Goal: Task Accomplishment & Management: Manage account settings

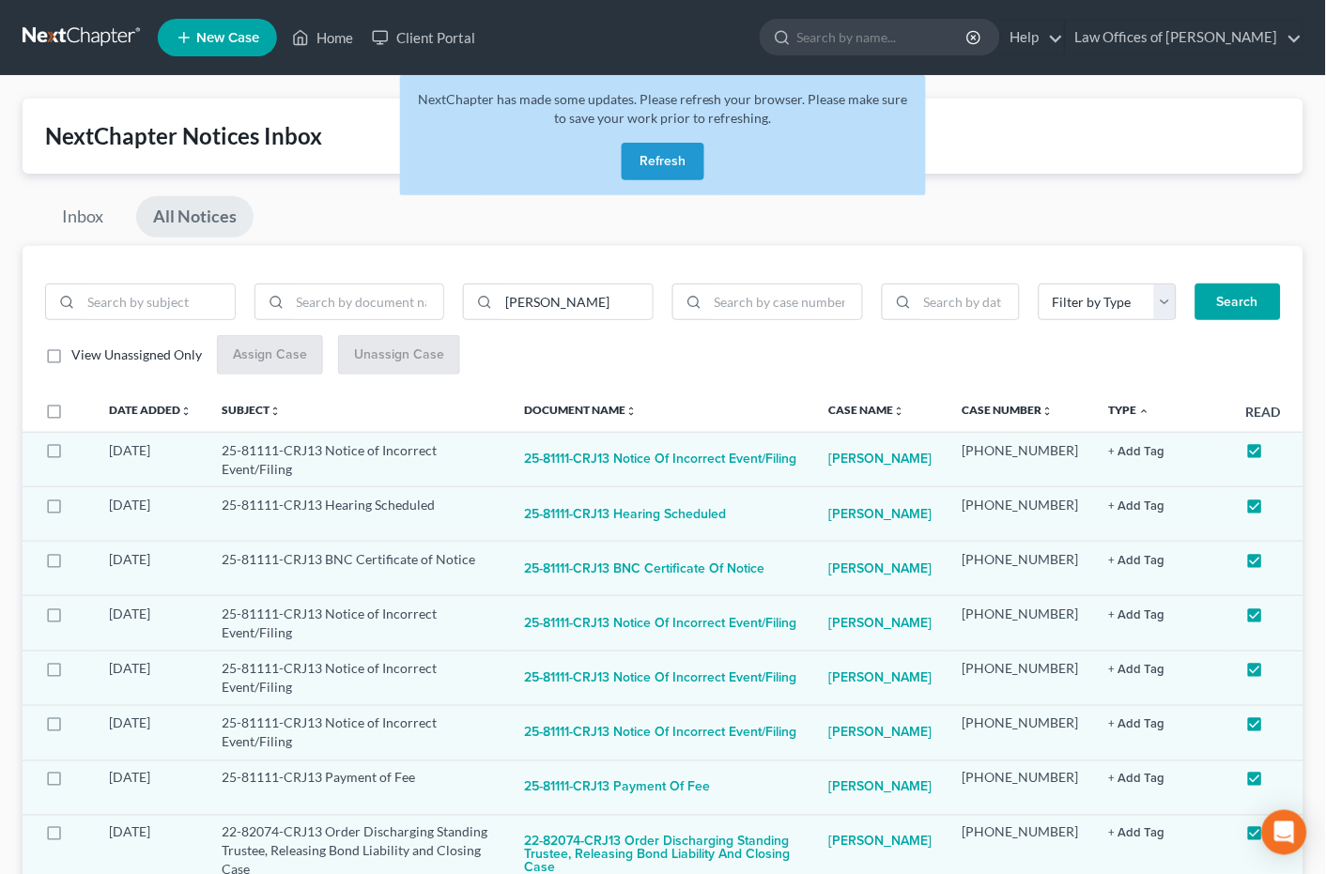
click at [79, 36] on link at bounding box center [83, 38] width 120 height 34
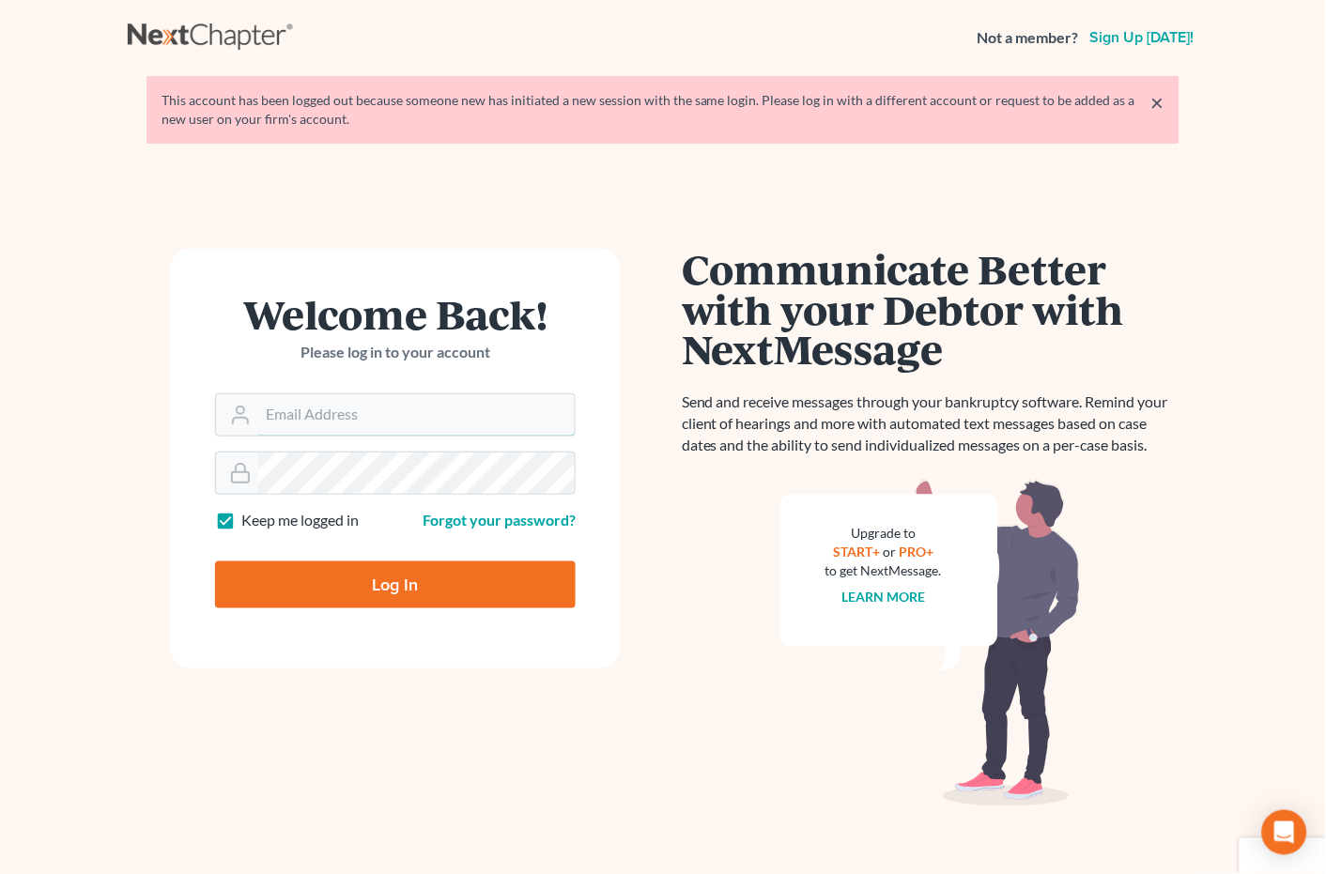
type input "plevalaw@gmail.com"
click at [386, 578] on input "Log In" at bounding box center [395, 585] width 361 height 47
type input "Thinking..."
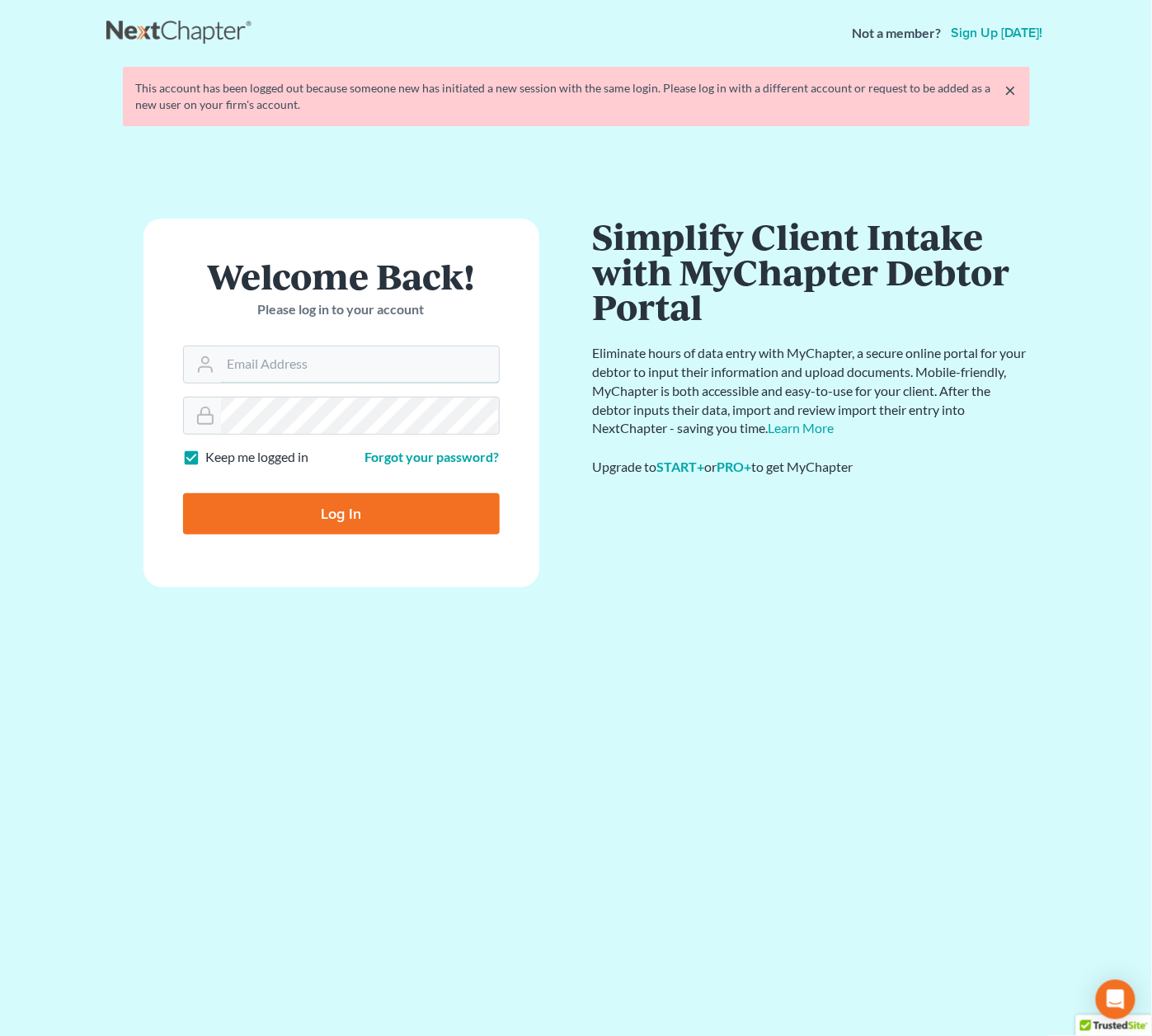
type input "[EMAIL_ADDRESS][DOMAIN_NAME]"
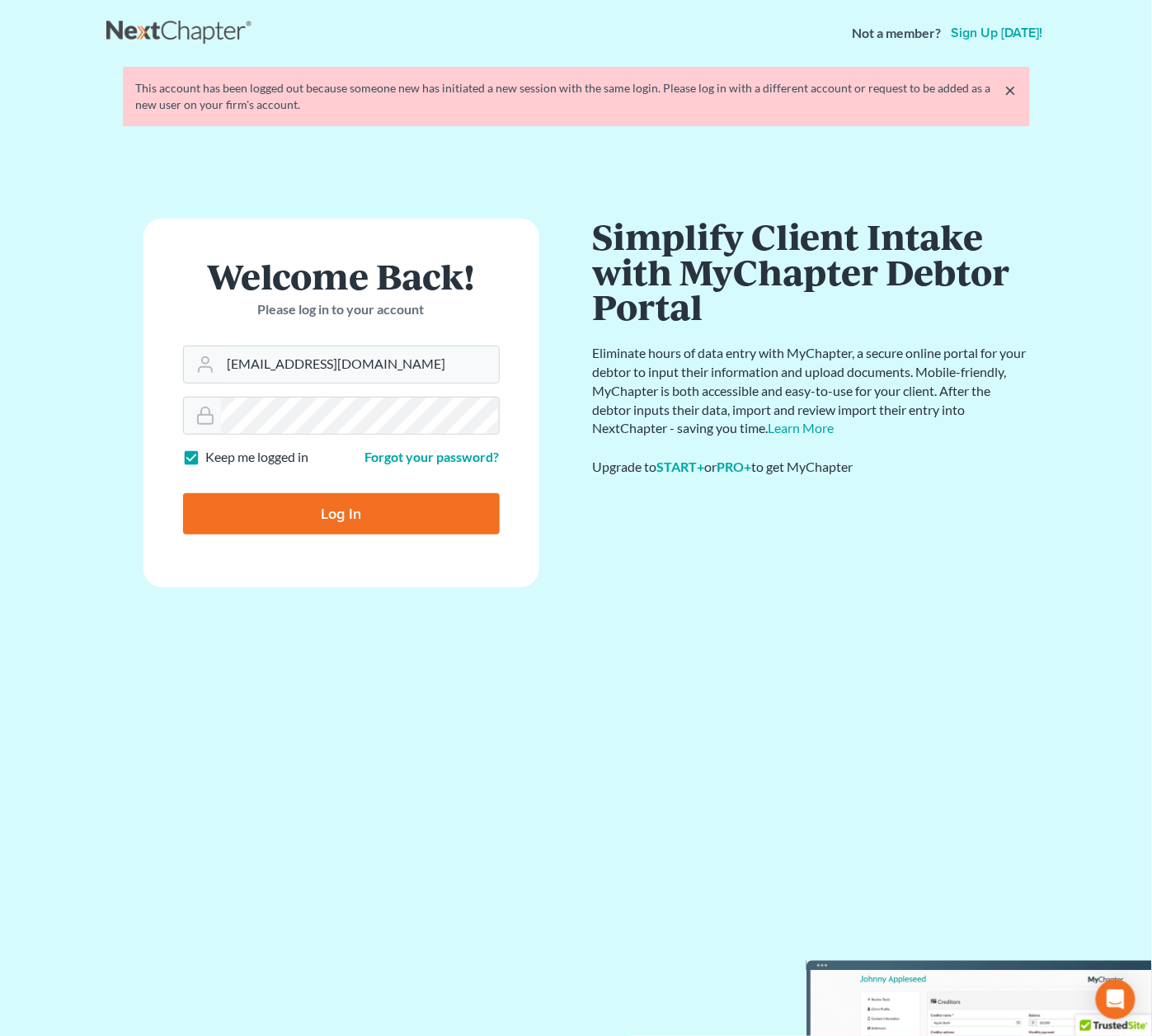
click at [354, 510] on input "Log In" at bounding box center [342, 514] width 317 height 41
type input "Thinking..."
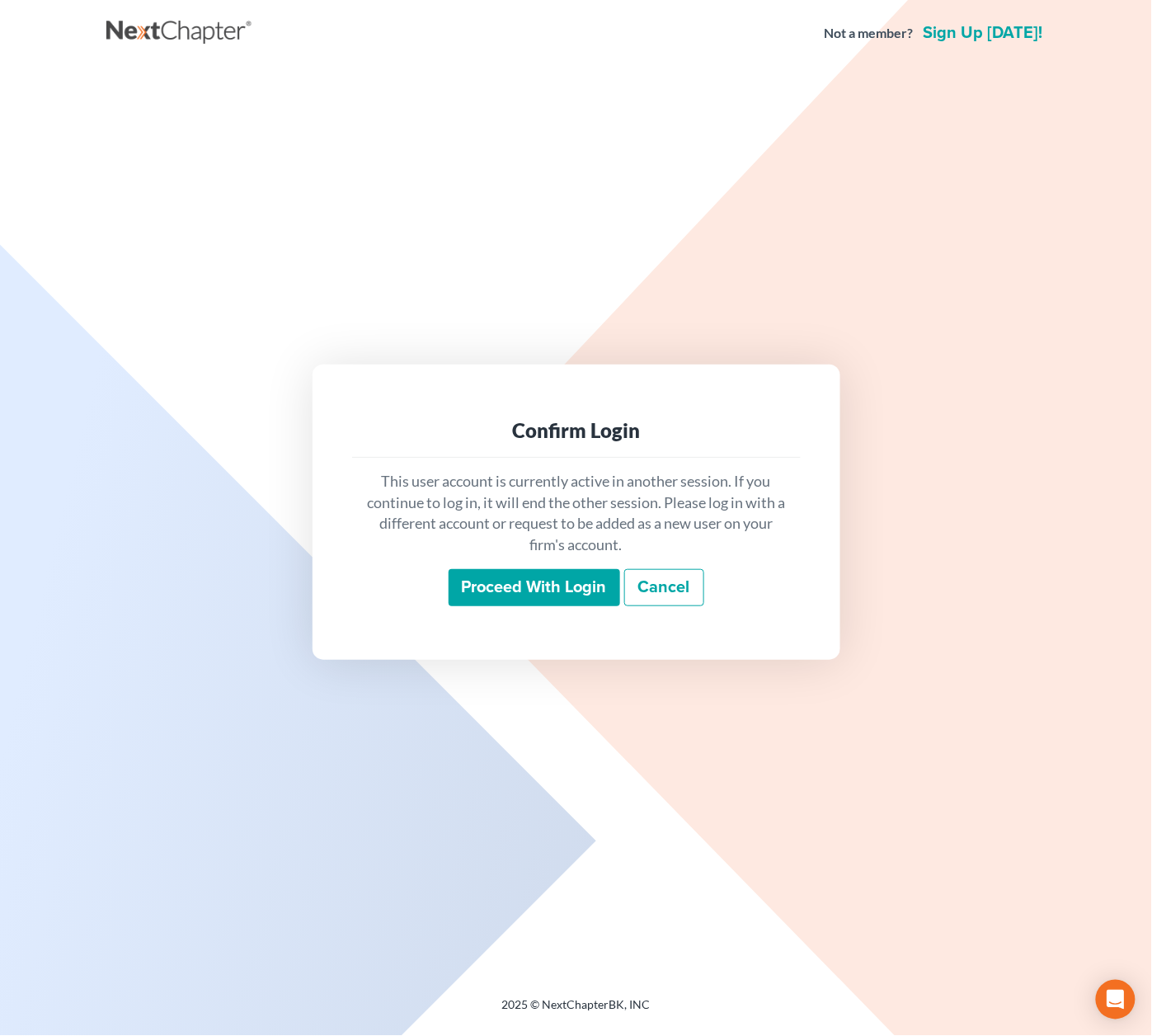
click at [482, 586] on input "Proceed with login" at bounding box center [534, 587] width 171 height 38
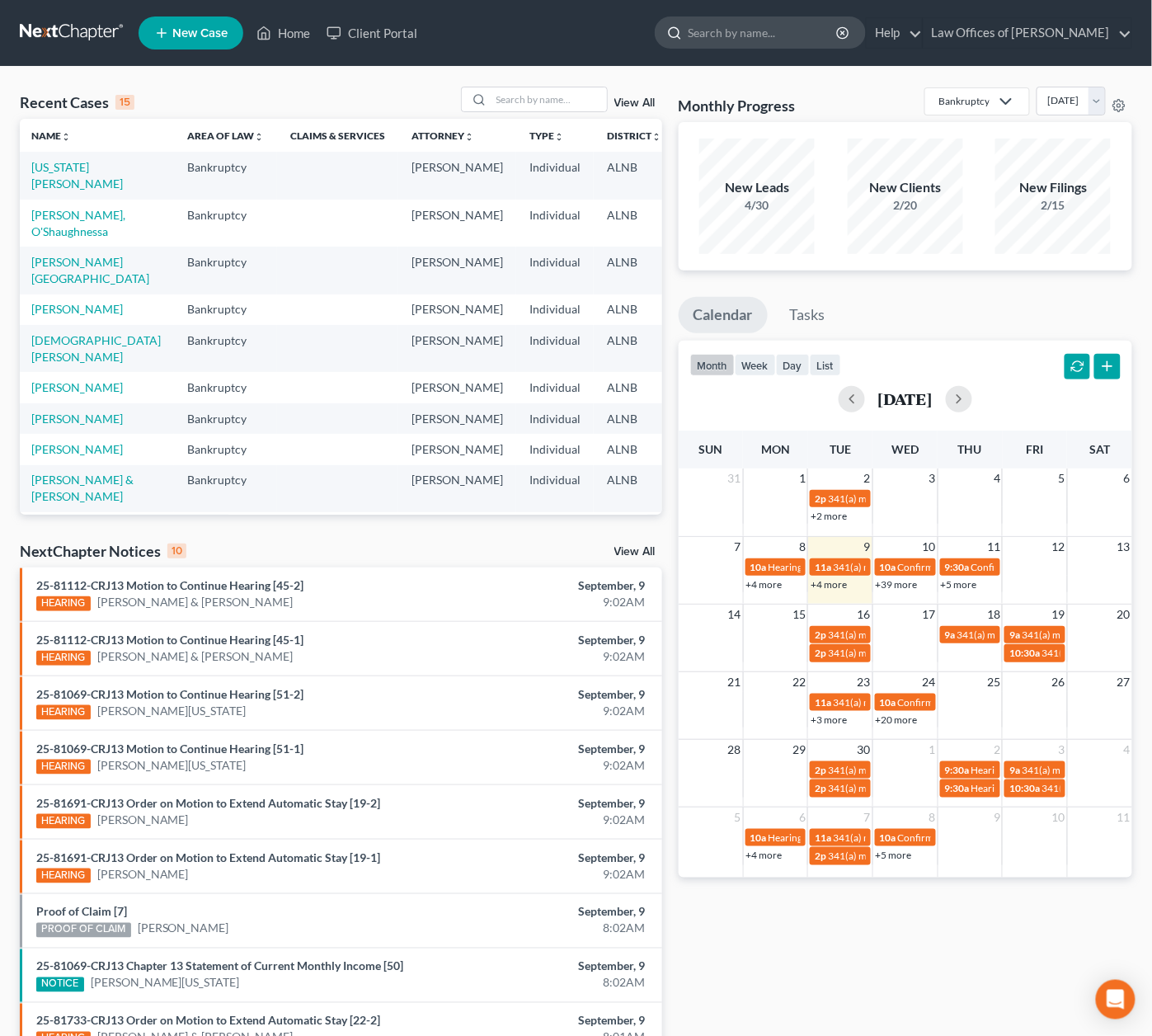
click at [731, 30] on input "search" at bounding box center [763, 32] width 151 height 31
type input "bennett"
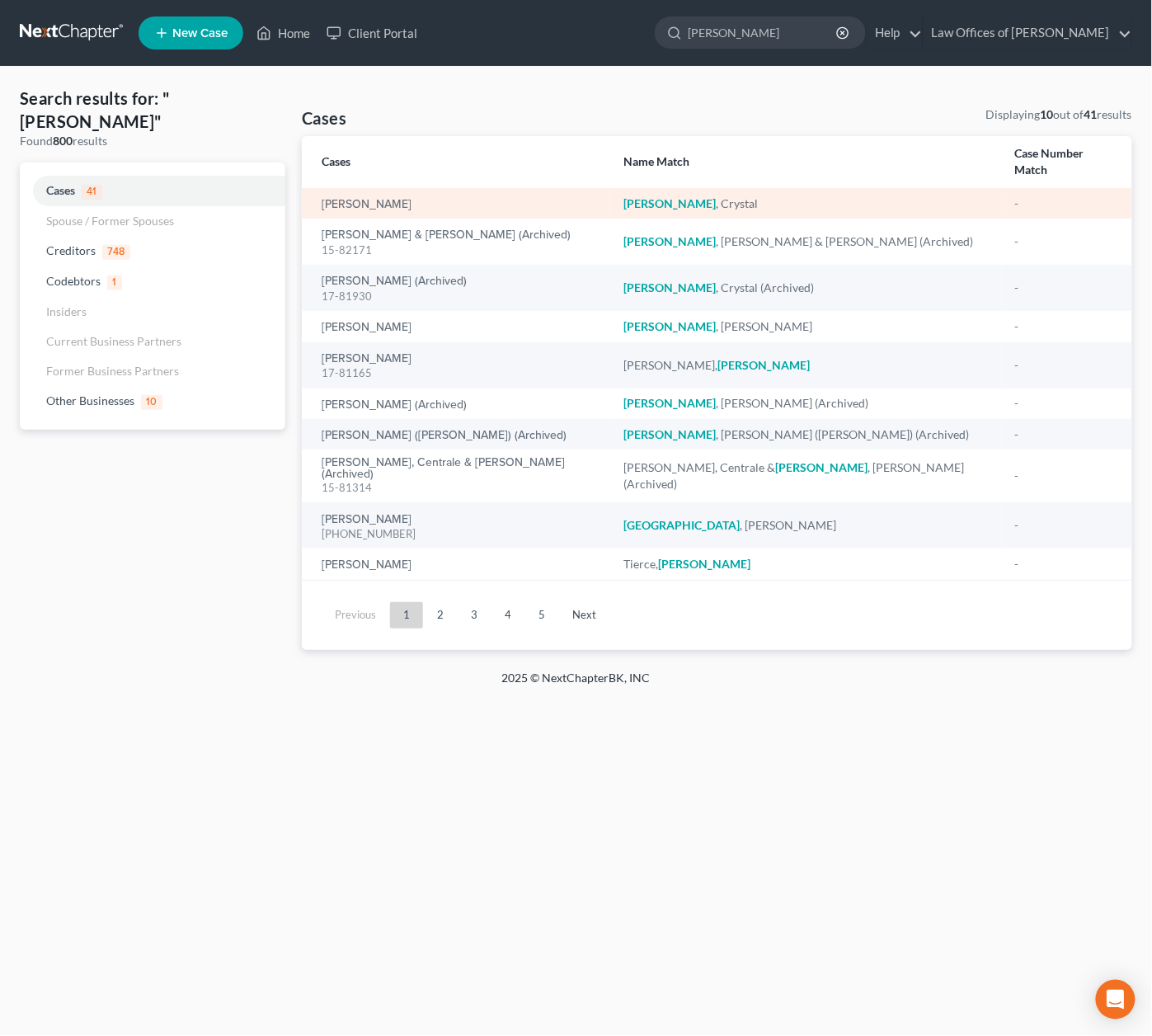
click at [380, 188] on td "[PERSON_NAME]" at bounding box center [456, 203] width 308 height 31
click at [373, 198] on link "[PERSON_NAME]" at bounding box center [366, 204] width 90 height 11
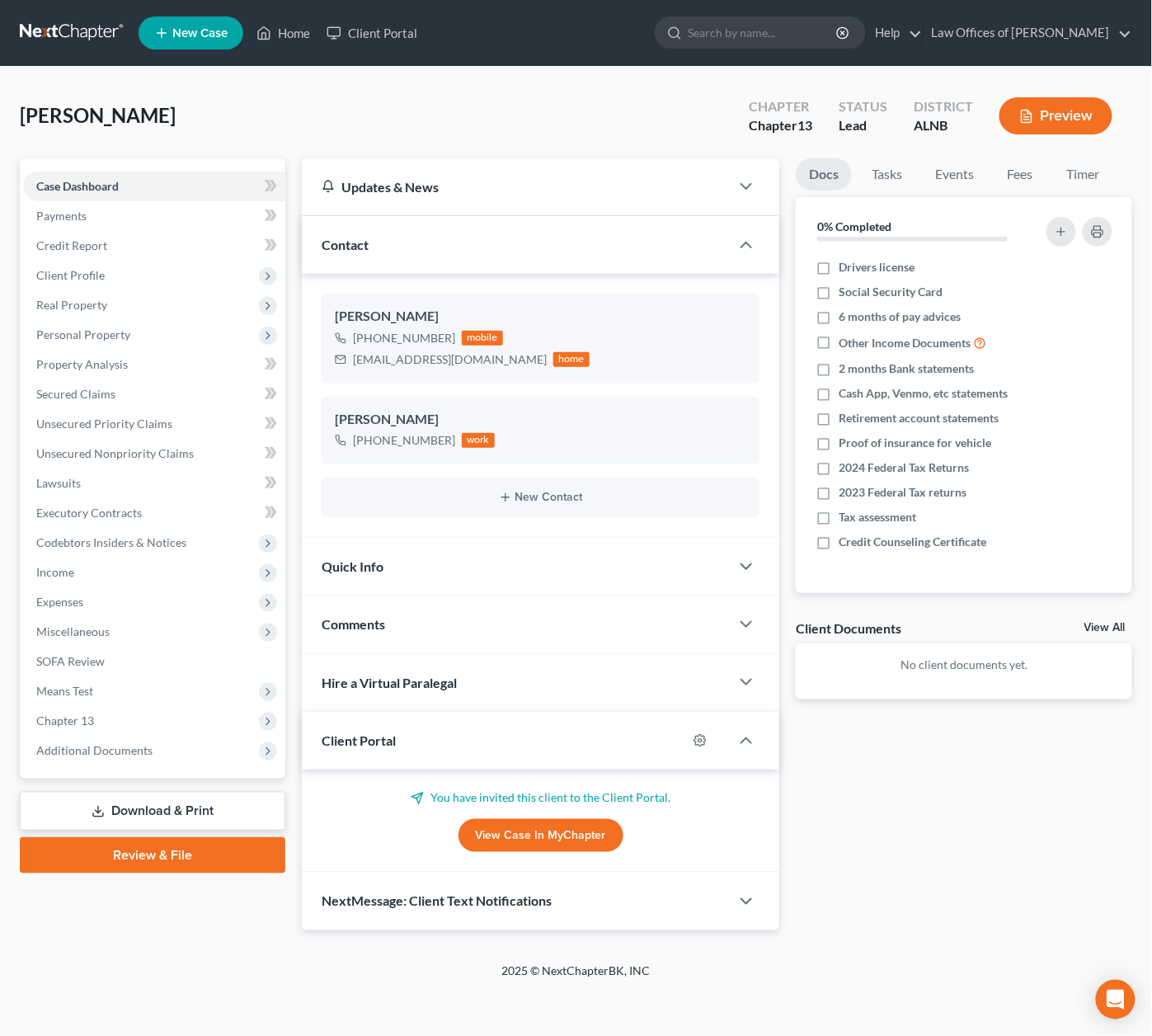
click at [527, 809] on div "You have invited this client to the Client Portal. View Case in MyChapter" at bounding box center [540, 820] width 438 height 62
click at [526, 821] on link "View Case in MyChapter" at bounding box center [541, 836] width 165 height 33
click at [77, 34] on link at bounding box center [73, 33] width 105 height 30
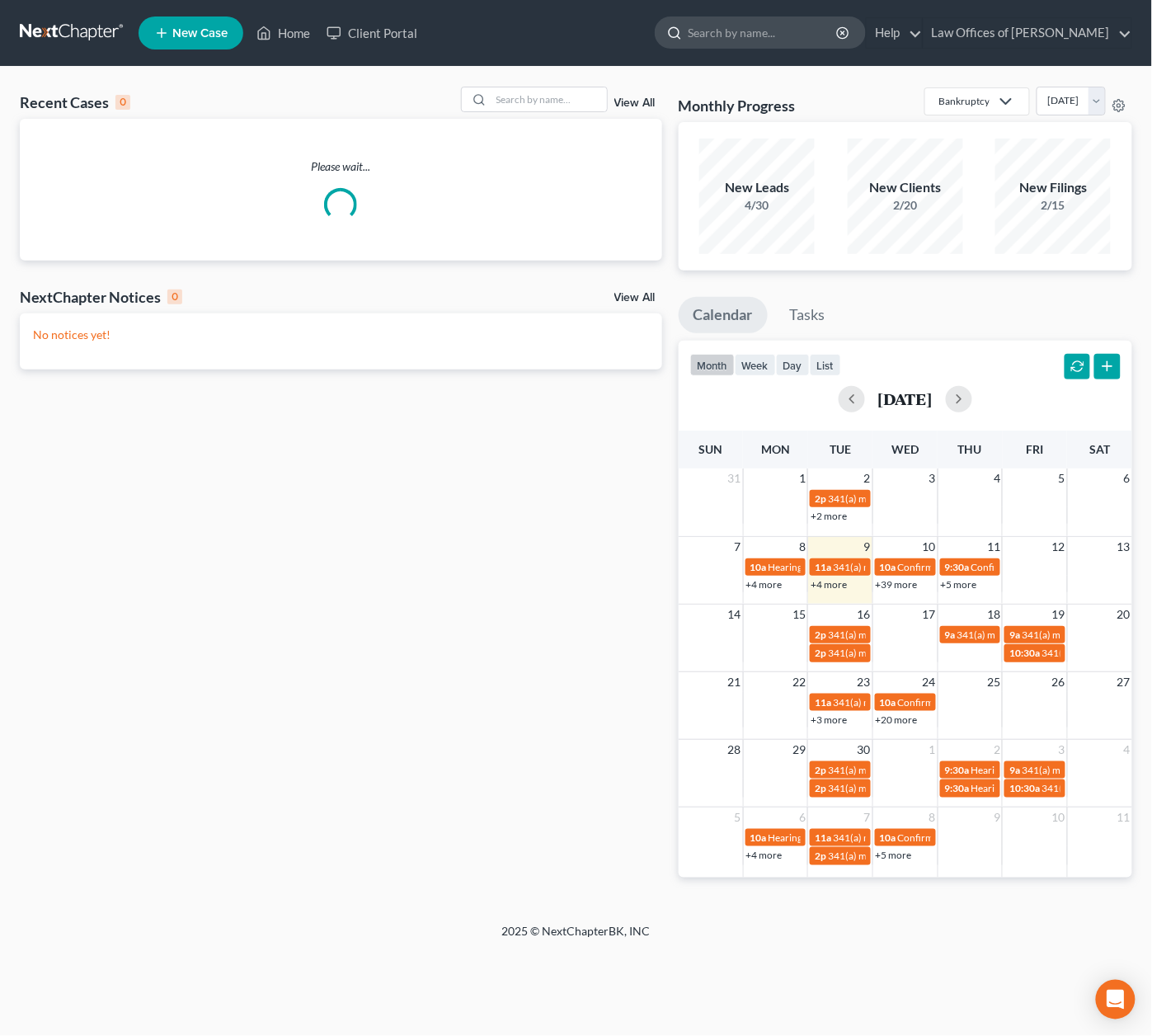
click at [754, 35] on input "search" at bounding box center [763, 32] width 151 height 31
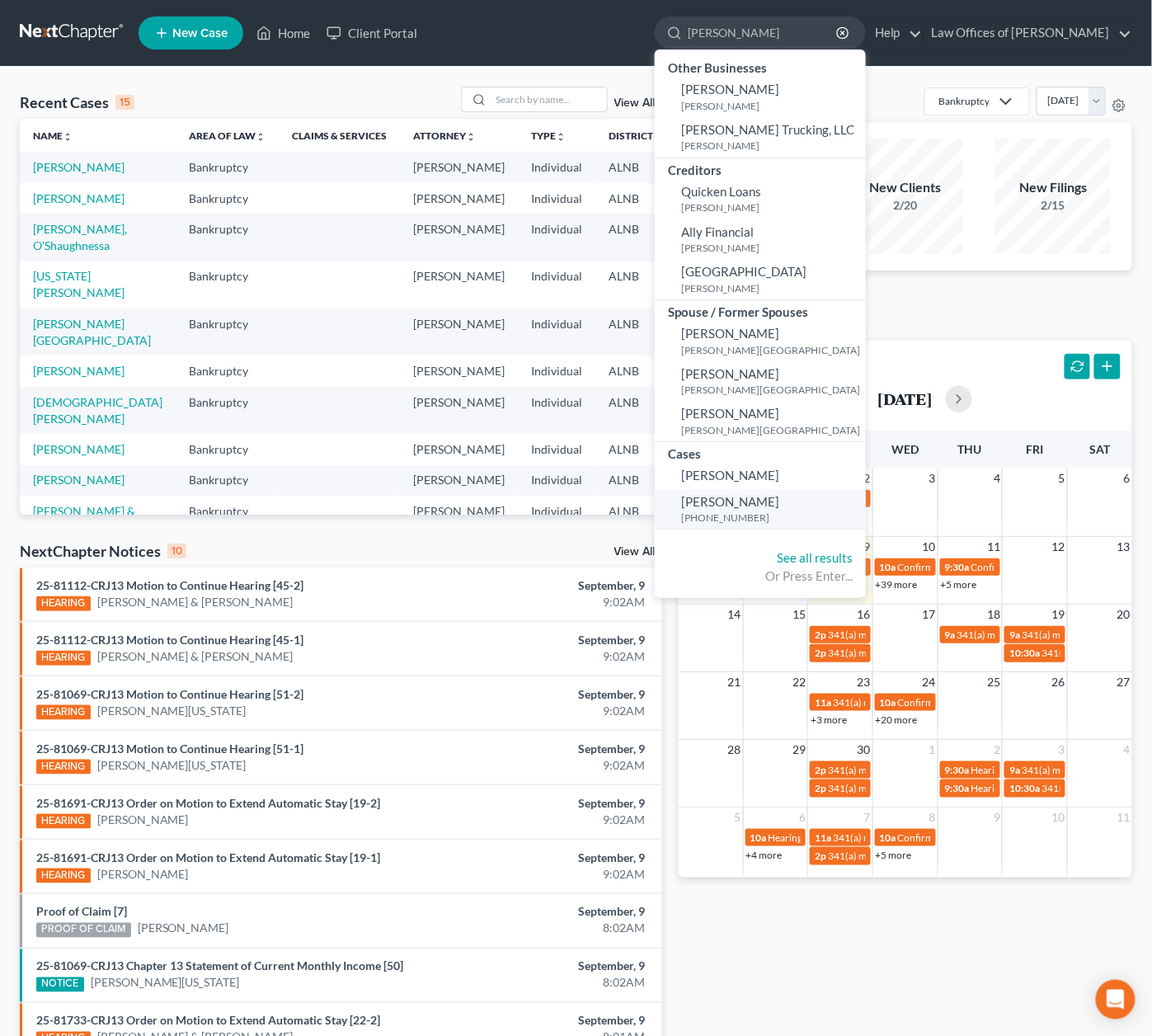
type input "[PERSON_NAME]"
click at [738, 510] on small "[PHONE_NUMBER]" at bounding box center [772, 517] width 181 height 14
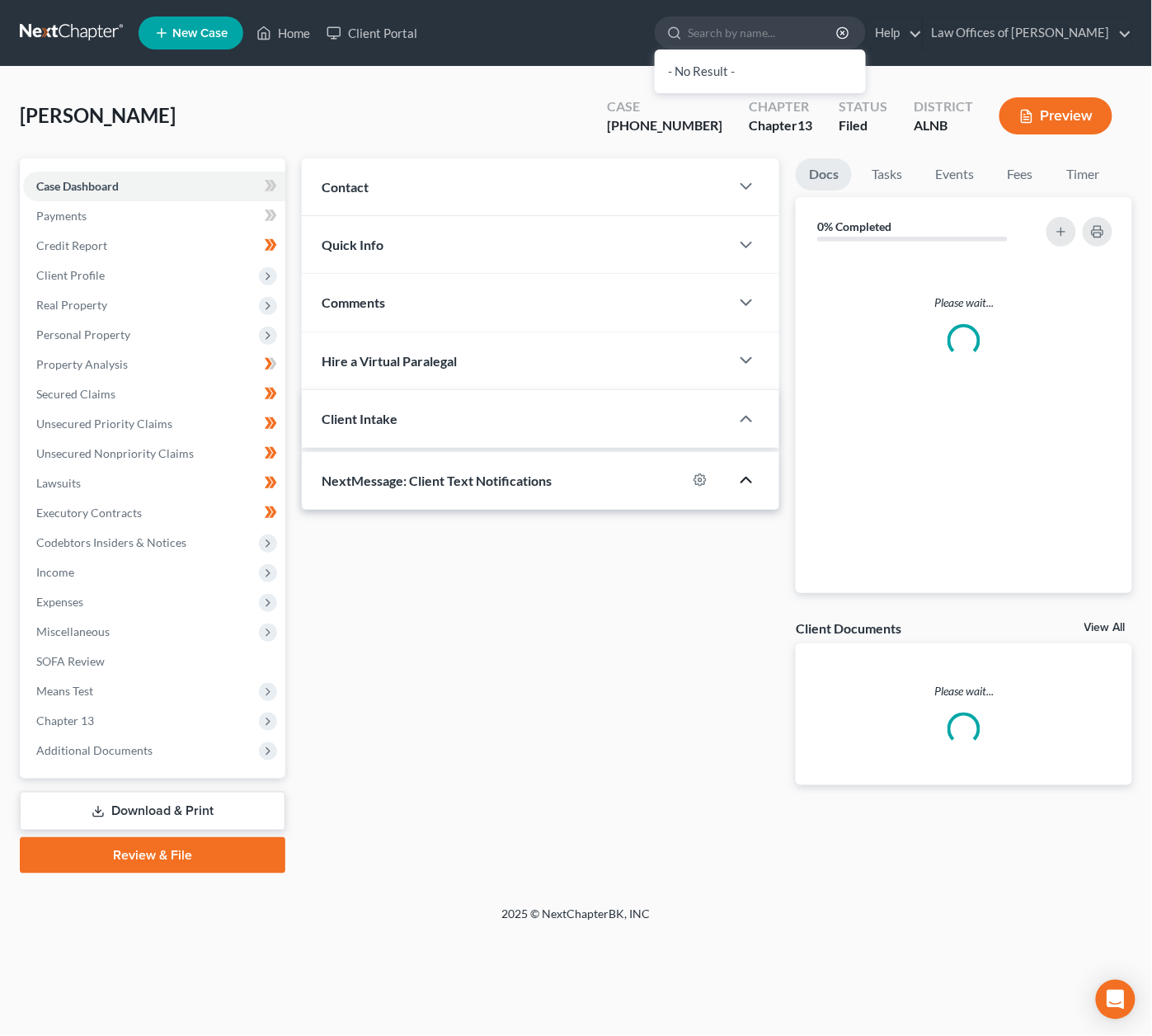
click at [741, 496] on div at bounding box center [754, 480] width 49 height 33
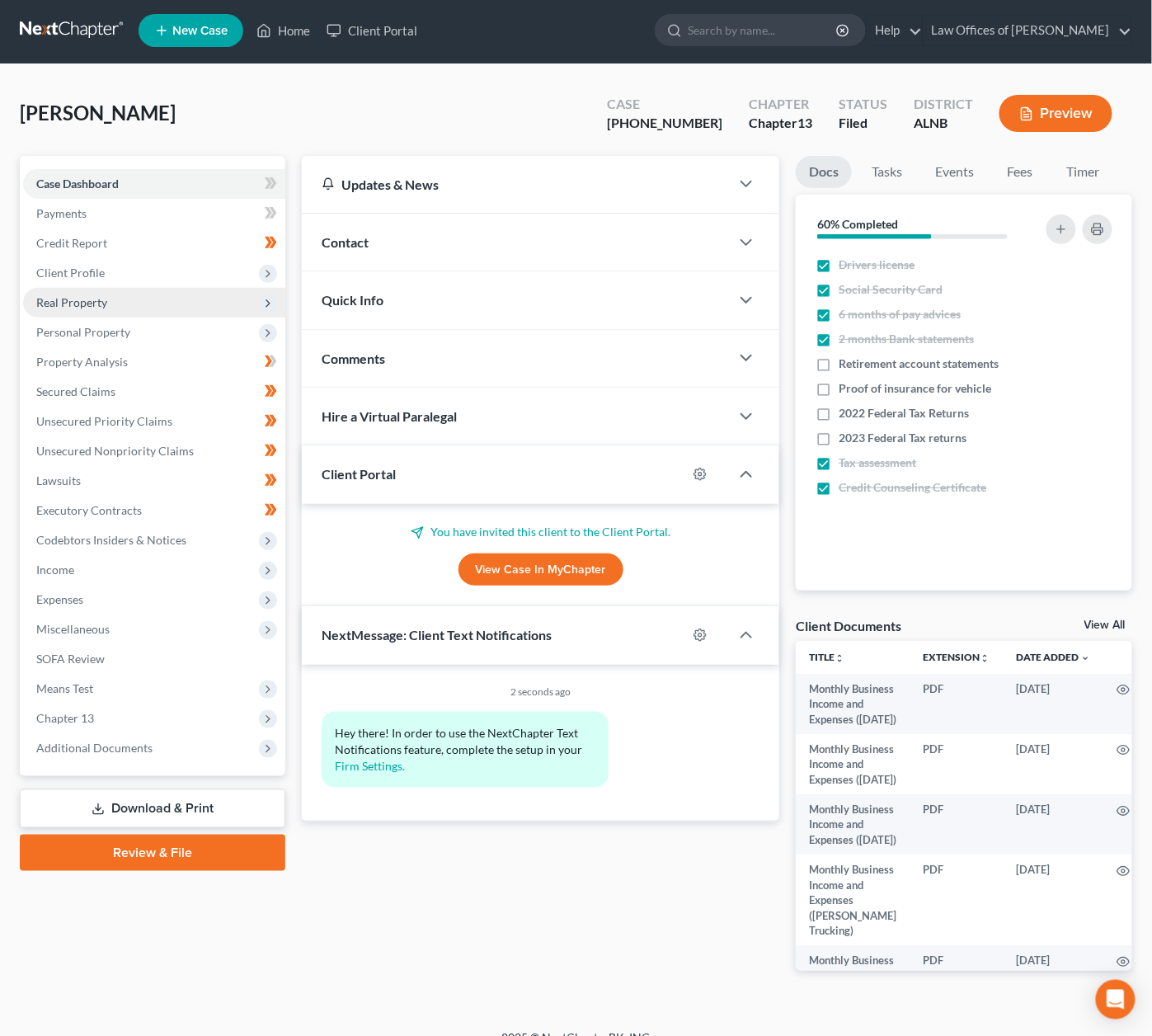
scroll to position [1, 1]
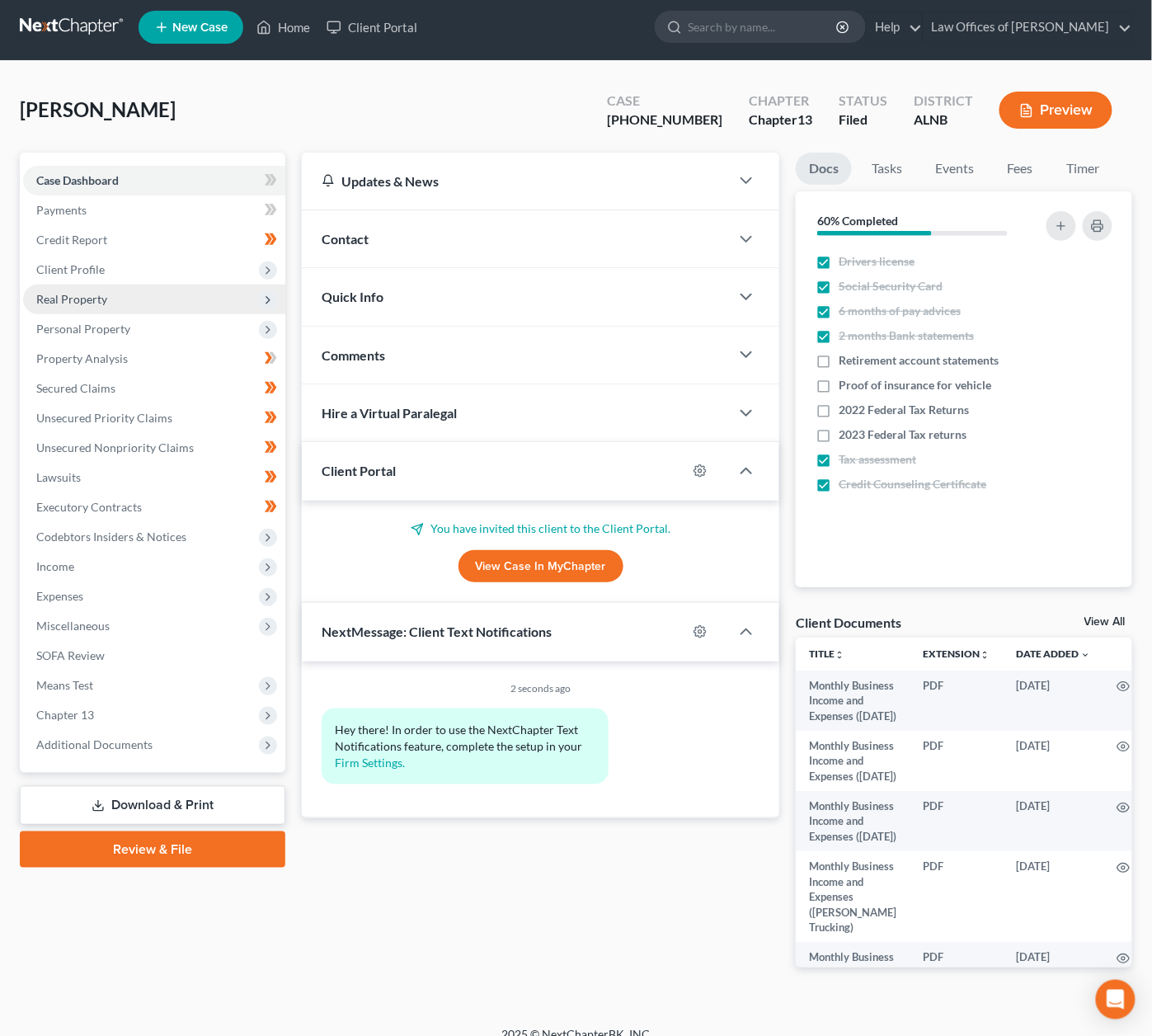
click at [98, 300] on span "Real Property" at bounding box center [71, 299] width 71 height 14
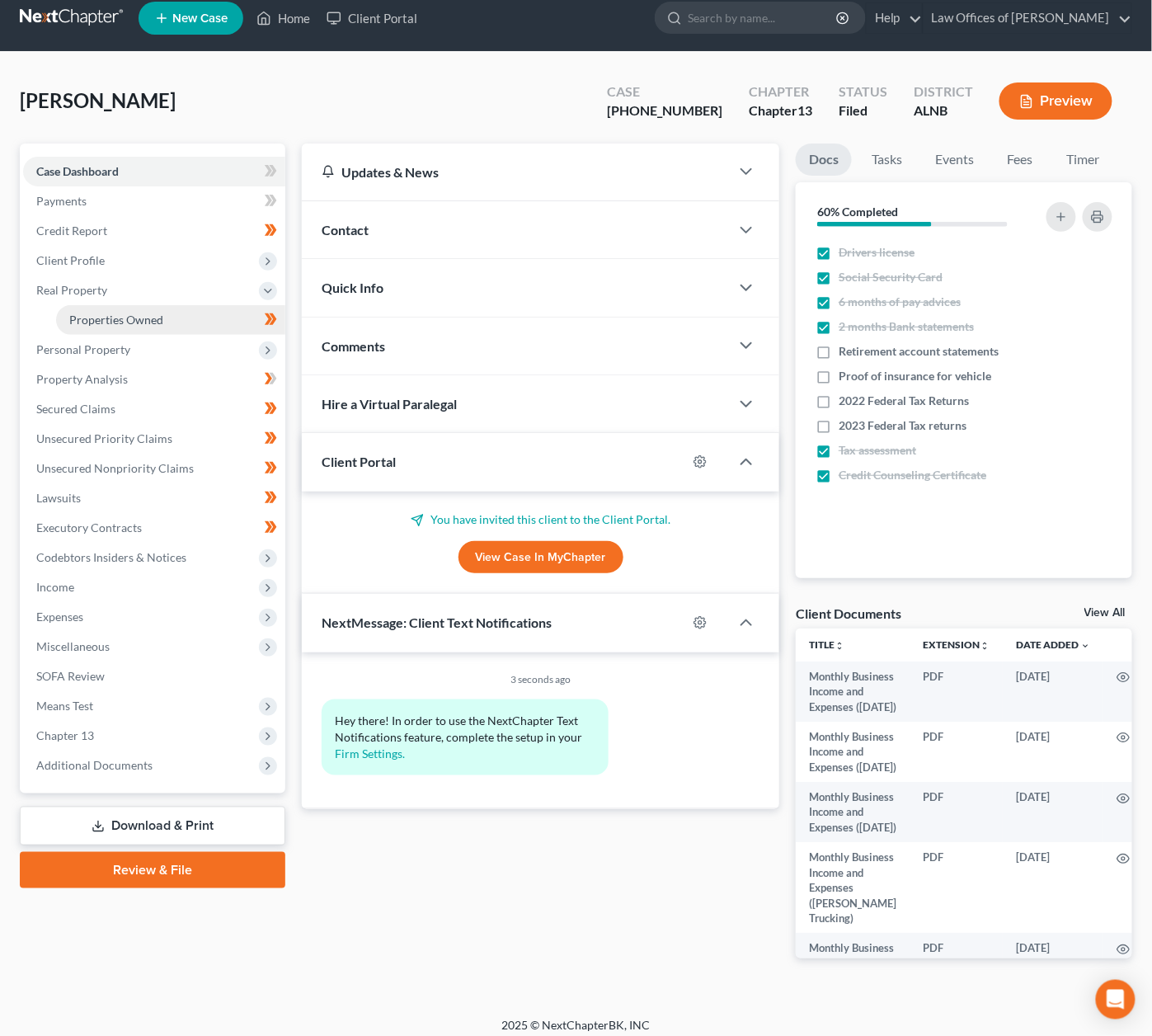
scroll to position [11, 1]
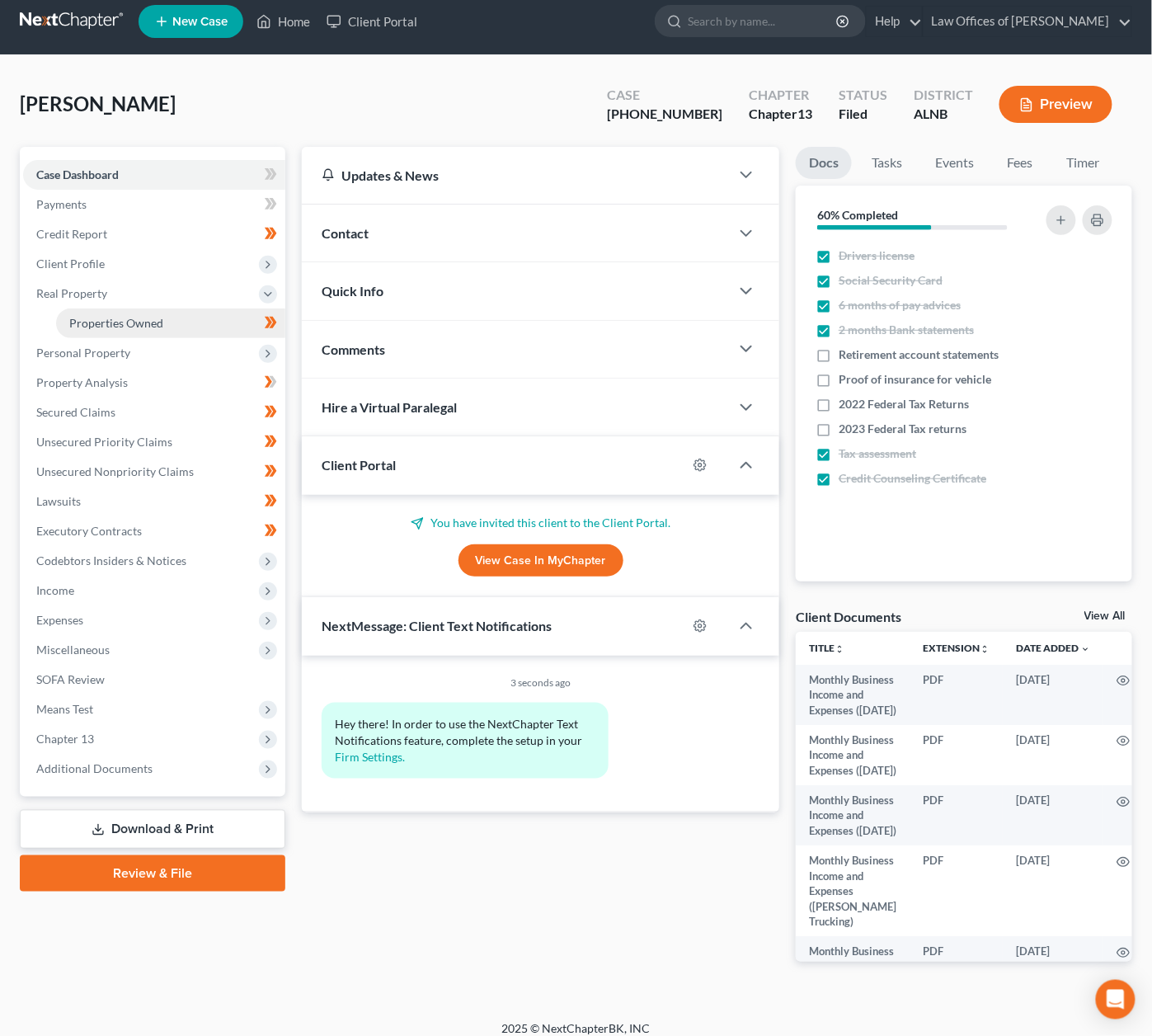
click at [96, 308] on link "Properties Owned" at bounding box center [170, 323] width 229 height 30
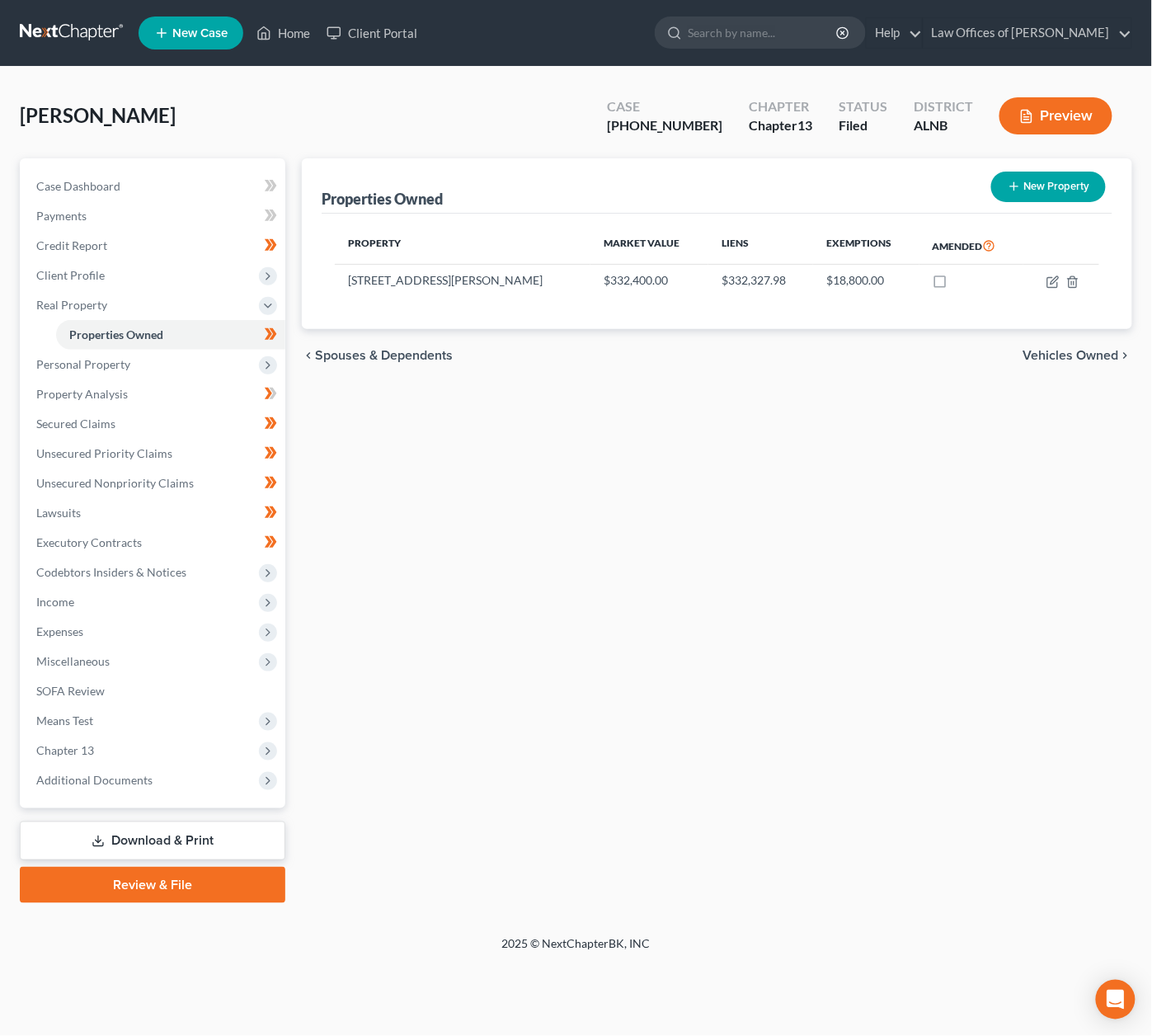
click at [80, 28] on link at bounding box center [73, 33] width 105 height 30
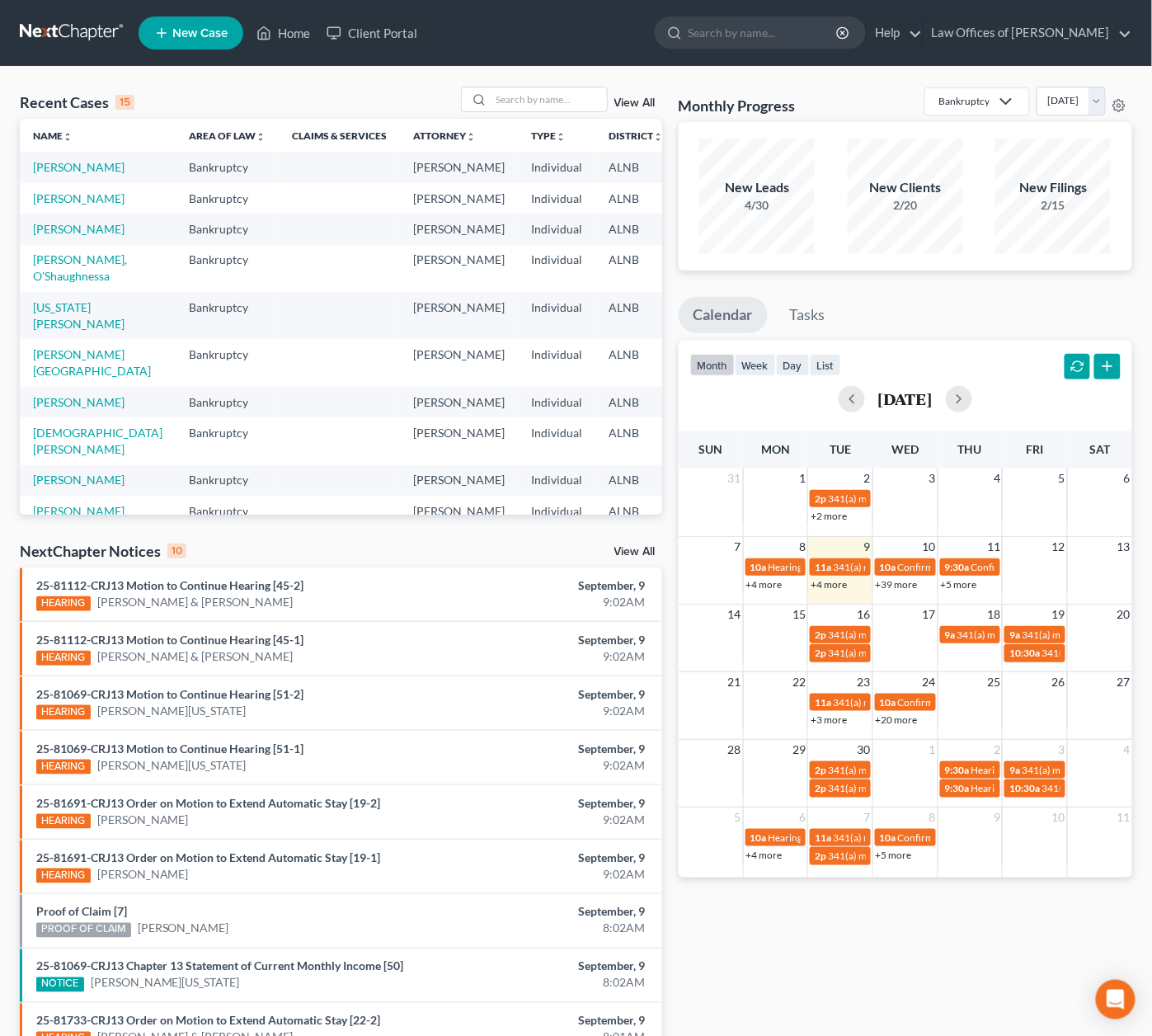
click at [639, 556] on link "View All" at bounding box center [635, 551] width 41 height 11
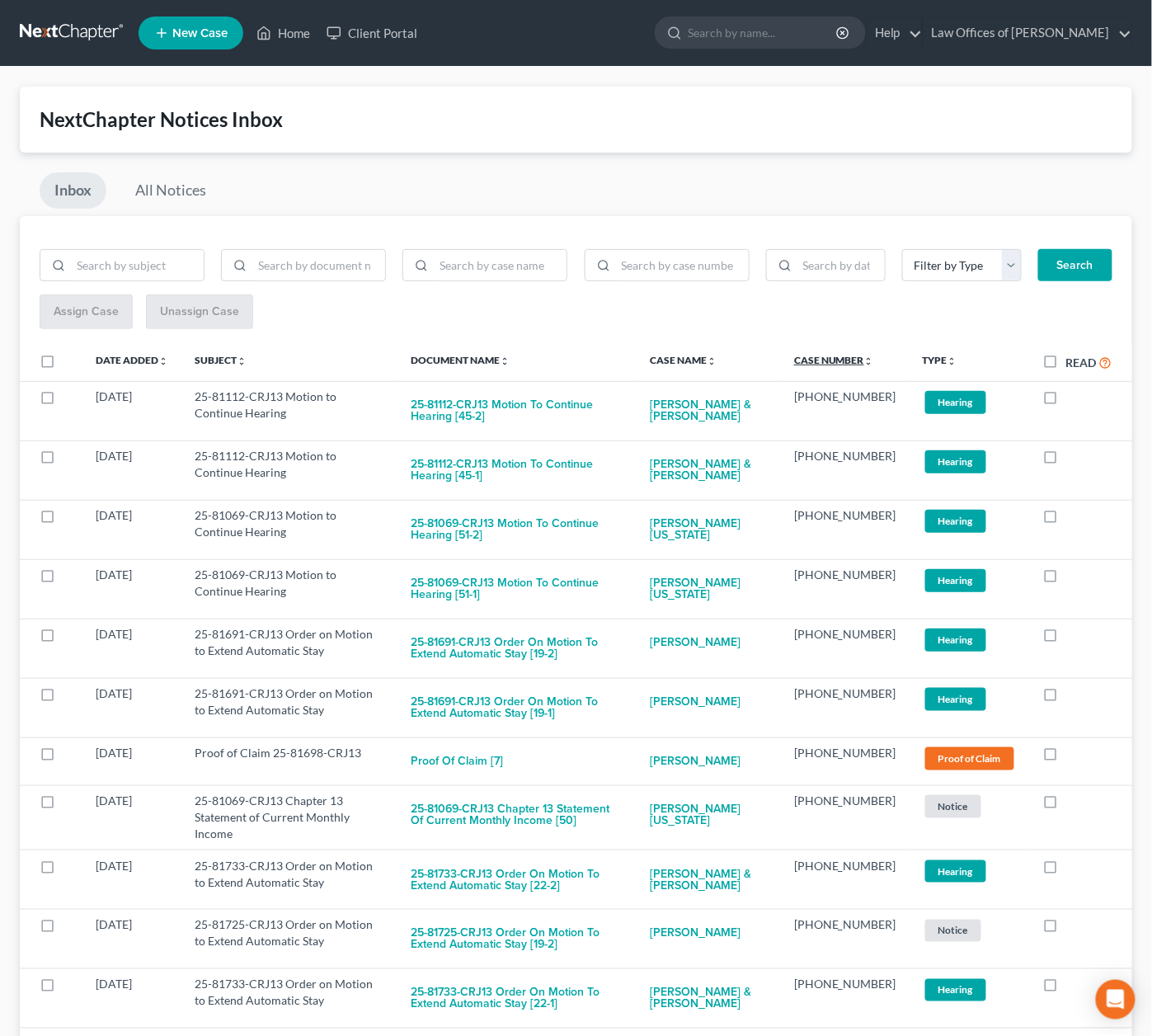
scroll to position [0, 1]
click at [848, 354] on link "Case Number unfold_more expand_more expand_less" at bounding box center [834, 360] width 80 height 12
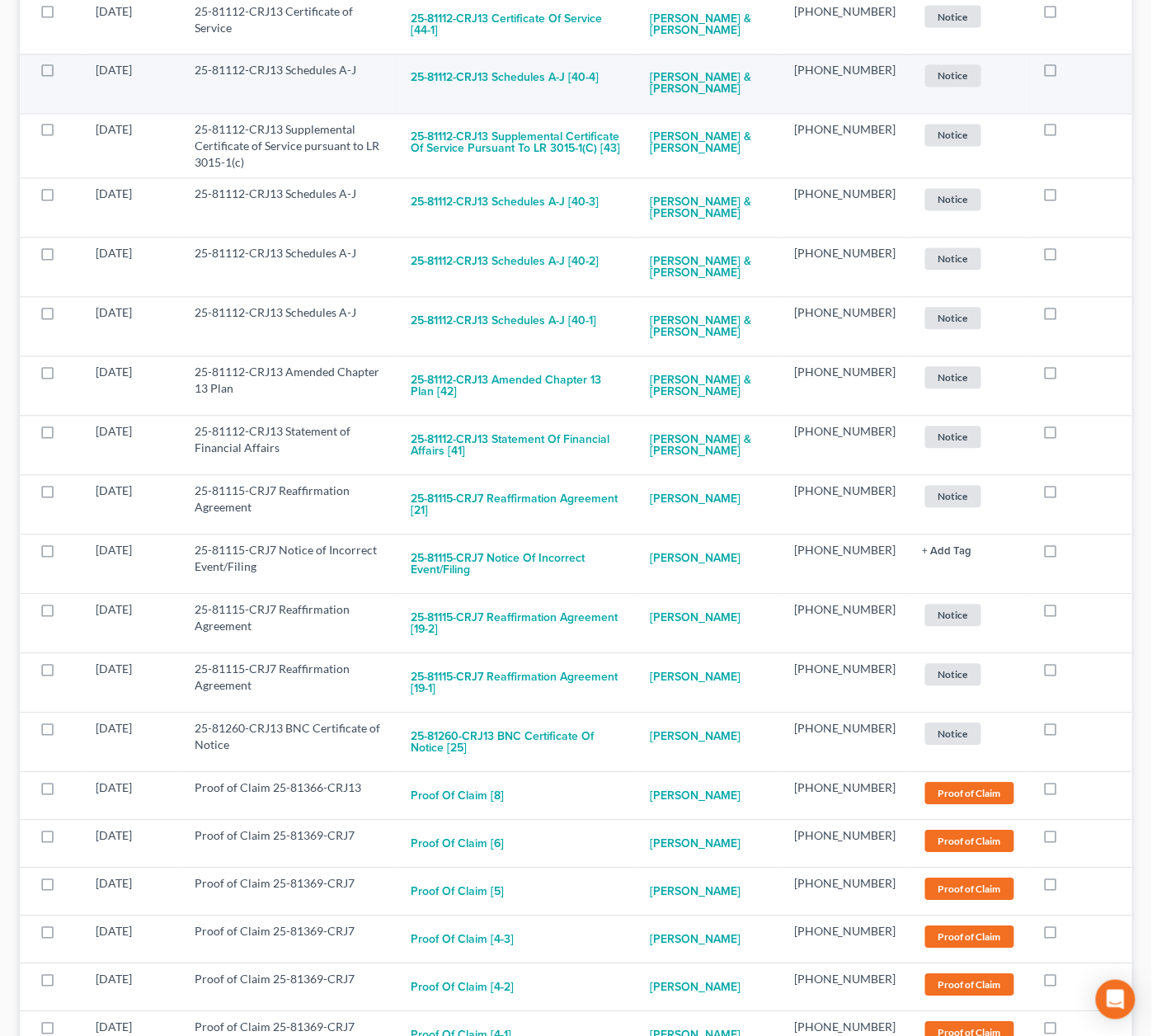
scroll to position [2665, 0]
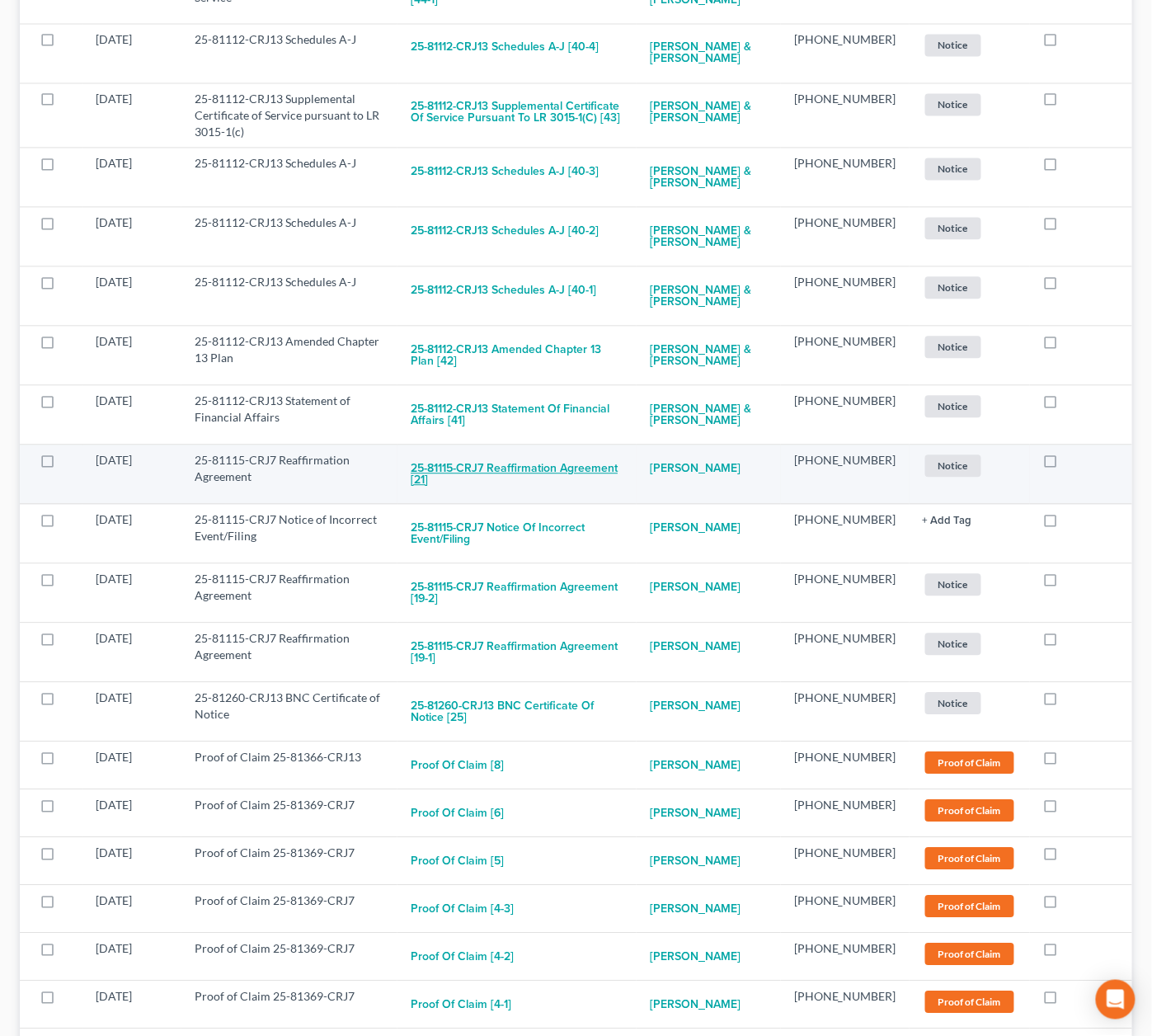
click at [494, 453] on button "25-81115-CRJ7 Reaffirmation Agreement [21]" at bounding box center [517, 475] width 212 height 45
checkbox input "true"
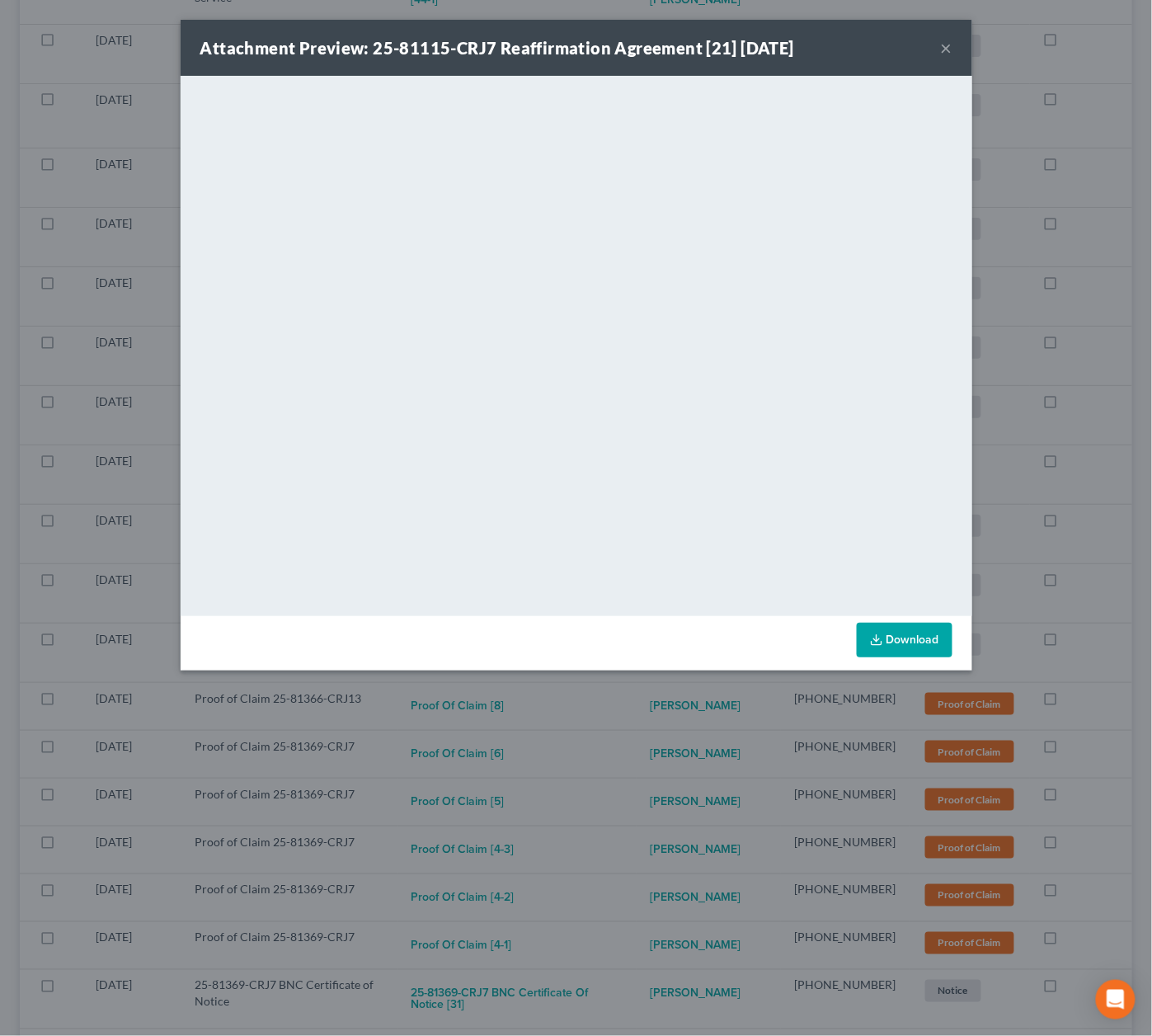
click at [1124, 593] on div "Attachment Preview: 25-81115-CRJ7 Reaffirmation Agreement [21] 09/05/2025 × <ob…" at bounding box center [576, 518] width 1152 height 1036
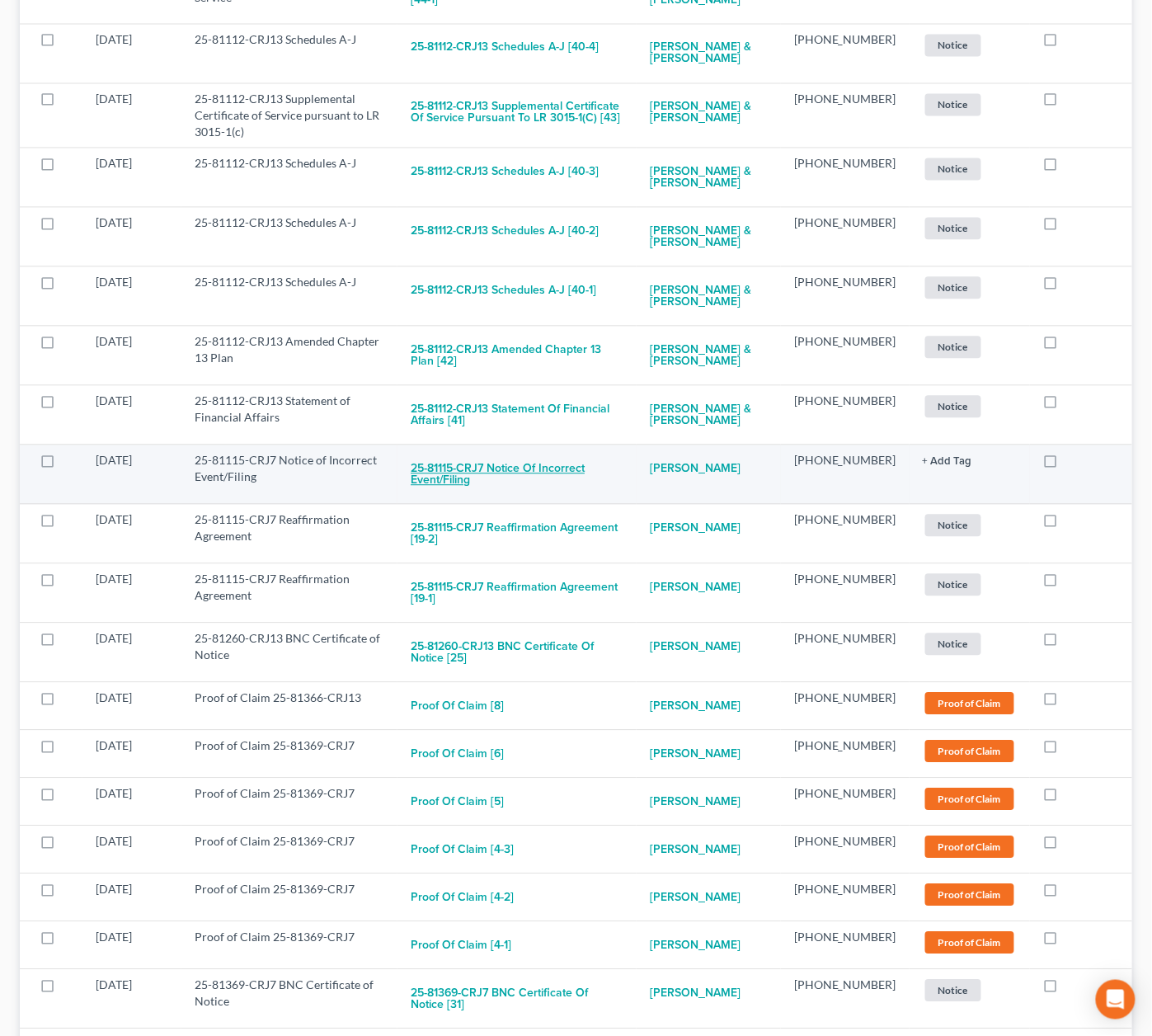
click at [491, 453] on button "25-81115-CRJ7 Notice of Incorrect Event/Filing" at bounding box center [517, 475] width 212 height 45
checkbox input "true"
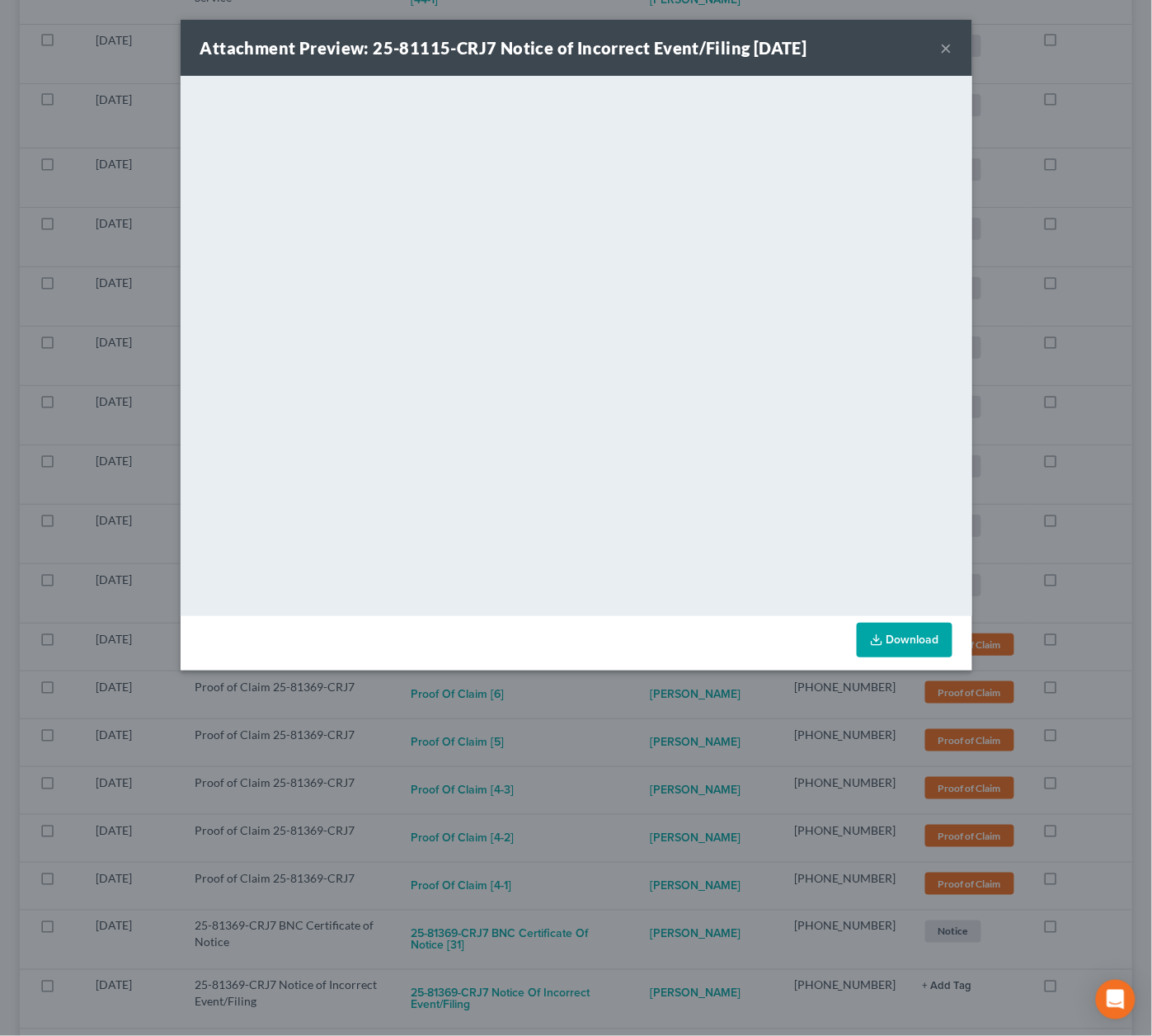
click at [1105, 609] on div "Attachment Preview: 25-81115-CRJ7 Notice of Incorrect Event/Filing 09/05/2025 ×…" at bounding box center [576, 518] width 1152 height 1036
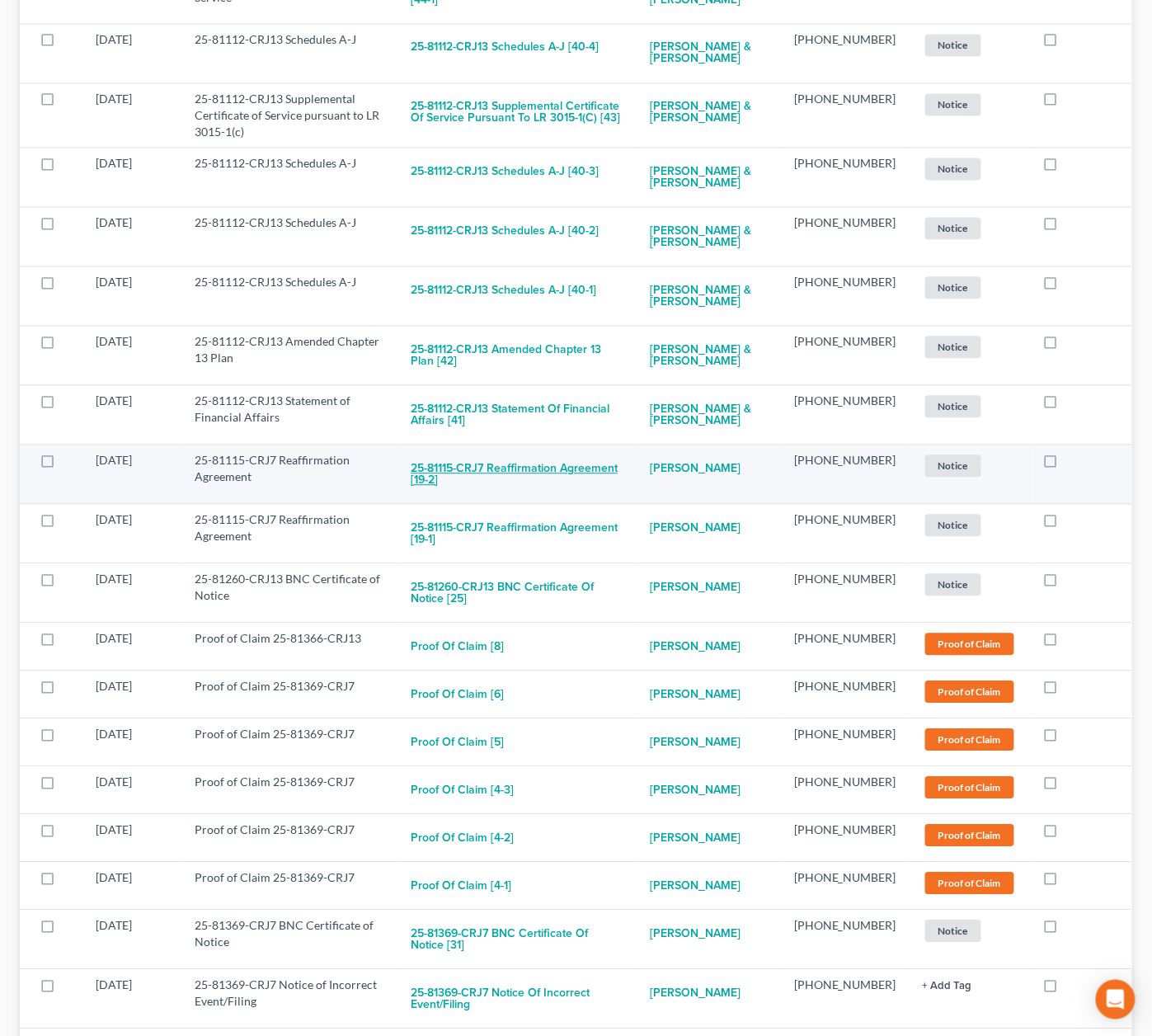
click at [441, 453] on button "25-81115-CRJ7 Reaffirmation Agreement [19-2]" at bounding box center [517, 475] width 212 height 45
checkbox input "true"
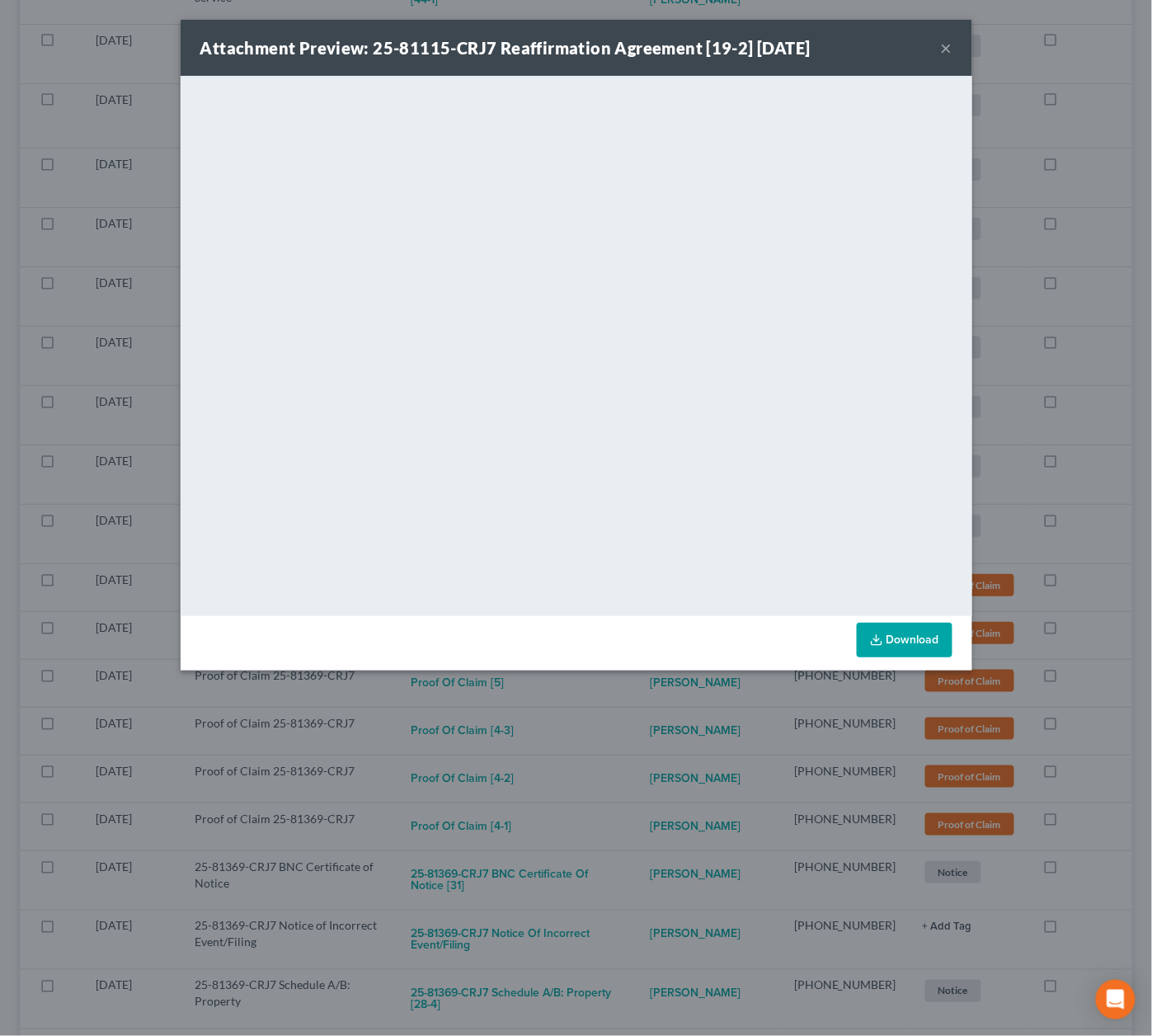
click at [1114, 624] on div "Attachment Preview: 25-81115-CRJ7 Reaffirmation Agreement [19-2] 09/04/2025 × <…" at bounding box center [576, 518] width 1152 height 1036
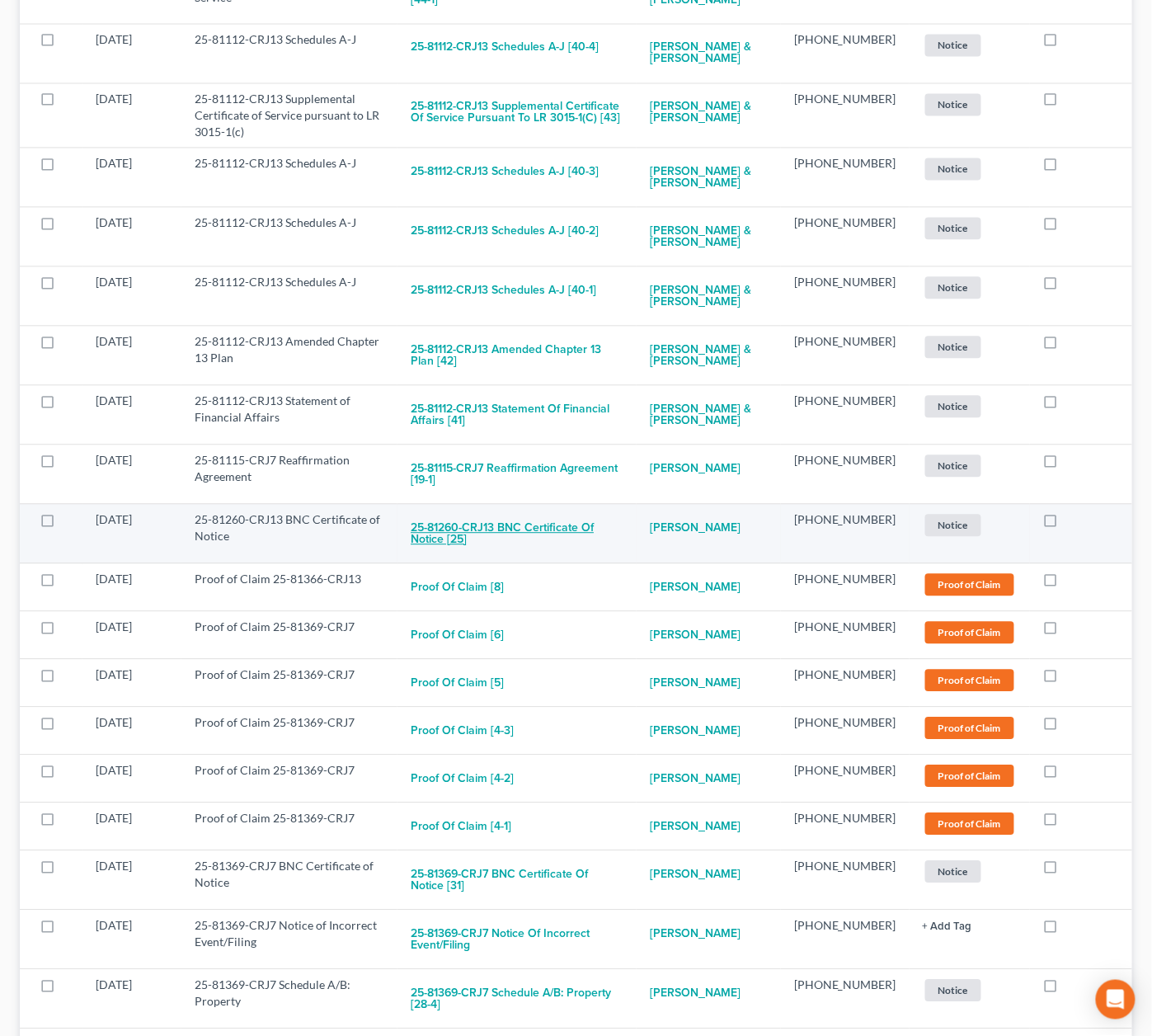
click at [501, 512] on button "25-81260-CRJ13 BNC Certificate of Notice [25]" at bounding box center [517, 534] width 212 height 45
checkbox input "true"
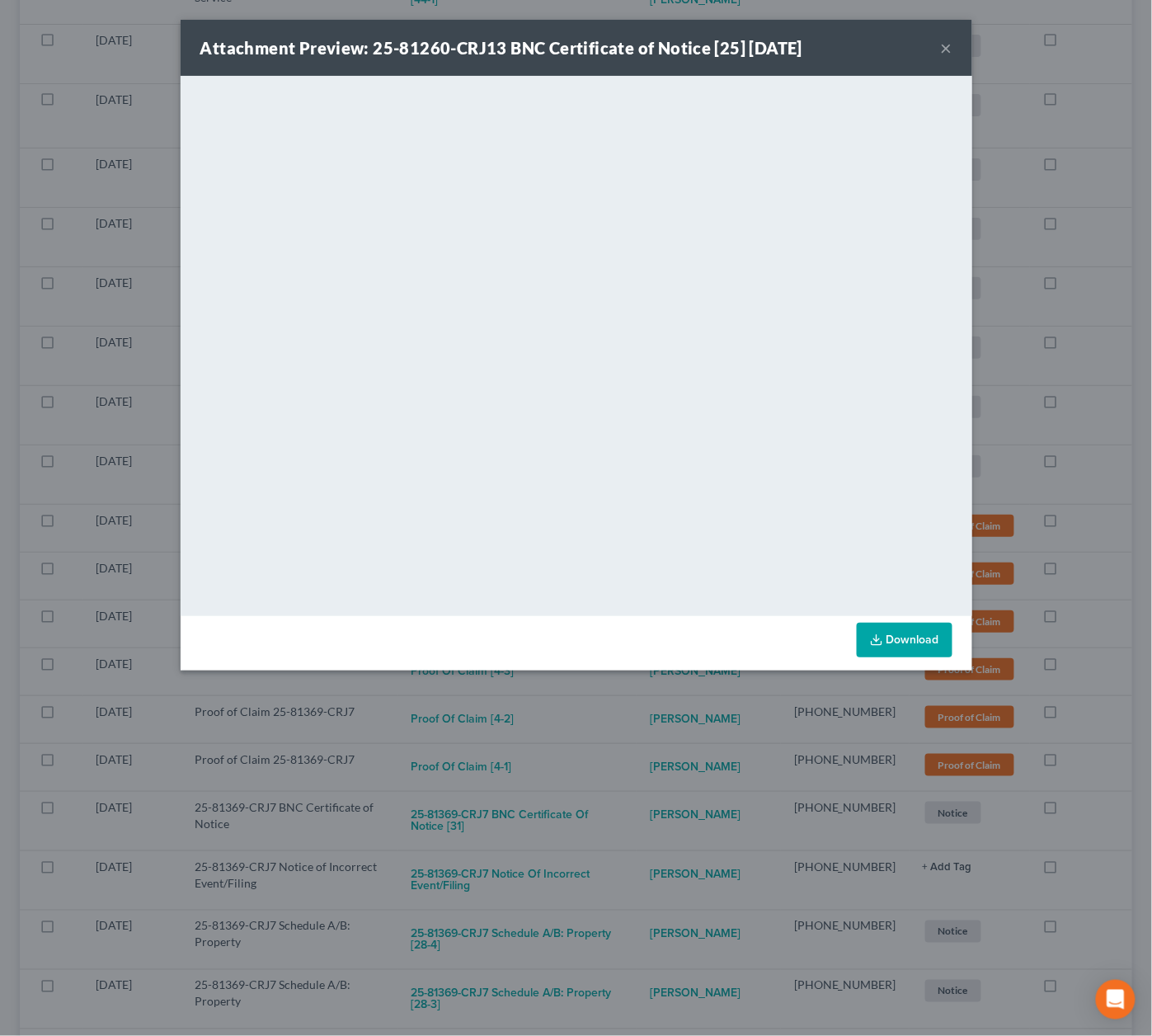
click at [1082, 519] on div "Attachment Preview: 25-81260-CRJ13 BNC Certificate of Notice [25] 09/07/2025 × …" at bounding box center [576, 518] width 1152 height 1036
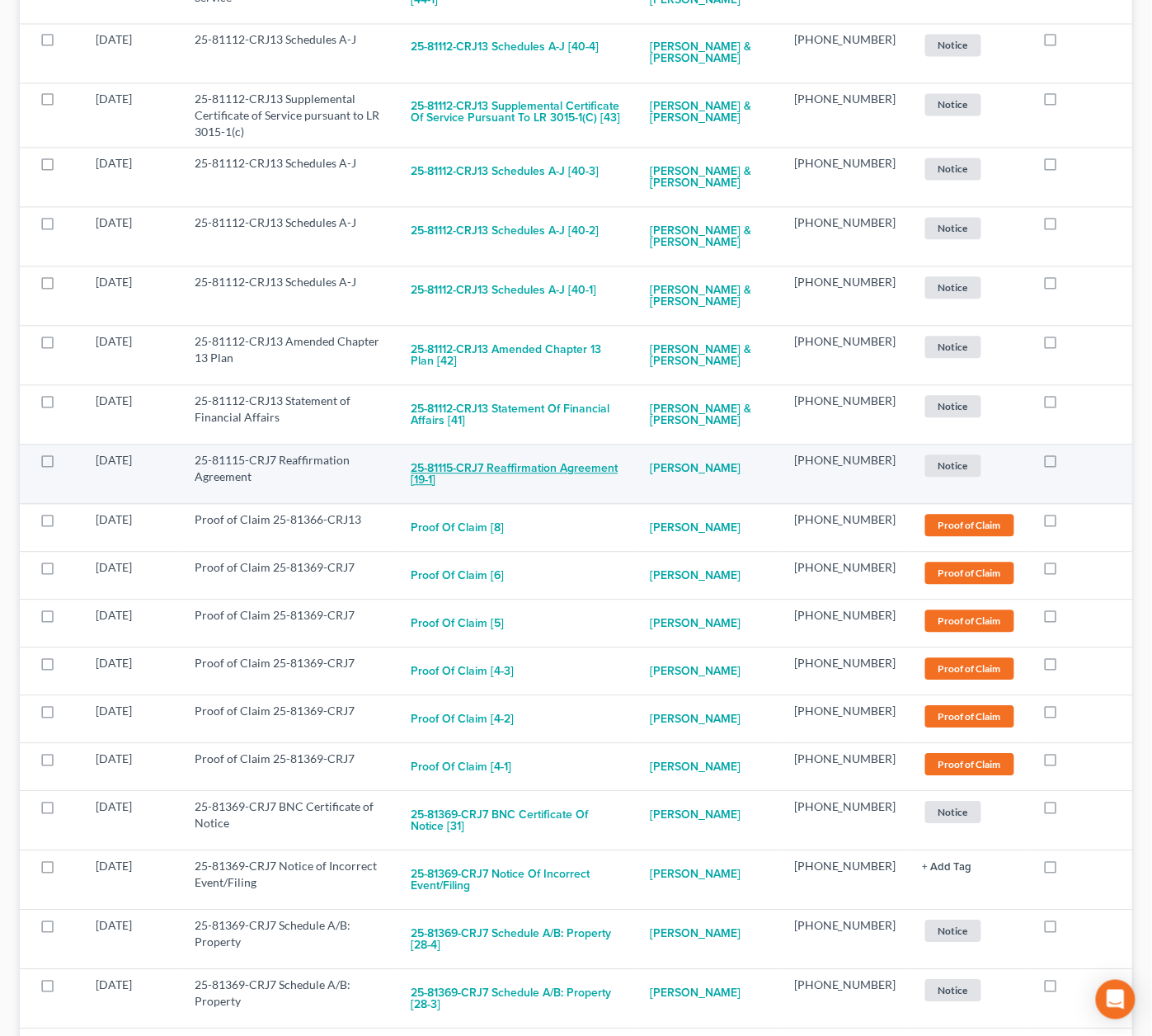
click at [559, 453] on button "25-81115-CRJ7 Reaffirmation Agreement [19-1]" at bounding box center [517, 475] width 212 height 45
checkbox input "true"
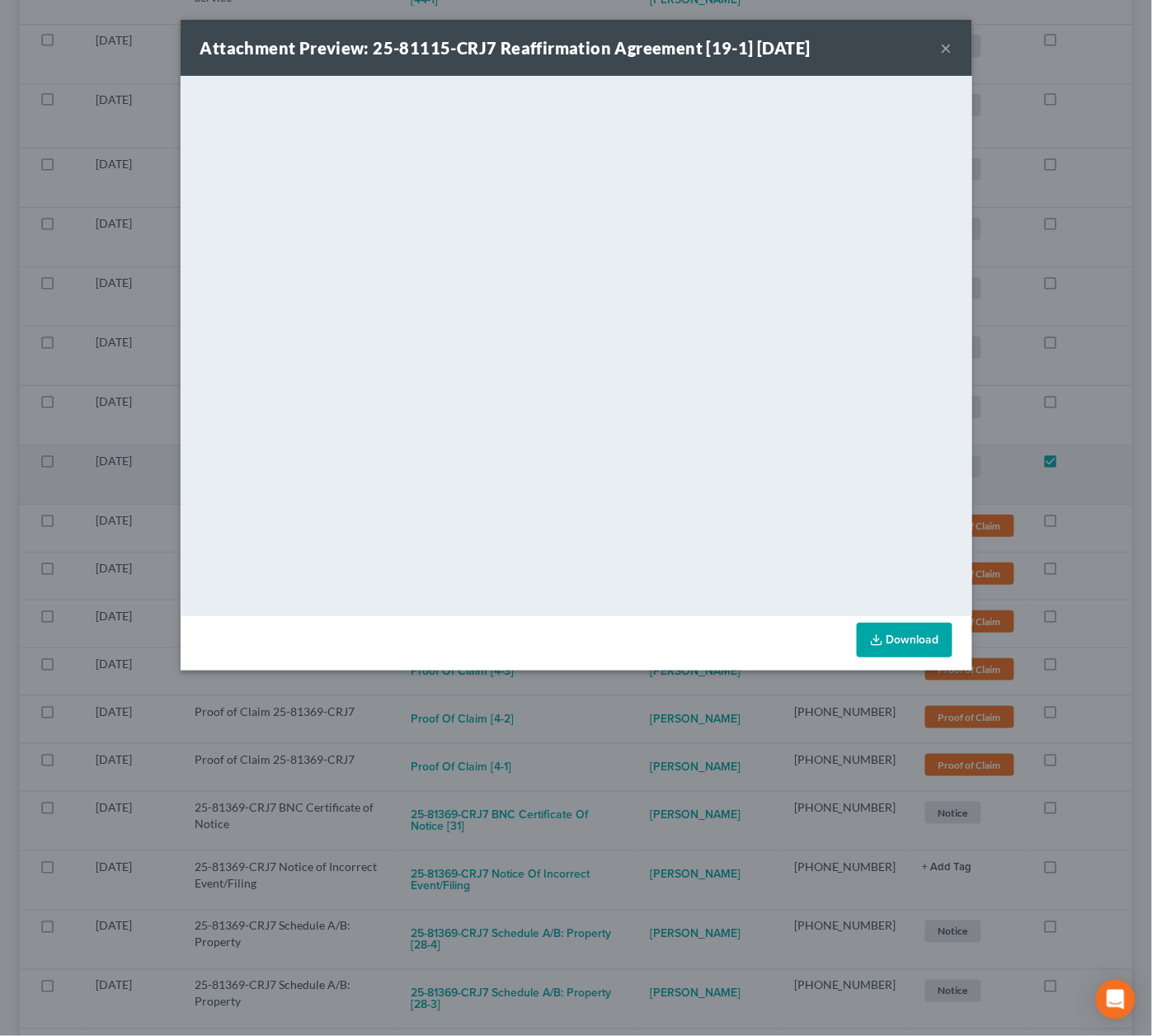
scroll to position [2665, 1]
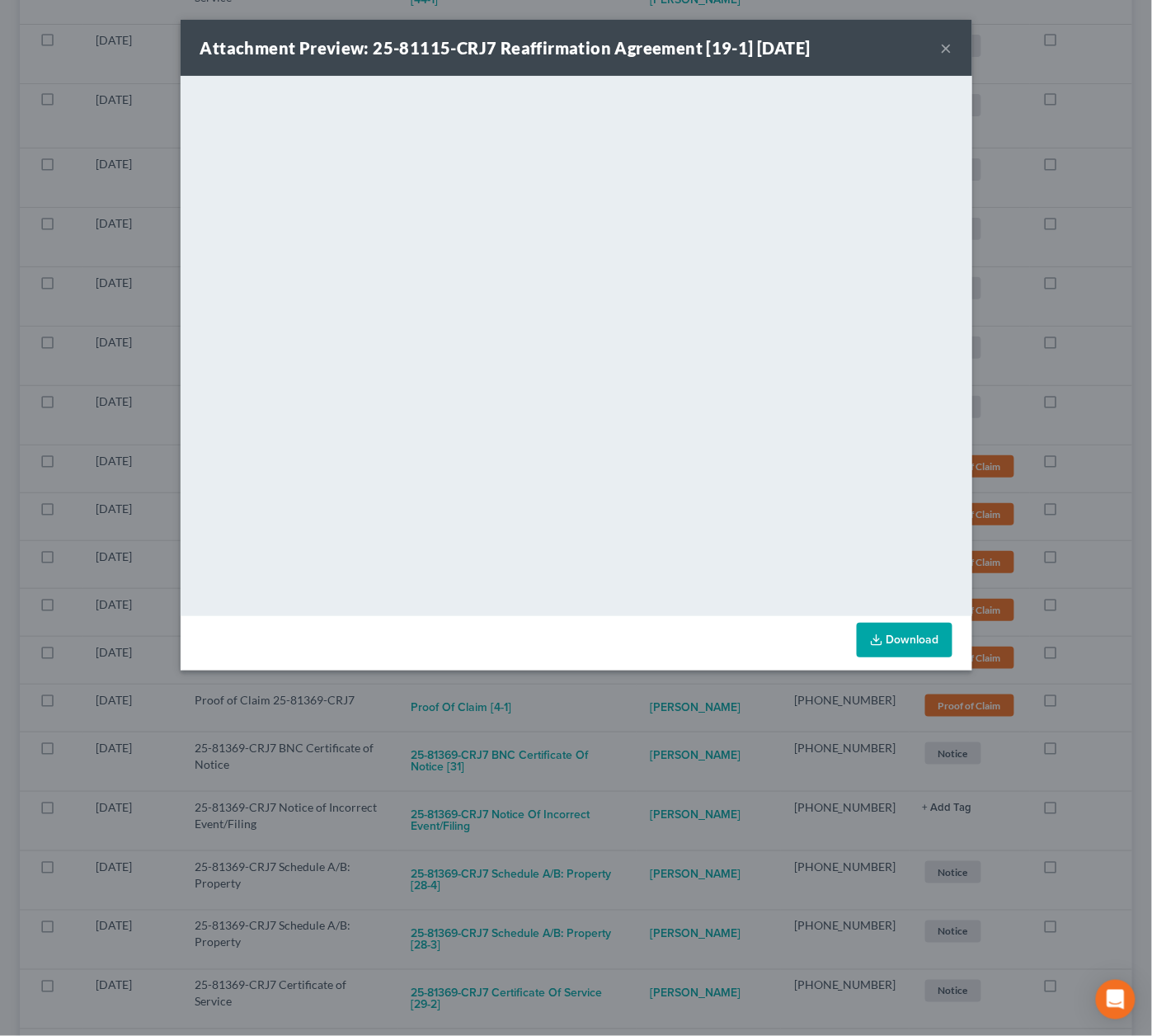
click at [1076, 663] on div "Attachment Preview: 25-81115-CRJ7 Reaffirmation Agreement [19-1] 09/04/2025 × <…" at bounding box center [576, 518] width 1152 height 1036
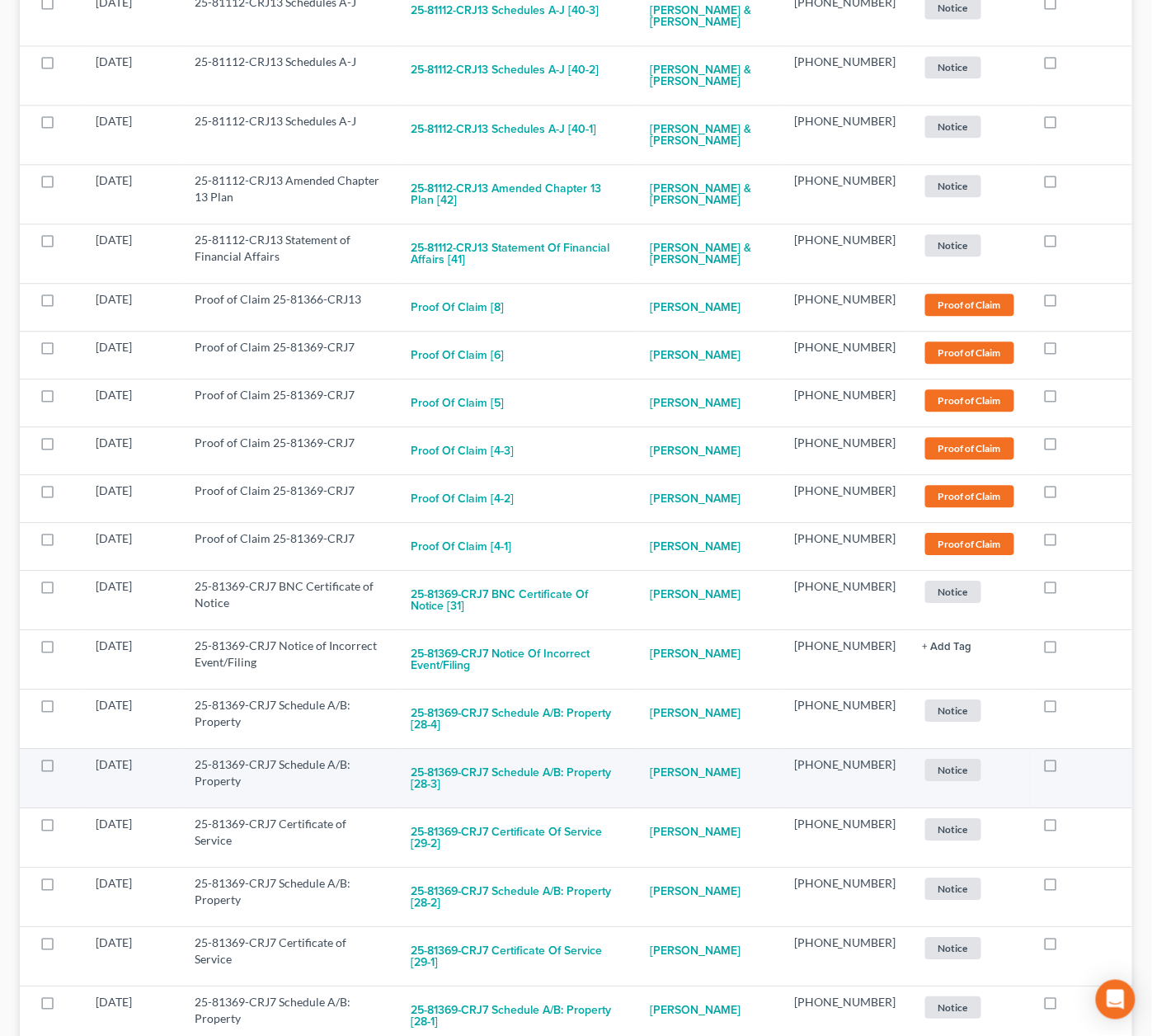
scroll to position [2820, 0]
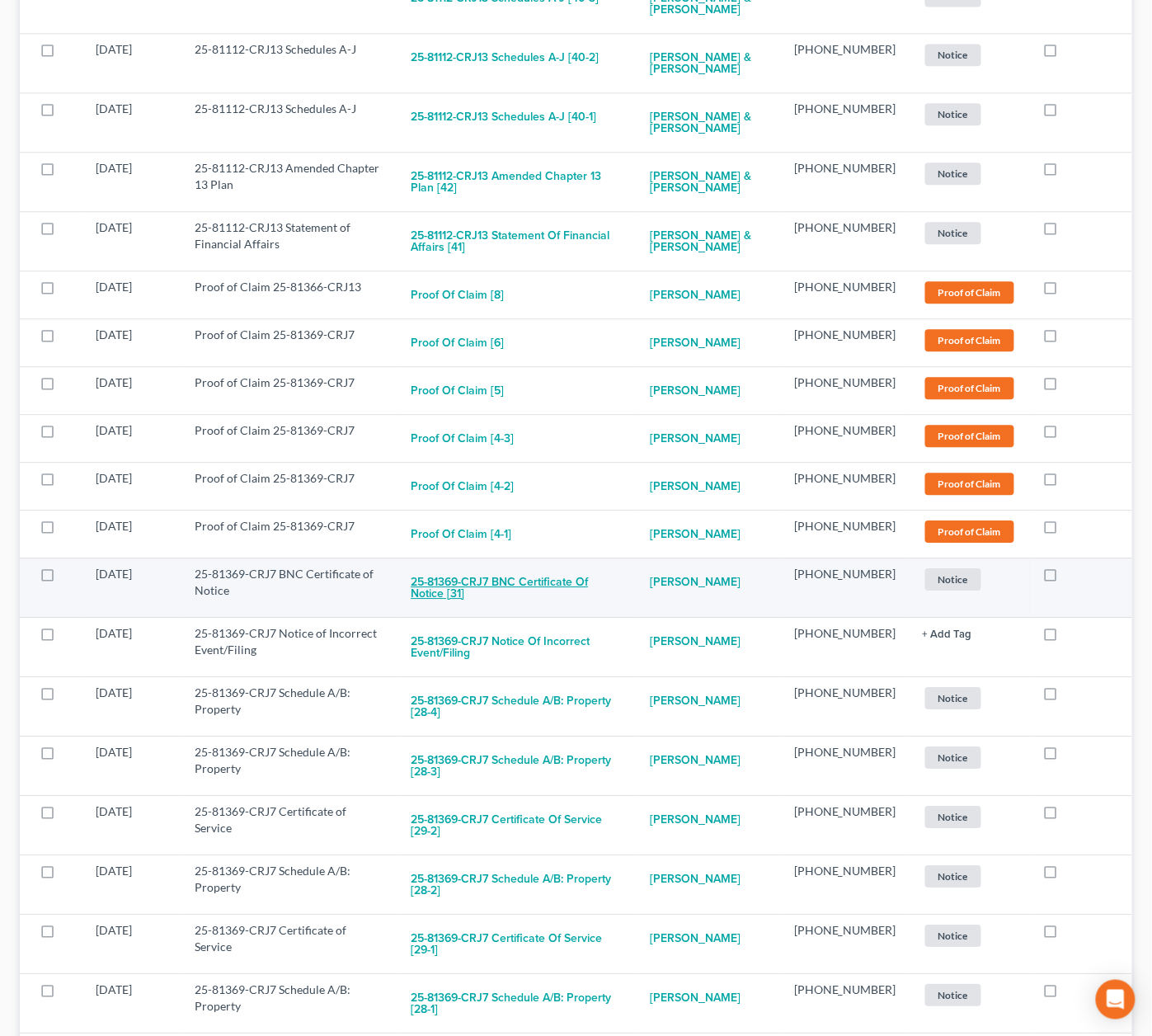
click at [505, 565] on button "25-81369-CRJ7 BNC Certificate of Notice [31]" at bounding box center [517, 587] width 212 height 45
checkbox input "true"
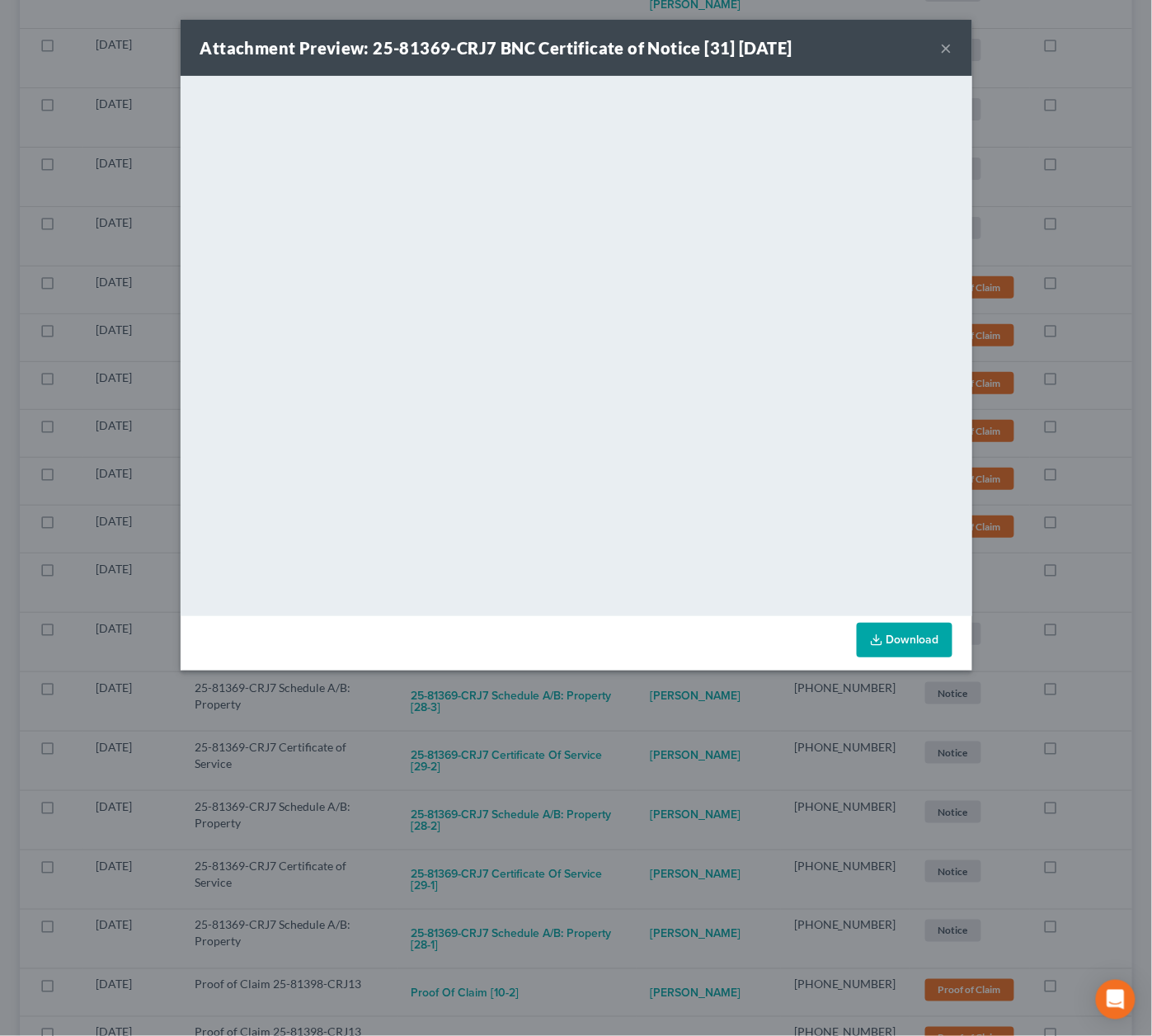
click at [635, 749] on div "Attachment Preview: 25-81369-CRJ7 BNC Certificate of Notice [31] 09/06/2025 × <…" at bounding box center [576, 518] width 1152 height 1036
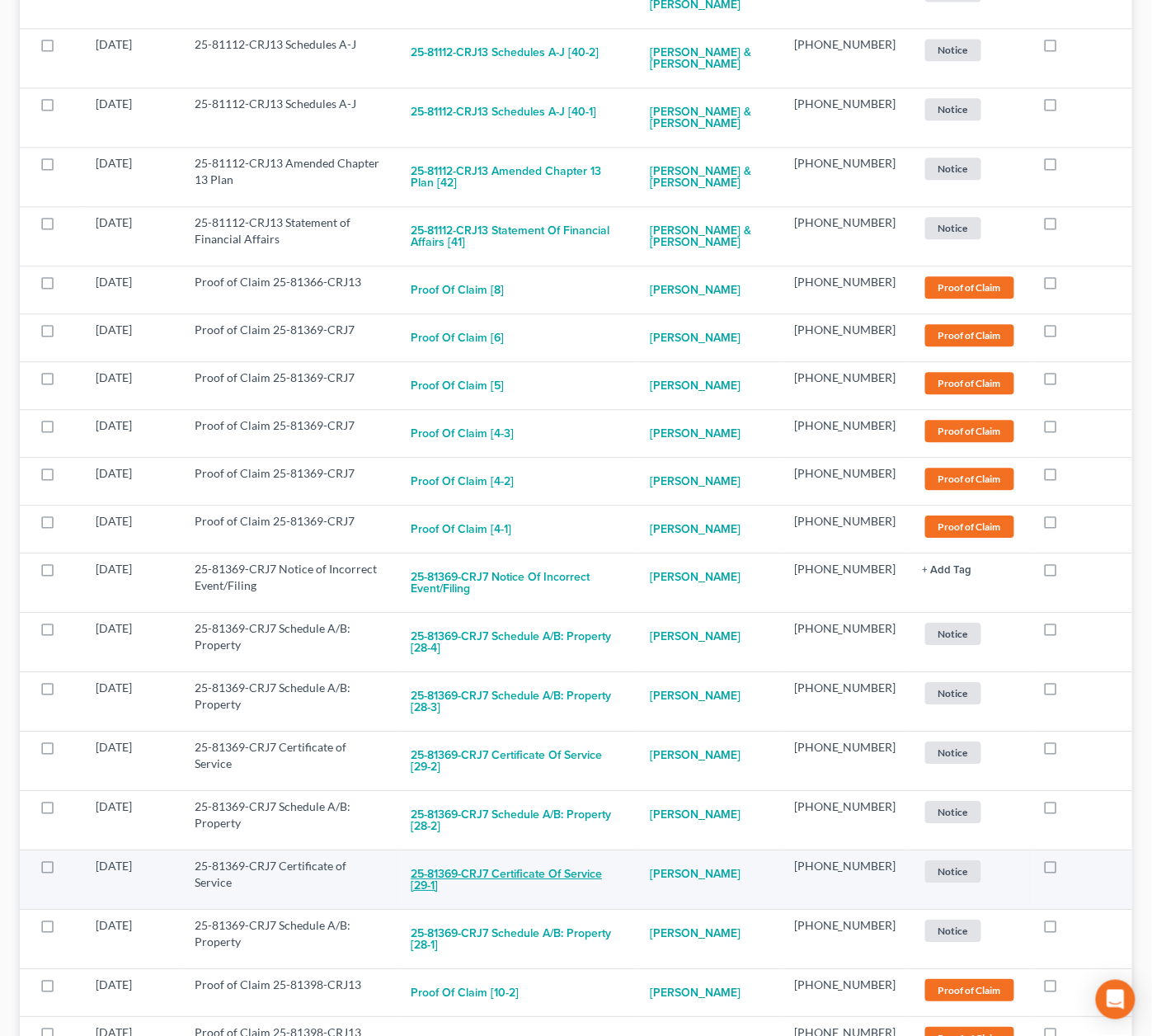
scroll to position [2868, 0]
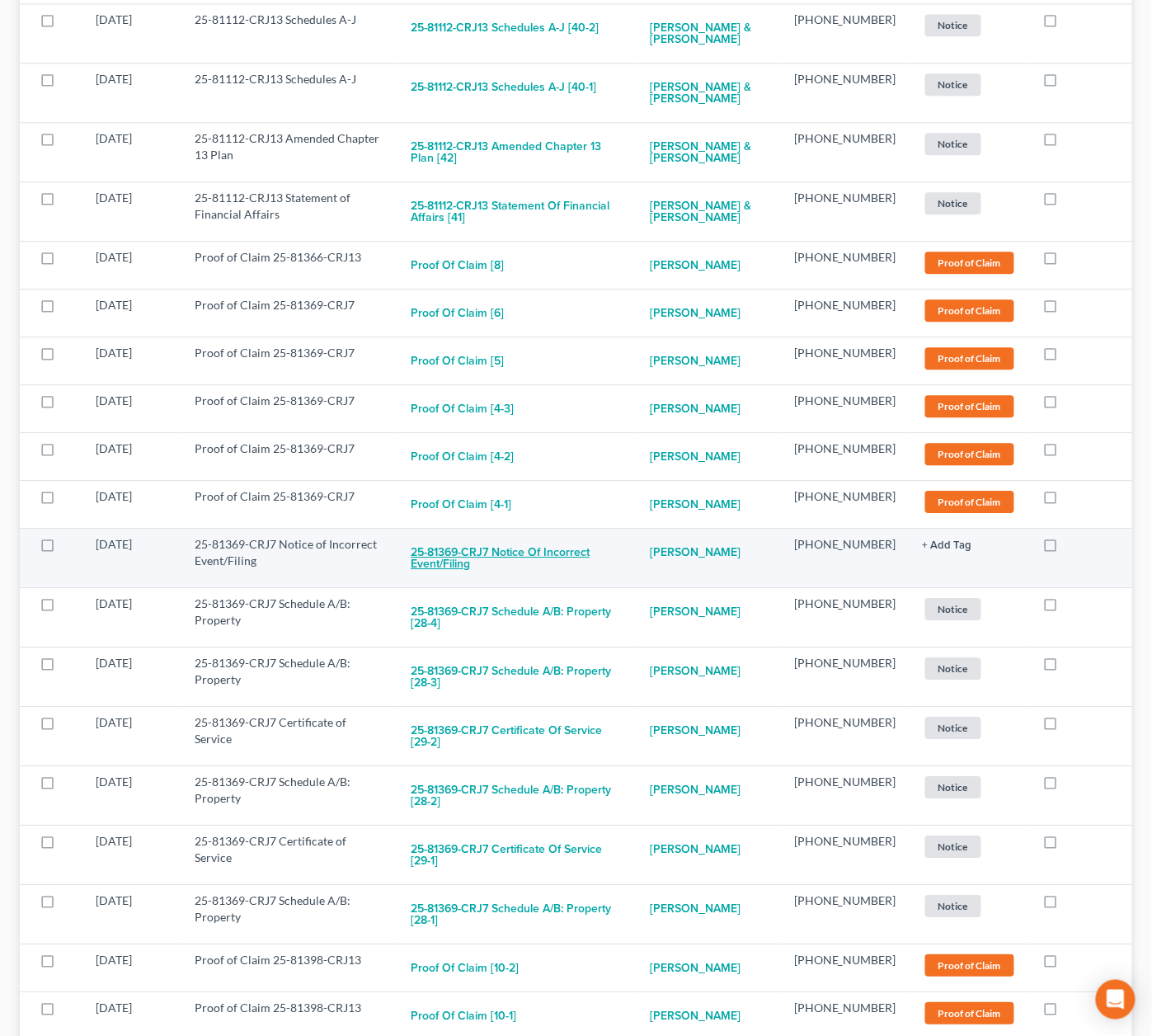
click at [529, 536] on button "25-81369-CRJ7 Notice of Incorrect Event/Filing" at bounding box center [517, 558] width 212 height 45
checkbox input "true"
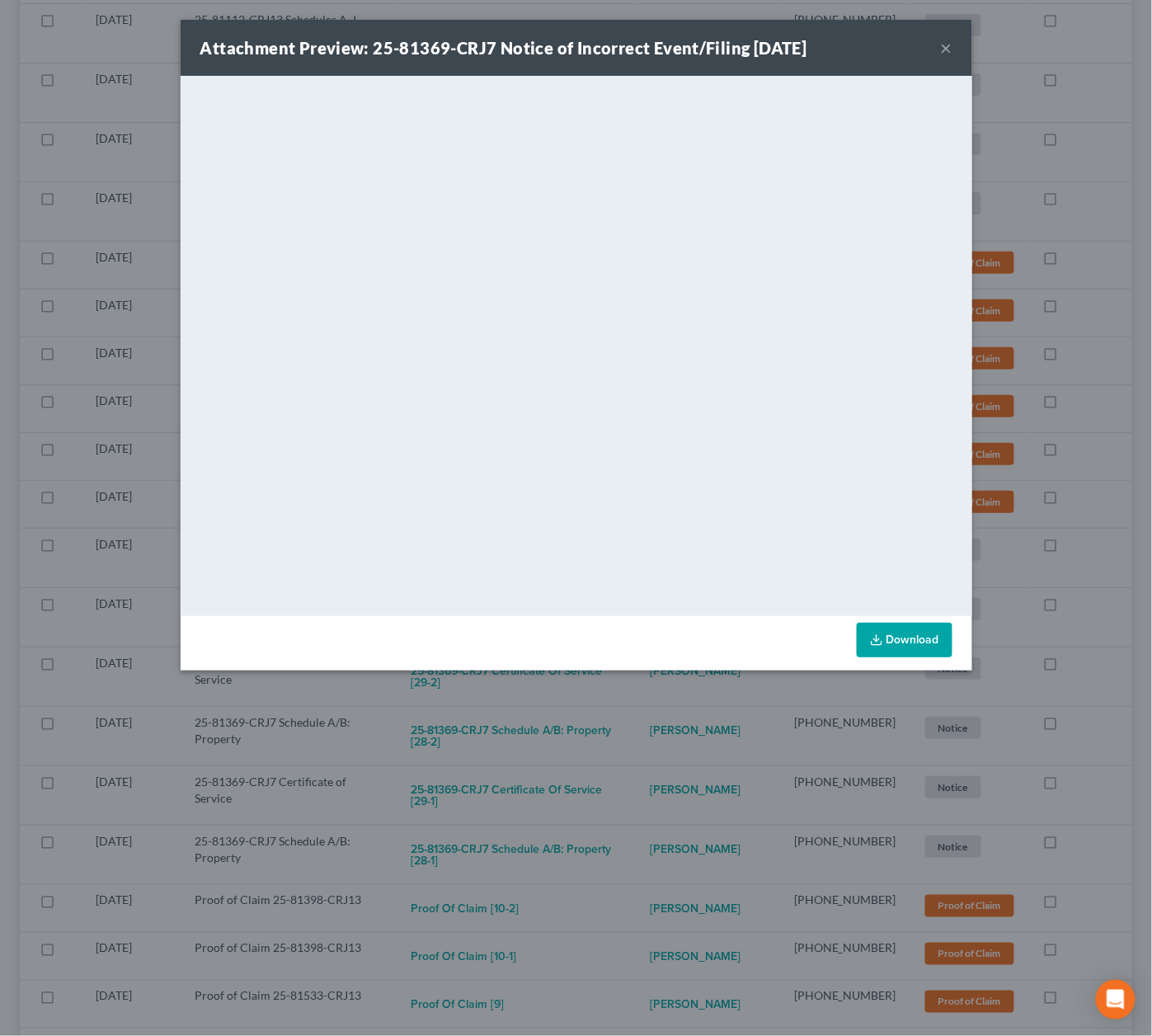
click at [649, 766] on div "Attachment Preview: 25-81369-CRJ7 Notice of Incorrect Event/Filing 09/05/2025 ×…" at bounding box center [576, 518] width 1152 height 1036
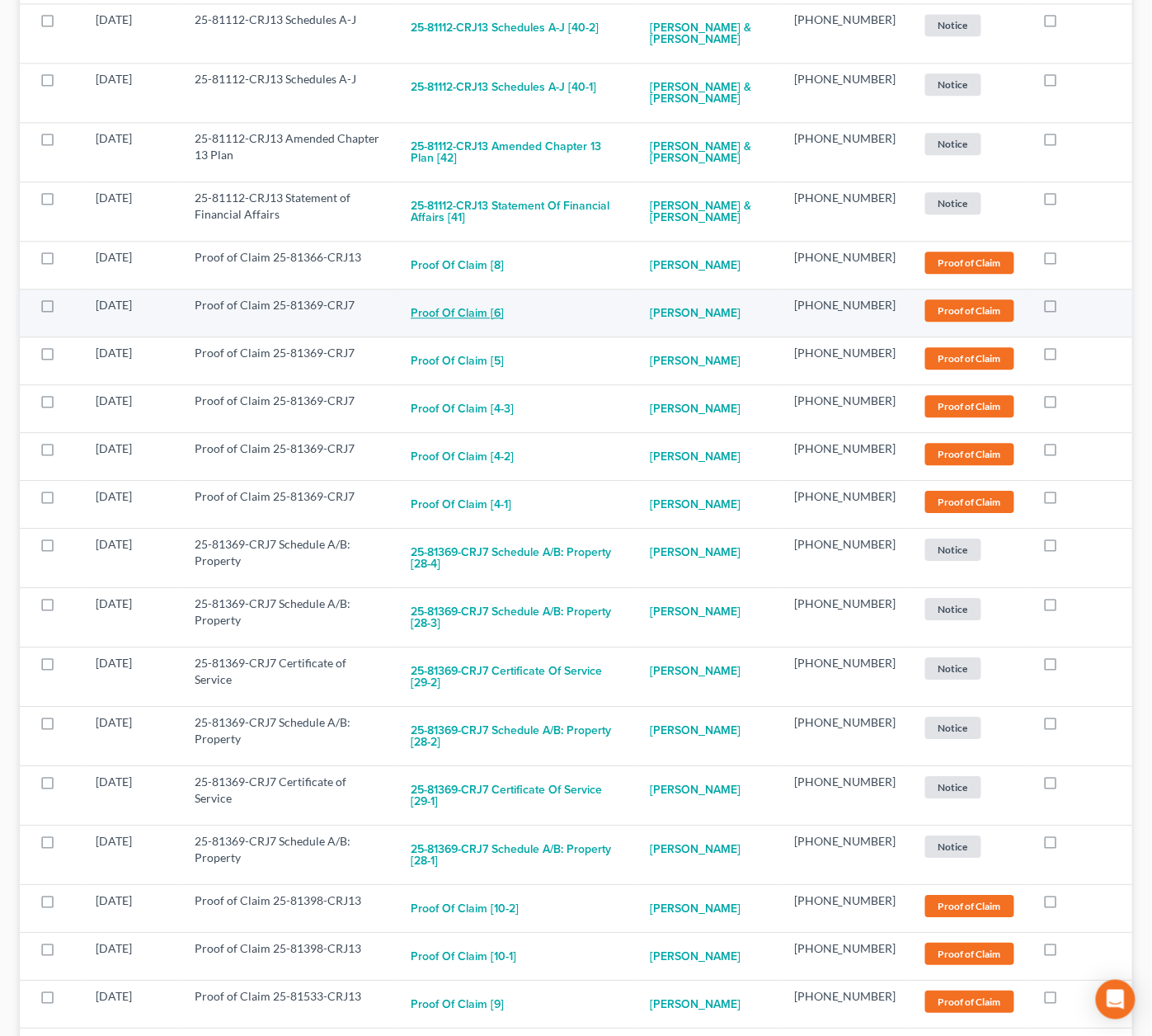
click at [464, 297] on button "Proof of Claim [6]" at bounding box center [457, 313] width 93 height 33
checkbox input "true"
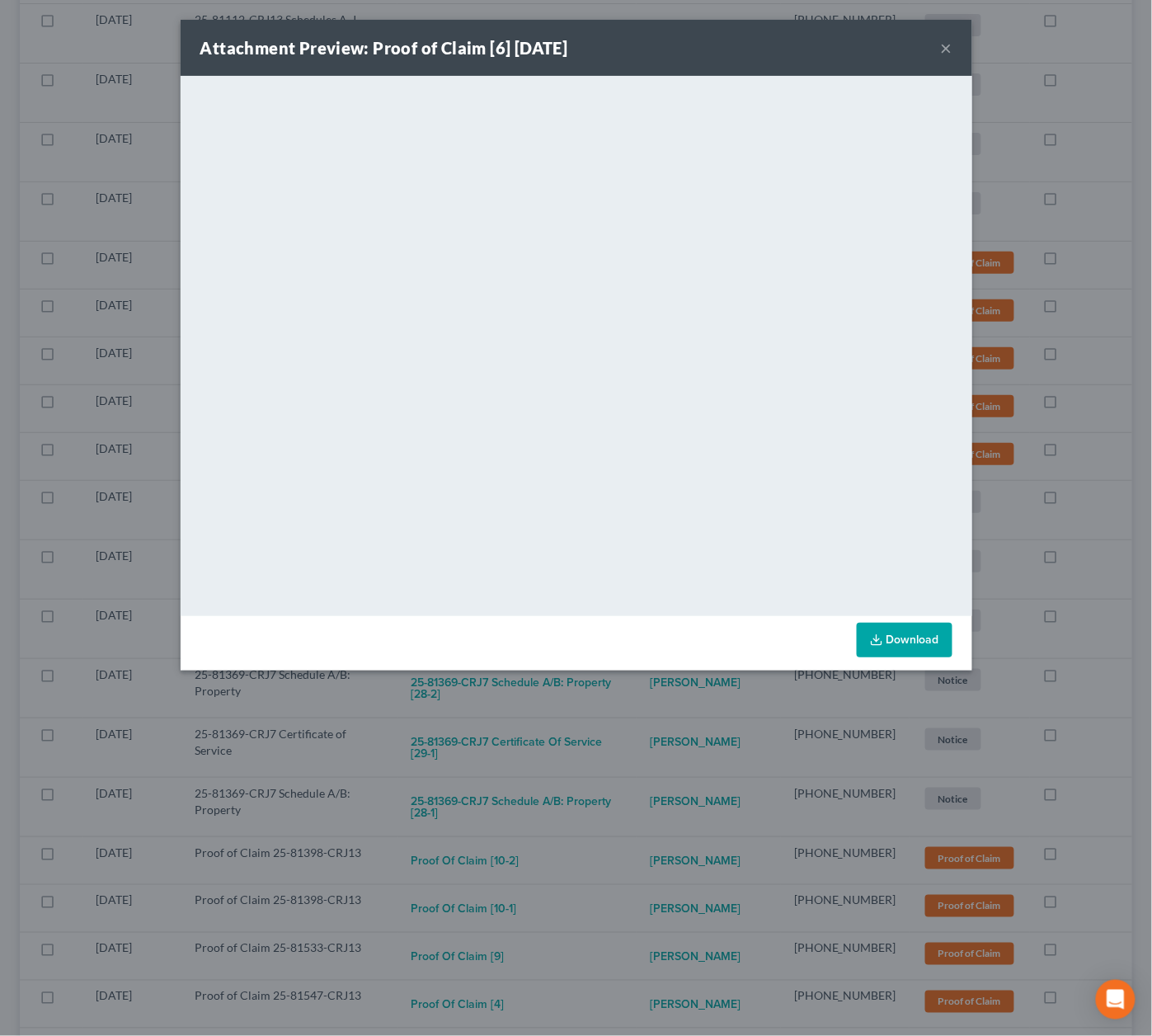
click at [653, 706] on div "Attachment Preview: Proof of Claim [6] 09/08/2025 × <object ng-attr-data='https…" at bounding box center [576, 518] width 1152 height 1036
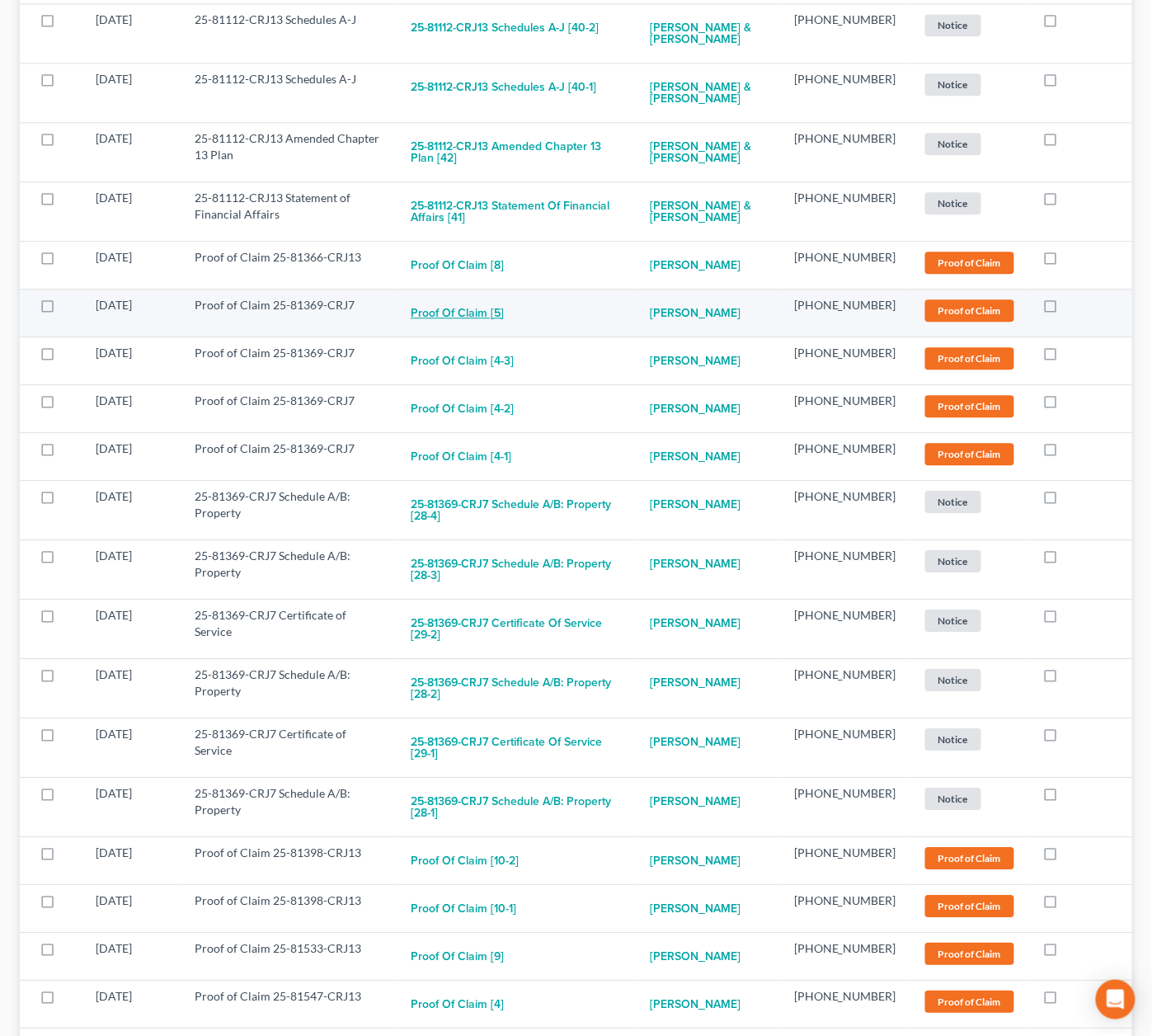
click at [472, 297] on button "Proof of Claim [5]" at bounding box center [457, 313] width 93 height 33
checkbox input "true"
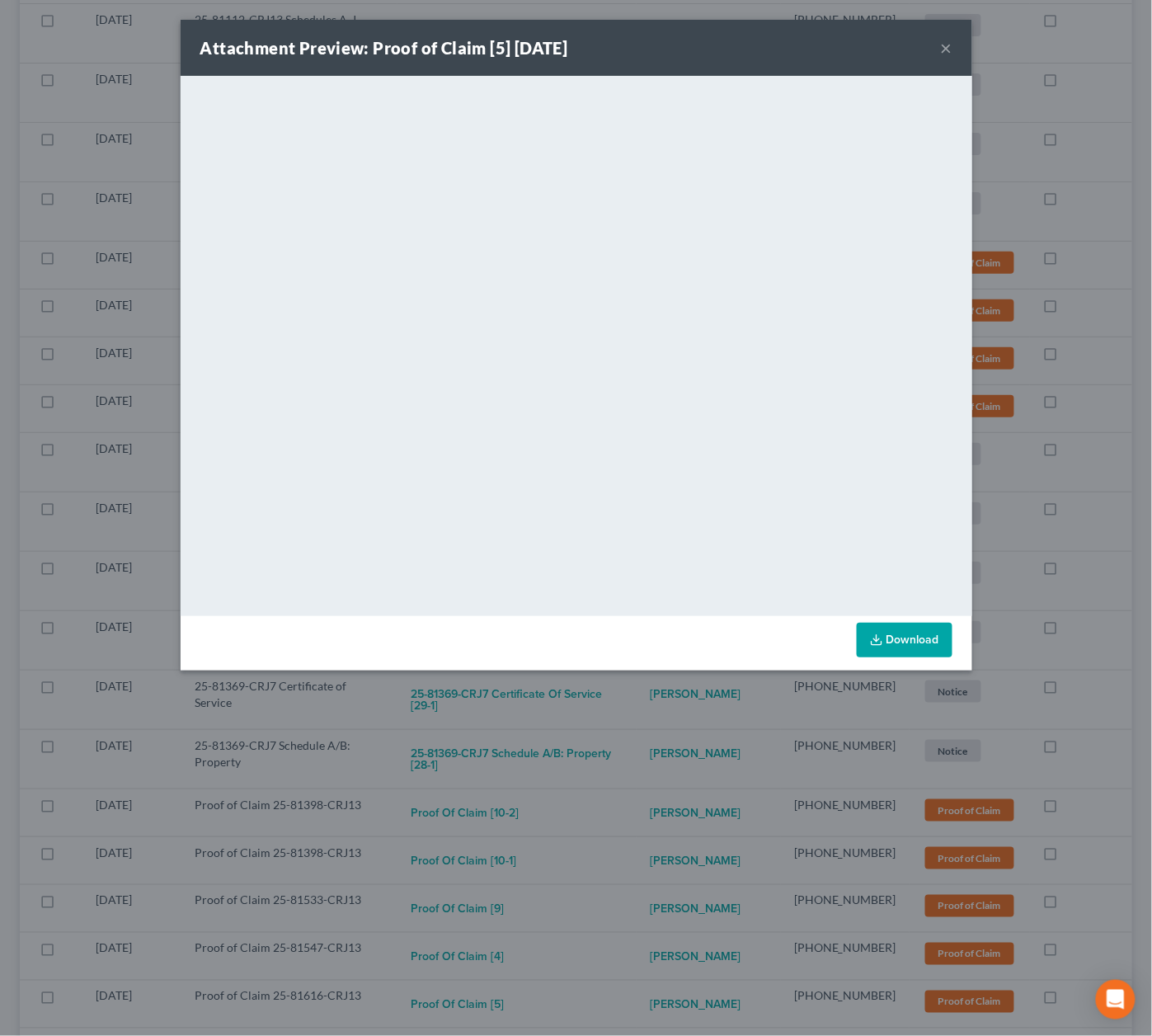
click at [672, 729] on div "Attachment Preview: Proof of Claim [5] 09/08/2025 × <object ng-attr-data='https…" at bounding box center [576, 518] width 1152 height 1036
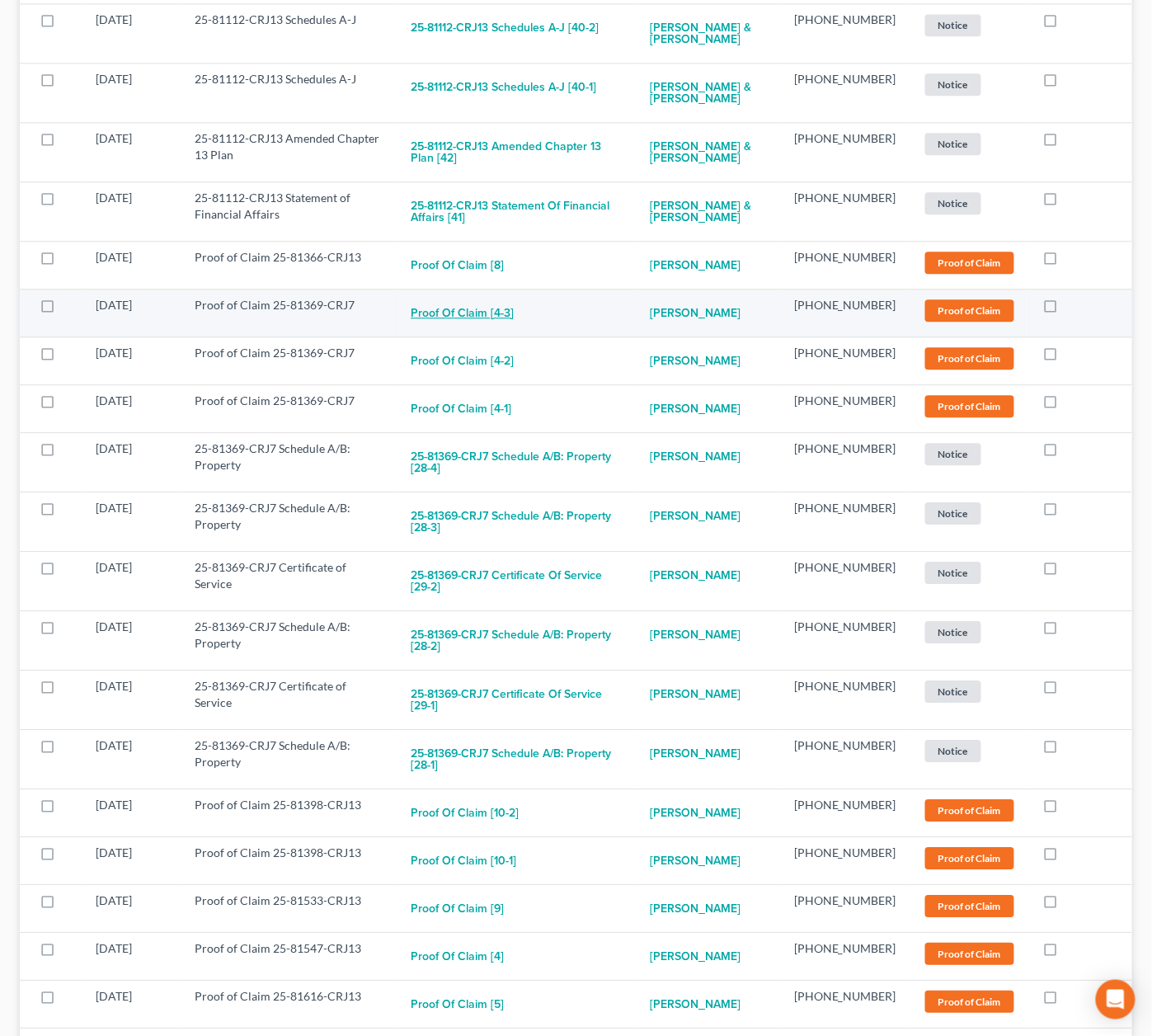
click at [498, 297] on button "Proof of Claim [4-3]" at bounding box center [462, 313] width 103 height 33
checkbox input "true"
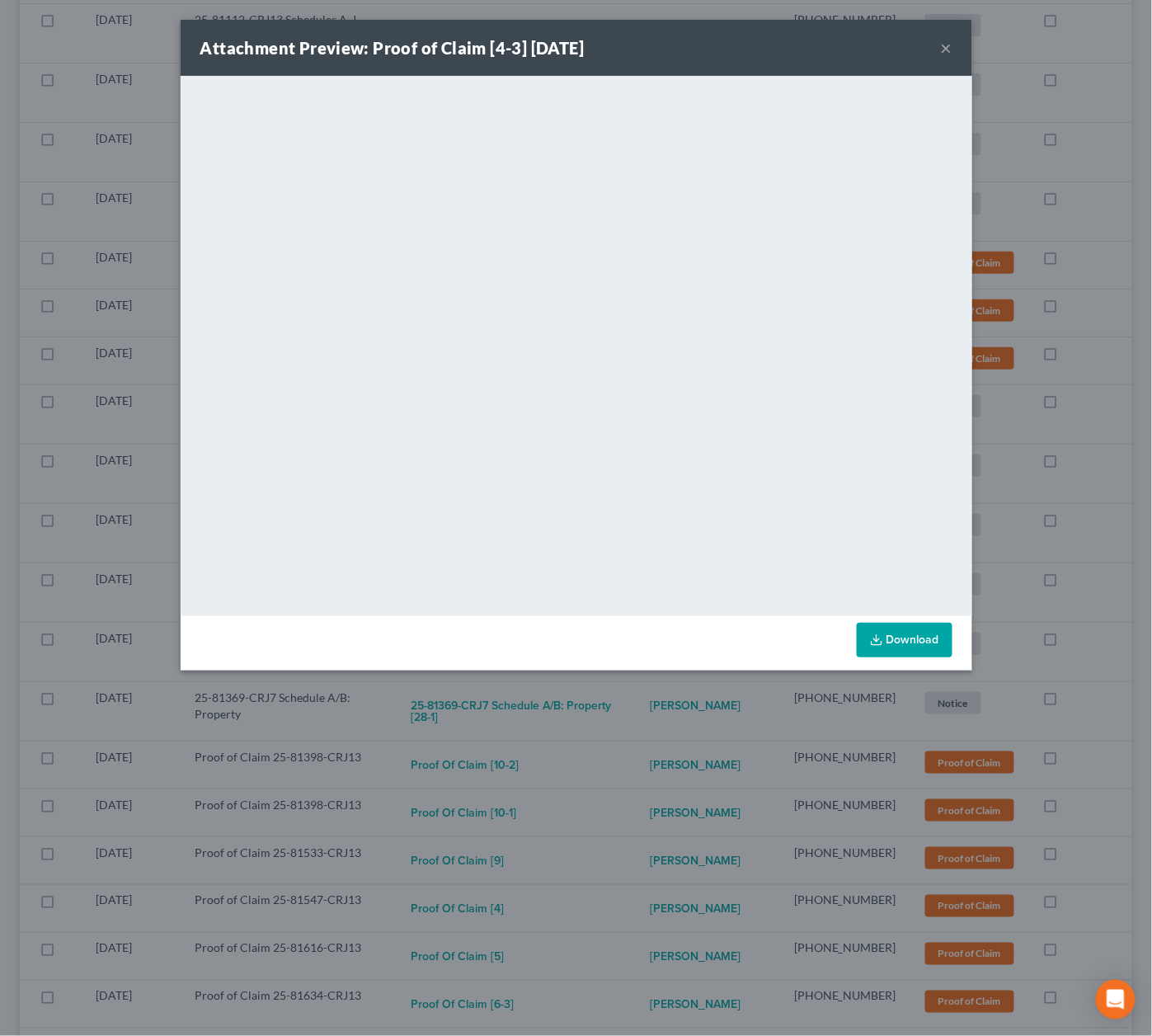
click at [645, 738] on div "Attachment Preview: Proof of Claim [4-3] 09/08/2025 × <object ng-attr-data='htt…" at bounding box center [576, 518] width 1152 height 1036
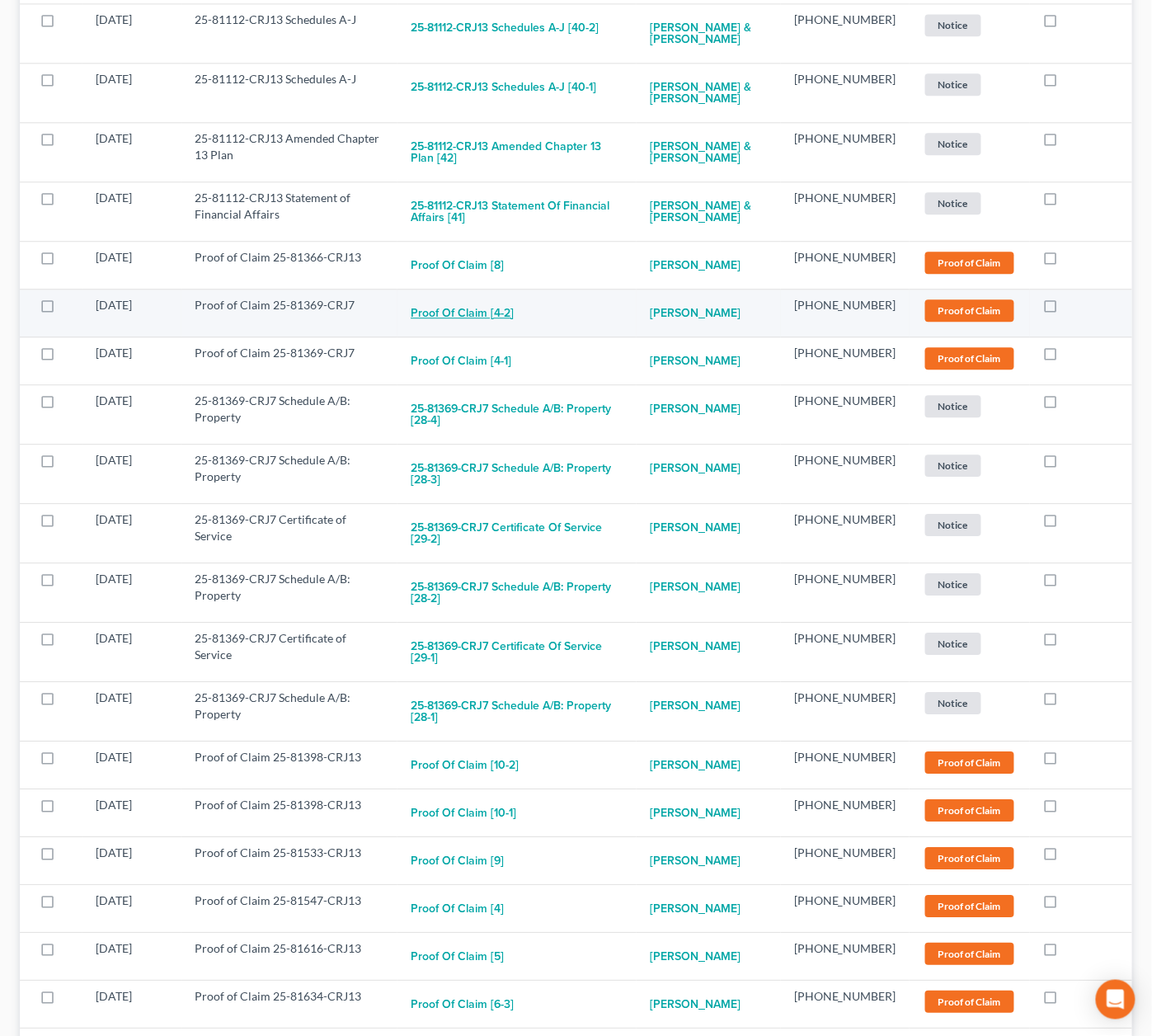
click at [455, 297] on button "Proof of Claim [4-2]" at bounding box center [462, 313] width 103 height 33
checkbox input "true"
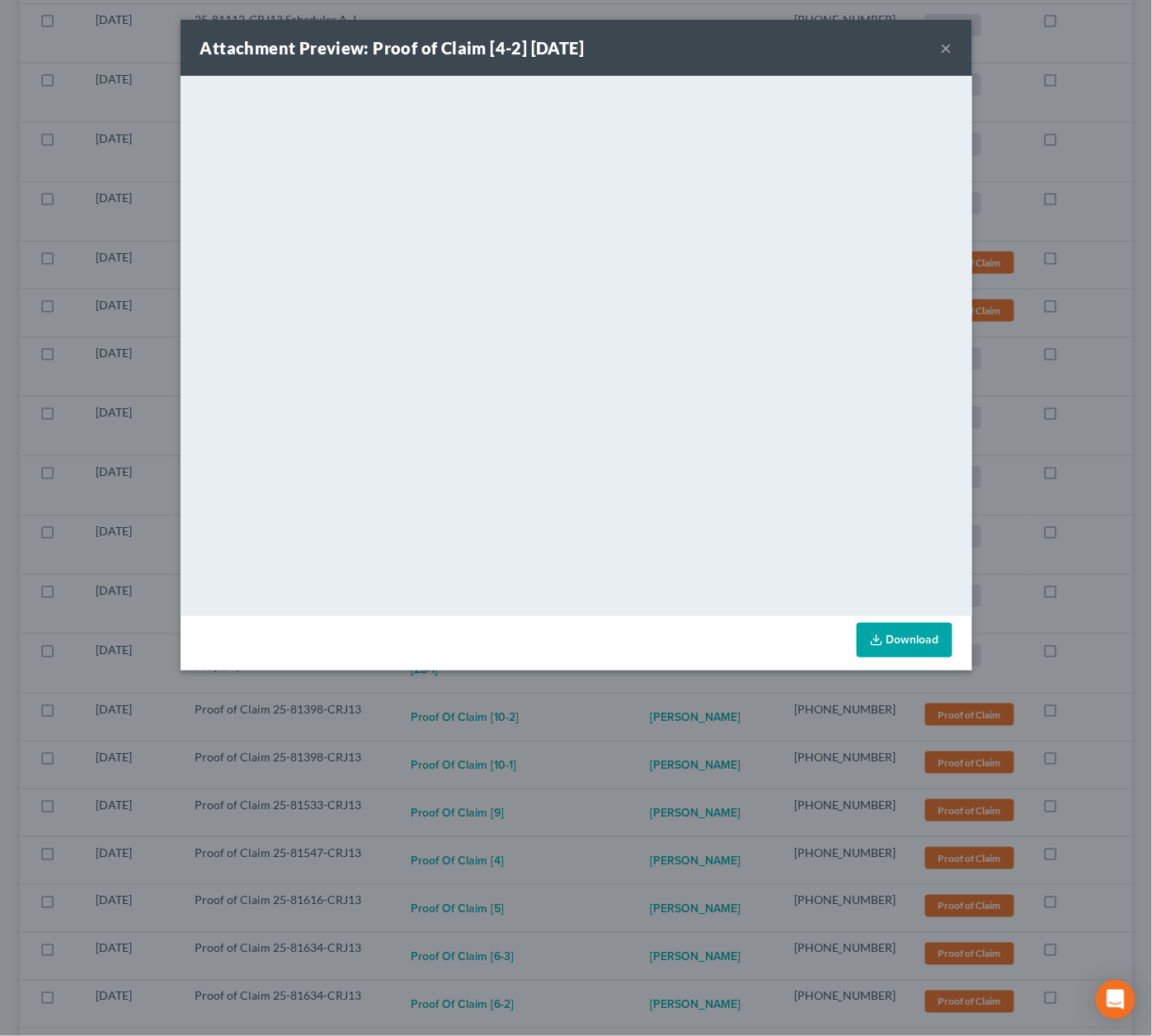
click at [618, 744] on div "Attachment Preview: Proof of Claim [4-2] 09/08/2025 × <object ng-attr-data='htt…" at bounding box center [576, 518] width 1152 height 1036
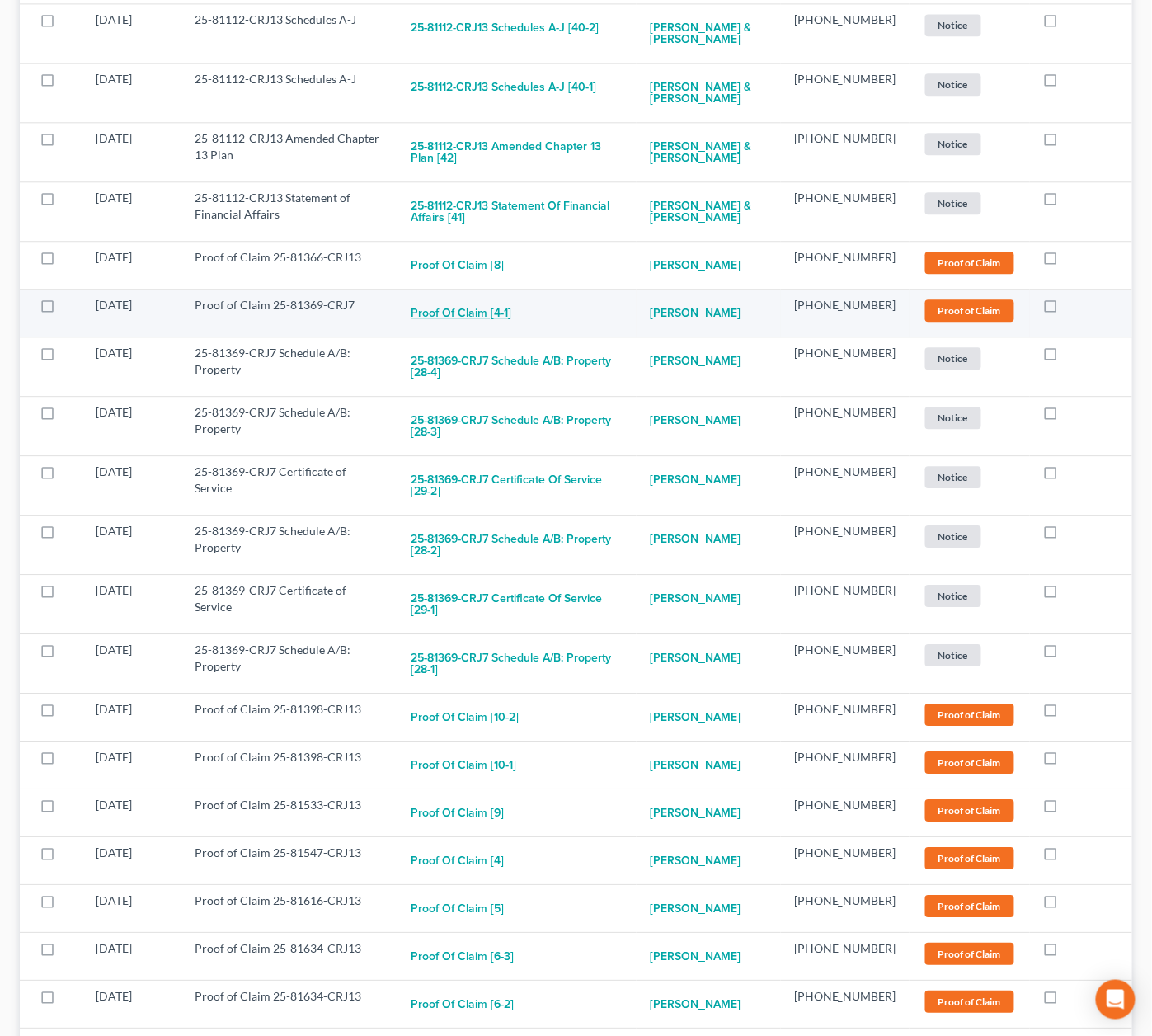
click at [486, 297] on button "Proof of Claim [4-1]" at bounding box center [461, 313] width 101 height 33
checkbox input "true"
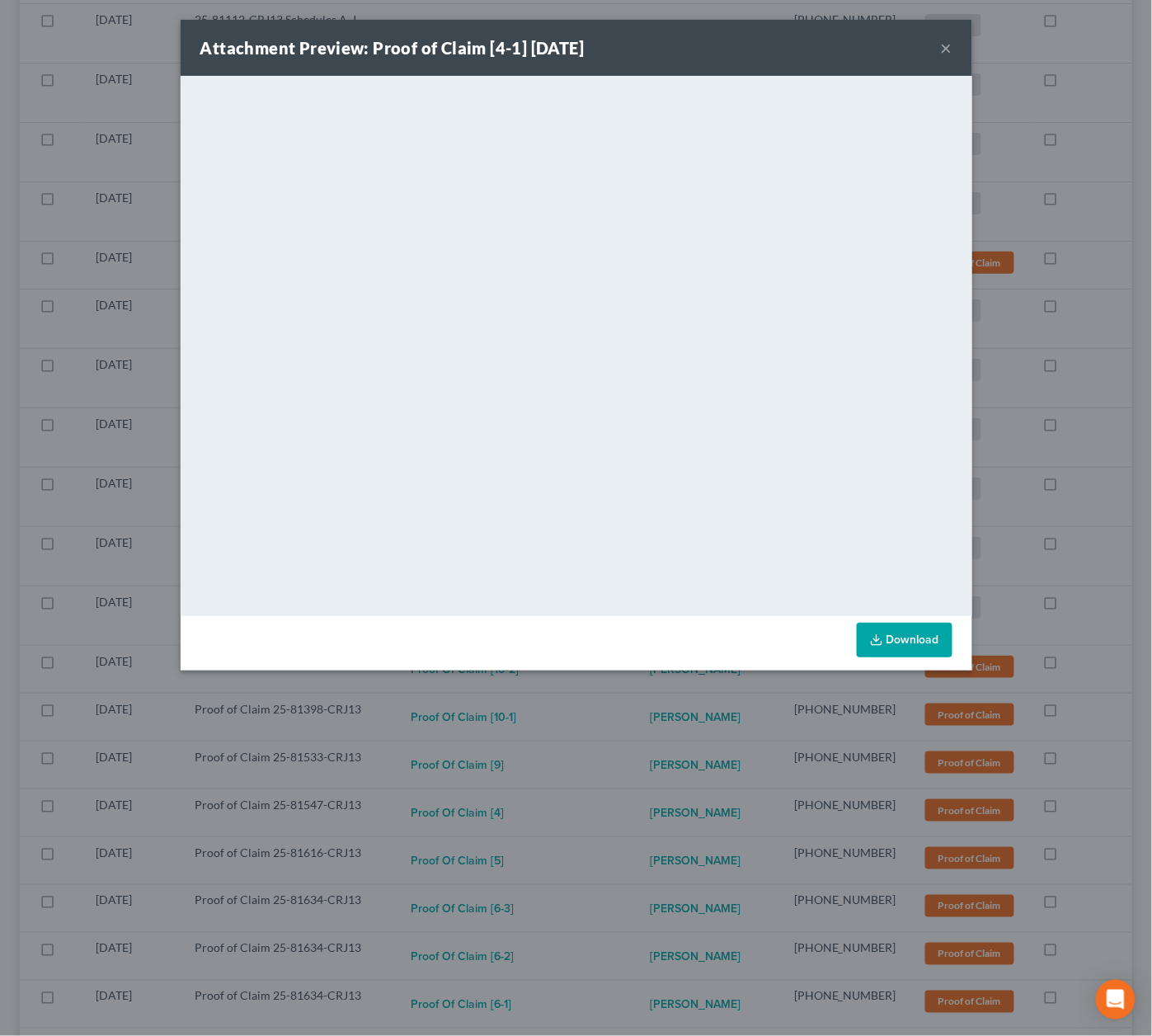
click at [604, 763] on div "Attachment Preview: Proof of Claim [4-1] 09/08/2025 × <object ng-attr-data='htt…" at bounding box center [576, 518] width 1152 height 1036
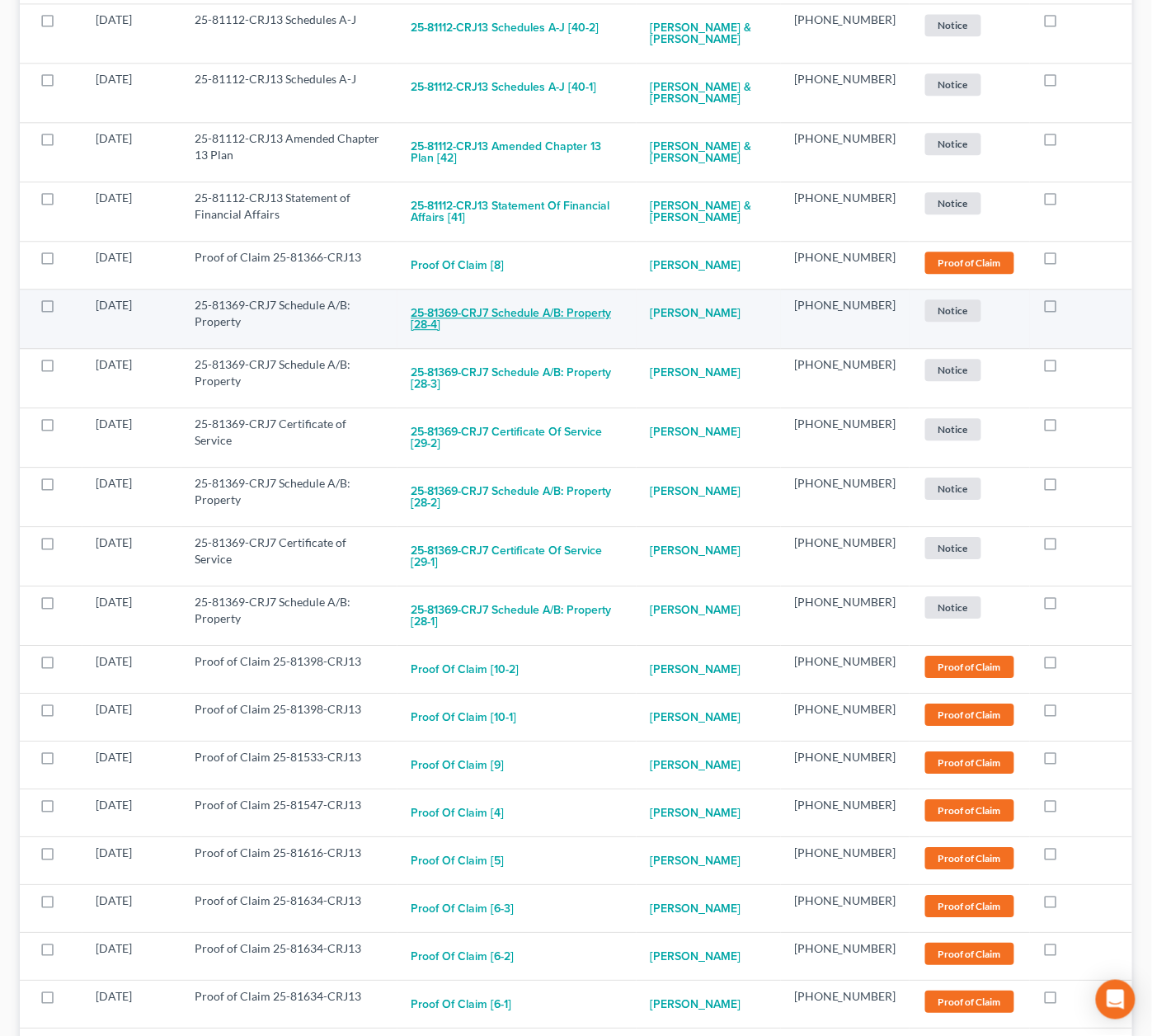
click at [572, 297] on button "25-81369-CRJ7 Schedule A/B: Property [28-4]" at bounding box center [517, 319] width 212 height 45
checkbox input "true"
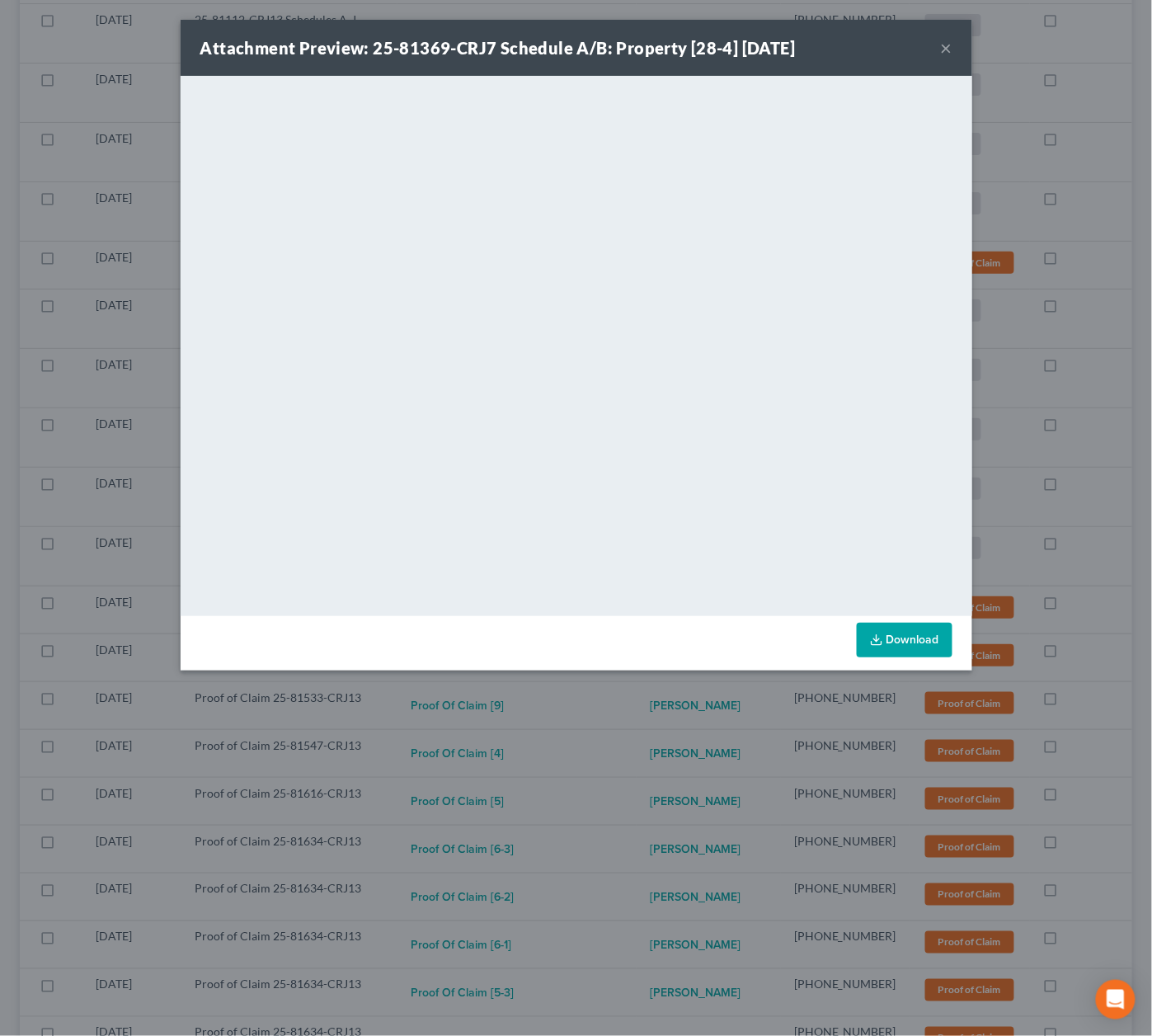
click at [625, 773] on div "Attachment Preview: 25-81369-CRJ7 Schedule A/B: Property [28-4] 09/04/2025 × <o…" at bounding box center [576, 518] width 1152 height 1036
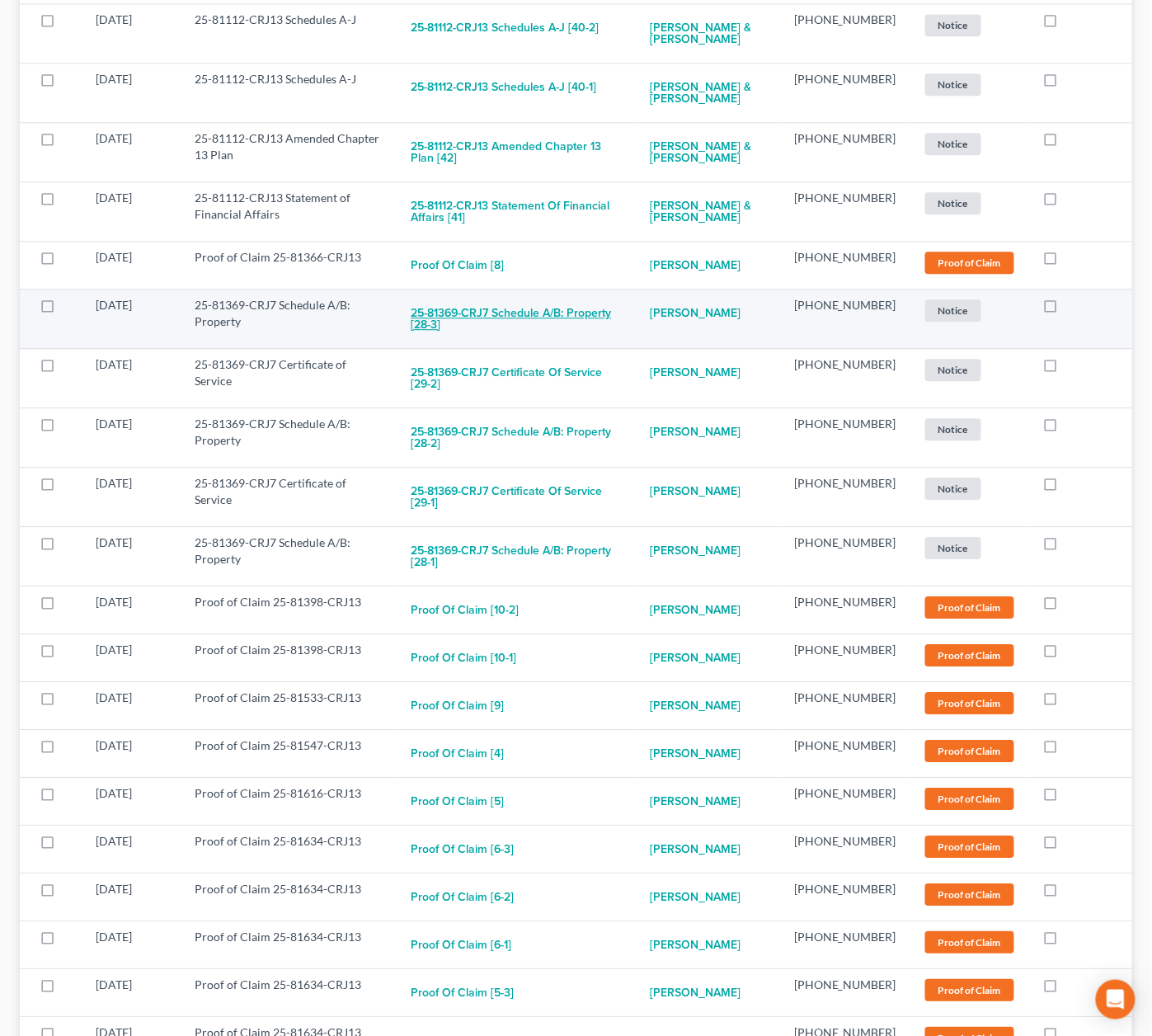
click at [556, 297] on button "25-81369-CRJ7 Schedule A/B: Property [28-3]" at bounding box center [517, 319] width 212 height 45
checkbox input "true"
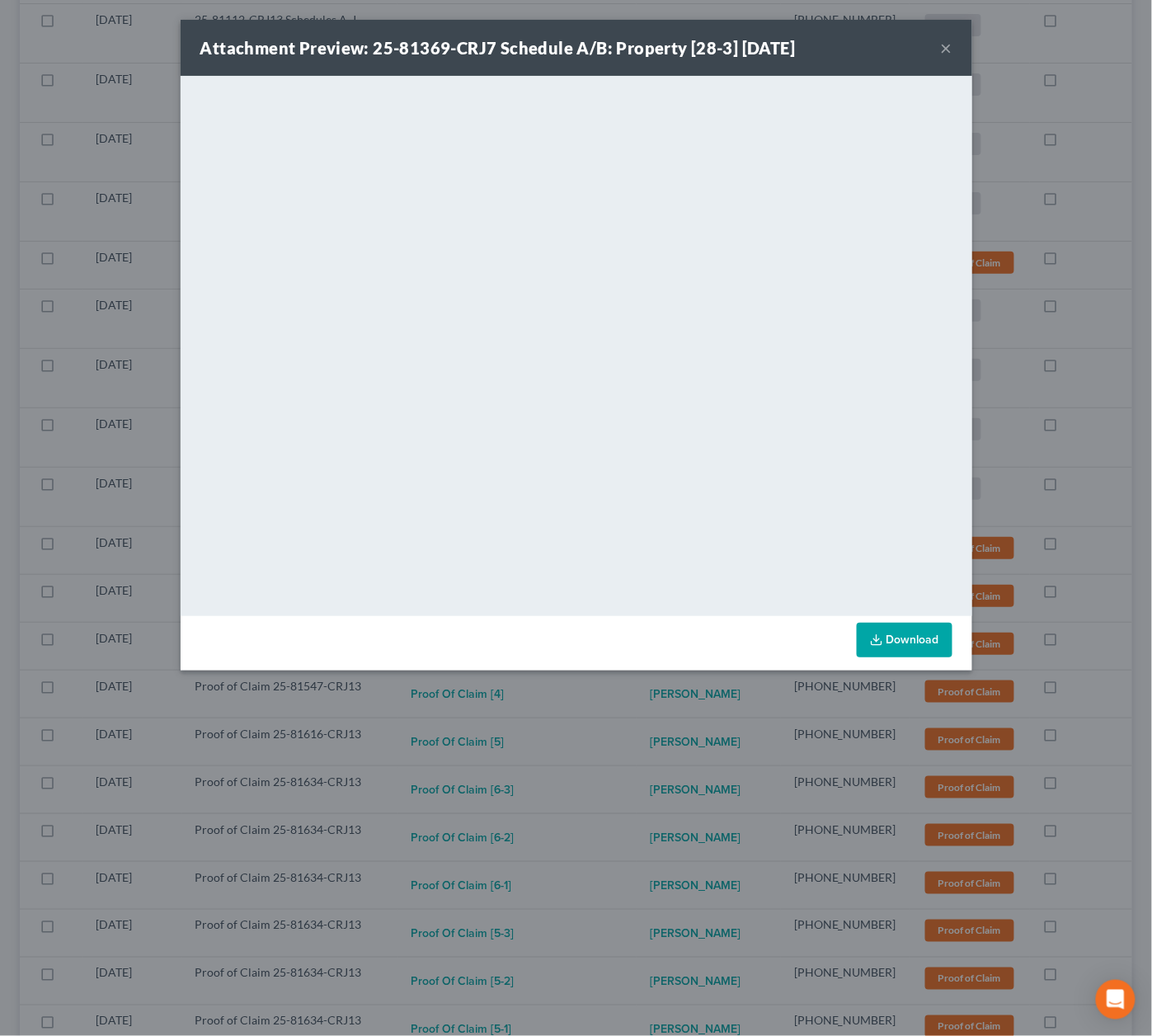
click at [659, 707] on div "Attachment Preview: 25-81369-CRJ7 Schedule A/B: Property [28-3] 09/04/2025 × <o…" at bounding box center [576, 518] width 1152 height 1036
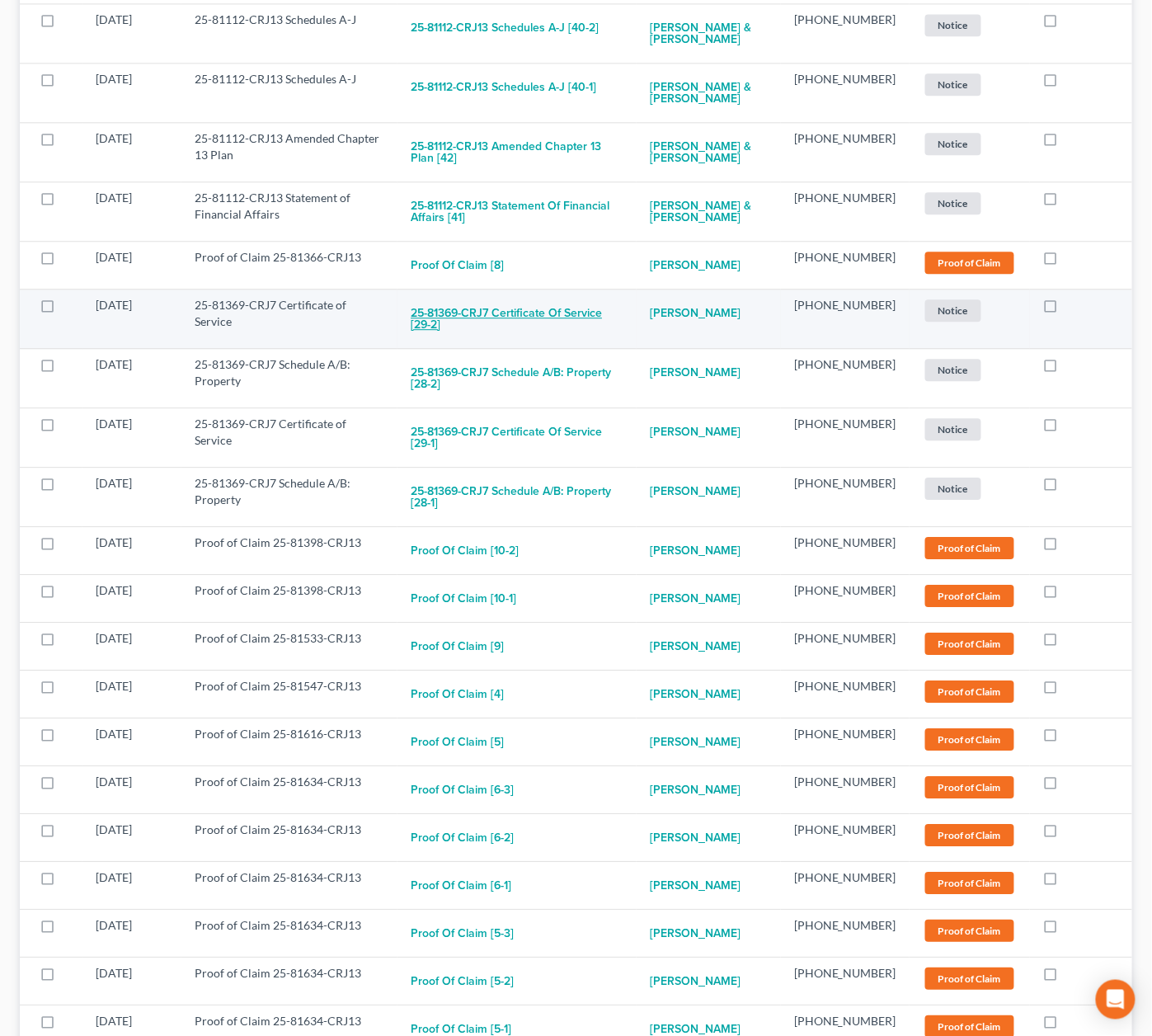
click at [596, 297] on button "25-81369-CRJ7 Certificate of Service [29-2]" at bounding box center [517, 319] width 212 height 45
checkbox input "true"
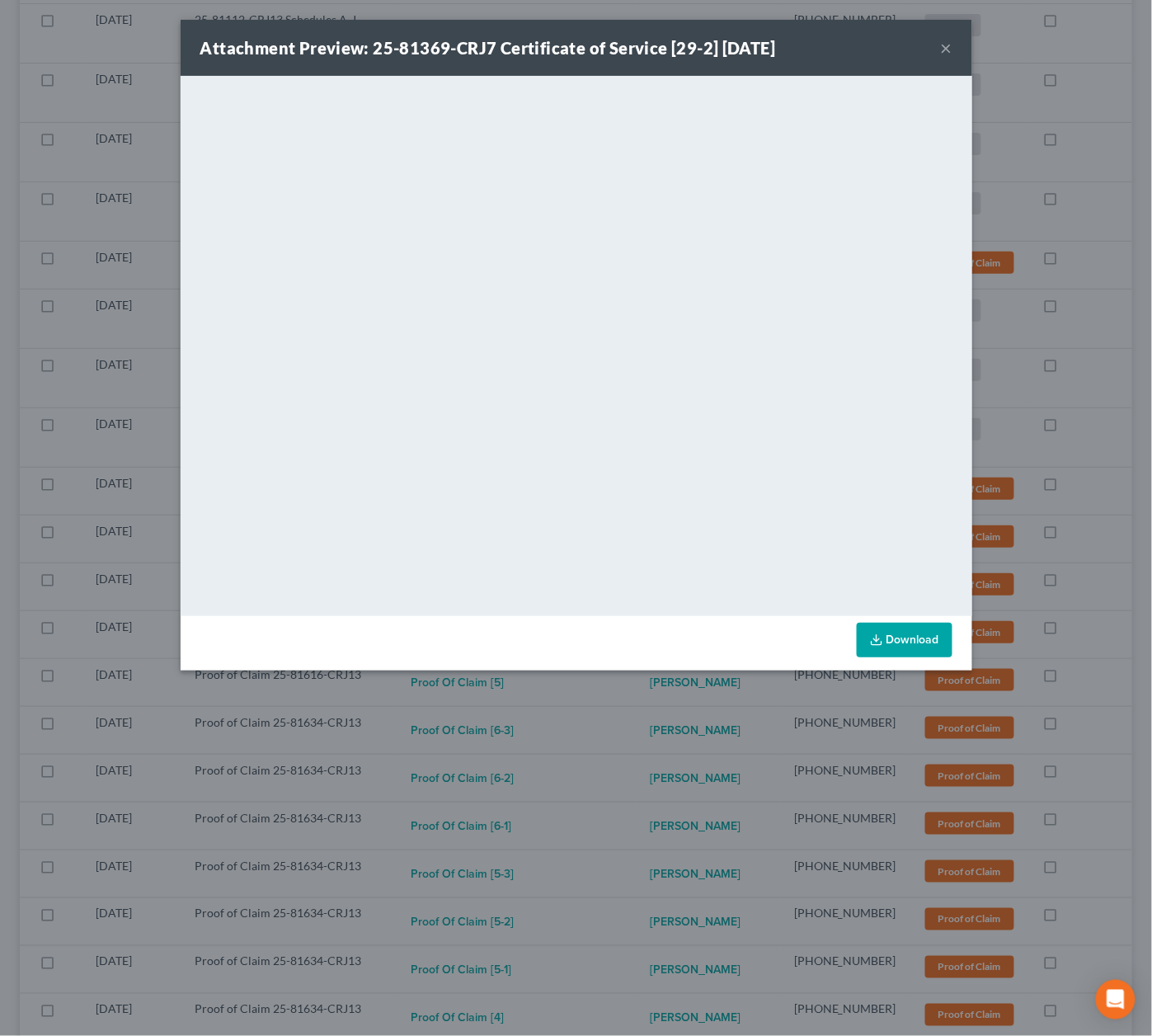
click at [651, 713] on div "Attachment Preview: 25-81369-CRJ7 Certificate of Service [29-2] 09/04/2025 × <o…" at bounding box center [576, 518] width 1152 height 1036
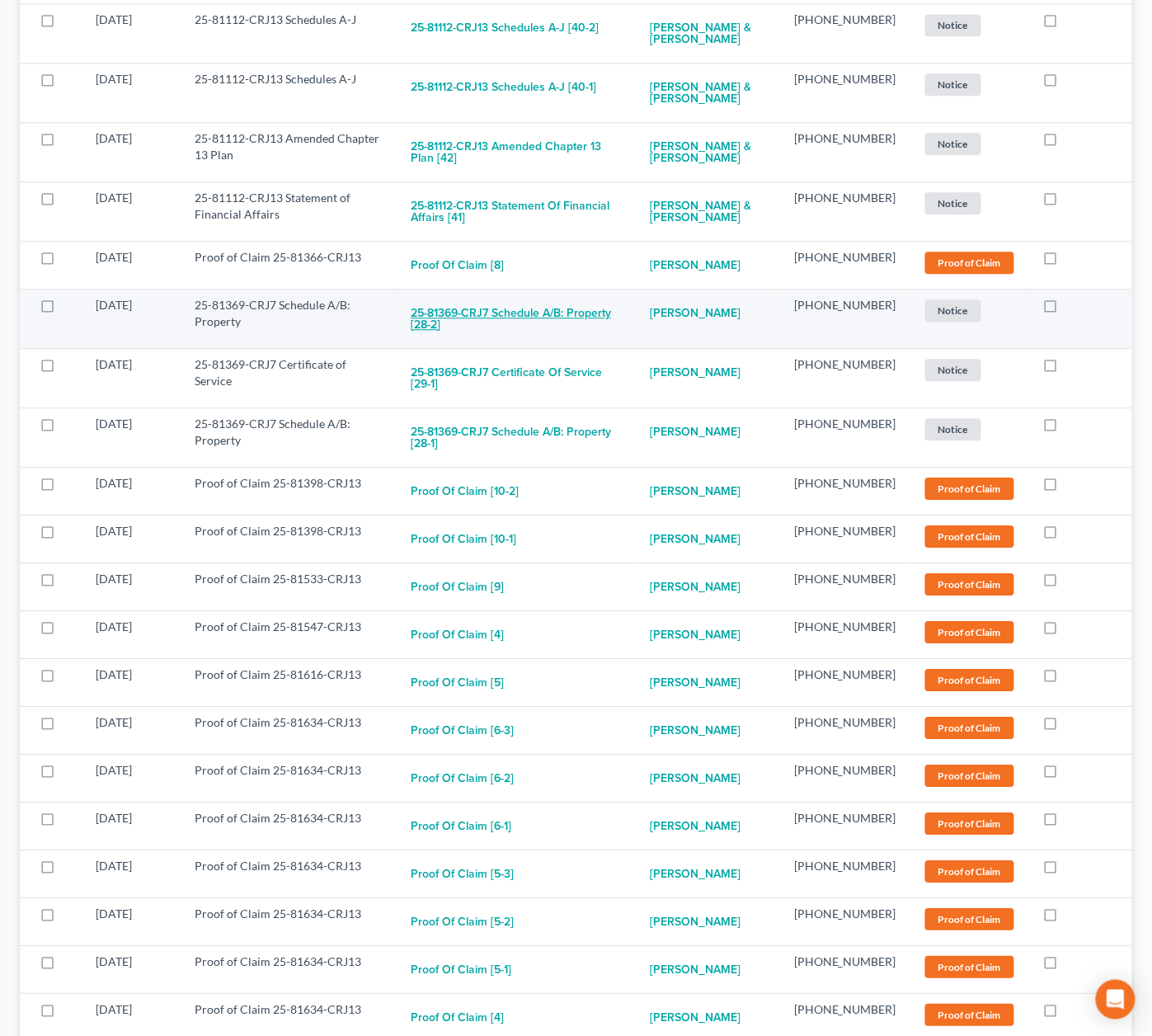
click at [587, 297] on button "25-81369-CRJ7 Schedule A/B: Property [28-2]" at bounding box center [517, 319] width 212 height 45
checkbox input "true"
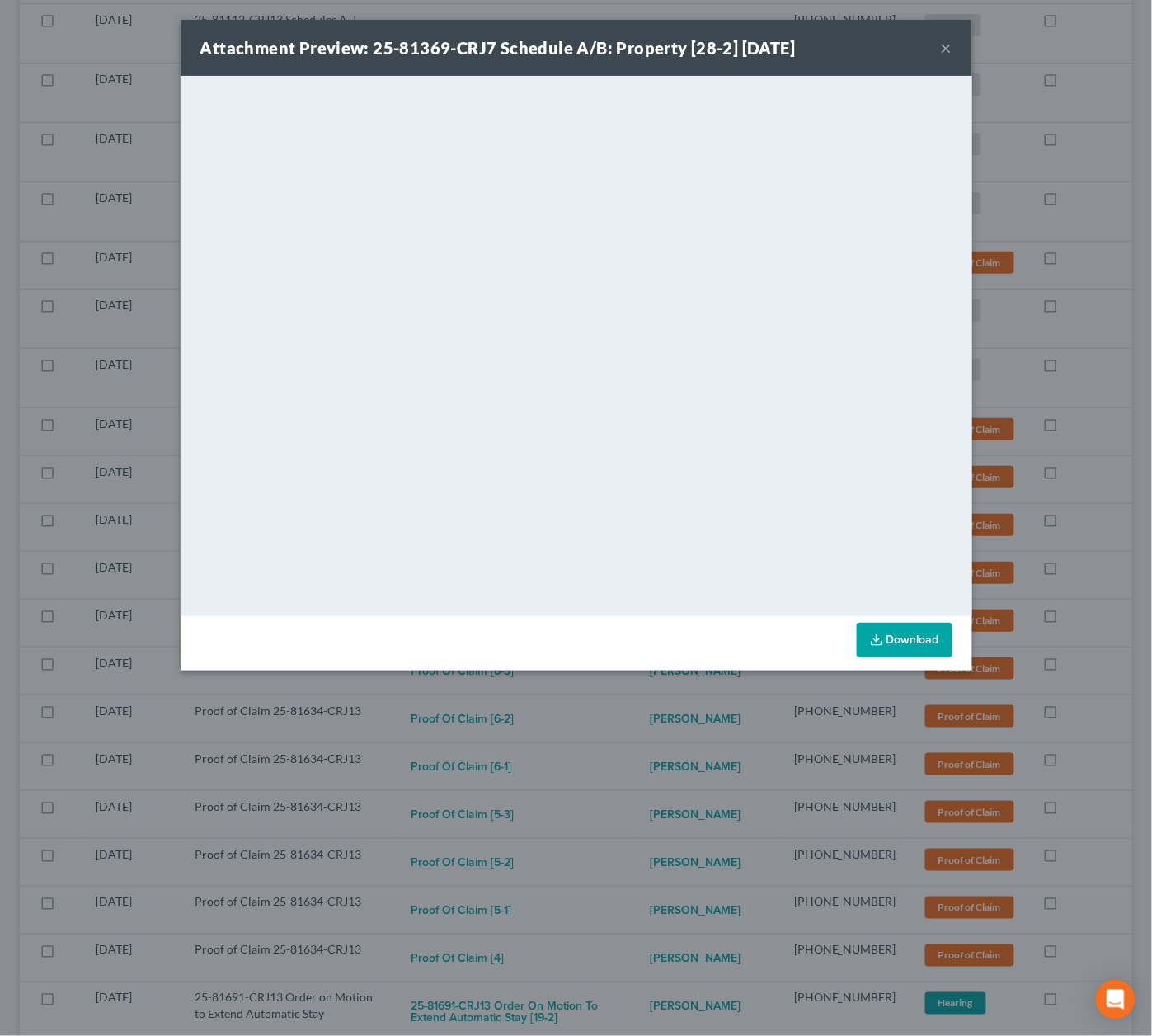
click at [625, 708] on div "Attachment Preview: 25-81369-CRJ7 Schedule A/B: Property [28-2] 09/04/2025 × <o…" at bounding box center [576, 518] width 1152 height 1036
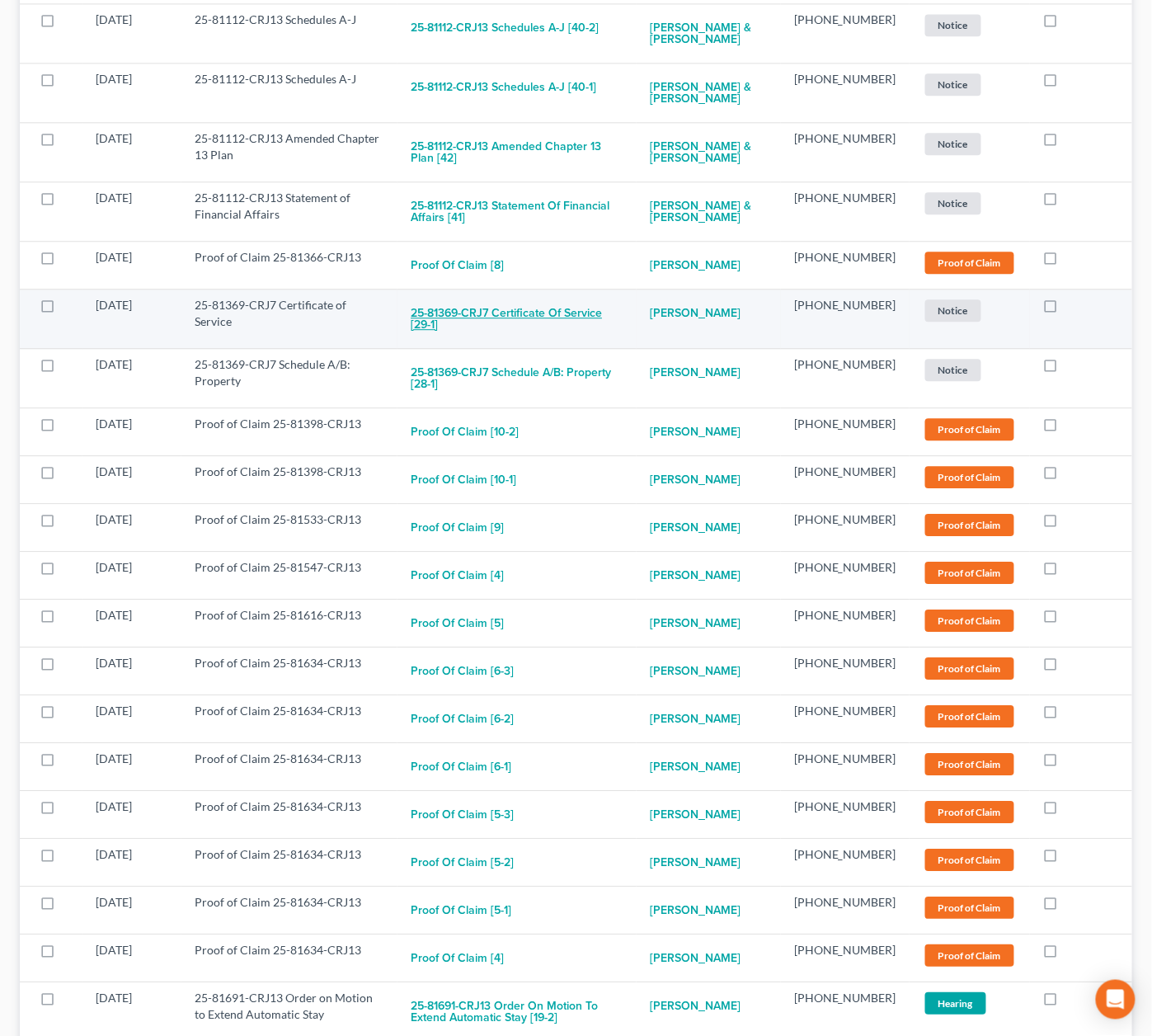
click at [591, 297] on button "25-81369-CRJ7 Certificate of Service [29-1]" at bounding box center [517, 319] width 212 height 45
checkbox input "true"
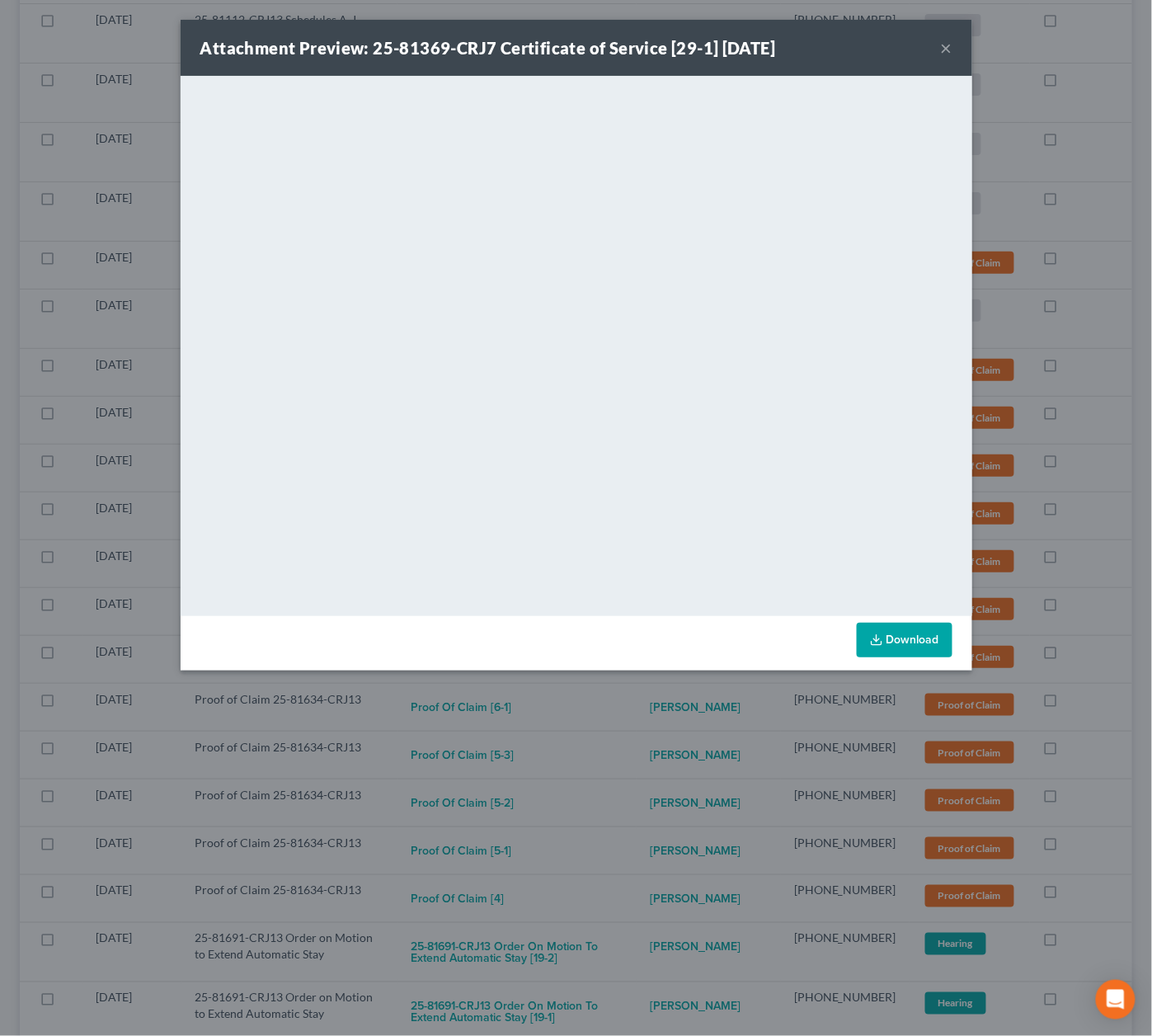
click at [632, 702] on div "Attachment Preview: 25-81369-CRJ7 Certificate of Service [29-1] 09/04/2025 × <o…" at bounding box center [576, 518] width 1152 height 1036
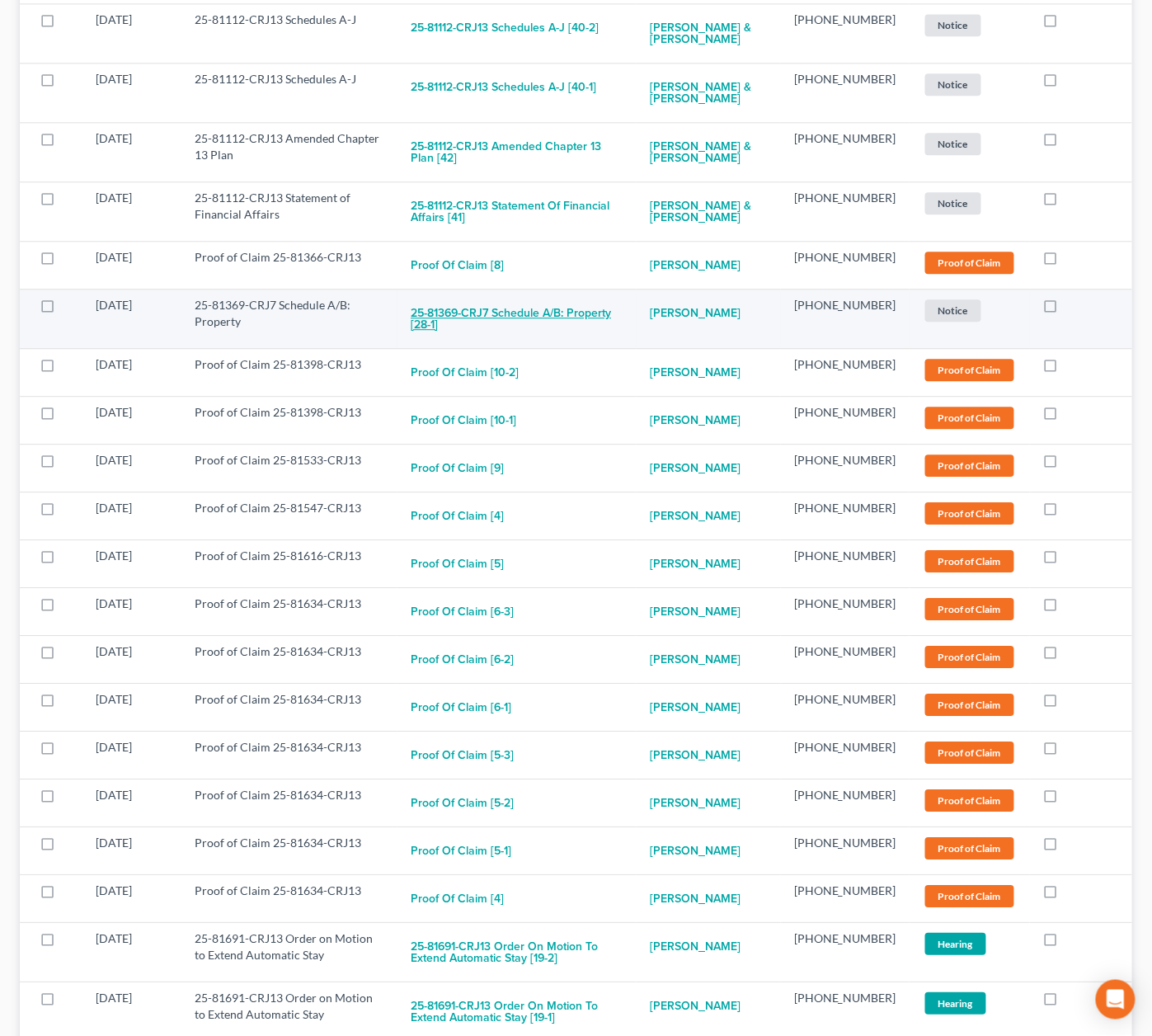
click at [553, 297] on button "25-81369-CRJ7 Schedule A/B: Property [28-1]" at bounding box center [517, 319] width 212 height 45
checkbox input "true"
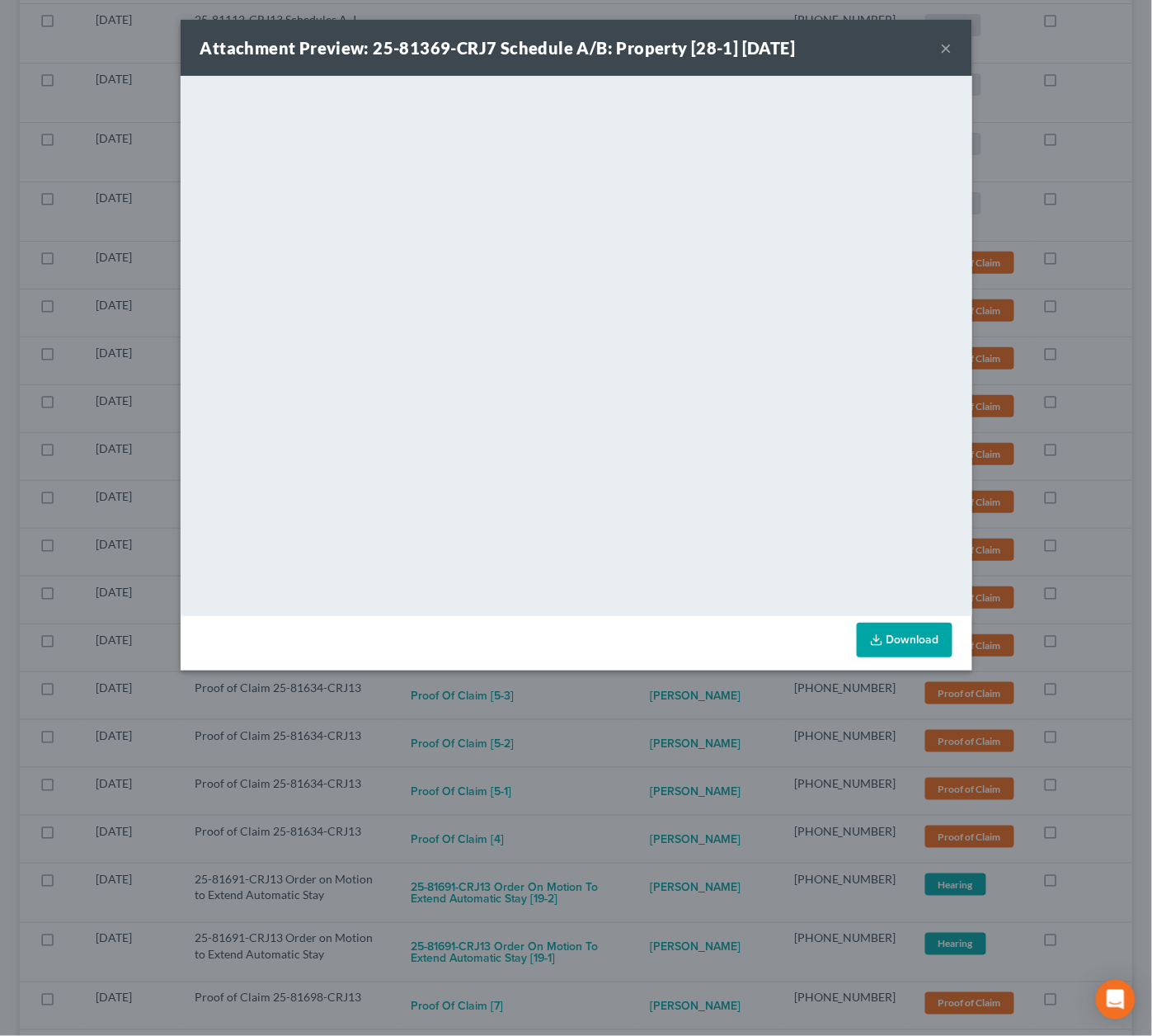
click at [658, 697] on div "Attachment Preview: 25-81369-CRJ7 Schedule A/B: Property [28-1] 09/04/2025 × <o…" at bounding box center [576, 518] width 1152 height 1036
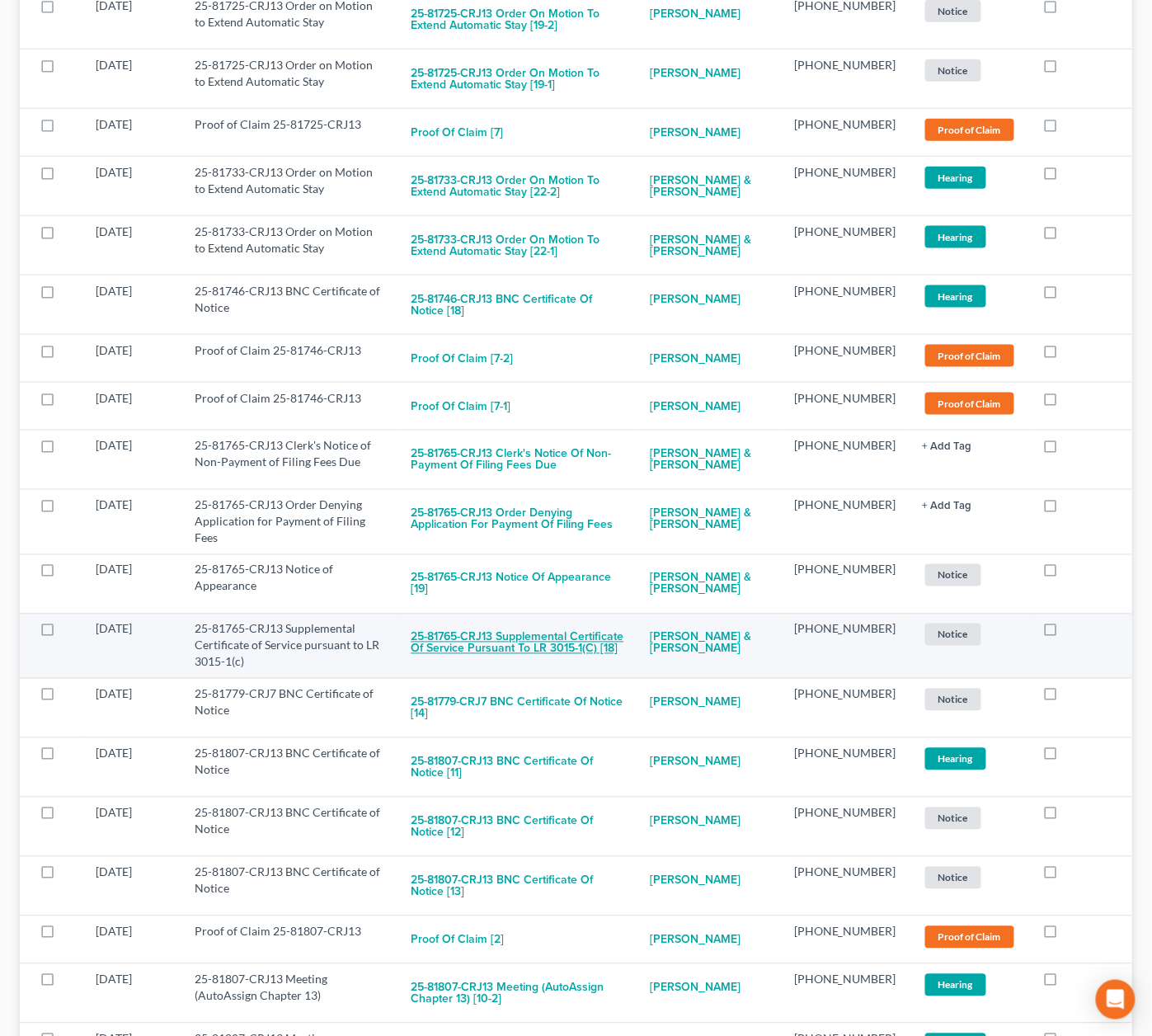
scroll to position [4014, 1]
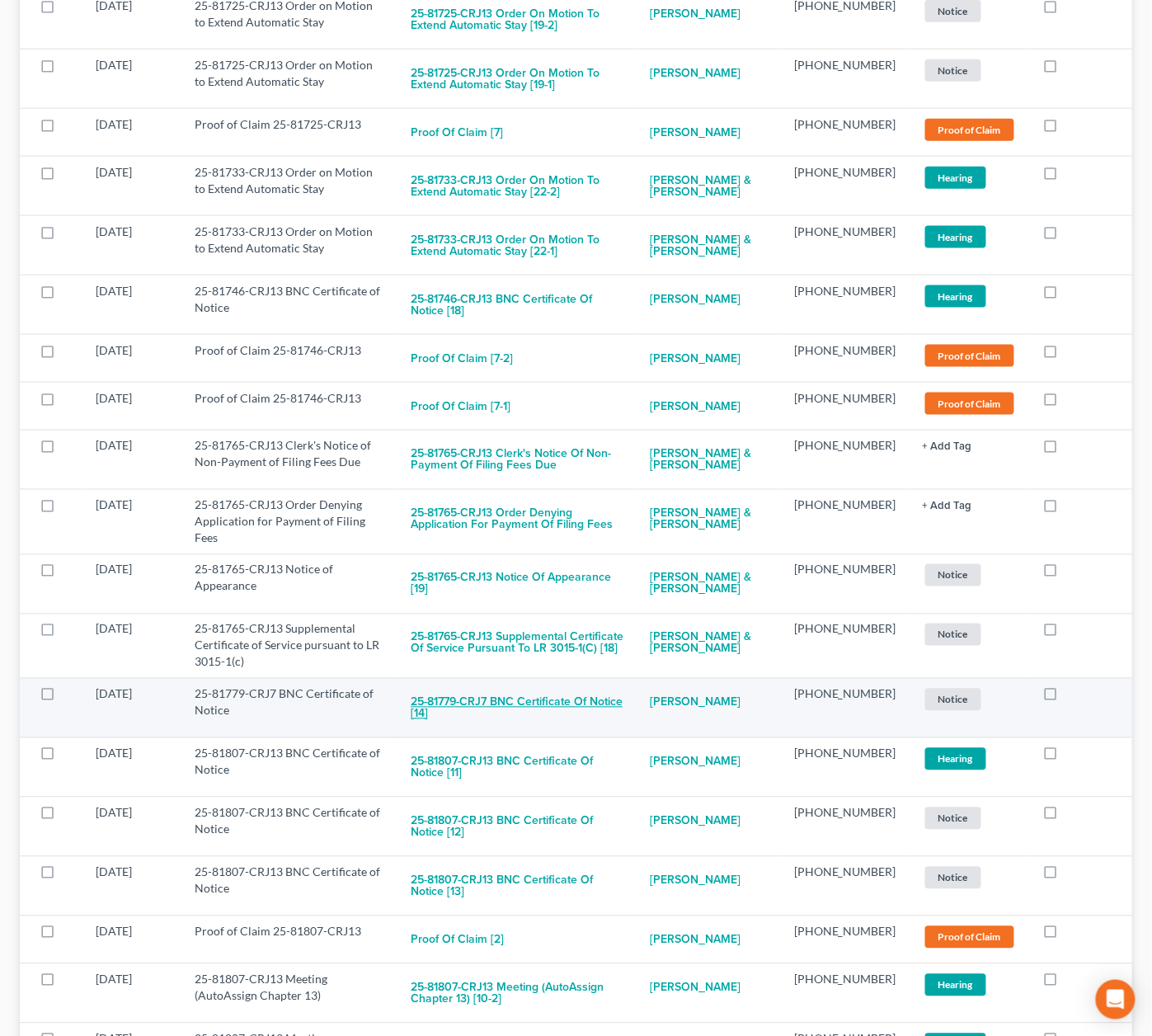
click at [578, 686] on button "25-81779-CRJ7 BNC Certificate of Notice [14]" at bounding box center [517, 708] width 212 height 45
checkbox input "true"
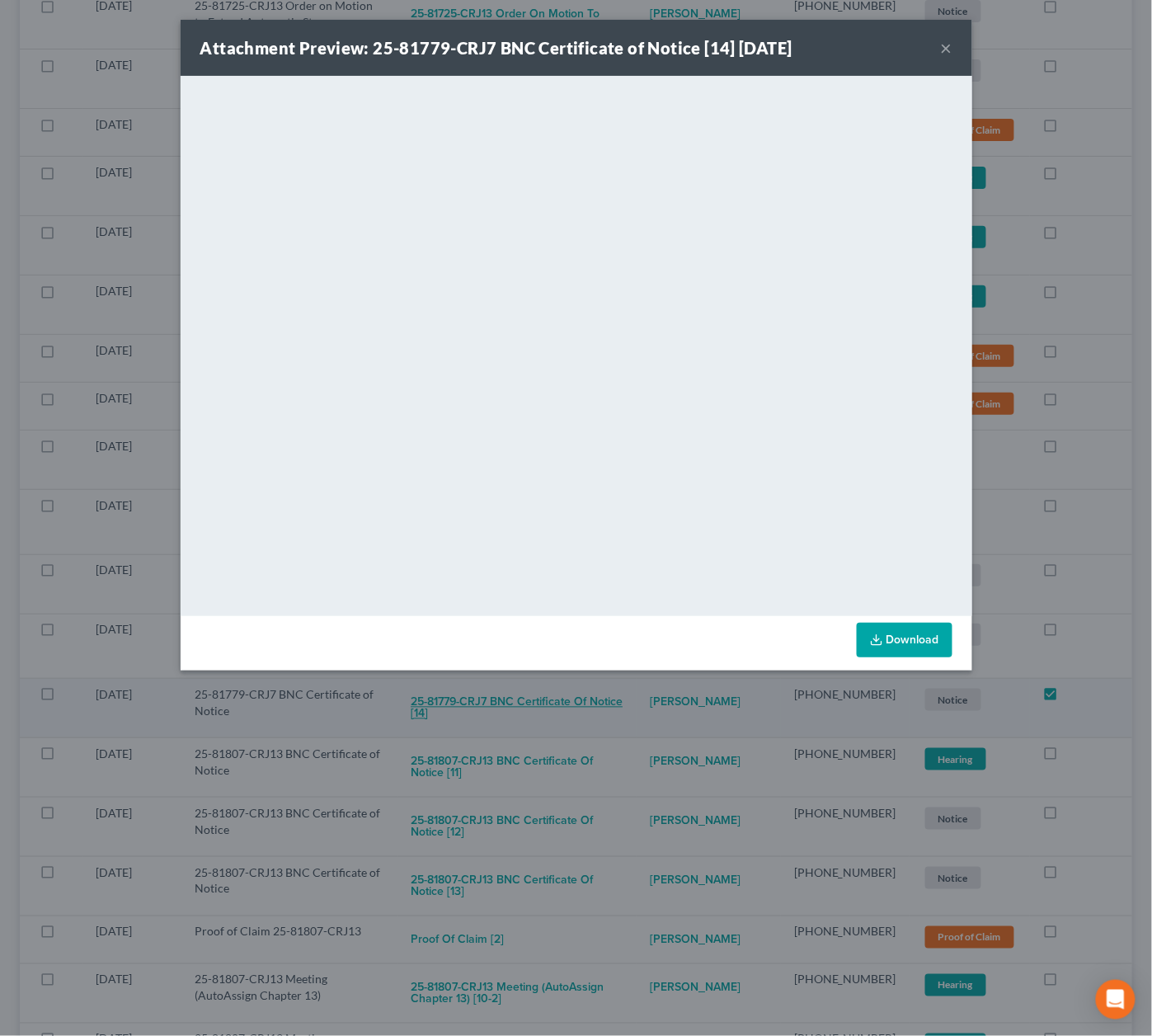
scroll to position [4017, 0]
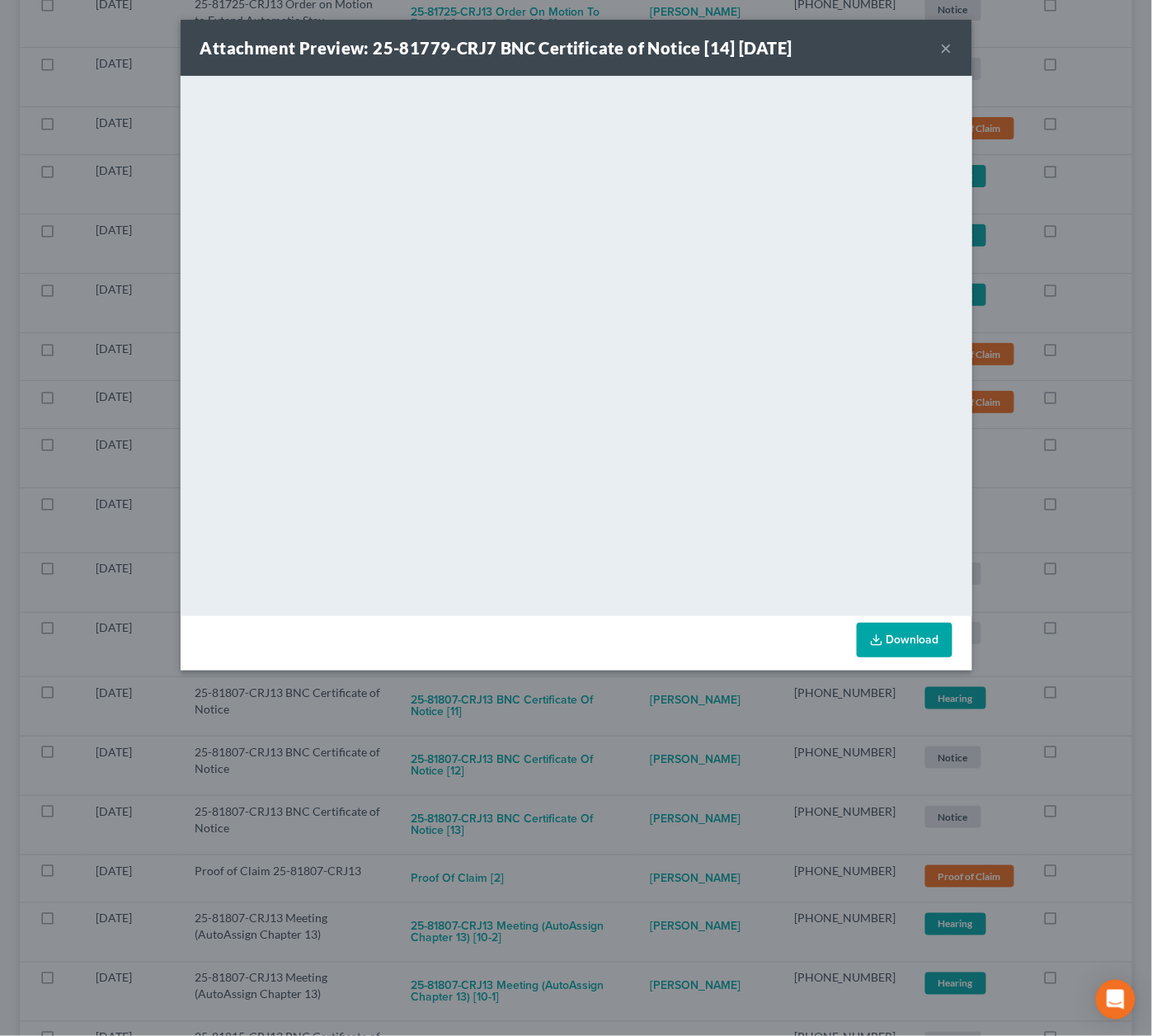
click at [666, 723] on div "Attachment Preview: 25-81779-CRJ7 BNC Certificate of Notice [14] 09/05/2025 × <…" at bounding box center [576, 518] width 1152 height 1036
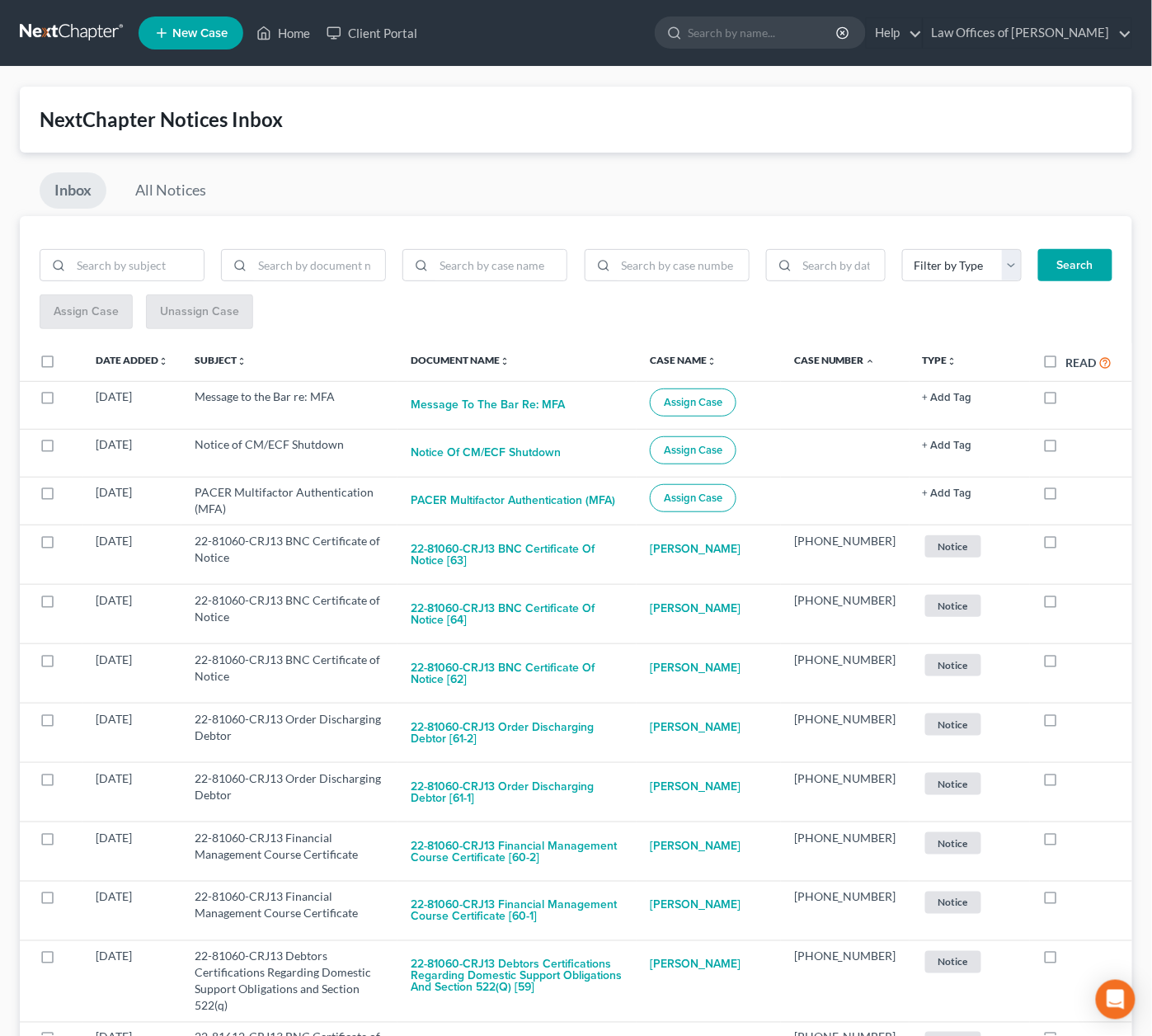
scroll to position [0, 0]
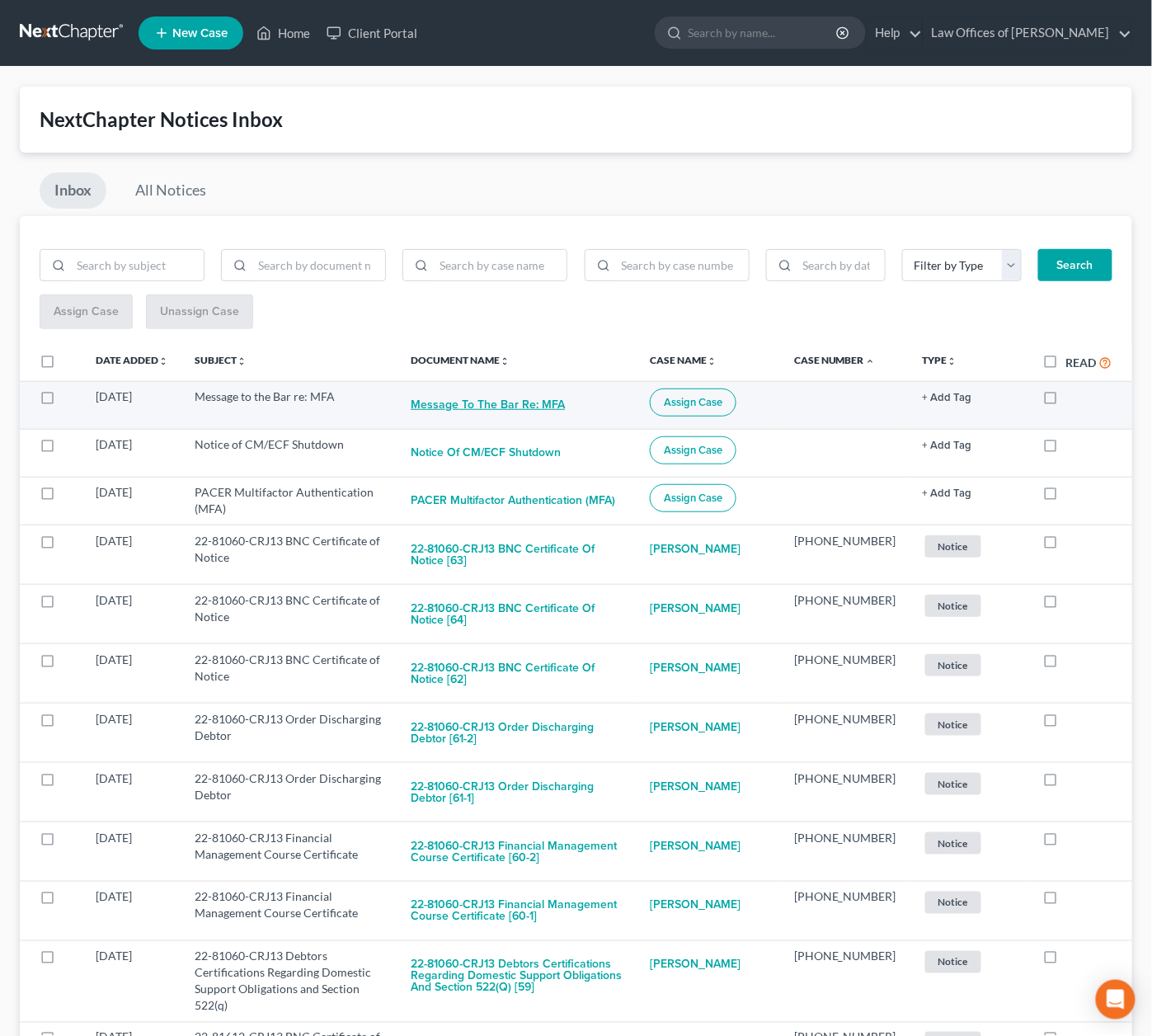
click at [547, 408] on button "Message to the Bar re: MFA" at bounding box center [488, 405] width 155 height 33
checkbox input "true"
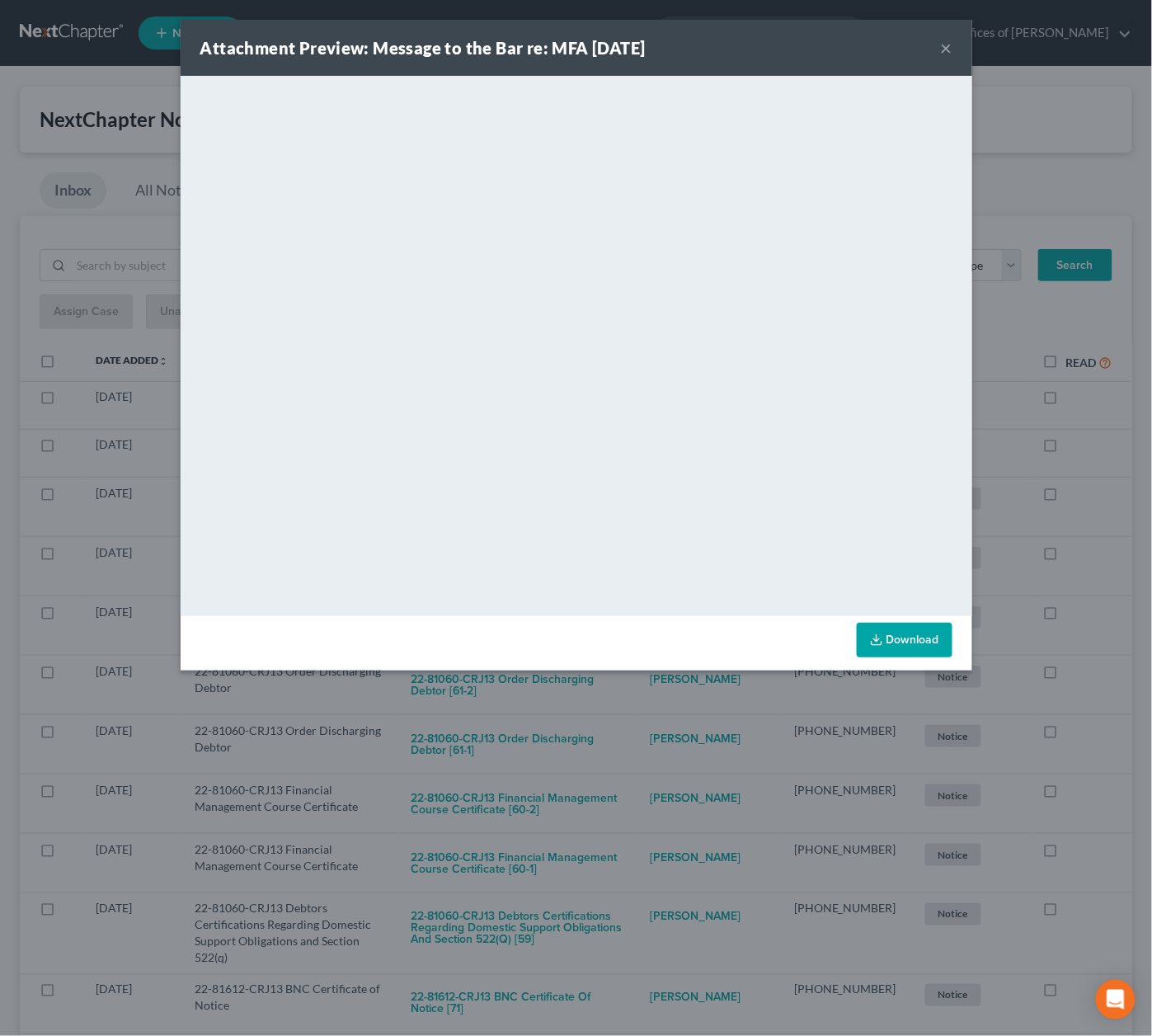
click at [1136, 579] on div "Attachment Preview: Message to the Bar re: MFA 09/08/2025 × <object ng-attr-dat…" at bounding box center [576, 518] width 1152 height 1036
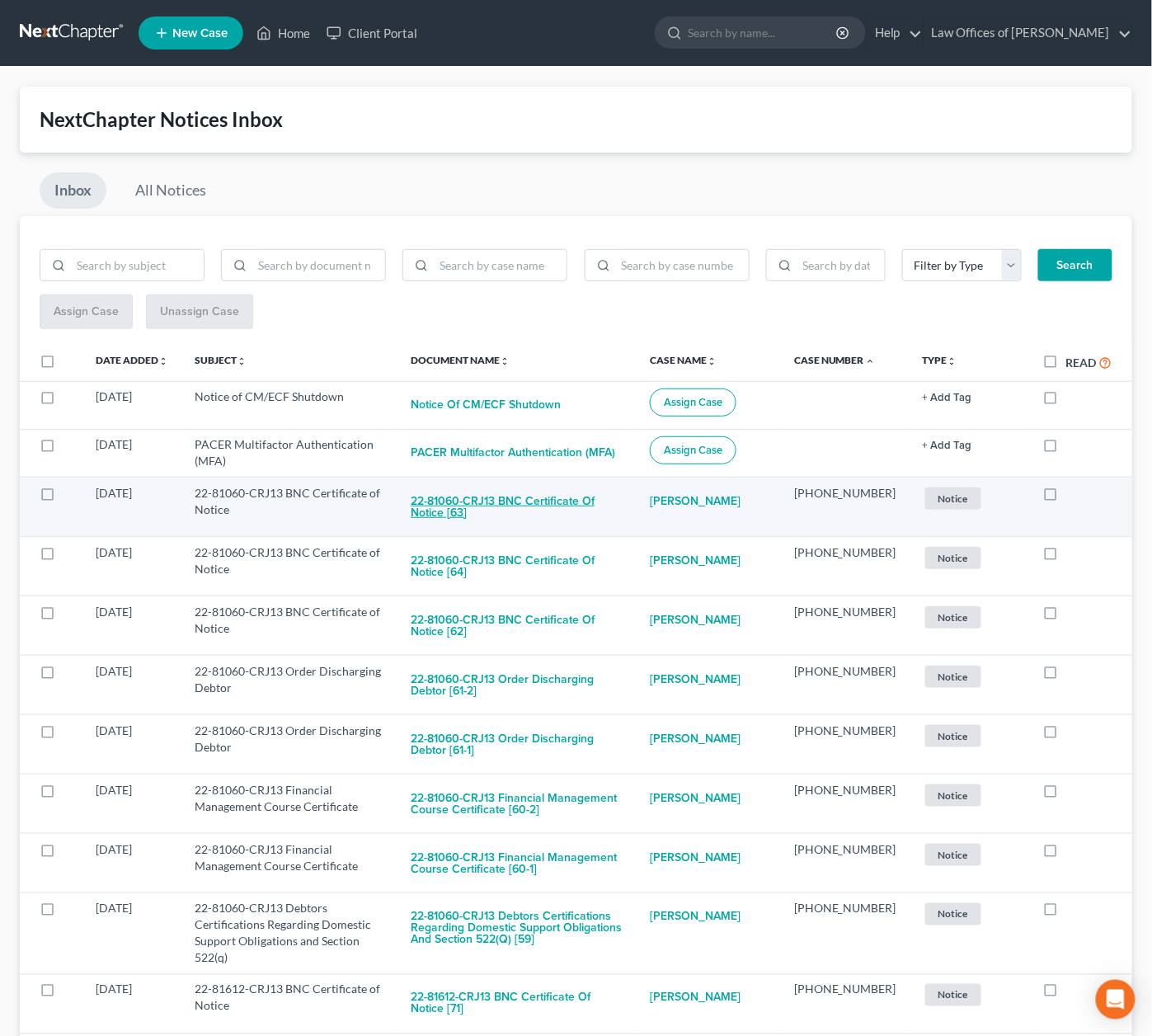
click at [526, 496] on button "22-81060-CRJ13 BNC Certificate of Notice [63]" at bounding box center [517, 507] width 212 height 45
checkbox input "true"
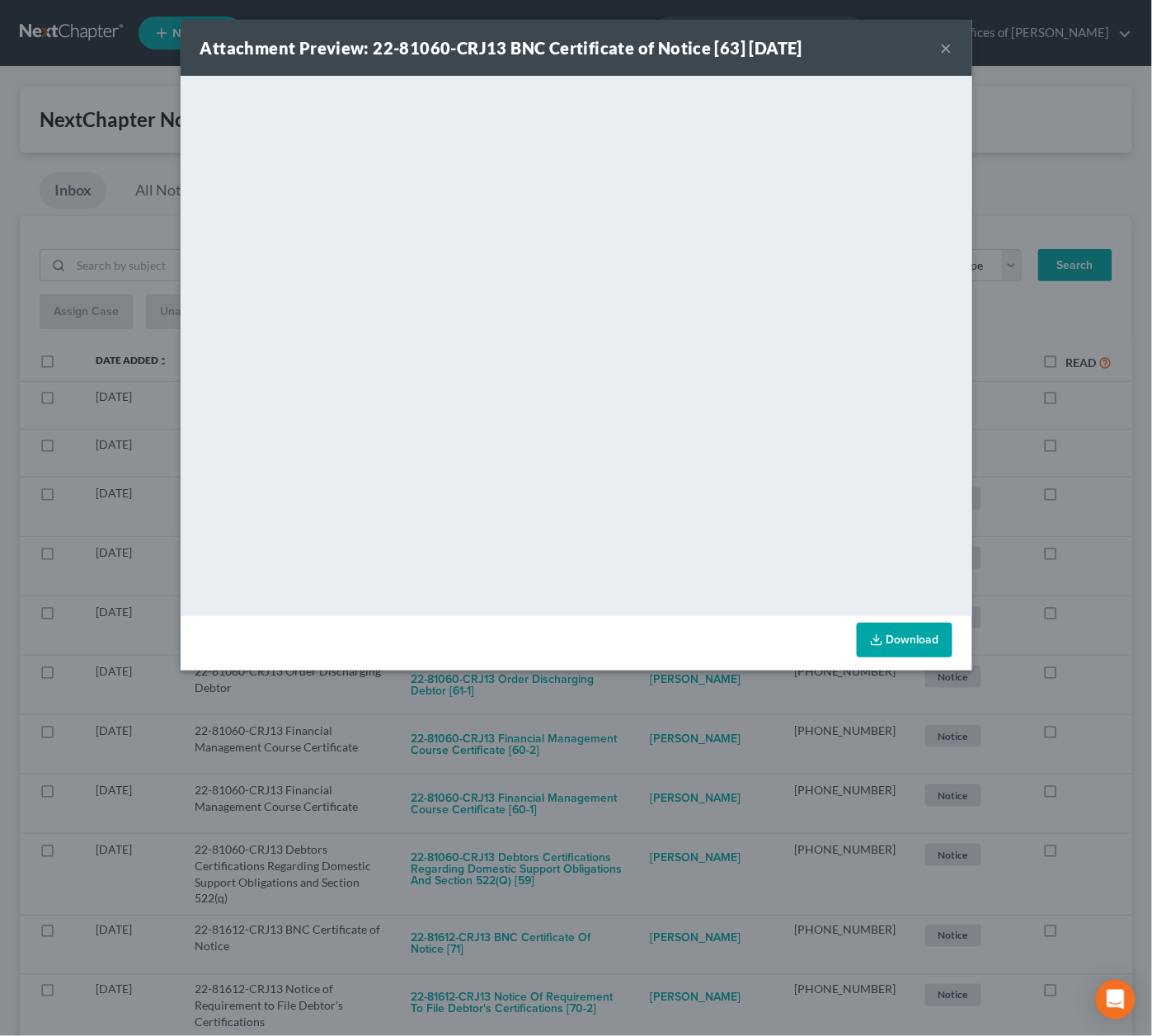
click at [675, 734] on div "Attachment Preview: 22-81060-CRJ13 BNC Certificate of Notice [63] 09/07/2025 × …" at bounding box center [576, 518] width 1152 height 1036
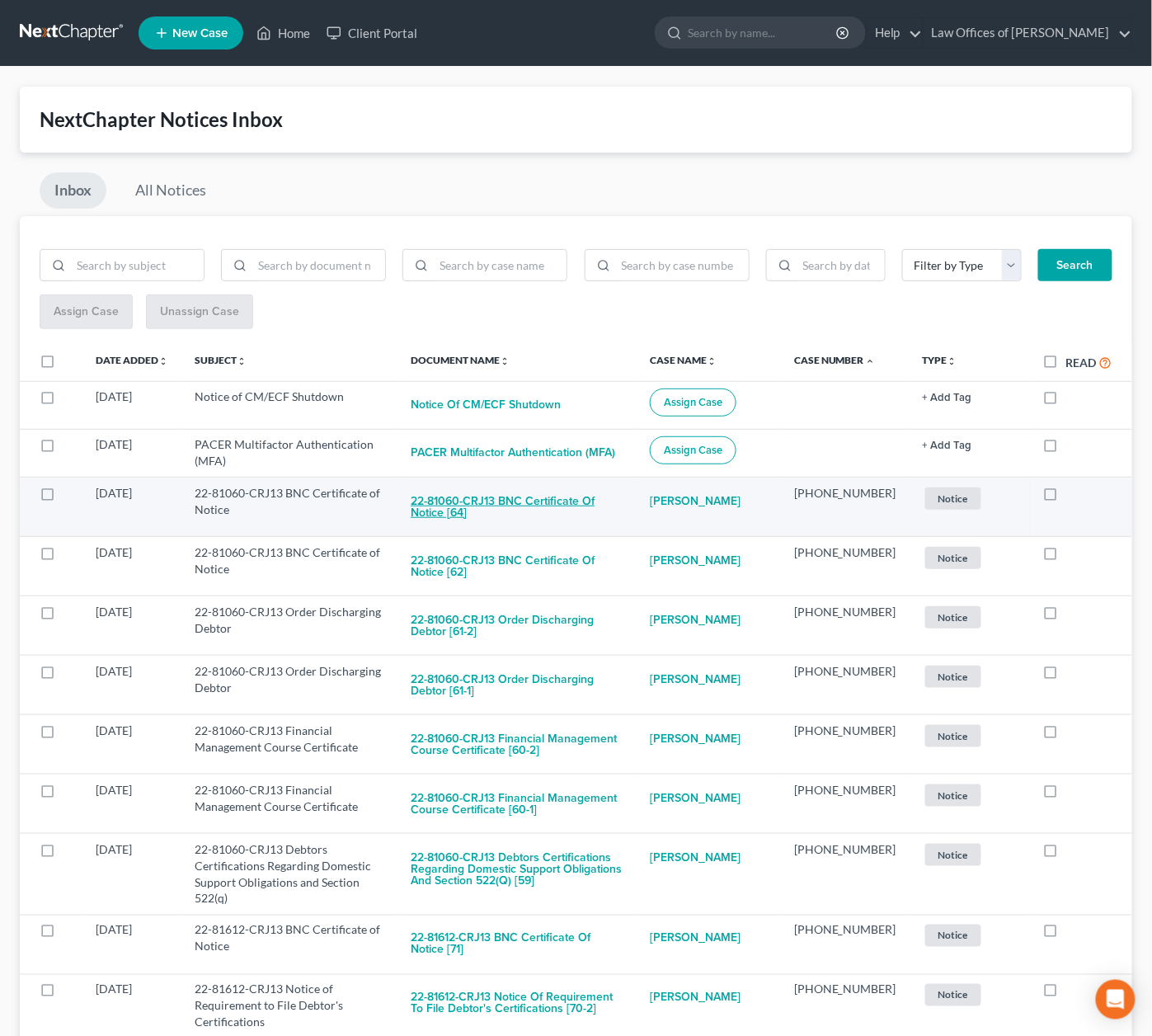
click at [540, 493] on button "22-81060-CRJ13 BNC Certificate of Notice [64]" at bounding box center [517, 507] width 212 height 45
checkbox input "true"
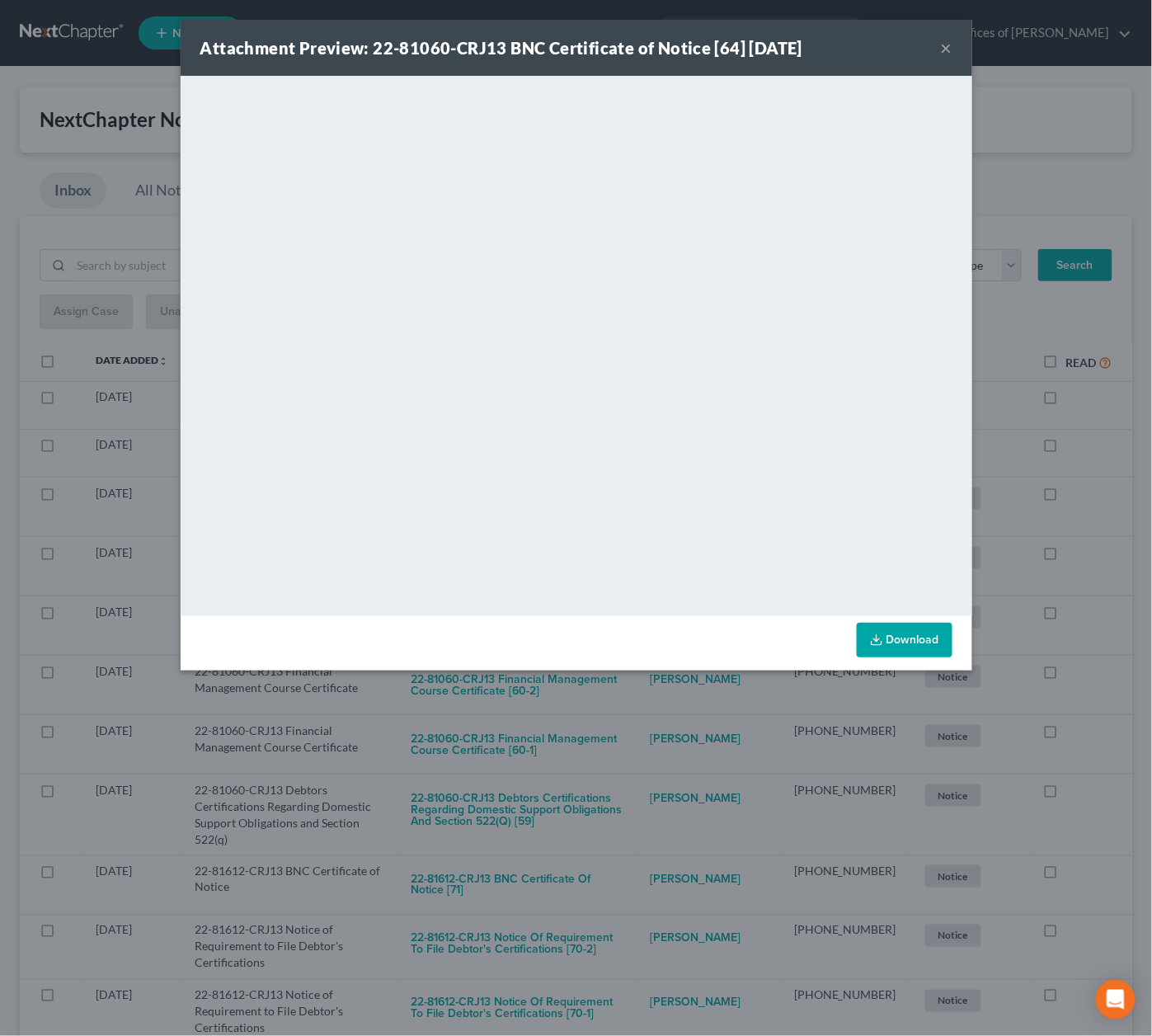
click at [633, 719] on div "Attachment Preview: 22-81060-CRJ13 BNC Certificate of Notice [64] 09/07/2025 × …" at bounding box center [576, 518] width 1152 height 1036
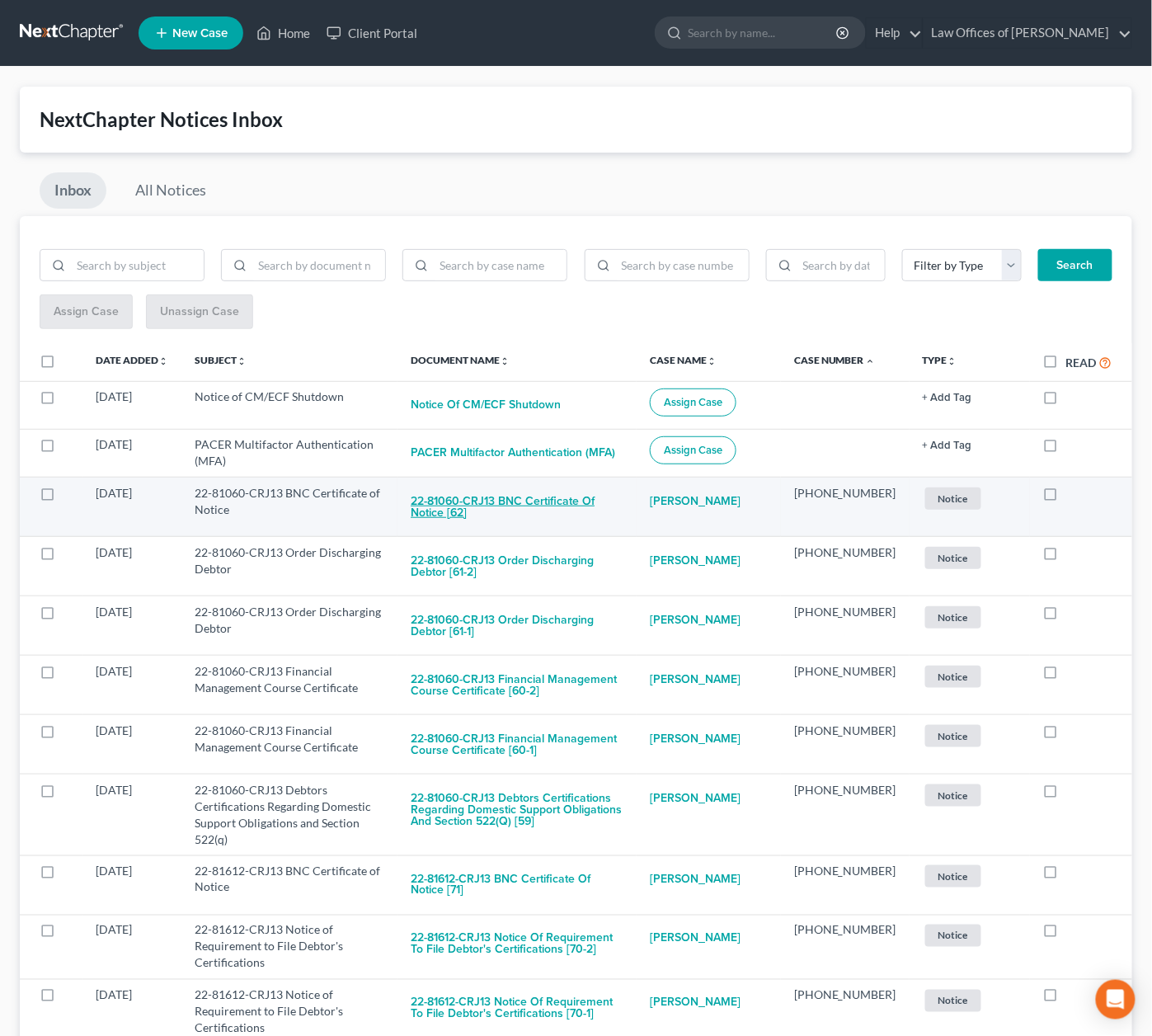
click at [583, 503] on button "22-81060-CRJ13 BNC Certificate of Notice [62]" at bounding box center [517, 507] width 212 height 45
checkbox input "true"
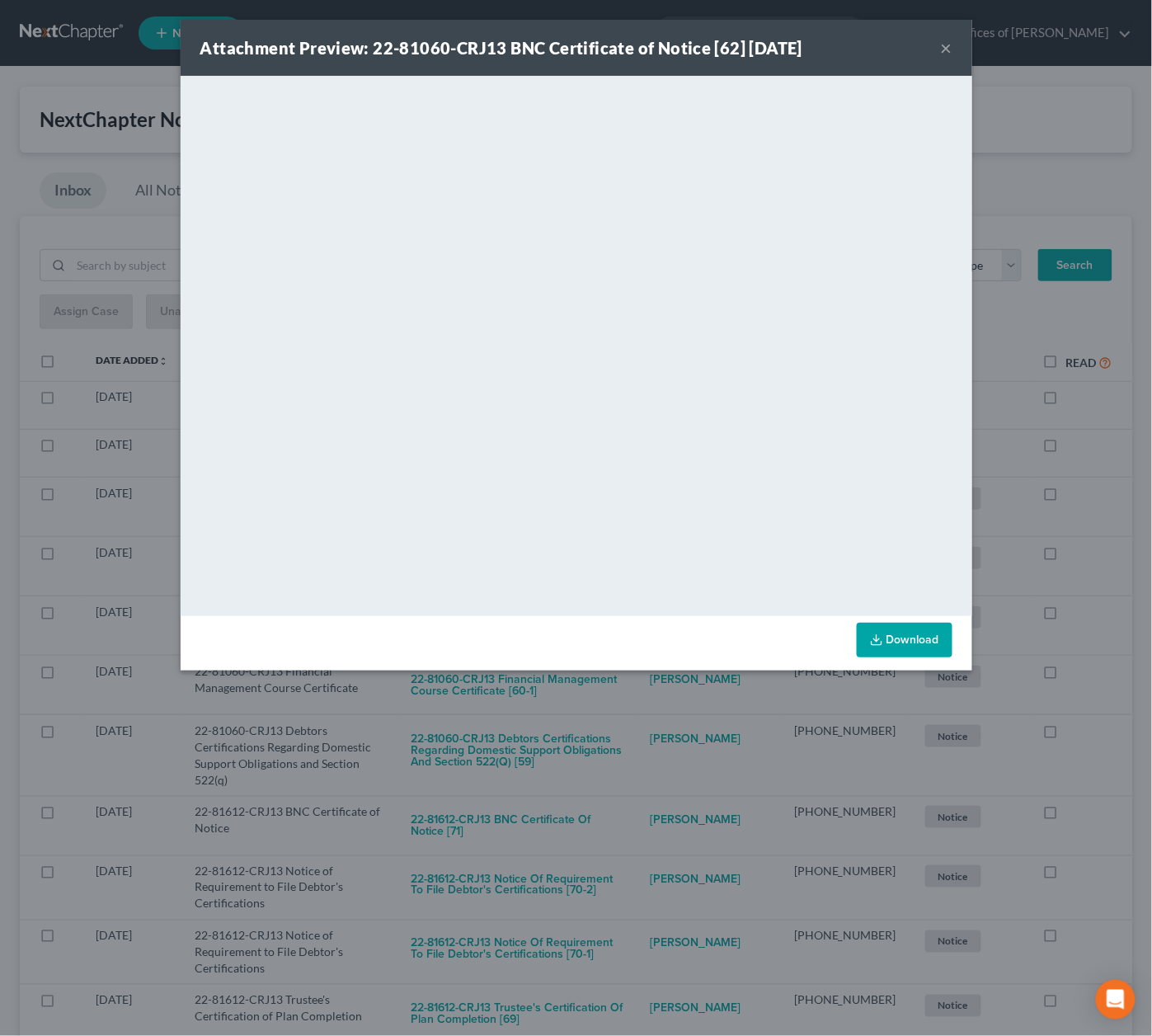
click at [626, 719] on div "Attachment Preview: 22-81060-CRJ13 BNC Certificate of Notice [62] 09/07/2025 × …" at bounding box center [576, 518] width 1152 height 1036
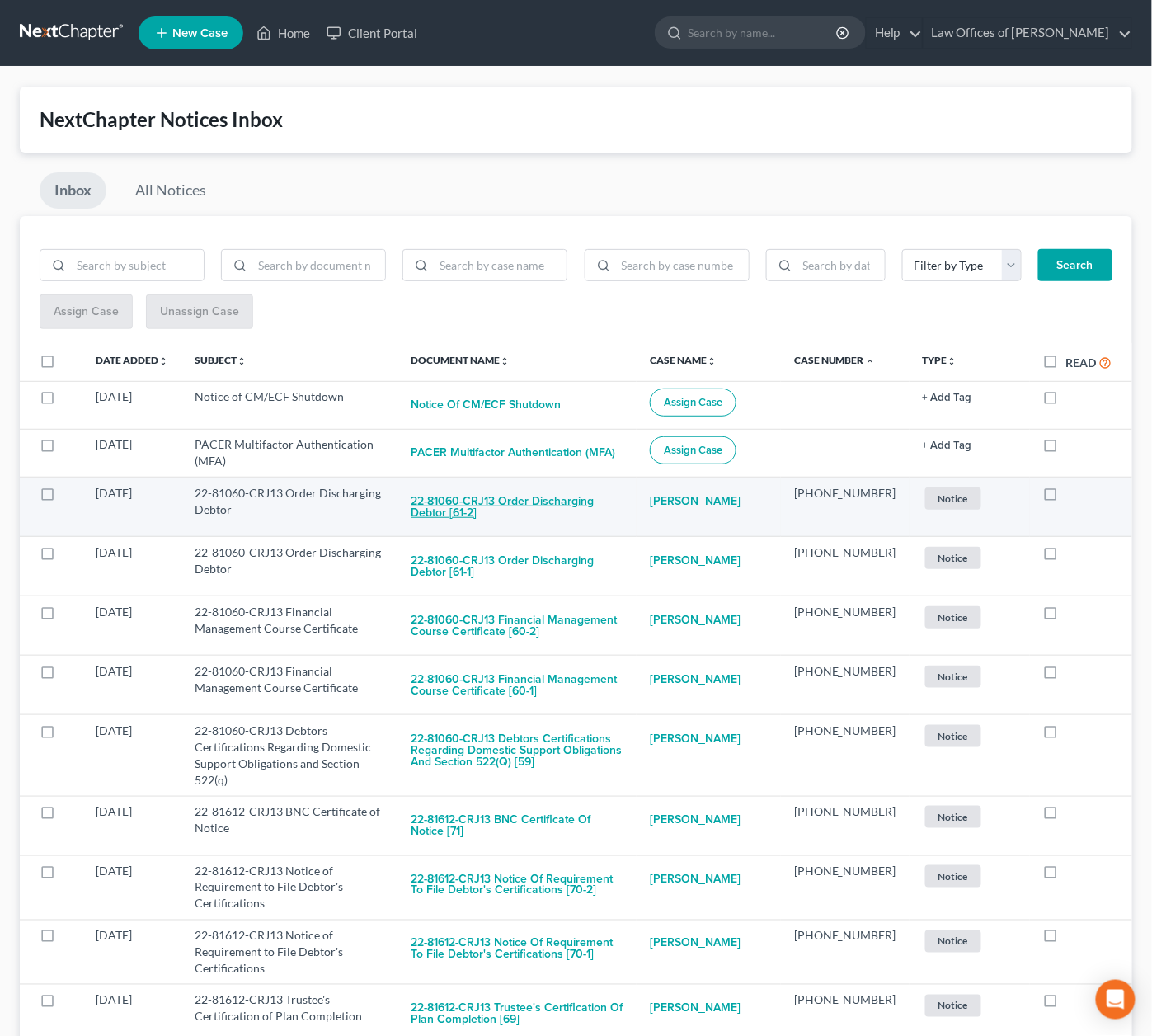
click at [587, 507] on button "22-81060-CRJ13 Order Discharging Debtor [61-2]" at bounding box center [517, 507] width 212 height 45
checkbox input "true"
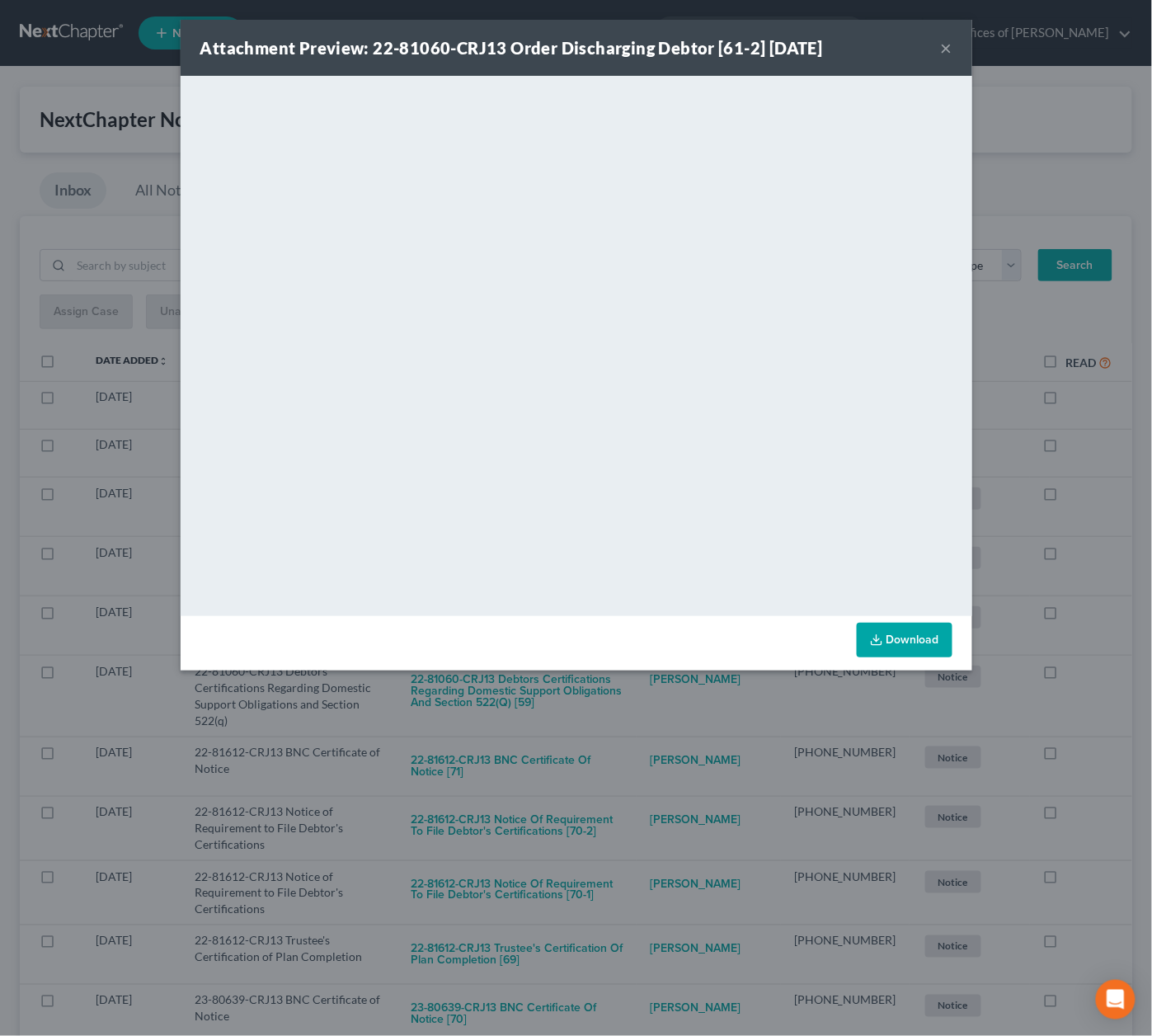
click at [600, 710] on div "Attachment Preview: 22-81060-CRJ13 Order Discharging Debtor [61-2] 09/04/2025 ×…" at bounding box center [576, 518] width 1152 height 1036
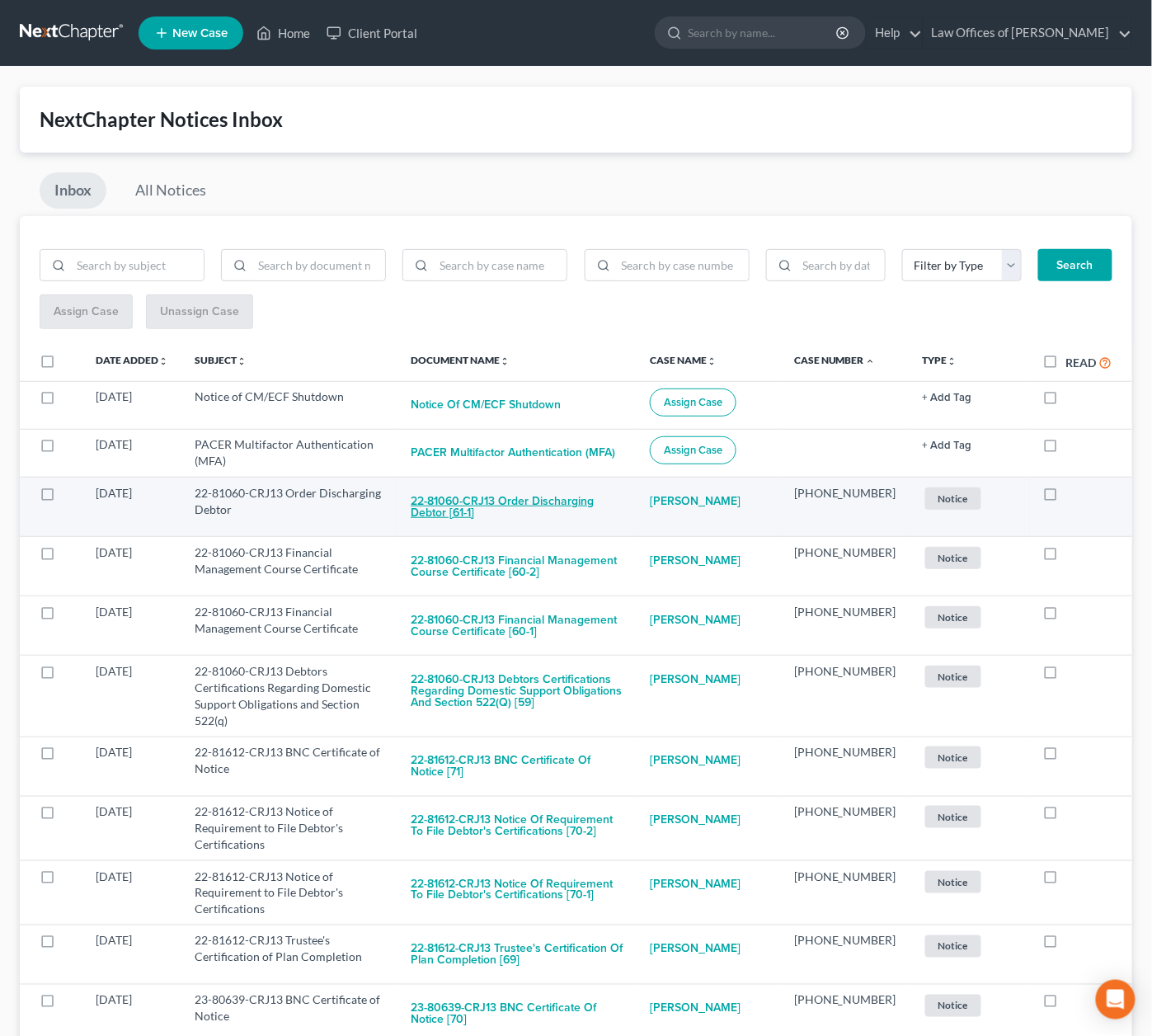
click at [580, 510] on button "22-81060-CRJ13 Order Discharging Debtor [61-1]" at bounding box center [517, 507] width 212 height 45
checkbox input "true"
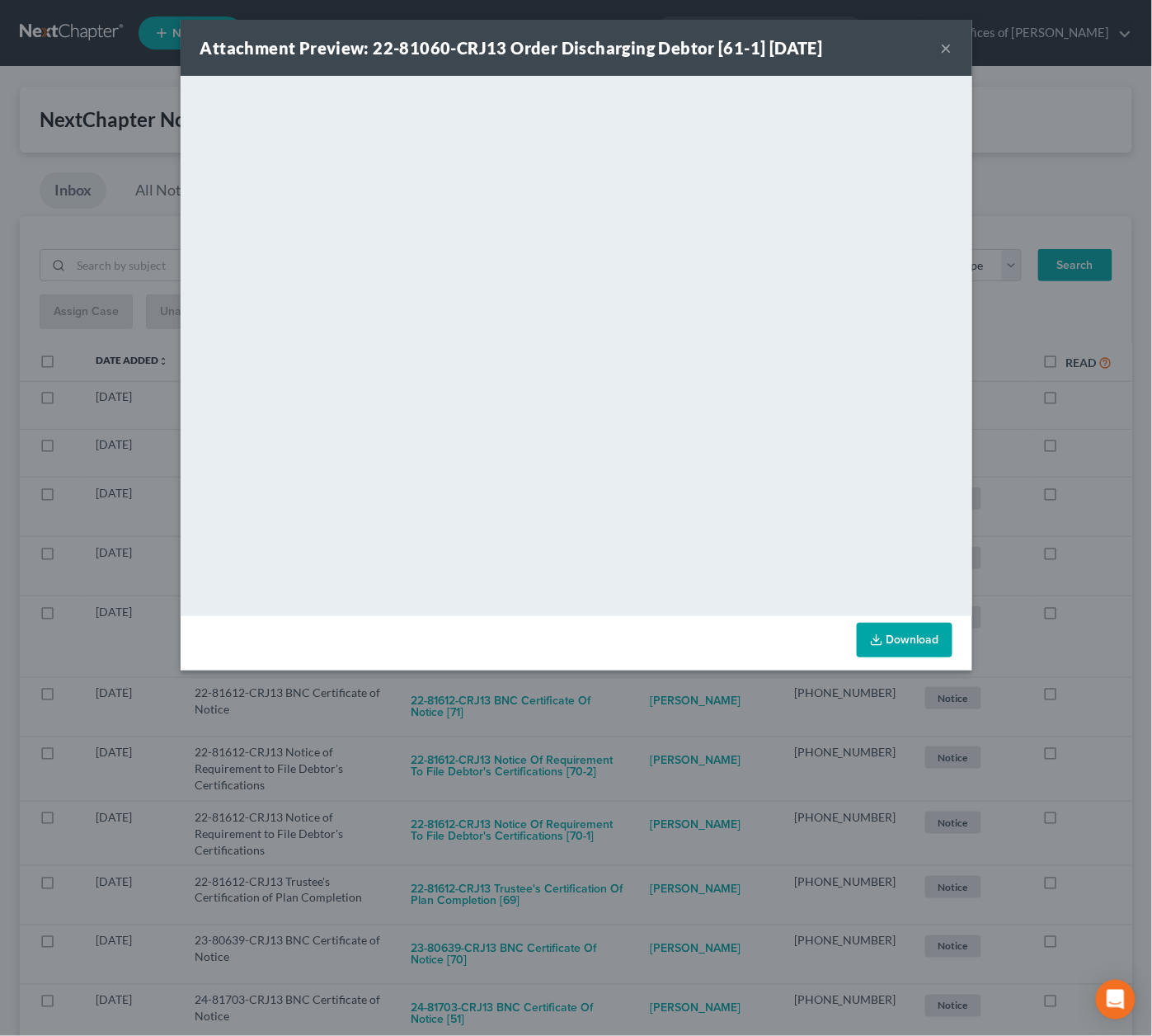
click at [591, 731] on div "Attachment Preview: 22-81060-CRJ13 Order Discharging Debtor [61-1] 09/04/2025 ×…" at bounding box center [576, 518] width 1152 height 1036
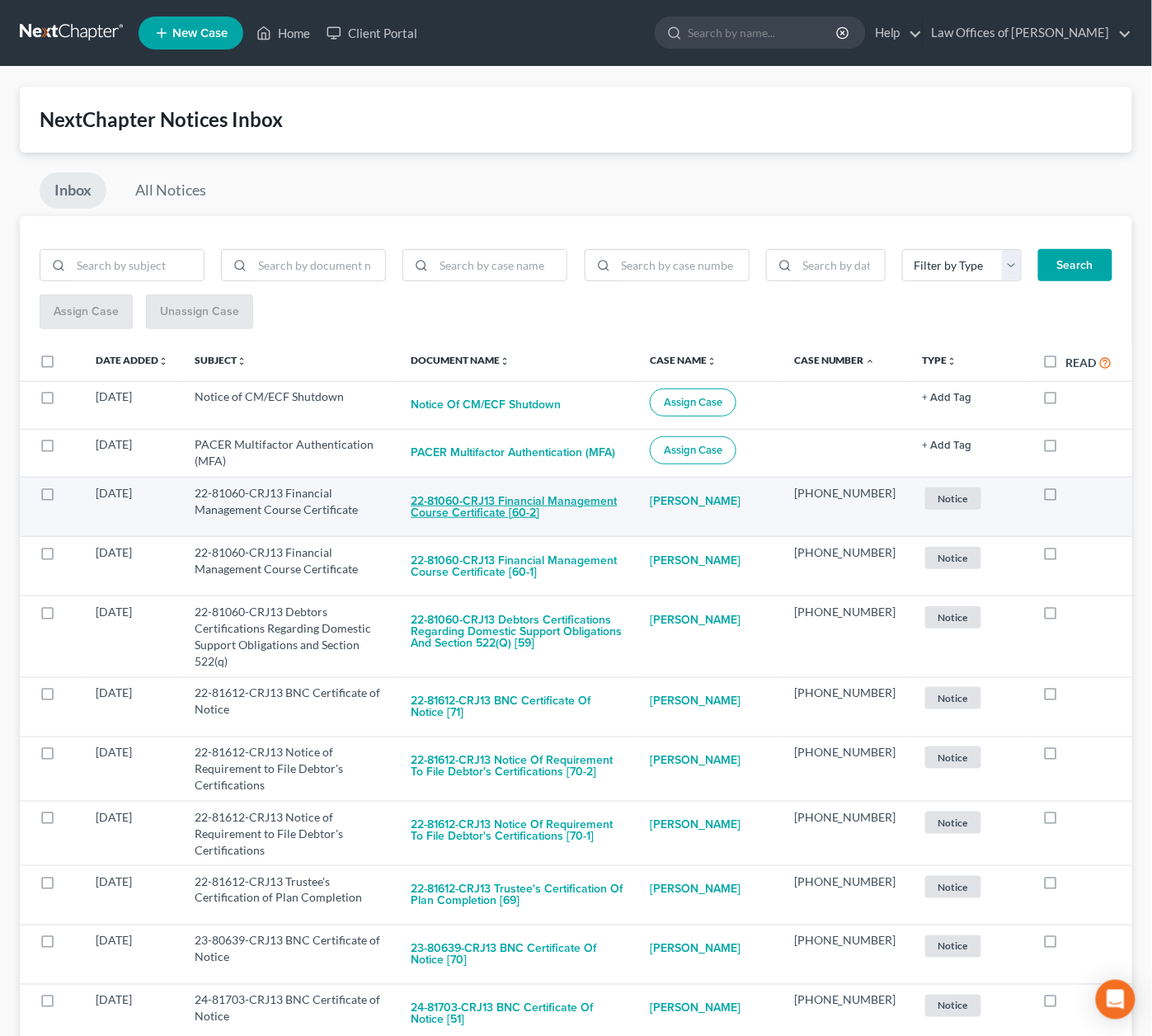
click at [576, 497] on button "22-81060-CRJ13 Financial Management Course Certificate [60-2]" at bounding box center [517, 507] width 212 height 45
checkbox input "true"
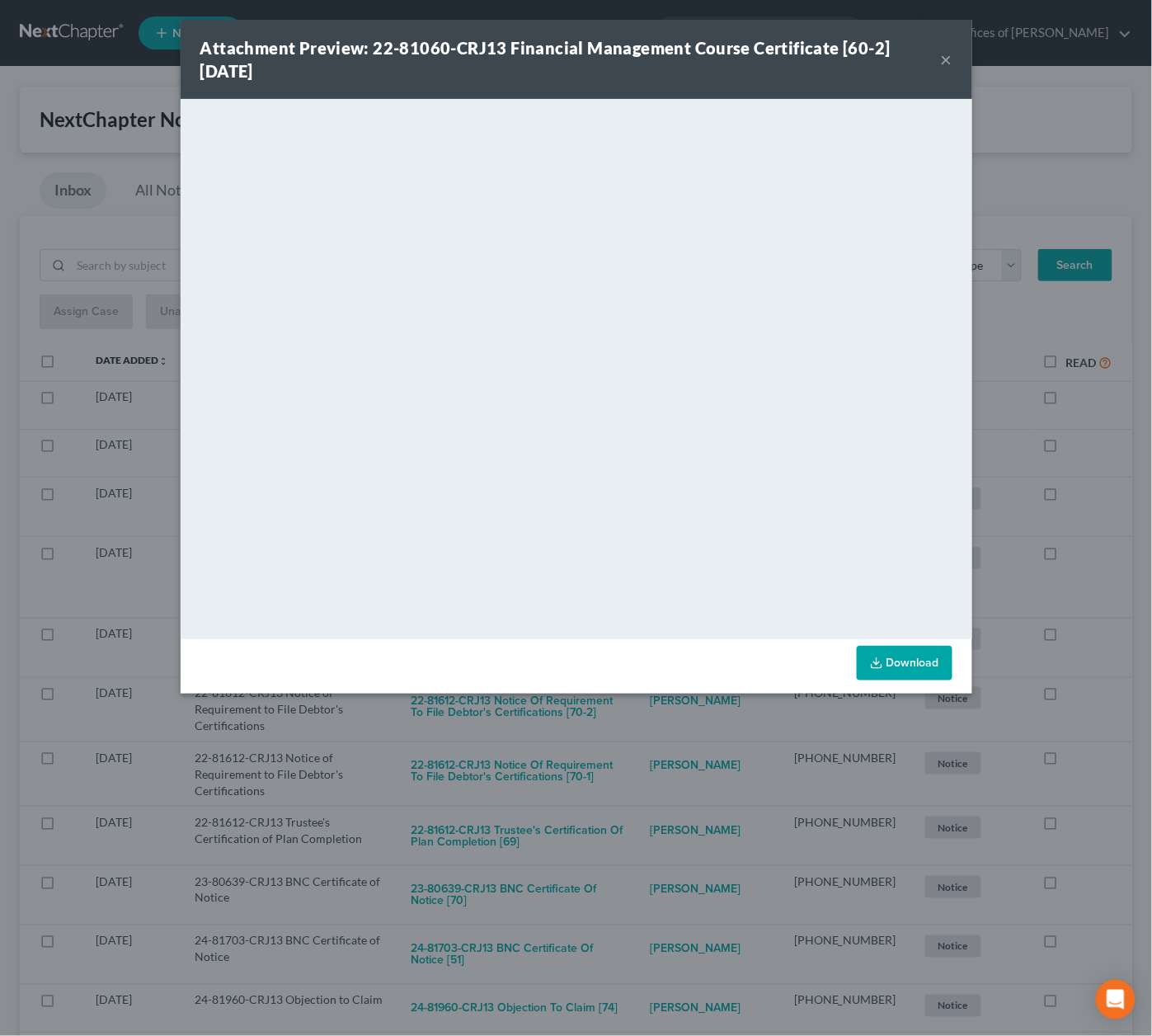
click at [590, 721] on div "Attachment Preview: 22-81060-CRJ13 Financial Management Course Certificate [60-…" at bounding box center [576, 518] width 1152 height 1036
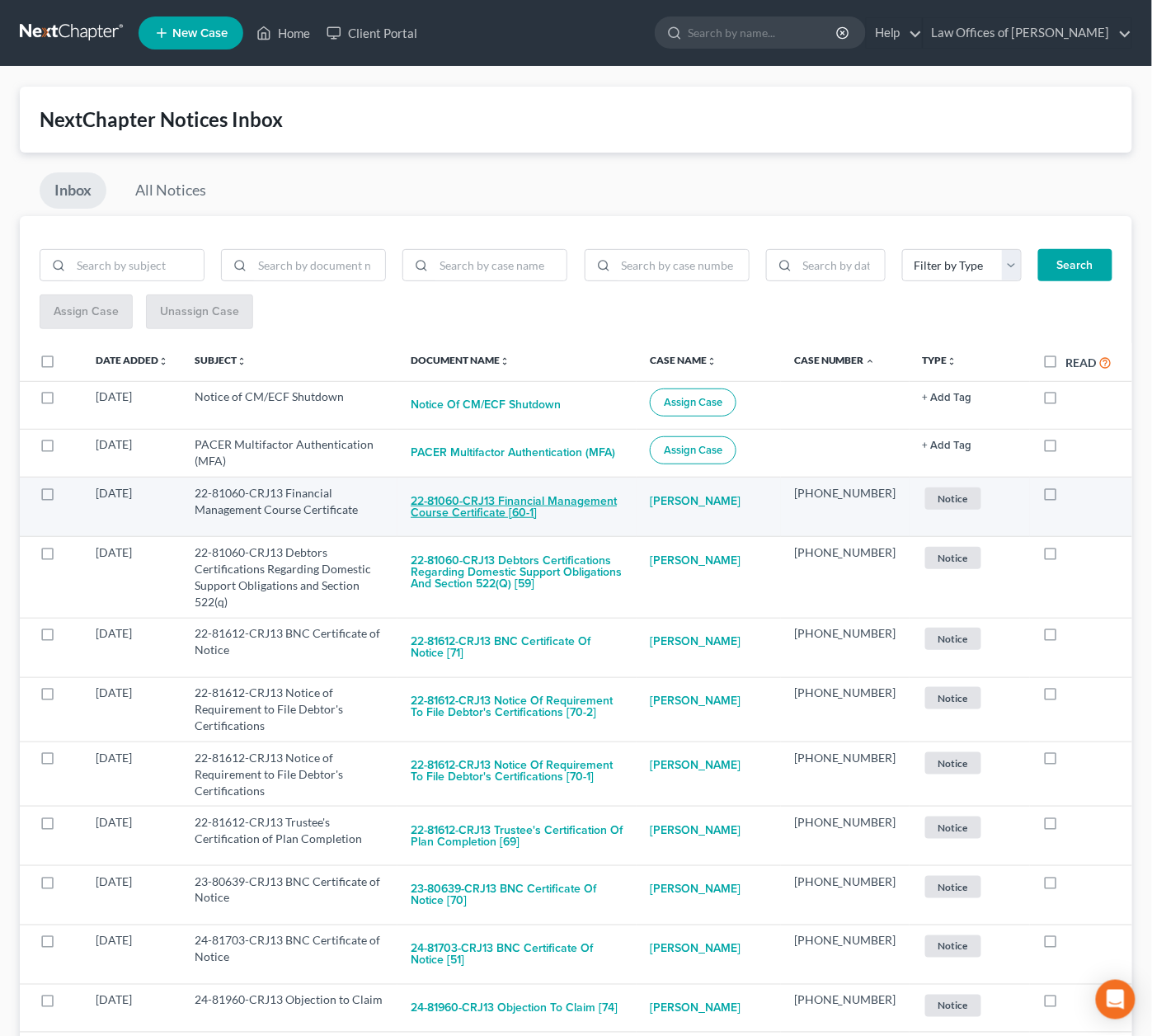
click at [598, 488] on button "22-81060-CRJ13 Financial Management Course Certificate [60-1]" at bounding box center [517, 507] width 212 height 45
checkbox input "true"
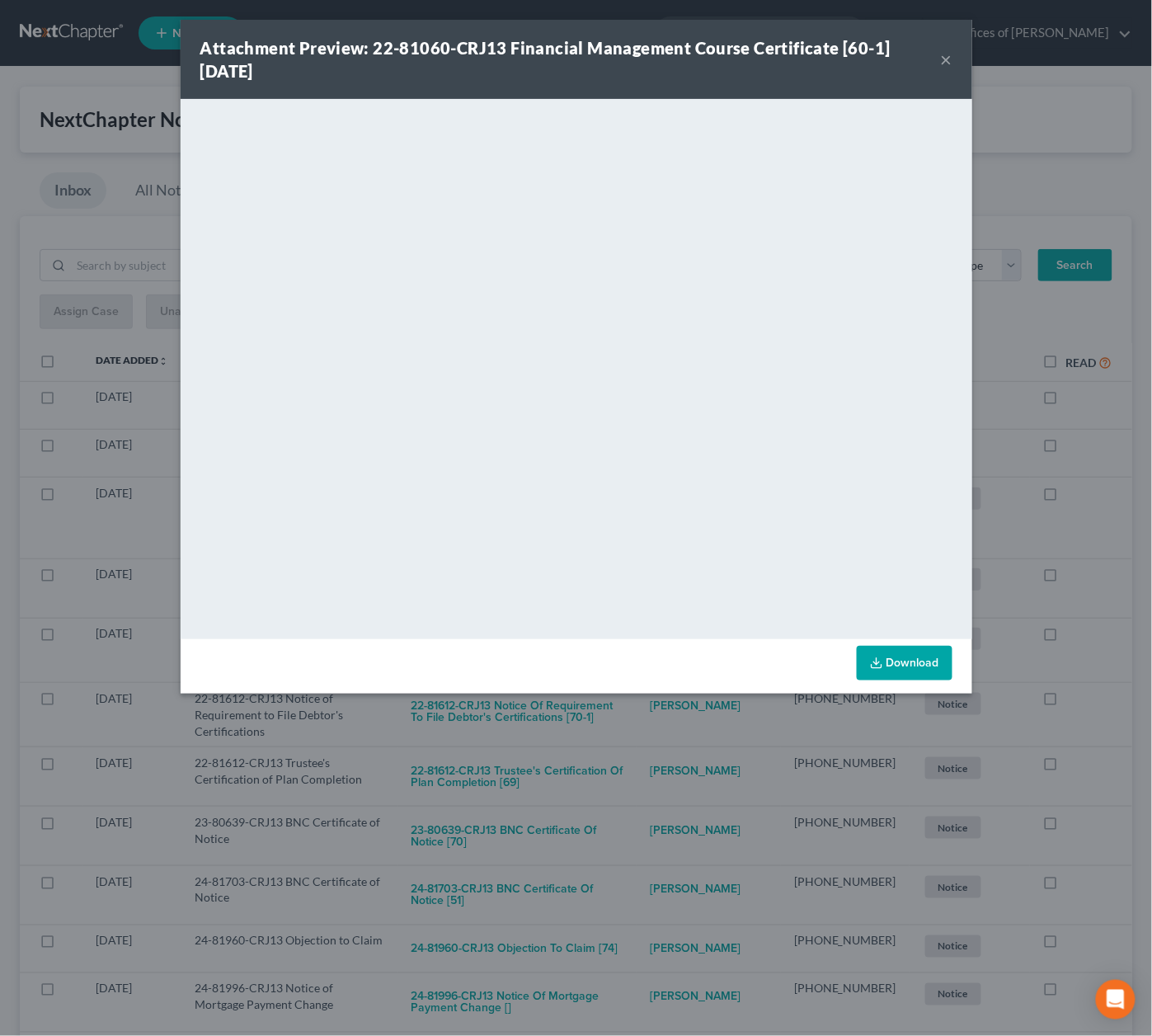
click at [611, 729] on div "Attachment Preview: 22-81060-CRJ13 Financial Management Course Certificate [60-…" at bounding box center [576, 518] width 1152 height 1036
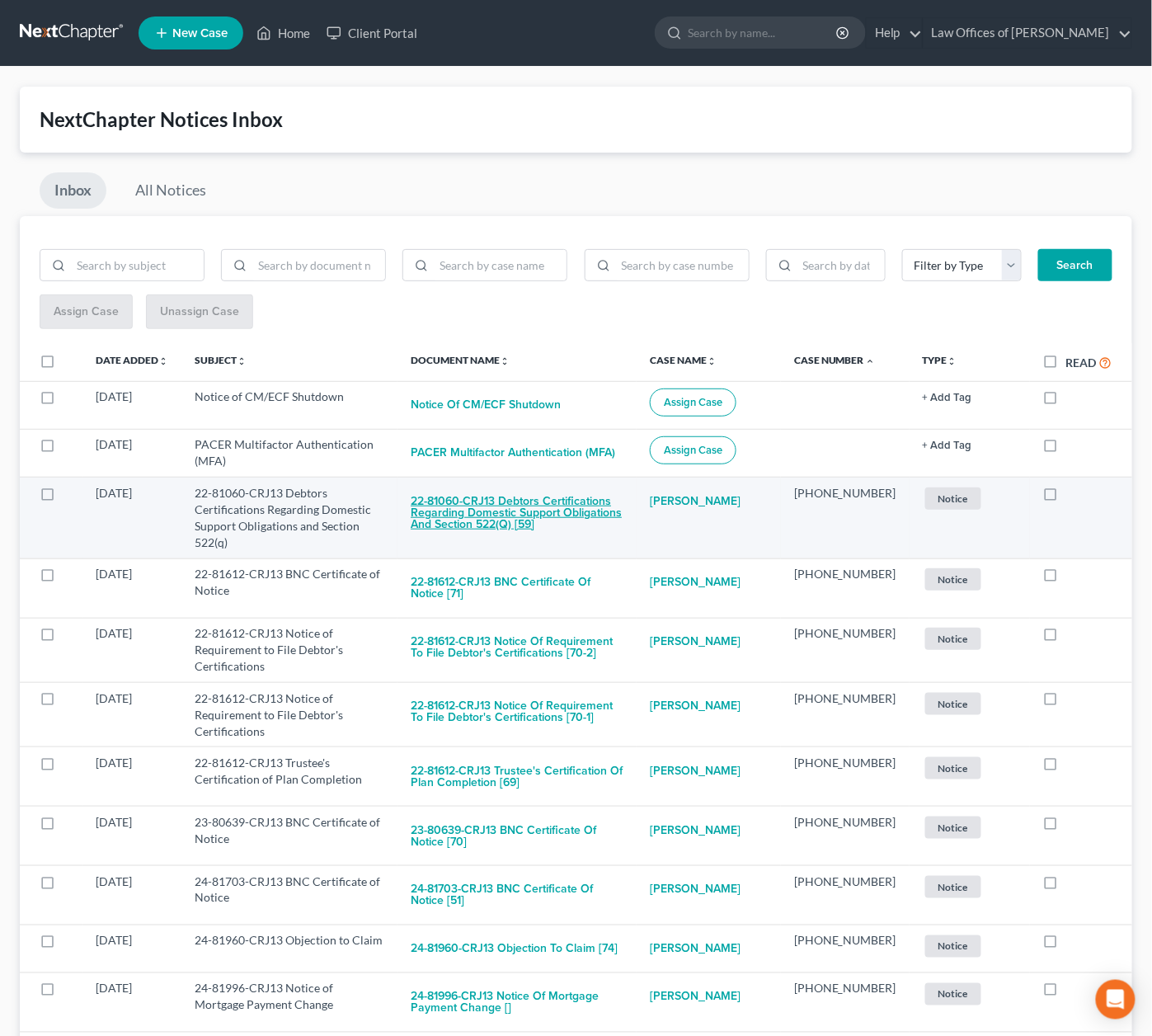
click at [598, 499] on button "22-81060-CRJ13 Debtors Certifications Regarding Domestic Support Obligations an…" at bounding box center [517, 513] width 212 height 56
checkbox input "true"
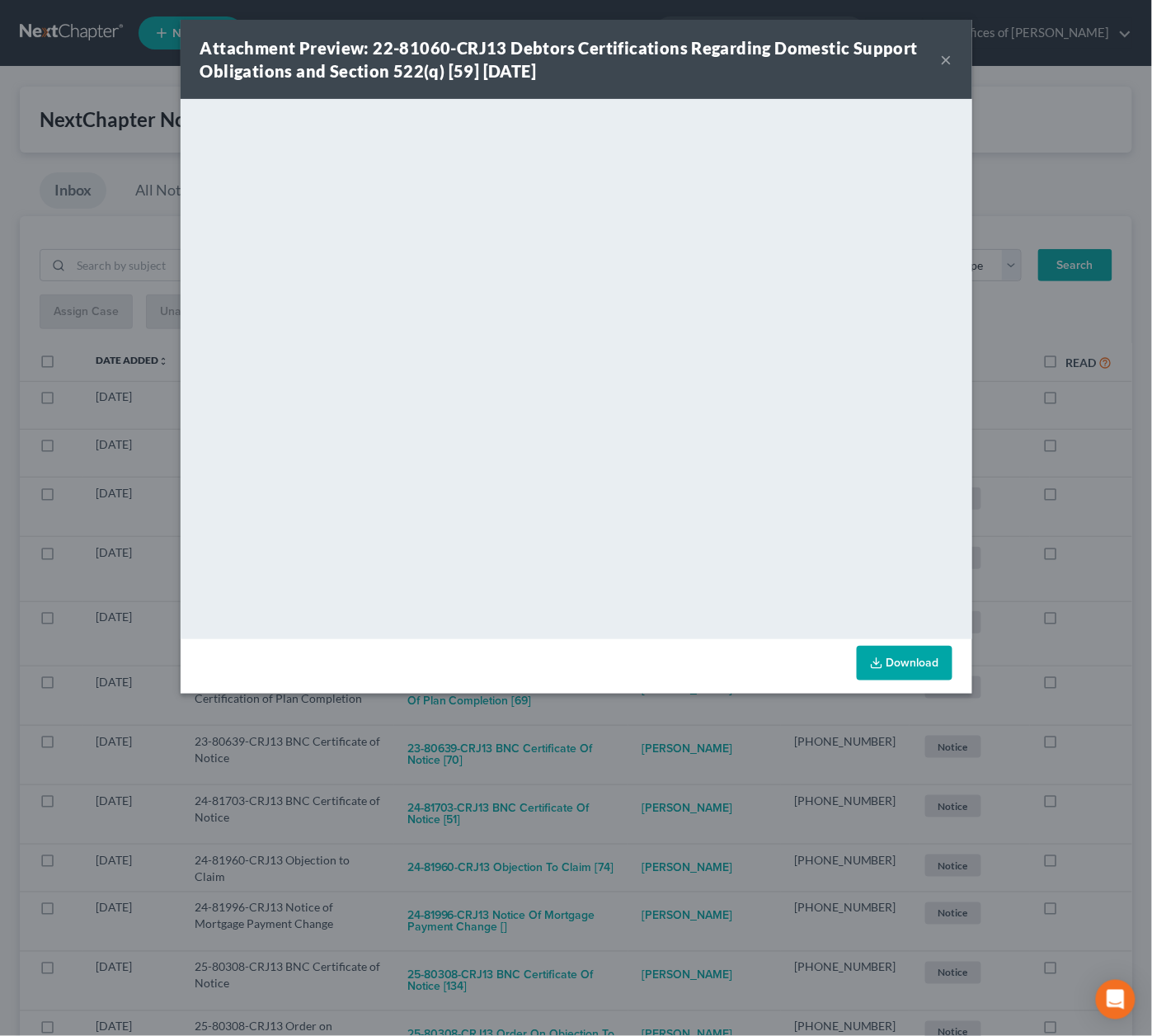
click at [578, 763] on div "Attachment Preview: 22-81060-CRJ13 Debtors Certifications Regarding Domestic Su…" at bounding box center [576, 518] width 1152 height 1036
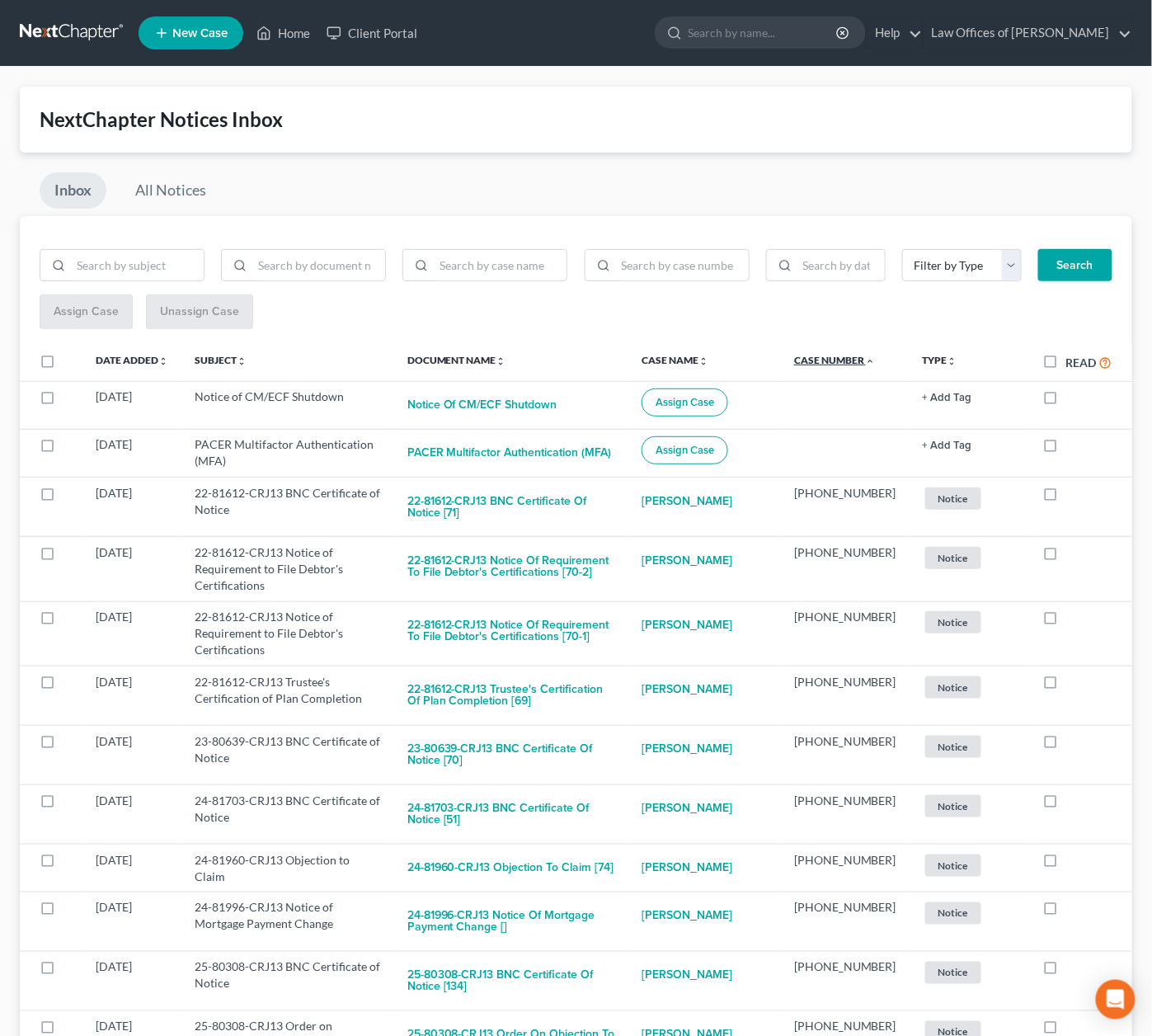
click at [853, 356] on link "Case Number unfold_more expand_more expand_less" at bounding box center [835, 360] width 82 height 12
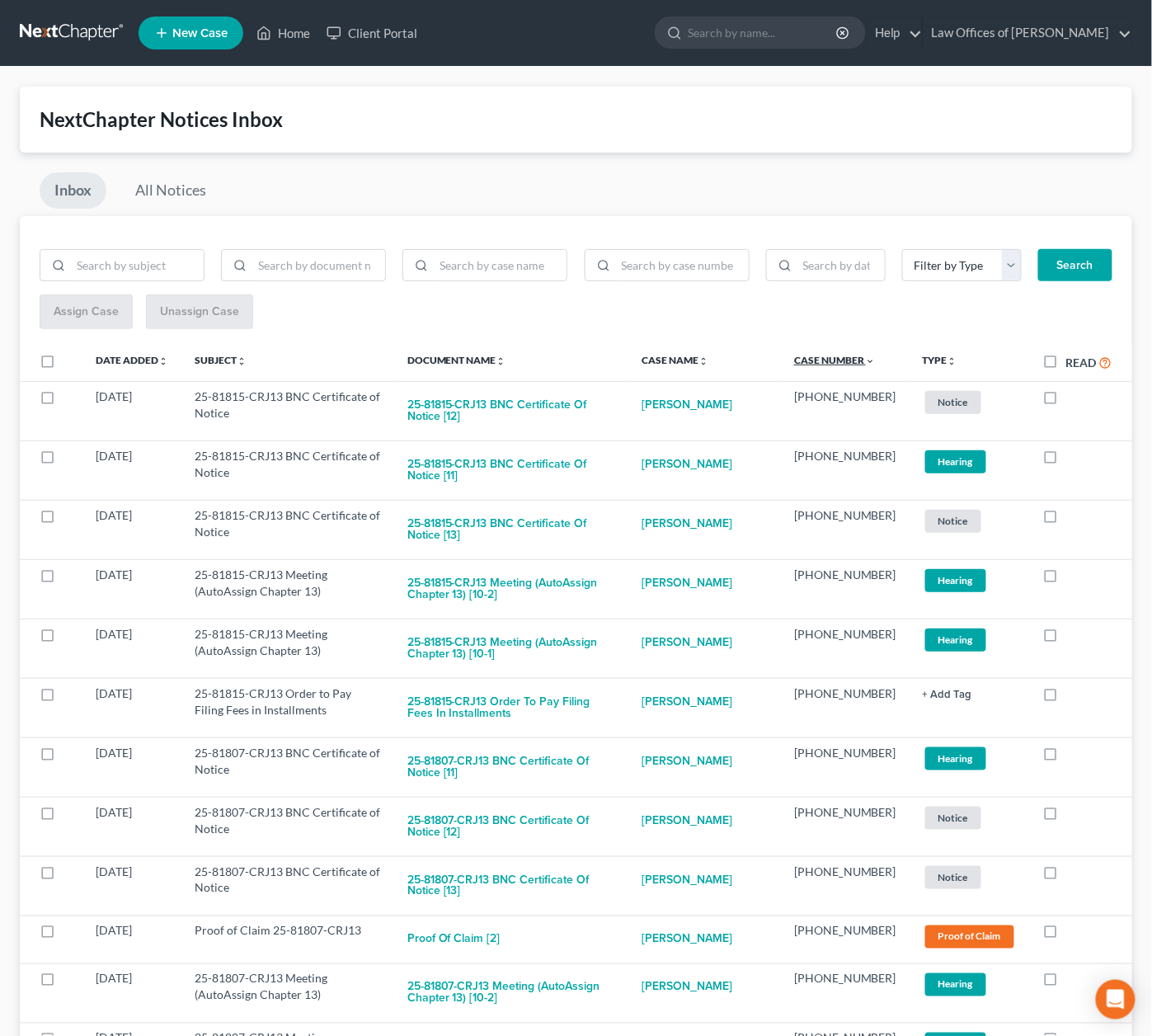
click at [853, 356] on link "Case Number unfold_more expand_more expand_less" at bounding box center [835, 360] width 82 height 12
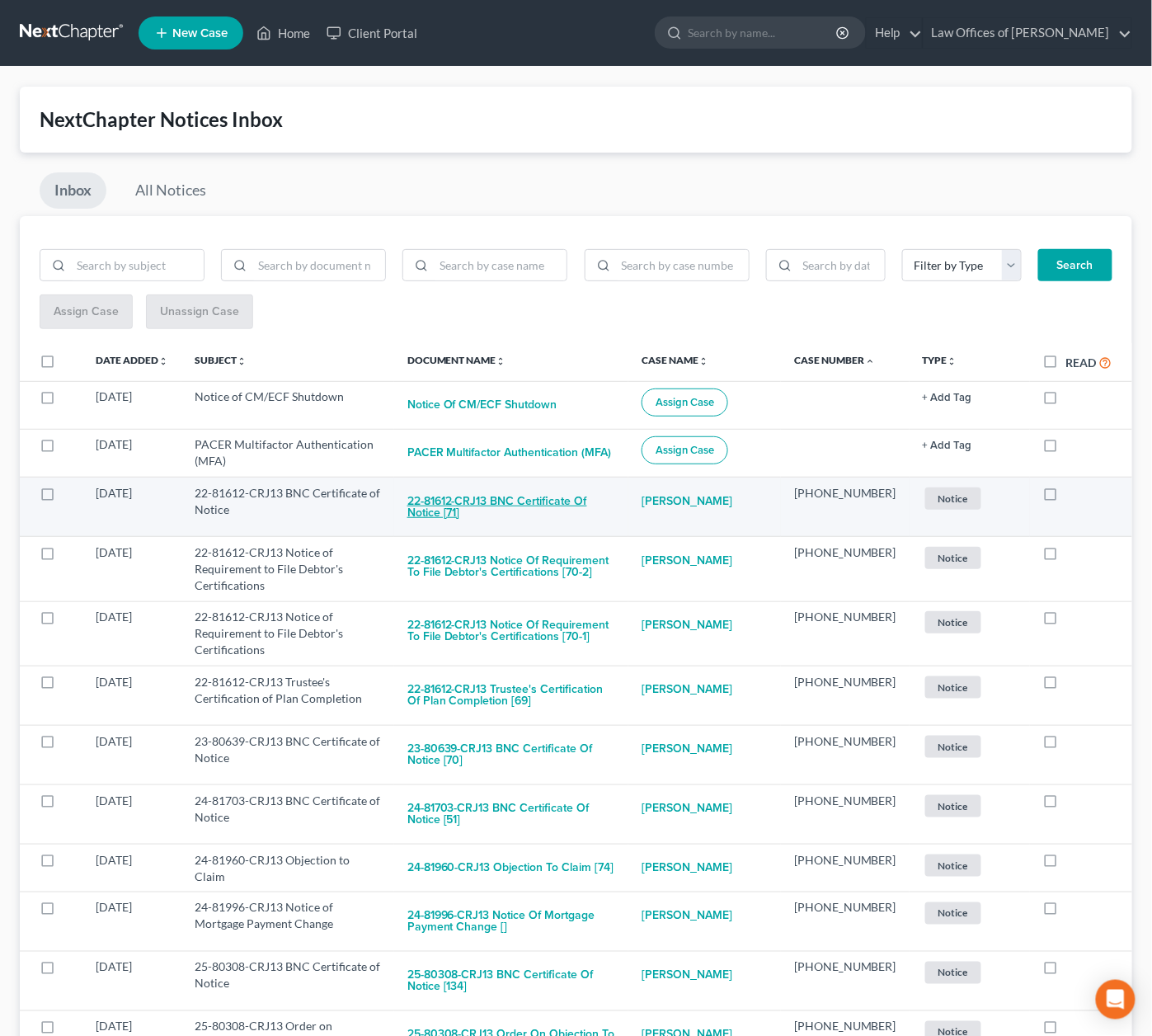
click at [562, 492] on button "22-81612-CRJ13 BNC Certificate of Notice [71]" at bounding box center [511, 507] width 208 height 45
checkbox input "true"
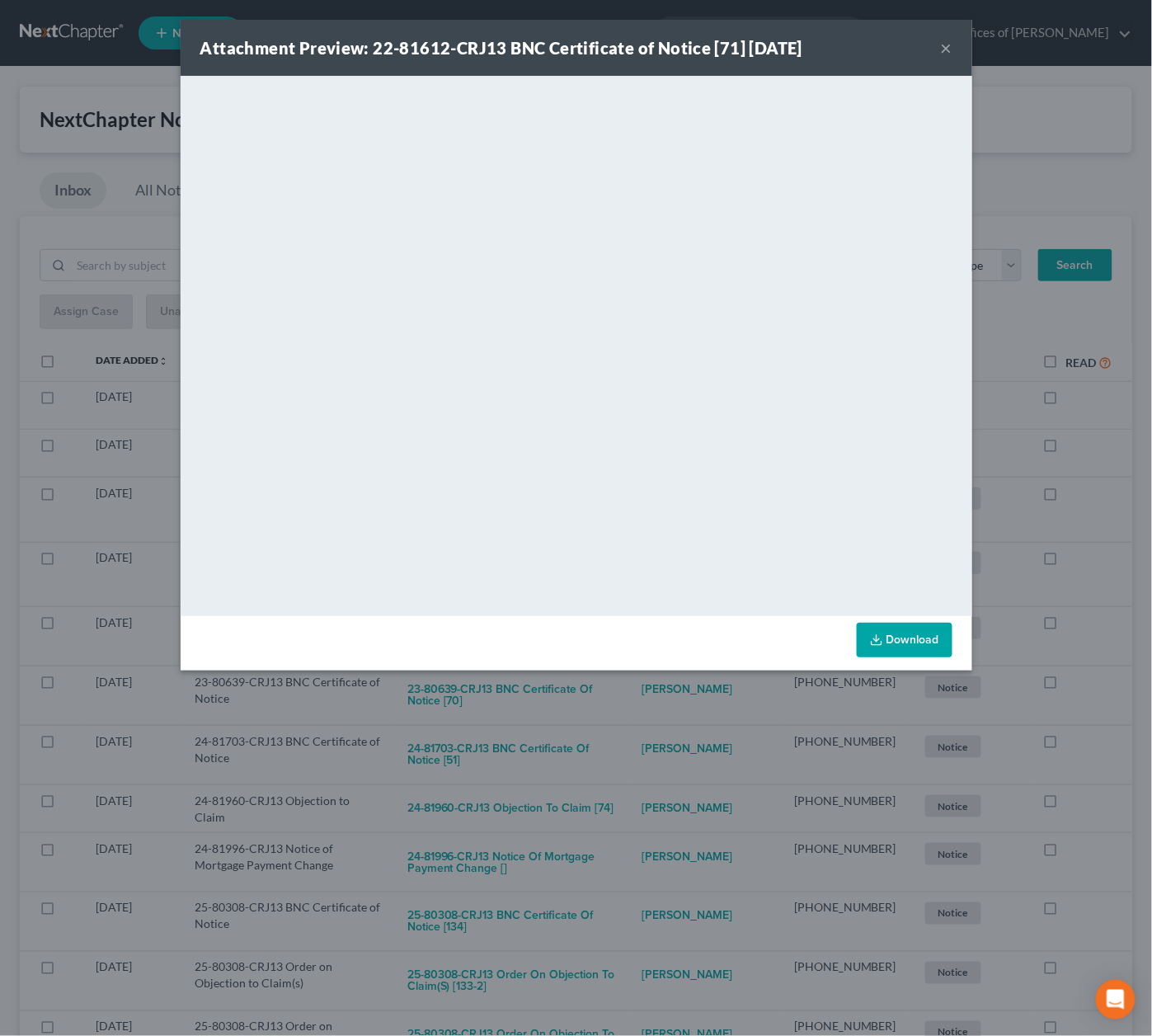
click at [644, 695] on div "Attachment Preview: 22-81612-CRJ13 BNC Certificate of Notice [71] 09/08/2025 × …" at bounding box center [576, 518] width 1152 height 1036
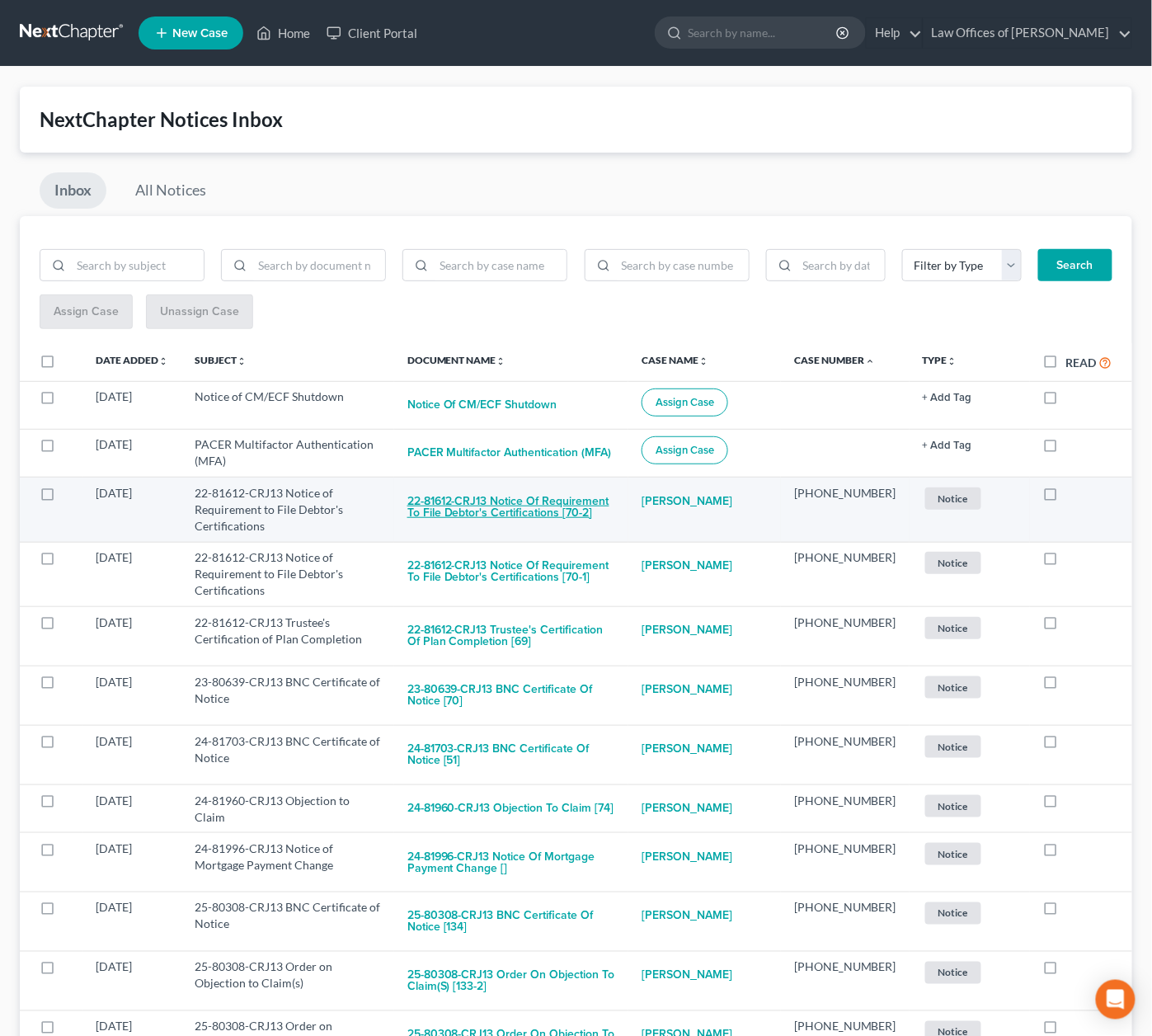
click at [585, 507] on button "22-81612-CRJ13 Notice of Requirement to File Debtor's Certifications [70-2]" at bounding box center [511, 507] width 208 height 45
checkbox input "true"
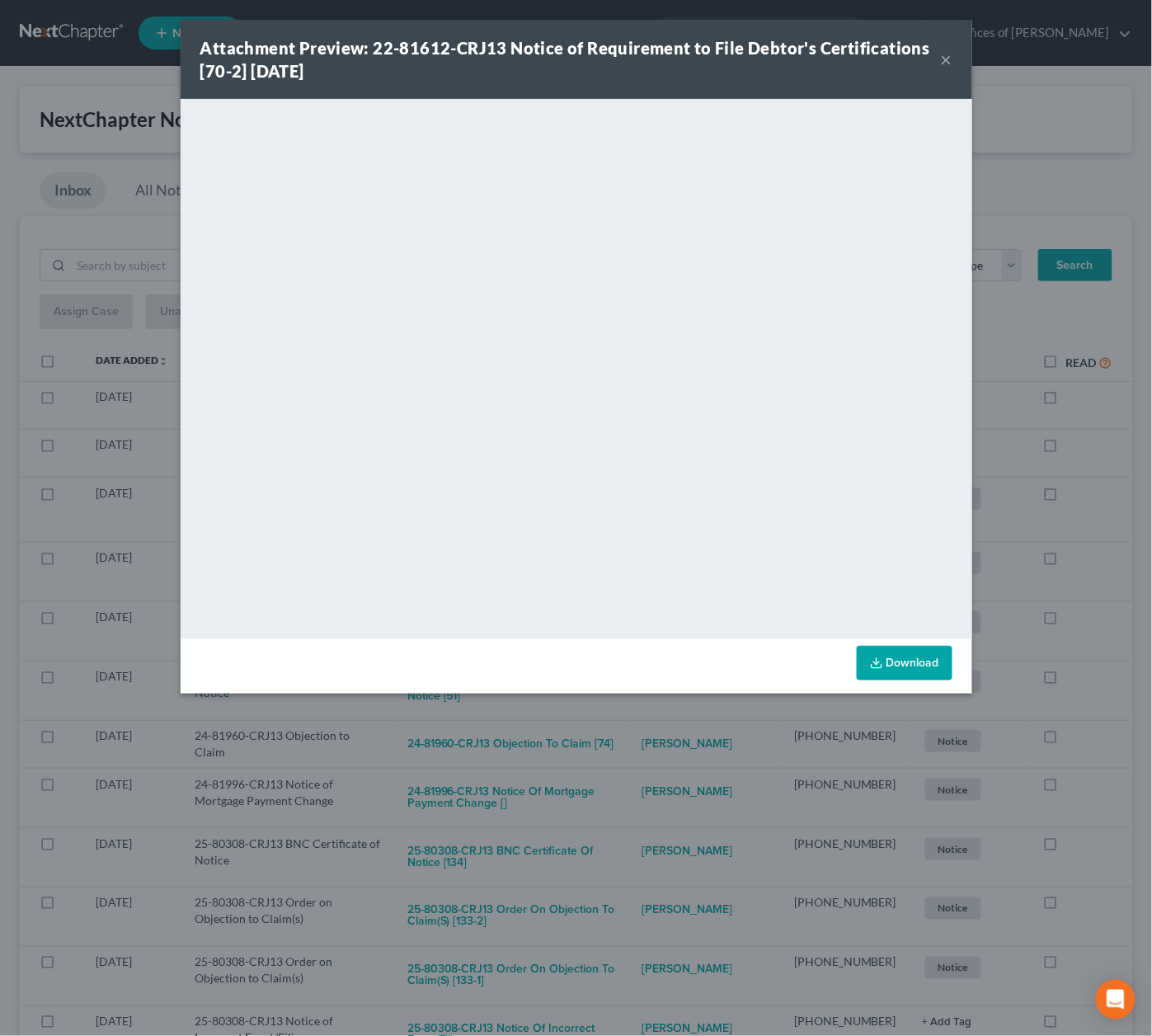
click at [636, 733] on div "Attachment Preview: 22-81612-CRJ13 Notice of Requirement to File Debtor's Certi…" at bounding box center [576, 518] width 1152 height 1036
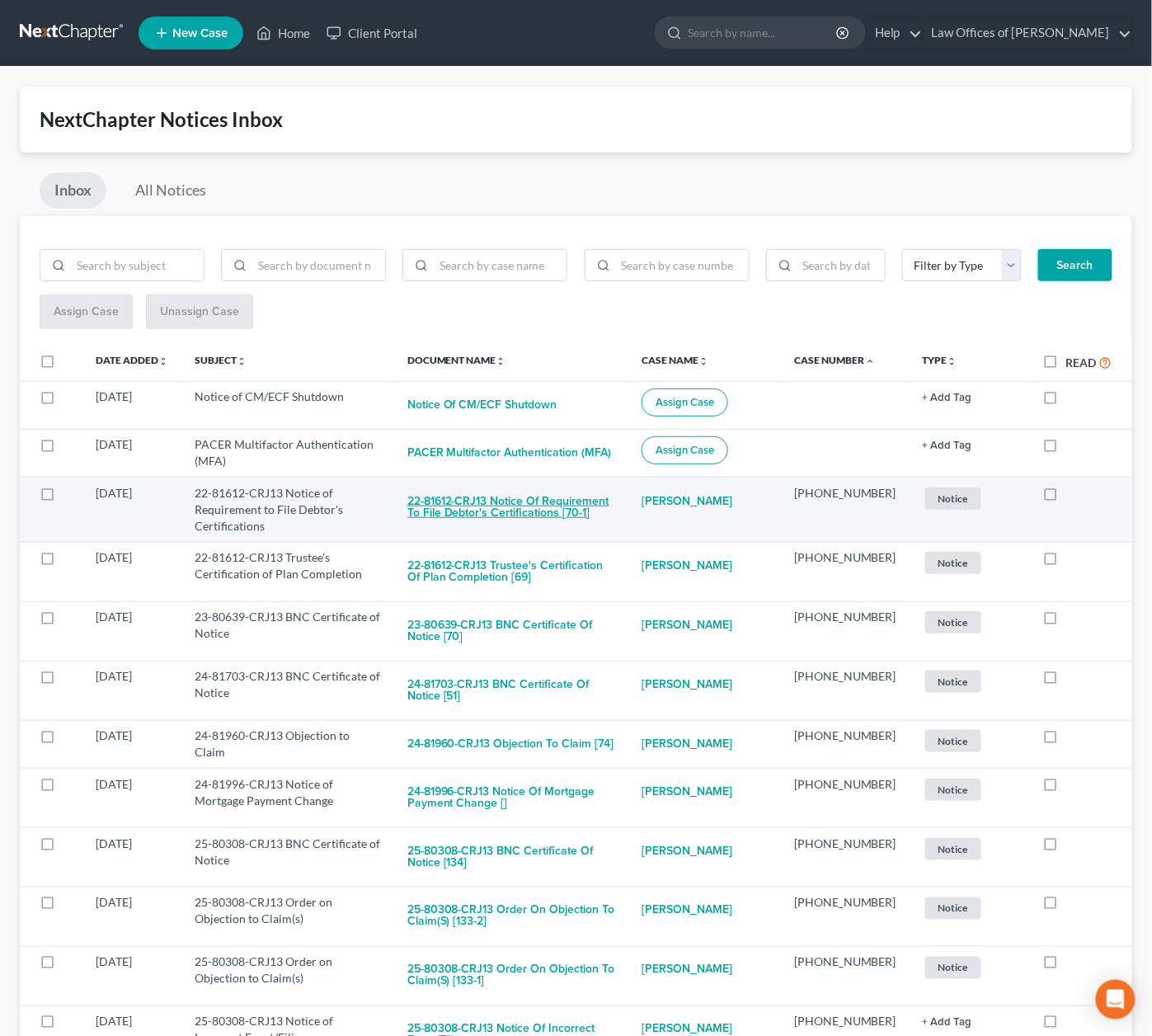
click at [578, 504] on button "22-81612-CRJ13 Notice of Requirement to File Debtor's Certifications [70-1]" at bounding box center [511, 507] width 208 height 45
checkbox input "true"
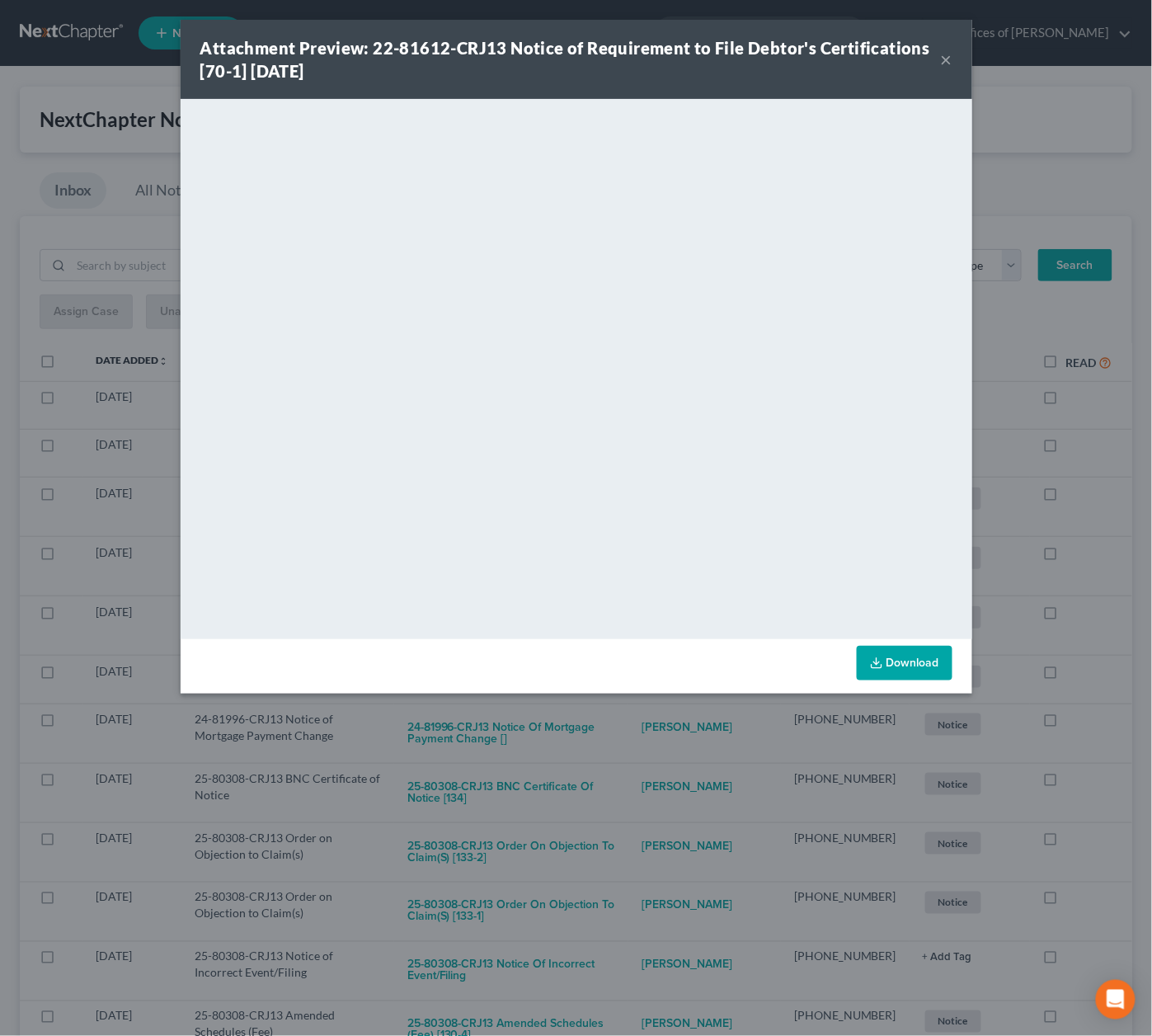
click at [641, 727] on div "Attachment Preview: 22-81612-CRJ13 Notice of Requirement to File Debtor's Certi…" at bounding box center [576, 518] width 1152 height 1036
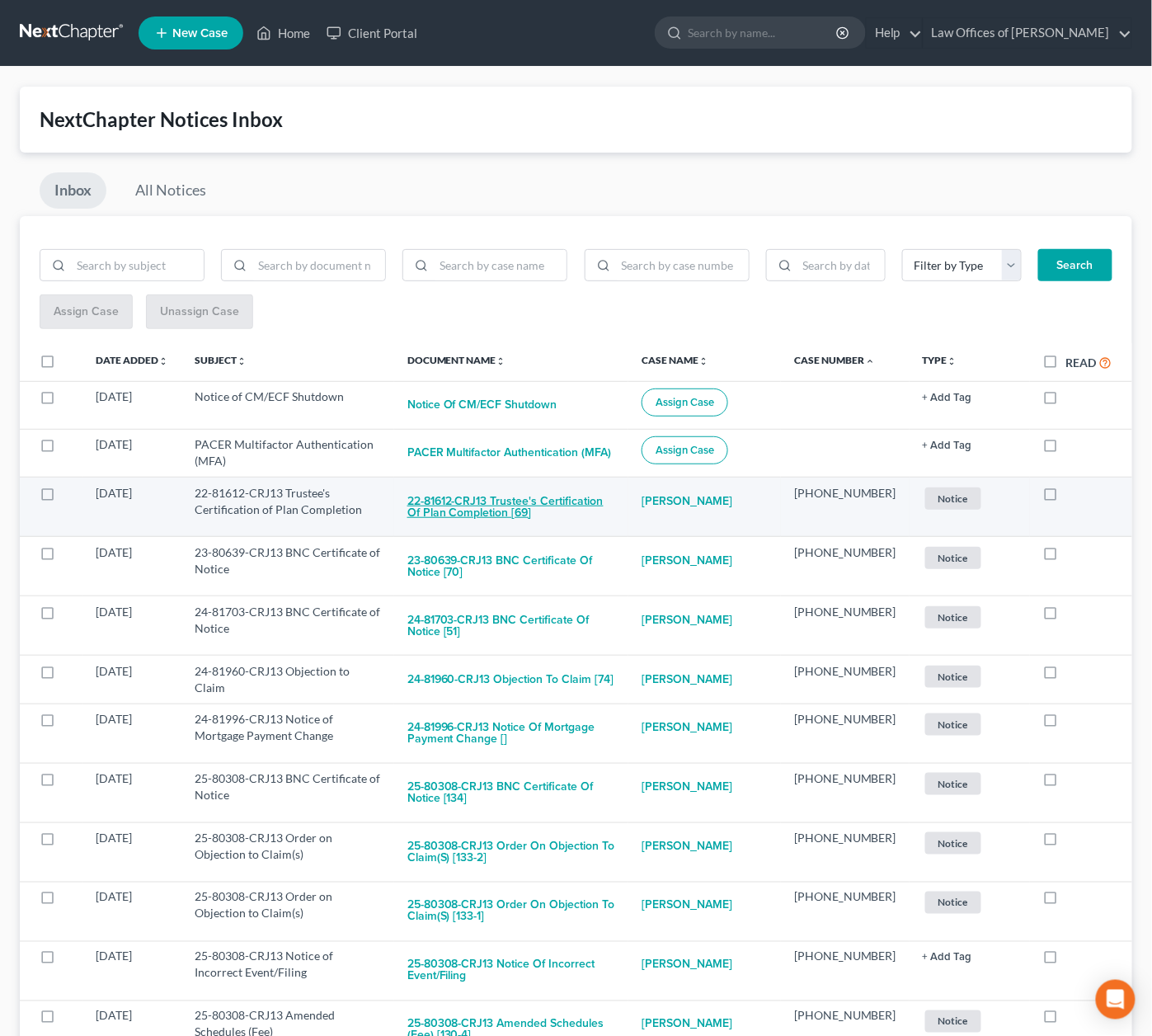
click at [578, 494] on button "22-81612-CRJ13 Trustee's Certification of Plan Completion [69]" at bounding box center [511, 507] width 208 height 45
checkbox input "true"
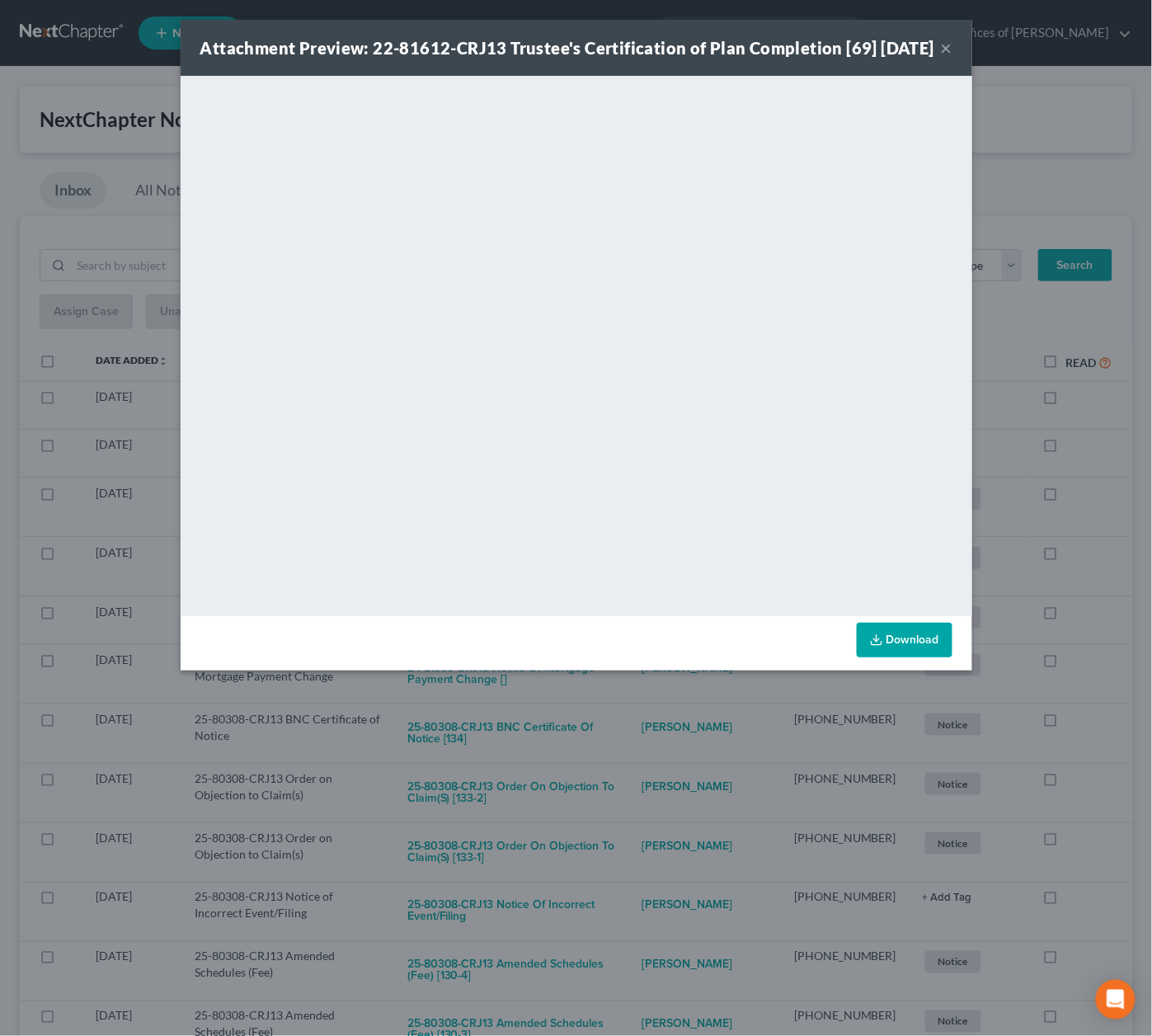
click at [615, 758] on div "Attachment Preview: 22-81612-CRJ13 Trustee's Certification of Plan Completion […" at bounding box center [576, 518] width 1152 height 1036
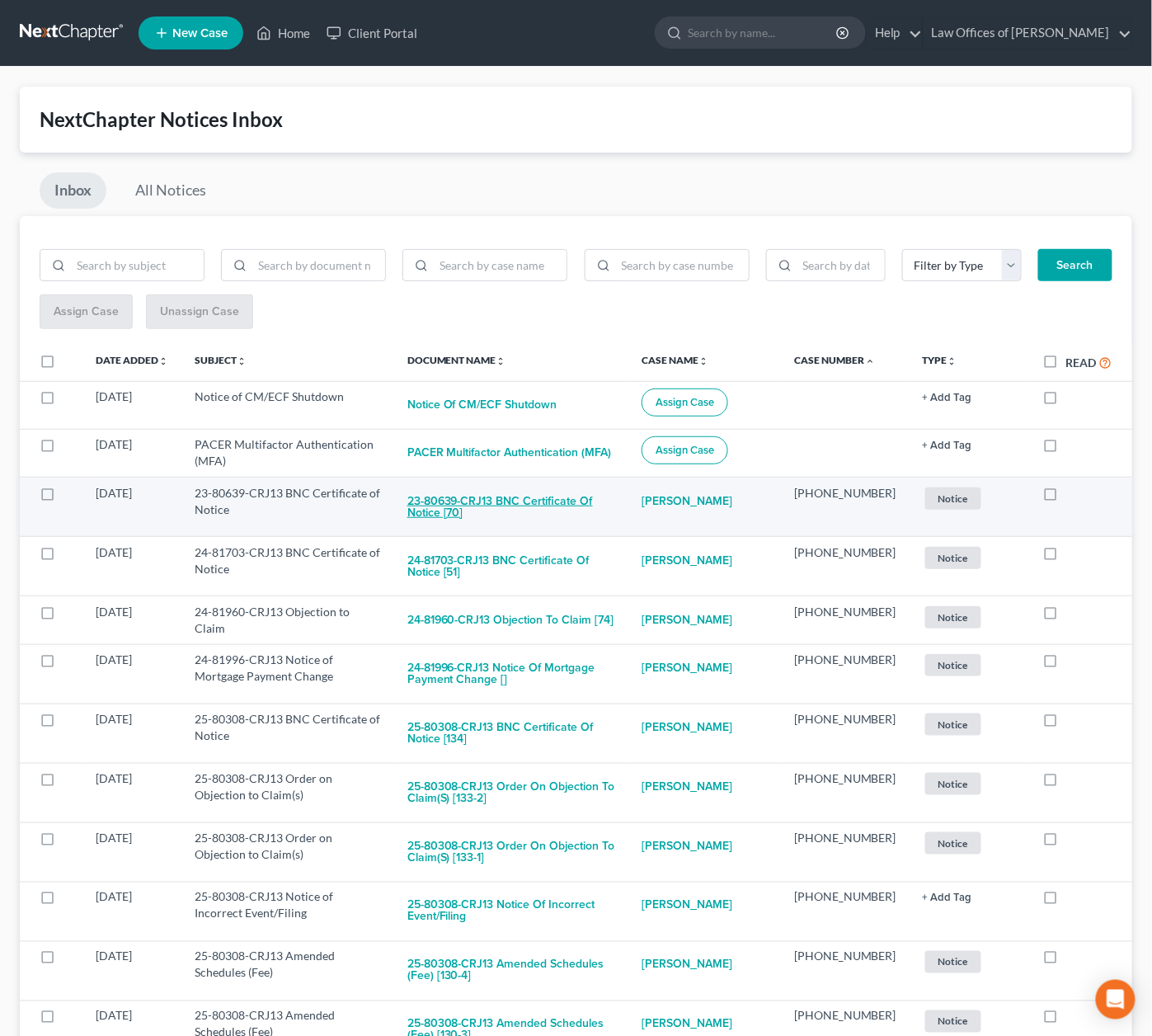
click at [594, 498] on button "23-80639-CRJ13 BNC Certificate of Notice [70]" at bounding box center [511, 507] width 208 height 45
checkbox input "true"
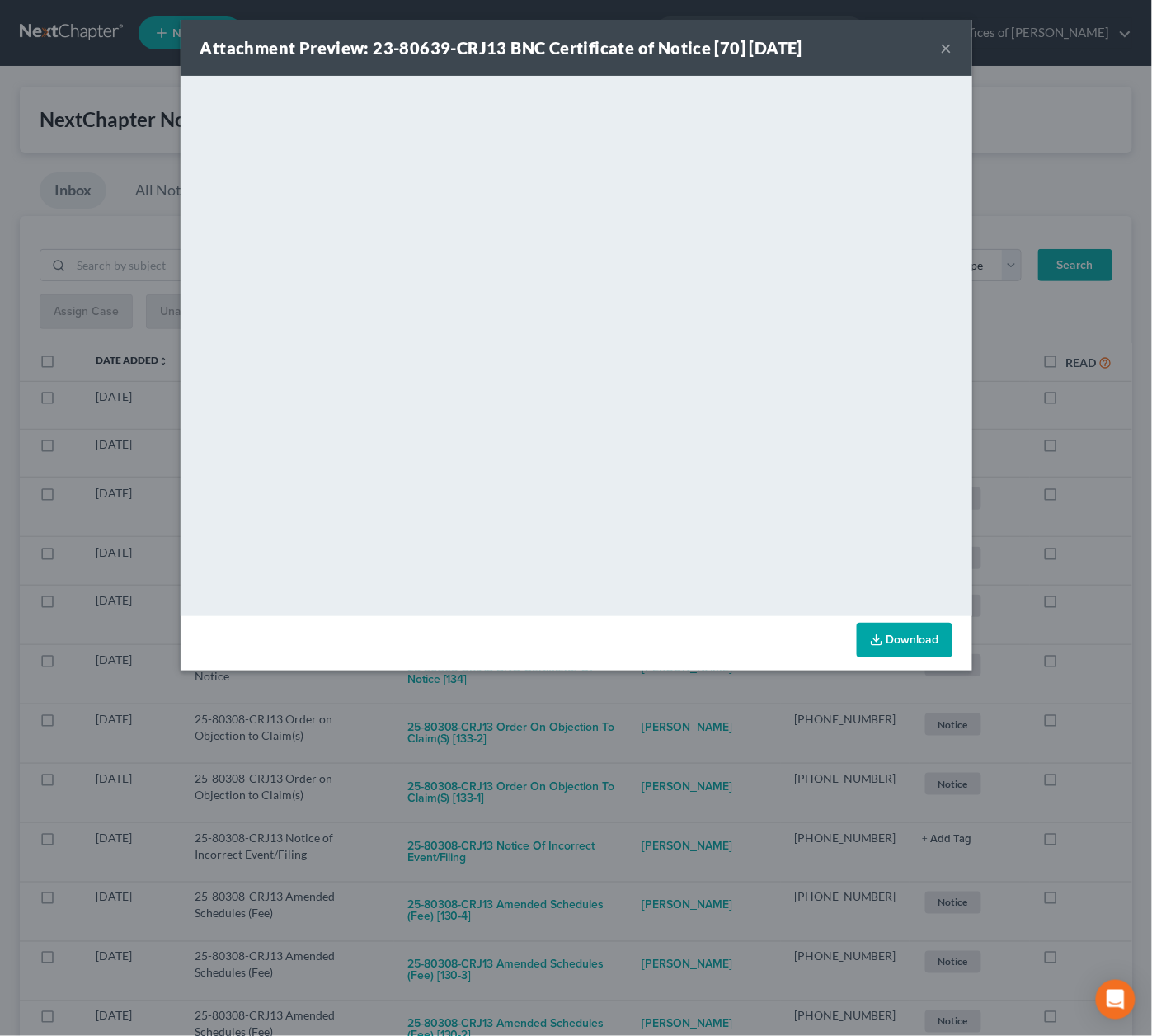
click at [630, 680] on div "Attachment Preview: 23-80639-CRJ13 BNC Certificate of Notice [70] 09/05/2025 × …" at bounding box center [576, 518] width 1152 height 1036
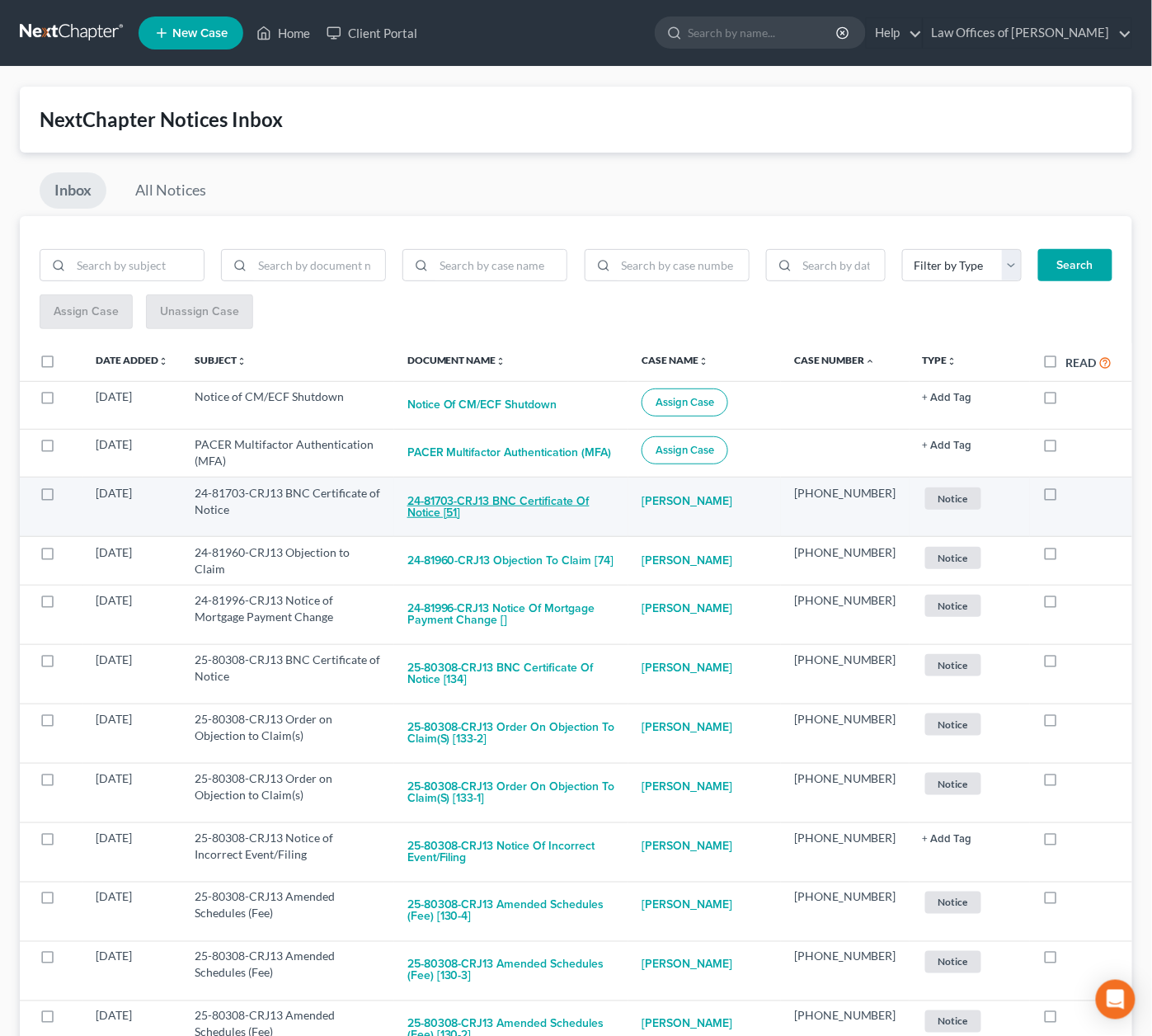
click at [558, 501] on button "24-81703-CRJ13 BNC Certificate of Notice [51]" at bounding box center [511, 507] width 208 height 45
checkbox input "true"
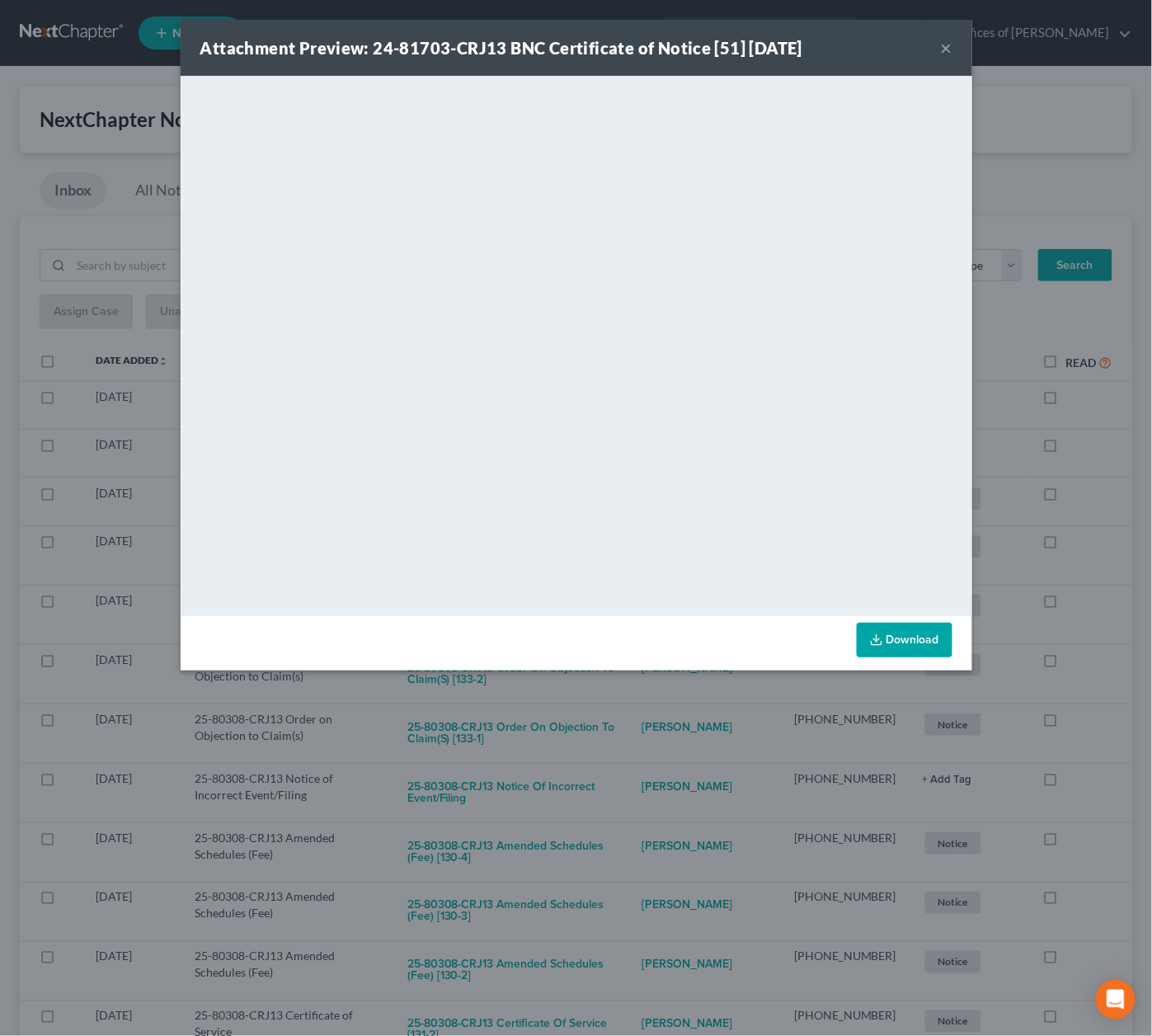
click at [657, 702] on div "Attachment Preview: 24-81703-CRJ13 BNC Certificate of Notice [51] 09/07/2025 × …" at bounding box center [576, 518] width 1152 height 1036
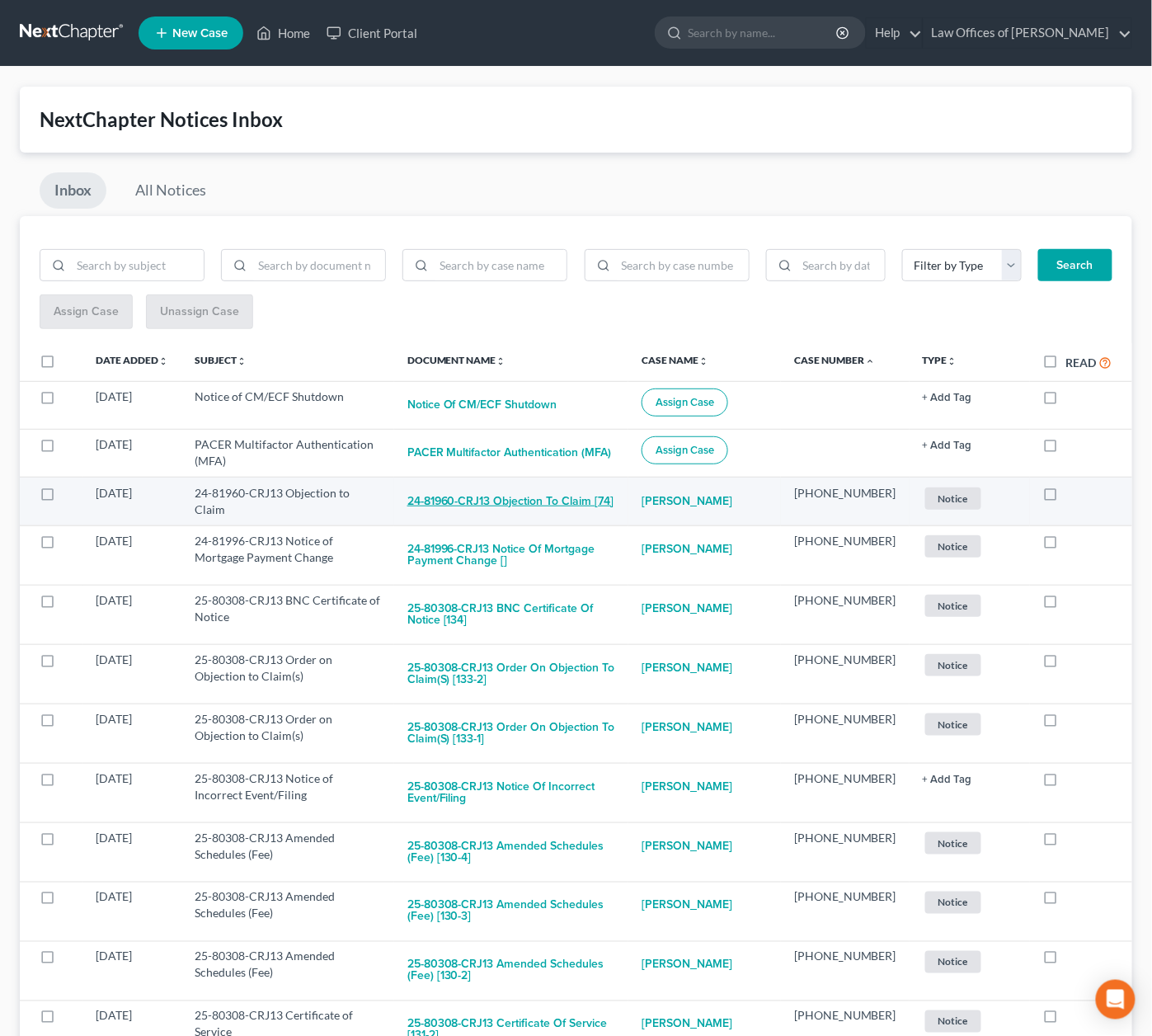
click at [572, 495] on button "24-81960-CRJ13 Objection to Claim [74]" at bounding box center [511, 501] width 207 height 33
checkbox input "true"
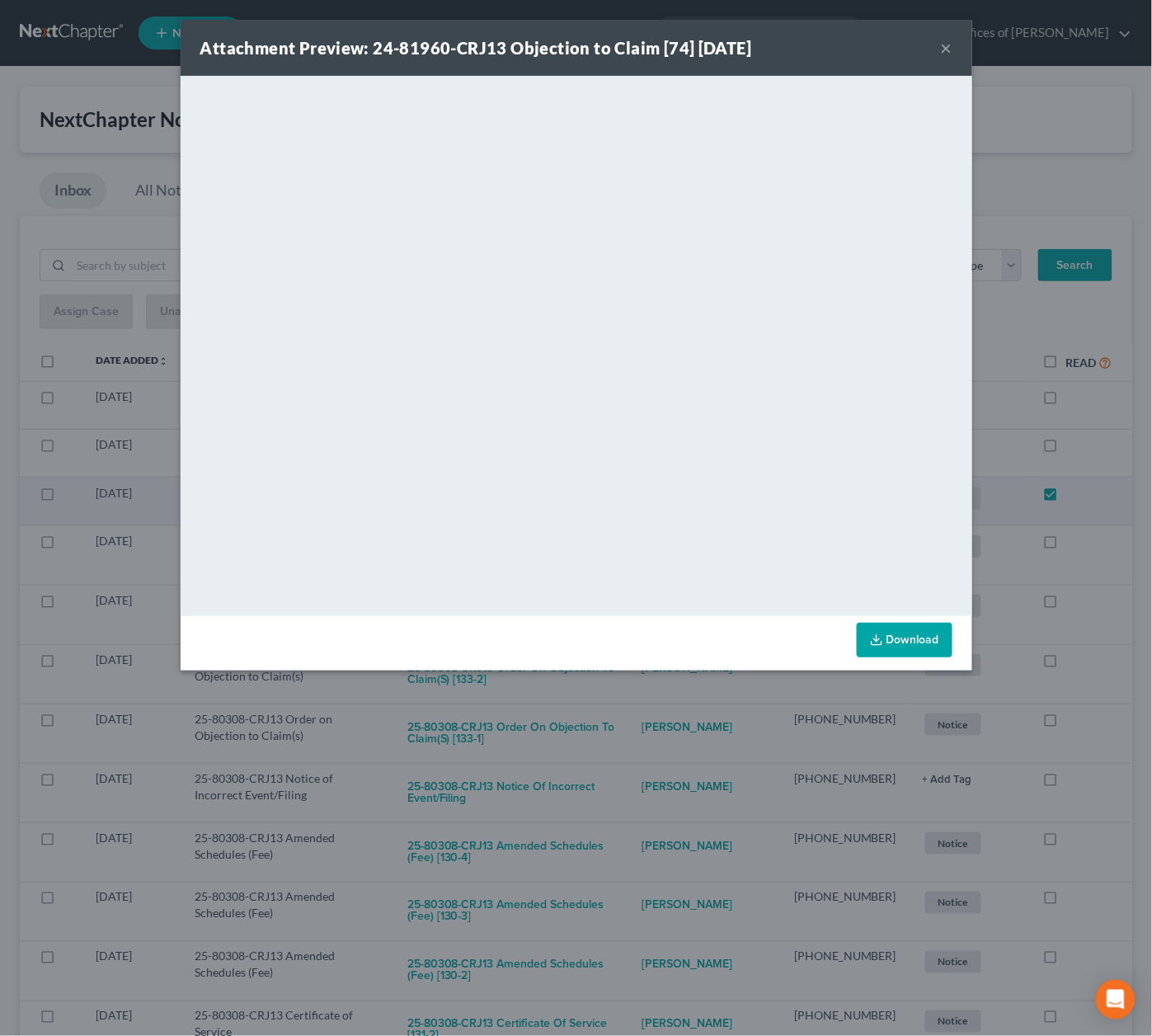
scroll to position [1, 0]
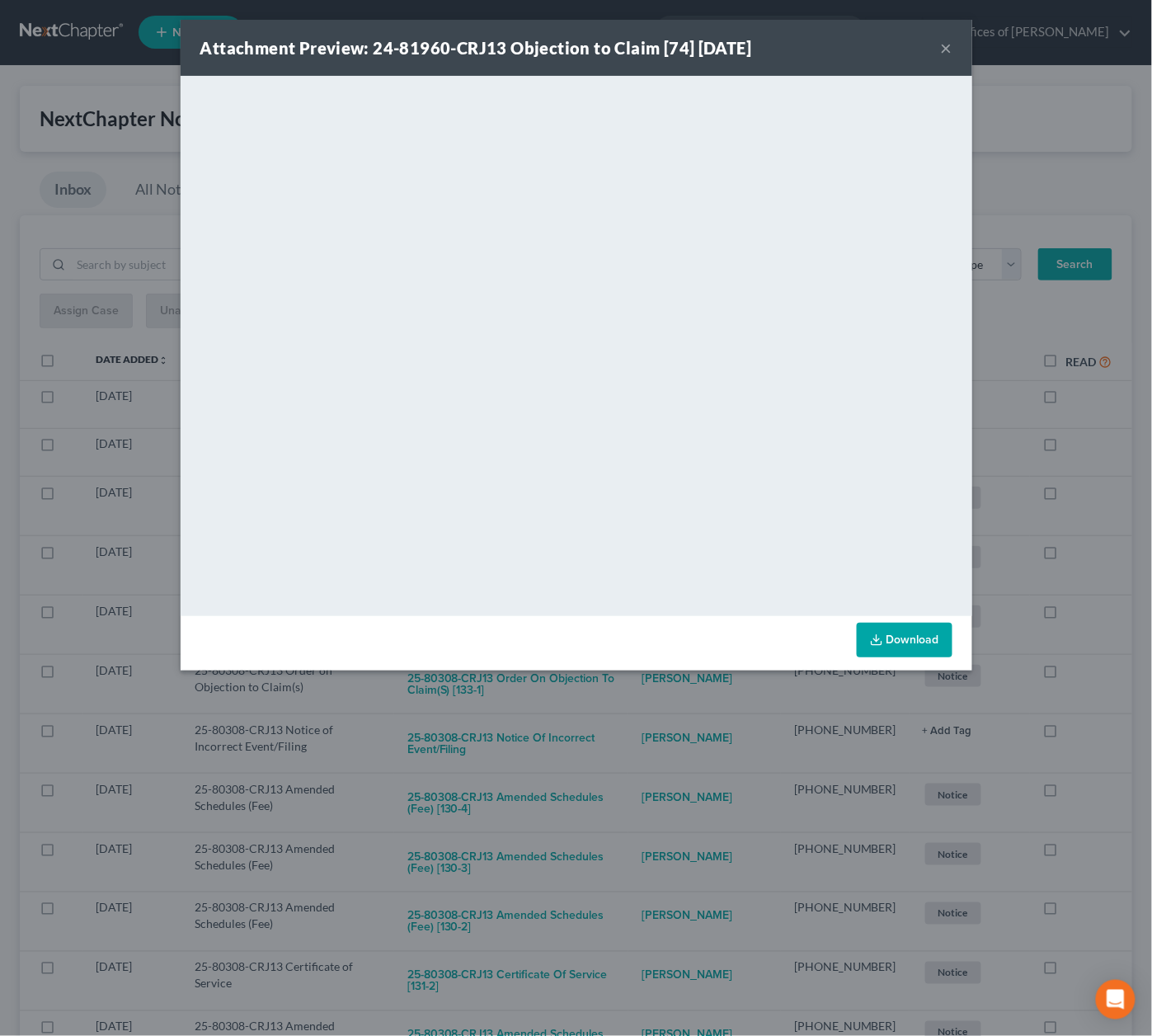
click at [618, 741] on div "Attachment Preview: 24-81960-CRJ13 Objection to Claim [74] 09/05/2025 × <object…" at bounding box center [576, 518] width 1152 height 1036
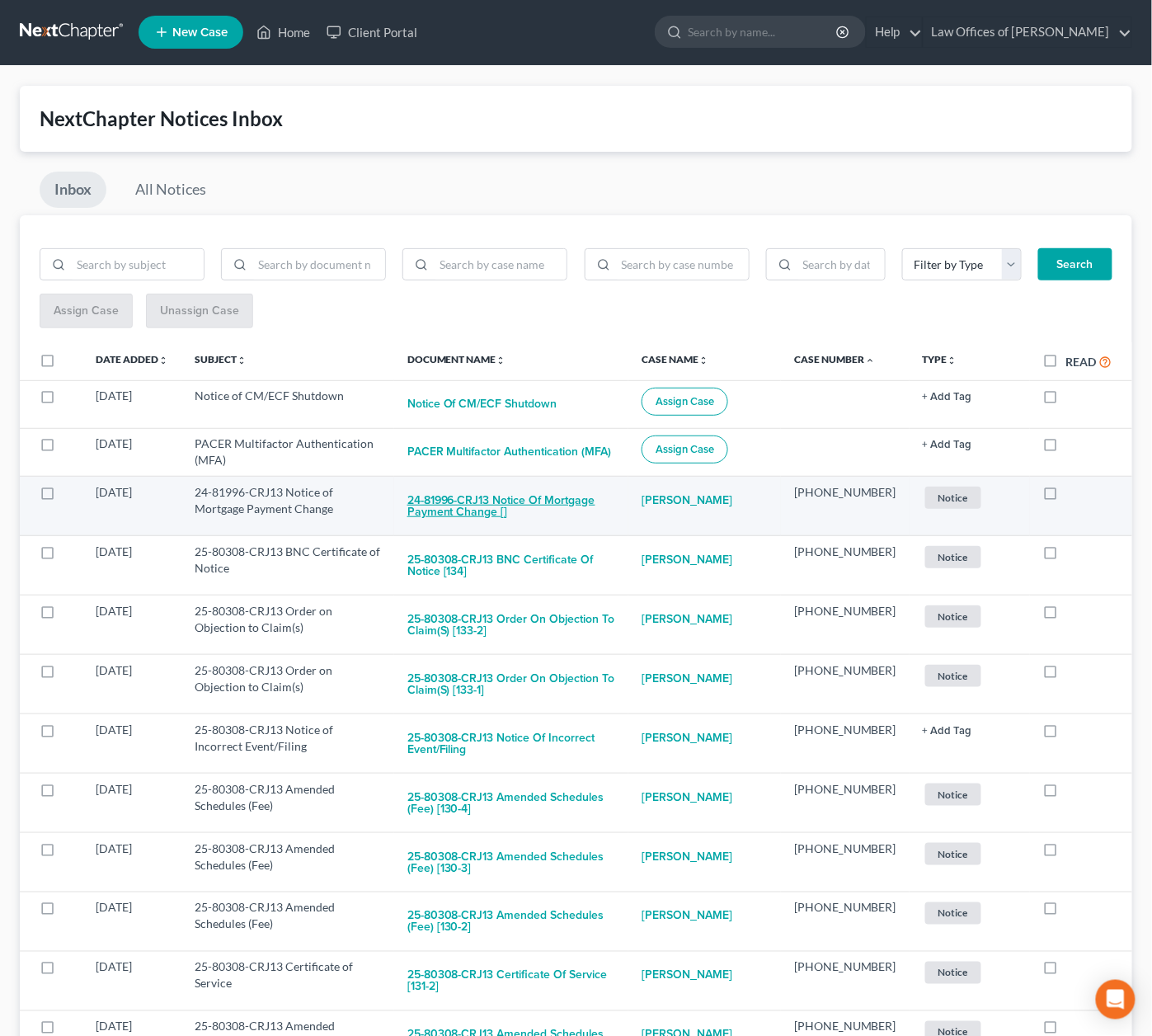
click at [551, 499] on button "24-81996-CRJ13 Notice of Mortgage Payment Change []" at bounding box center [511, 506] width 208 height 45
checkbox input "true"
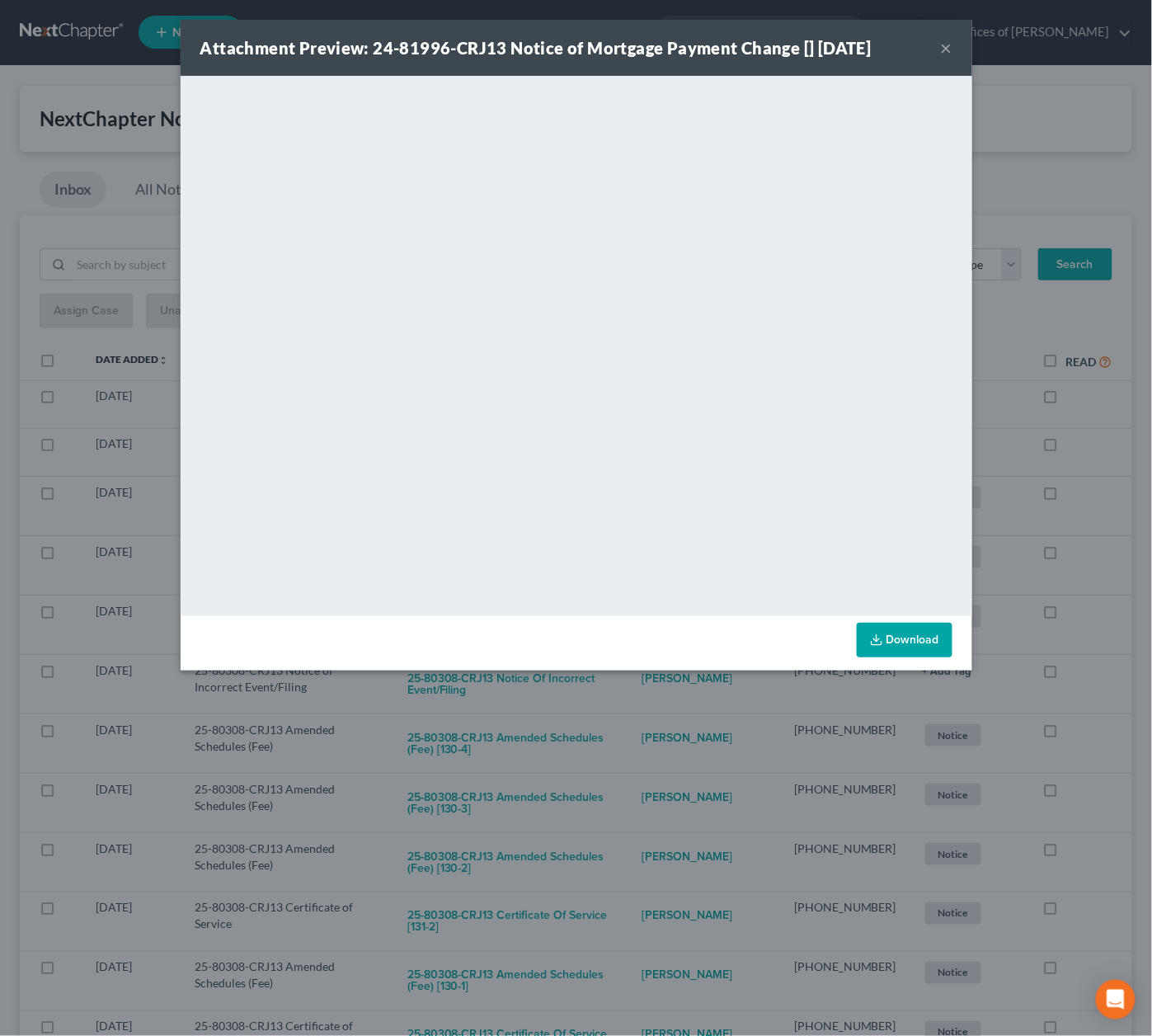
click at [612, 713] on div "Attachment Preview: 24-81996-CRJ13 Notice of Mortgage Payment Change [] 09/04/2…" at bounding box center [576, 518] width 1152 height 1036
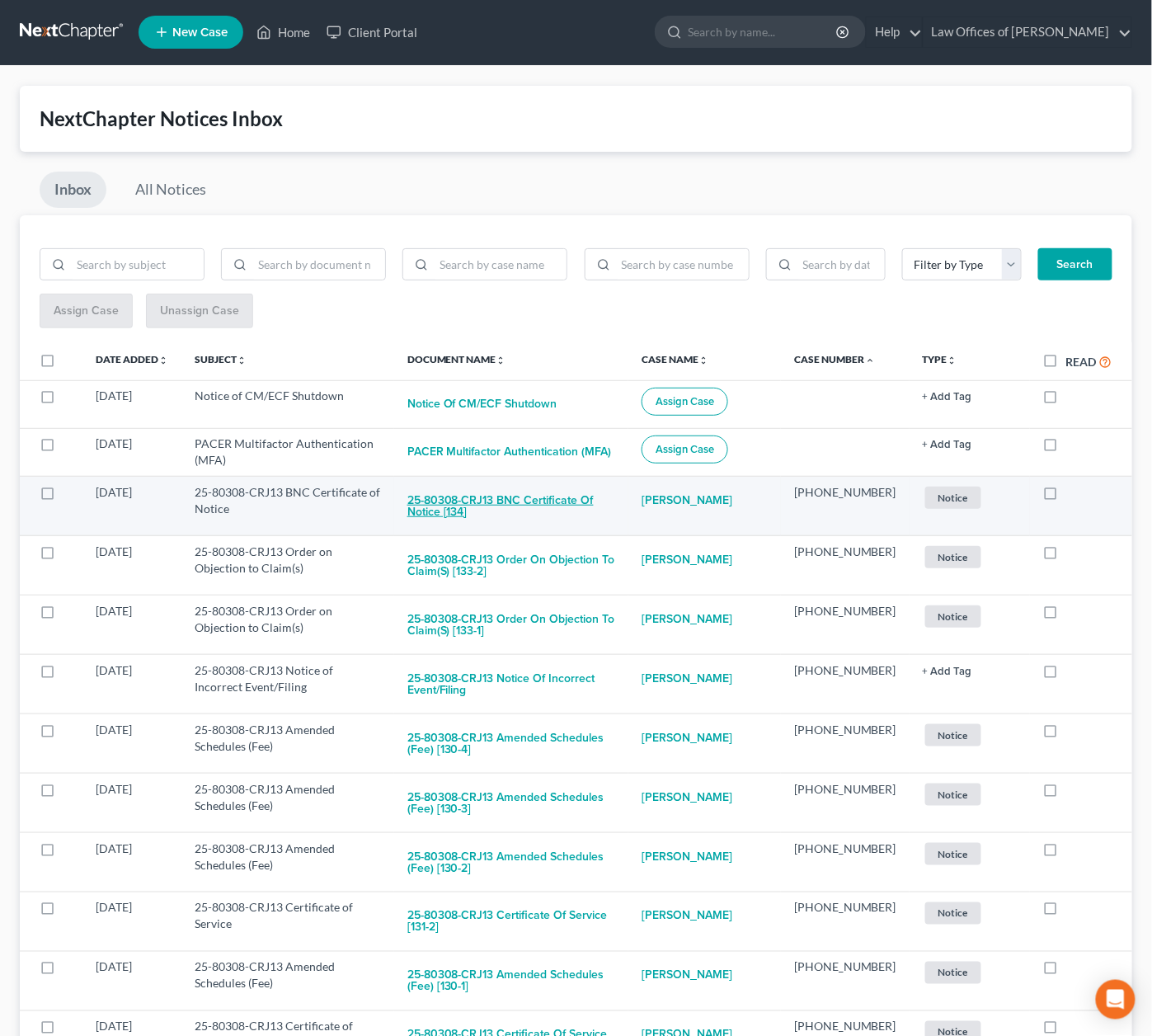
click at [571, 496] on button "25-80308-CRJ13 BNC Certificate of Notice [134]" at bounding box center [511, 506] width 208 height 45
checkbox input "true"
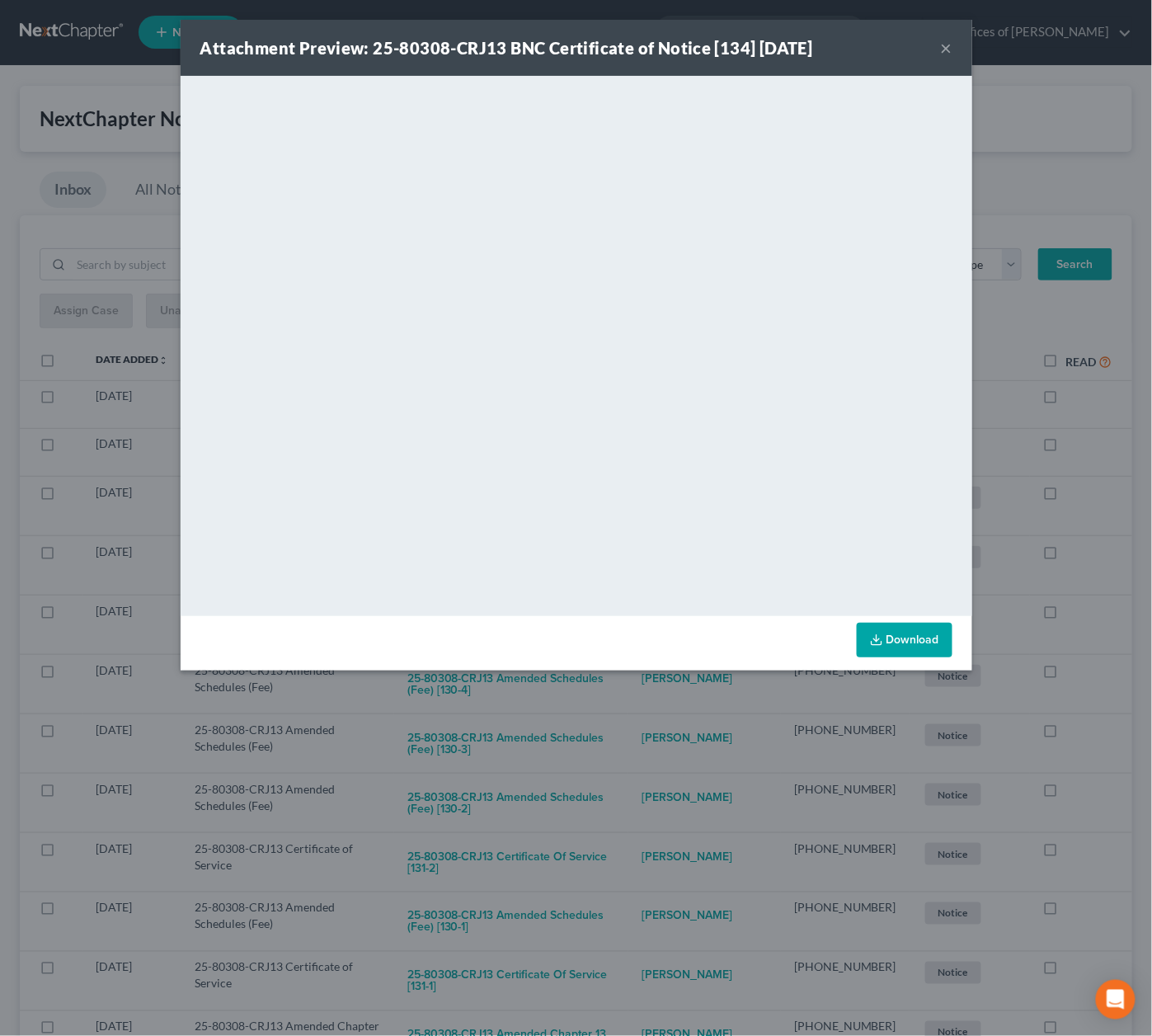
click at [623, 692] on div "Attachment Preview: 25-80308-CRJ13 BNC Certificate of Notice [134] 09/08/2025 ×…" at bounding box center [576, 518] width 1152 height 1036
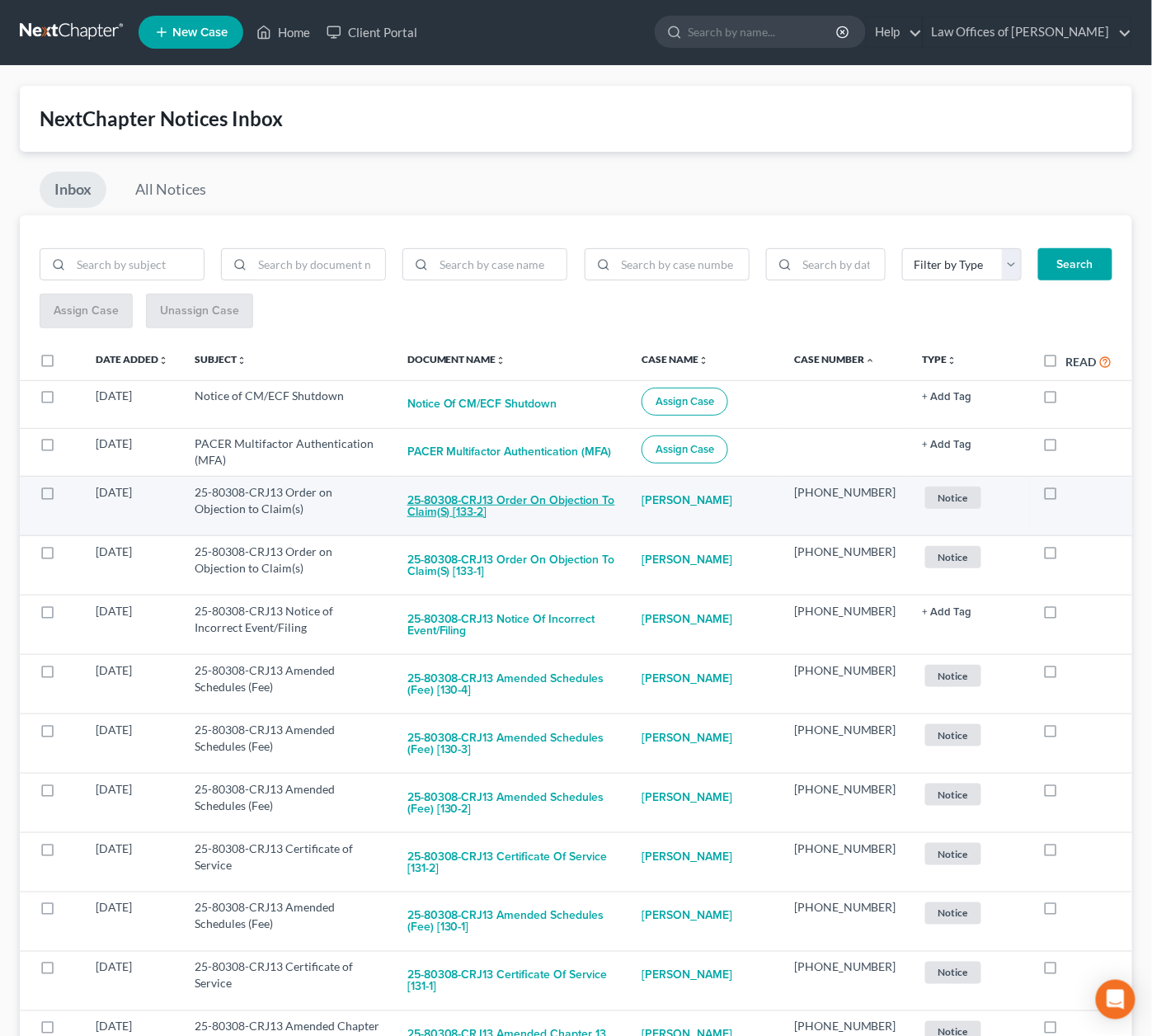
click at [609, 495] on button "25-80308-CRJ13 Order on Objection to Claim(s) [133-2]" at bounding box center [511, 506] width 208 height 45
checkbox input "true"
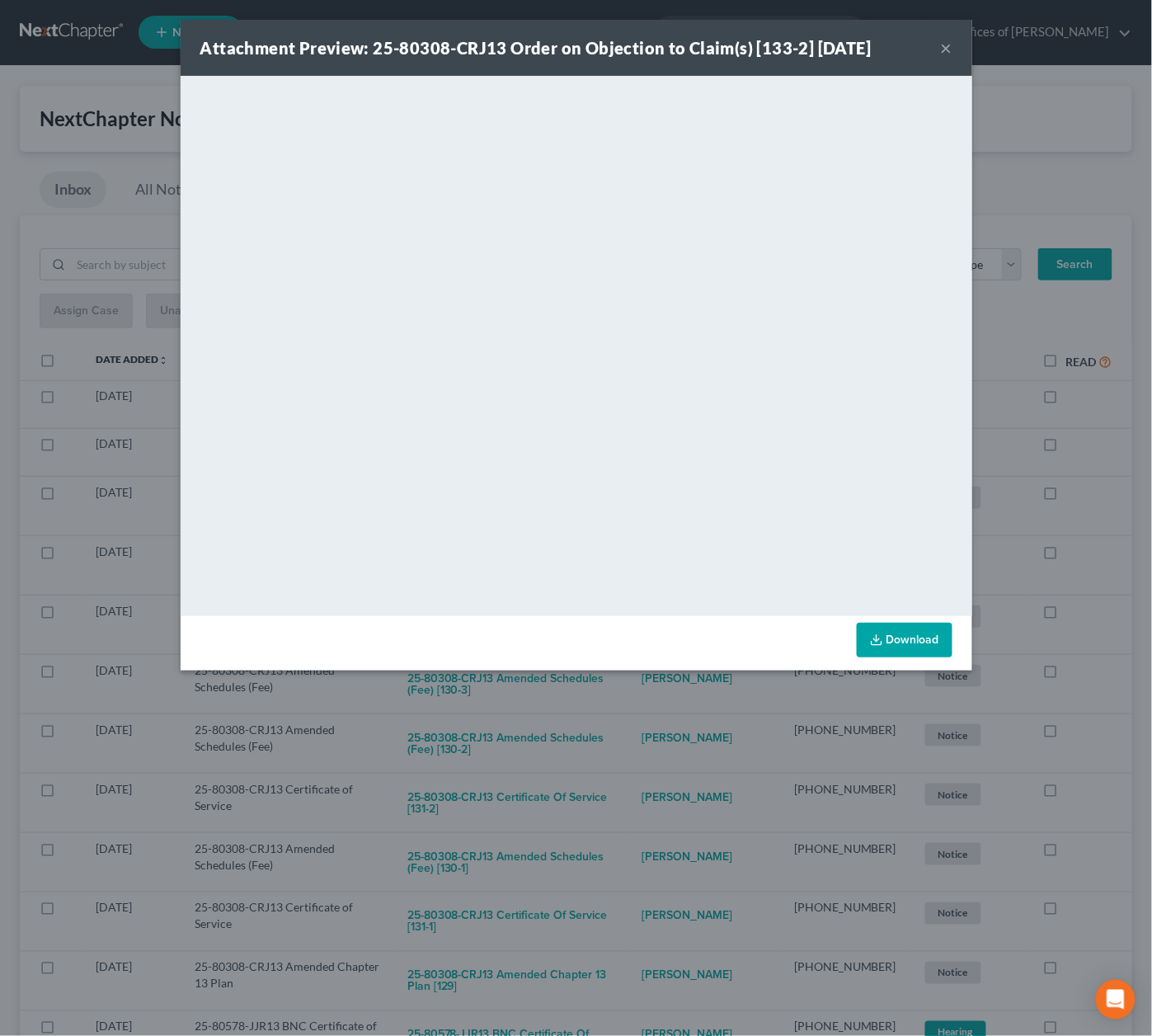
click at [587, 718] on div "Attachment Preview: 25-80308-CRJ13 Order on Objection to Claim(s) [133-2] 09/05…" at bounding box center [576, 518] width 1152 height 1036
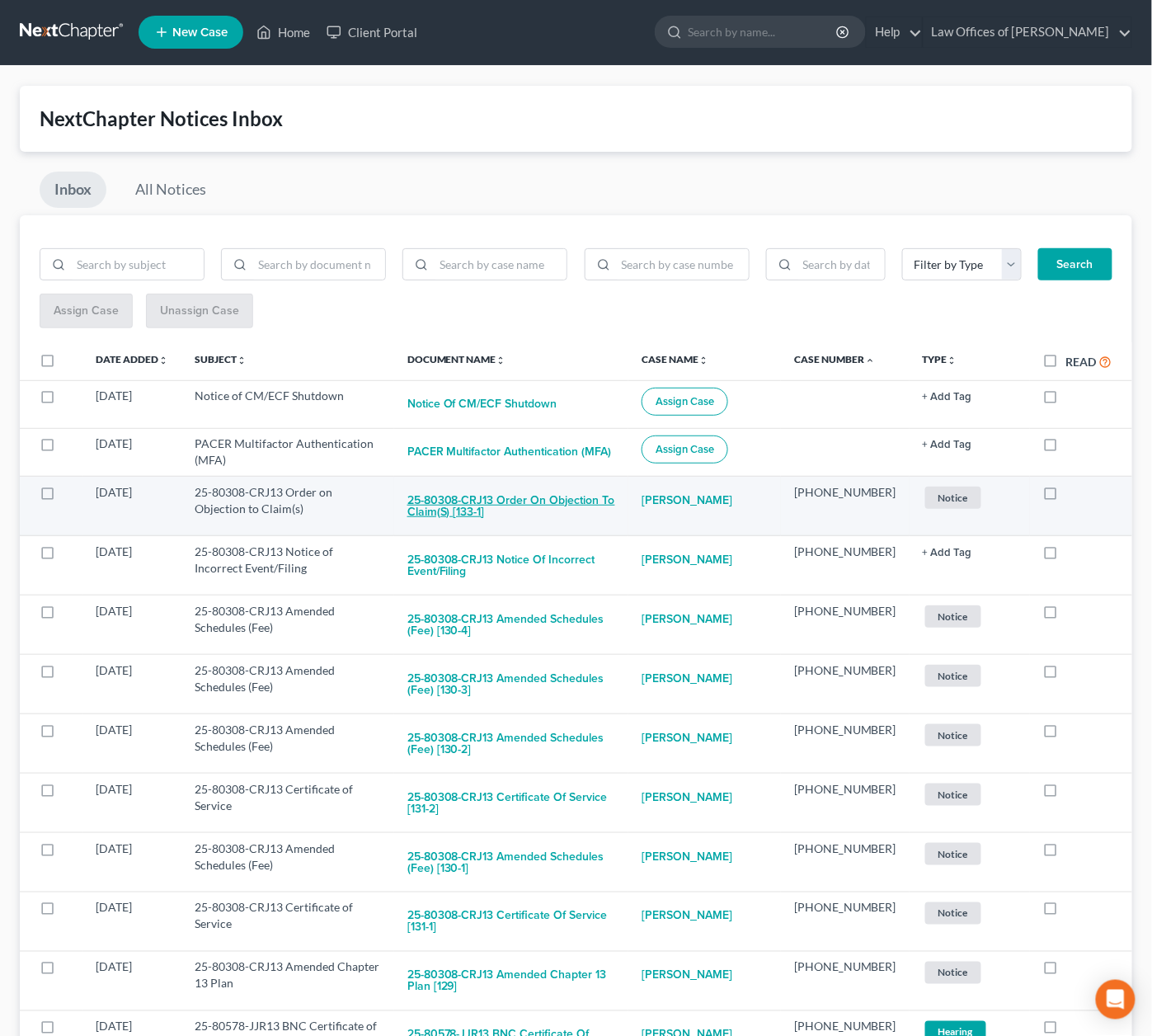
click at [552, 492] on button "25-80308-CRJ13 Order on Objection to Claim(s) [133-1]" at bounding box center [511, 506] width 208 height 45
checkbox input "true"
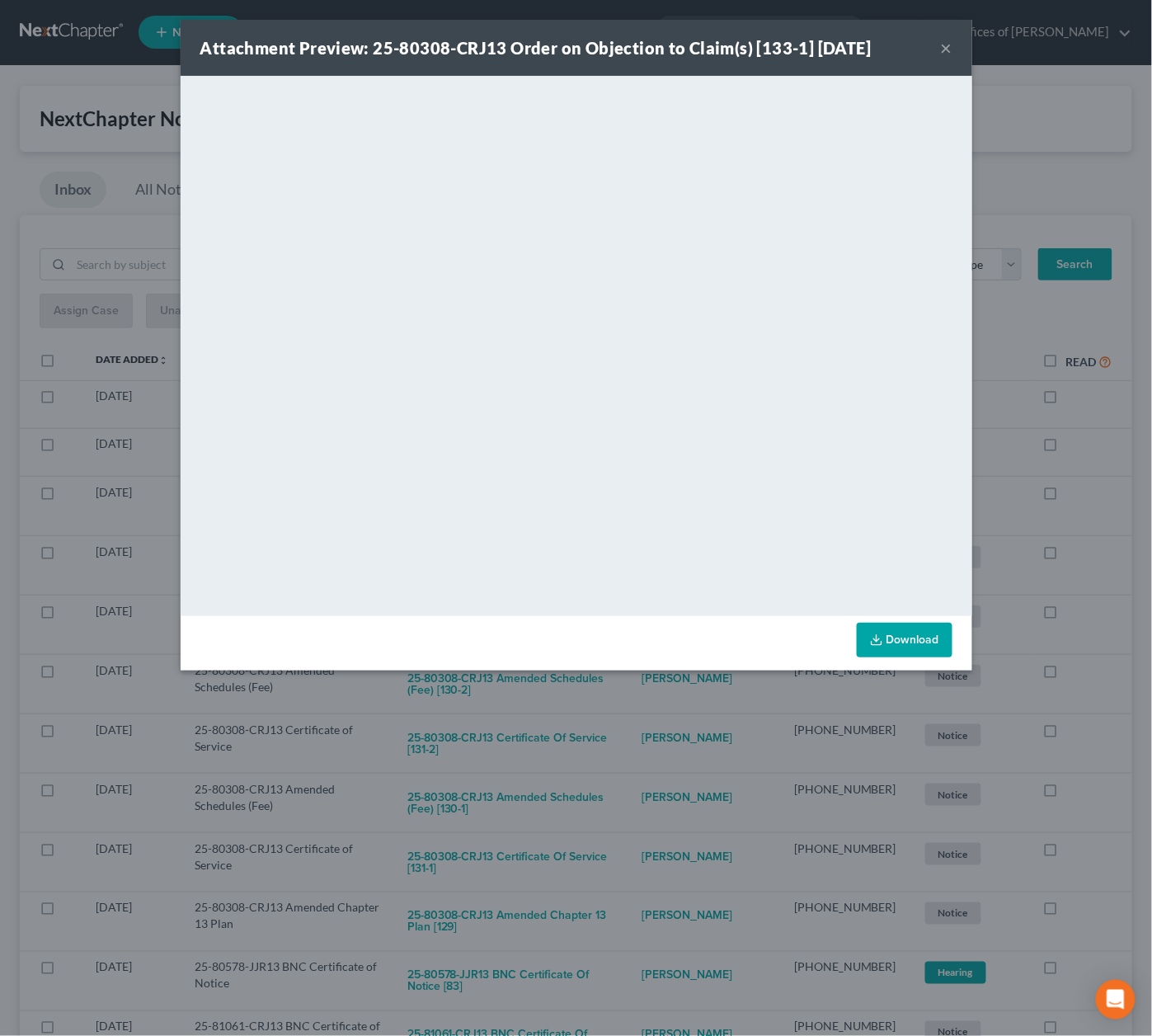
click at [628, 694] on div "Attachment Preview: 25-80308-CRJ13 Order on Objection to Claim(s) [133-1] 09/05…" at bounding box center [576, 518] width 1152 height 1036
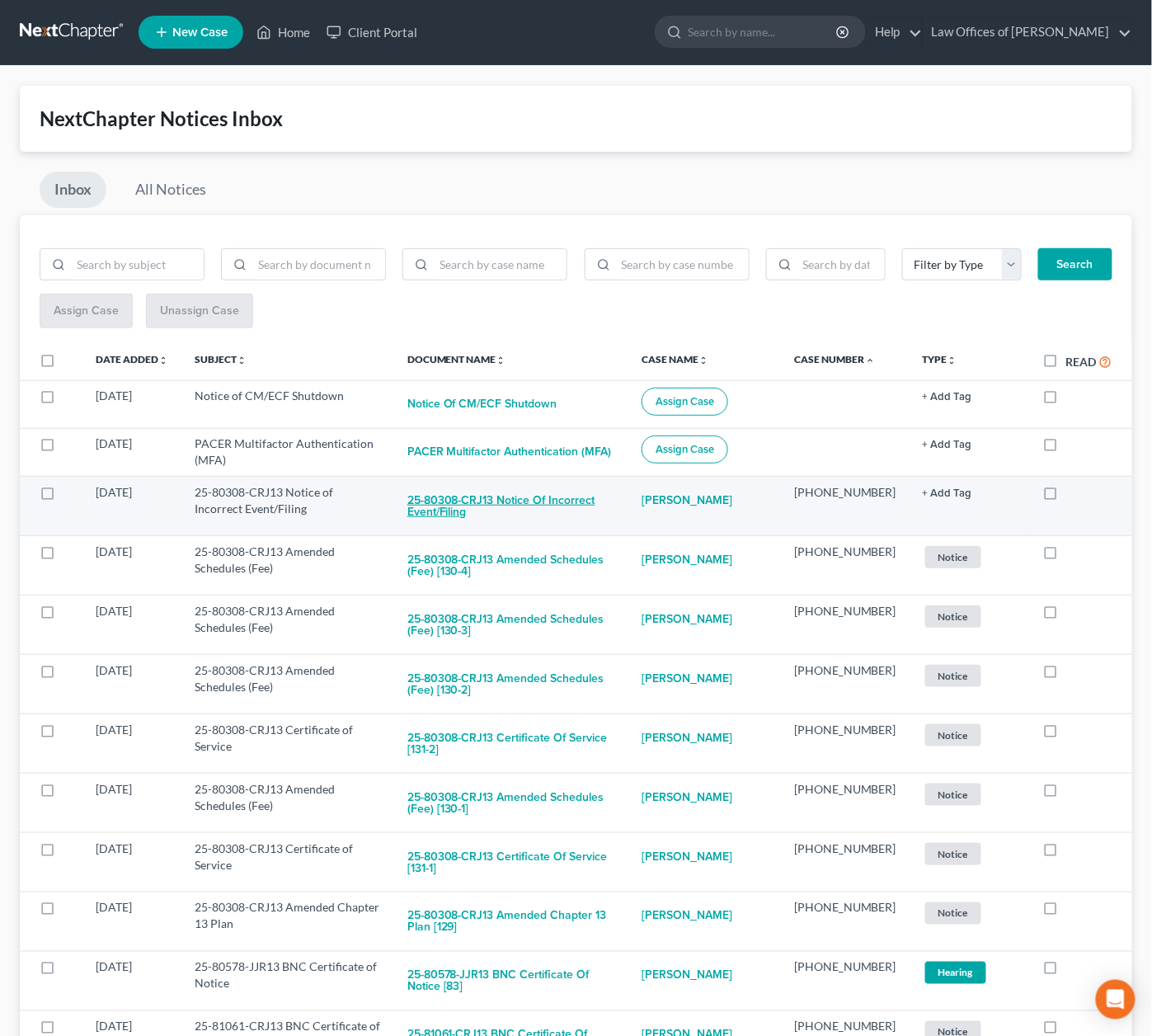
click at [585, 493] on button "25-80308-CRJ13 Notice of Incorrect Event/Filing" at bounding box center [511, 506] width 208 height 45
checkbox input "true"
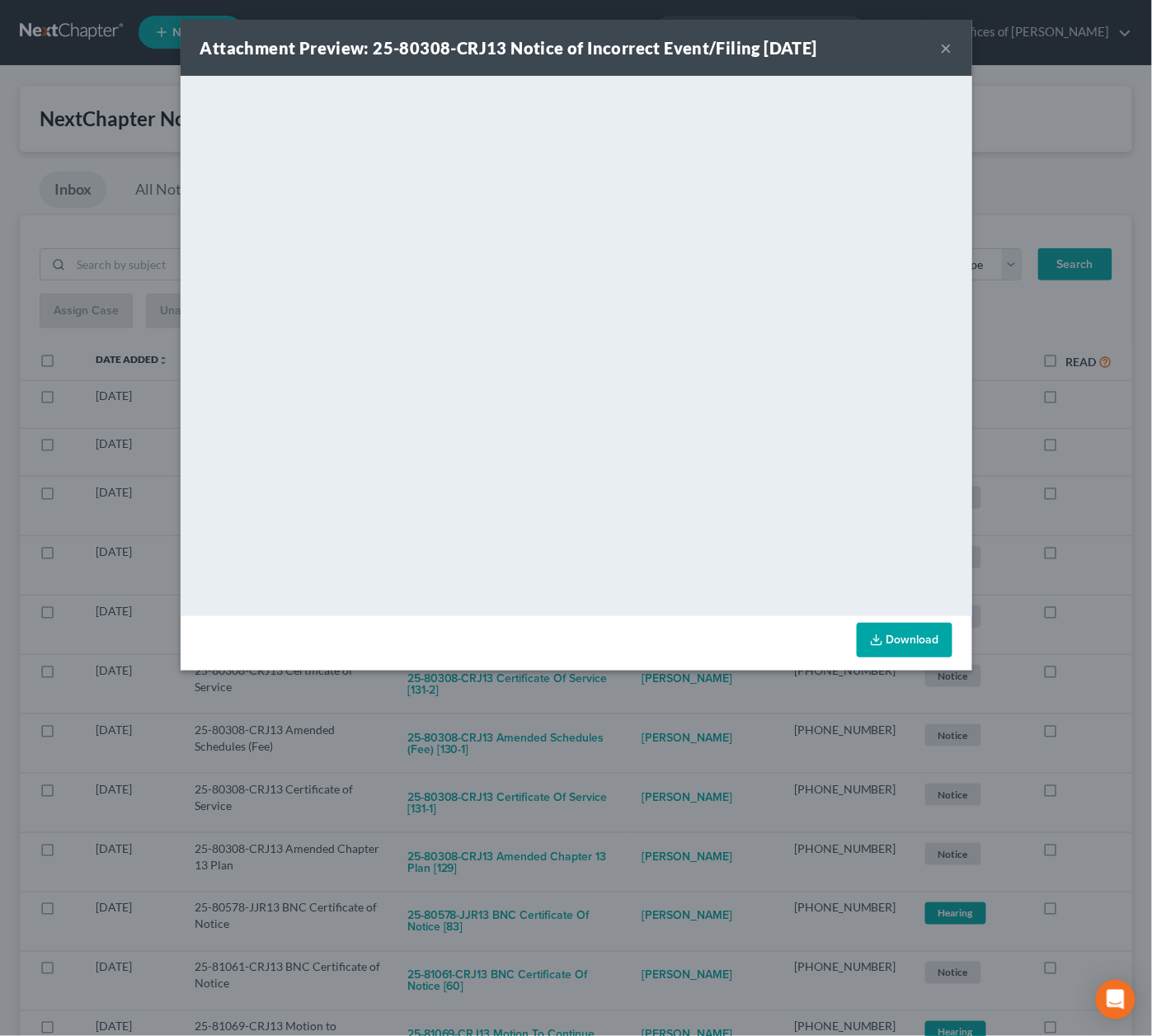
click at [615, 682] on div "Attachment Preview: 25-80308-CRJ13 Notice of Incorrect Event/Filing 09/05/2025 …" at bounding box center [576, 518] width 1152 height 1036
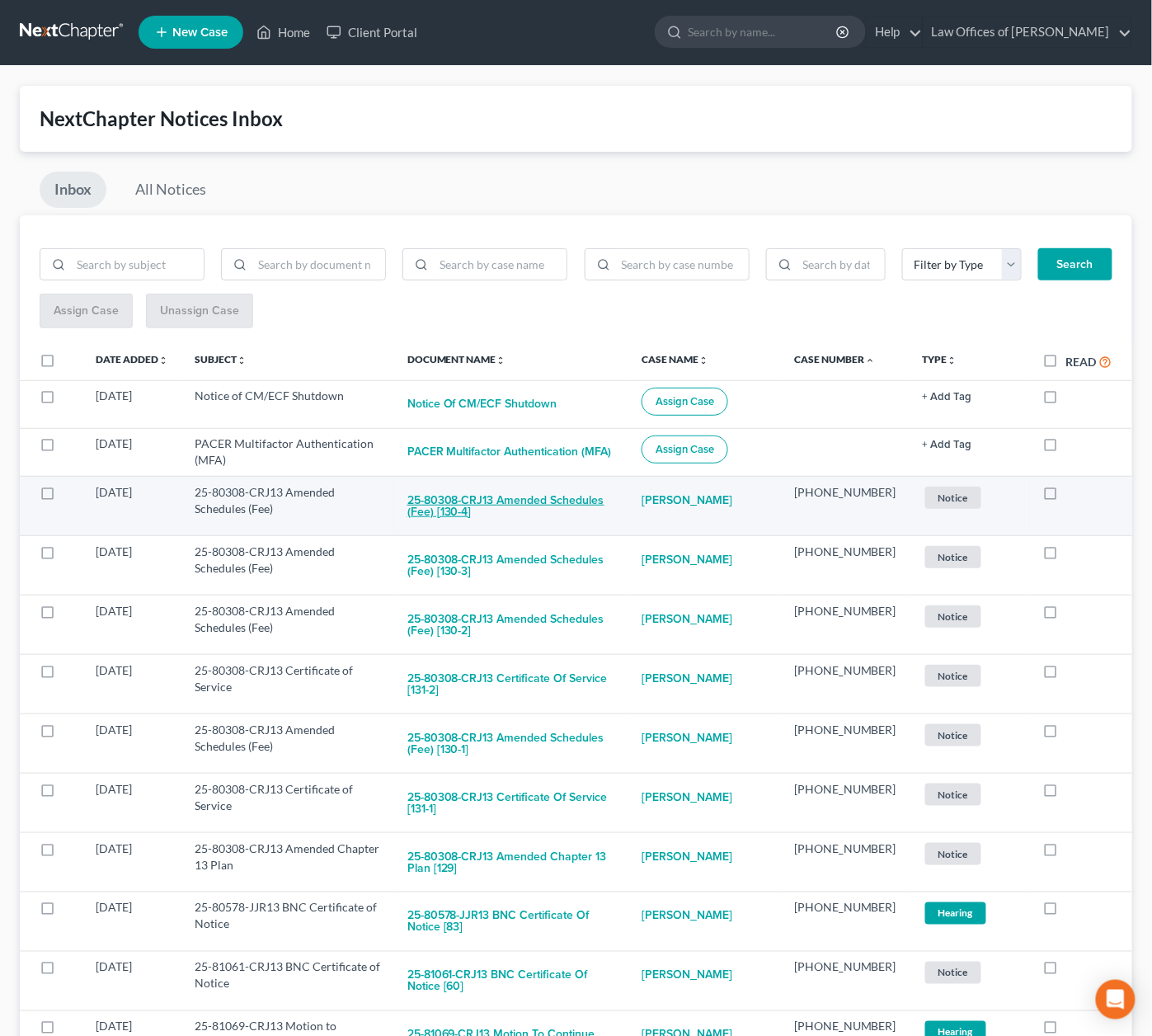
click at [568, 486] on button "25-80308-CRJ13 Amended Schedules (Fee) [130-4]" at bounding box center [511, 506] width 208 height 45
checkbox input "true"
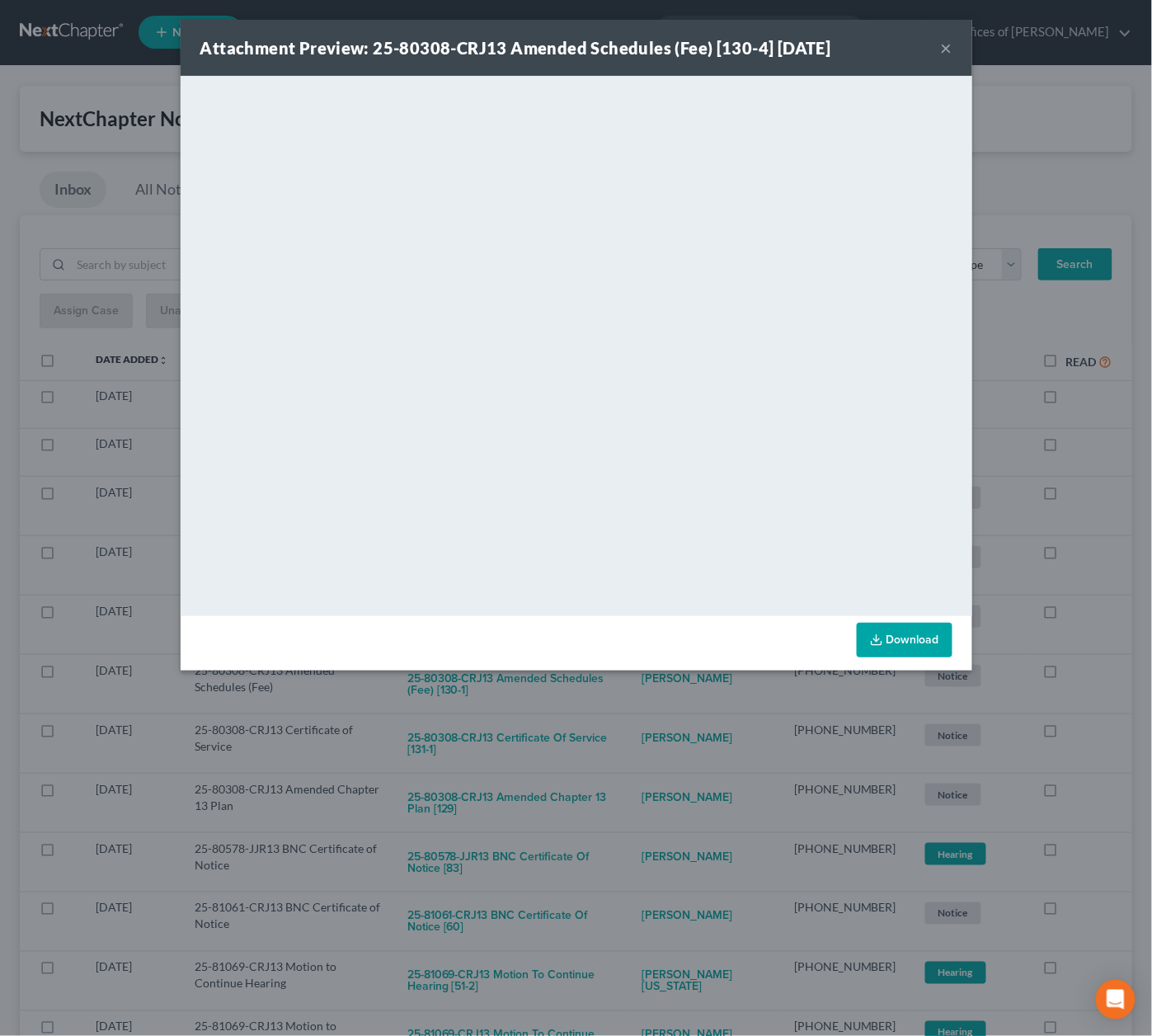
click at [572, 725] on div "Attachment Preview: 25-80308-CRJ13 Amended Schedules (Fee) [130-4] 09/05/2025 ×…" at bounding box center [576, 518] width 1152 height 1036
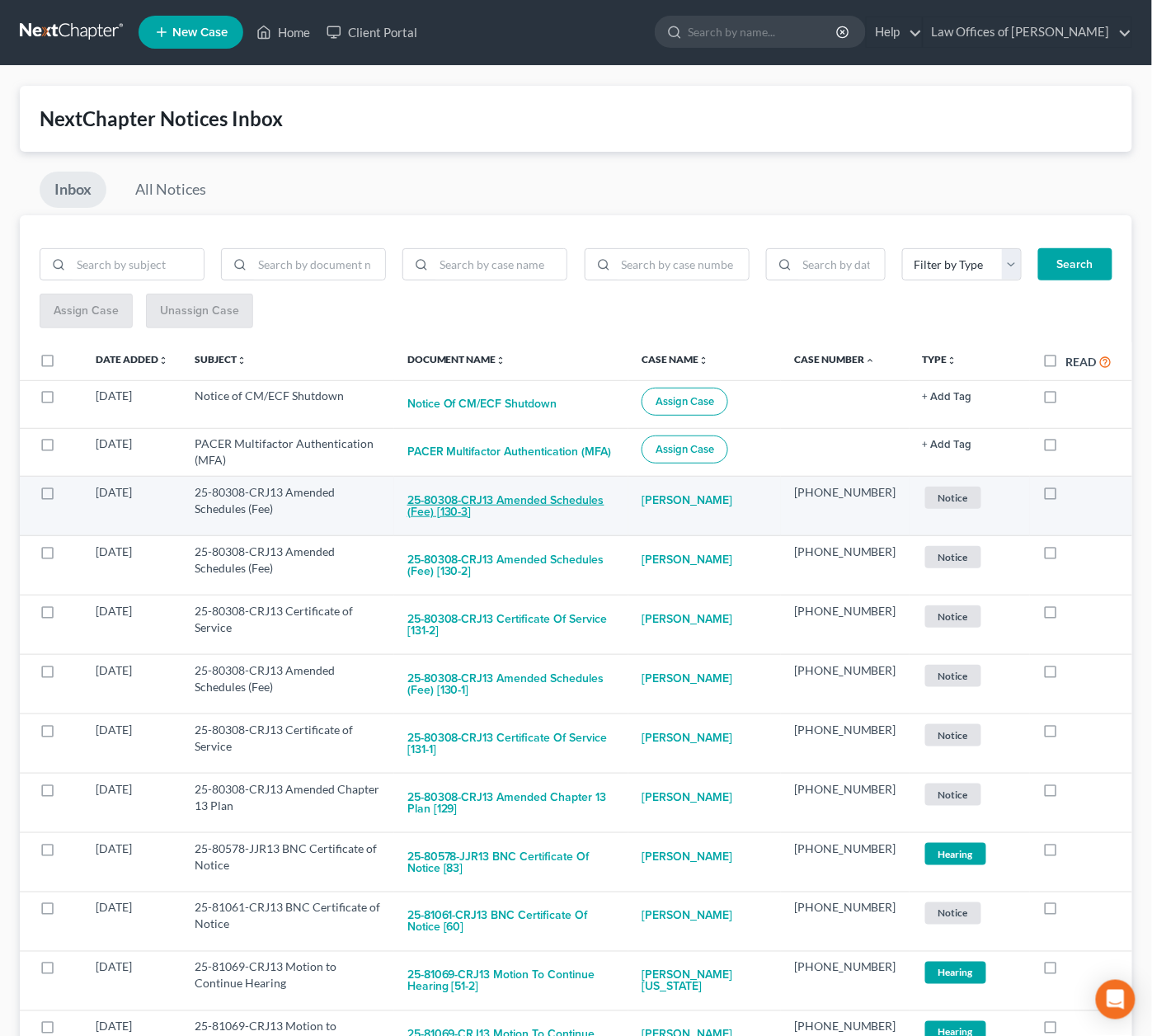
click at [584, 505] on button "25-80308-CRJ13 Amended Schedules (Fee) [130-3]" at bounding box center [511, 506] width 208 height 45
checkbox input "true"
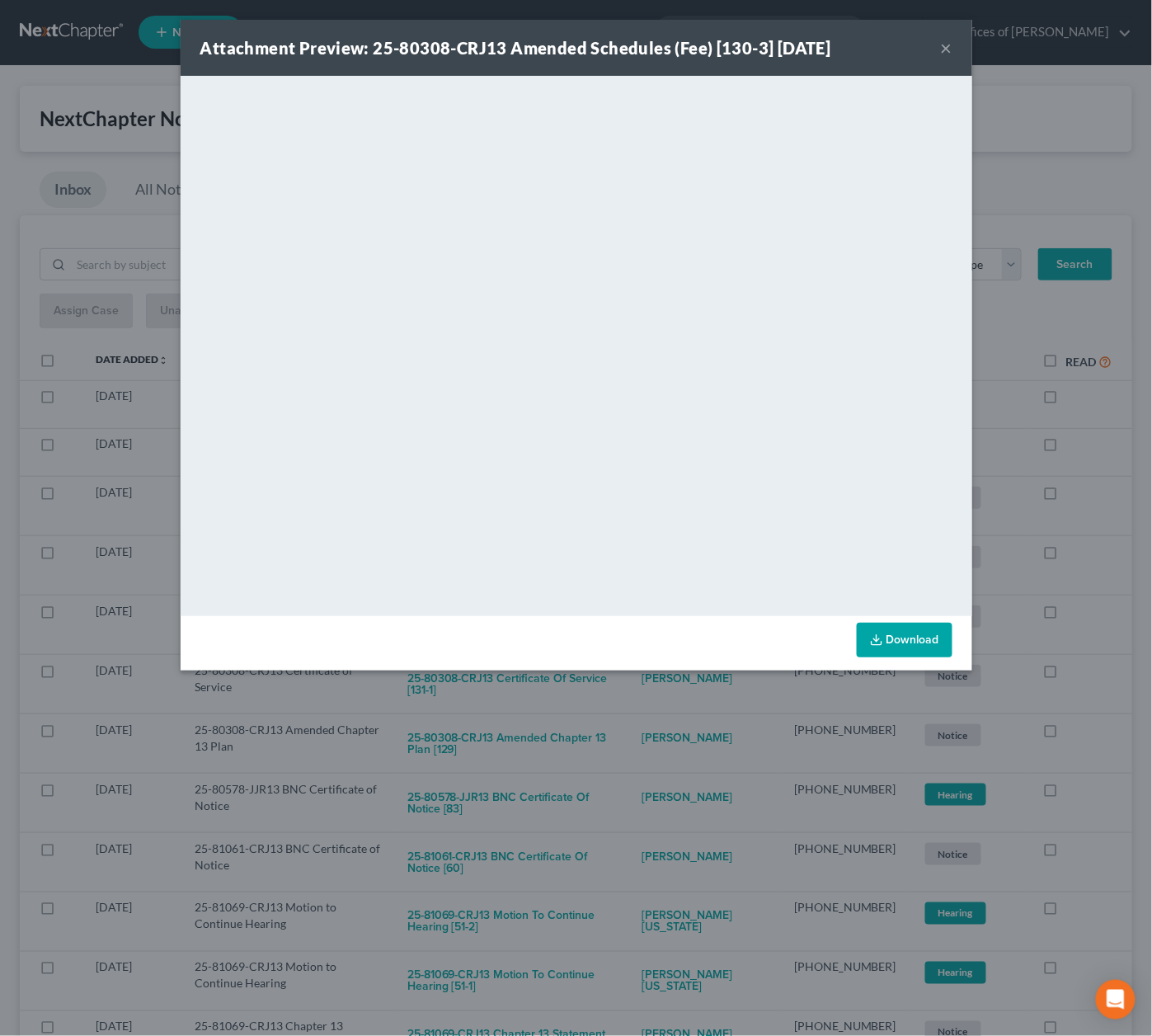
click at [659, 696] on div "Attachment Preview: 25-80308-CRJ13 Amended Schedules (Fee) [130-3] 09/05/2025 ×…" at bounding box center [576, 518] width 1152 height 1036
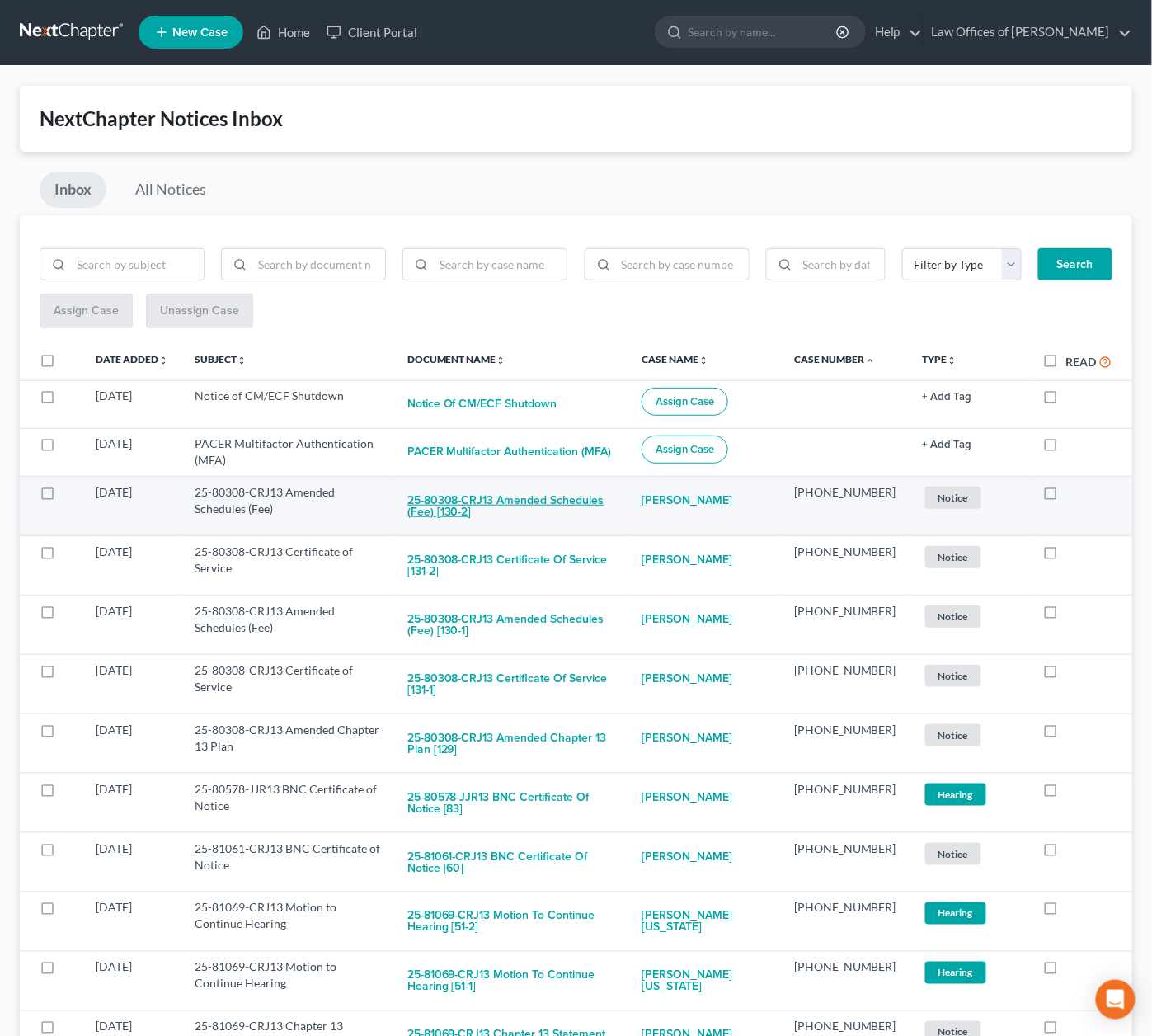
click at [597, 504] on button "25-80308-CRJ13 Amended Schedules (Fee) [130-2]" at bounding box center [511, 506] width 208 height 45
checkbox input "true"
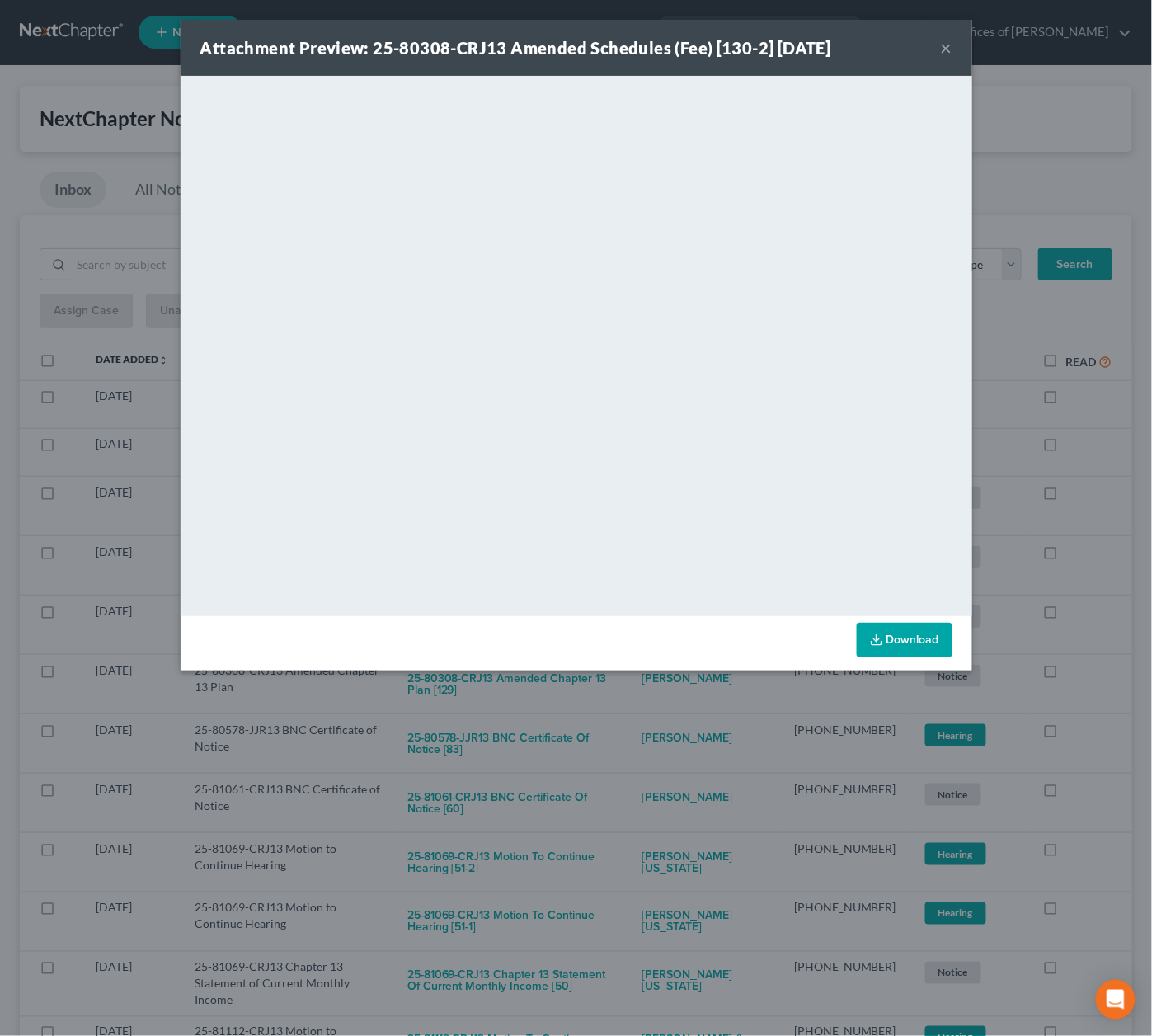
click at [608, 699] on div "Attachment Preview: 25-80308-CRJ13 Amended Schedules (Fee) [130-2] 09/05/2025 ×…" at bounding box center [576, 518] width 1152 height 1036
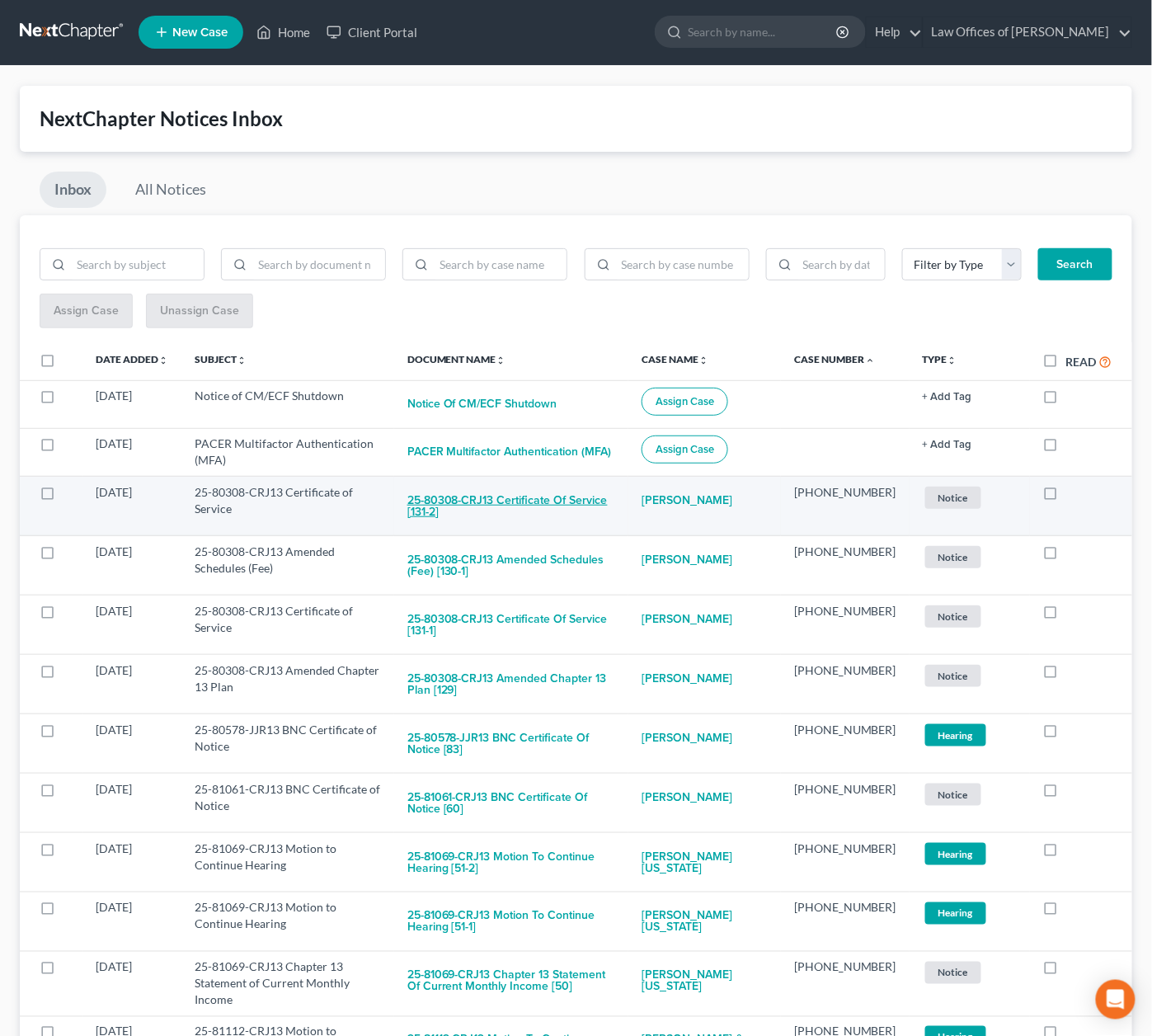
scroll to position [0, 0]
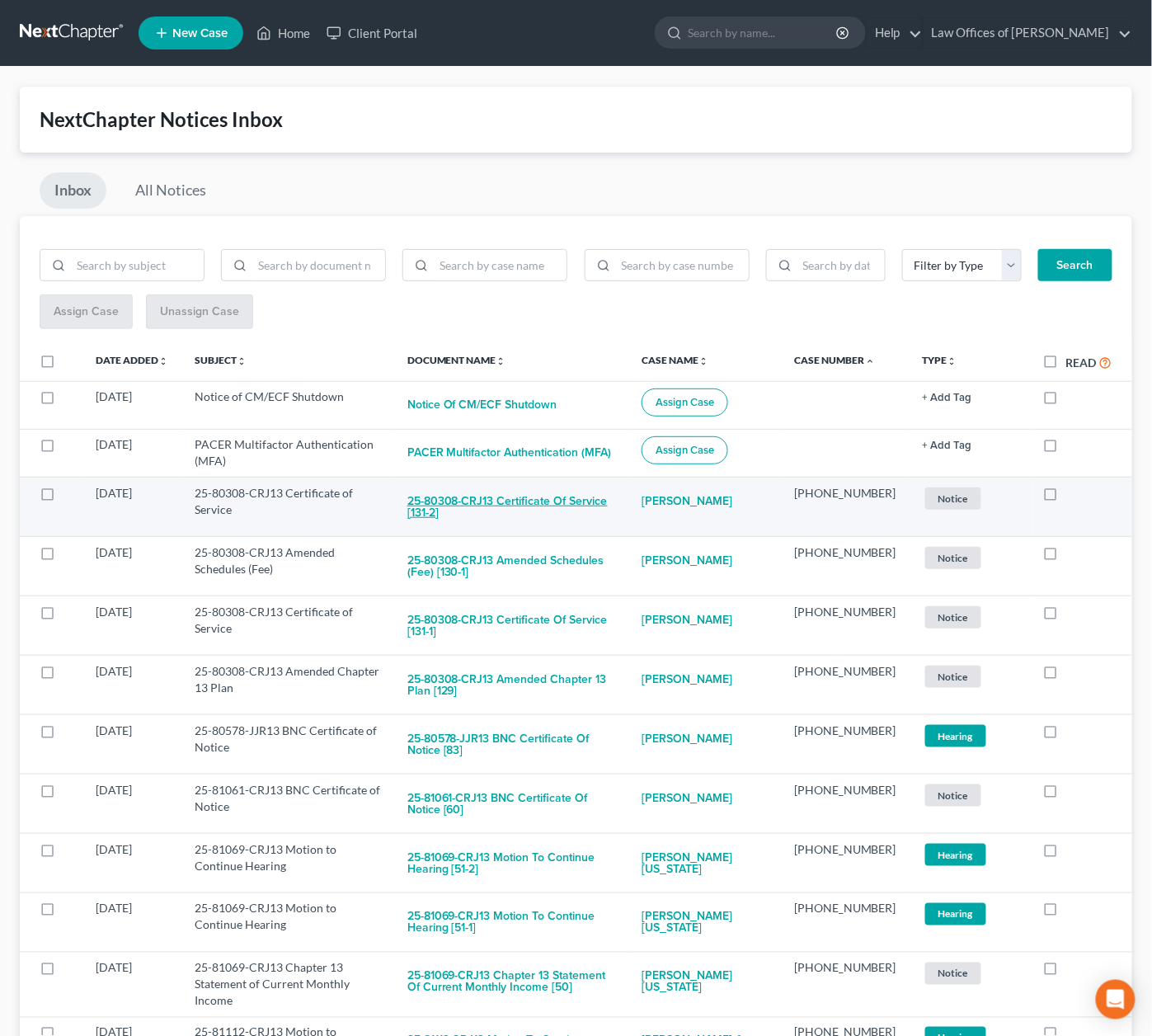
click at [611, 494] on button "25-80308-CRJ13 Certificate of Service [131-2]" at bounding box center [511, 507] width 208 height 45
checkbox input "true"
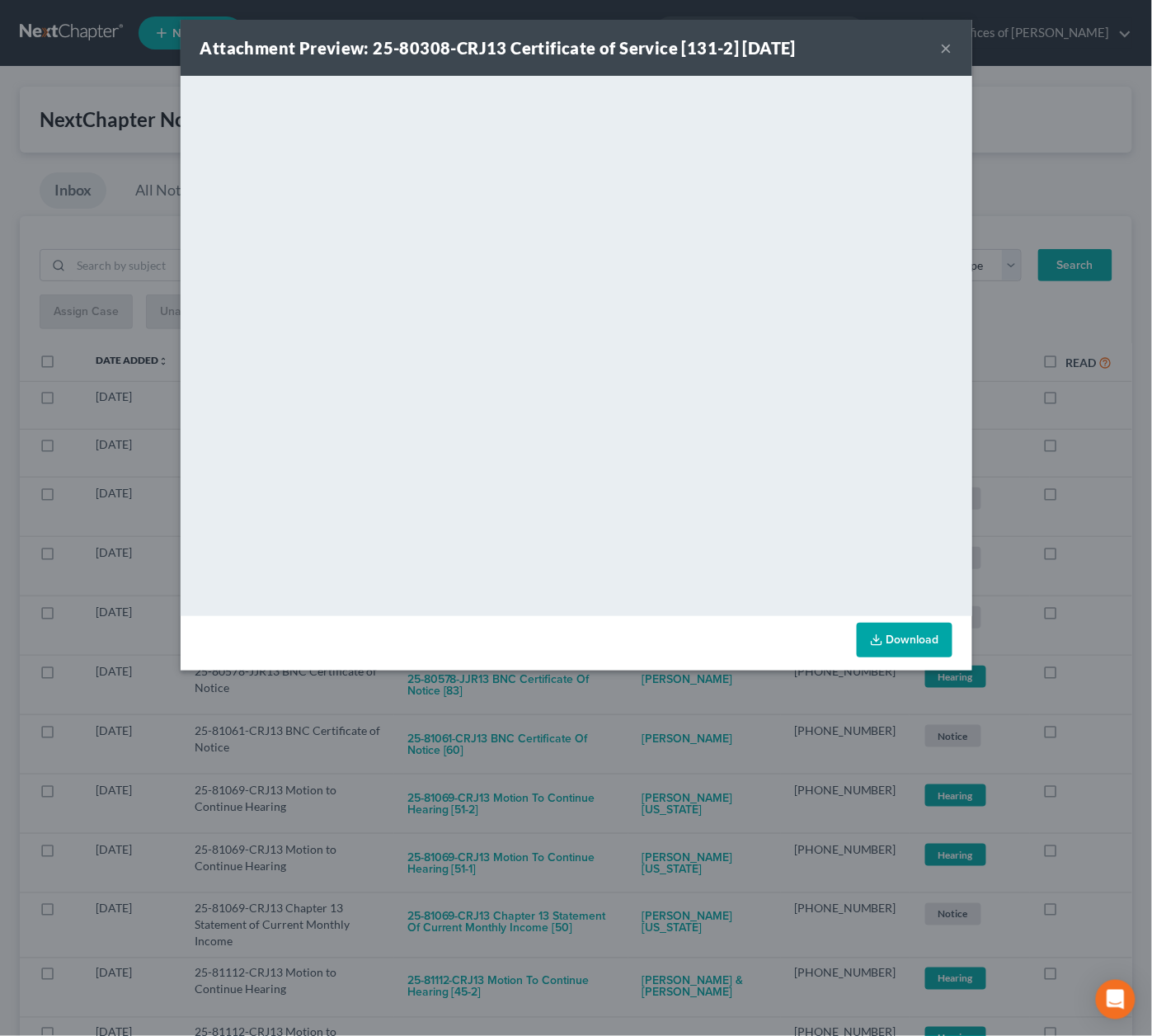
click at [587, 735] on div "Attachment Preview: 25-80308-CRJ13 Certificate of Service [131-2] 09/05/2025 × …" at bounding box center [576, 518] width 1152 height 1036
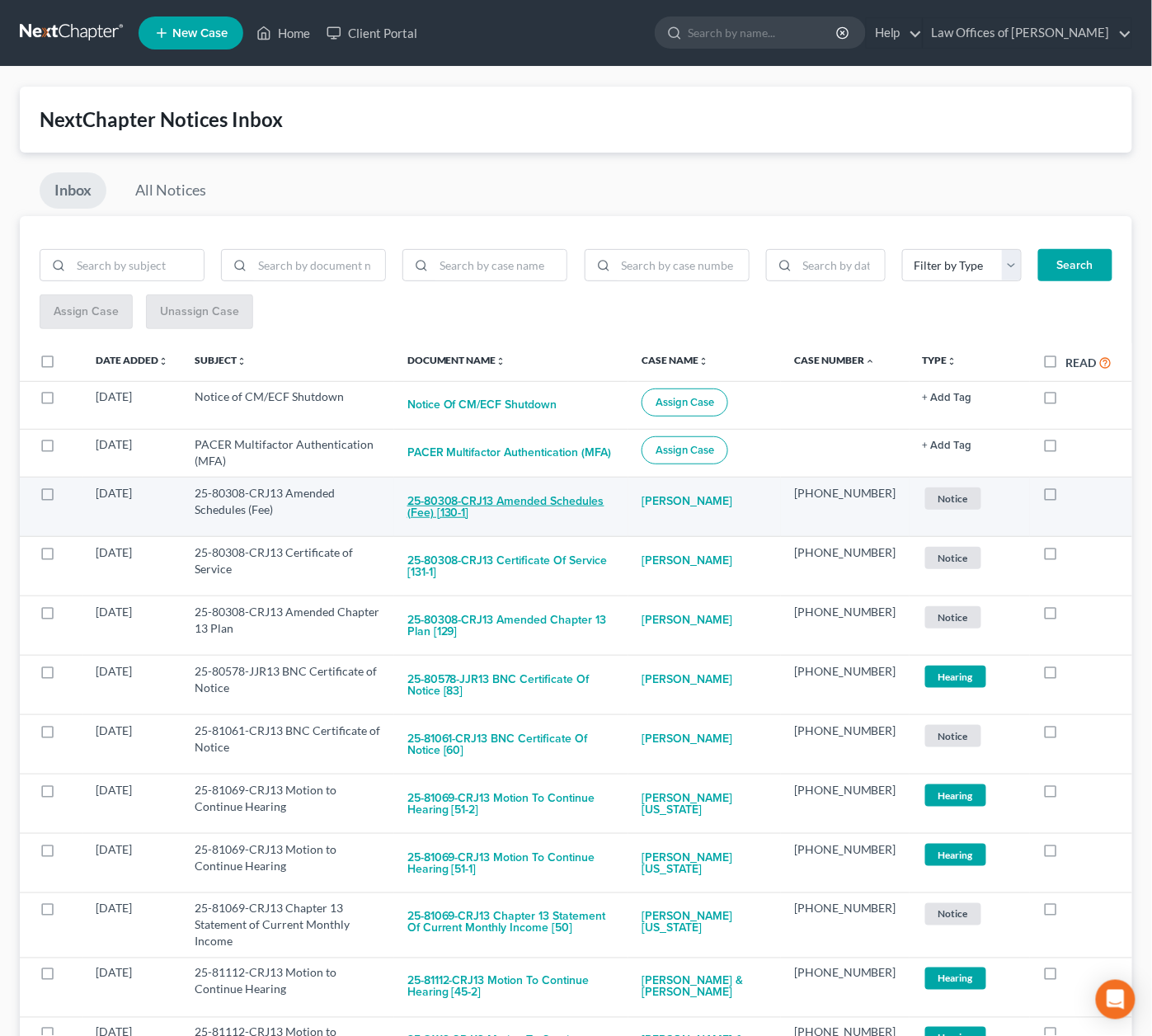
click at [601, 492] on button "25-80308-CRJ13 Amended Schedules (Fee) [130-1]" at bounding box center [511, 507] width 208 height 45
checkbox input "true"
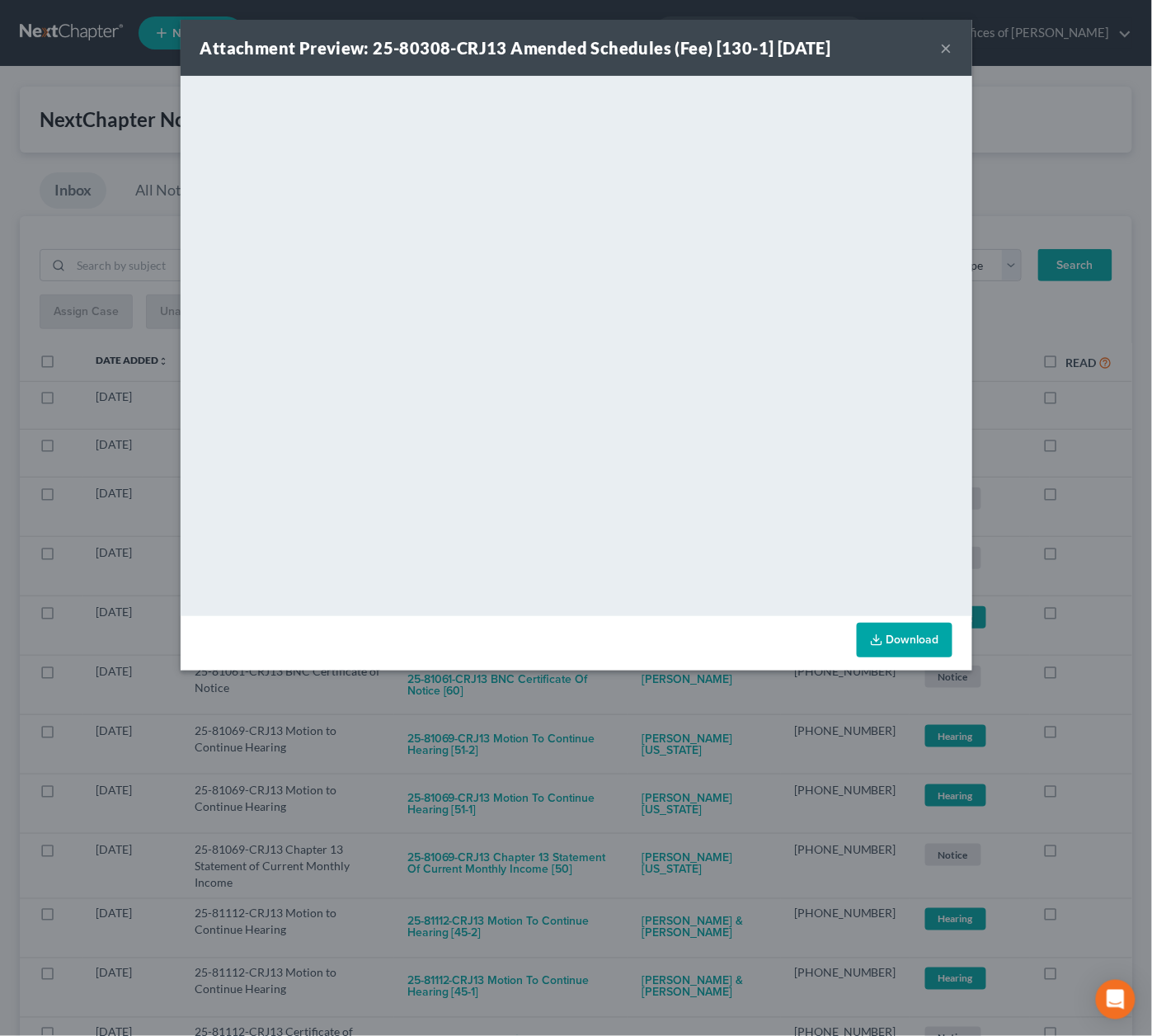
click at [646, 755] on div "Attachment Preview: 25-80308-CRJ13 Amended Schedules (Fee) [130-1] 09/05/2025 ×…" at bounding box center [576, 518] width 1152 height 1036
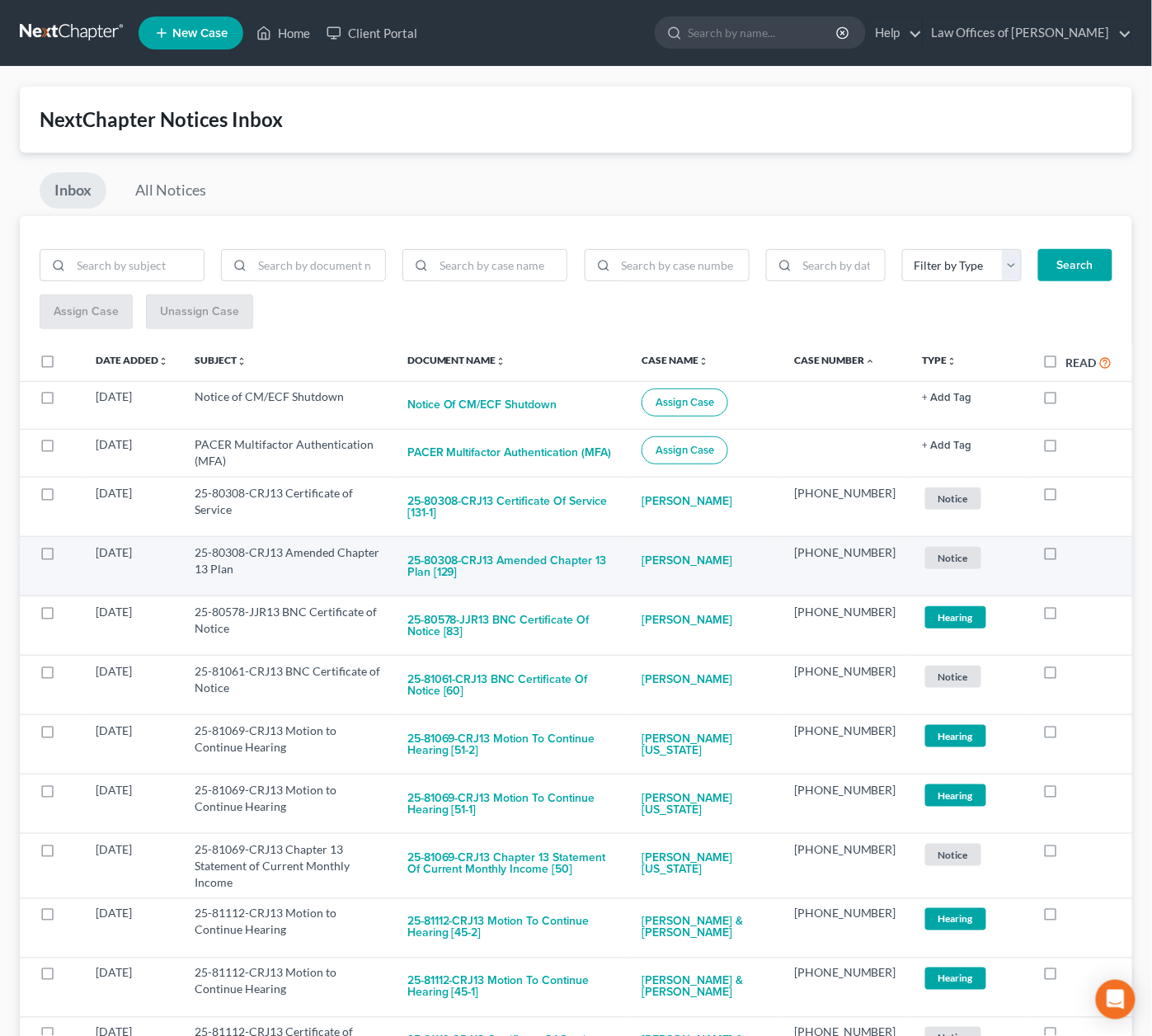
scroll to position [1, 0]
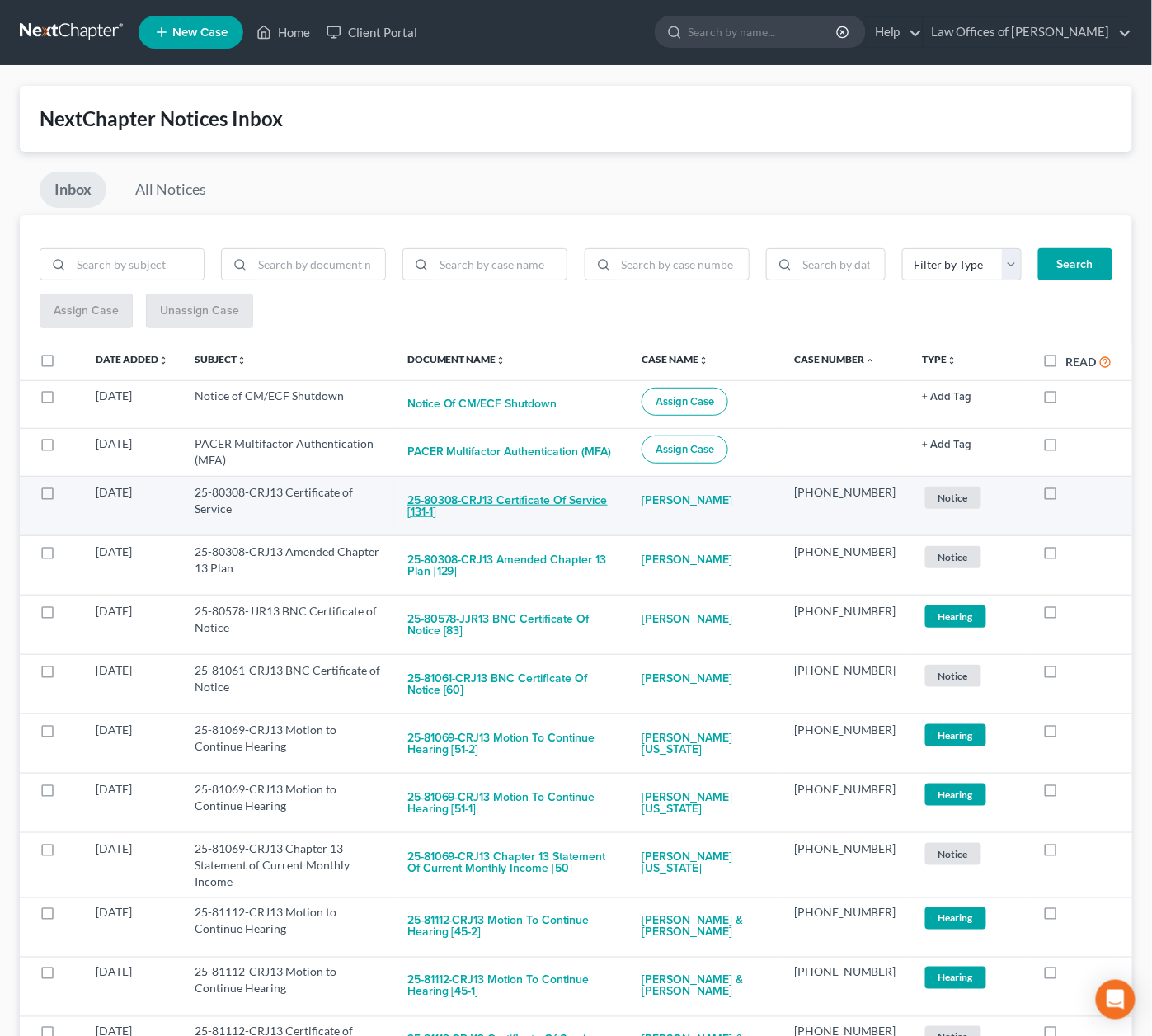
click at [591, 498] on button "25-80308-CRJ13 Certificate of Service [131-1]" at bounding box center [511, 506] width 208 height 45
checkbox input "true"
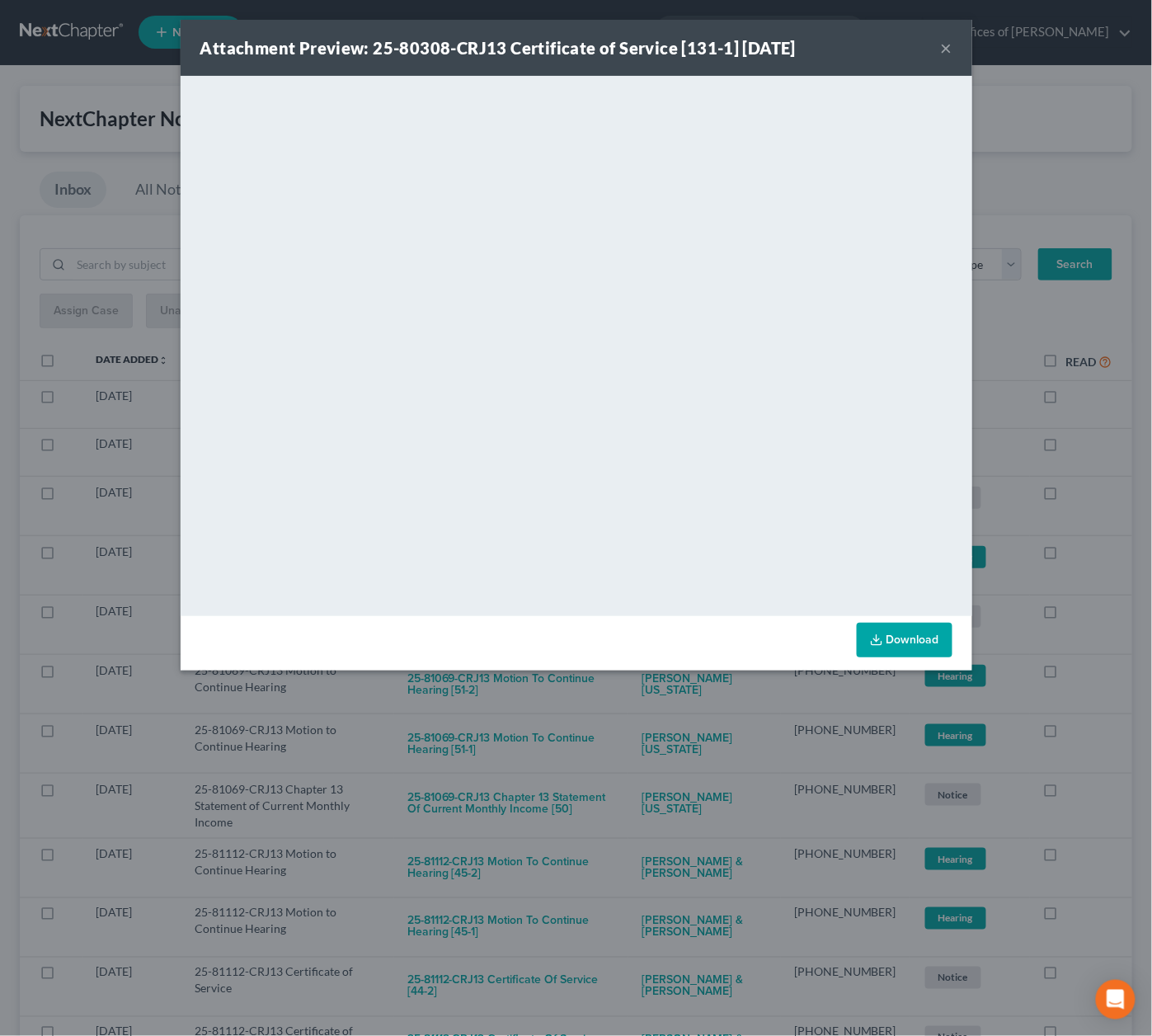
click at [601, 723] on div "Attachment Preview: 25-80308-CRJ13 Certificate of Service [131-1] 09/05/2025 × …" at bounding box center [576, 518] width 1152 height 1036
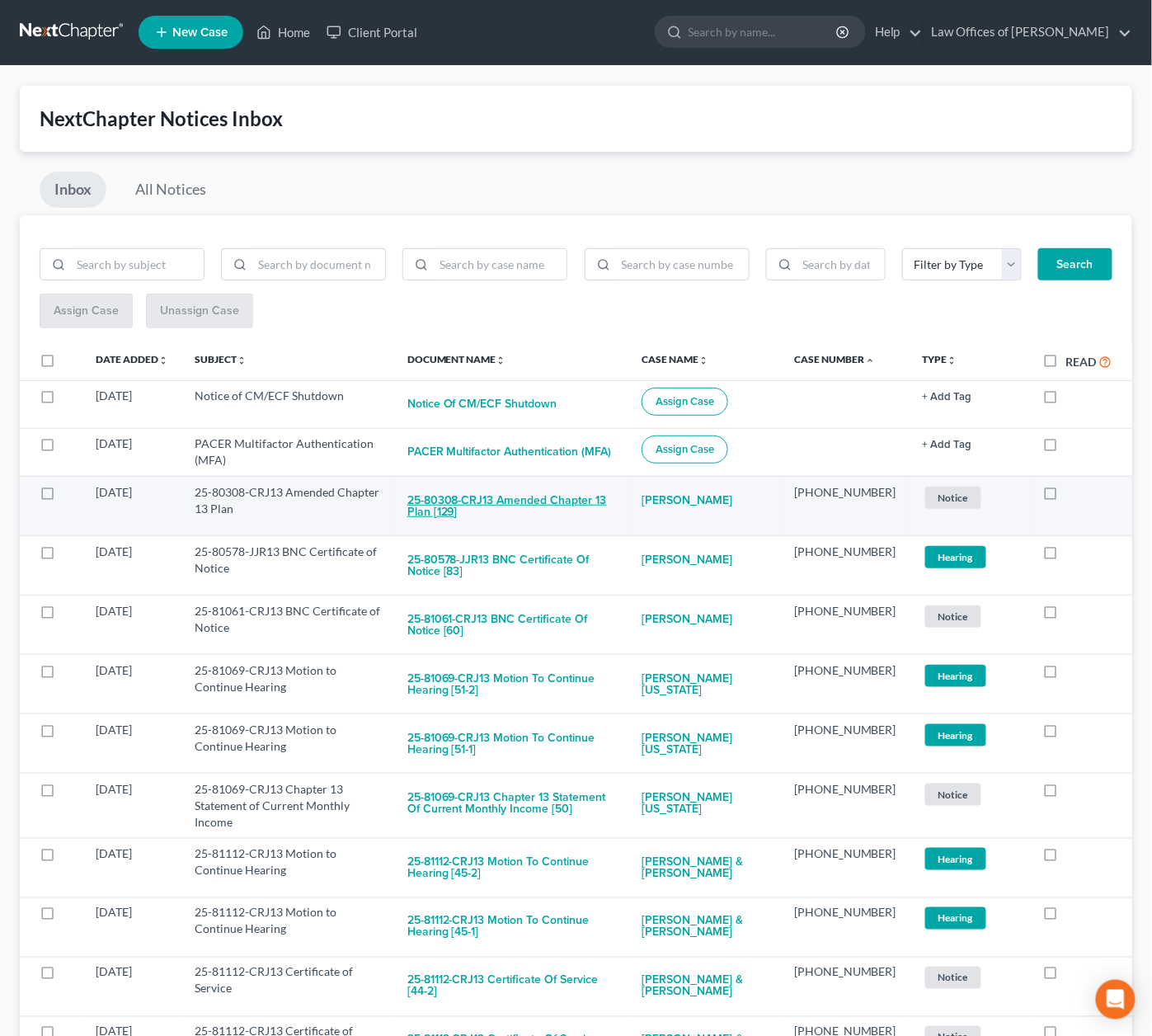
click at [584, 505] on button "25-80308-CRJ13 Amended Chapter 13 Plan [129]" at bounding box center [511, 506] width 208 height 45
checkbox input "true"
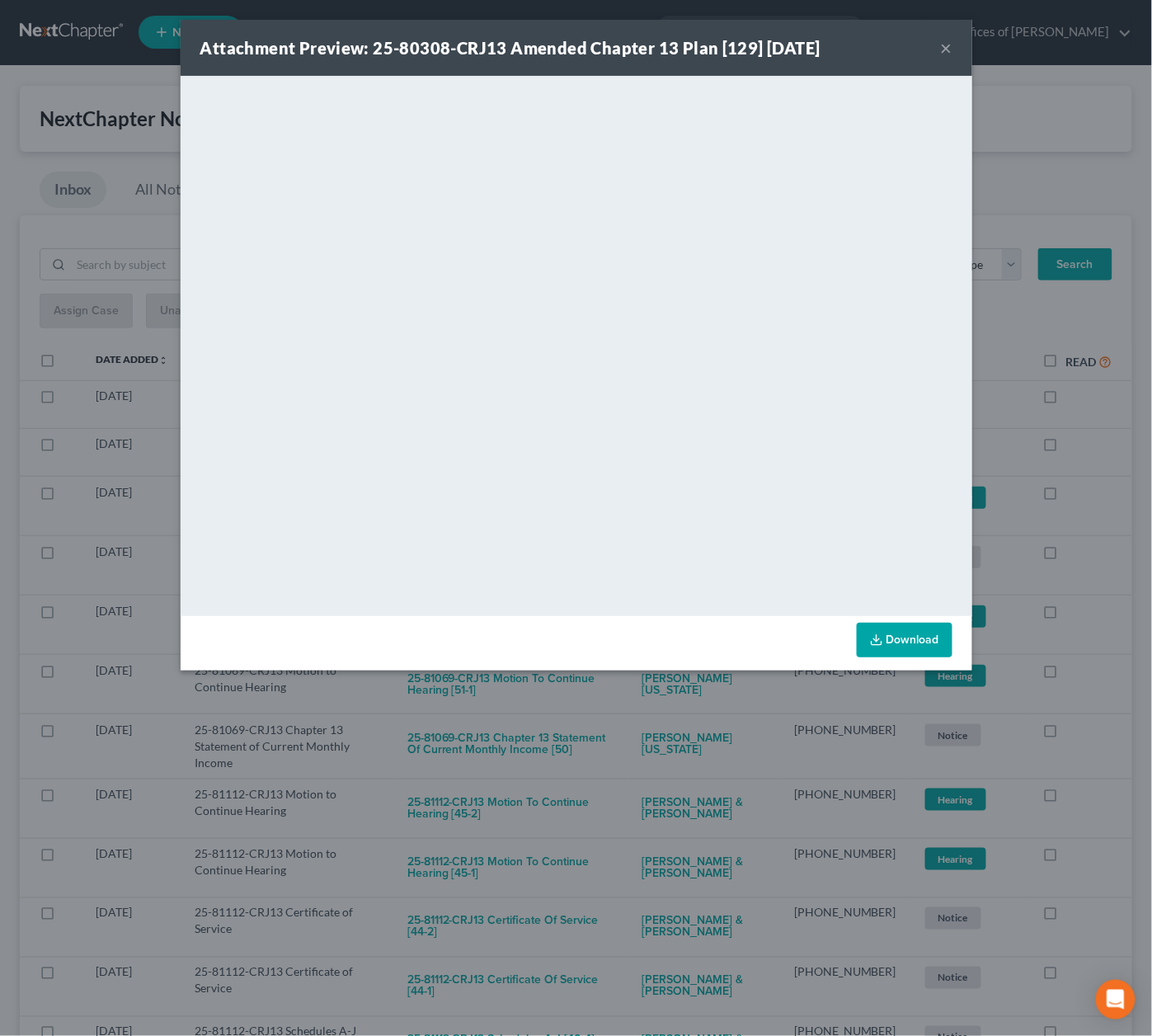
click at [633, 765] on div "Attachment Preview: 25-80308-CRJ13 Amended Chapter 13 Plan [129] 09/05/2025 × <…" at bounding box center [576, 518] width 1152 height 1036
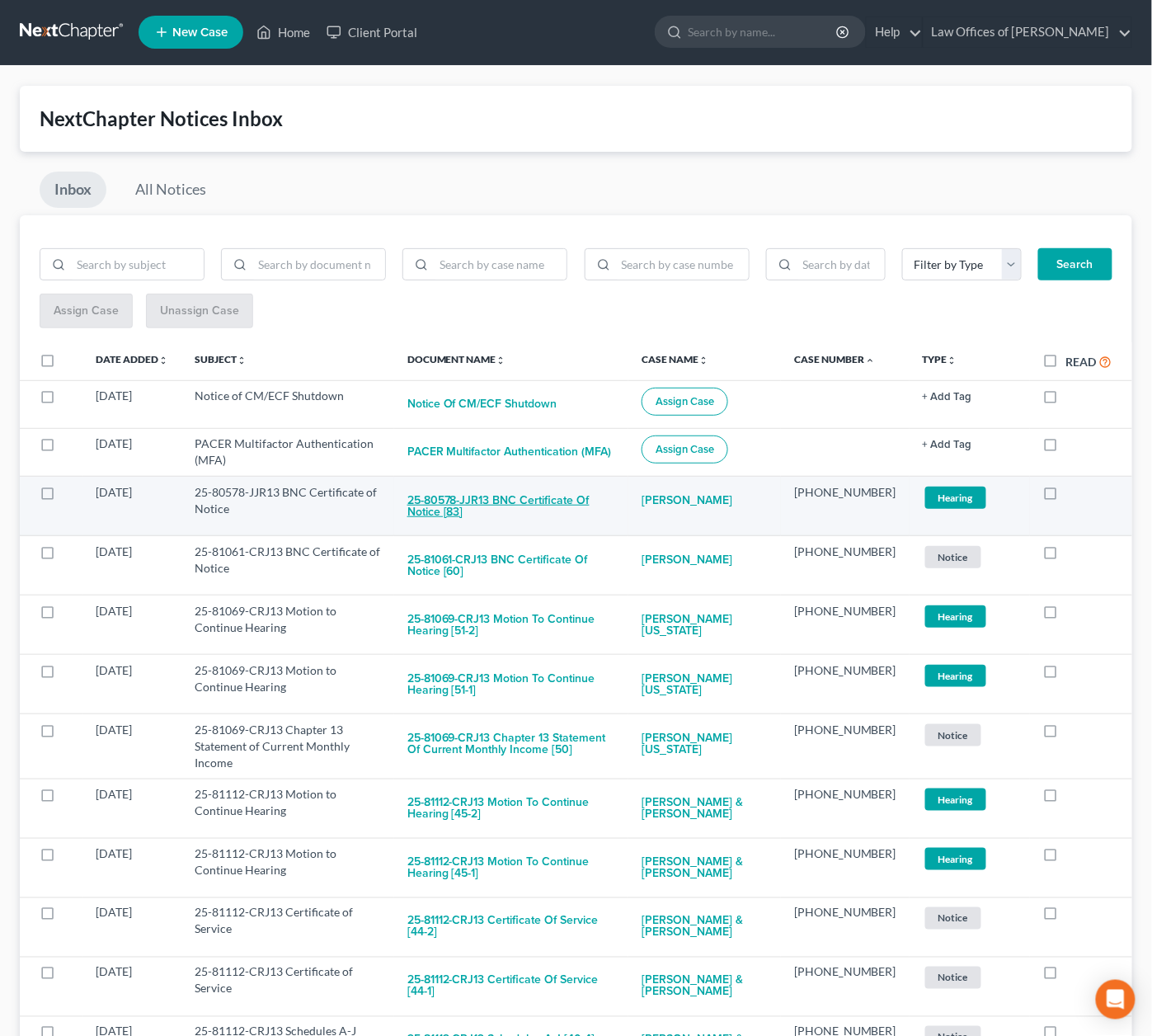
click at [563, 496] on button "25-80578-JJR13 BNC Certificate of Notice [83]" at bounding box center [511, 506] width 208 height 45
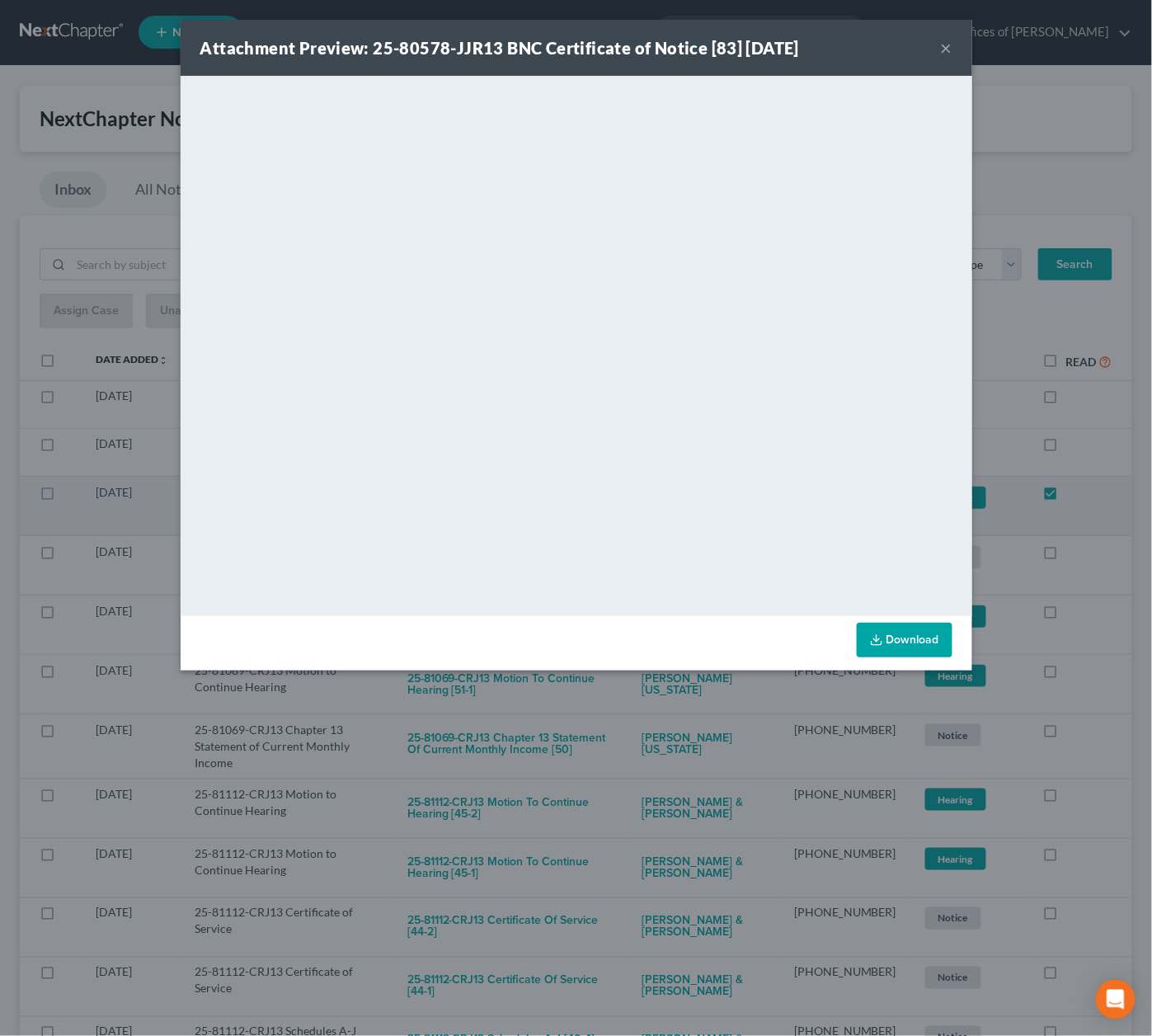
checkbox input "true"
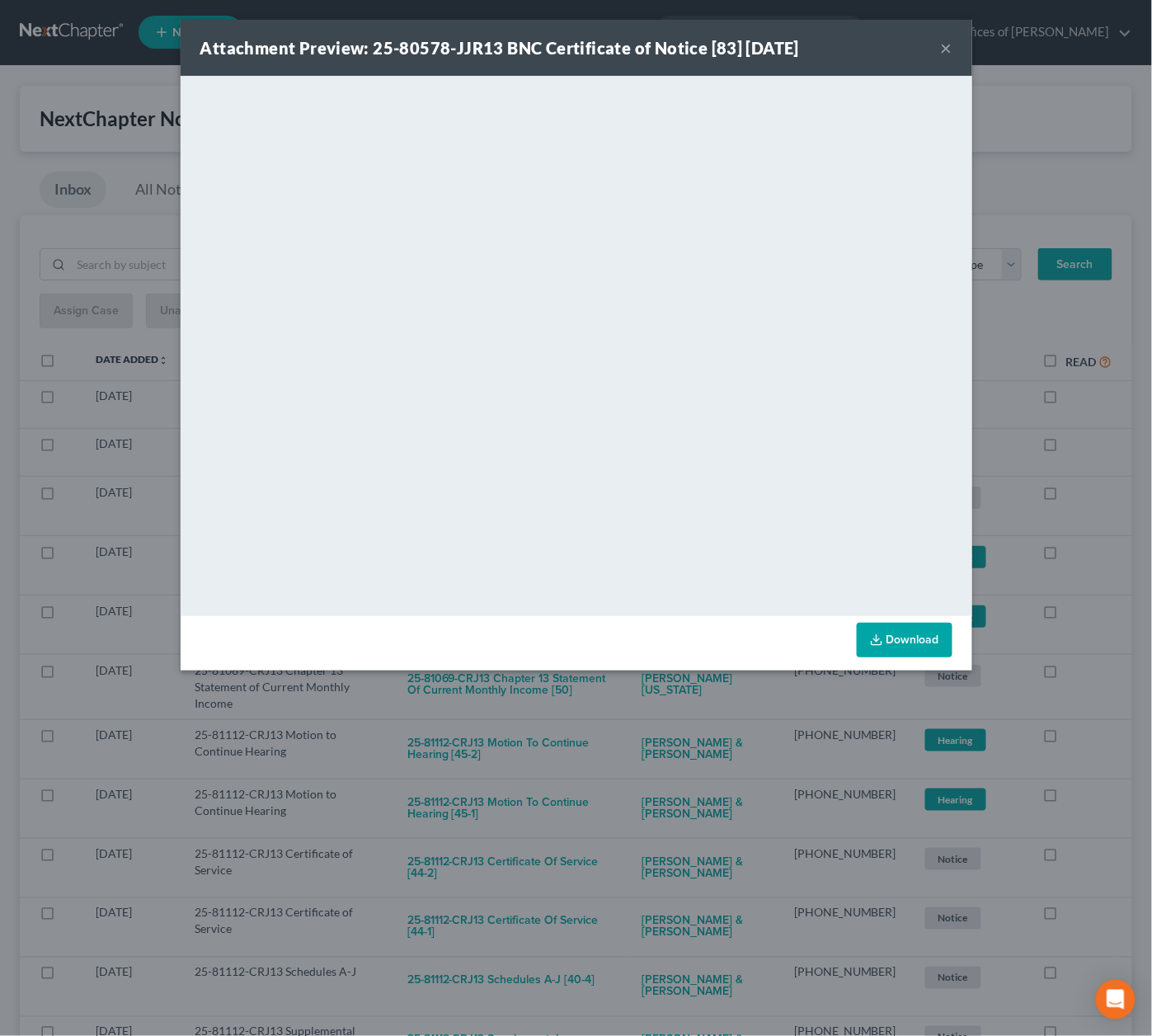
click at [606, 716] on div "Attachment Preview: 25-80578-JJR13 BNC Certificate of Notice [83] 09/05/2025 × …" at bounding box center [576, 518] width 1152 height 1036
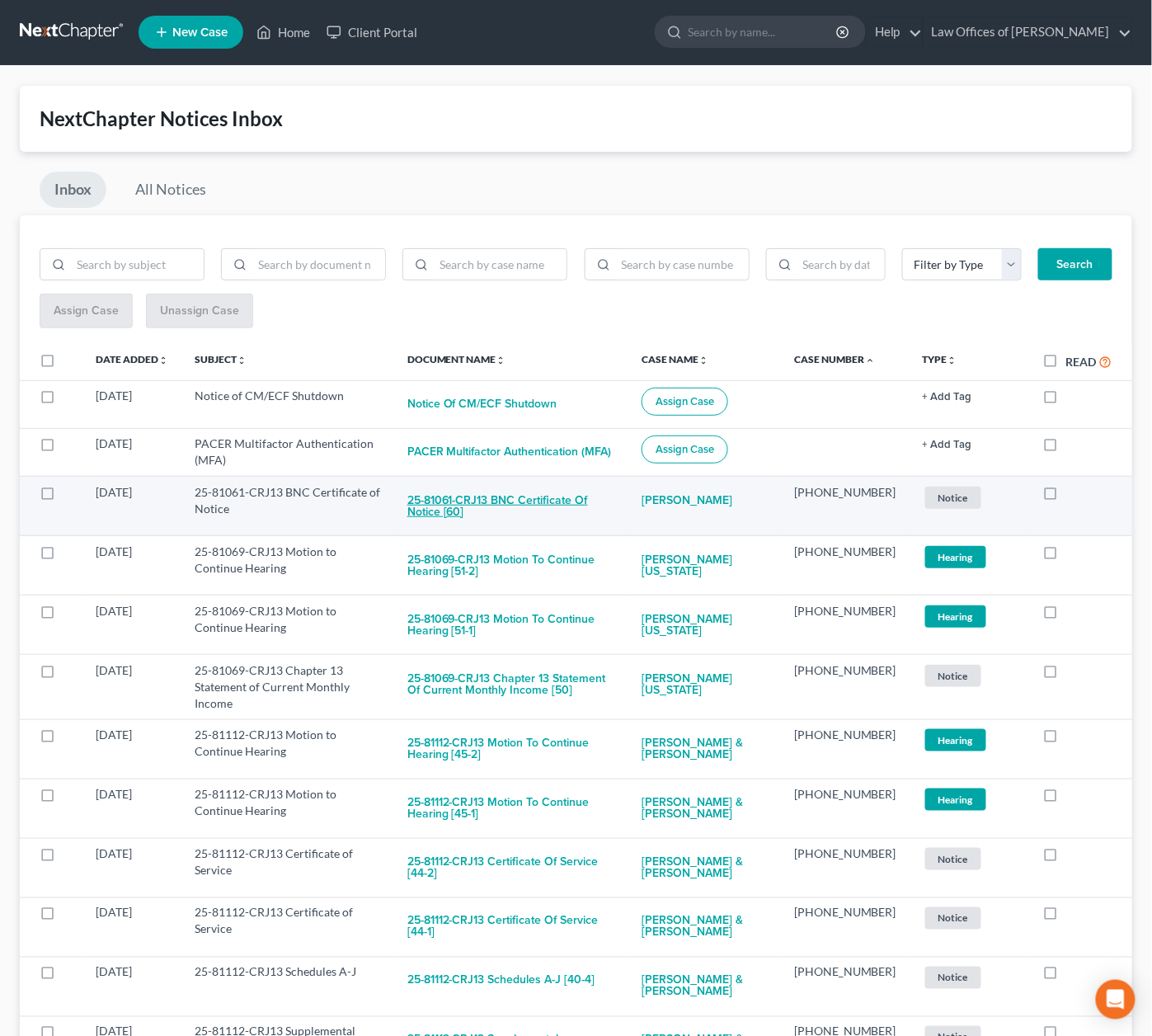
click at [597, 499] on button "25-81061-CRJ13 BNC Certificate of Notice [60]" at bounding box center [511, 506] width 208 height 45
checkbox input "true"
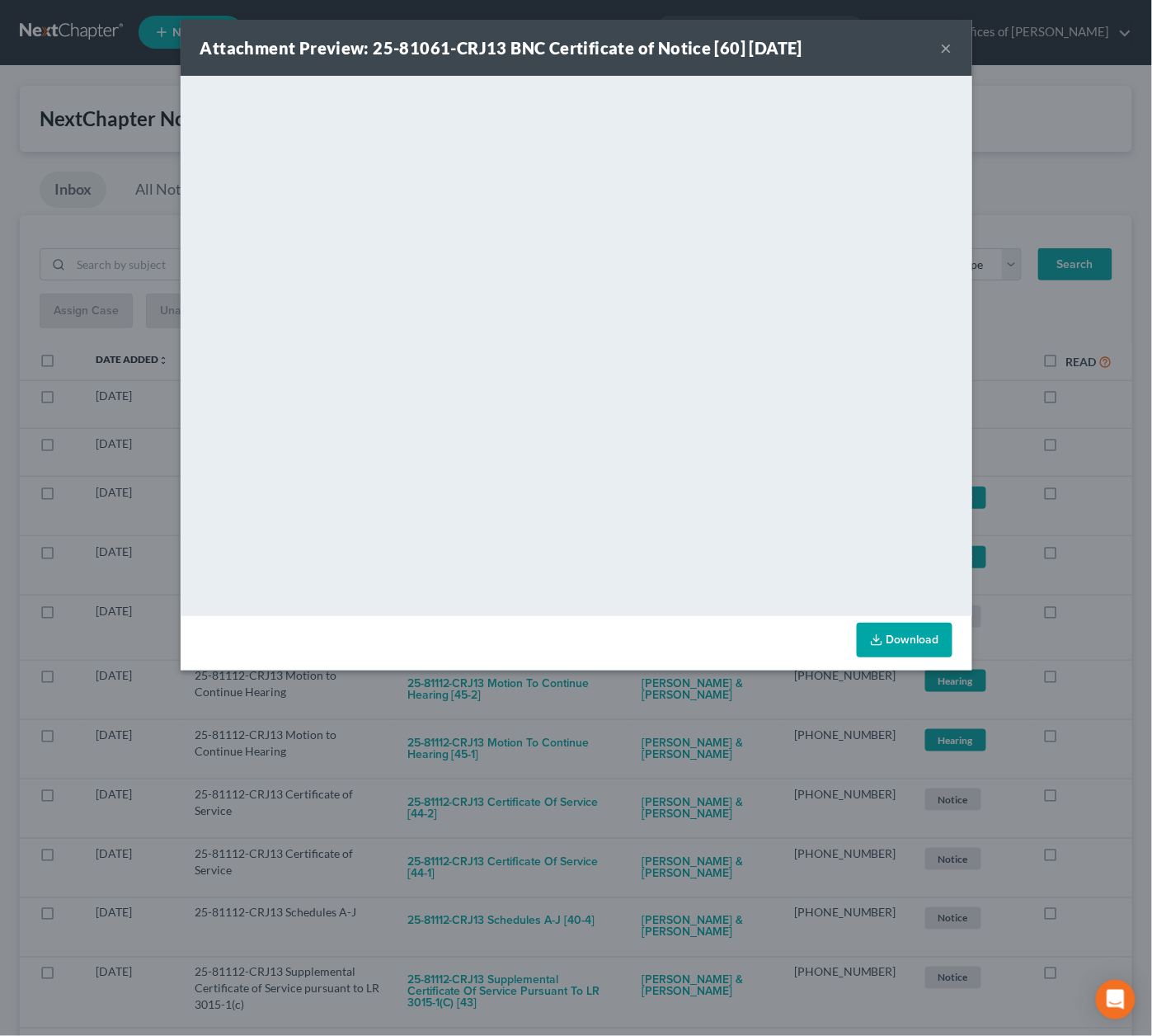
click at [603, 741] on div "Attachment Preview: 25-81061-CRJ13 BNC Certificate of Notice [60] 09/07/2025 × …" at bounding box center [576, 518] width 1152 height 1036
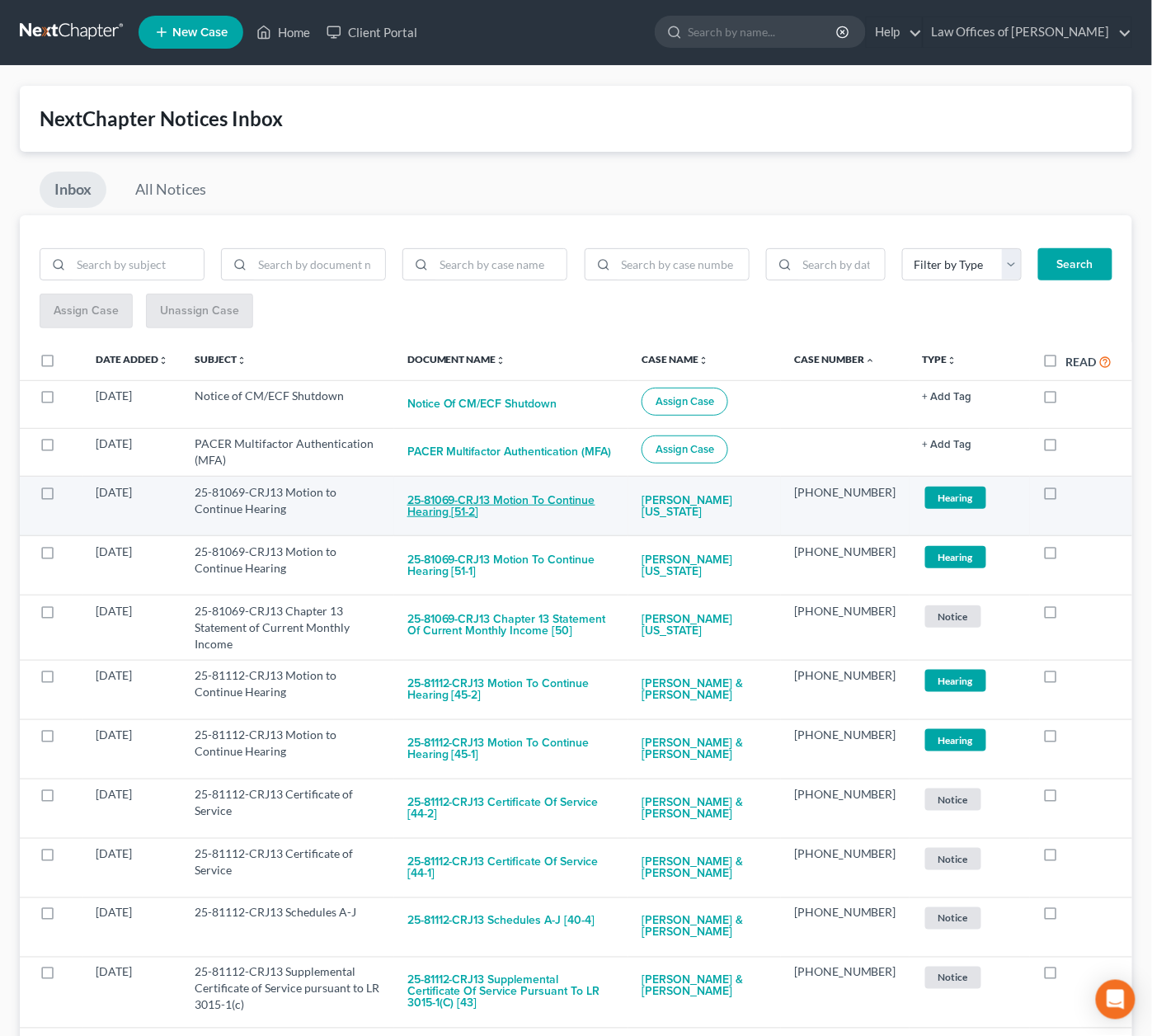
click at [584, 494] on button "25-81069-CRJ13 Motion to Continue Hearing [51-2]" at bounding box center [511, 506] width 208 height 45
checkbox input "true"
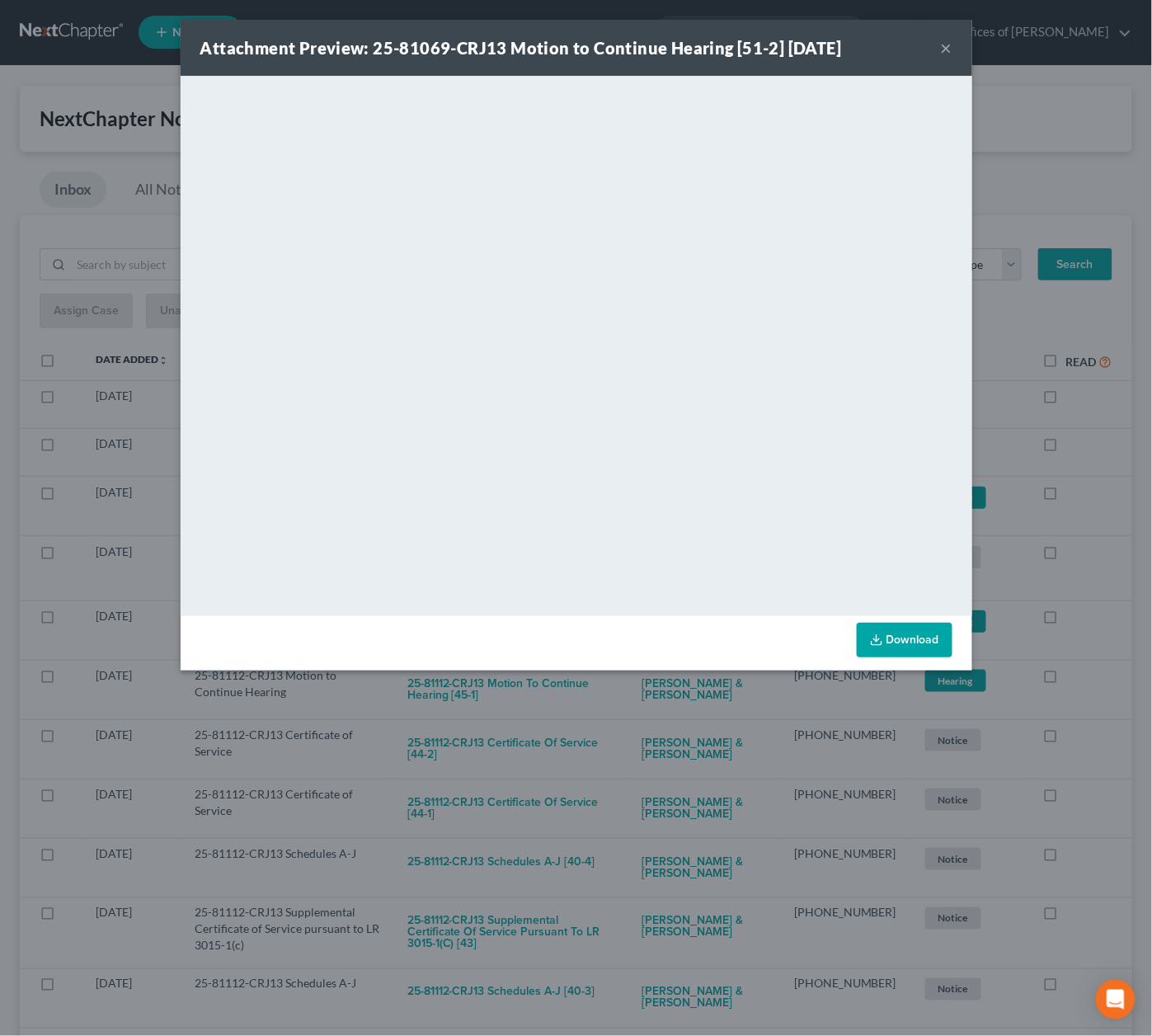
click at [617, 686] on div "Attachment Preview: 25-81069-CRJ13 Motion to Continue Hearing [51-2] 09/09/2025…" at bounding box center [576, 518] width 1152 height 1036
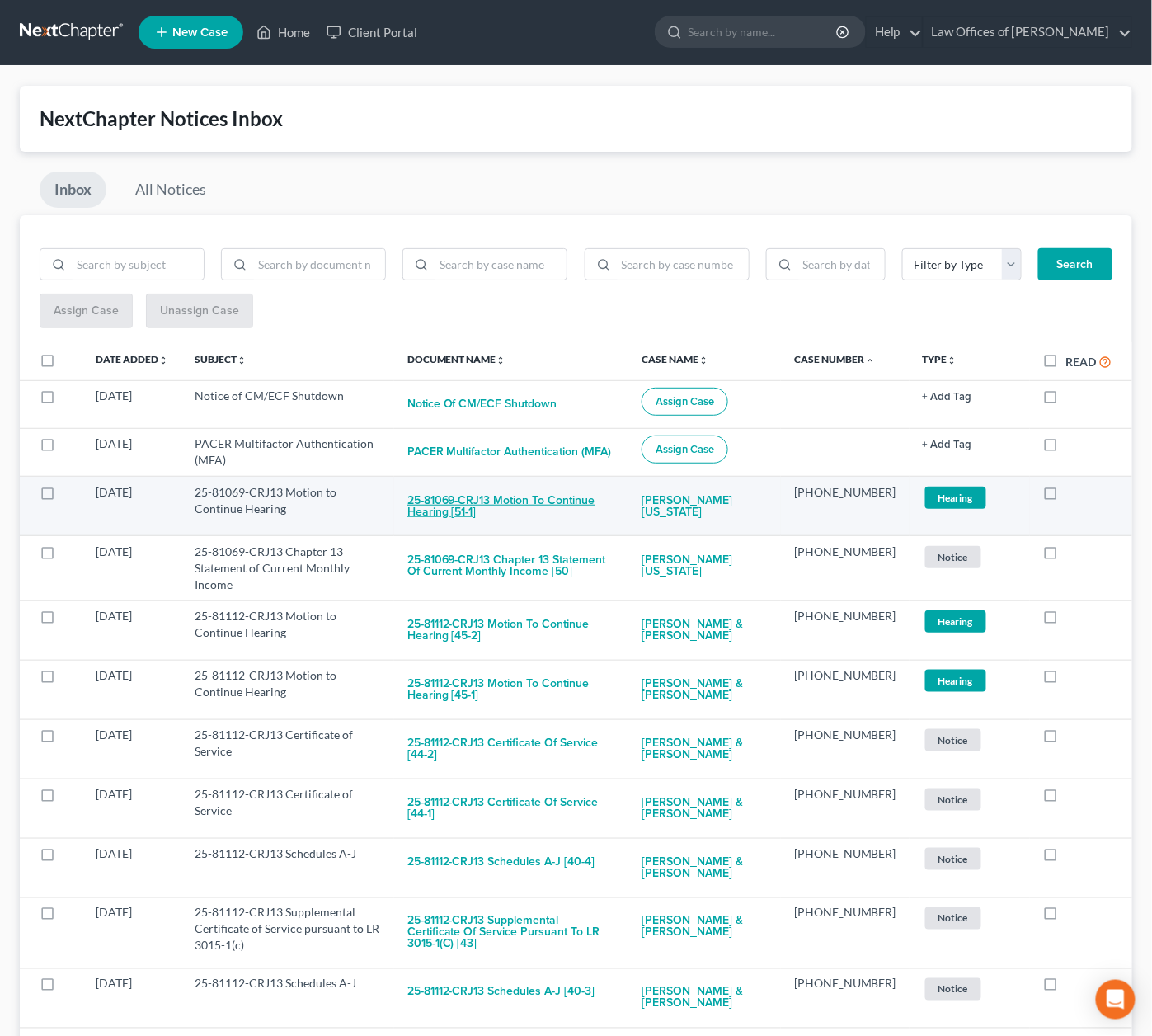
click at [574, 500] on button "25-81069-CRJ13 Motion to Continue Hearing [51-1]" at bounding box center [511, 506] width 208 height 45
checkbox input "true"
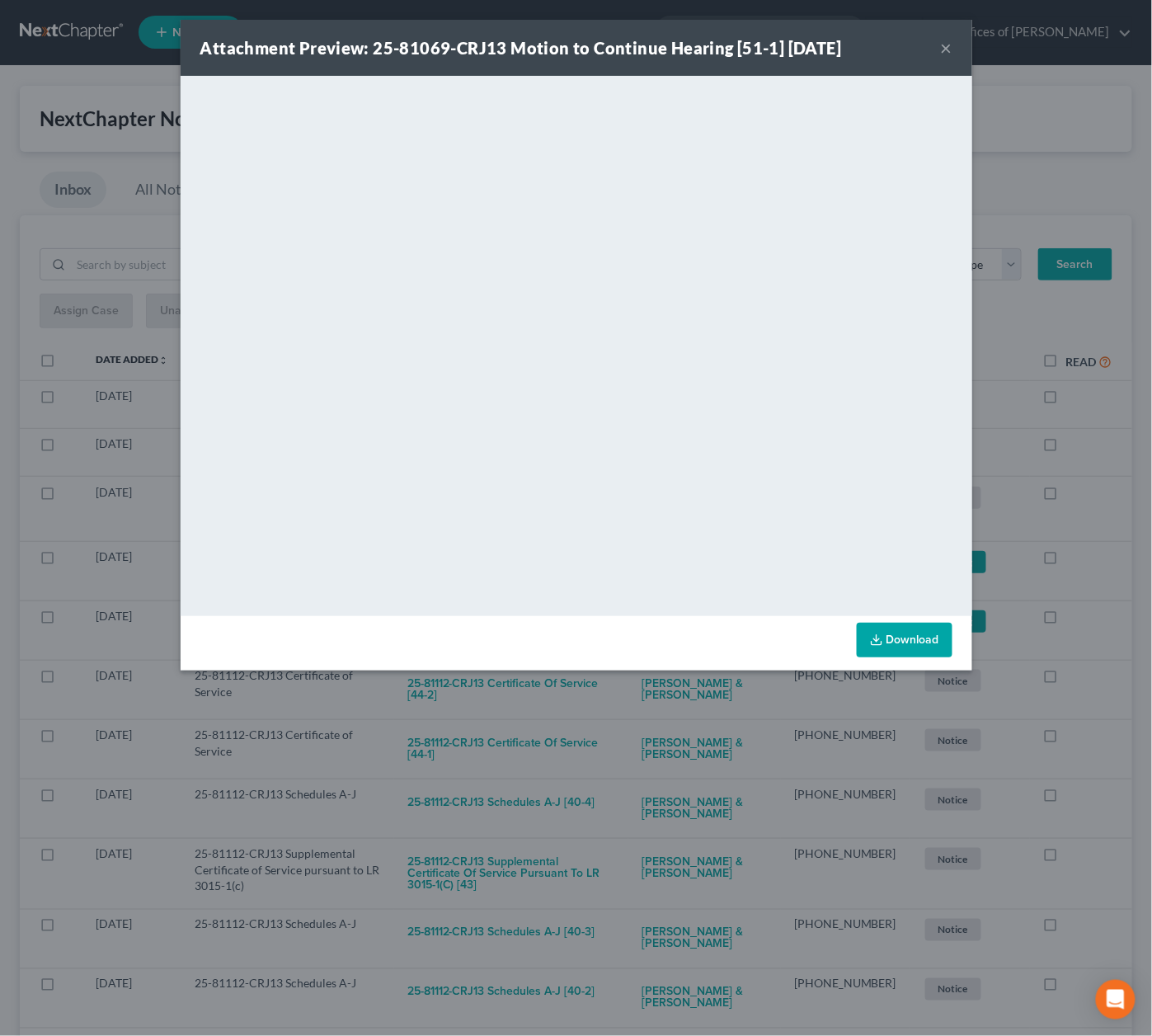
click at [603, 712] on div "Attachment Preview: 25-81069-CRJ13 Motion to Continue Hearing [51-1] 09/09/2025…" at bounding box center [576, 518] width 1152 height 1036
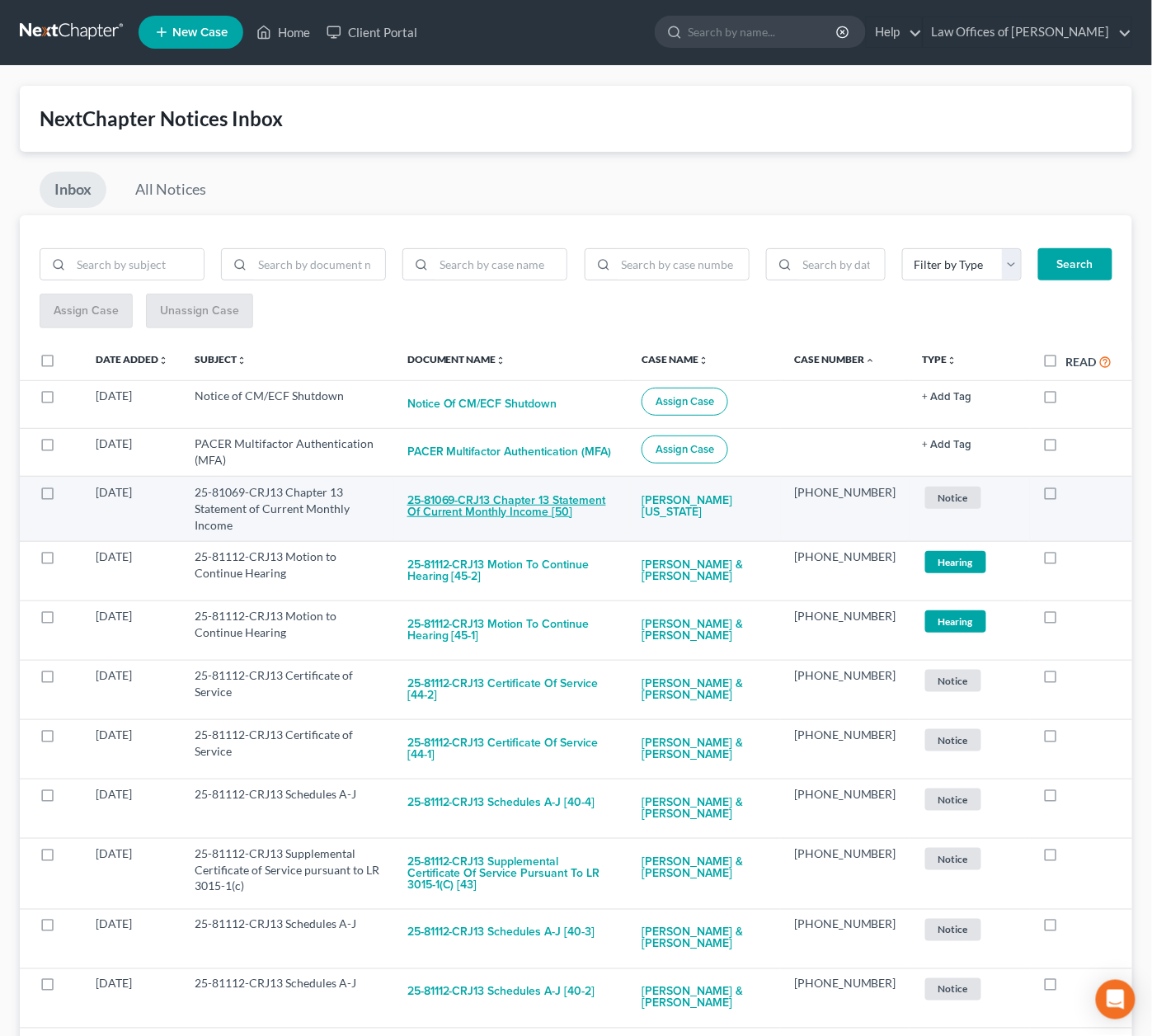
click at [571, 491] on button "25-81069-CRJ13 Chapter 13 Statement of Current Monthly Income [50]" at bounding box center [511, 506] width 208 height 45
checkbox input "true"
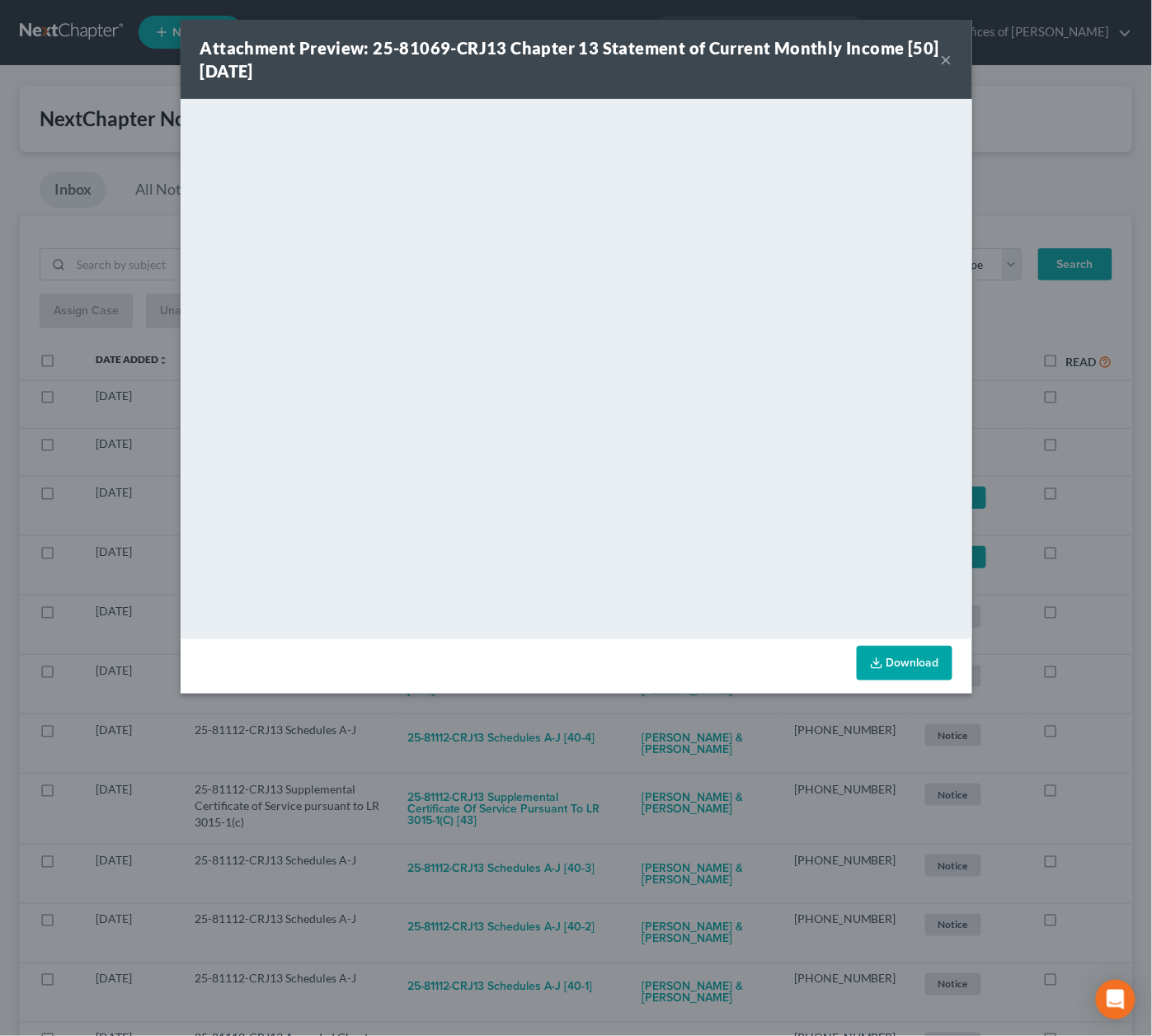
click at [595, 735] on div "Attachment Preview: 25-81069-CRJ13 Chapter 13 Statement of Current Monthly Inco…" at bounding box center [576, 518] width 1152 height 1036
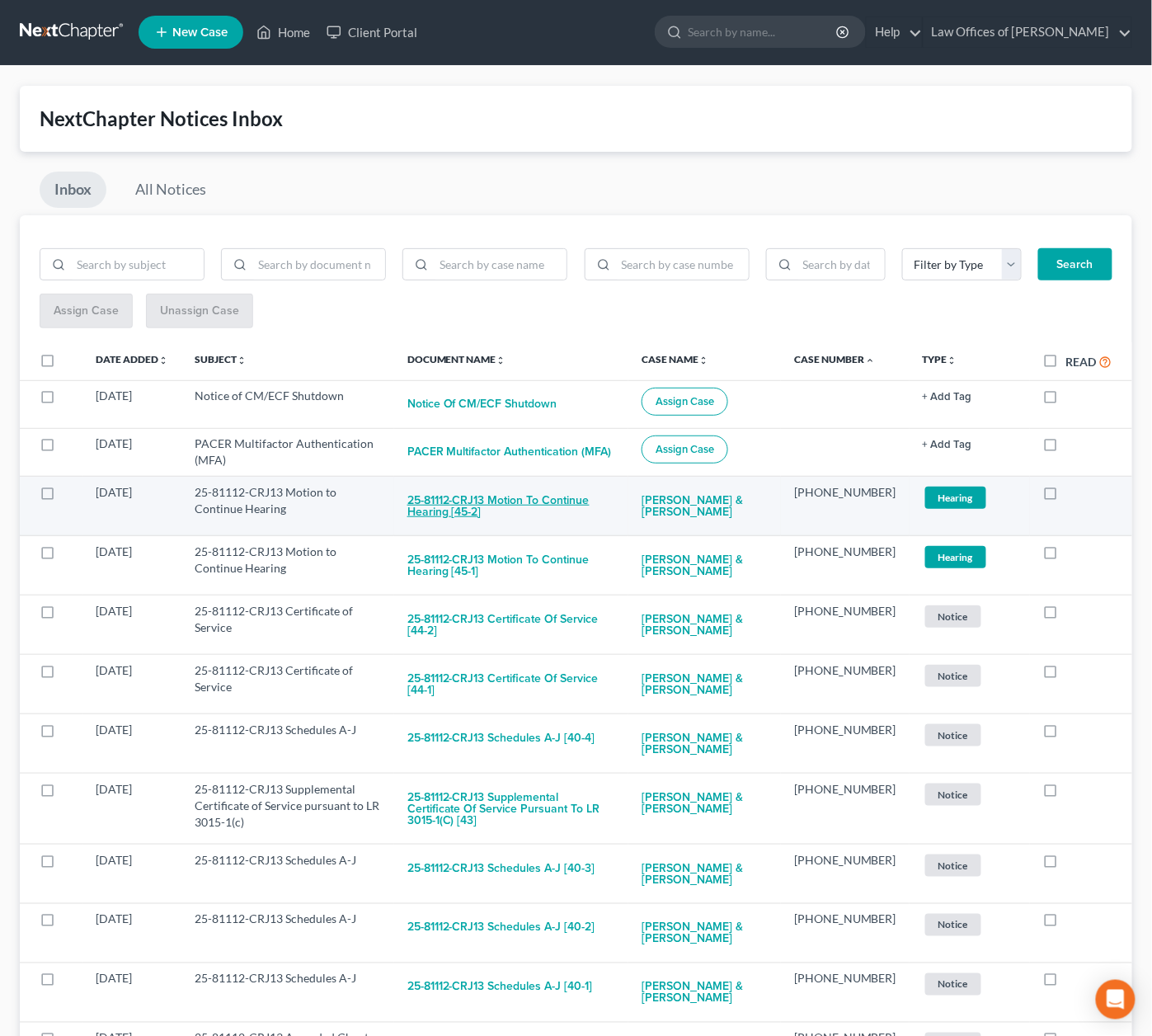
click at [529, 509] on button "25-81112-CRJ13 Motion to Continue Hearing [45-2]" at bounding box center [511, 506] width 208 height 45
checkbox input "true"
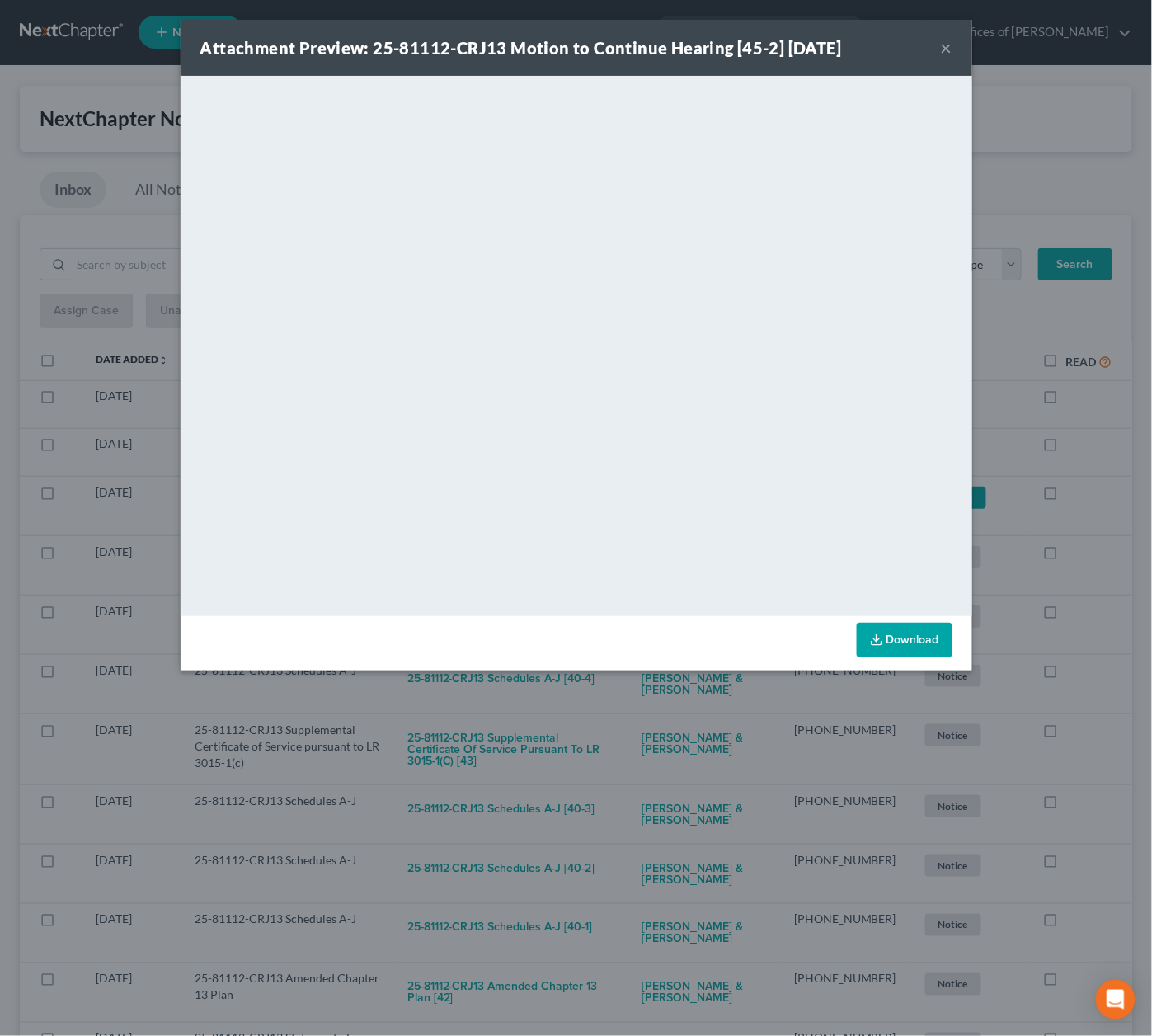
click at [624, 723] on div "Attachment Preview: 25-81112-CRJ13 Motion to Continue Hearing [45-2] 09/09/2025…" at bounding box center [576, 518] width 1152 height 1036
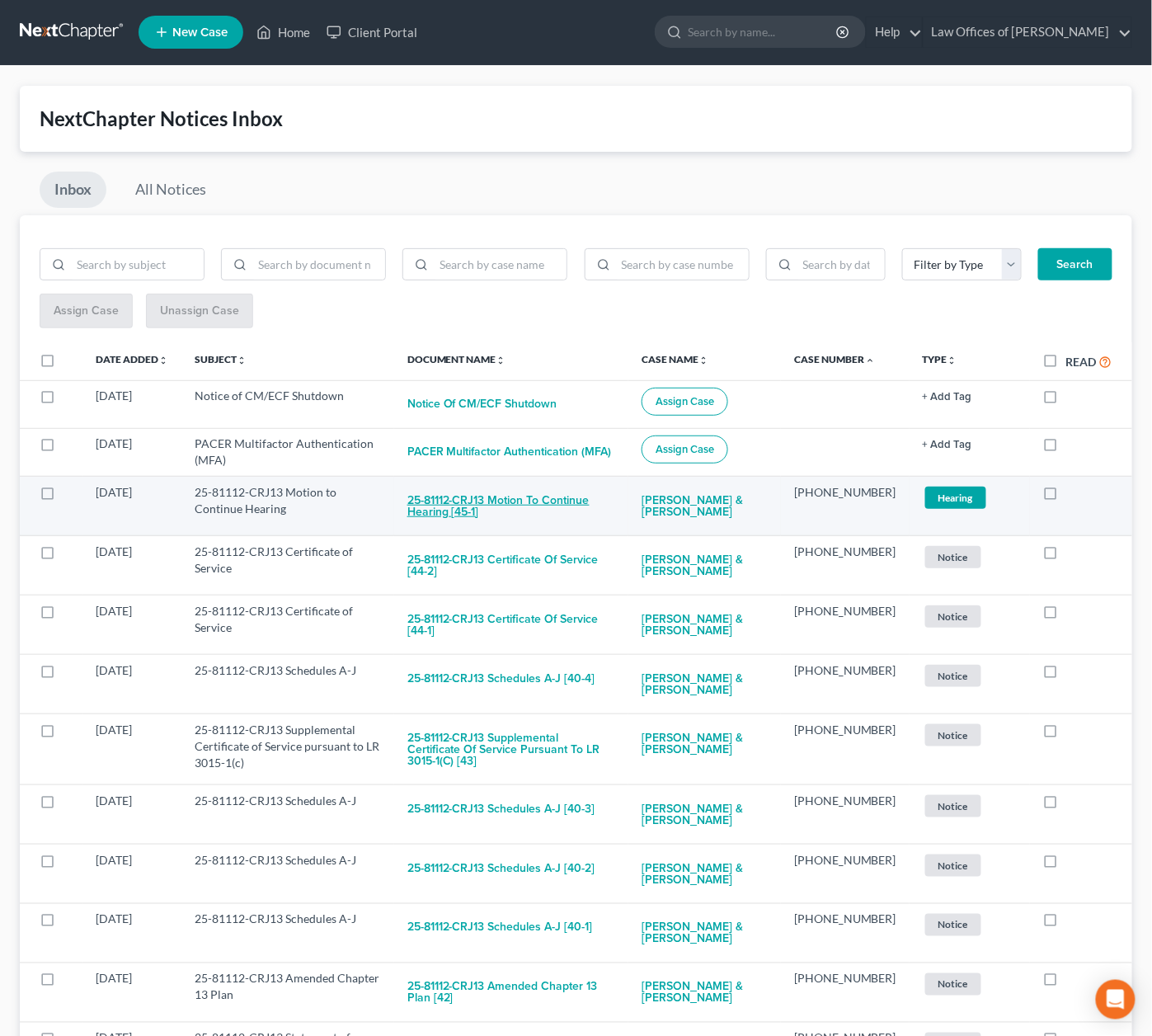
click at [587, 498] on button "25-81112-CRJ13 Motion to Continue Hearing [45-1]" at bounding box center [511, 506] width 208 height 45
checkbox input "true"
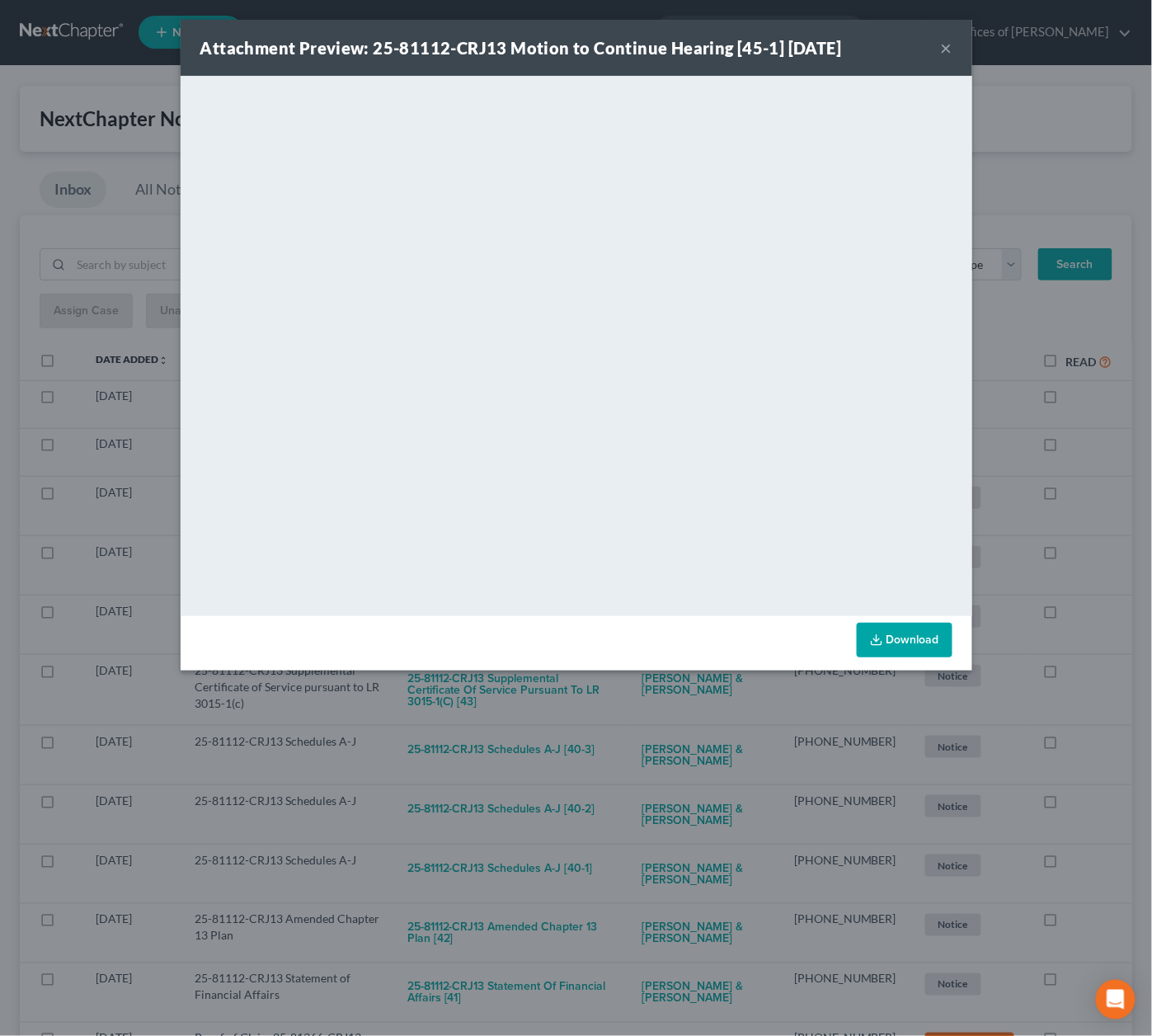
click at [598, 704] on div "Attachment Preview: 25-81112-CRJ13 Motion to Continue Hearing [45-1] 09/09/2025…" at bounding box center [576, 518] width 1152 height 1036
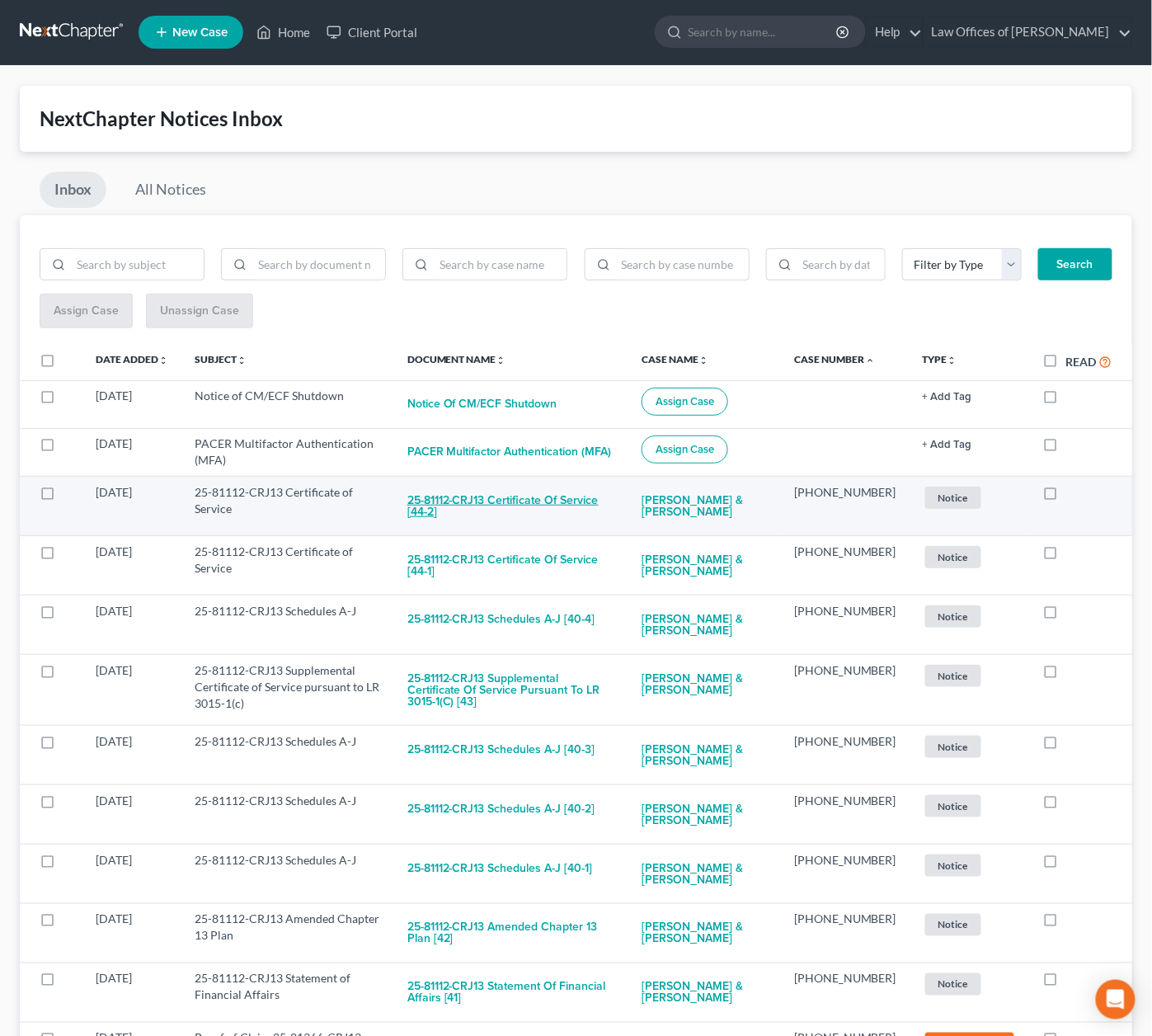
click at [572, 500] on button "25-81112-CRJ13 Certificate of Service [44-2]" at bounding box center [511, 506] width 208 height 45
checkbox input "true"
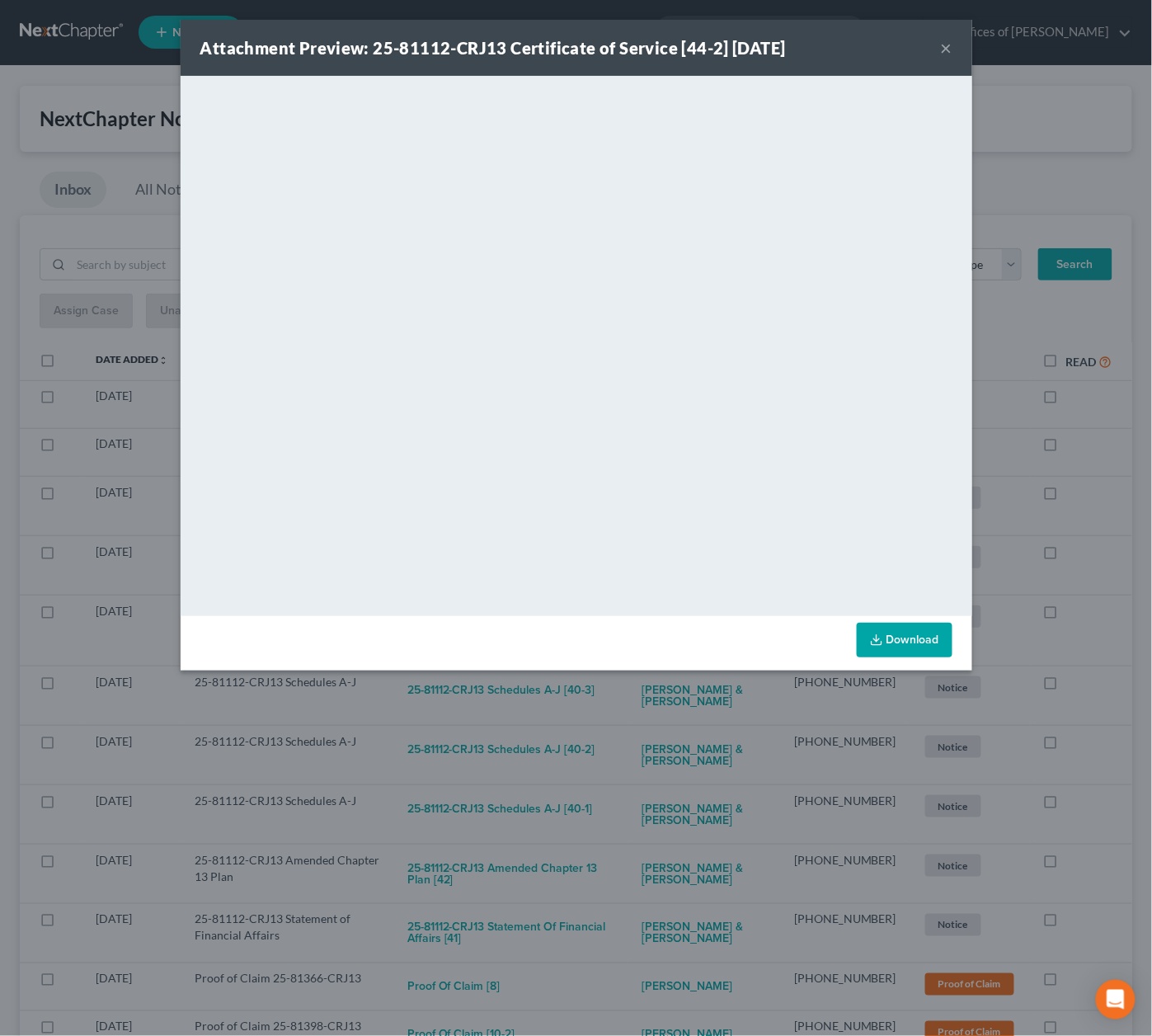
click at [580, 741] on div "Attachment Preview: 25-81112-CRJ13 Certificate of Service [44-2] 09/05/2025 × <…" at bounding box center [576, 518] width 1152 height 1036
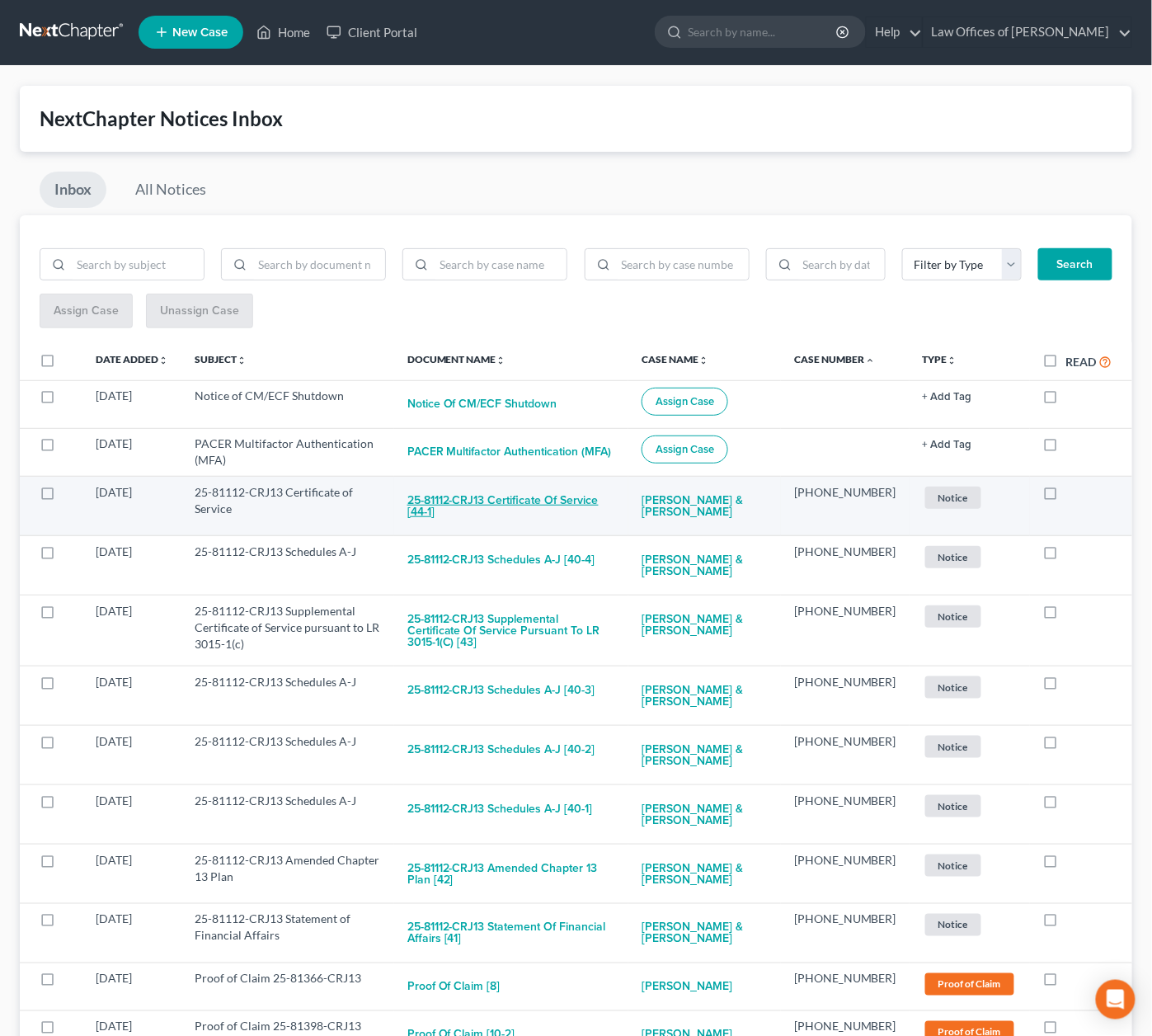
click at [563, 503] on button "25-81112-CRJ13 Certificate of Service [44-1]" at bounding box center [511, 506] width 208 height 45
checkbox input "true"
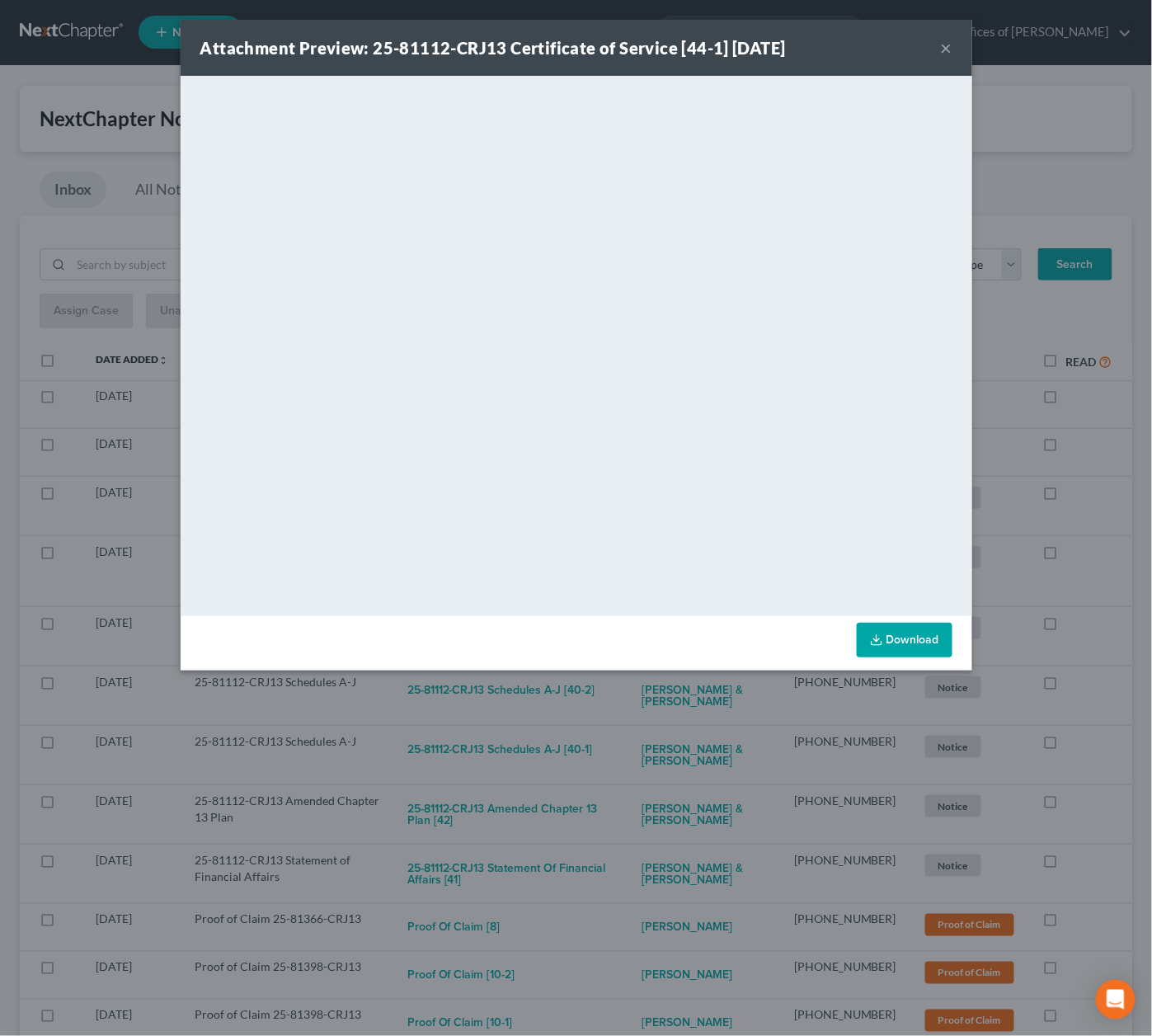
click at [607, 713] on div "Attachment Preview: 25-81112-CRJ13 Certificate of Service [44-1] 09/05/2025 × <…" at bounding box center [576, 518] width 1152 height 1036
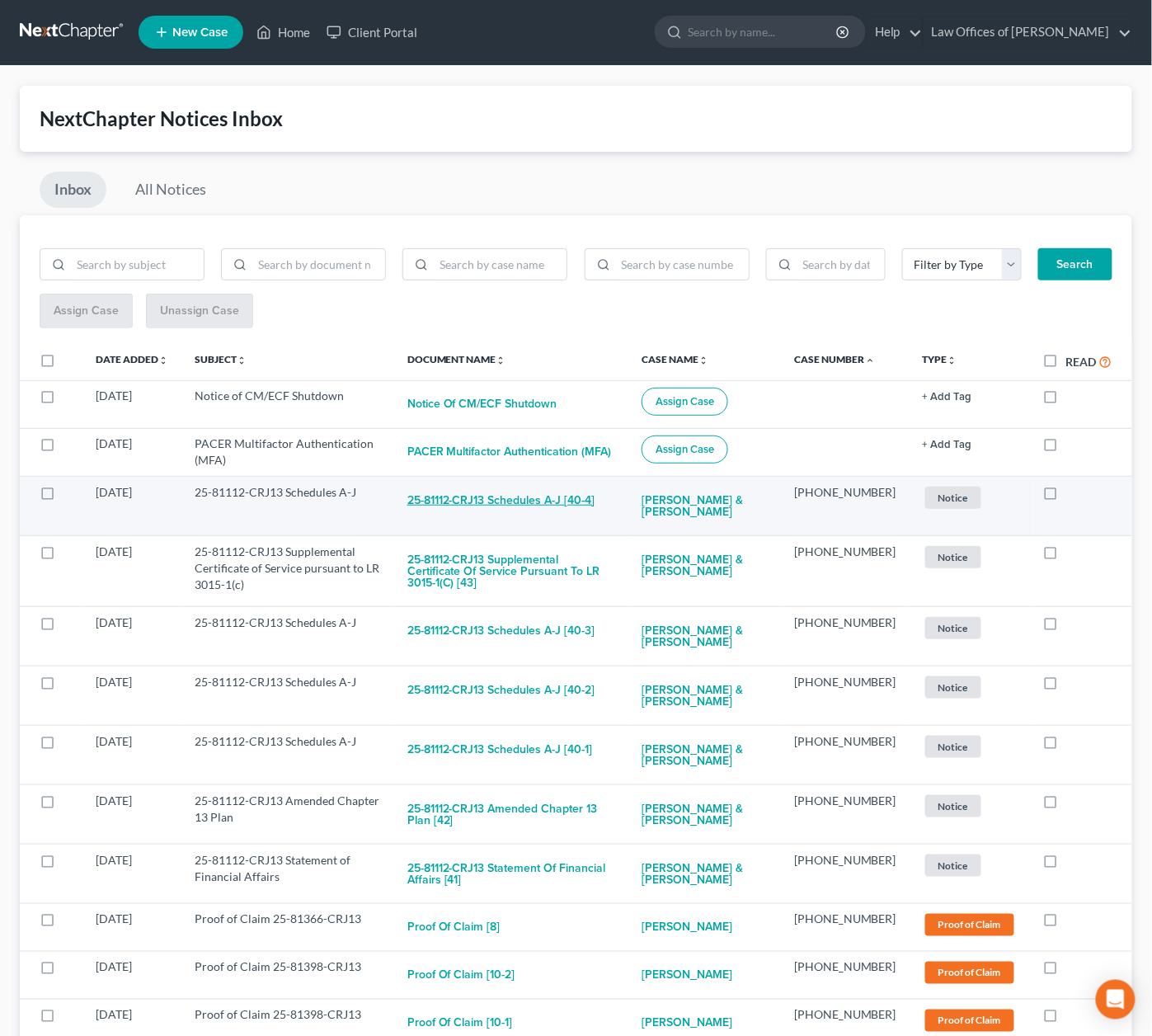
click at [576, 488] on button "25-81112-CRJ13 Schedules A-J [40-4]" at bounding box center [501, 500] width 188 height 33
checkbox input "true"
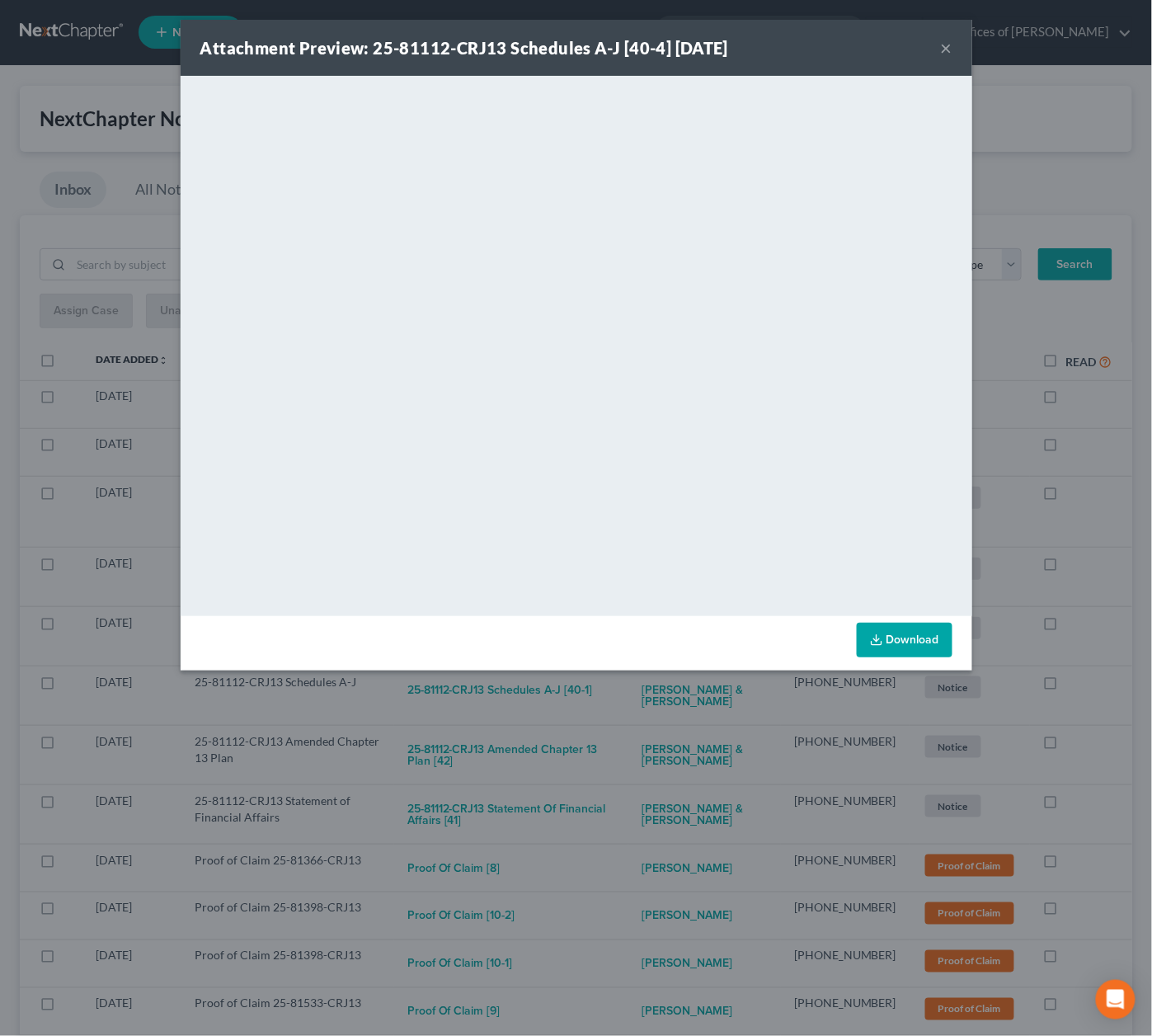
click at [613, 683] on div "Attachment Preview: 25-81112-CRJ13 Schedules A-J [40-4] 09/05/2025 × <object ng…" at bounding box center [576, 518] width 1152 height 1036
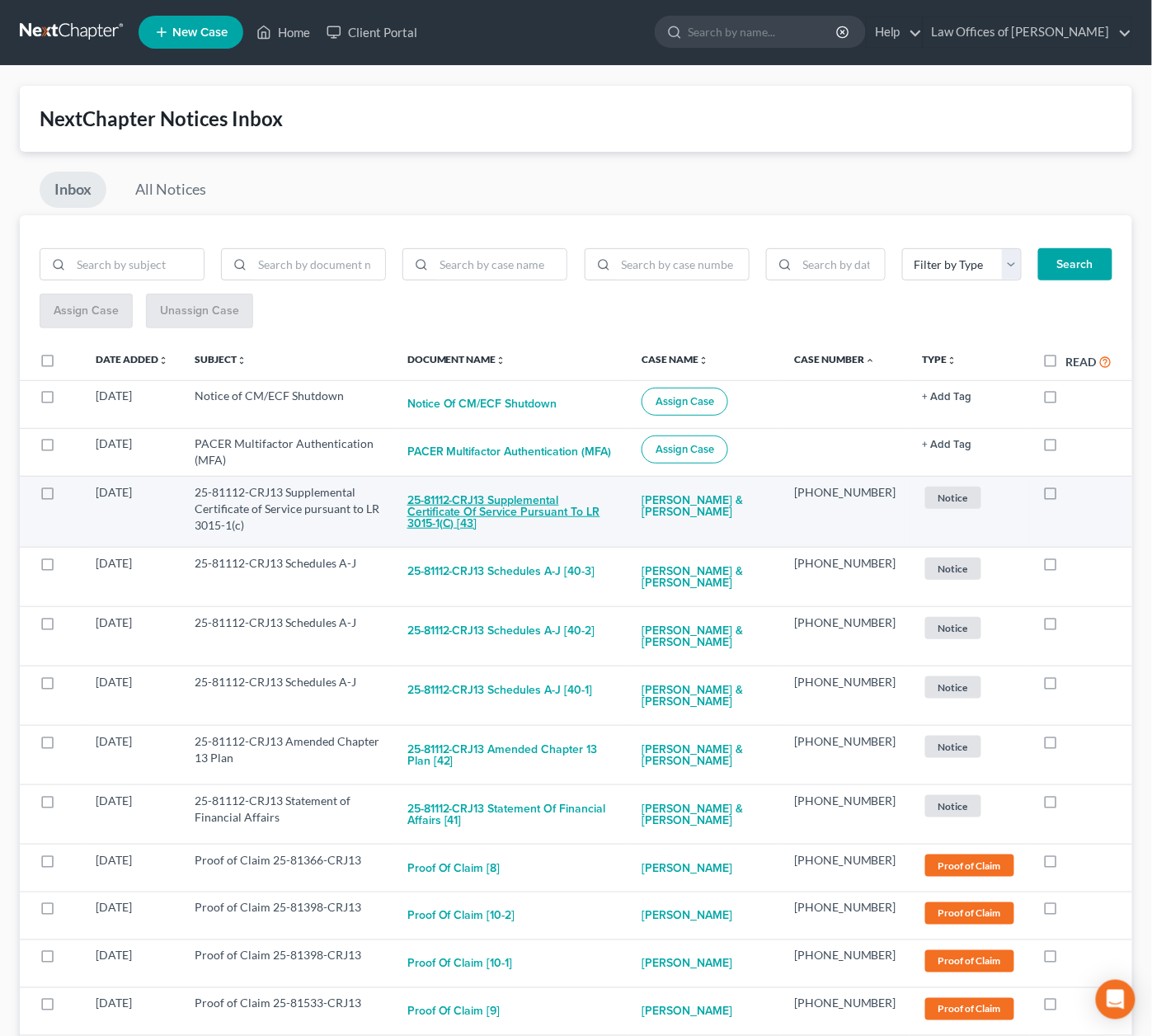
click at [553, 493] on button "25-81112-CRJ13 Supplemental Certificate of Service pursuant to LR 3015-1(c) [43]" at bounding box center [511, 512] width 208 height 56
checkbox input "true"
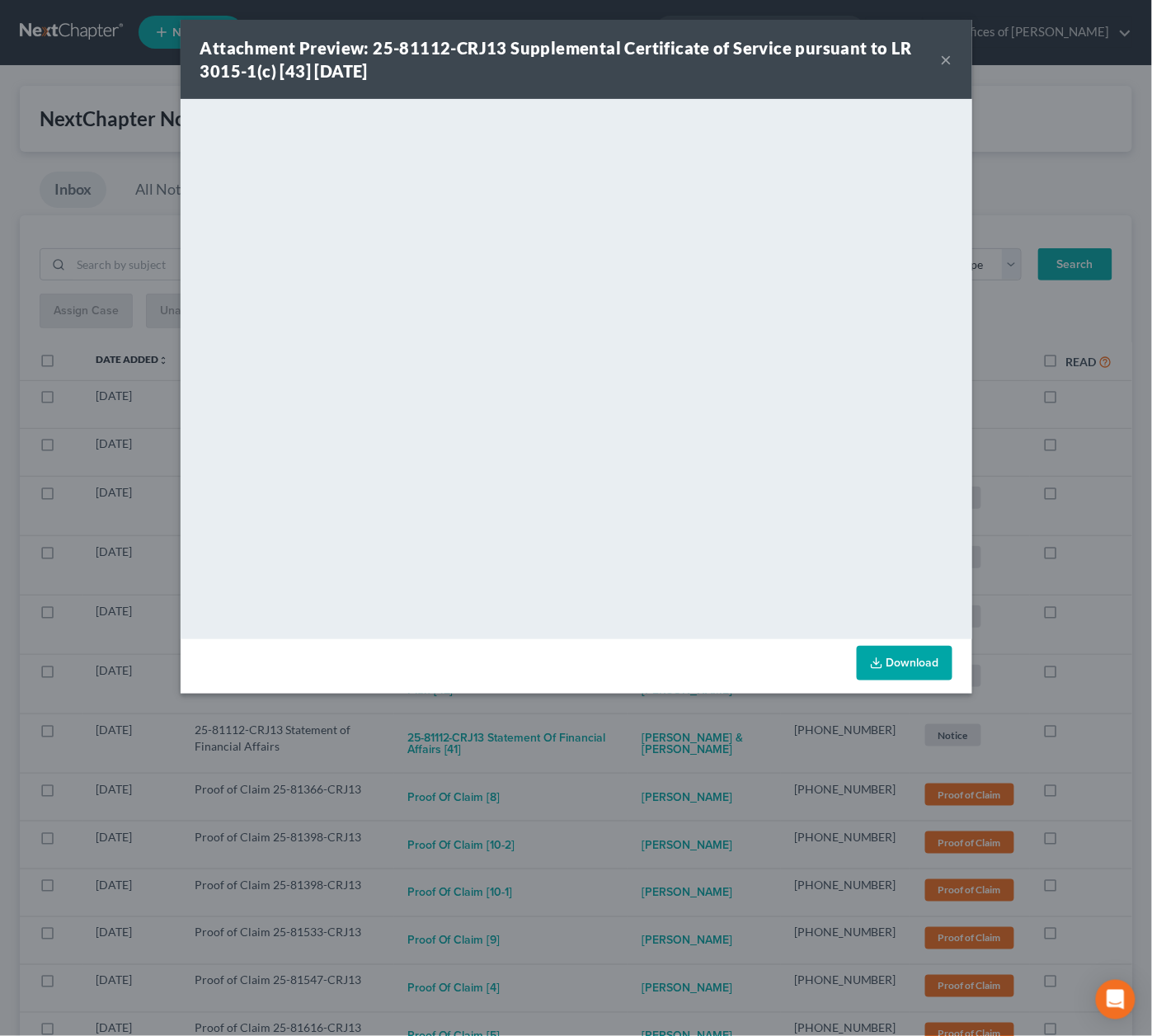
click at [618, 752] on div "Attachment Preview: 25-81112-CRJ13 Supplemental Certificate of Service pursuant…" at bounding box center [576, 518] width 1152 height 1036
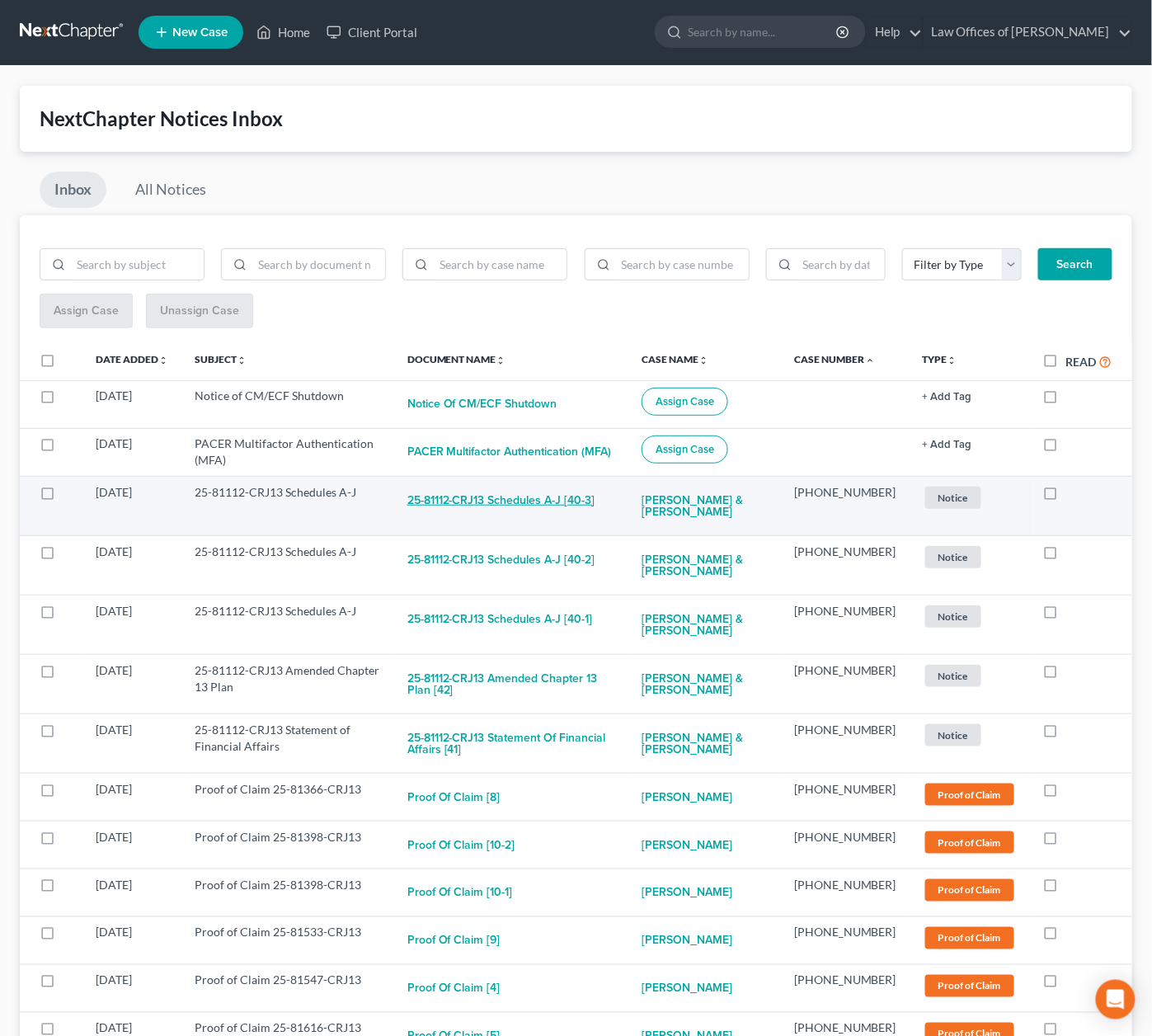
click at [537, 493] on button "25-81112-CRJ13 Schedules A-J [40-3]" at bounding box center [501, 500] width 188 height 33
checkbox input "true"
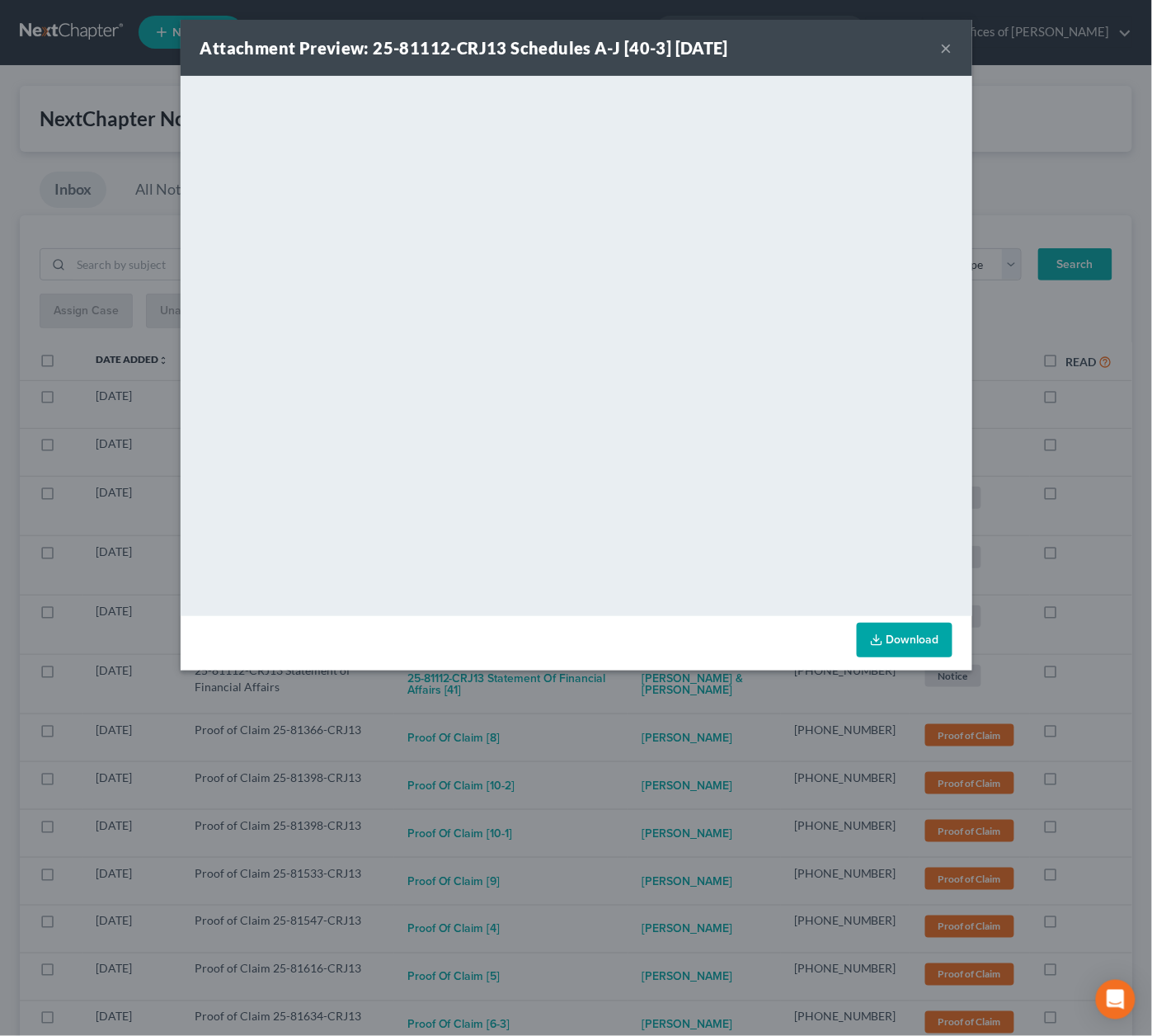
drag, startPoint x: 607, startPoint y: 744, endPoint x: 601, endPoint y: 732, distance: 13.4
click at [607, 741] on div "Attachment Preview: 25-81112-CRJ13 Schedules A-J [40-3] 09/05/2025 × <object ng…" at bounding box center [576, 518] width 1152 height 1036
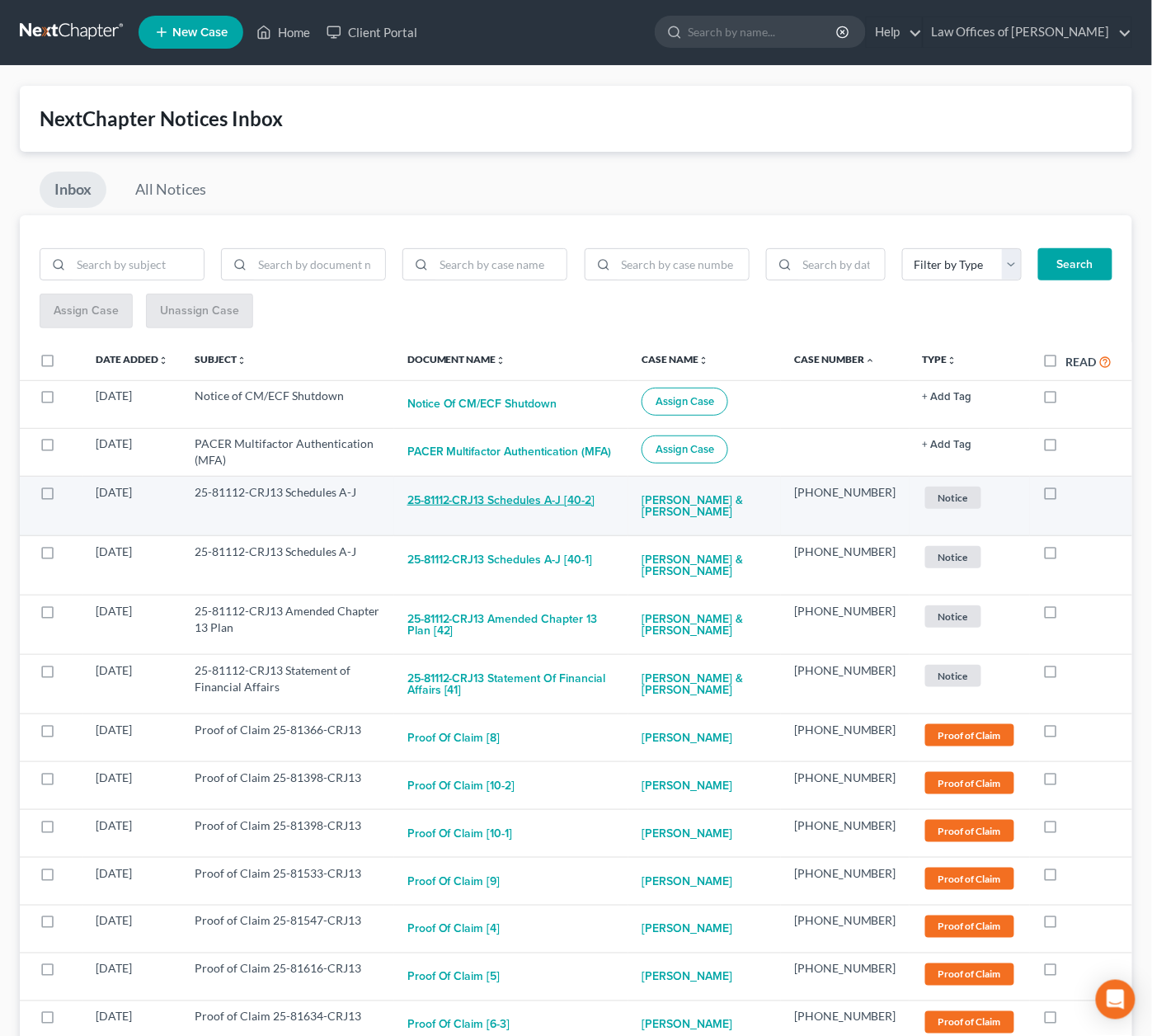
click at [536, 499] on button "25-81112-CRJ13 Schedules A-J [40-2]" at bounding box center [501, 500] width 188 height 33
checkbox input "true"
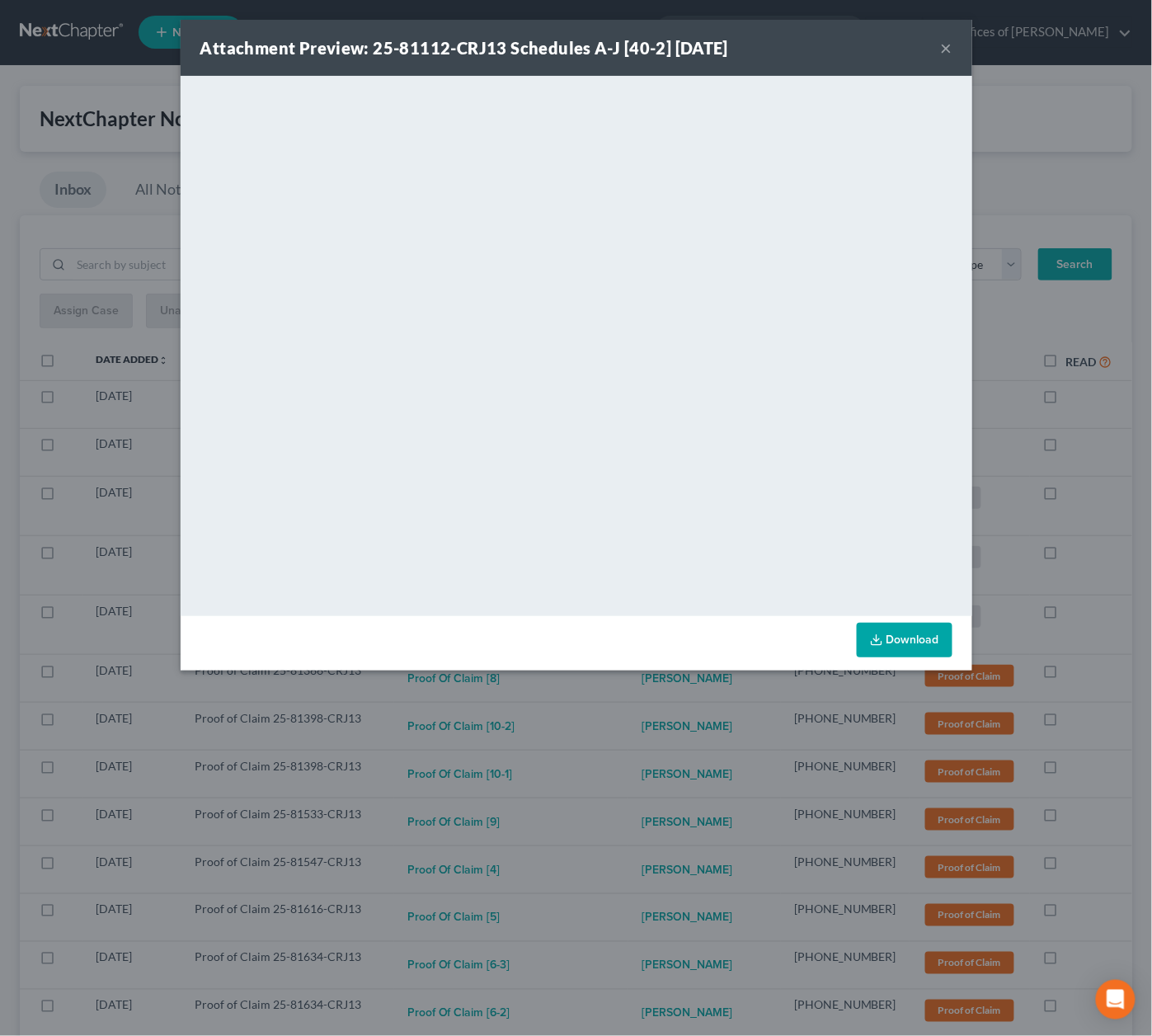
drag, startPoint x: 626, startPoint y: 715, endPoint x: 618, endPoint y: 691, distance: 25.3
click at [625, 710] on div "Attachment Preview: 25-81112-CRJ13 Schedules A-J [40-2] 09/05/2025 × <object ng…" at bounding box center [576, 518] width 1152 height 1036
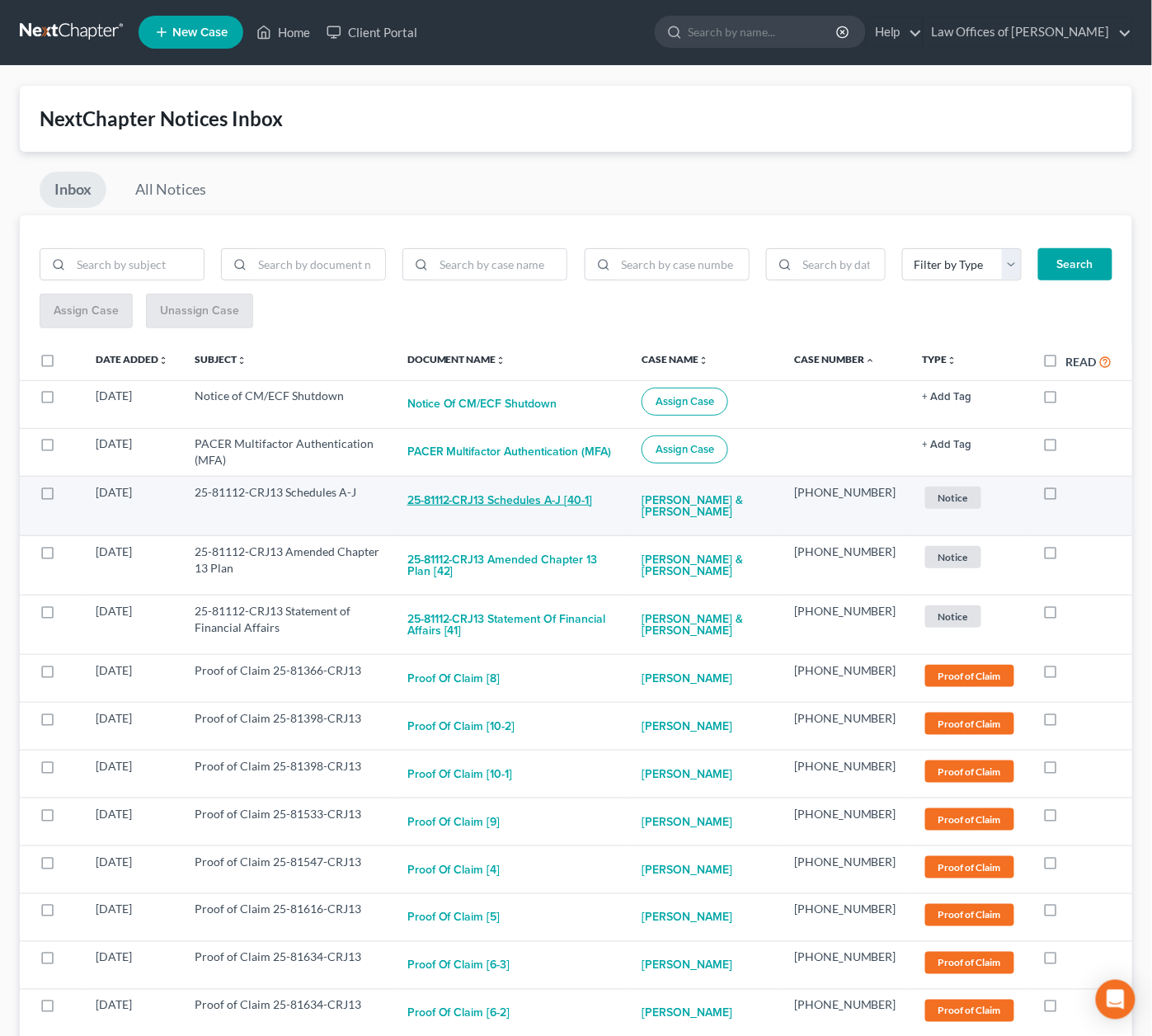
click at [544, 499] on button "25-81112-CRJ13 Schedules A-J [40-1]" at bounding box center [500, 500] width 185 height 33
checkbox input "true"
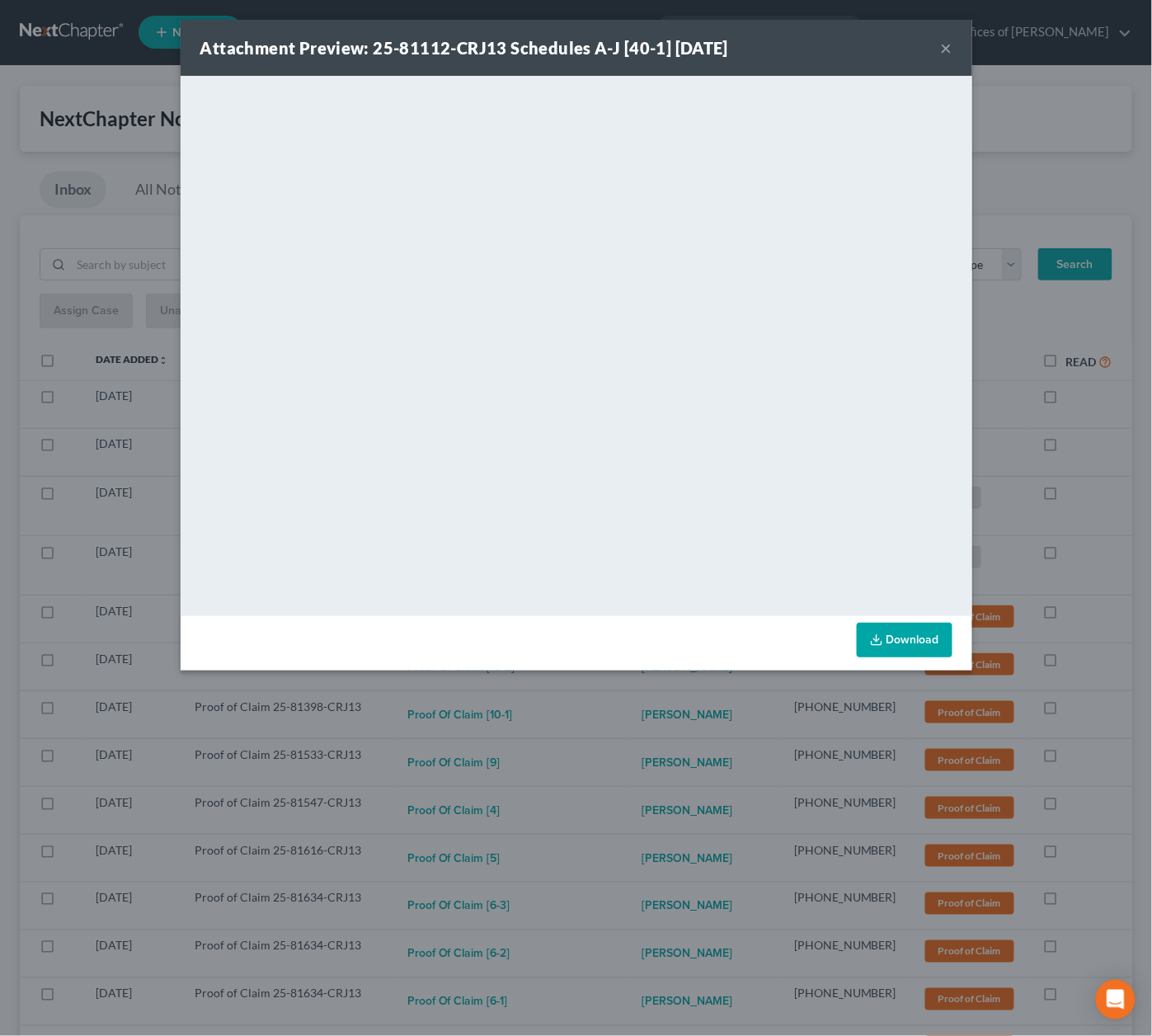
click at [634, 699] on div "Attachment Preview: 25-81112-CRJ13 Schedules A-J [40-1] 09/05/2025 × <object ng…" at bounding box center [576, 518] width 1152 height 1036
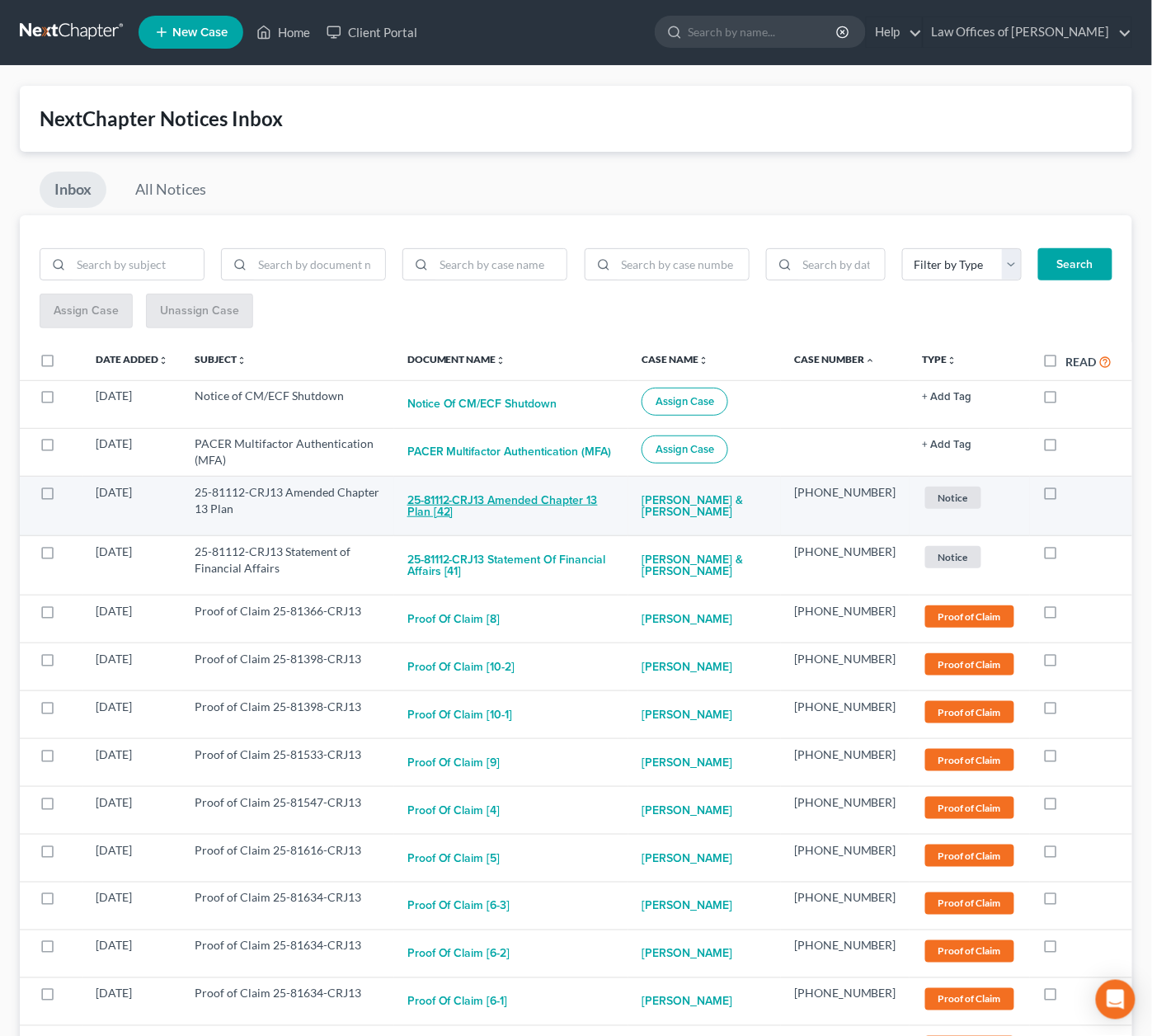
click at [545, 493] on button "25-81112-CRJ13 Amended Chapter 13 Plan [42]" at bounding box center [511, 506] width 208 height 45
checkbox input "true"
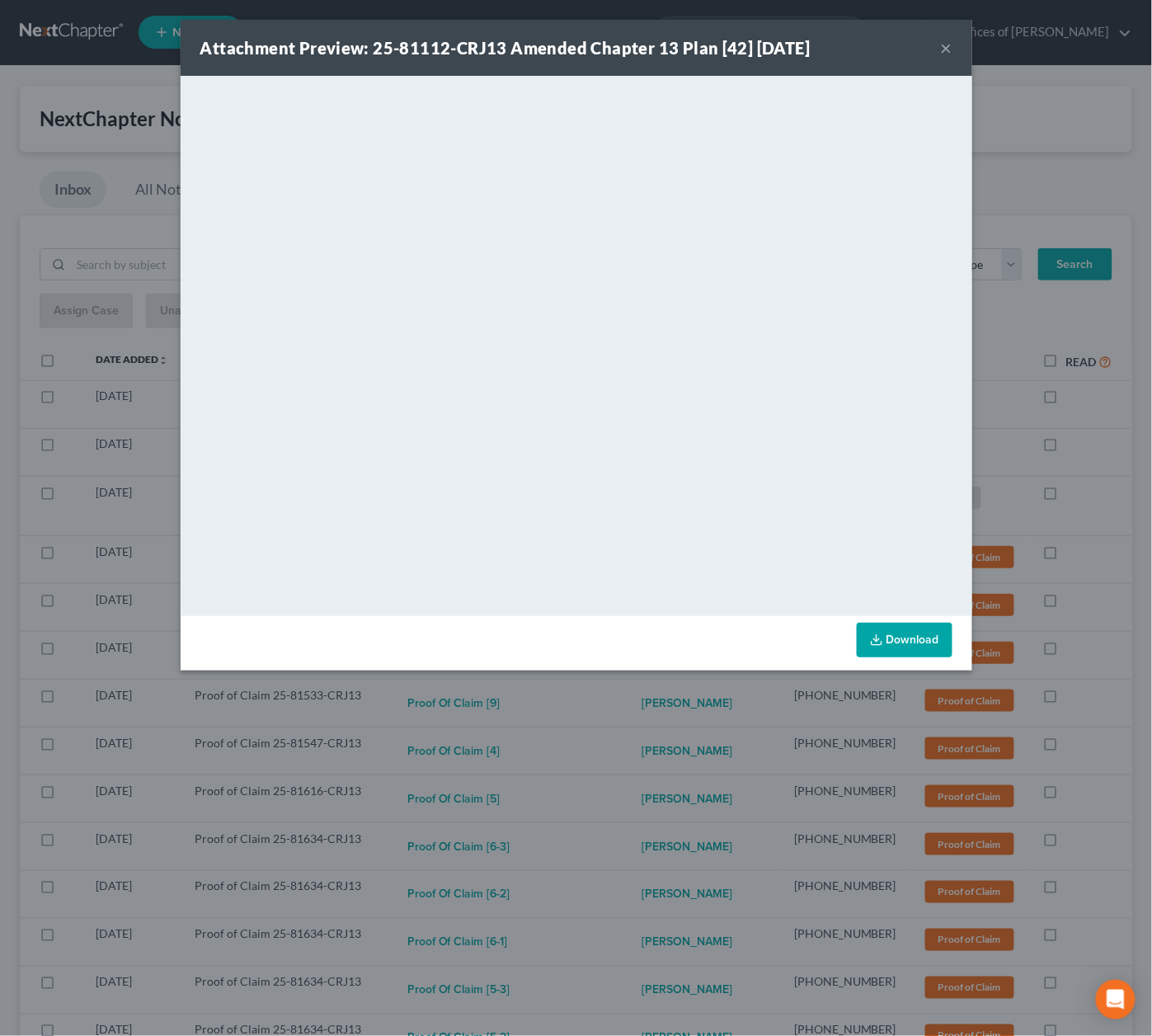
drag, startPoint x: 644, startPoint y: 704, endPoint x: 643, endPoint y: 689, distance: 15.0
click at [644, 701] on div "Attachment Preview: 25-81112-CRJ13 Amended Chapter 13 Plan [42] 09/05/2025 × <o…" at bounding box center [576, 518] width 1152 height 1036
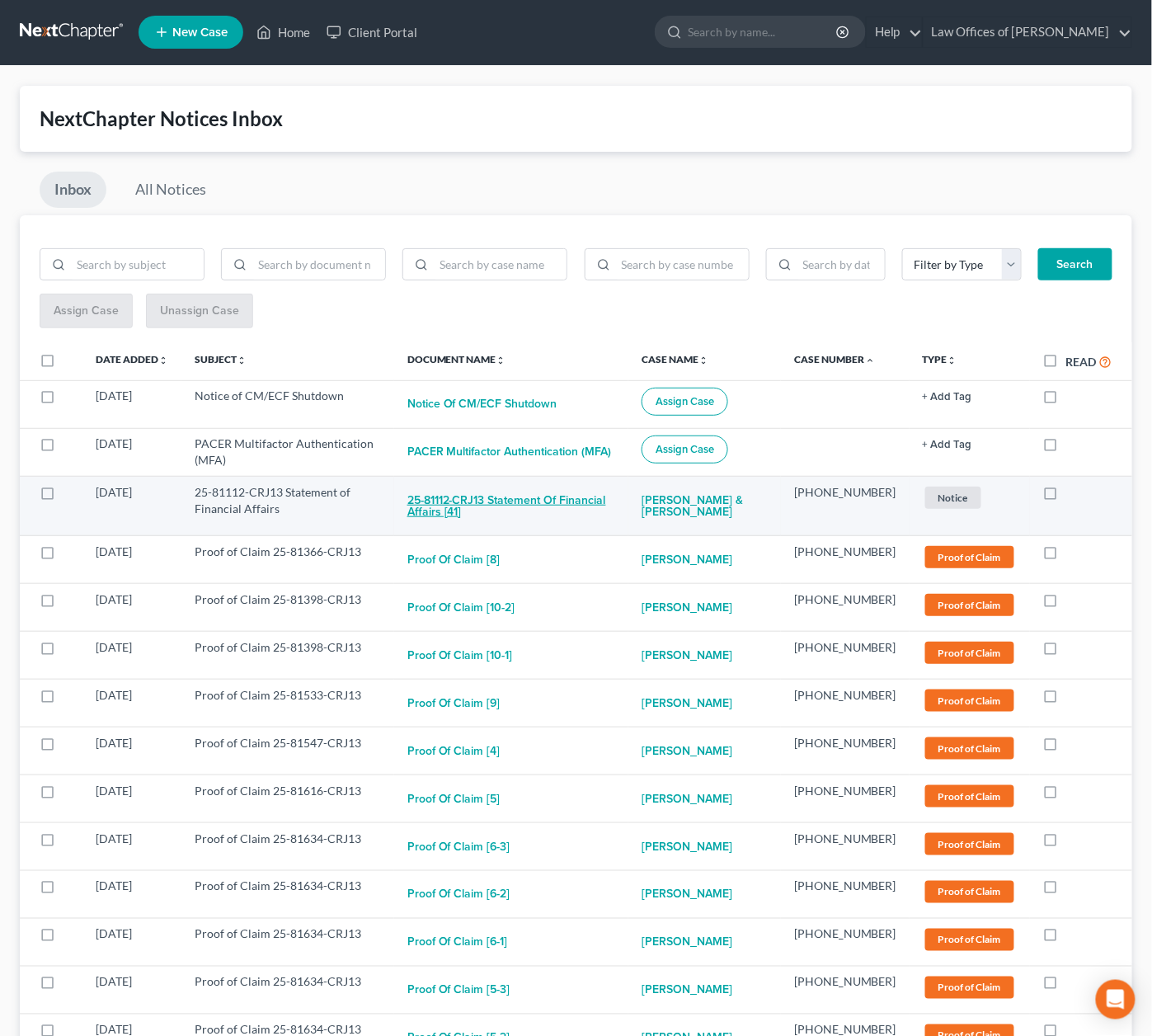
click at [508, 507] on button "25-81112-CRJ13 Statement of Financial Affairs [41]" at bounding box center [511, 506] width 208 height 45
checkbox input "true"
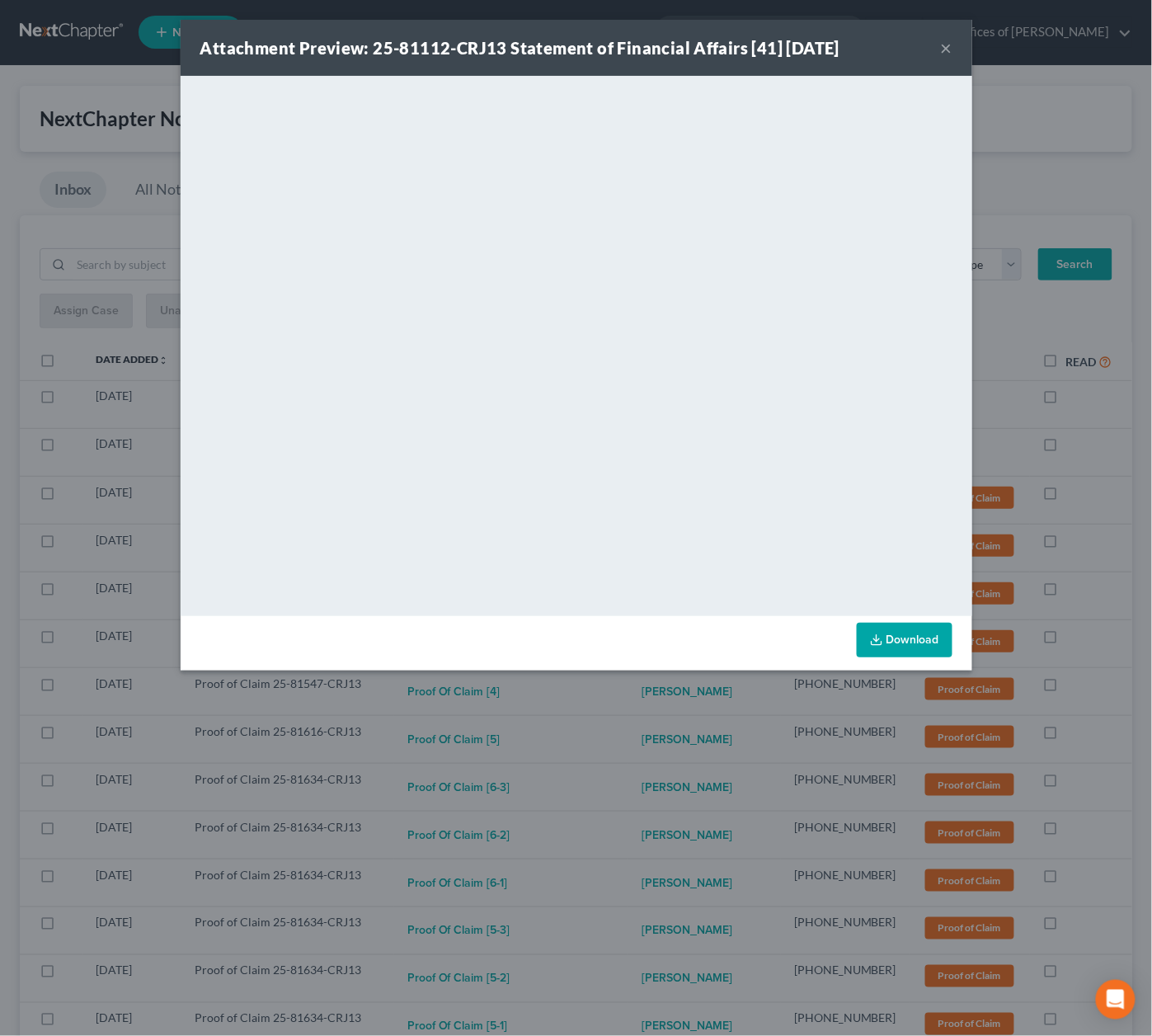
click at [601, 726] on div "Attachment Preview: 25-81112-CRJ13 Statement of Financial Affairs [41] 09/05/20…" at bounding box center [576, 518] width 1152 height 1036
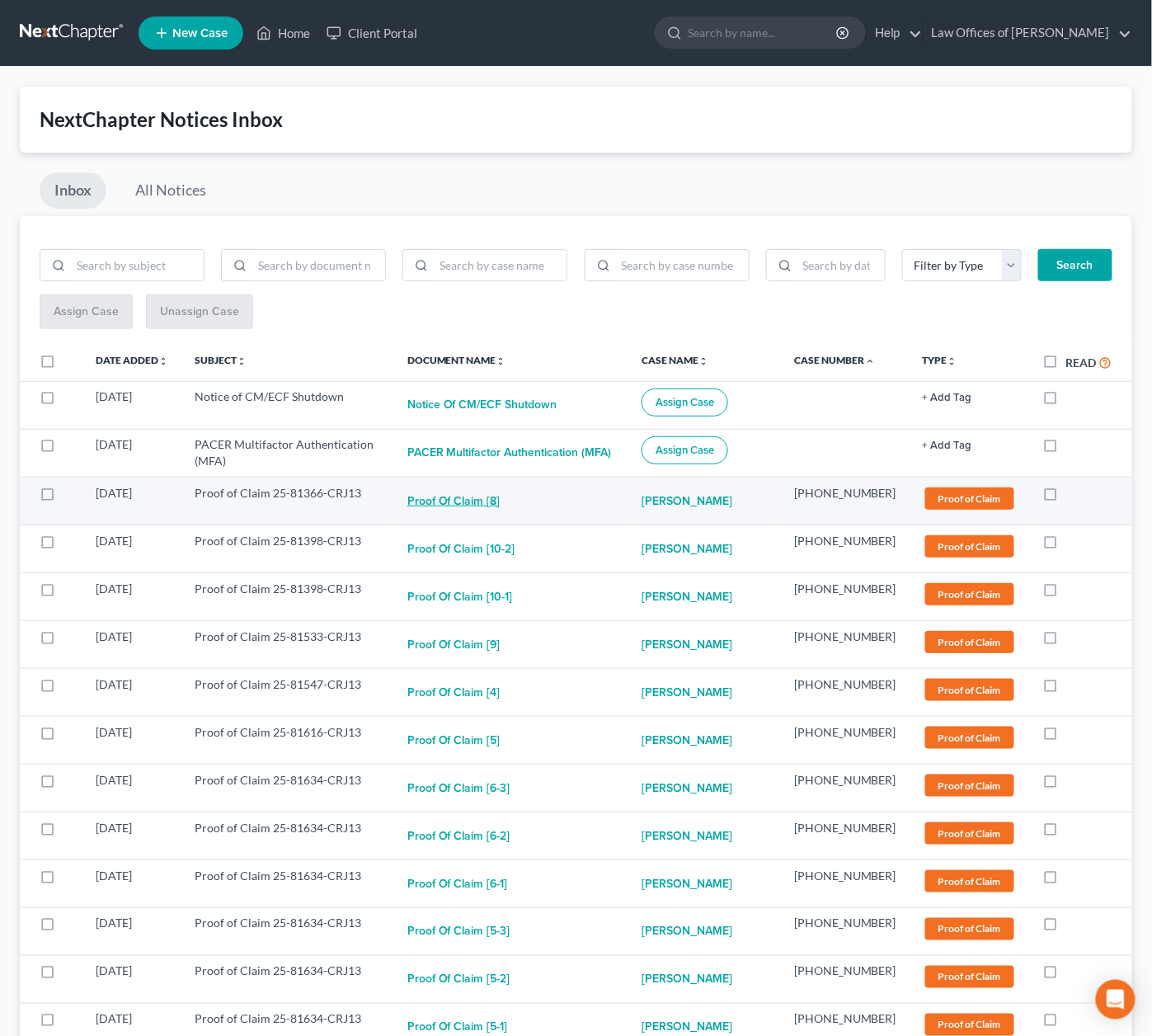
scroll to position [0, 0]
click at [500, 498] on button "Proof of Claim [8]" at bounding box center [454, 501] width 93 height 33
checkbox input "true"
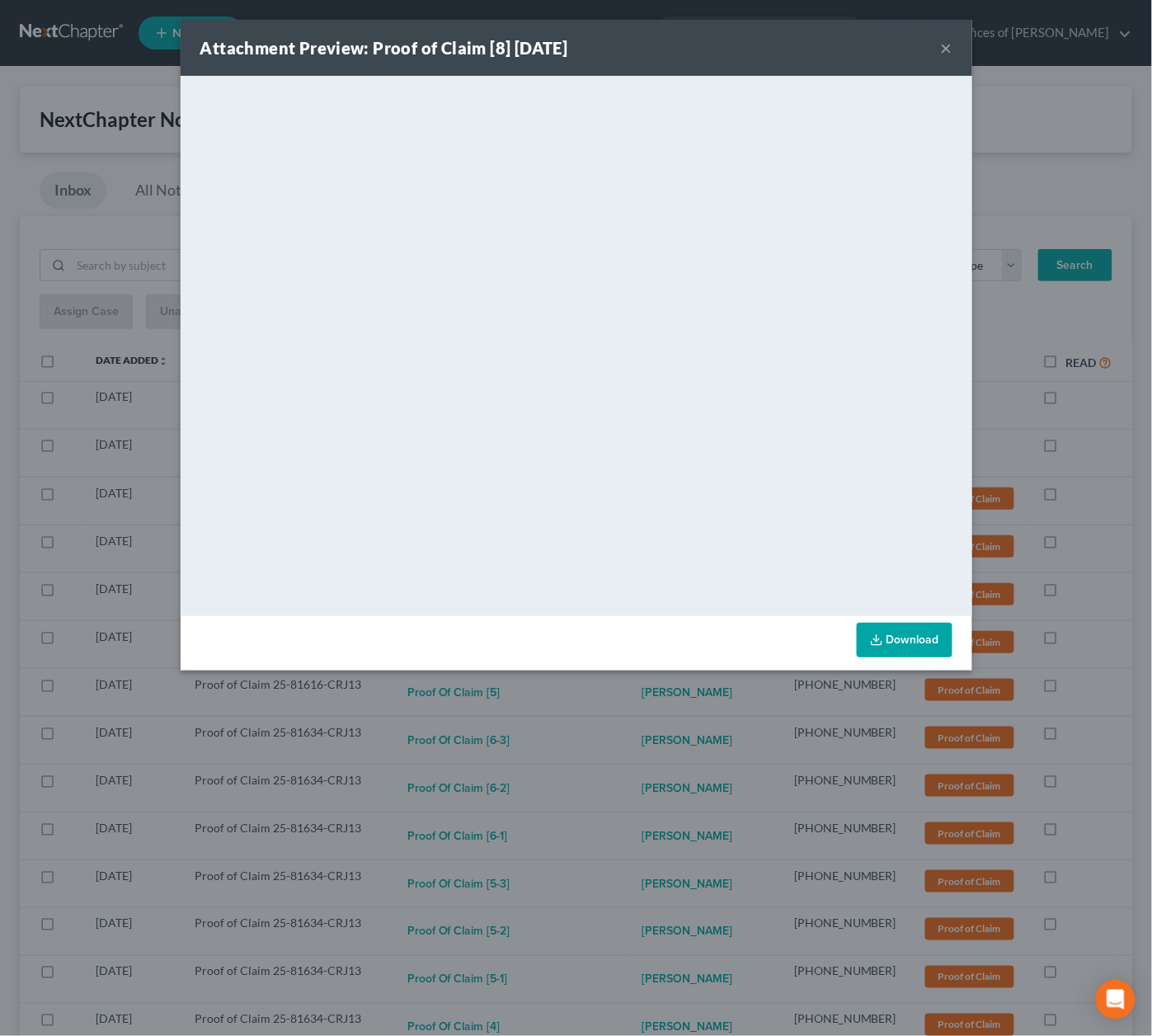
click at [633, 707] on div "Attachment Preview: Proof of Claim [8] 09/05/2025 × <object ng-attr-data='https…" at bounding box center [576, 518] width 1152 height 1036
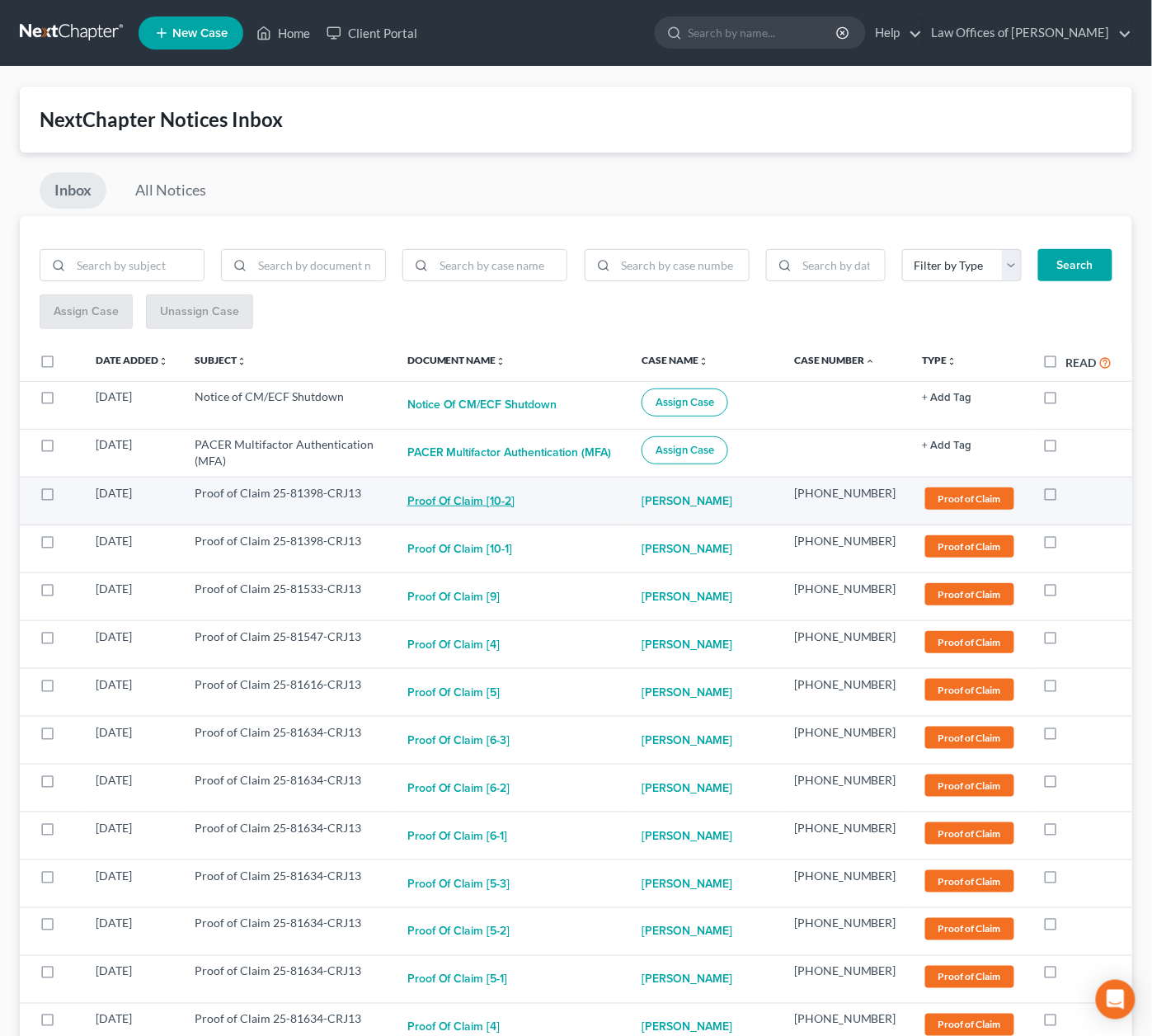
click at [481, 503] on button "Proof of Claim [10-2]" at bounding box center [461, 501] width 108 height 33
checkbox input "true"
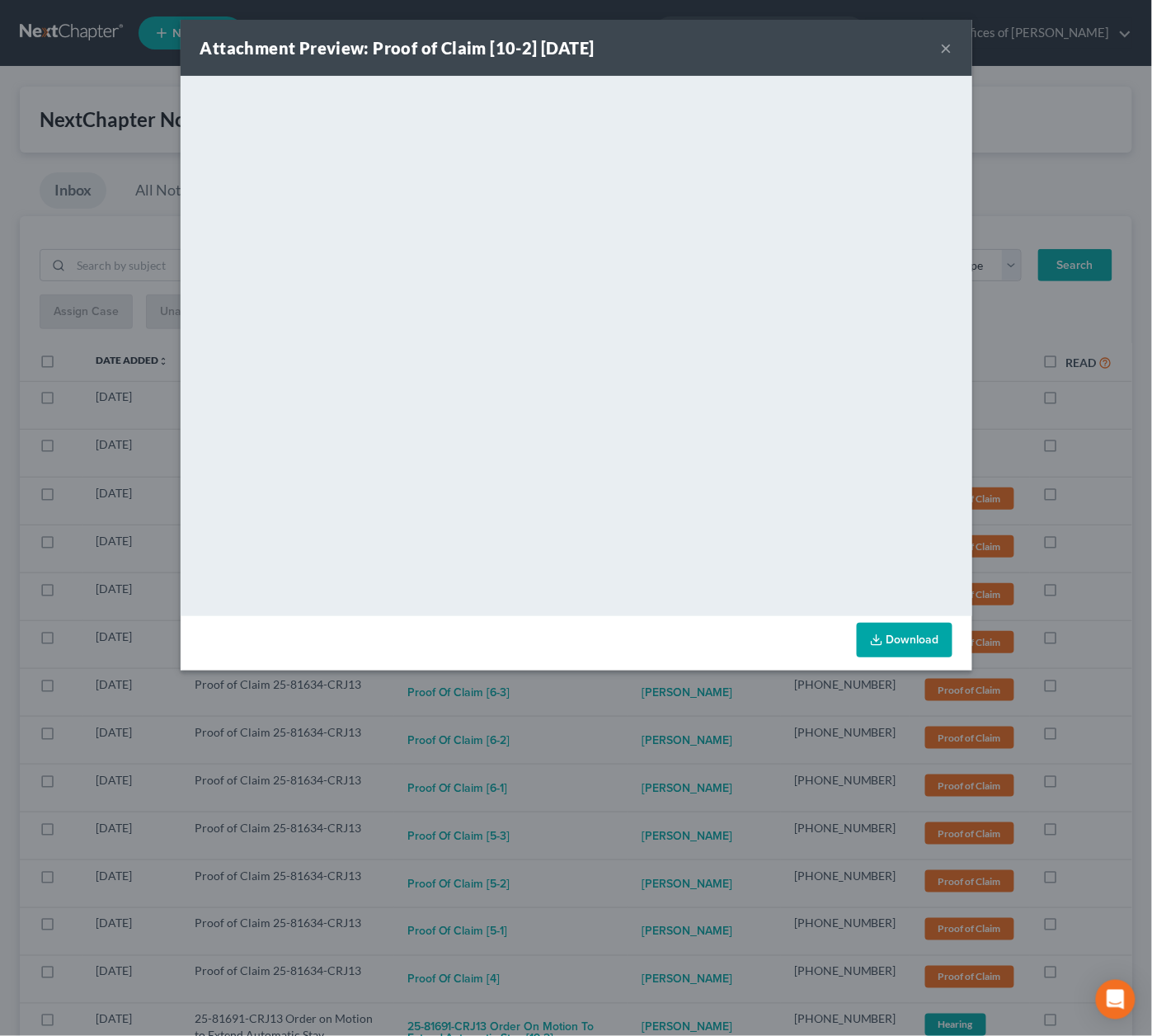
click at [635, 673] on div "Attachment Preview: Proof of Claim [10-2] 09/08/2025 × <object ng-attr-data='ht…" at bounding box center [576, 518] width 1152 height 1036
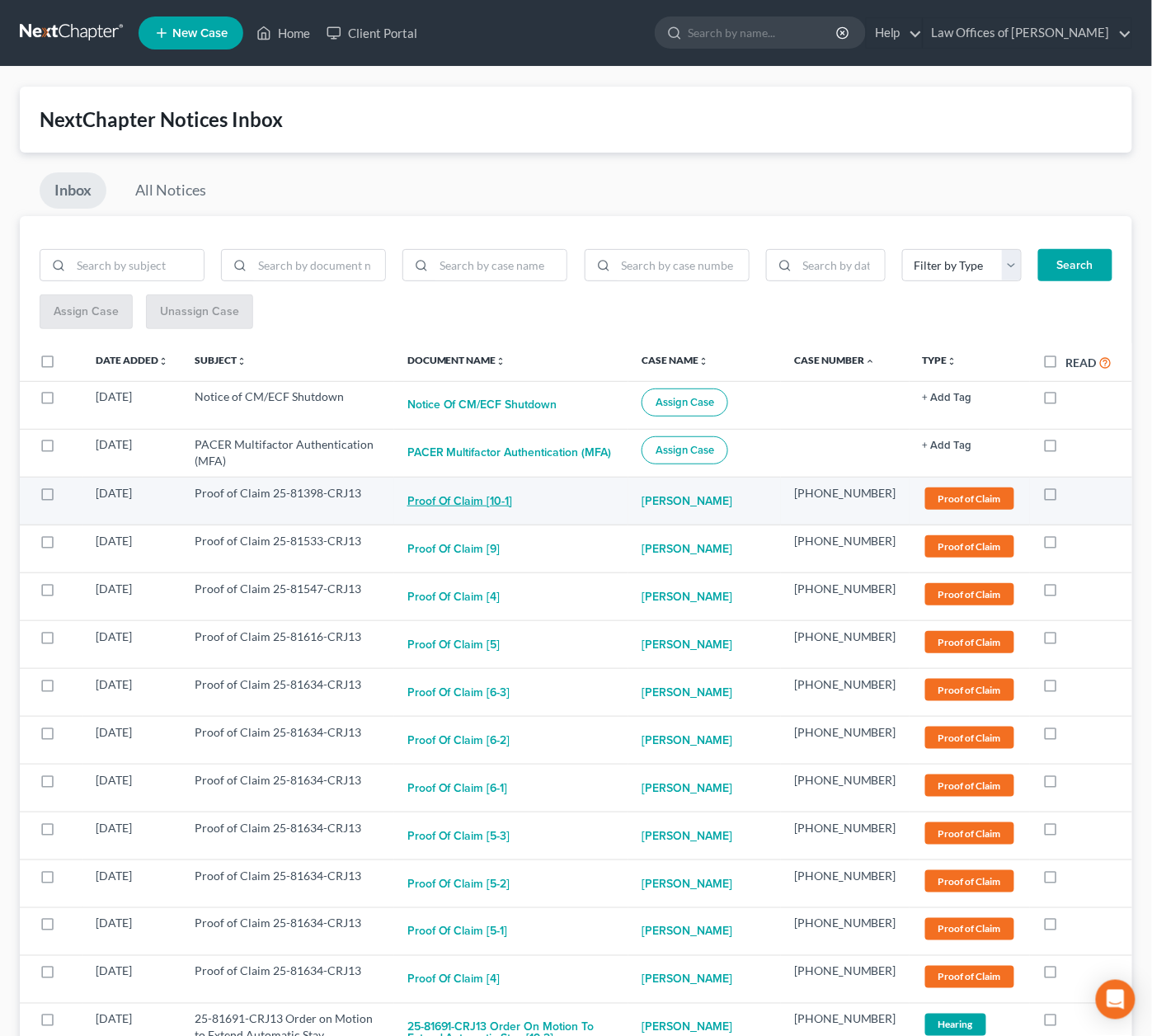
click at [501, 493] on button "Proof of Claim [10-1]" at bounding box center [460, 501] width 105 height 33
checkbox input "true"
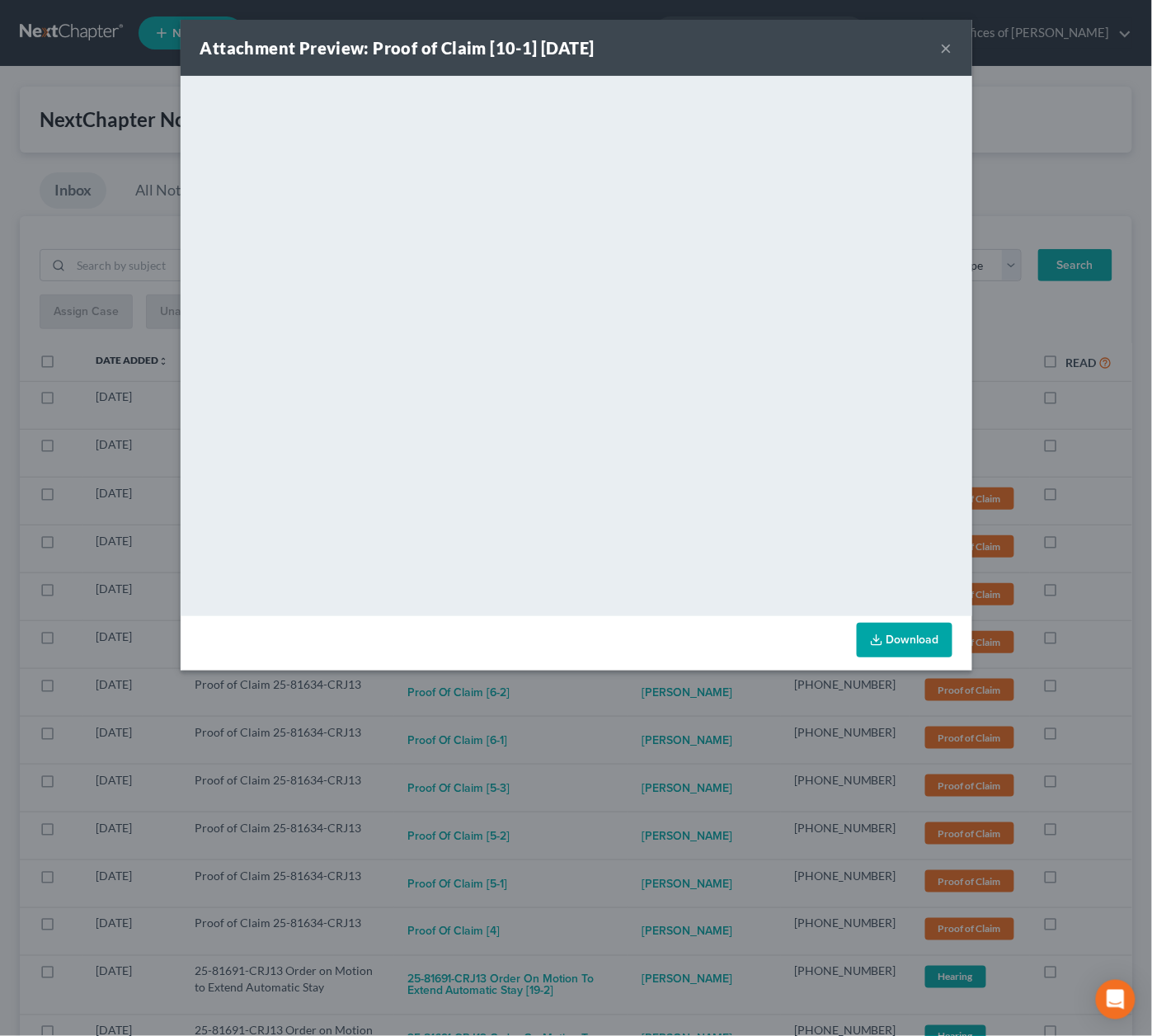
click at [619, 740] on div "Attachment Preview: Proof of Claim [10-1] 09/08/2025 × <object ng-attr-data='ht…" at bounding box center [576, 518] width 1152 height 1036
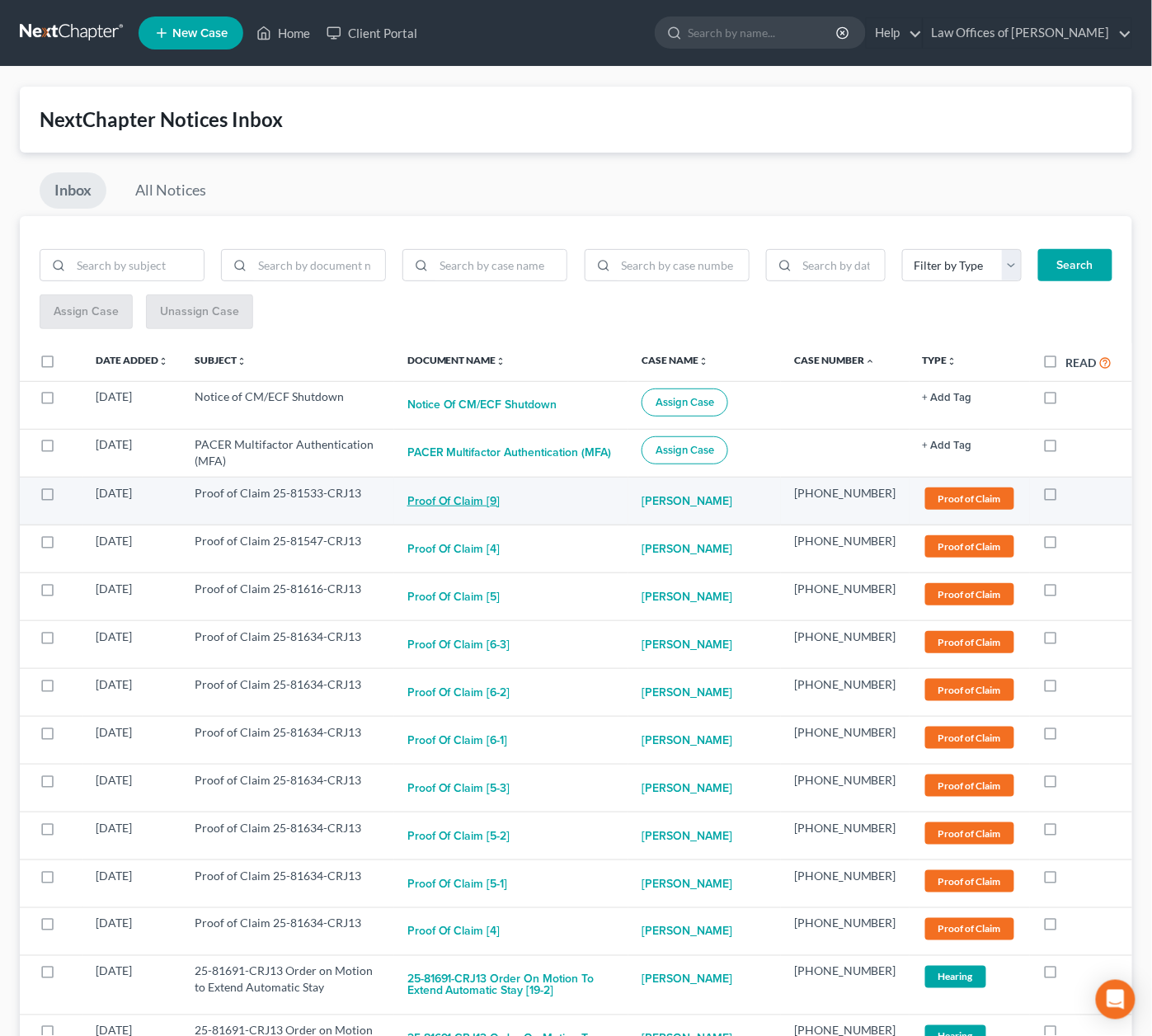
click at [478, 487] on button "Proof of Claim [9]" at bounding box center [454, 501] width 93 height 33
checkbox input "true"
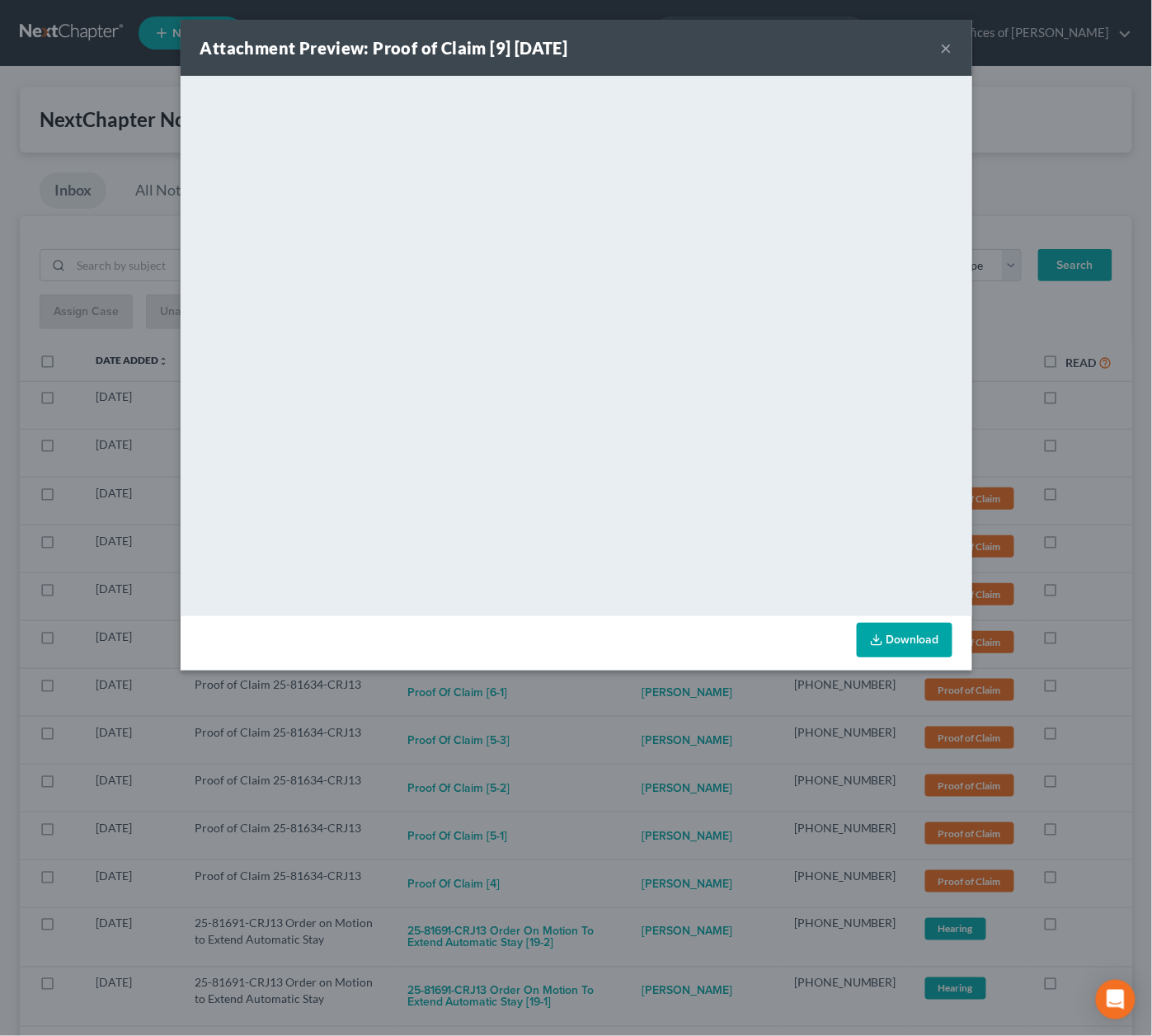
drag, startPoint x: 615, startPoint y: 726, endPoint x: 606, endPoint y: 710, distance: 18.4
click at [615, 723] on div "Attachment Preview: Proof of Claim [9] 09/08/2025 × <object ng-attr-data='https…" at bounding box center [576, 518] width 1152 height 1036
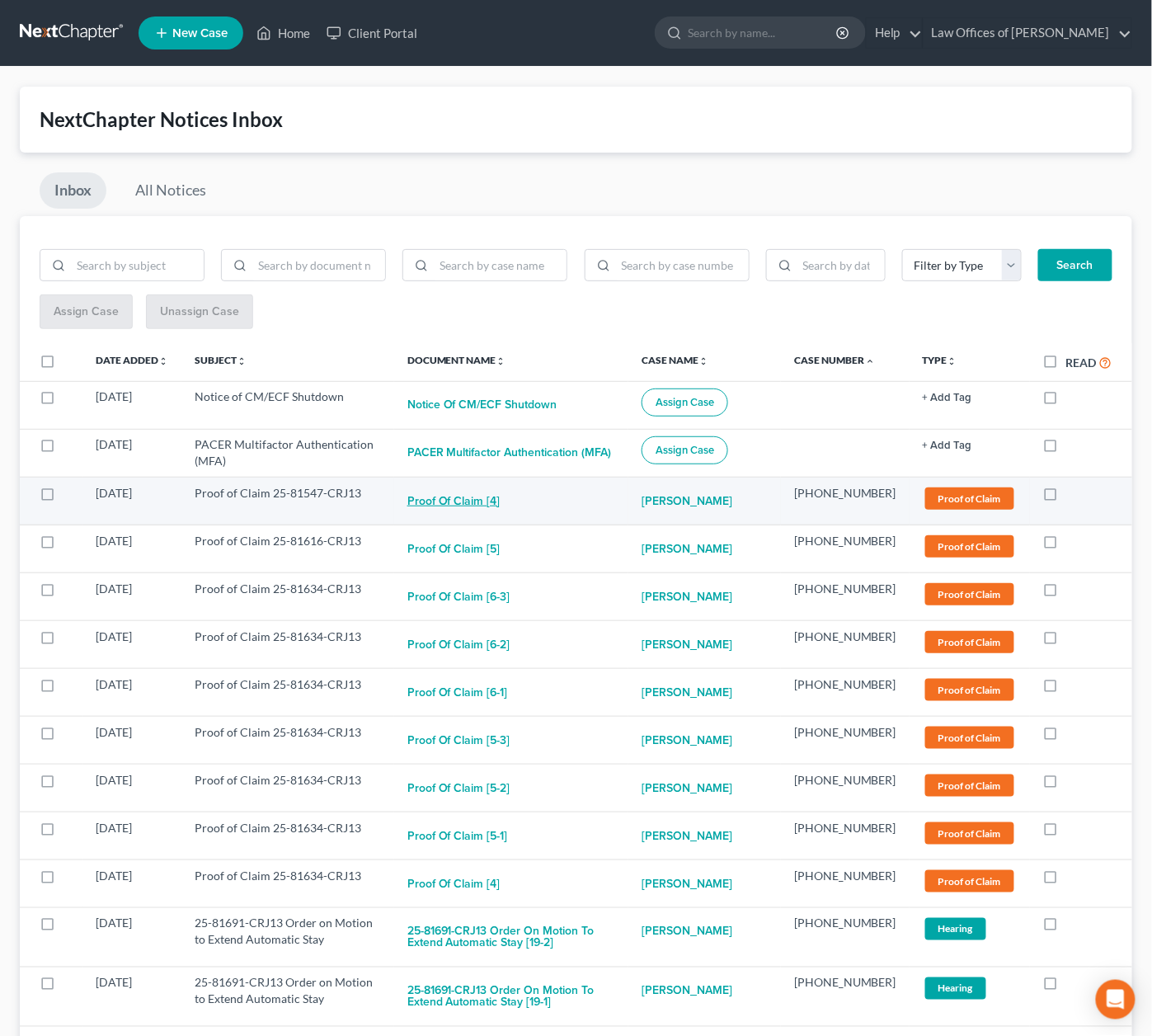
click at [473, 504] on button "Proof of Claim [4]" at bounding box center [454, 501] width 93 height 33
checkbox input "true"
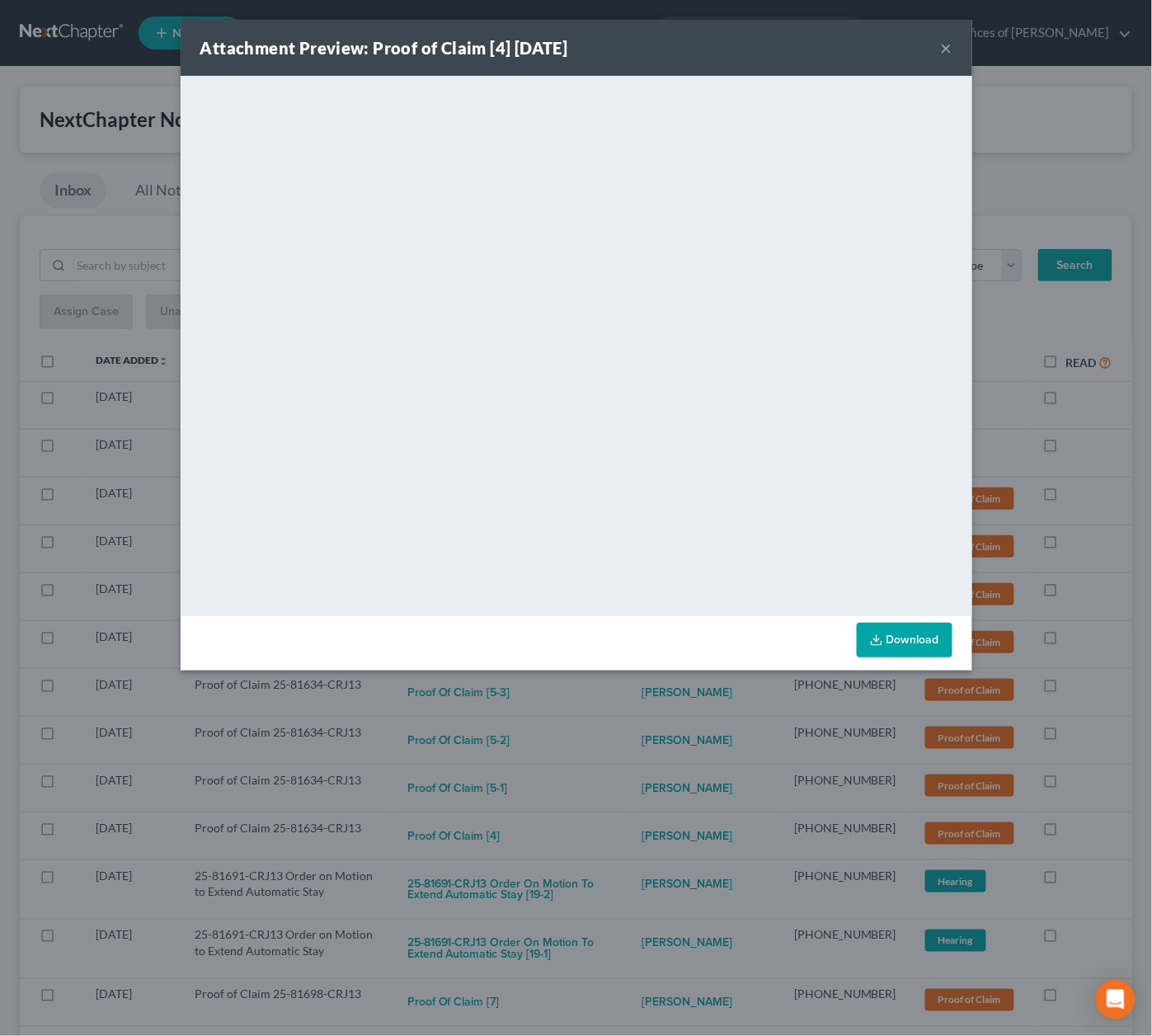
click at [630, 700] on div "Attachment Preview: Proof of Claim [4] 09/04/2025 × <object ng-attr-data='https…" at bounding box center [576, 518] width 1152 height 1036
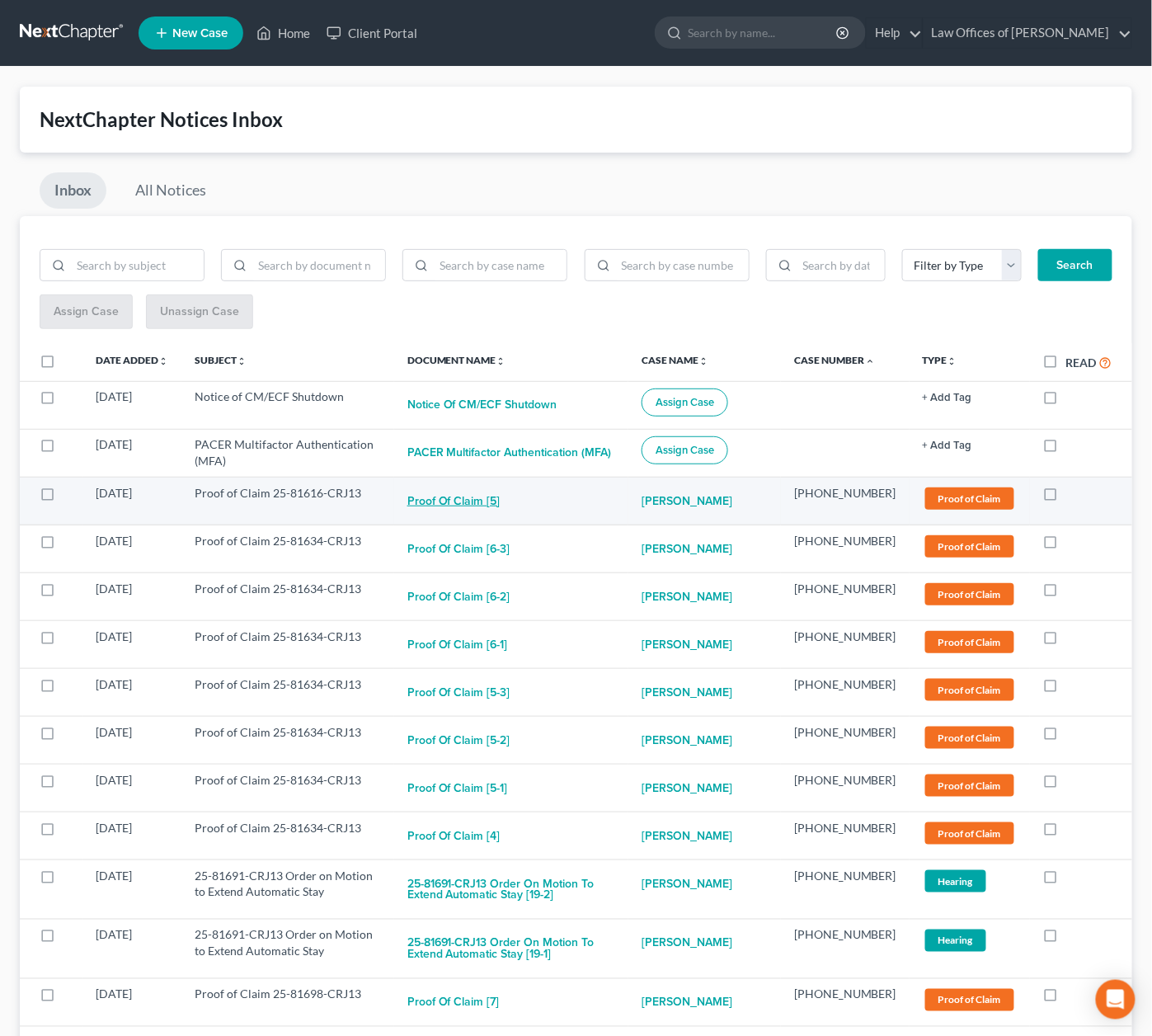
click at [480, 486] on button "Proof of Claim [5]" at bounding box center [454, 501] width 93 height 33
checkbox input "true"
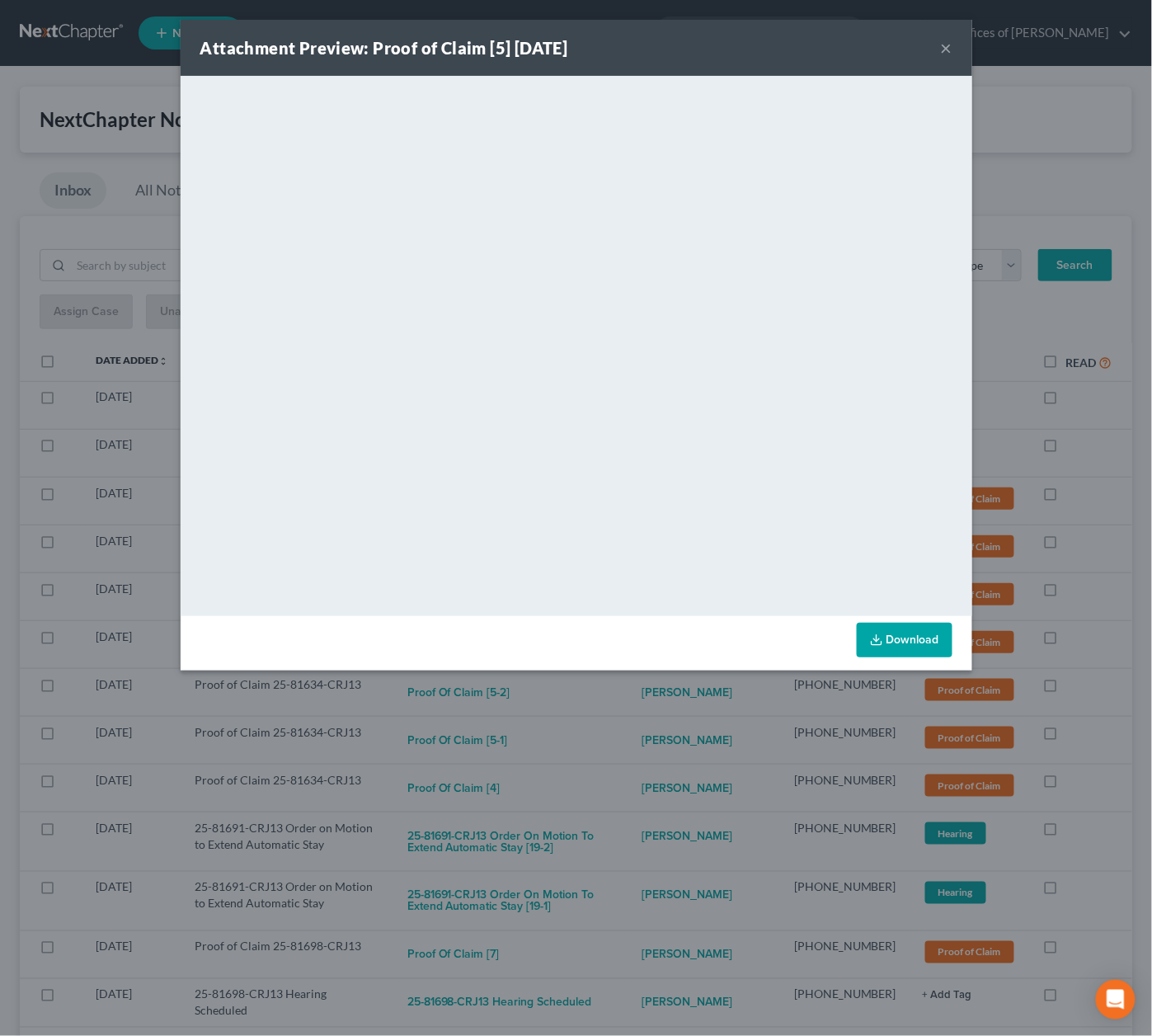
click at [635, 713] on div "Attachment Preview: Proof of Claim [5] 09/05/2025 × <object ng-attr-data='https…" at bounding box center [576, 518] width 1152 height 1036
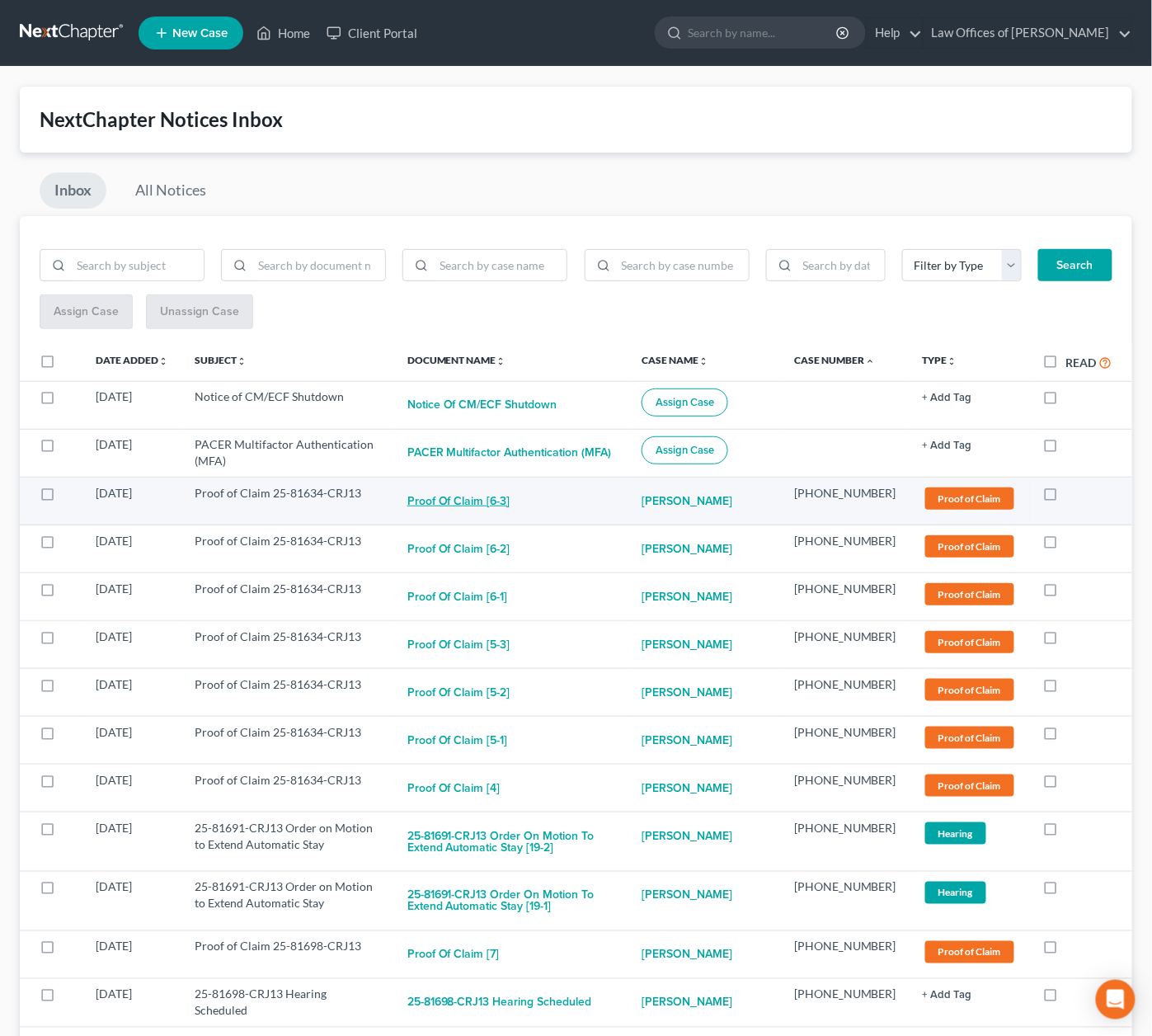
click at [498, 493] on button "Proof of Claim [6-3]" at bounding box center [458, 501] width 103 height 33
checkbox input "true"
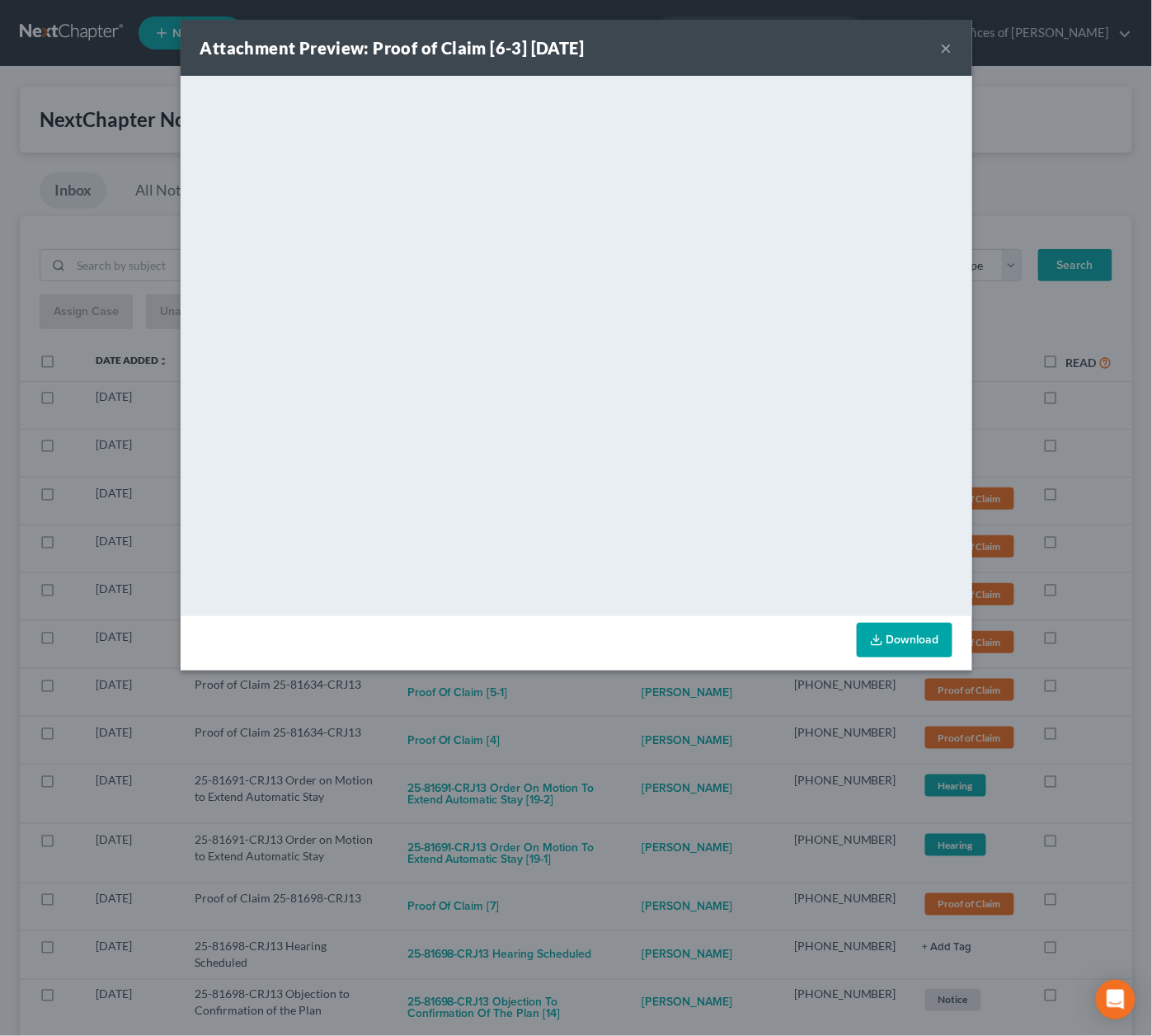
click at [622, 686] on div "Attachment Preview: Proof of Claim [6-3] 09/09/2025 × <object ng-attr-data='htt…" at bounding box center [576, 518] width 1152 height 1036
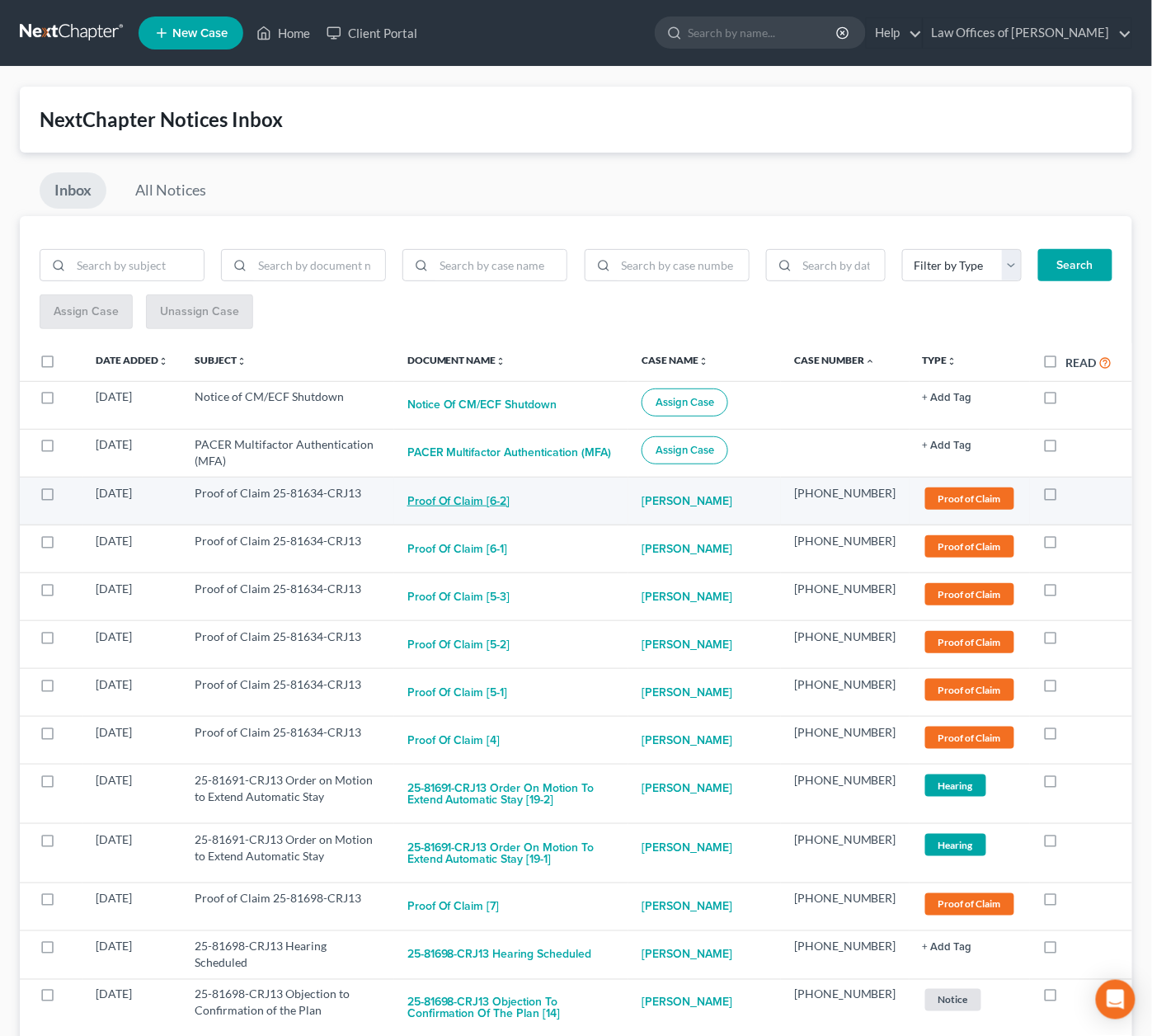
click at [510, 490] on button "Proof of Claim [6-2]" at bounding box center [458, 501] width 103 height 33
checkbox input "true"
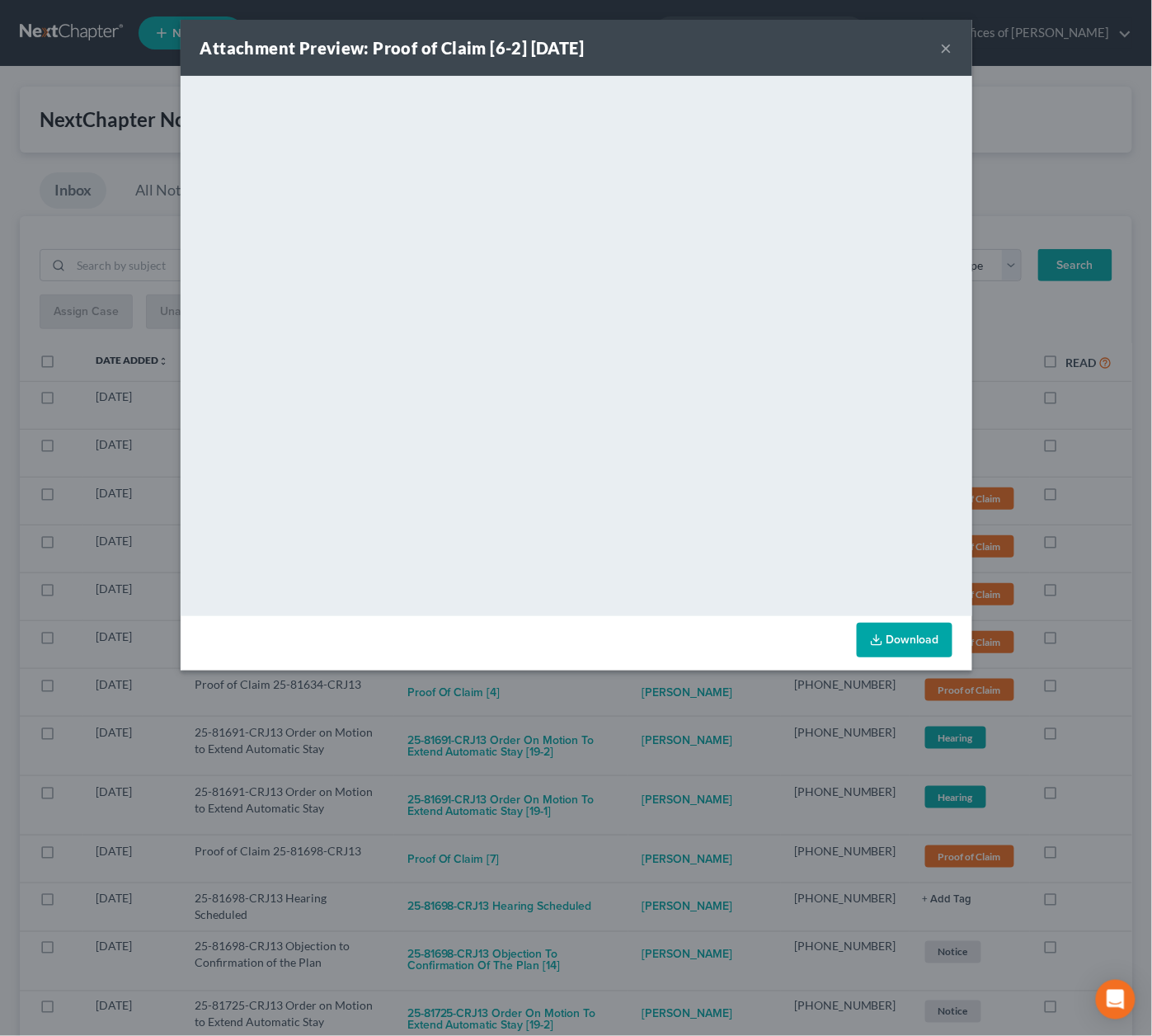
click at [633, 716] on div "Attachment Preview: Proof of Claim [6-2] 09/09/2025 × <object ng-attr-data='htt…" at bounding box center [576, 518] width 1152 height 1036
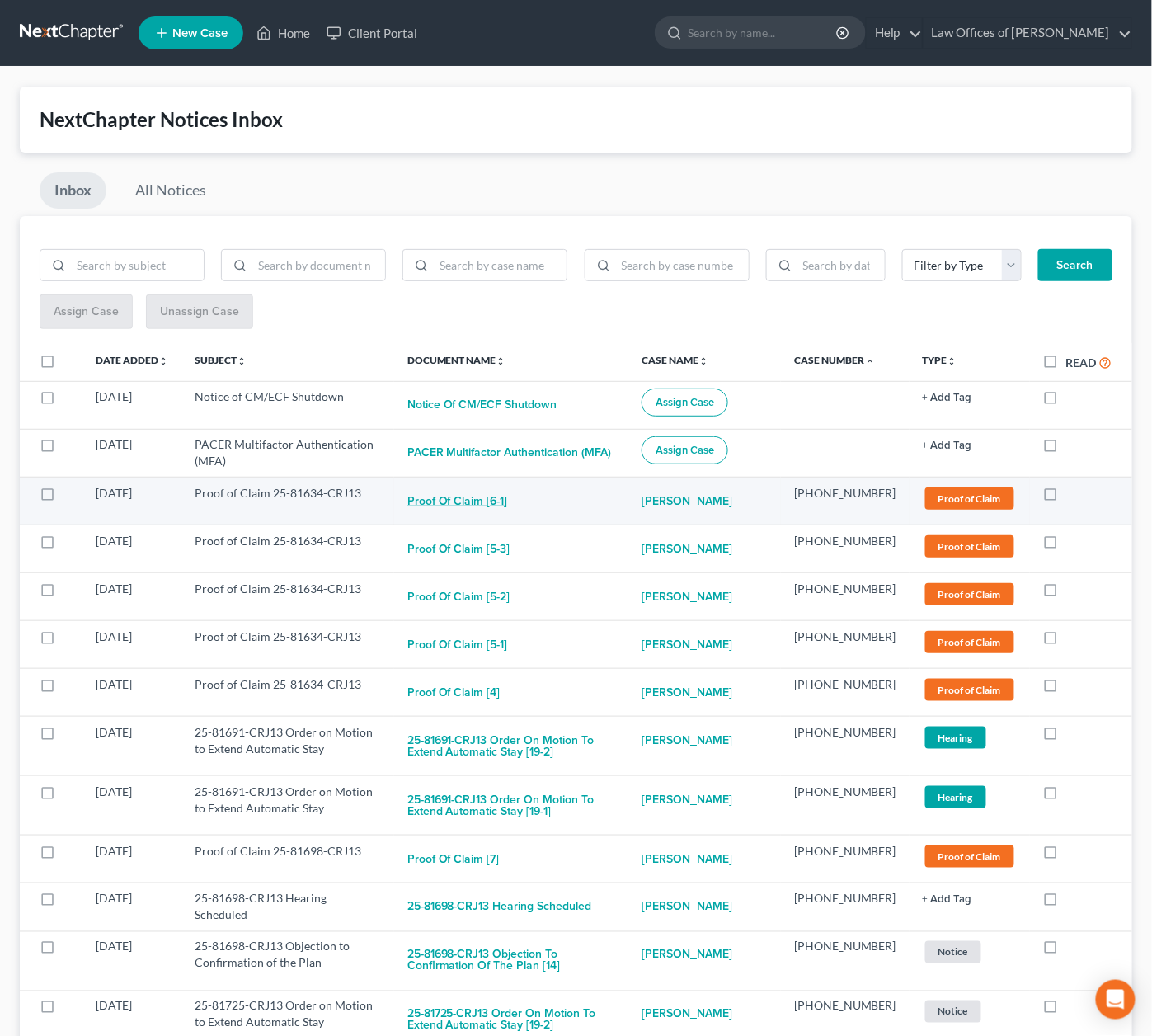
click at [503, 493] on button "Proof of Claim [6-1]" at bounding box center [457, 501] width 101 height 33
checkbox input "true"
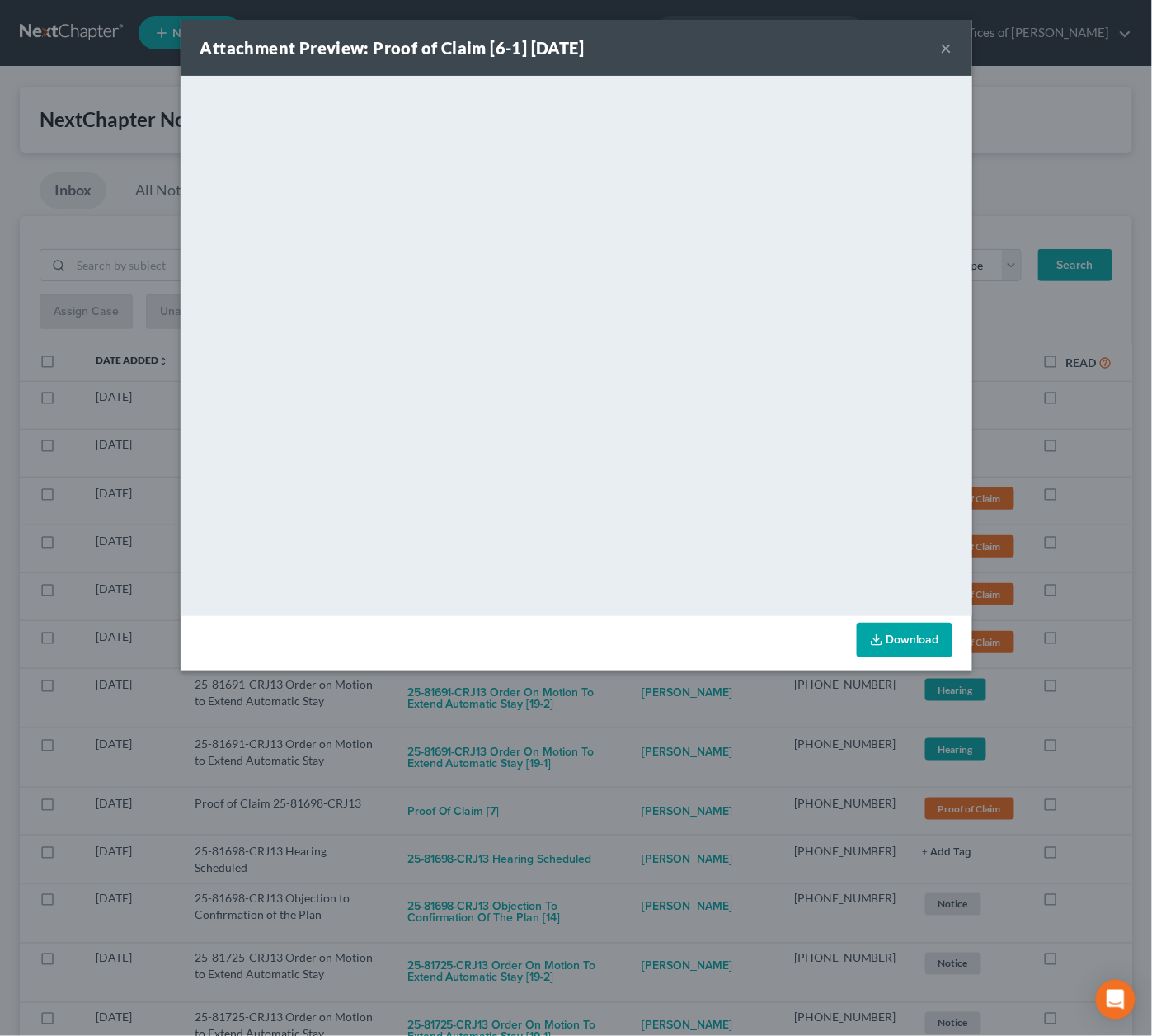
click at [623, 688] on div "Attachment Preview: Proof of Claim [6-1] 09/09/2025 × <object ng-attr-data='htt…" at bounding box center [576, 518] width 1152 height 1036
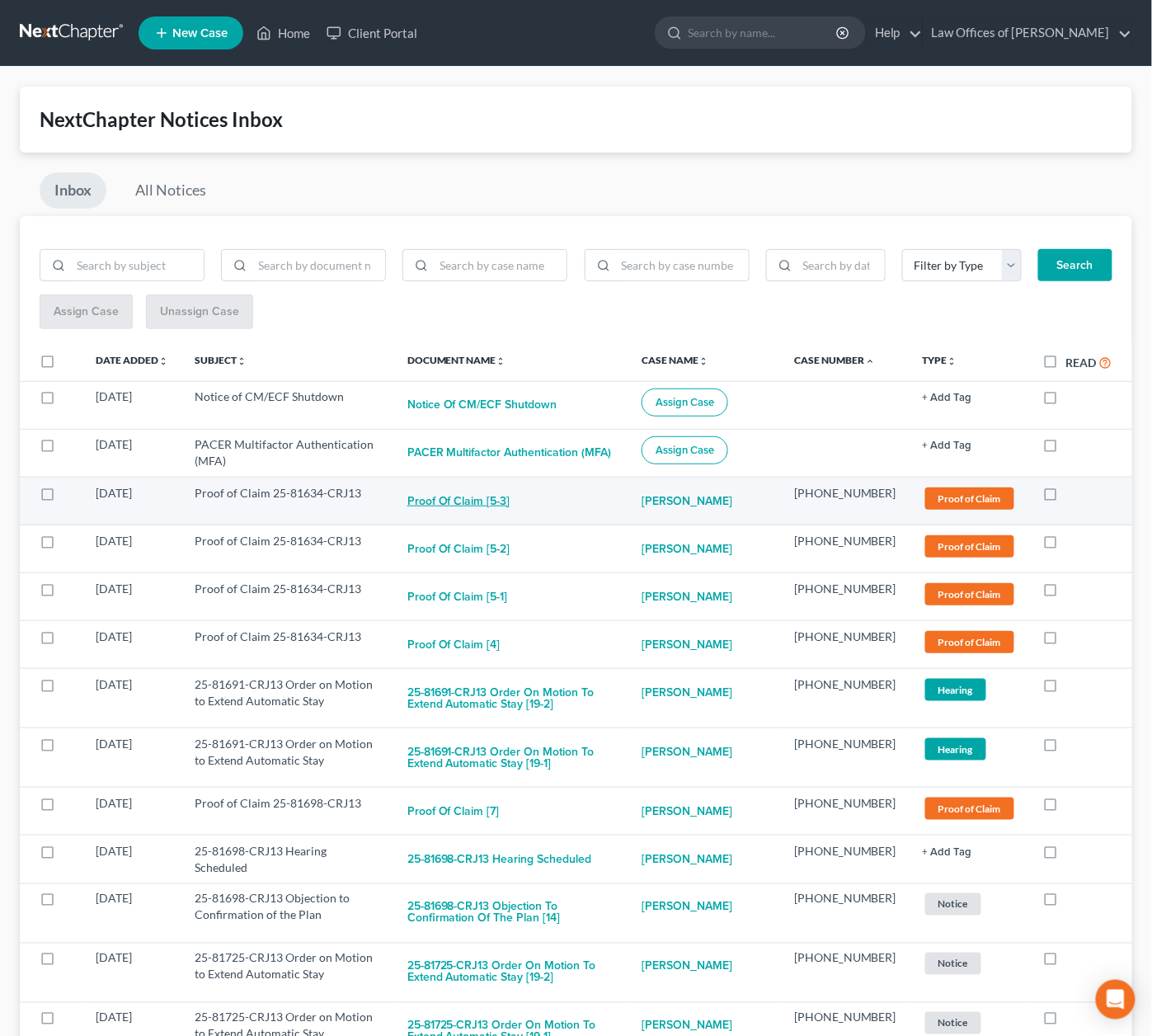
click at [510, 503] on button "Proof of Claim [5-3]" at bounding box center [458, 501] width 103 height 33
checkbox input "true"
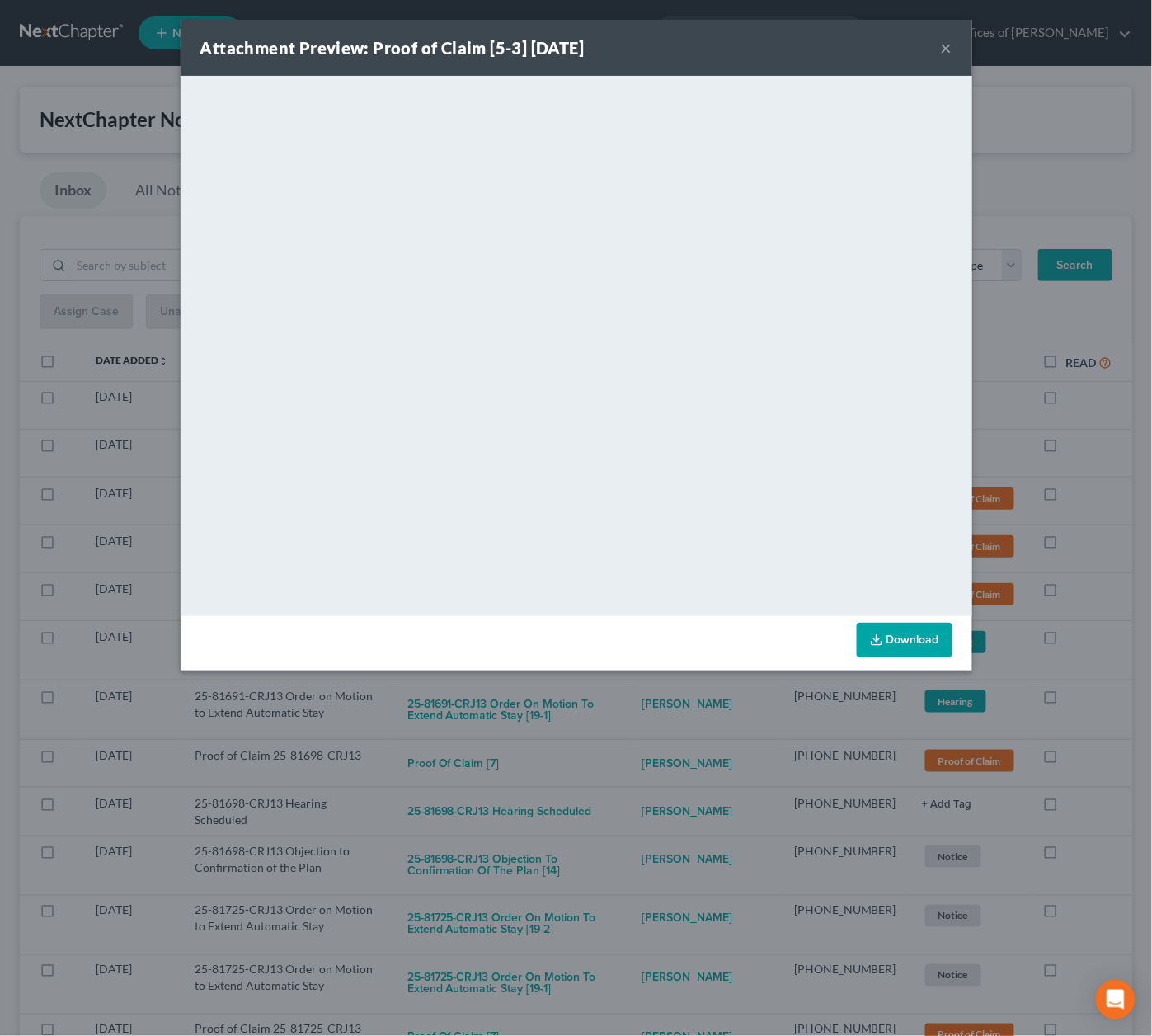
click at [609, 709] on div "Attachment Preview: Proof of Claim [5-3] 09/09/2025 × <object ng-attr-data='htt…" at bounding box center [576, 518] width 1152 height 1036
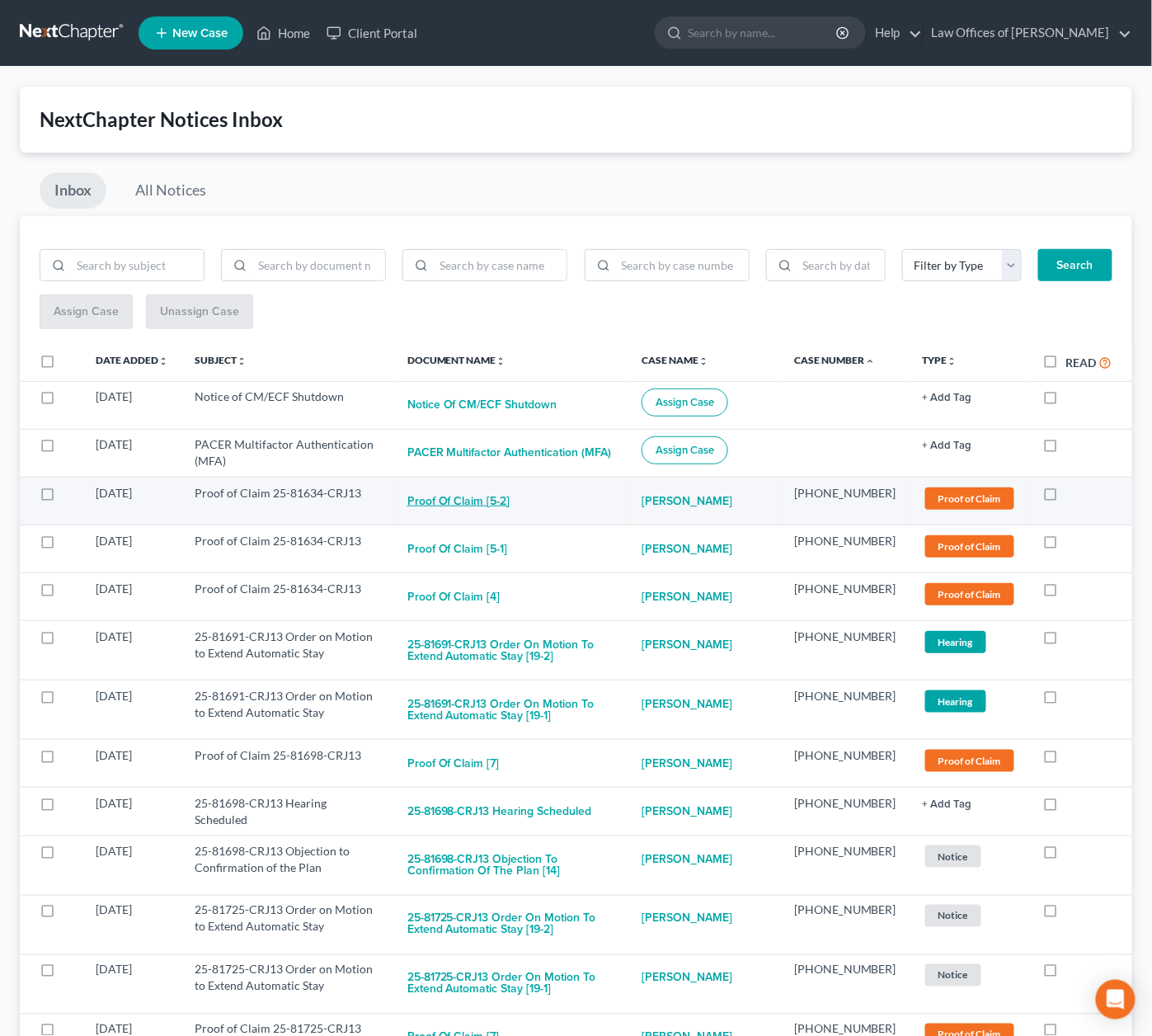
click at [496, 493] on button "Proof of Claim [5-2]" at bounding box center [458, 501] width 103 height 33
checkbox input "true"
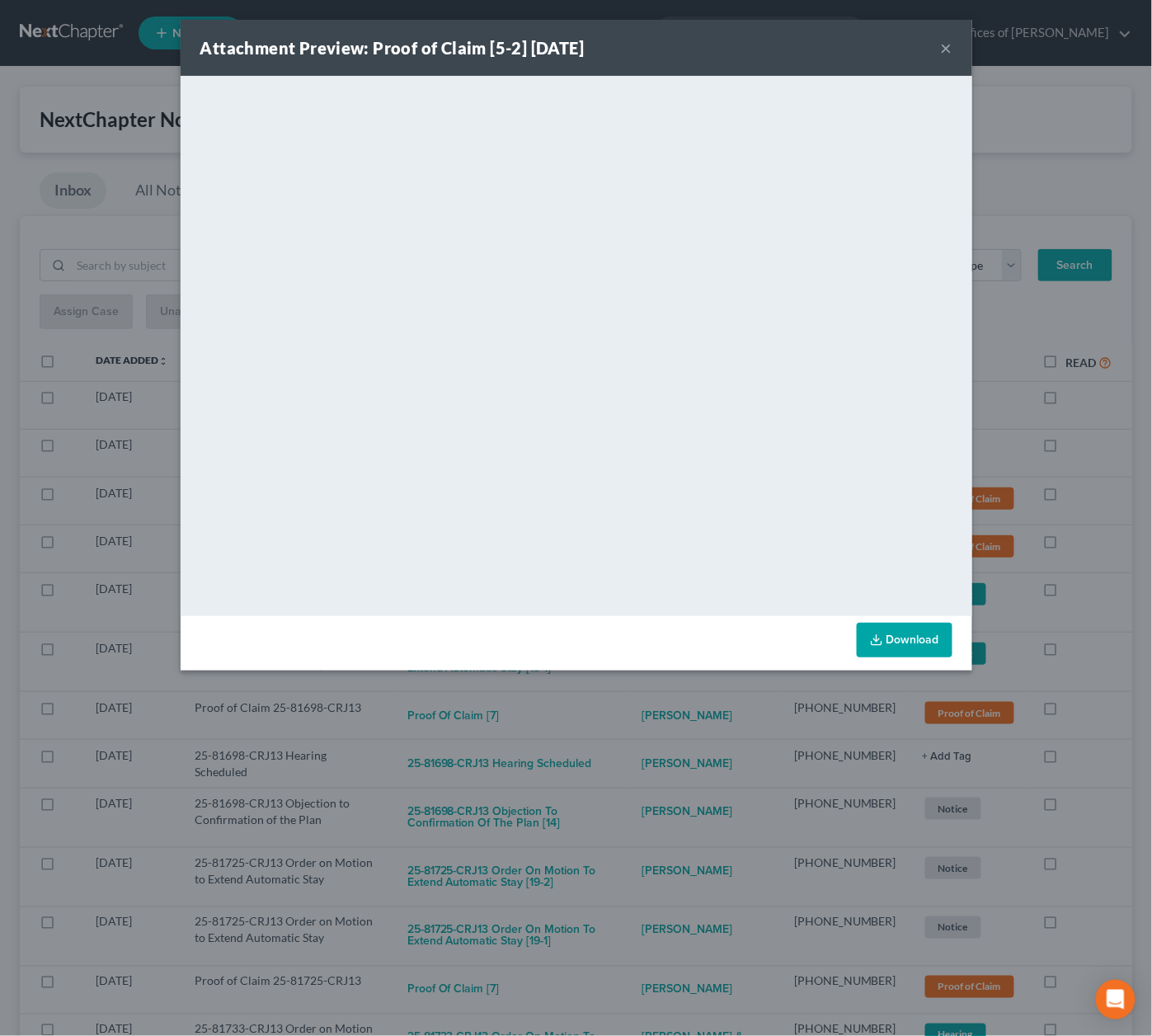
click at [591, 729] on div "Attachment Preview: Proof of Claim [5-2] 09/09/2025 × <object ng-attr-data='htt…" at bounding box center [576, 518] width 1152 height 1036
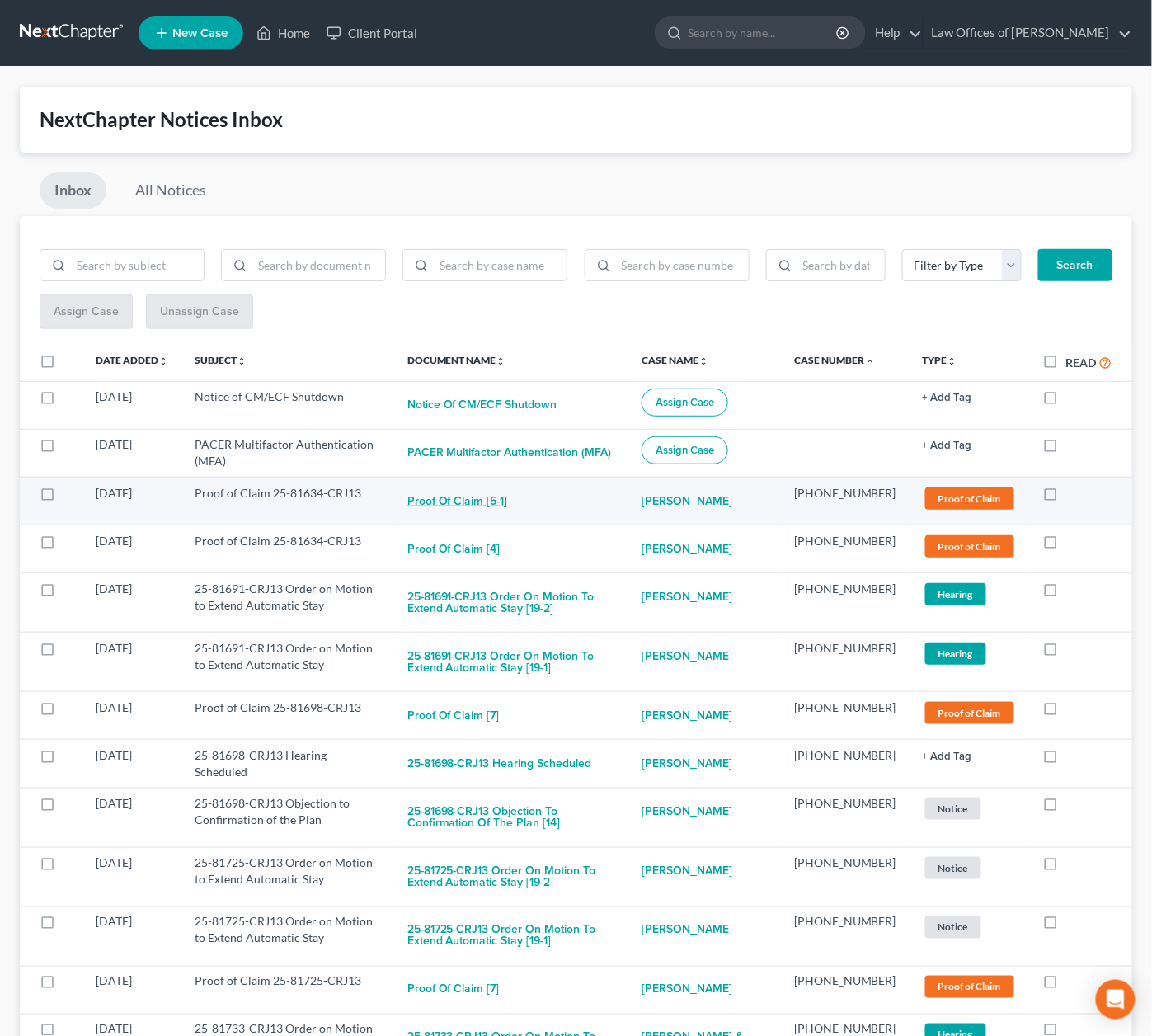
click at [473, 491] on button "Proof of Claim [5-1]" at bounding box center [457, 501] width 101 height 33
checkbox input "true"
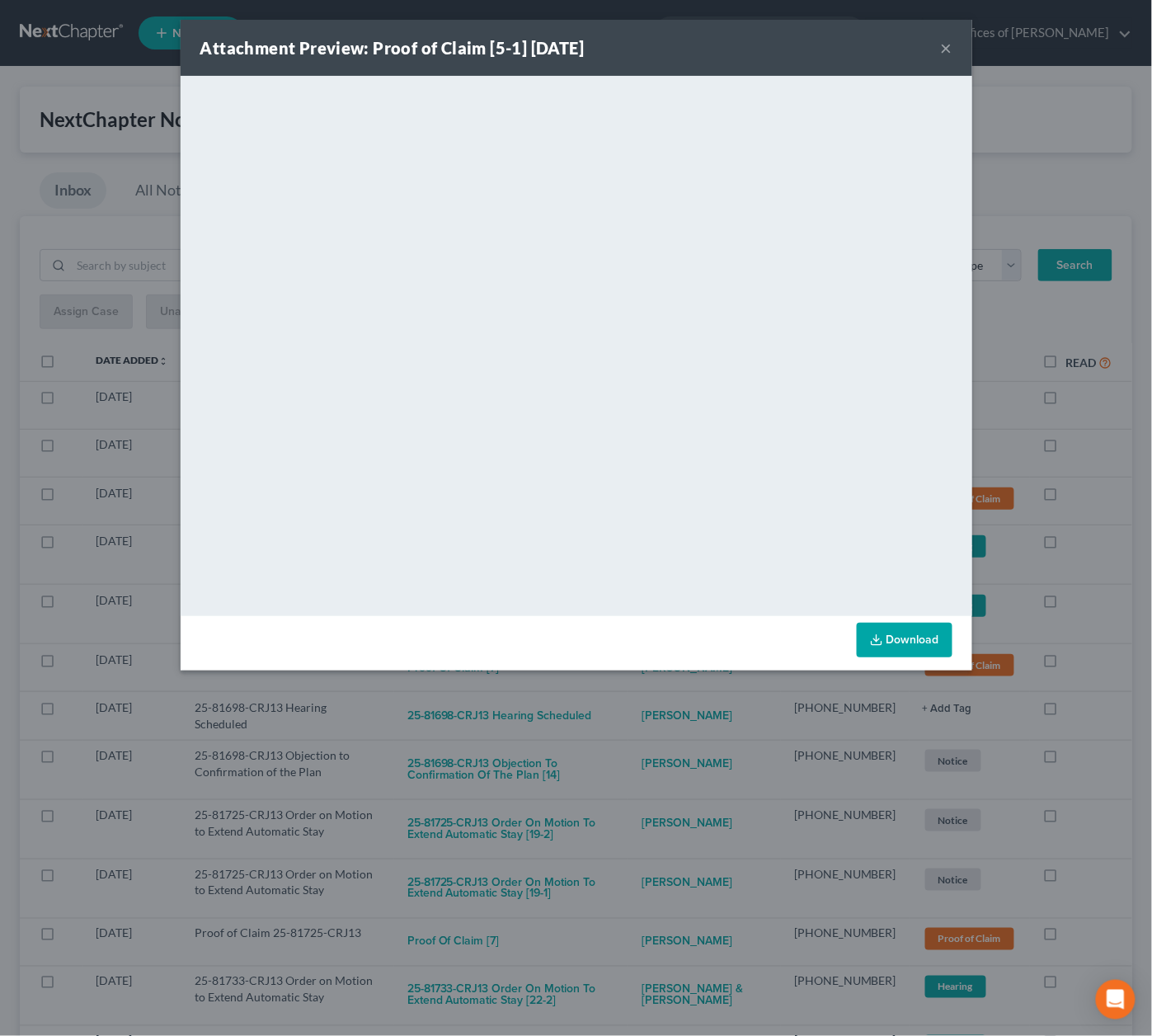
click at [587, 713] on div "Attachment Preview: Proof of Claim [5-1] 09/09/2025 × <object ng-attr-data='htt…" at bounding box center [576, 518] width 1152 height 1036
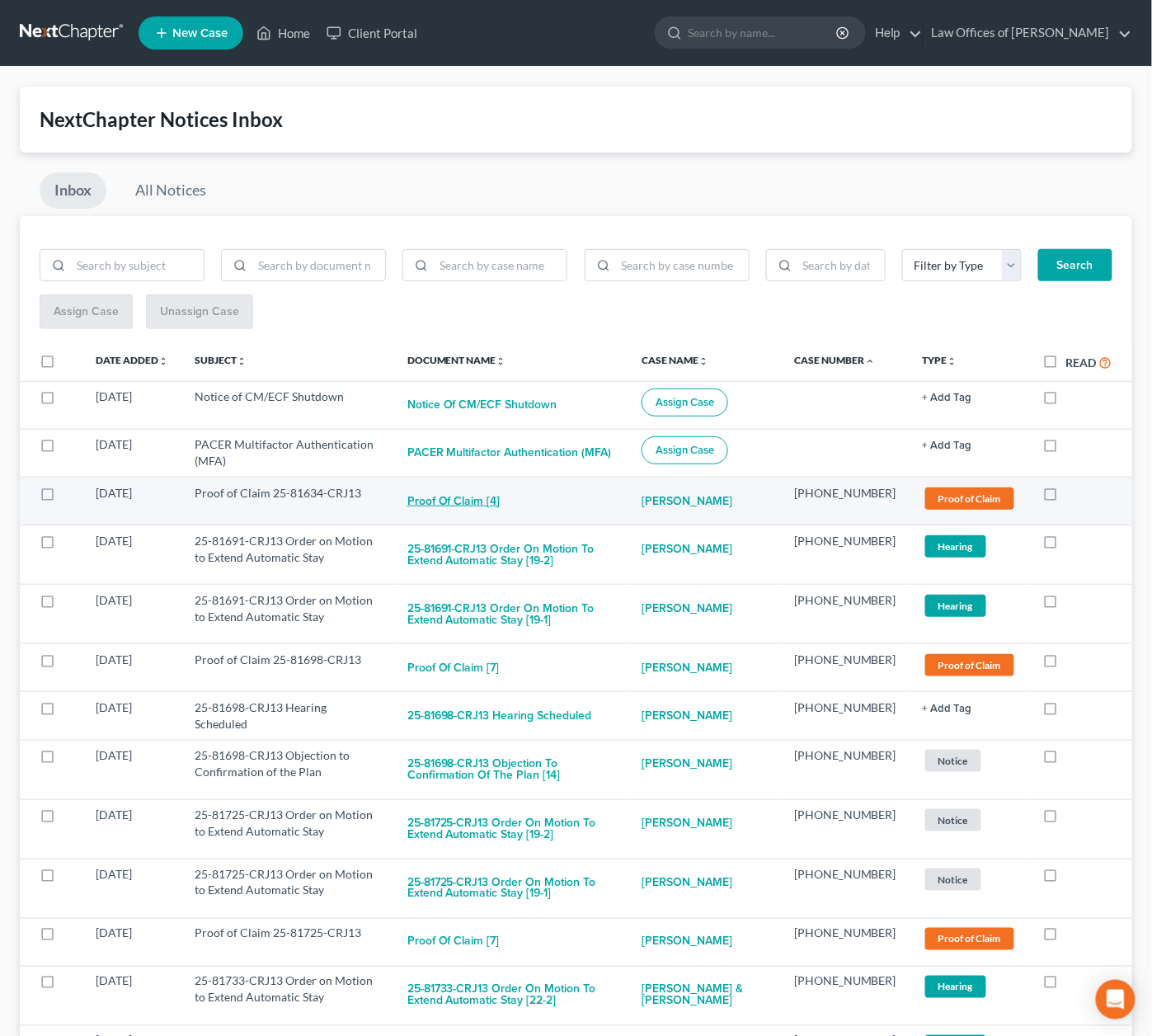
click at [463, 500] on button "Proof of Claim [4]" at bounding box center [454, 501] width 93 height 33
checkbox input "true"
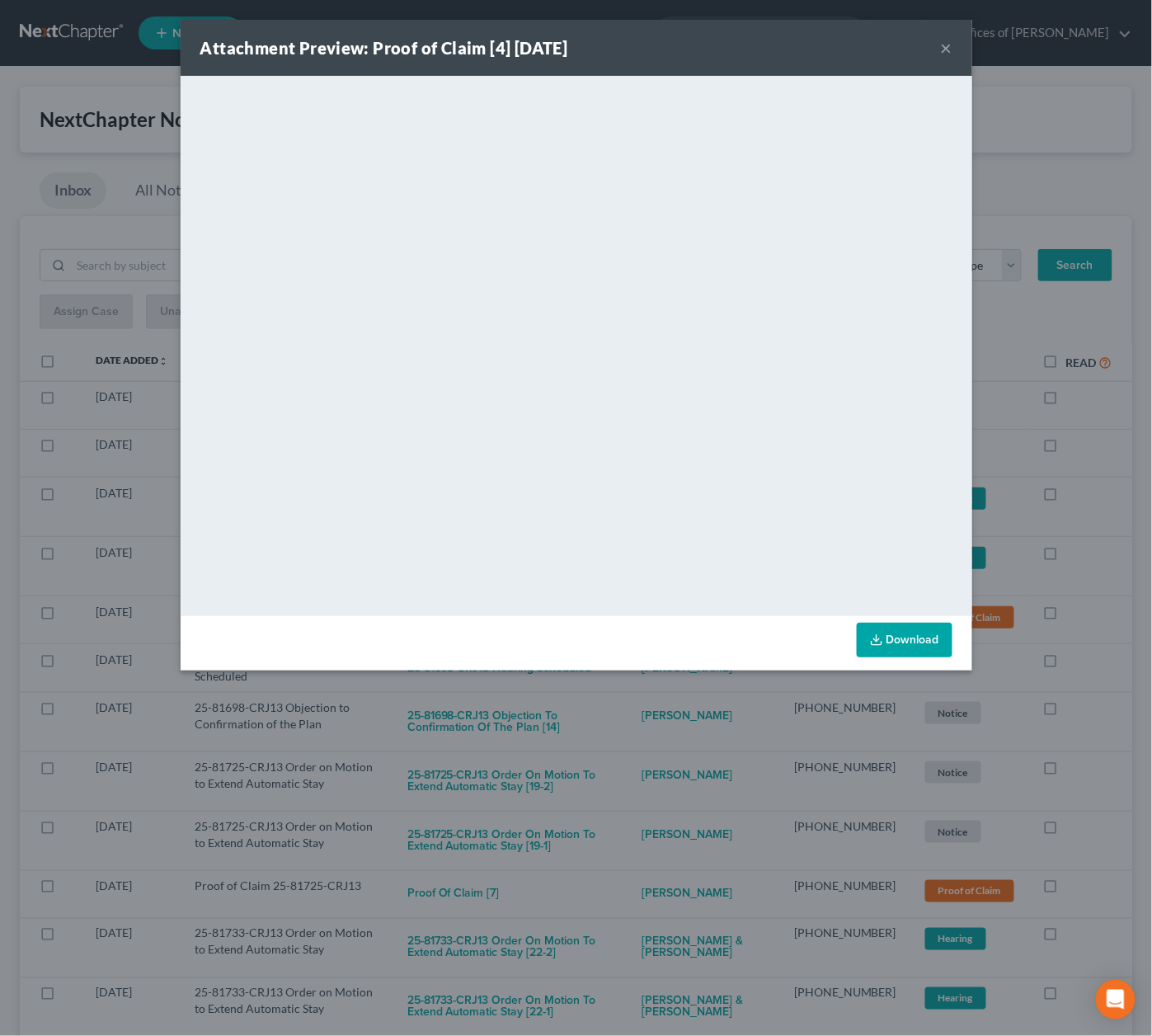
click at [573, 695] on div "Attachment Preview: Proof of Claim [4] 09/05/2025 × <object ng-attr-data='https…" at bounding box center [576, 518] width 1152 height 1036
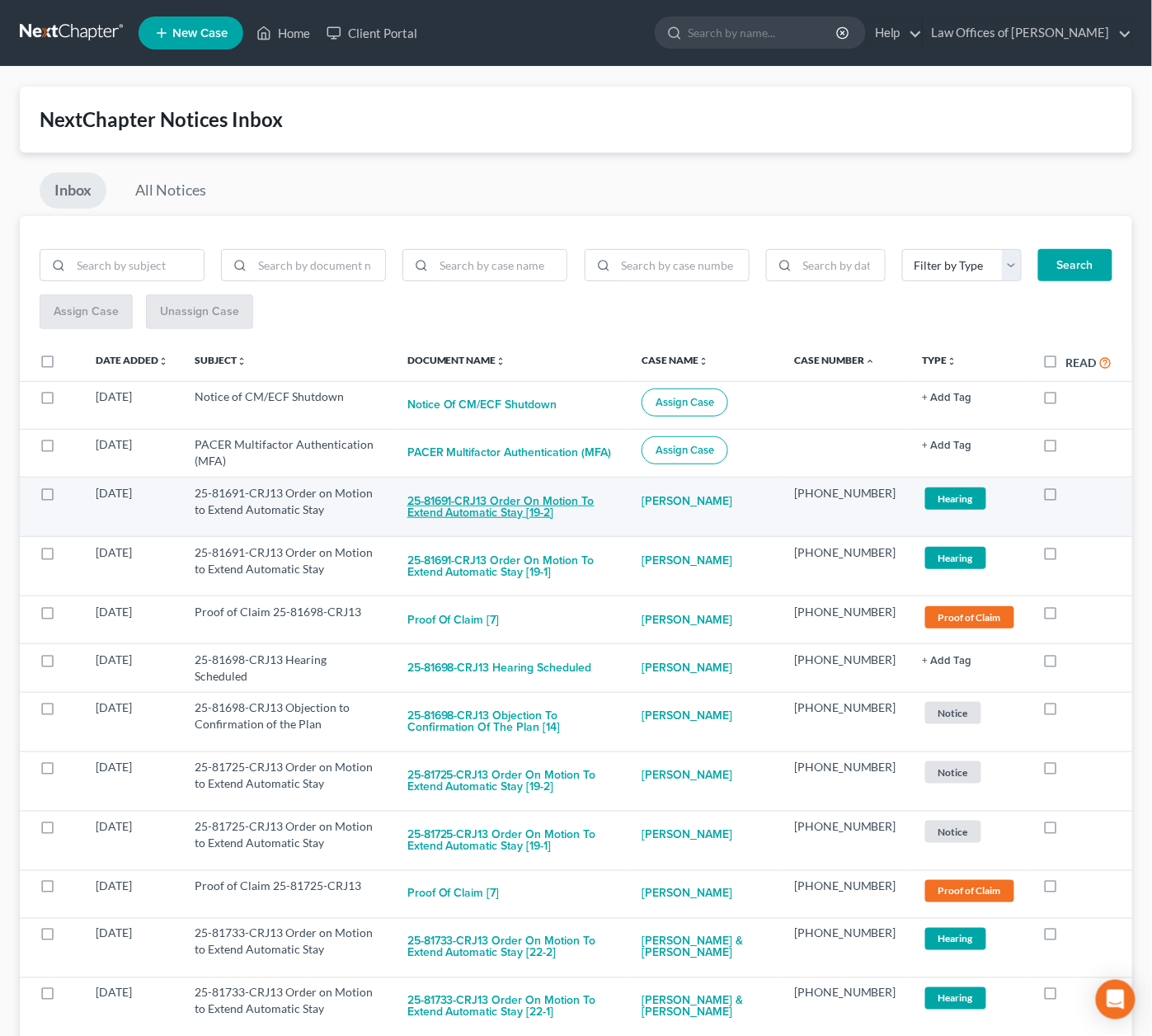
click at [481, 495] on button "25-81691-CRJ13 Order on Motion to Extend Automatic Stay [19-2]" at bounding box center [511, 507] width 208 height 45
checkbox input "true"
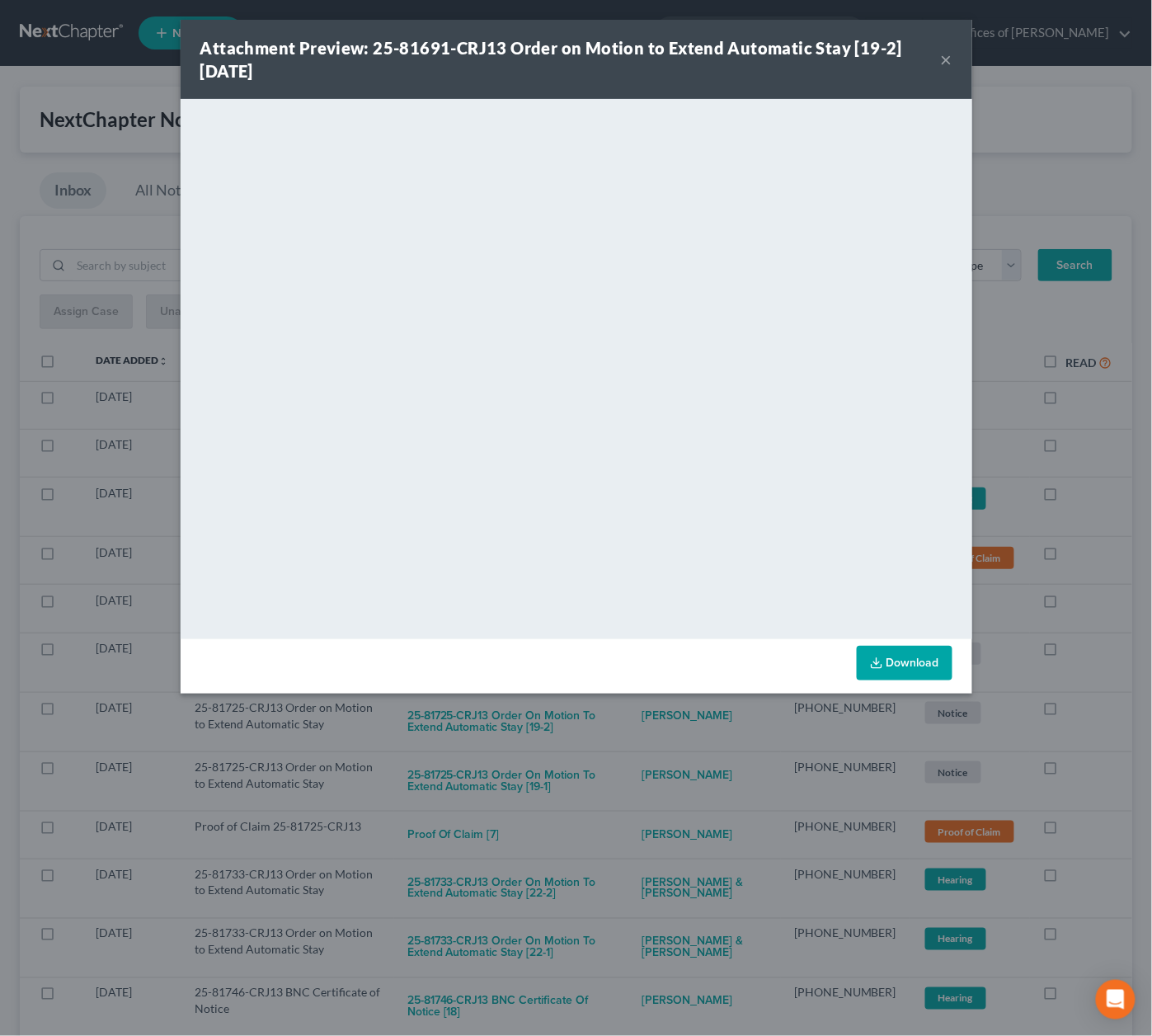
drag, startPoint x: 564, startPoint y: 756, endPoint x: 522, endPoint y: 697, distance: 72.4
click at [563, 754] on div "Attachment Preview: 25-81691-CRJ13 Order on Motion to Extend Automatic Stay [19…" at bounding box center [576, 518] width 1152 height 1036
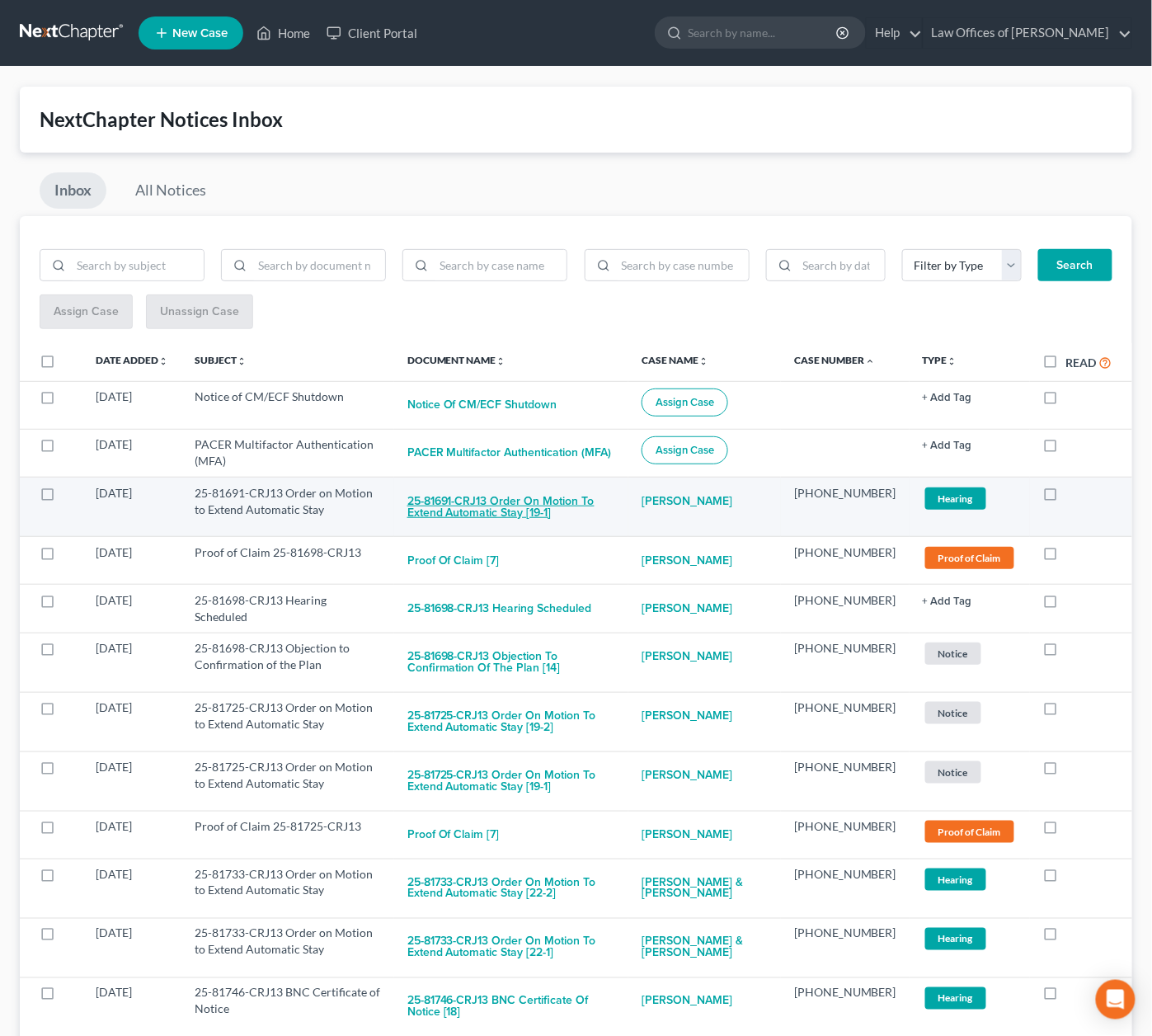
click at [494, 497] on button "25-81691-CRJ13 Order on Motion to Extend Automatic Stay [19-1]" at bounding box center [511, 507] width 208 height 45
checkbox input "true"
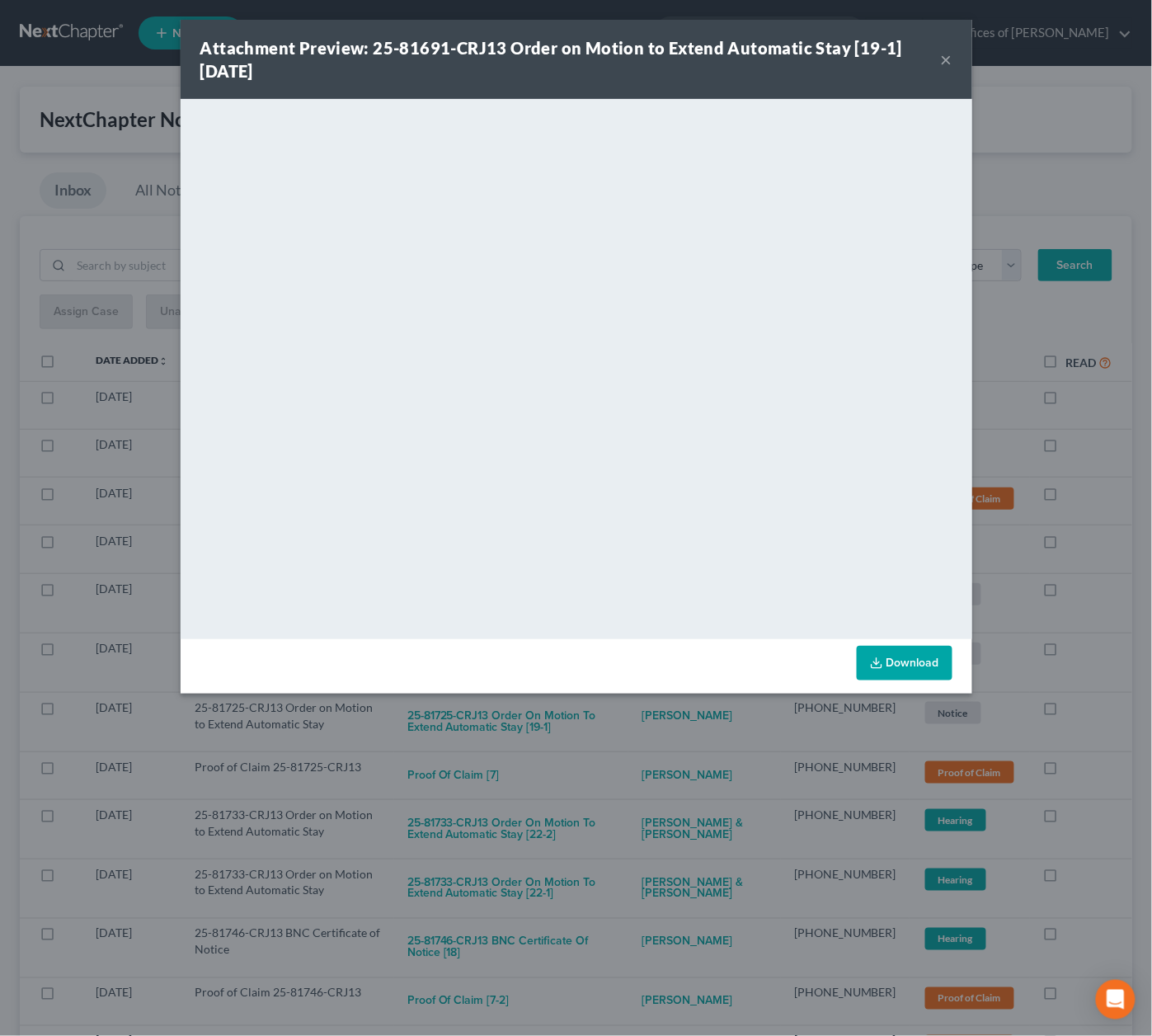
drag, startPoint x: 620, startPoint y: 728, endPoint x: 587, endPoint y: 701, distance: 42.6
click at [619, 726] on div "Attachment Preview: 25-81691-CRJ13 Order on Motion to Extend Automatic Stay [19…" at bounding box center [576, 518] width 1152 height 1036
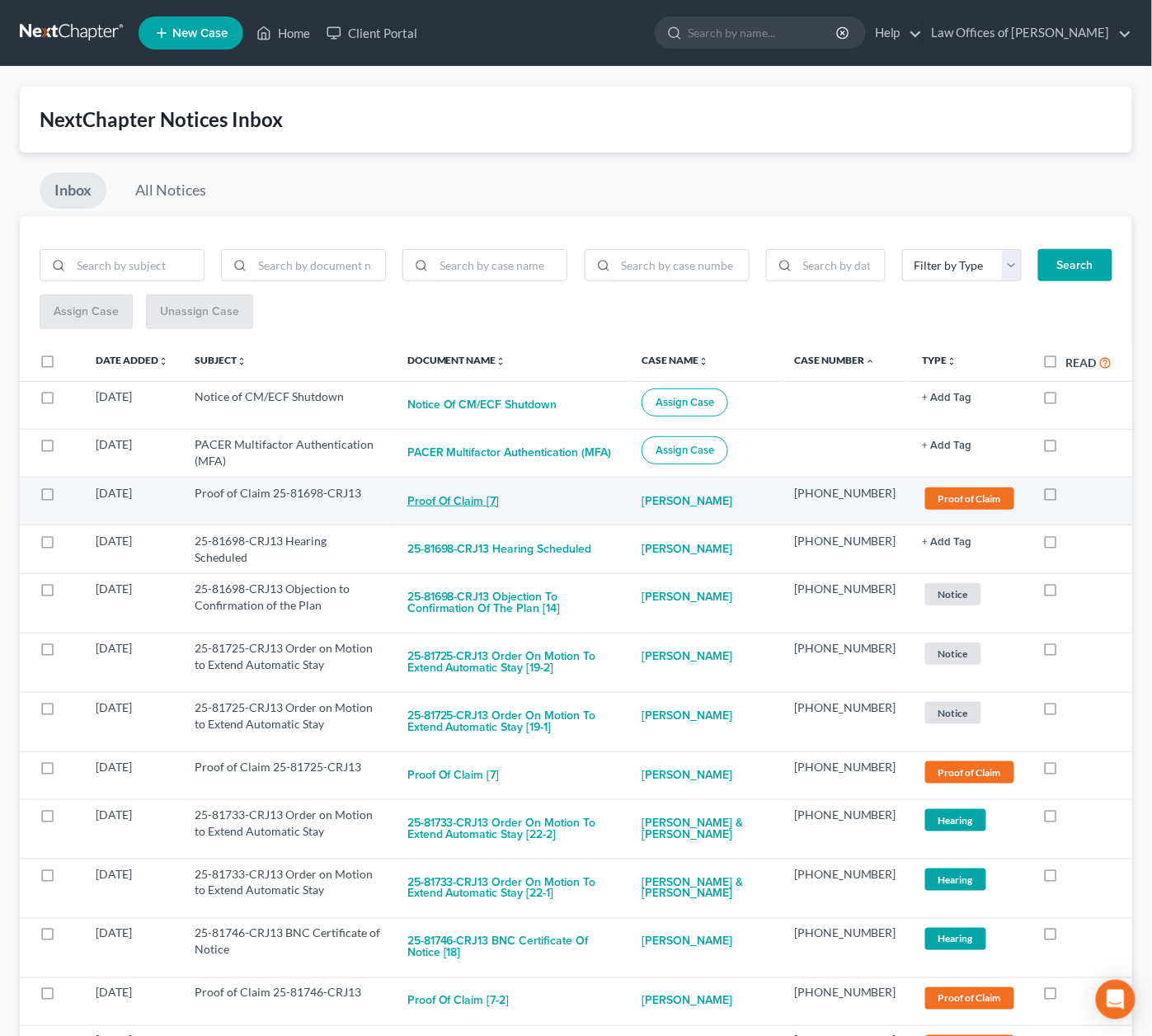
click at [492, 491] on button "Proof of Claim [7]" at bounding box center [453, 501] width 92 height 33
checkbox input "true"
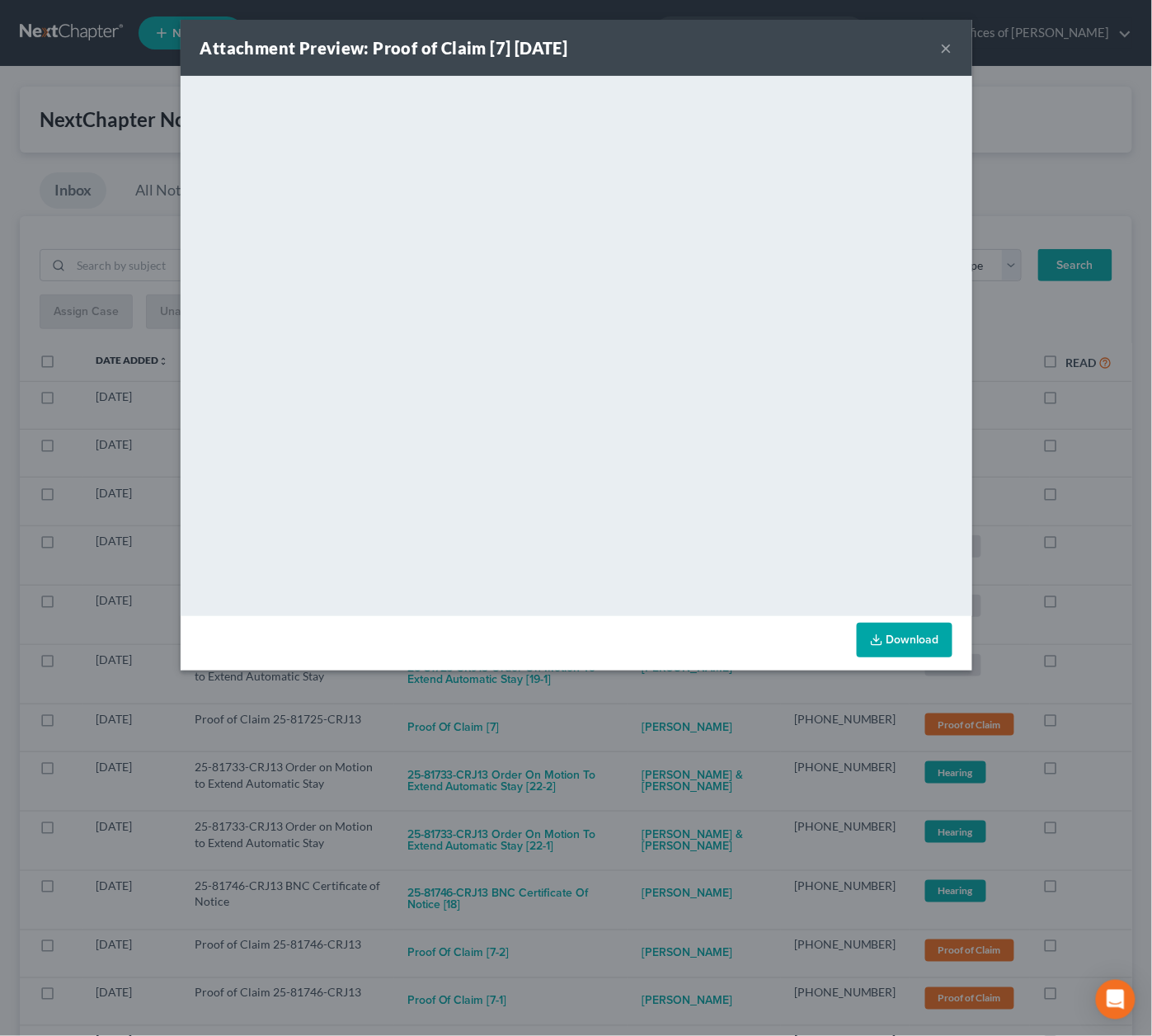
click at [608, 692] on div "Attachment Preview: Proof of Claim [7] 09/09/2025 × <object ng-attr-data='https…" at bounding box center [576, 518] width 1152 height 1036
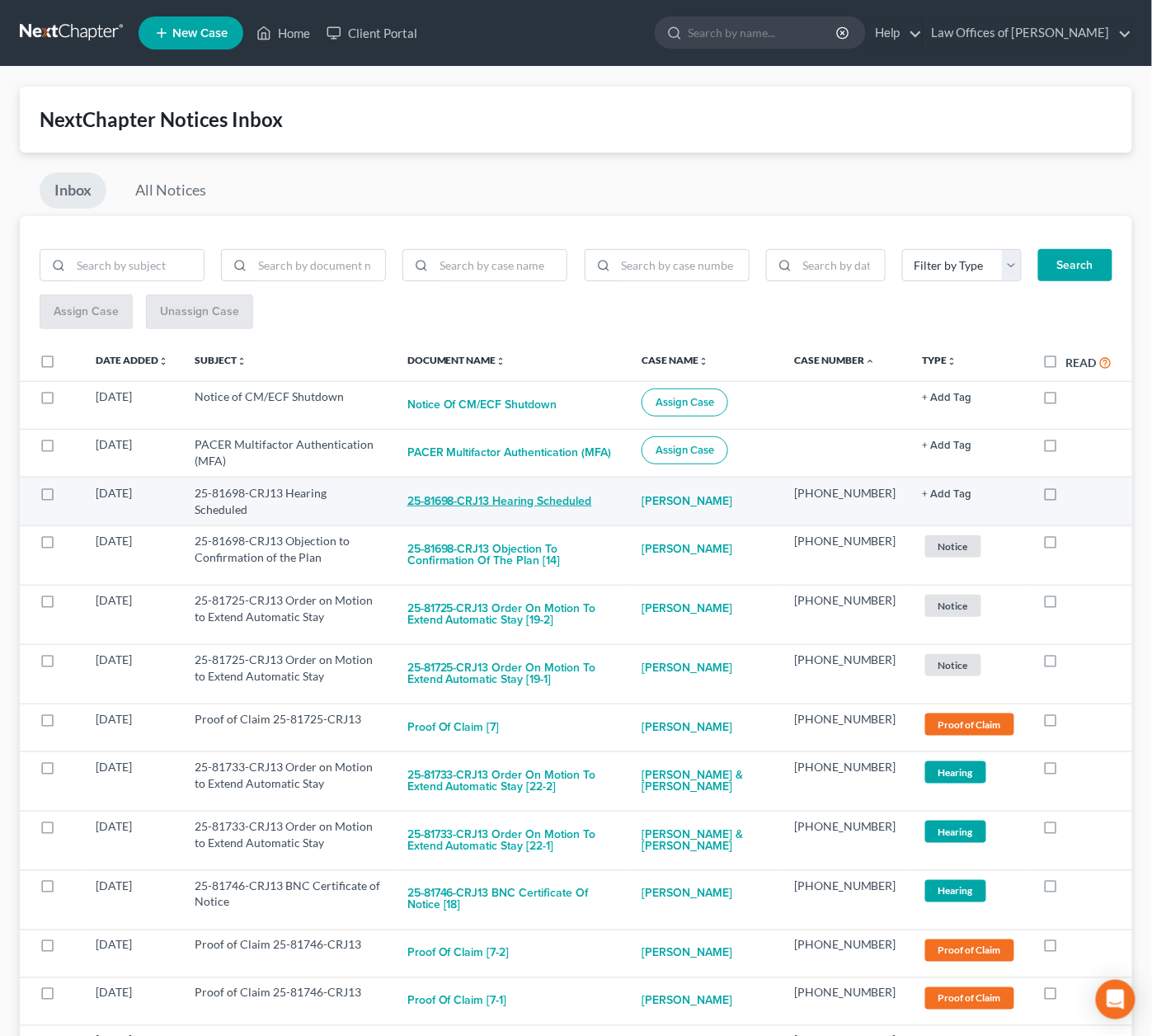
click at [478, 485] on button "25-81698-CRJ13 Hearing Scheduled" at bounding box center [500, 501] width 184 height 33
checkbox input "true"
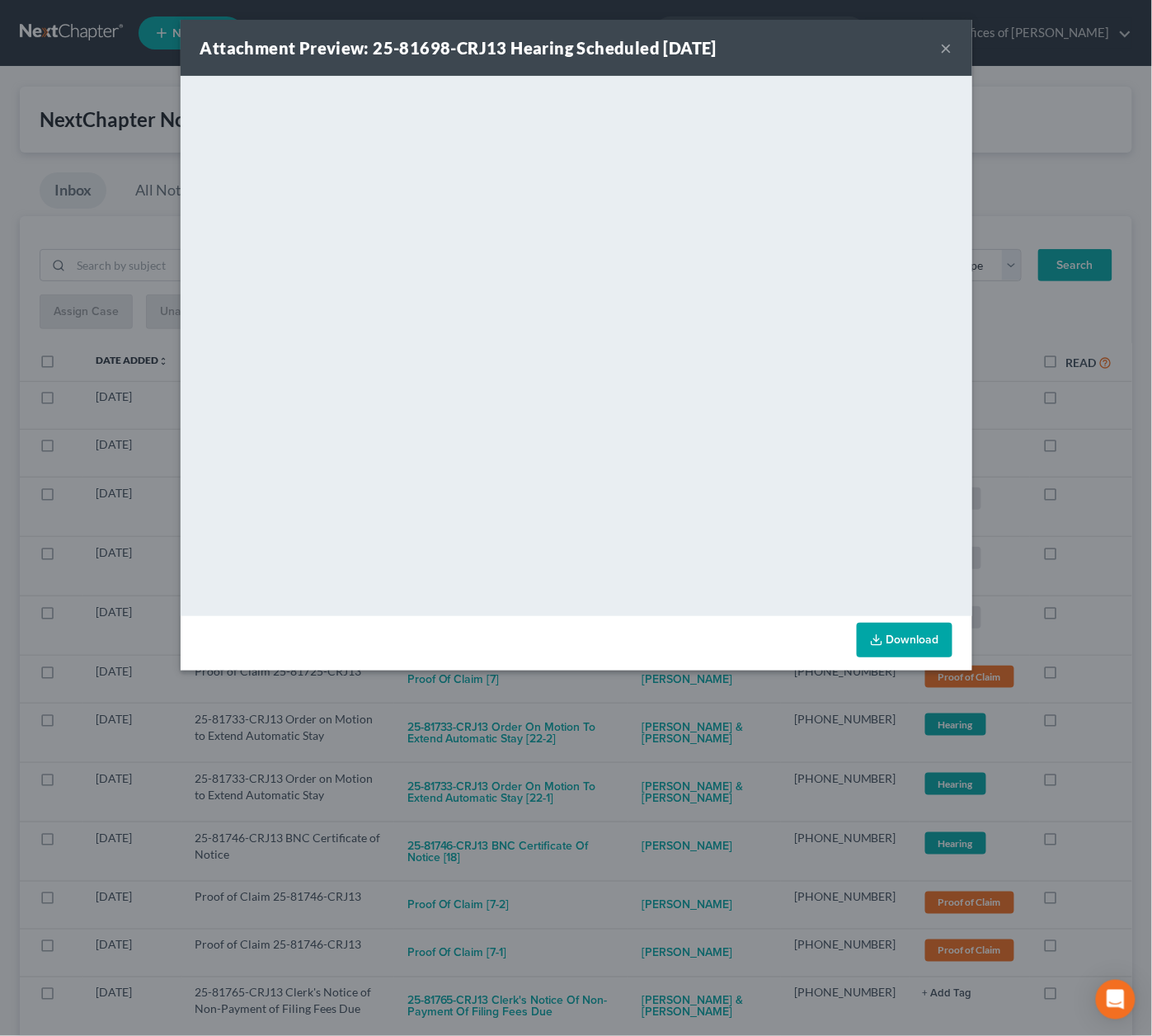
drag, startPoint x: 587, startPoint y: 744, endPoint x: 583, endPoint y: 725, distance: 19.4
click at [587, 740] on div "Attachment Preview: 25-81698-CRJ13 Hearing Scheduled 09/04/2025 × <object ng-at…" at bounding box center [576, 518] width 1152 height 1036
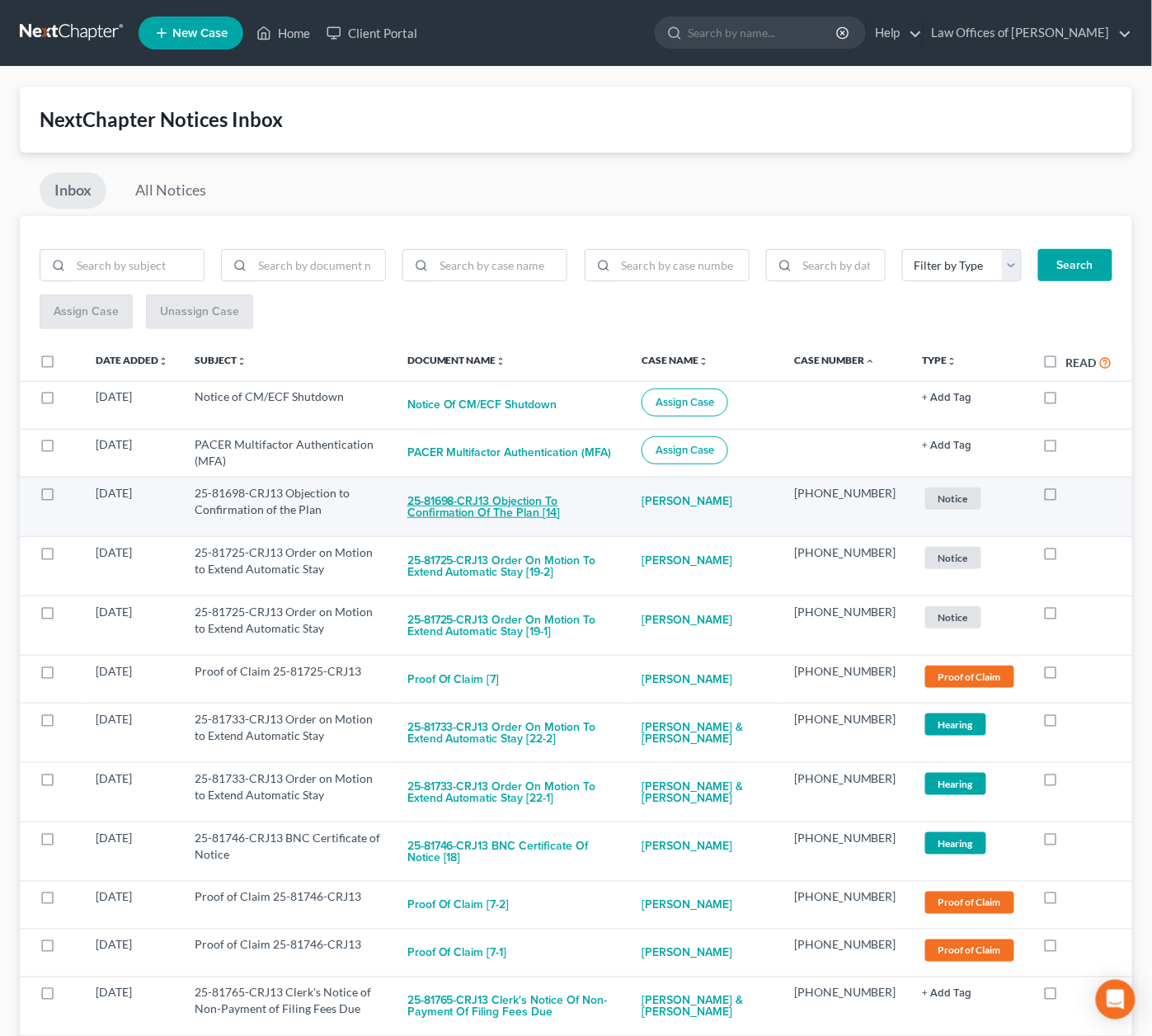
click at [536, 493] on button "25-81698-CRJ13 Objection to Confirmation of the Plan [14]" at bounding box center [511, 507] width 208 height 45
checkbox input "true"
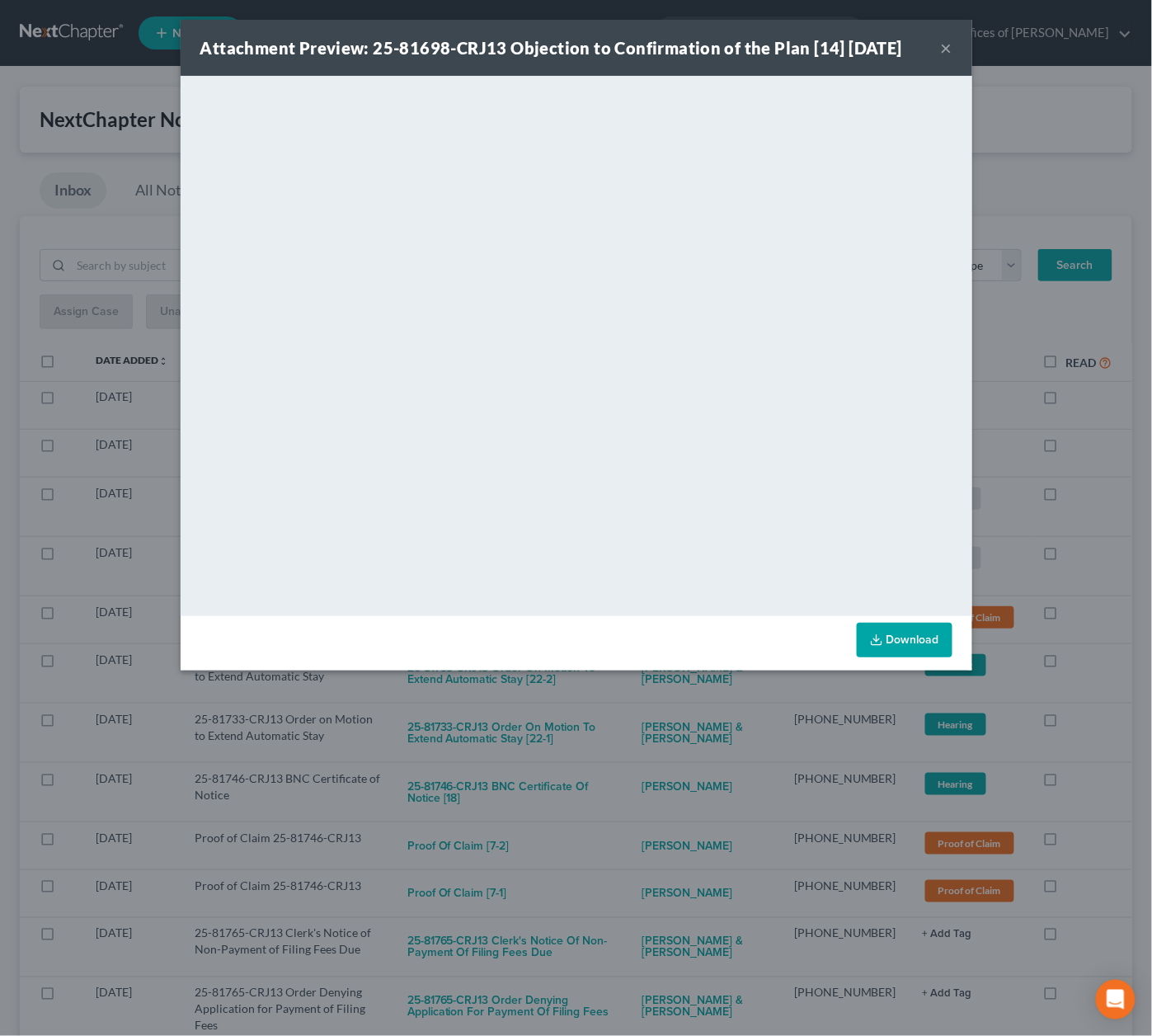
click at [639, 707] on div "Attachment Preview: 25-81698-CRJ13 Objection to Confirmation of the Plan [14] 0…" at bounding box center [576, 518] width 1152 height 1036
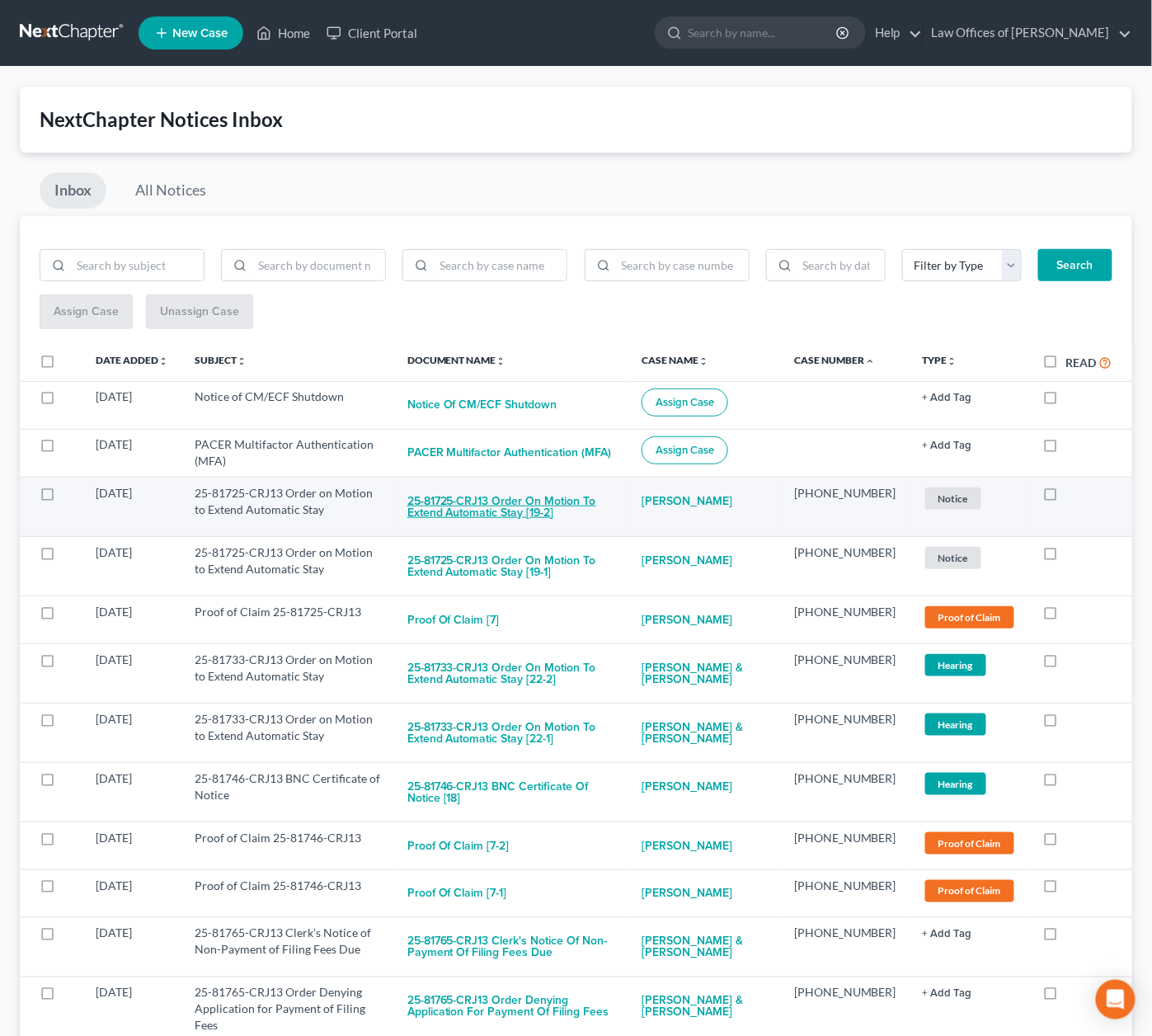
click at [548, 498] on button "25-81725-CRJ13 Order on Motion to Extend Automatic Stay [19-2]" at bounding box center [511, 507] width 208 height 45
checkbox input "true"
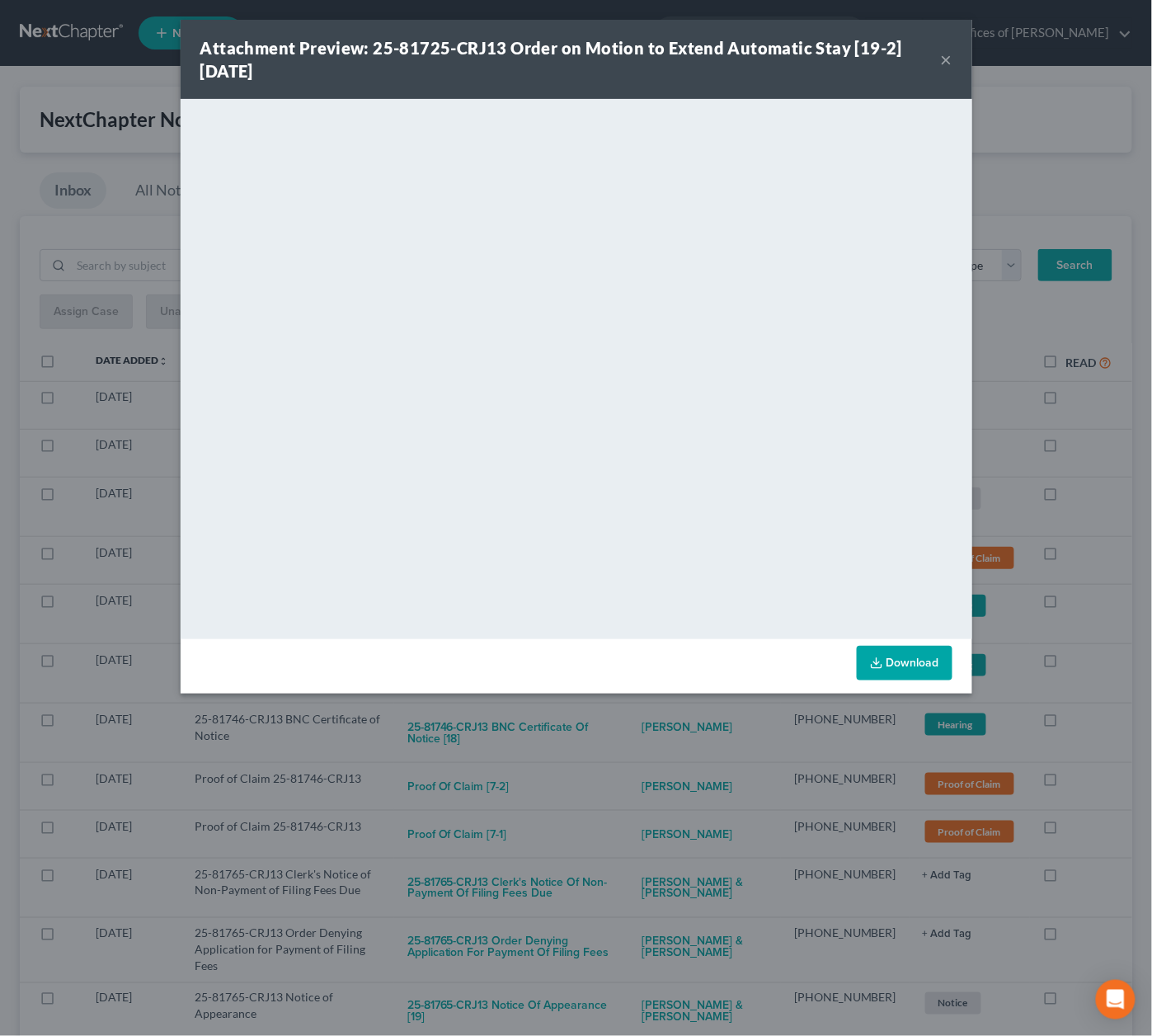
click at [628, 716] on div "Attachment Preview: 25-81725-CRJ13 Order on Motion to Extend Automatic Stay [19…" at bounding box center [576, 518] width 1152 height 1036
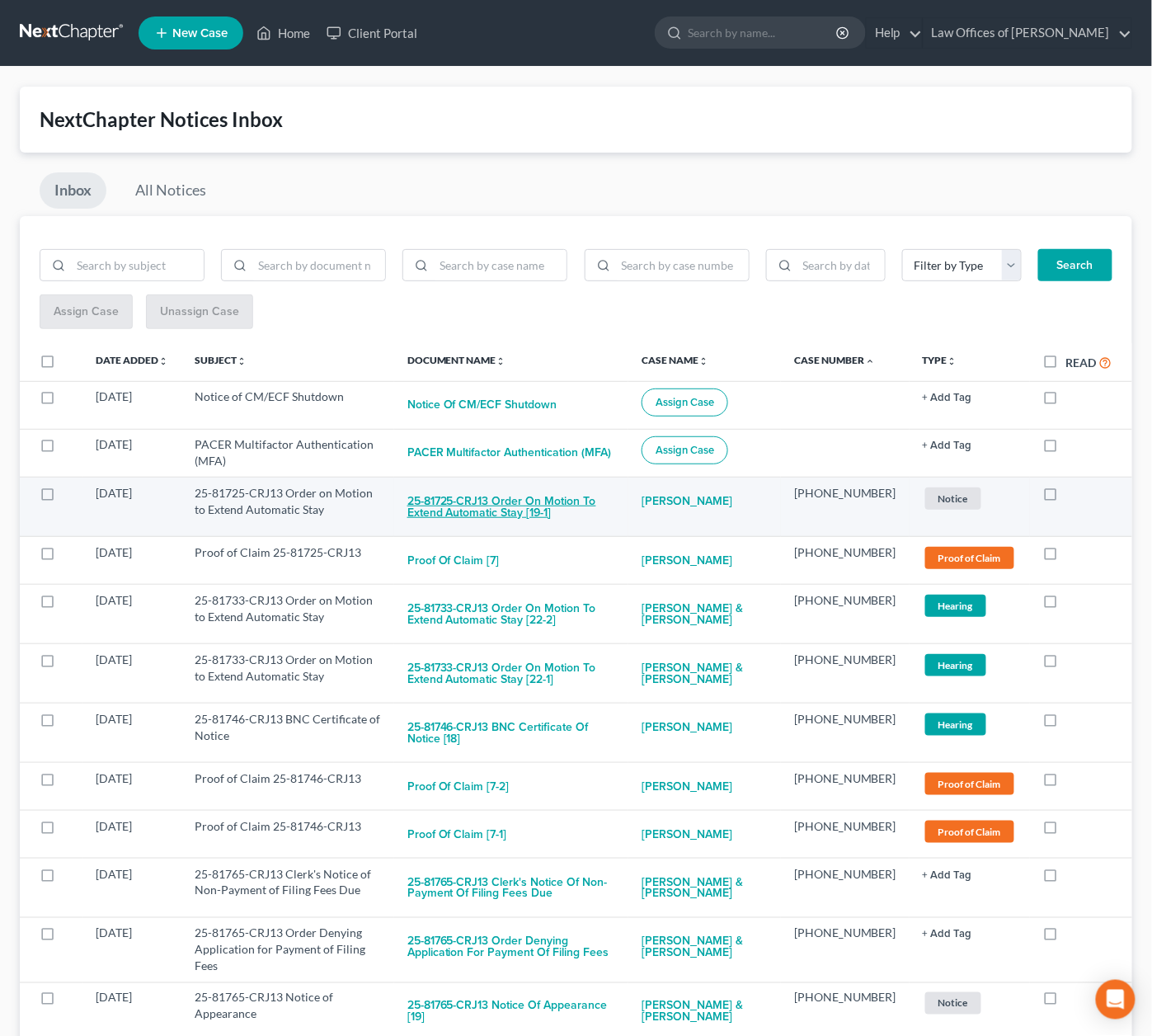
click at [551, 496] on button "25-81725-CRJ13 Order on Motion to Extend Automatic Stay [19-1]" at bounding box center [511, 507] width 208 height 45
checkbox input "true"
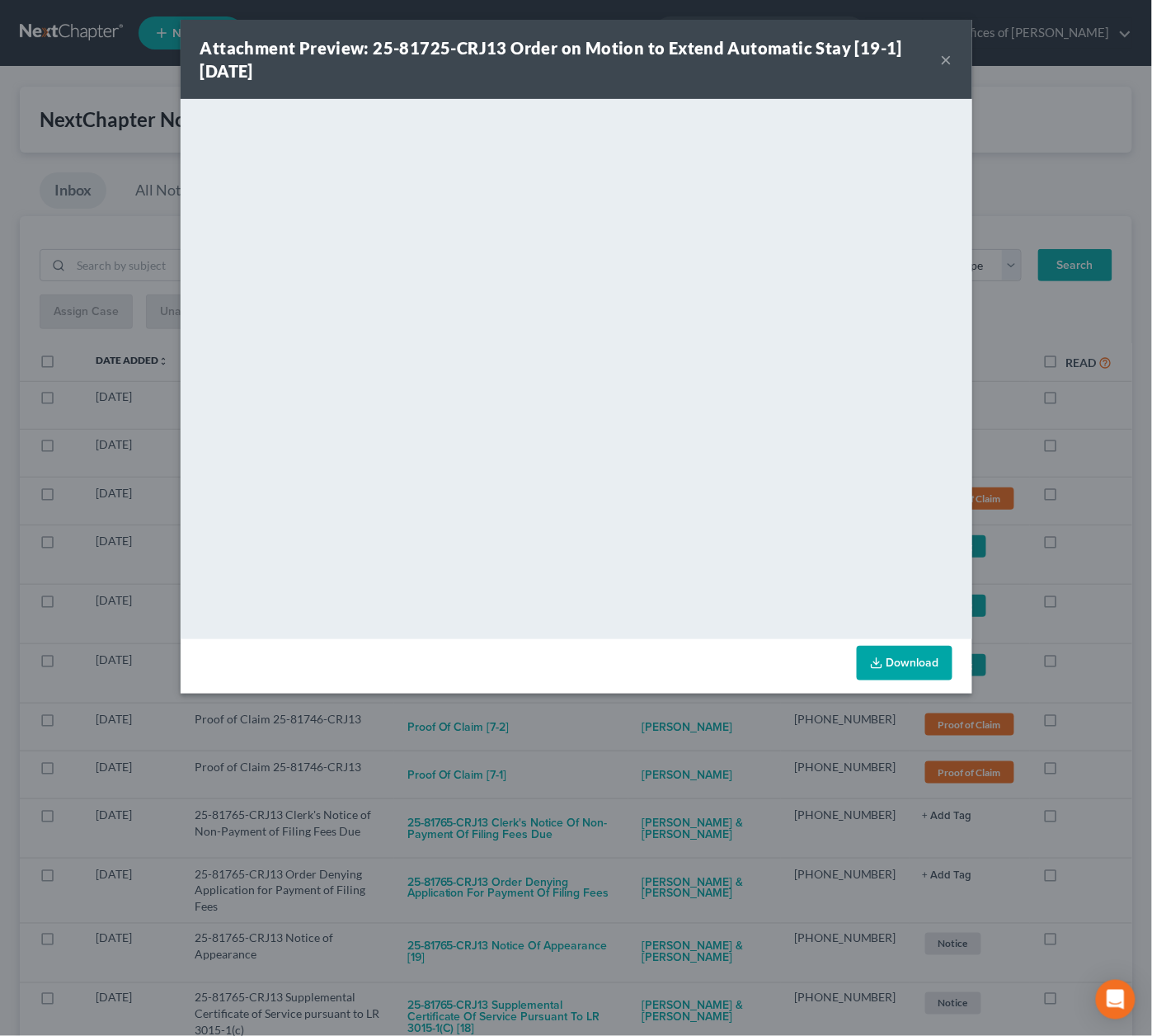
drag, startPoint x: 593, startPoint y: 739, endPoint x: 569, endPoint y: 699, distance: 46.6
click at [593, 734] on div "Attachment Preview: 25-81725-CRJ13 Order on Motion to Extend Automatic Stay [19…" at bounding box center [576, 518] width 1152 height 1036
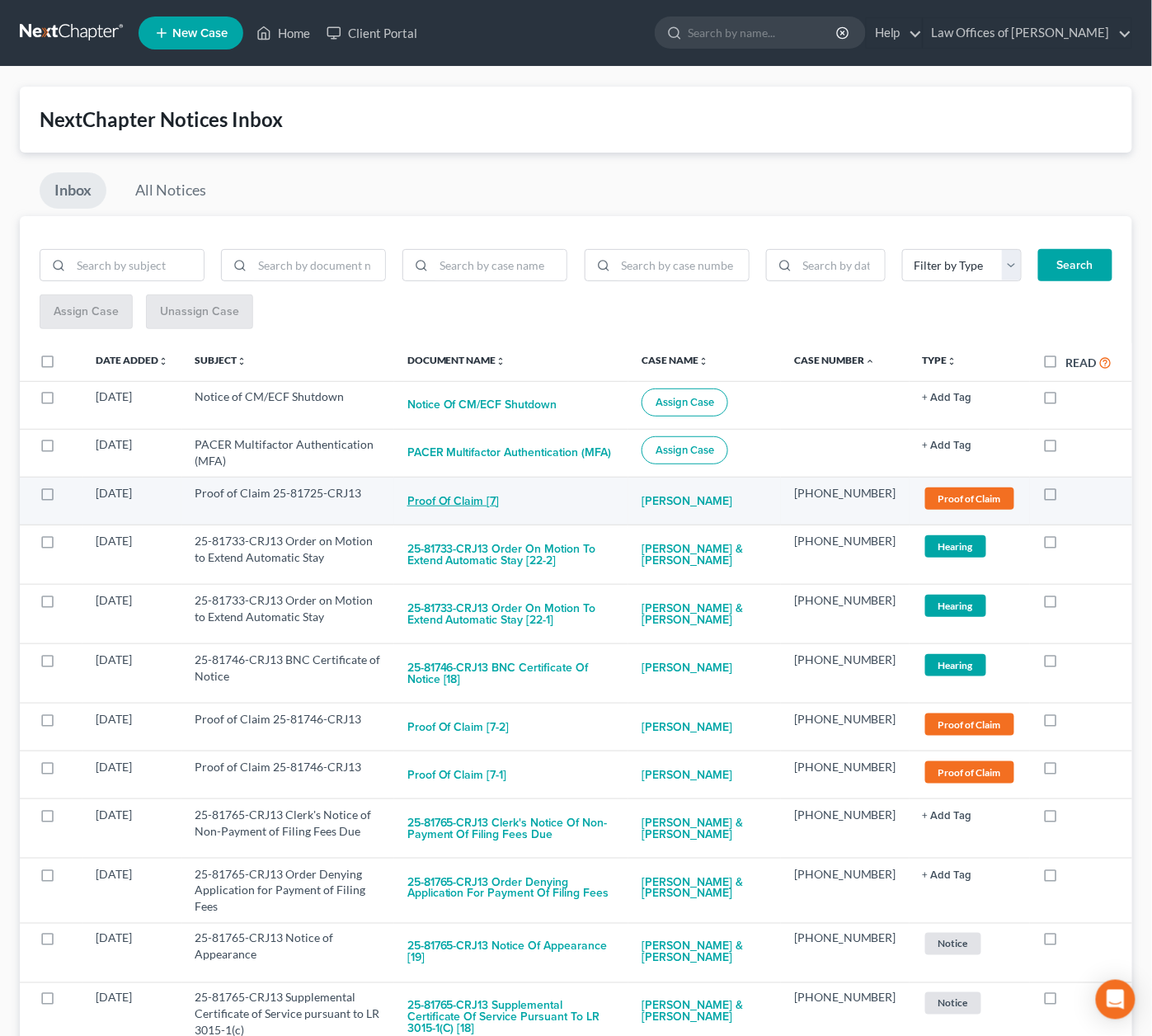
click at [500, 493] on button "Proof of Claim [7]" at bounding box center [453, 501] width 92 height 33
checkbox input "true"
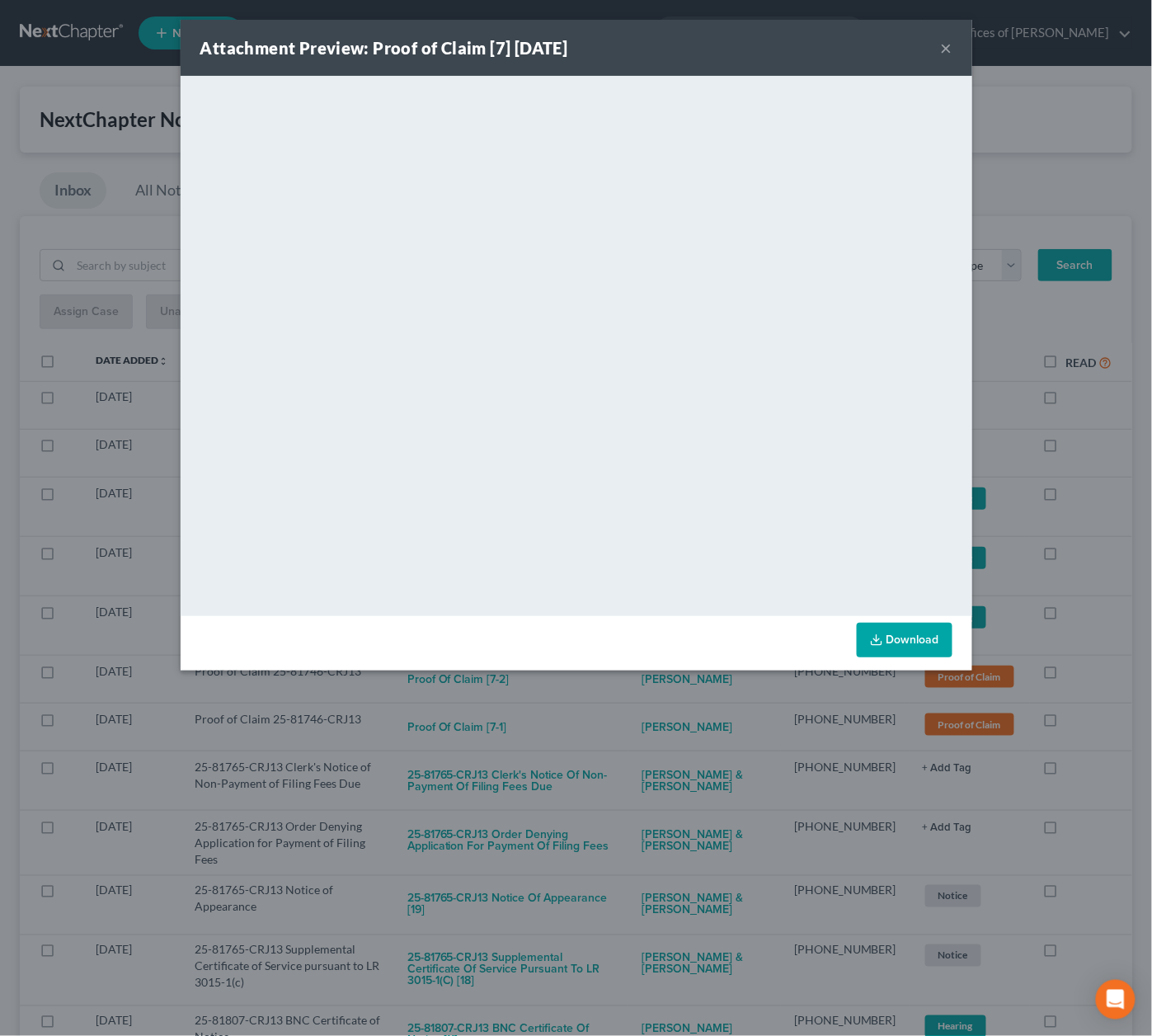
click at [608, 718] on div "Attachment Preview: Proof of Claim [7] 09/08/2025 × <object ng-attr-data='https…" at bounding box center [576, 518] width 1152 height 1036
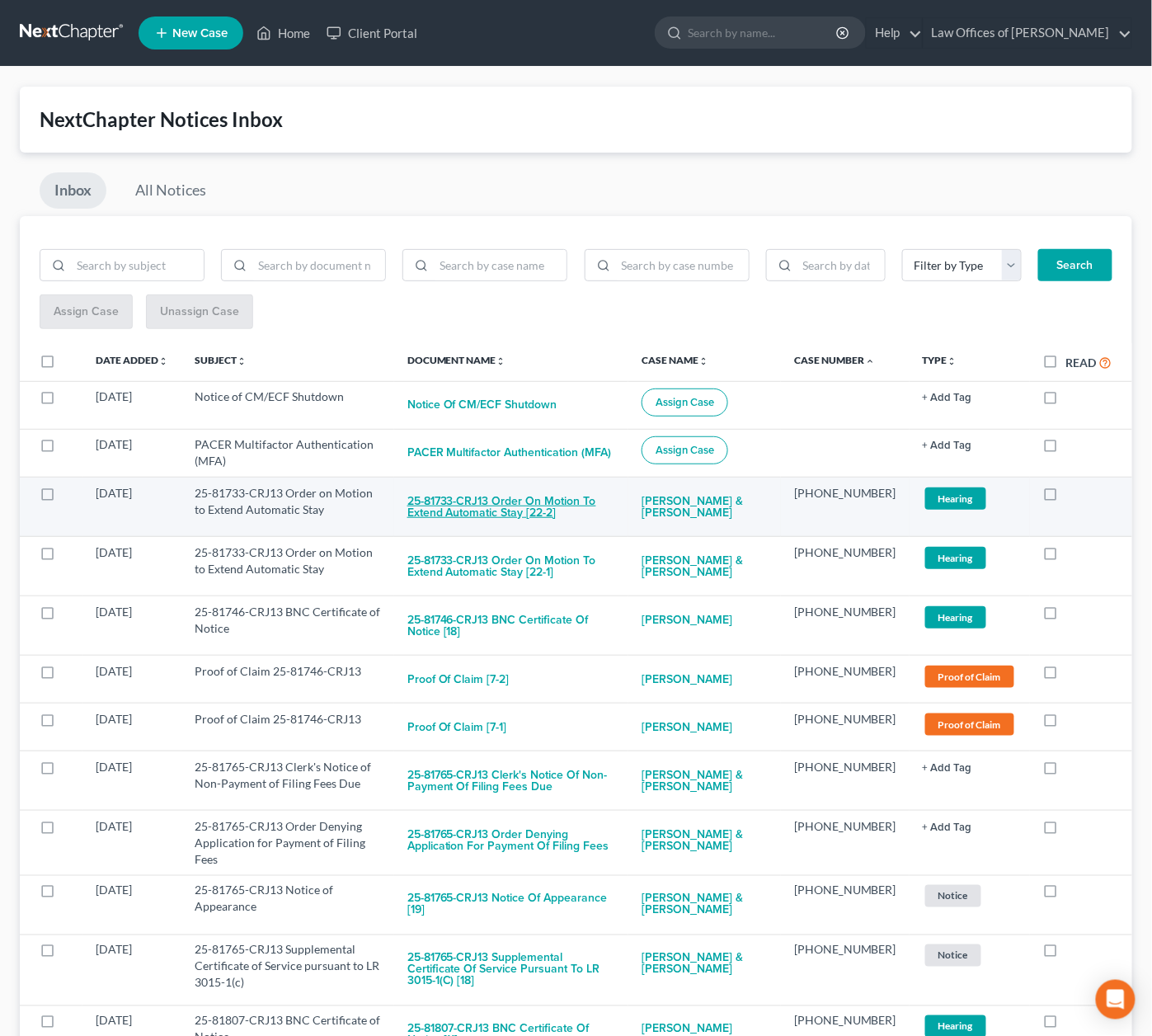
click at [504, 497] on button "25-81733-CRJ13 Order on Motion to Extend Automatic Stay [22-2]" at bounding box center [511, 507] width 208 height 45
checkbox input "true"
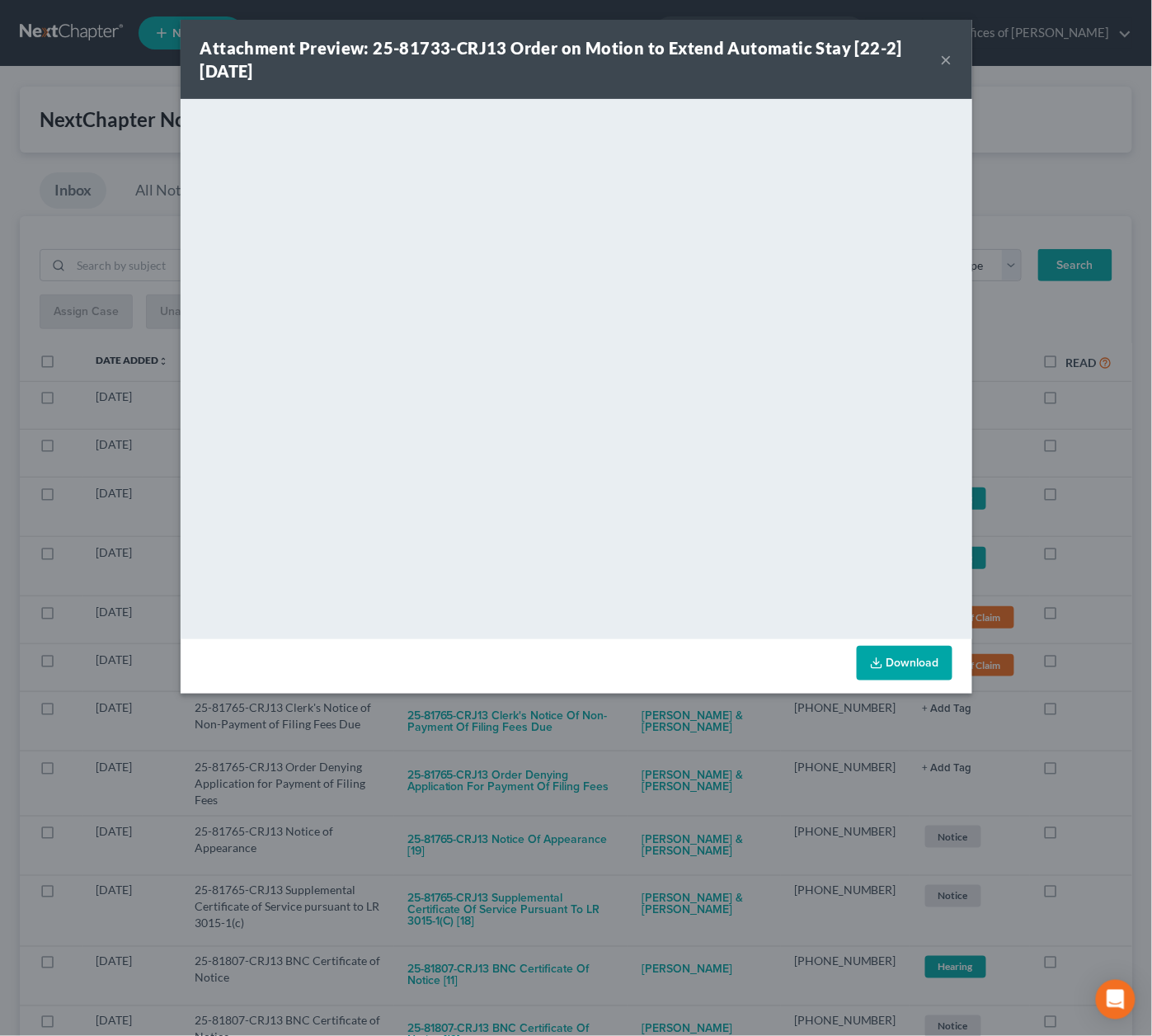
drag, startPoint x: 611, startPoint y: 721, endPoint x: 566, endPoint y: 694, distance: 52.5
click at [609, 721] on div "Attachment Preview: 25-81733-CRJ13 Order on Motion to Extend Automatic Stay [22…" at bounding box center [576, 518] width 1152 height 1036
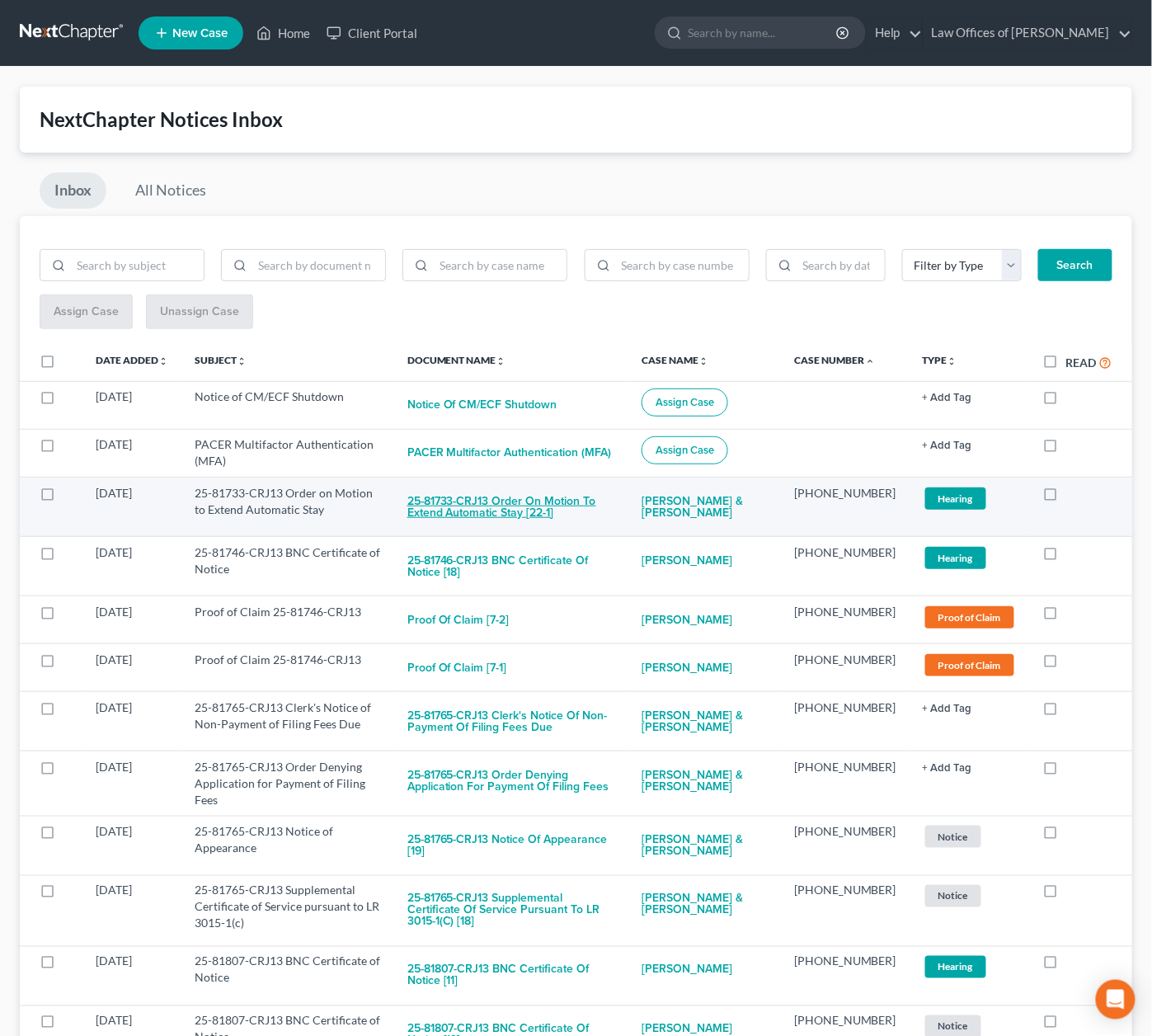
click at [507, 501] on button "25-81733-CRJ13 Order on Motion to Extend Automatic Stay [22-1]" at bounding box center [511, 507] width 208 height 45
checkbox input "true"
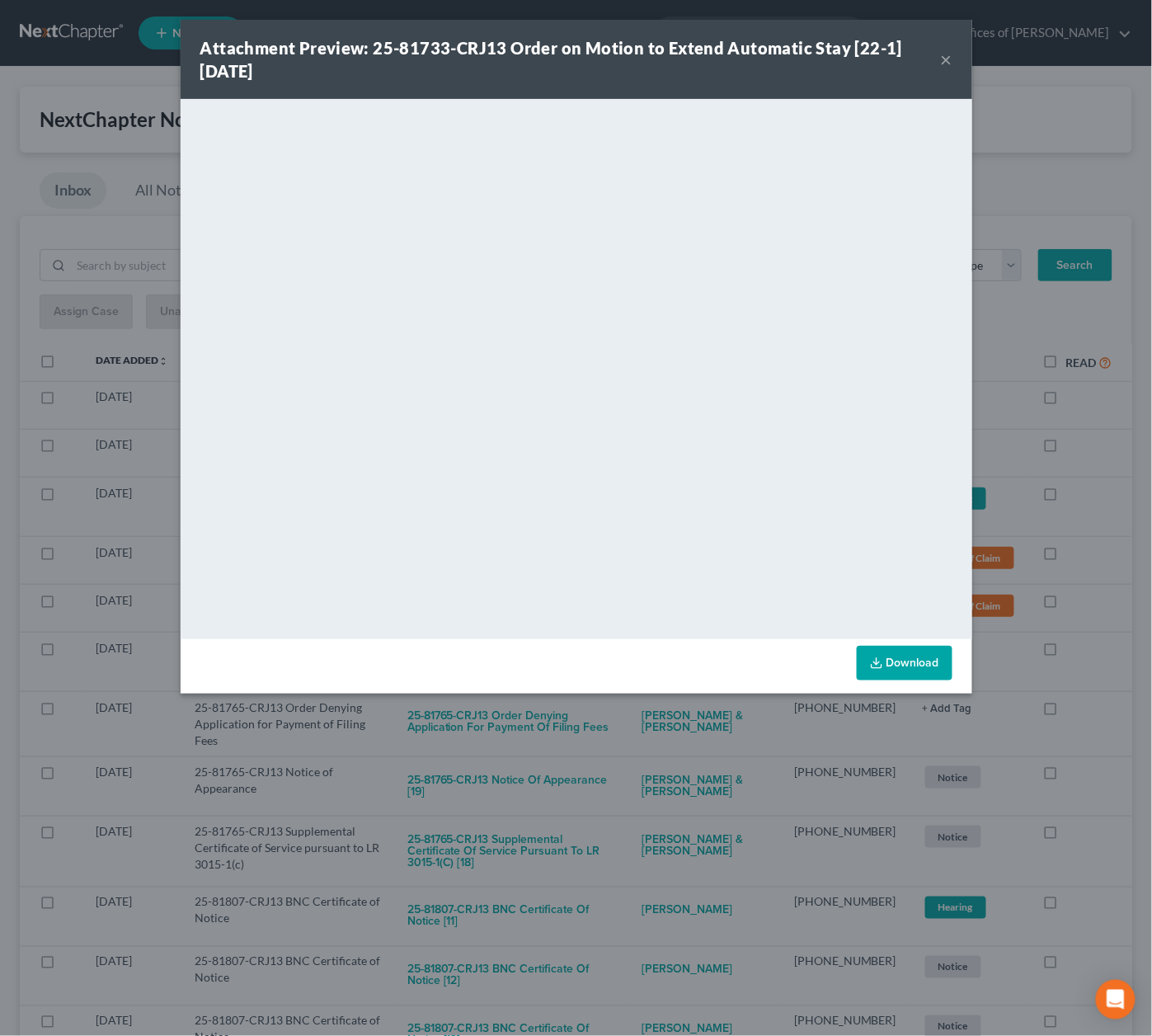
click at [646, 745] on div "Attachment Preview: 25-81733-CRJ13 Order on Motion to Extend Automatic Stay [22…" at bounding box center [576, 518] width 1152 height 1036
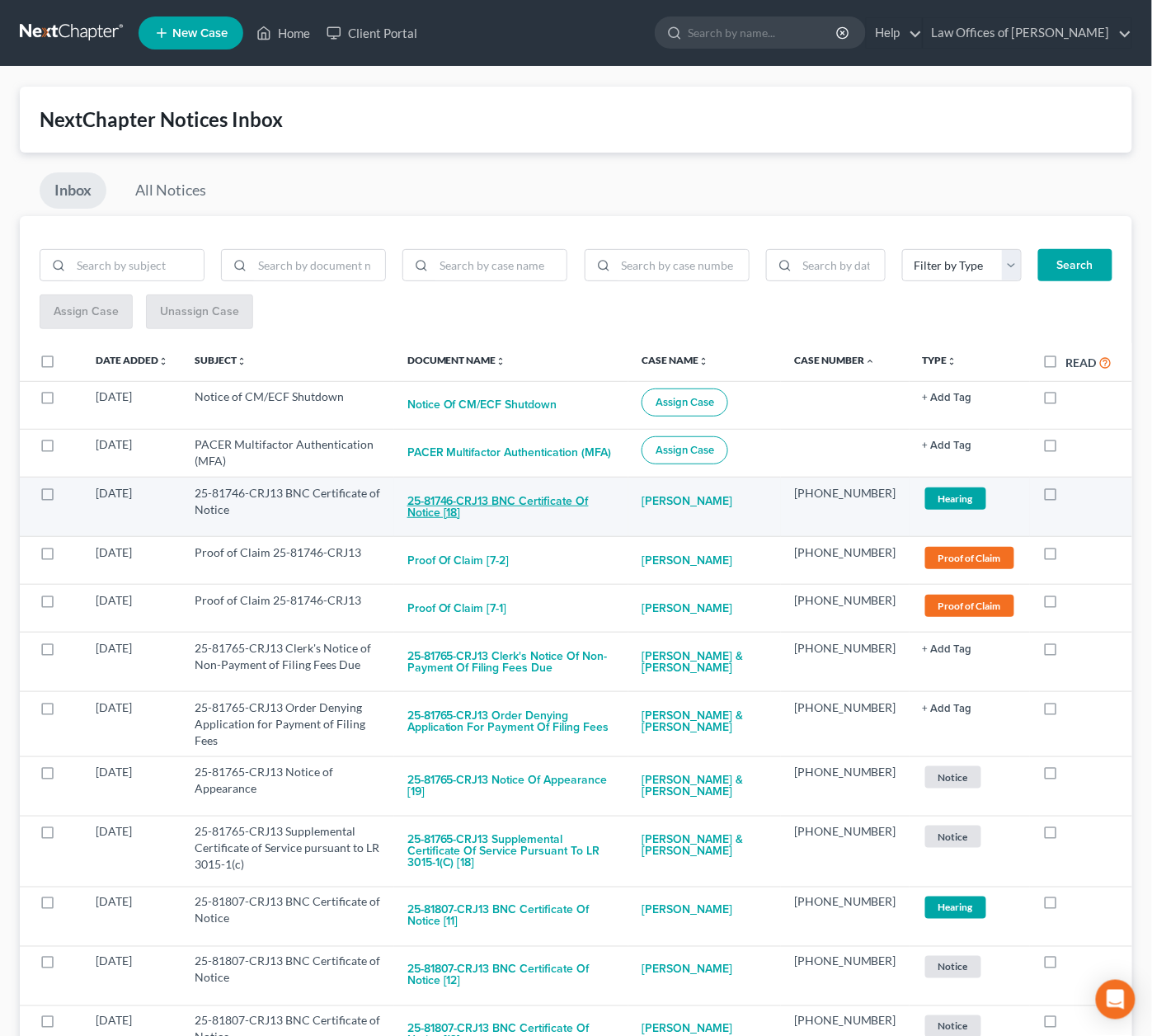
click at [486, 499] on button "25-81746-CRJ13 BNC Certificate of Notice [18]" at bounding box center [511, 507] width 208 height 45
checkbox input "true"
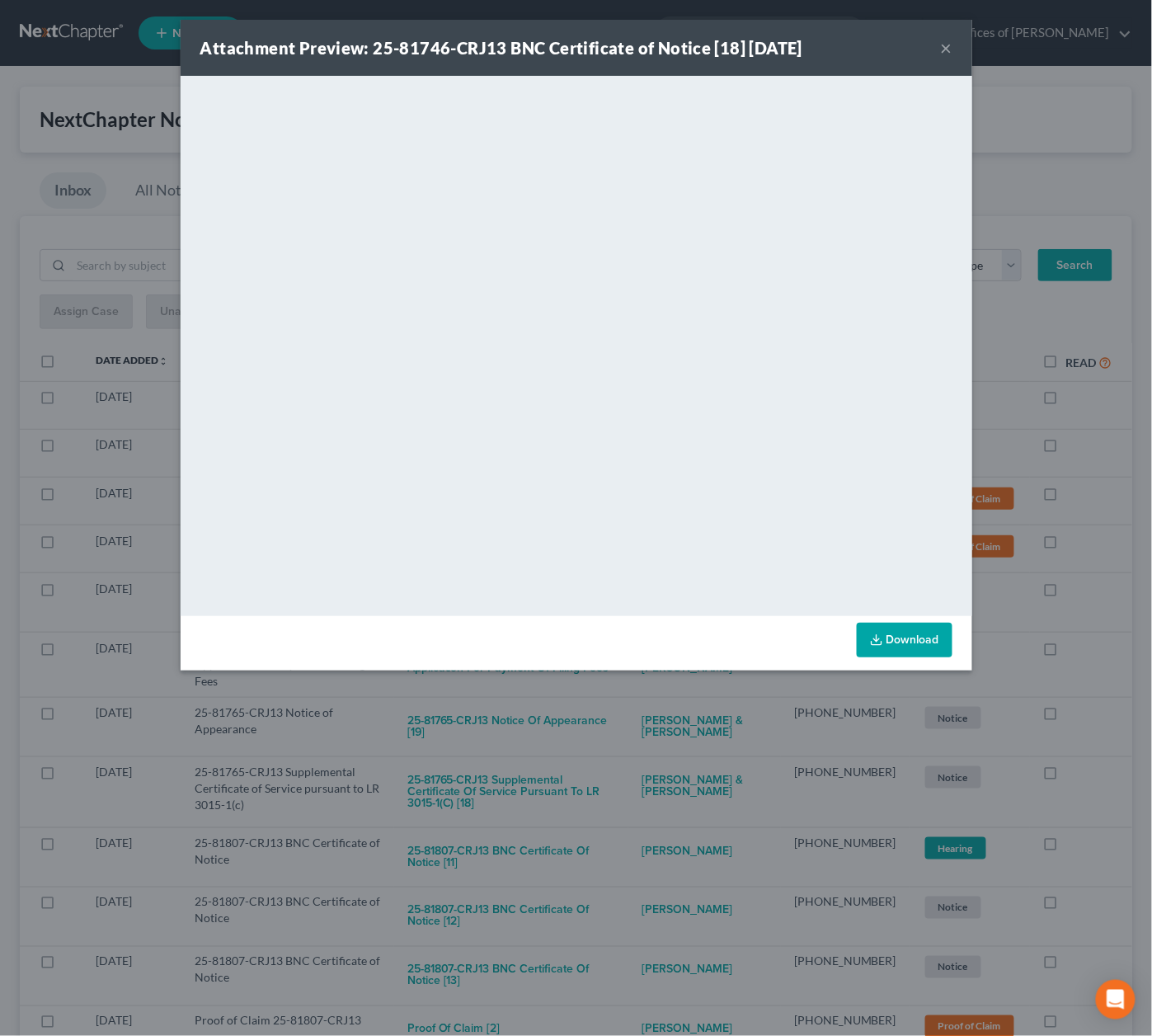
click at [625, 767] on div "Attachment Preview: 25-81746-CRJ13 BNC Certificate of Notice [18] 09/07/2025 × …" at bounding box center [576, 518] width 1152 height 1036
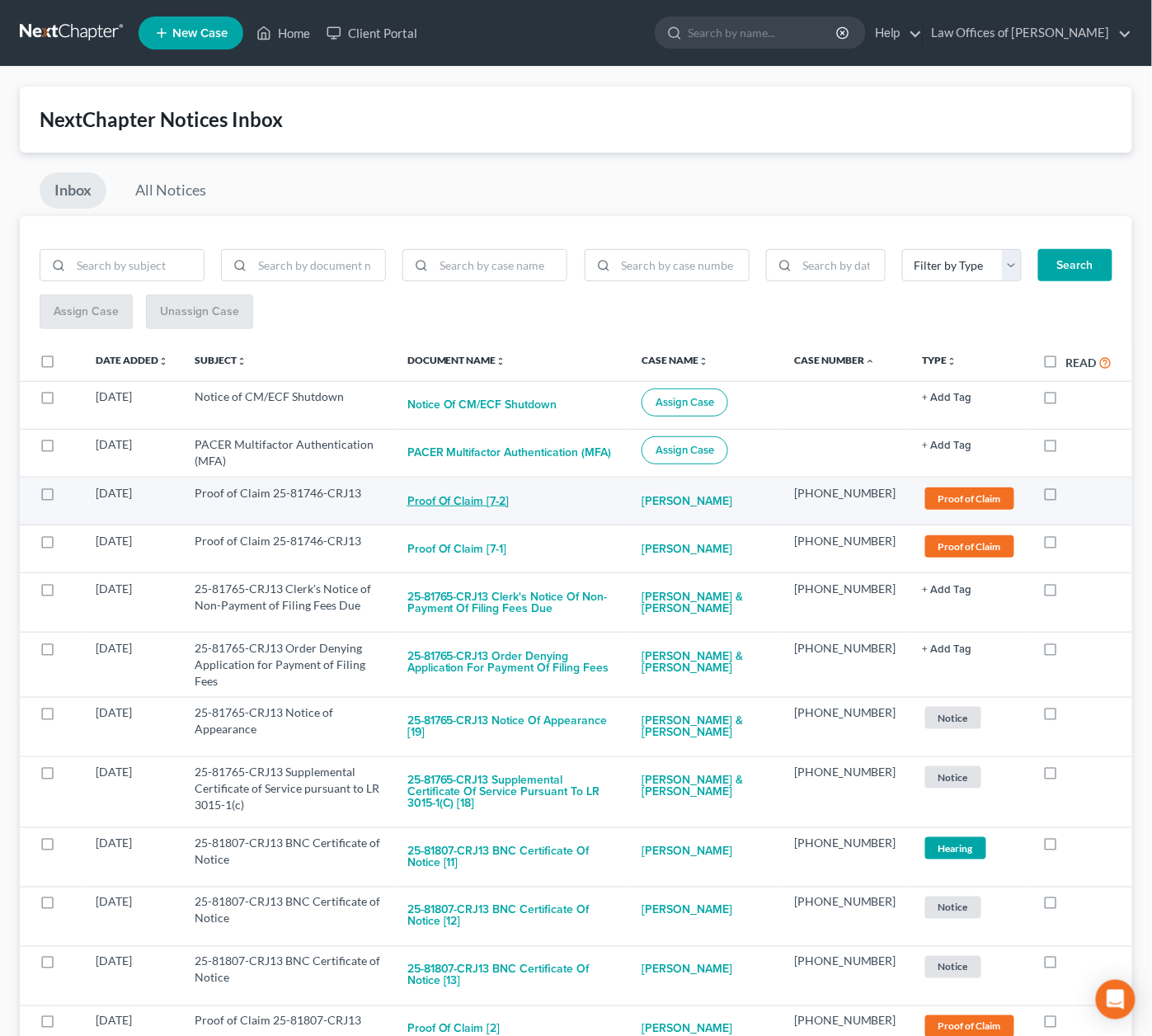
click at [490, 494] on button "Proof of Claim [7-2]" at bounding box center [458, 501] width 102 height 33
checkbox input "true"
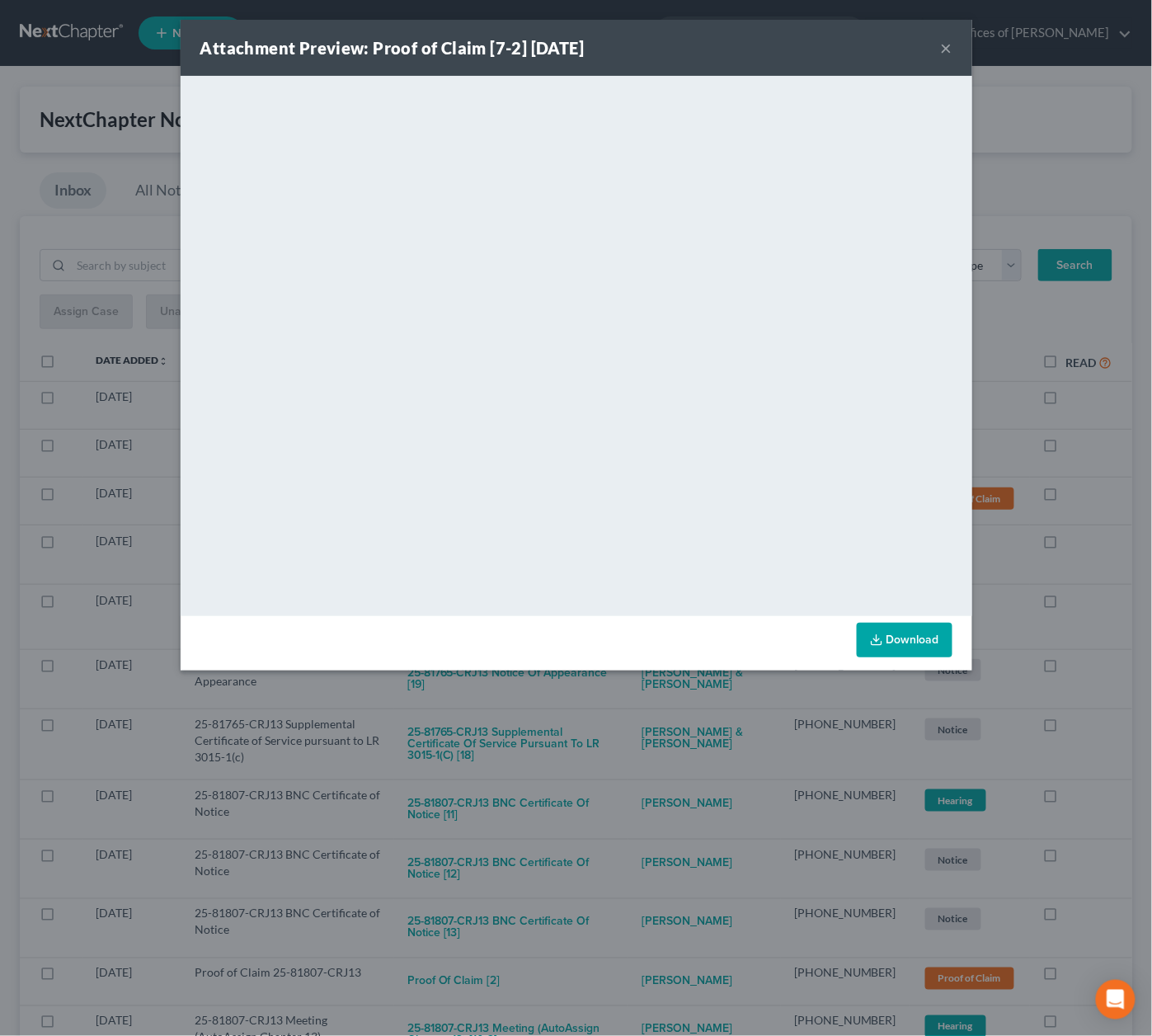
click at [624, 699] on div "Attachment Preview: Proof of Claim [7-2] 09/04/2025 × <object ng-attr-data='htt…" at bounding box center [576, 518] width 1152 height 1036
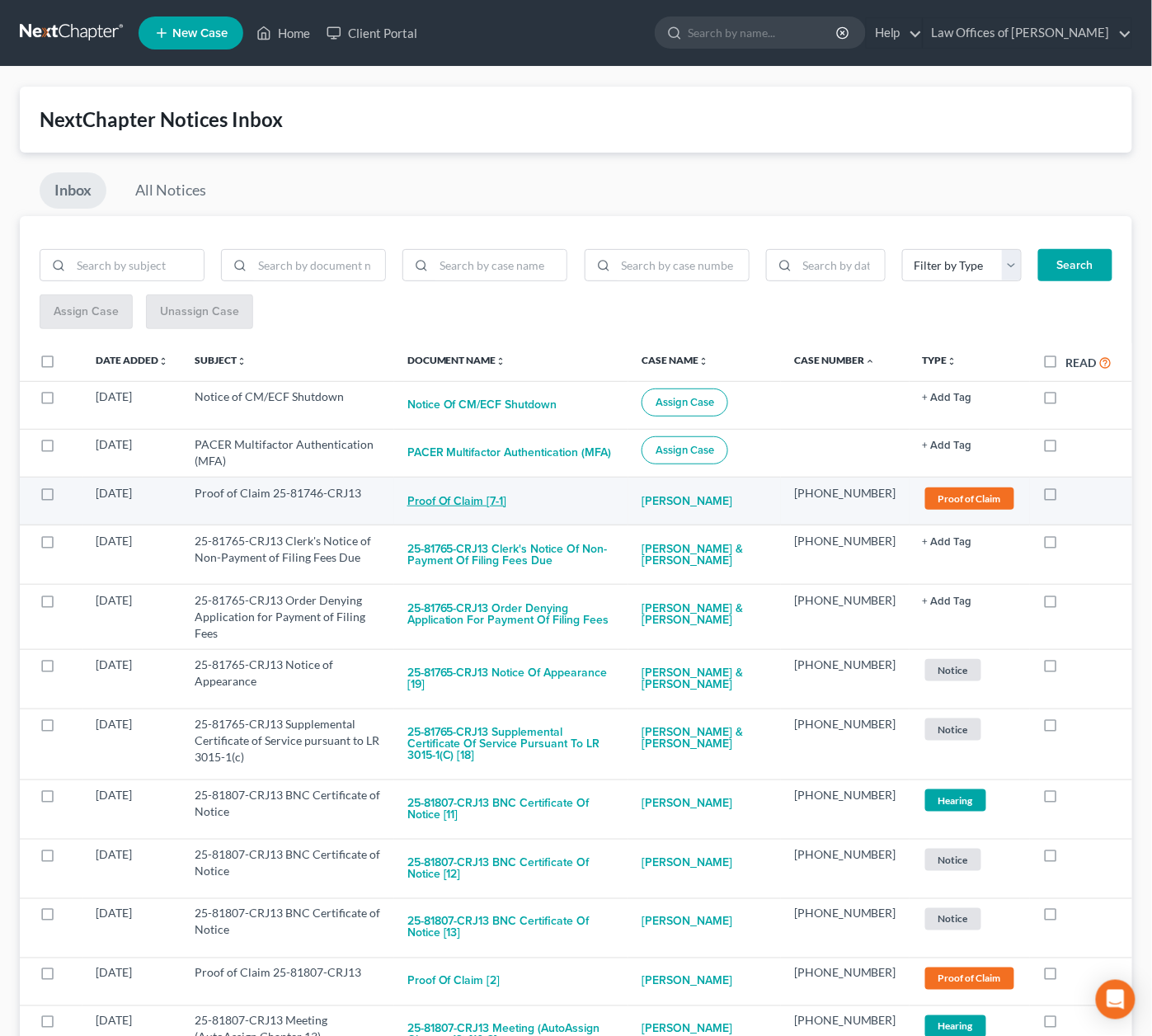
click at [486, 486] on button "Proof of Claim [7-1]" at bounding box center [457, 501] width 100 height 33
checkbox input "true"
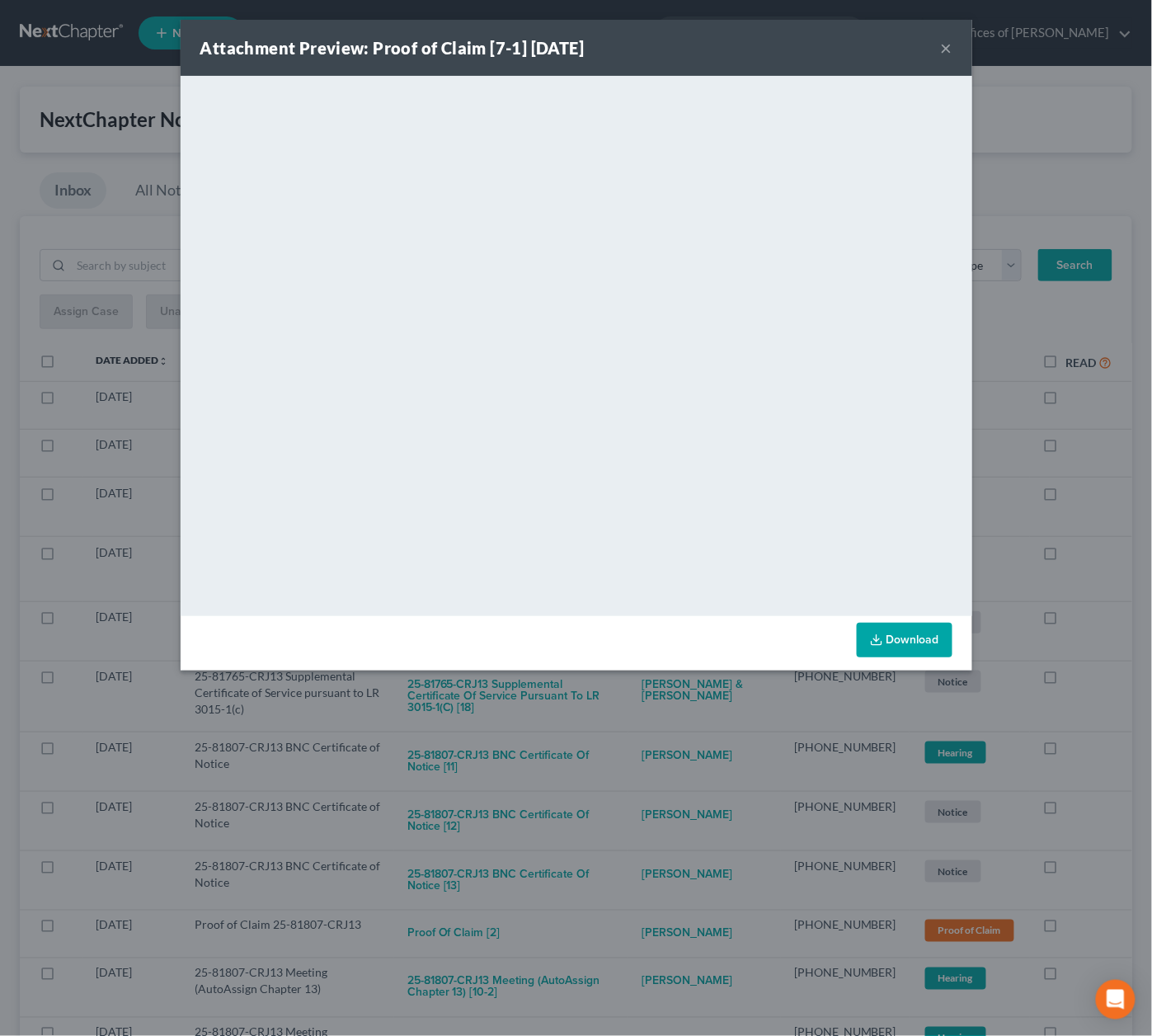
click at [579, 678] on div "Attachment Preview: Proof of Claim [7-1] 09/04/2025 × <object ng-attr-data='htt…" at bounding box center [576, 518] width 1152 height 1036
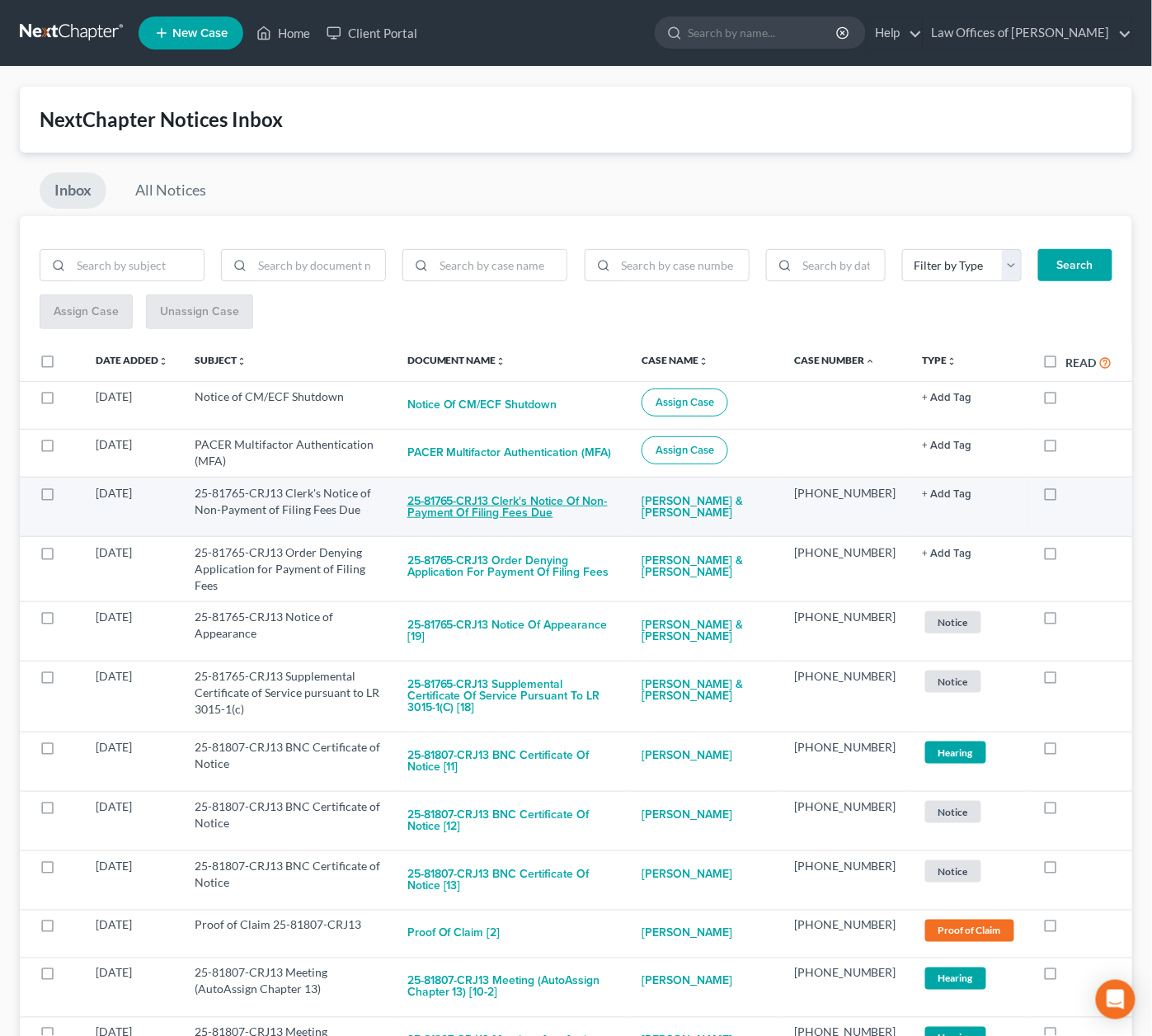
click at [471, 504] on button "25-81765-CRJ13 Clerk's Notice of Non-Payment of Filing Fees Due" at bounding box center [511, 507] width 208 height 45
checkbox input "true"
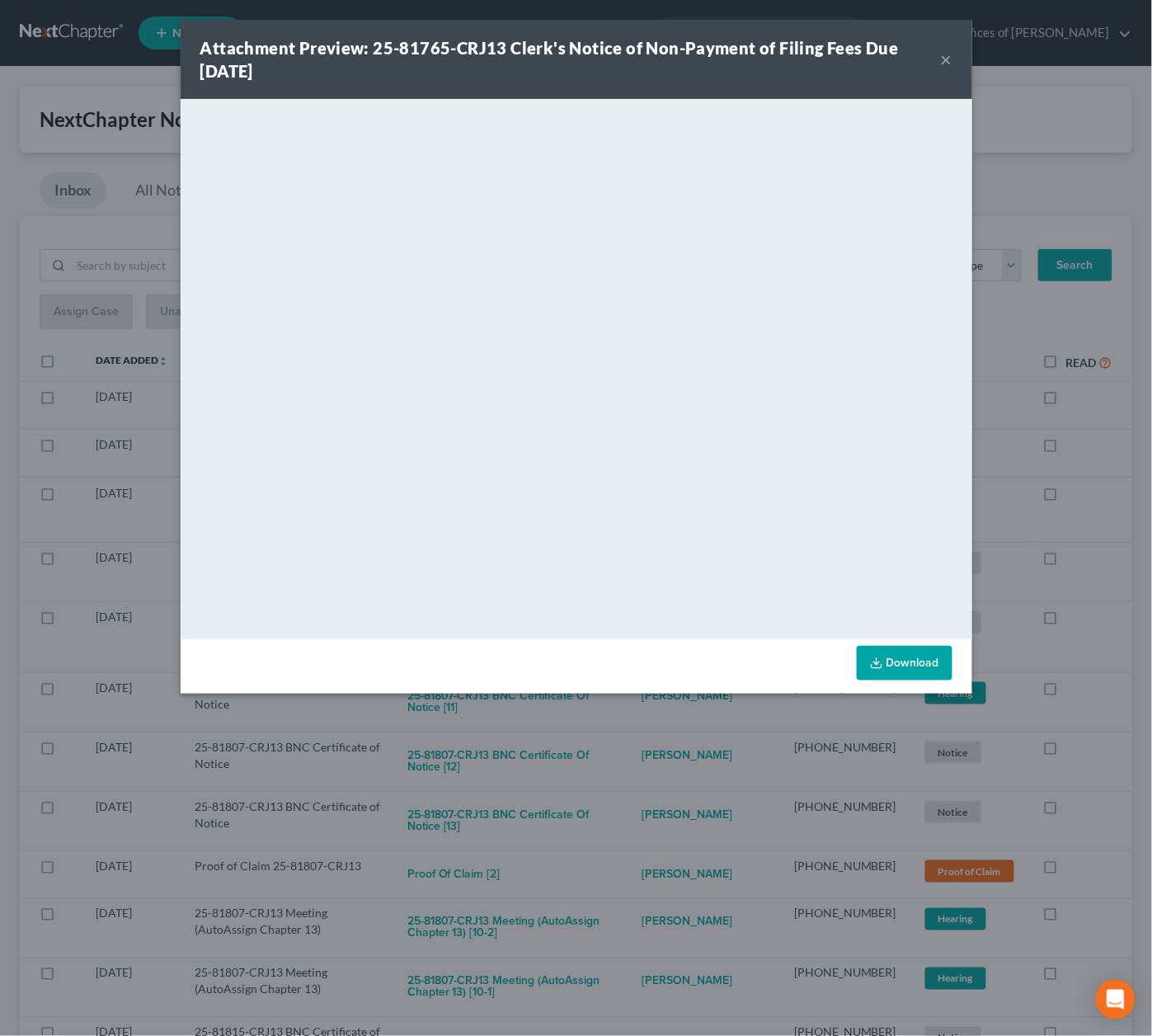
click at [651, 731] on div "Attachment Preview: 25-81765-CRJ13 Clerk's Notice of Non-Payment of Filing Fees…" at bounding box center [576, 518] width 1152 height 1036
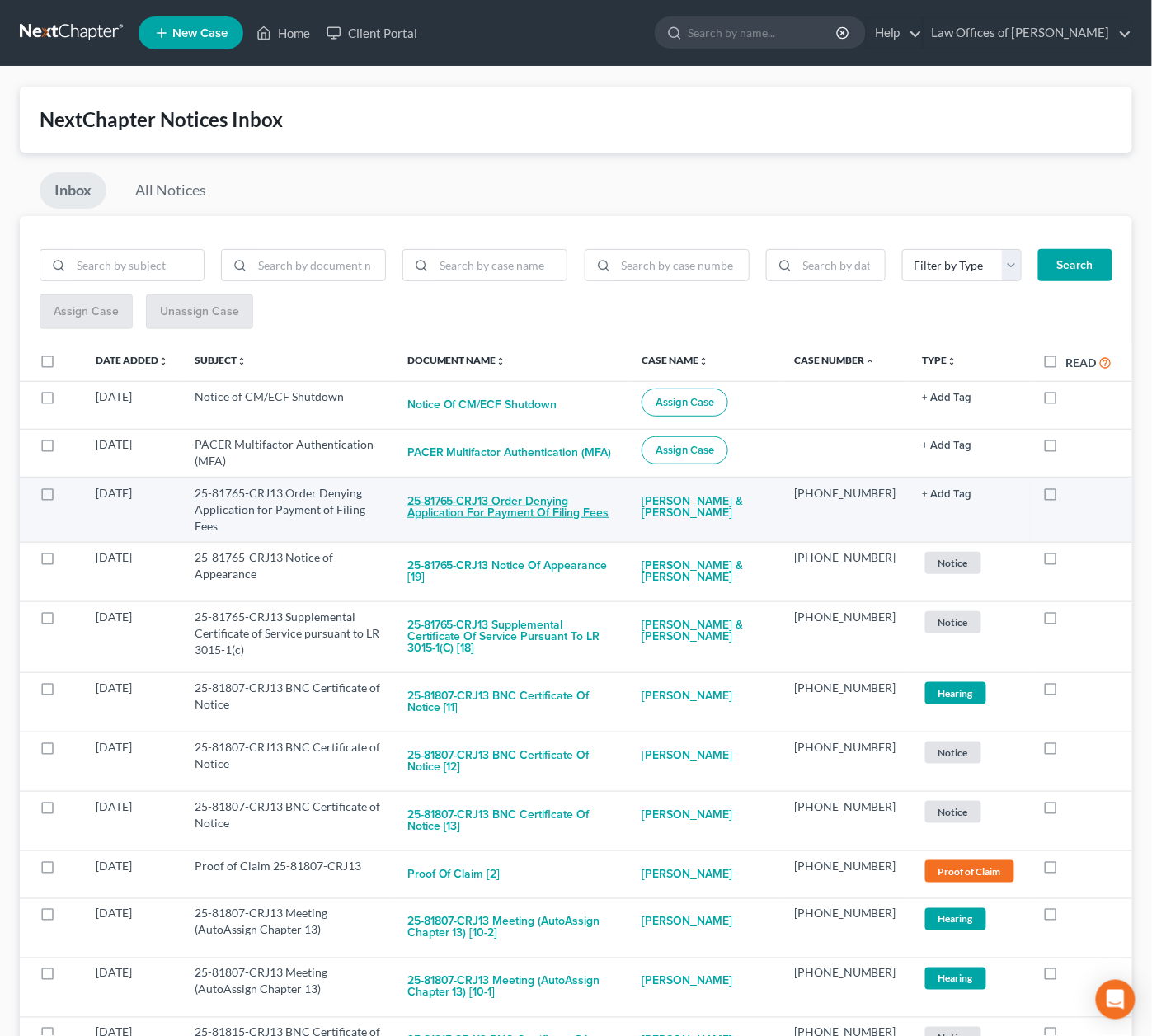
click at [527, 500] on button "25-81765-CRJ13 Order Denying Application for Payment of Filing Fees" at bounding box center [511, 507] width 208 height 45
checkbox input "true"
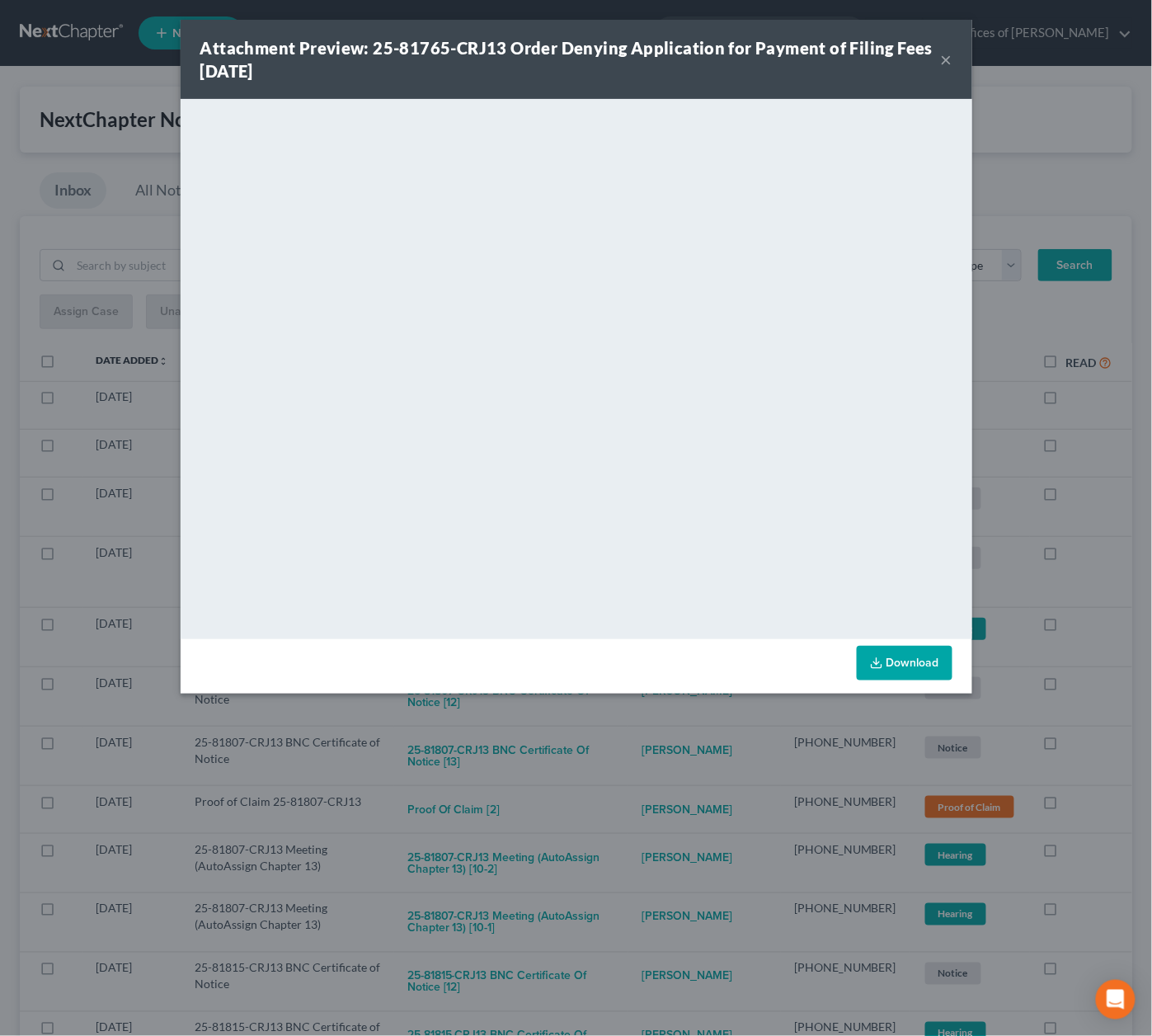
click at [634, 727] on div "Attachment Preview: 25-81765-CRJ13 Order Denying Application for Payment of Fil…" at bounding box center [576, 518] width 1152 height 1036
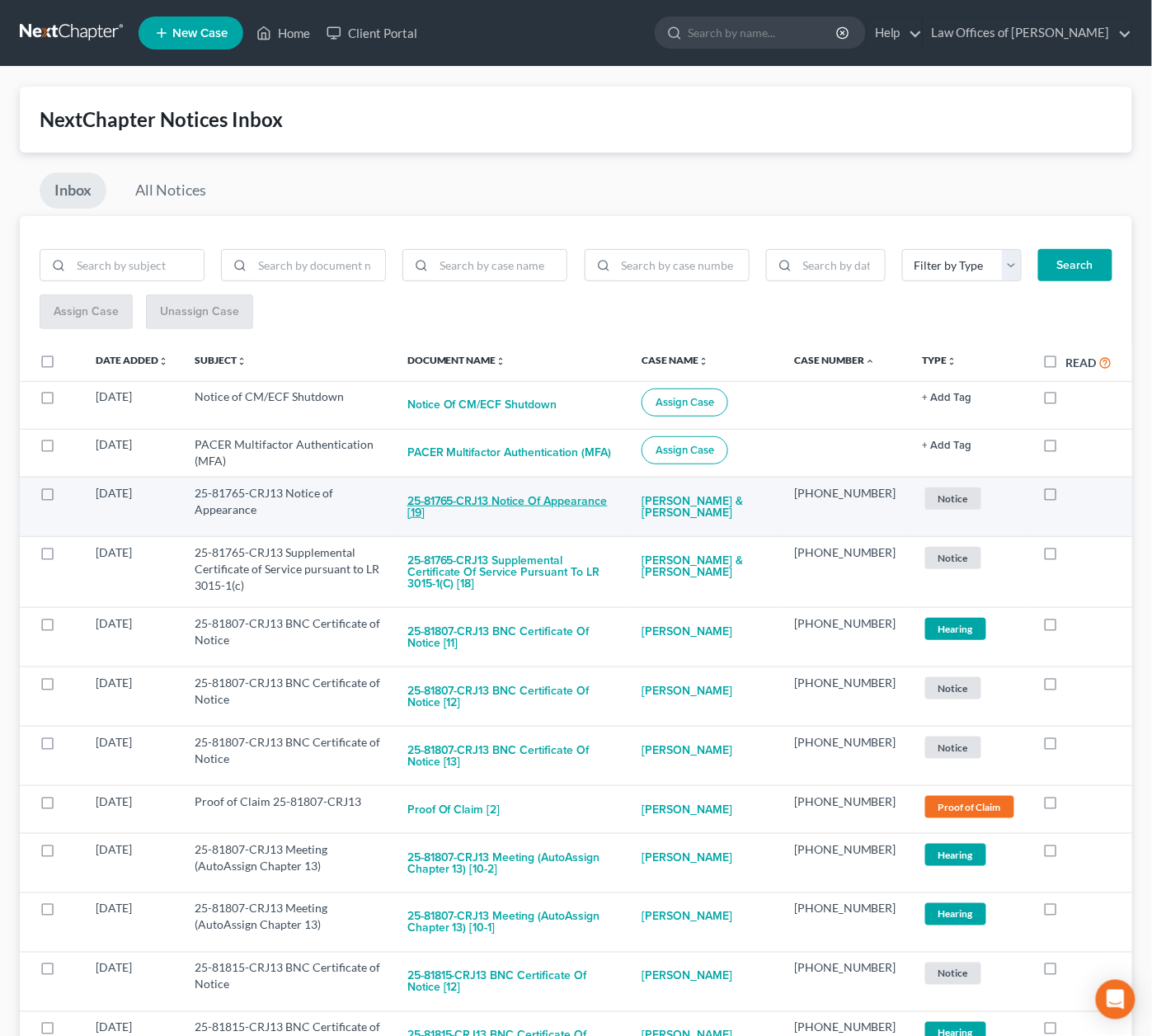
click at [514, 500] on button "25-81765-CRJ13 Notice of Appearance [19]" at bounding box center [511, 507] width 208 height 45
checkbox input "true"
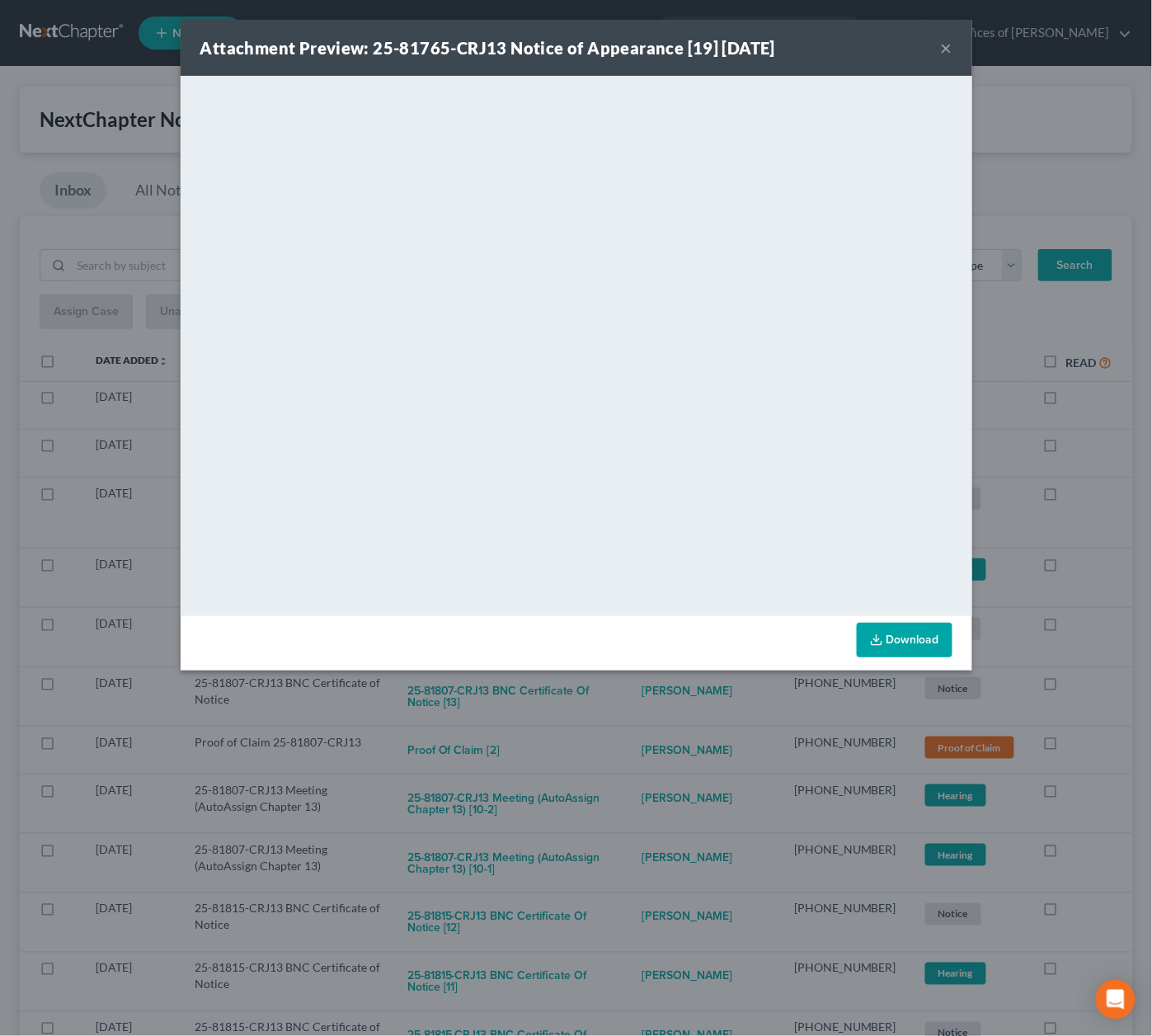
click at [605, 709] on div "Attachment Preview: 25-81765-CRJ13 Notice of Appearance [19] 09/05/2025 × <obje…" at bounding box center [576, 518] width 1152 height 1036
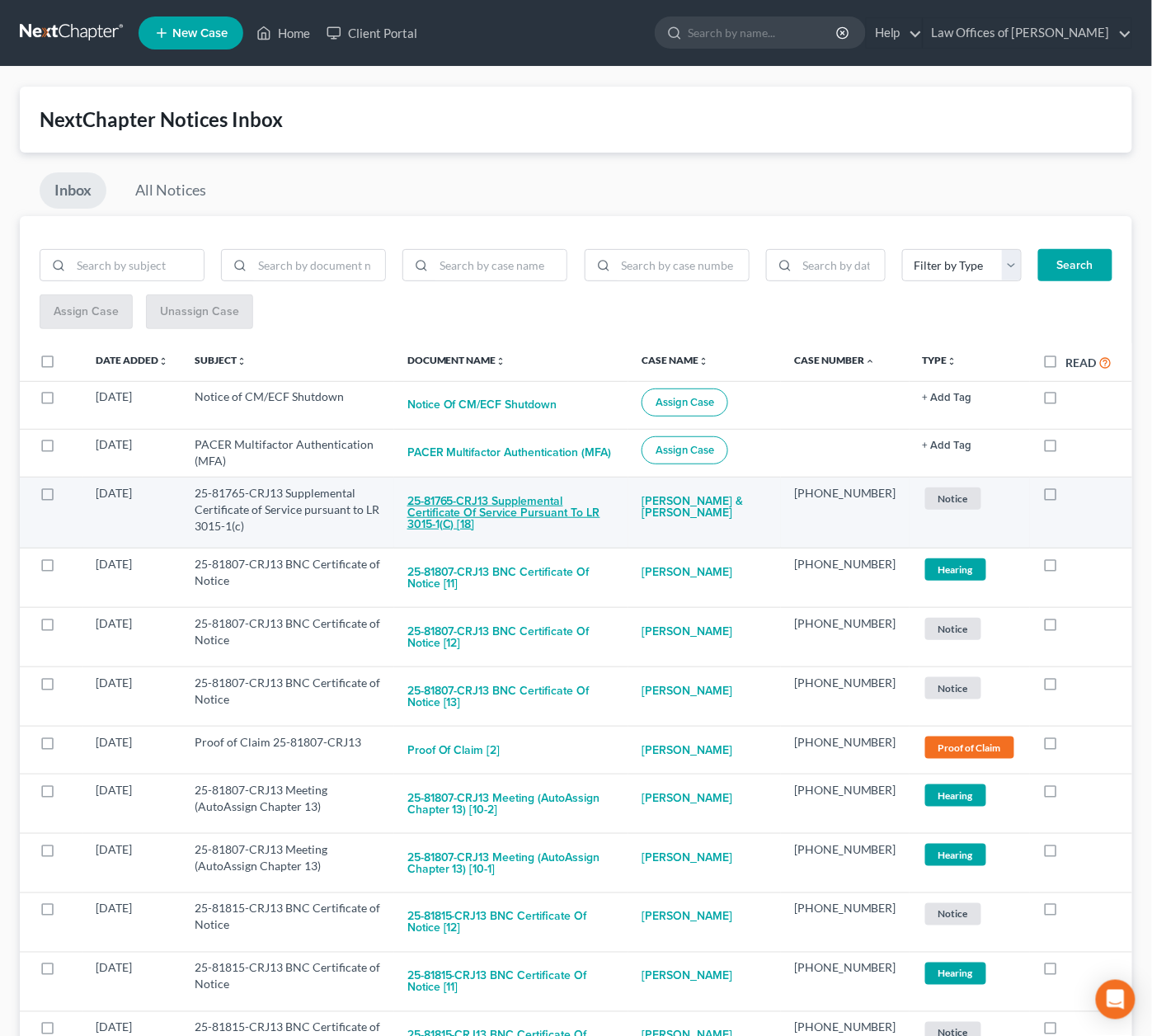
click at [510, 487] on button "25-81765-CRJ13 Supplemental Certificate of Service pursuant to LR 3015-1(c) [18]" at bounding box center [511, 513] width 208 height 56
checkbox input "true"
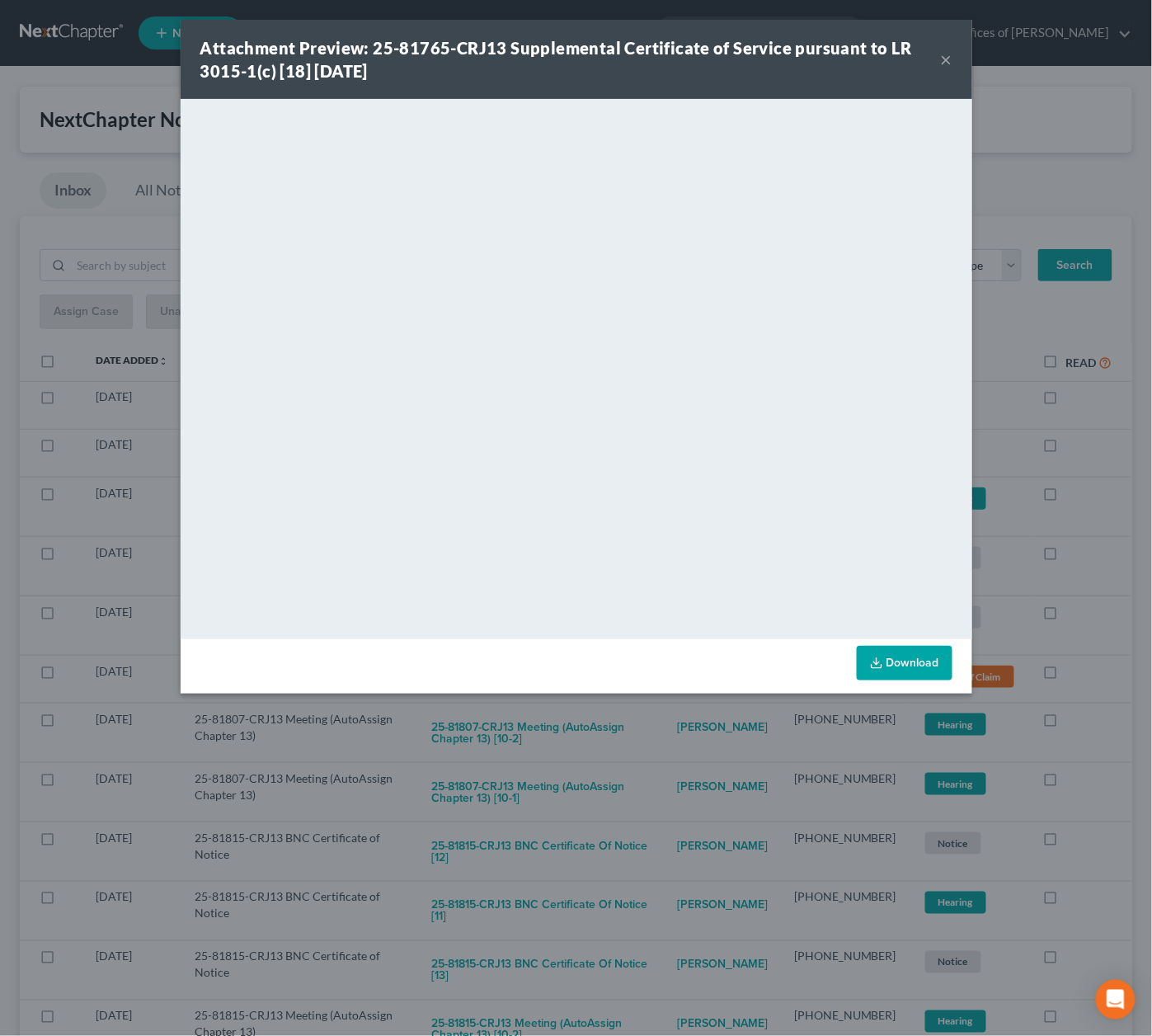
click at [630, 745] on div "Attachment Preview: 25-81765-CRJ13 Supplemental Certificate of Service pursuant…" at bounding box center [576, 518] width 1152 height 1036
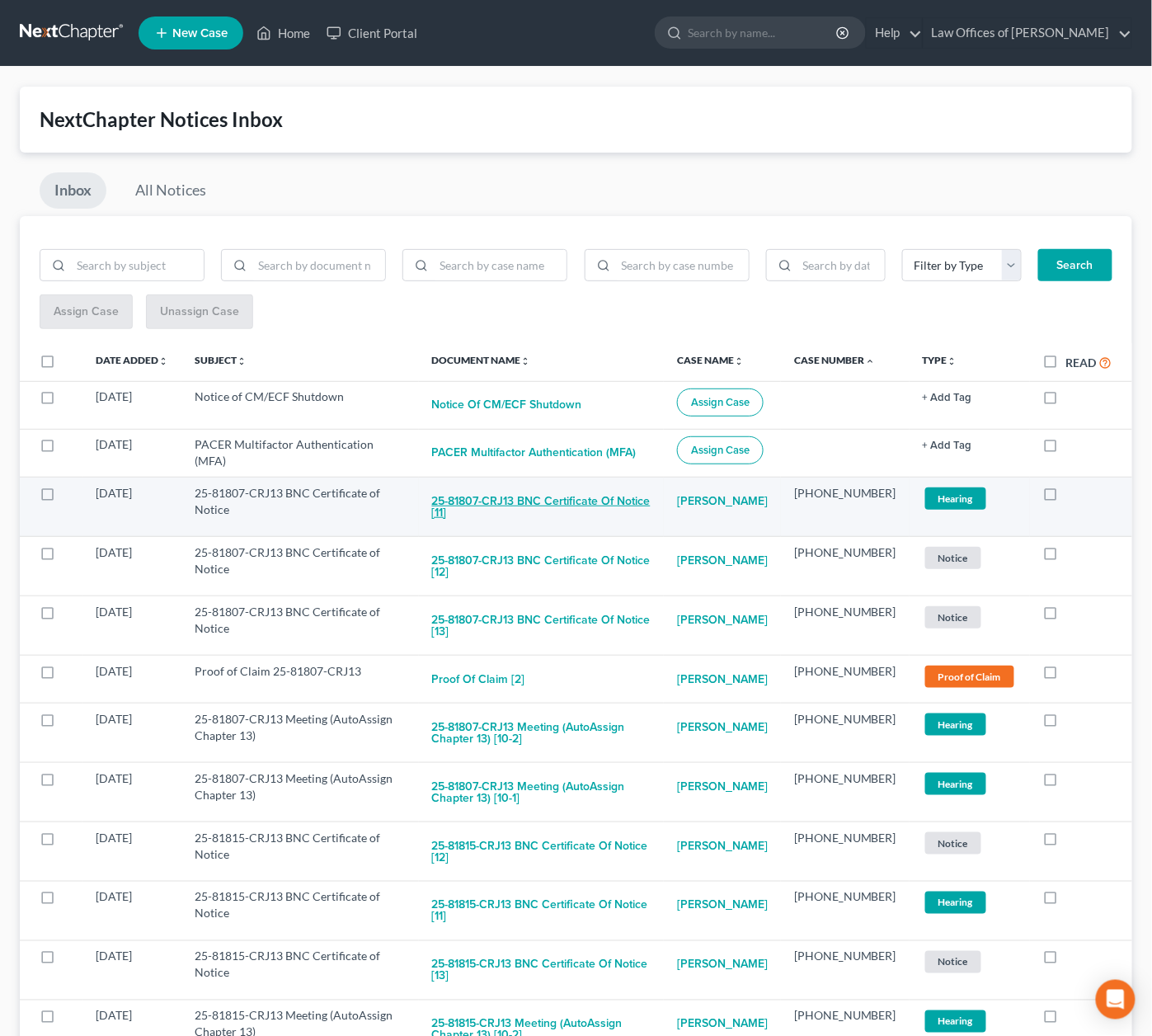
click at [569, 508] on button "25-81807-CRJ13 BNC Certificate of Notice [11]" at bounding box center [541, 507] width 219 height 45
checkbox input "true"
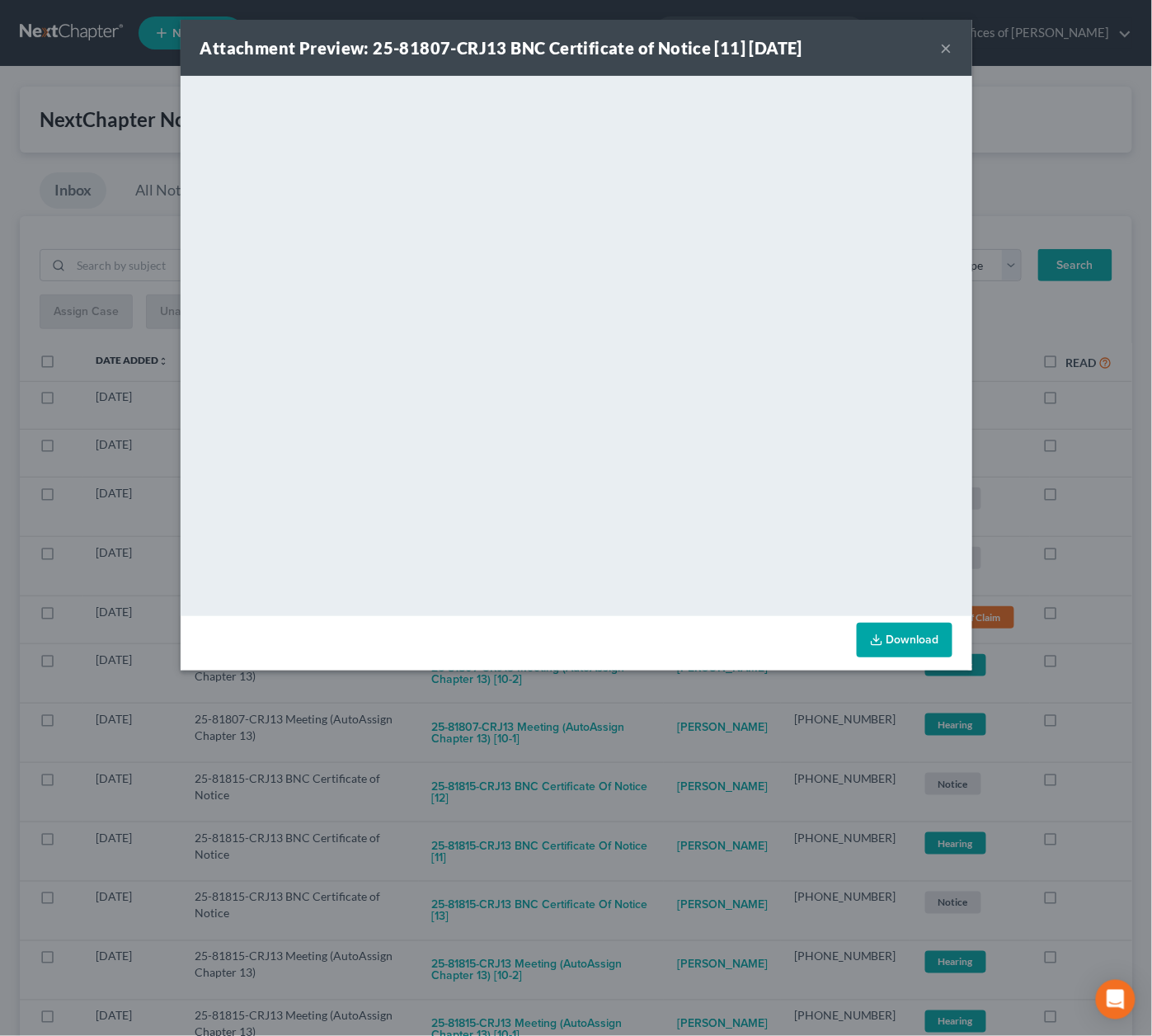
click at [655, 709] on div "Attachment Preview: 25-81807-CRJ13 BNC Certificate of Notice [11] 09/07/2025 × …" at bounding box center [576, 518] width 1152 height 1036
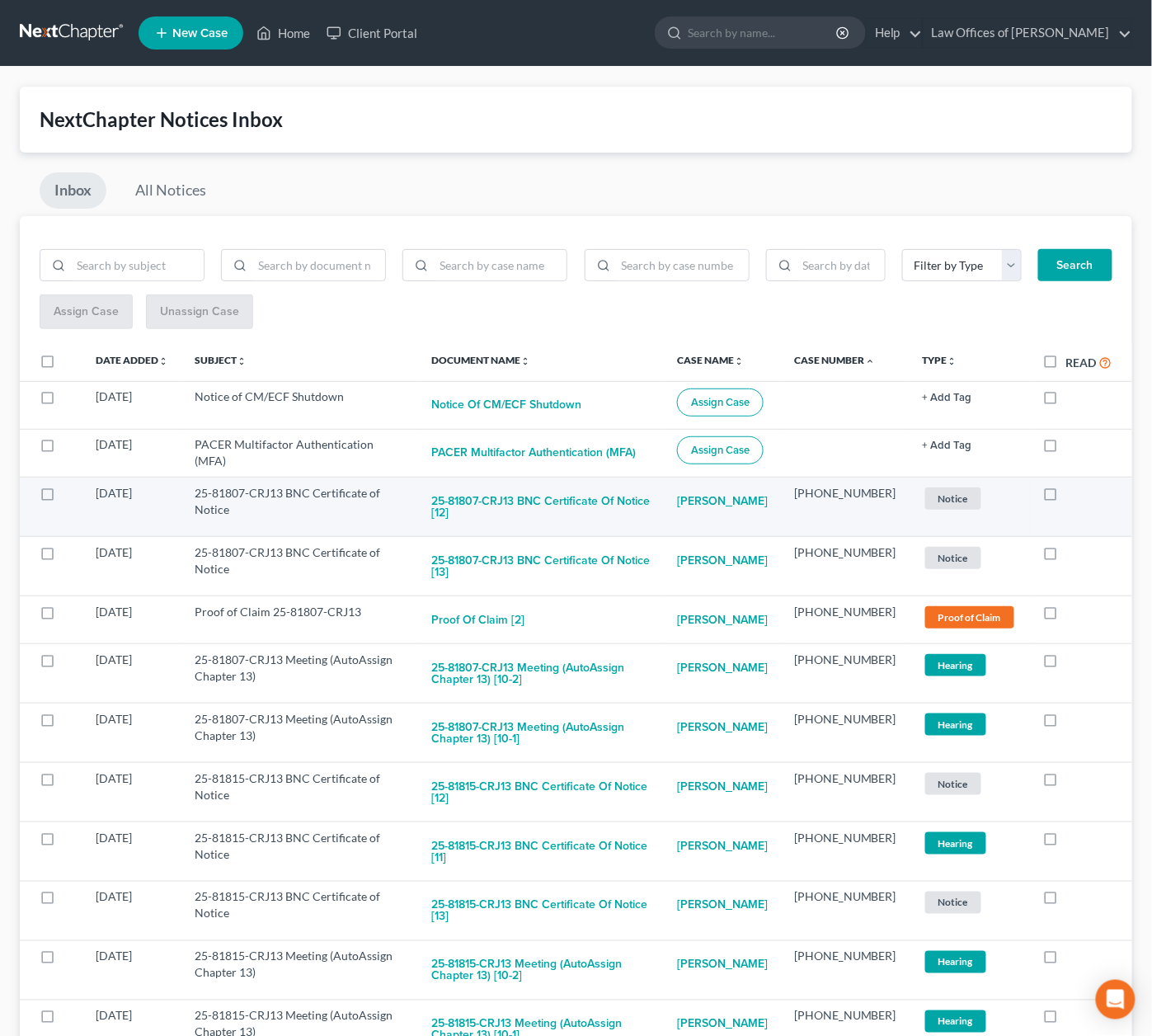
click at [527, 480] on td "25-81807-CRJ13 BNC Certificate of Notice [12]" at bounding box center [541, 507] width 245 height 60
click at [526, 493] on button "25-81807-CRJ13 BNC Certificate of Notice [12]" at bounding box center [541, 507] width 219 height 45
checkbox input "true"
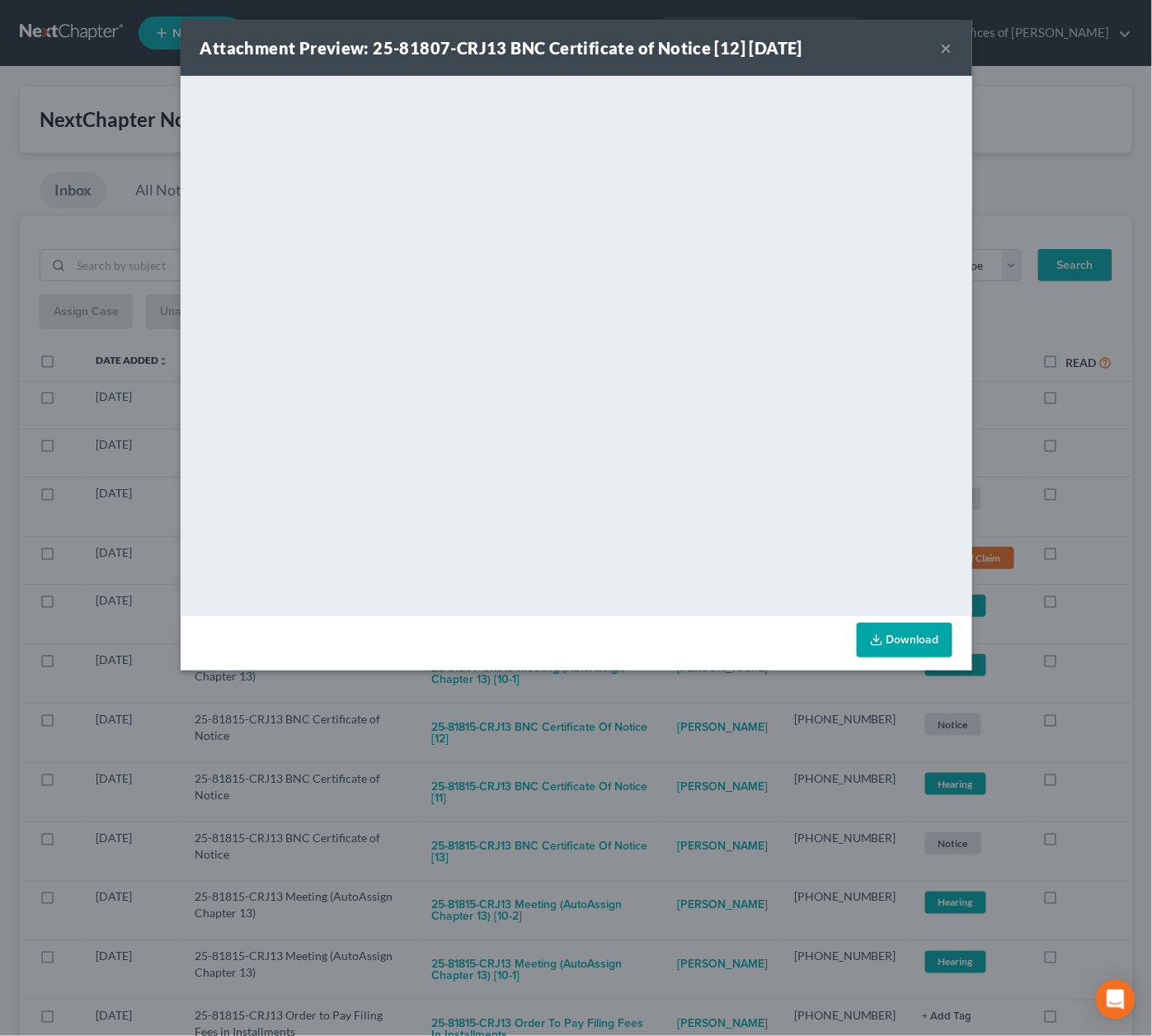
click at [641, 736] on div "Attachment Preview: 25-81807-CRJ13 BNC Certificate of Notice [12] 09/07/2025 × …" at bounding box center [576, 518] width 1152 height 1036
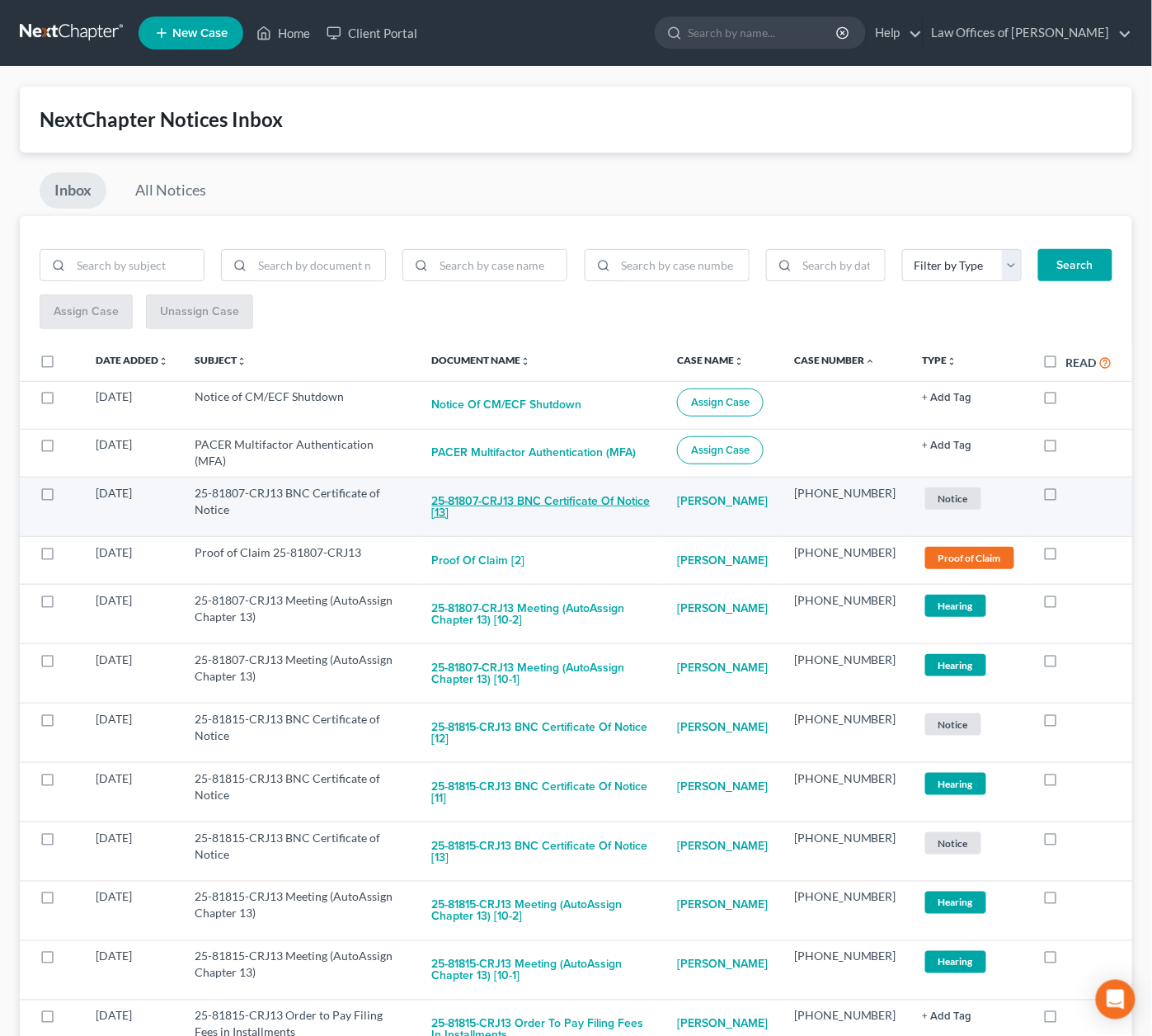
click at [556, 485] on button "25-81807-CRJ13 BNC Certificate of Notice [13]" at bounding box center [541, 507] width 219 height 45
checkbox input "true"
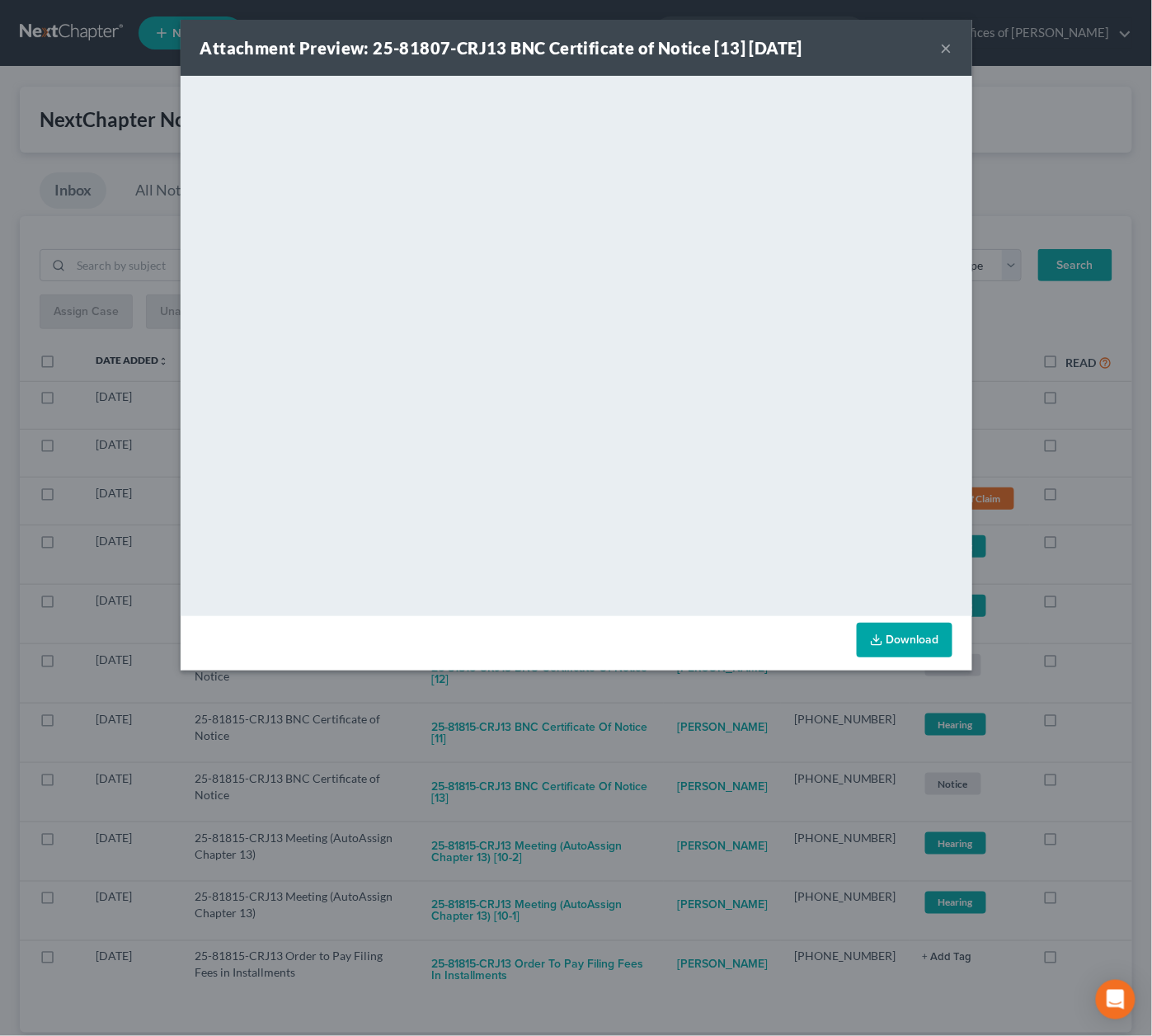
click at [631, 711] on div "Attachment Preview: 25-81807-CRJ13 BNC Certificate of Notice [13] 09/07/2025 × …" at bounding box center [576, 518] width 1152 height 1036
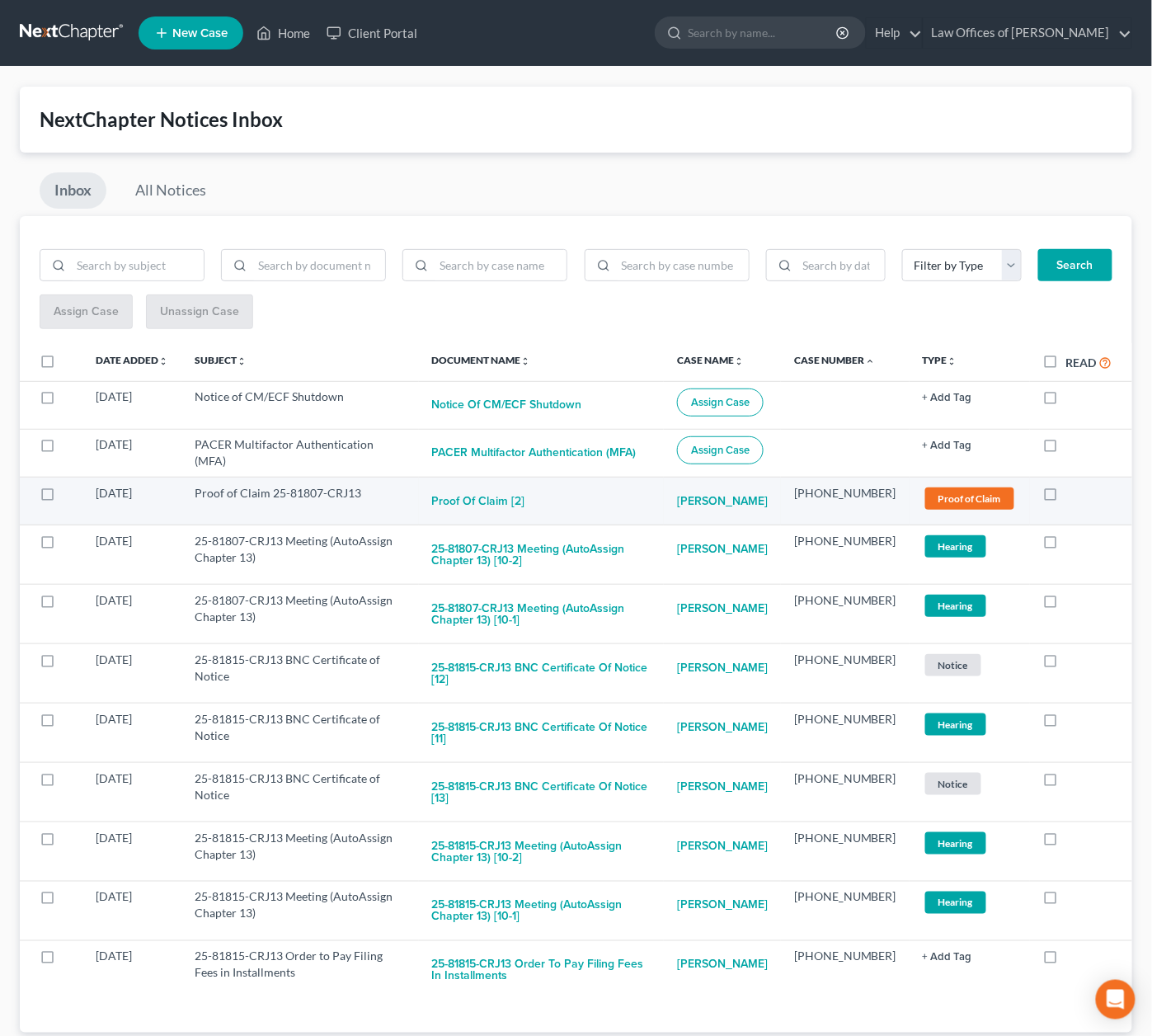
drag, startPoint x: 558, startPoint y: 542, endPoint x: 596, endPoint y: 513, distance: 47.8
click at [596, 513] on tbody "09/04/2025 Notice of CM/ECF Shutdown Notice of CM/ECF Shutdown Assign Case + Ad…" at bounding box center [576, 690] width 1112 height 618
click at [517, 491] on button "Proof of Claim [2]" at bounding box center [479, 501] width 93 height 33
checkbox input "true"
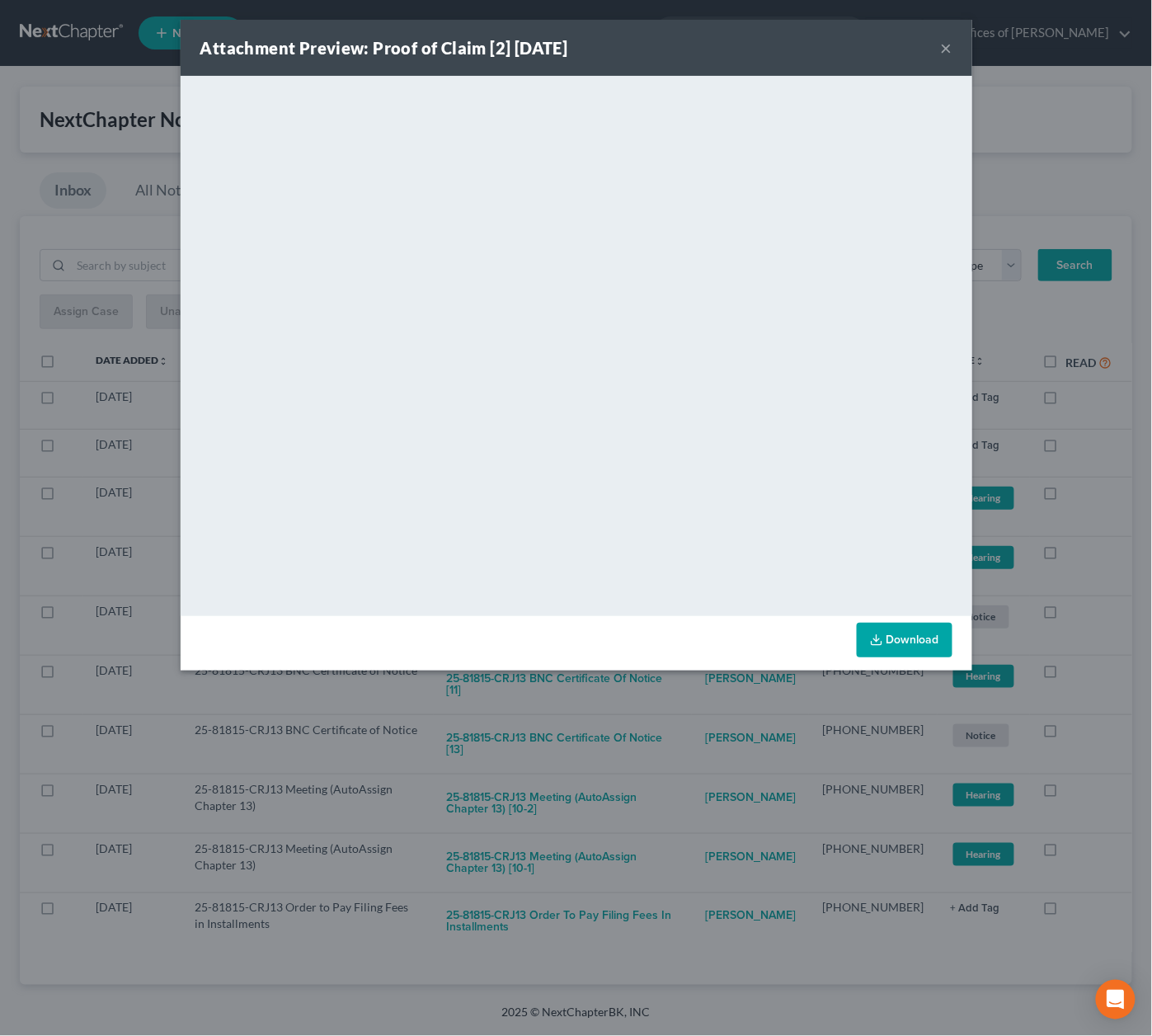
click at [632, 715] on div "Attachment Preview: Proof of Claim [2] 09/04/2025 × <object ng-attr-data='https…" at bounding box center [576, 518] width 1152 height 1036
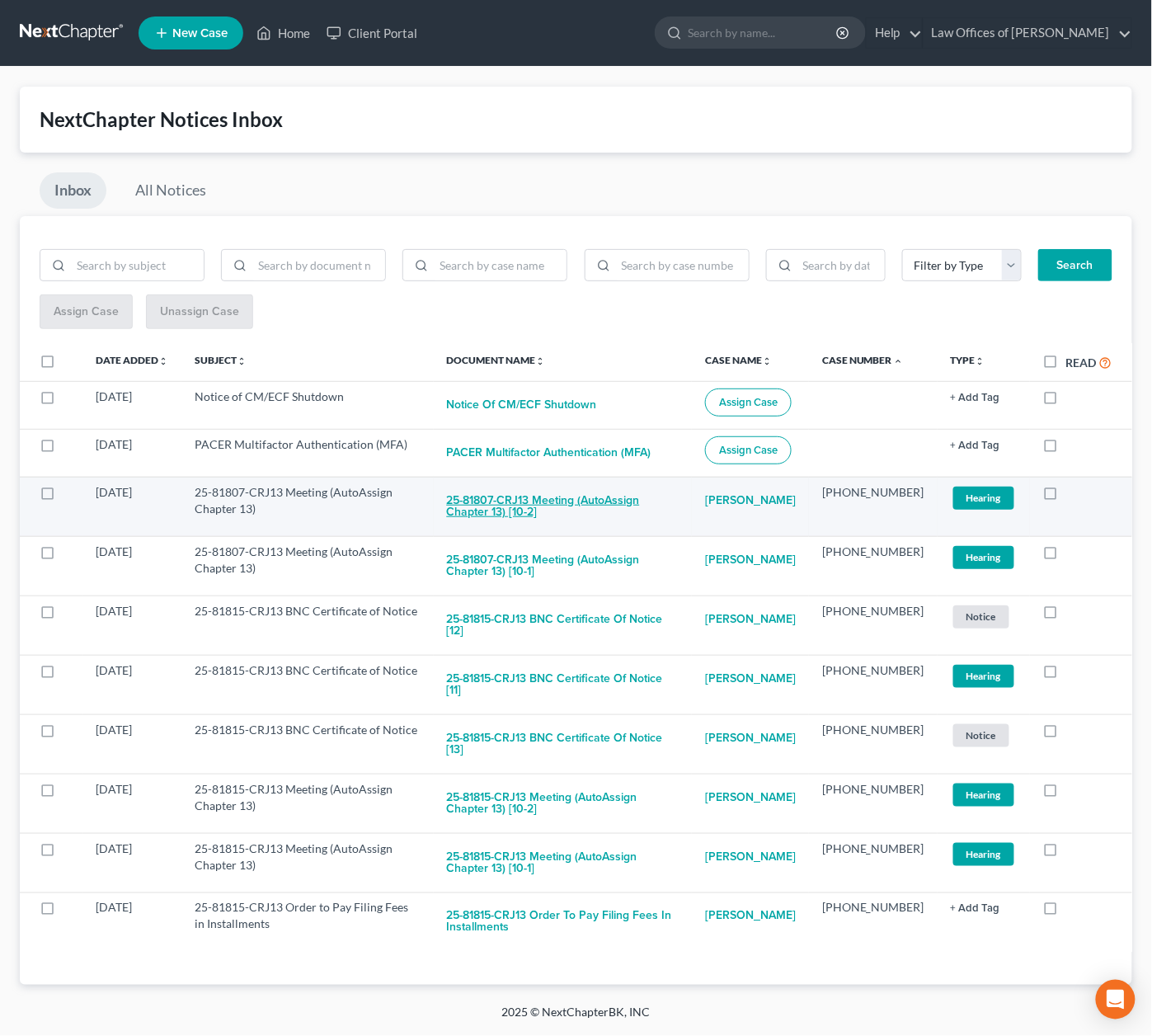
click at [502, 493] on button "25-81807-CRJ13 Meeting (AutoAssign Chapter 13) [10-2]" at bounding box center [563, 506] width 232 height 45
checkbox input "true"
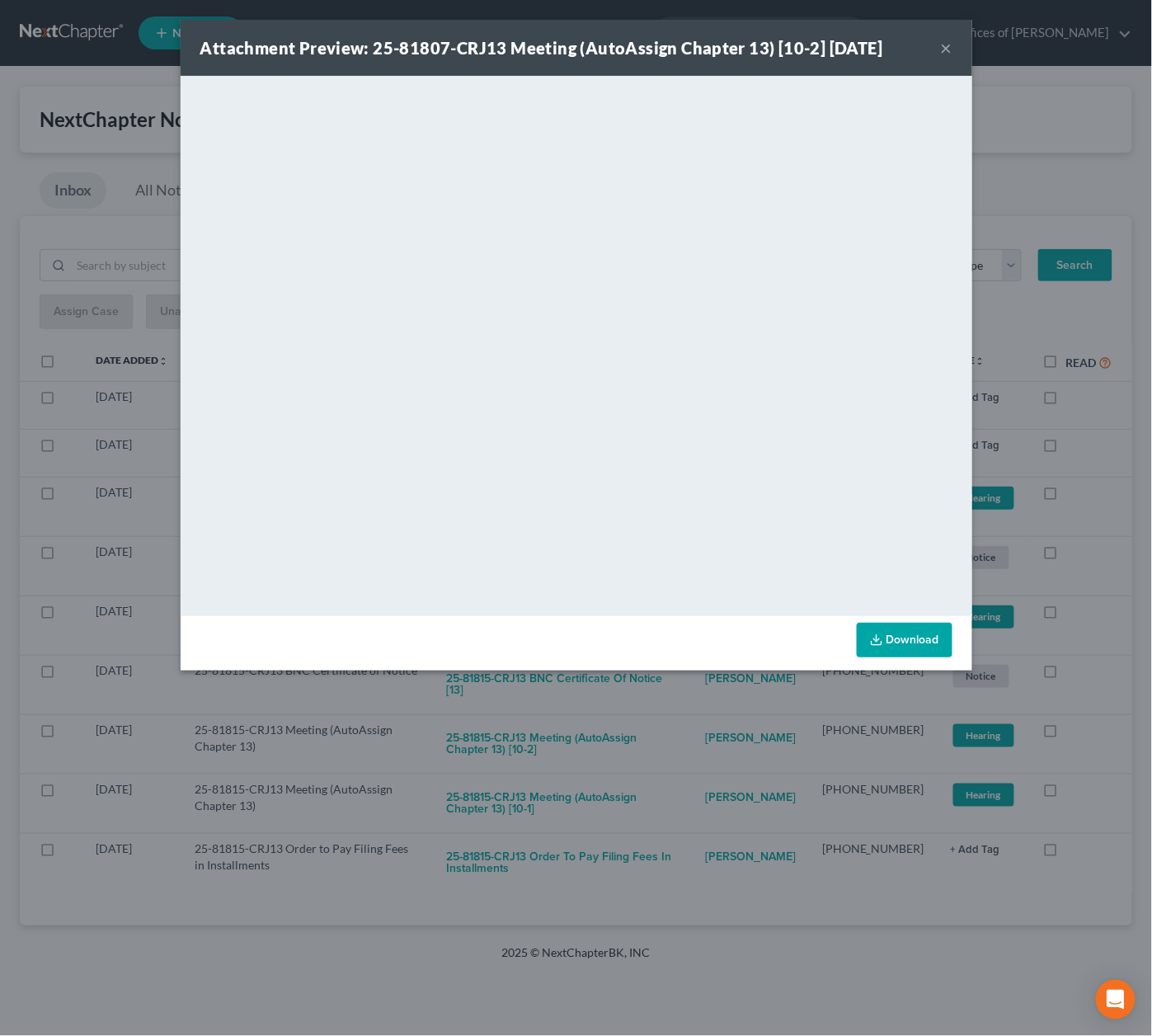
click at [635, 697] on div "Attachment Preview: 25-81807-CRJ13 Meeting (AutoAssign Chapter 13) [10-2] 09/04…" at bounding box center [576, 518] width 1152 height 1036
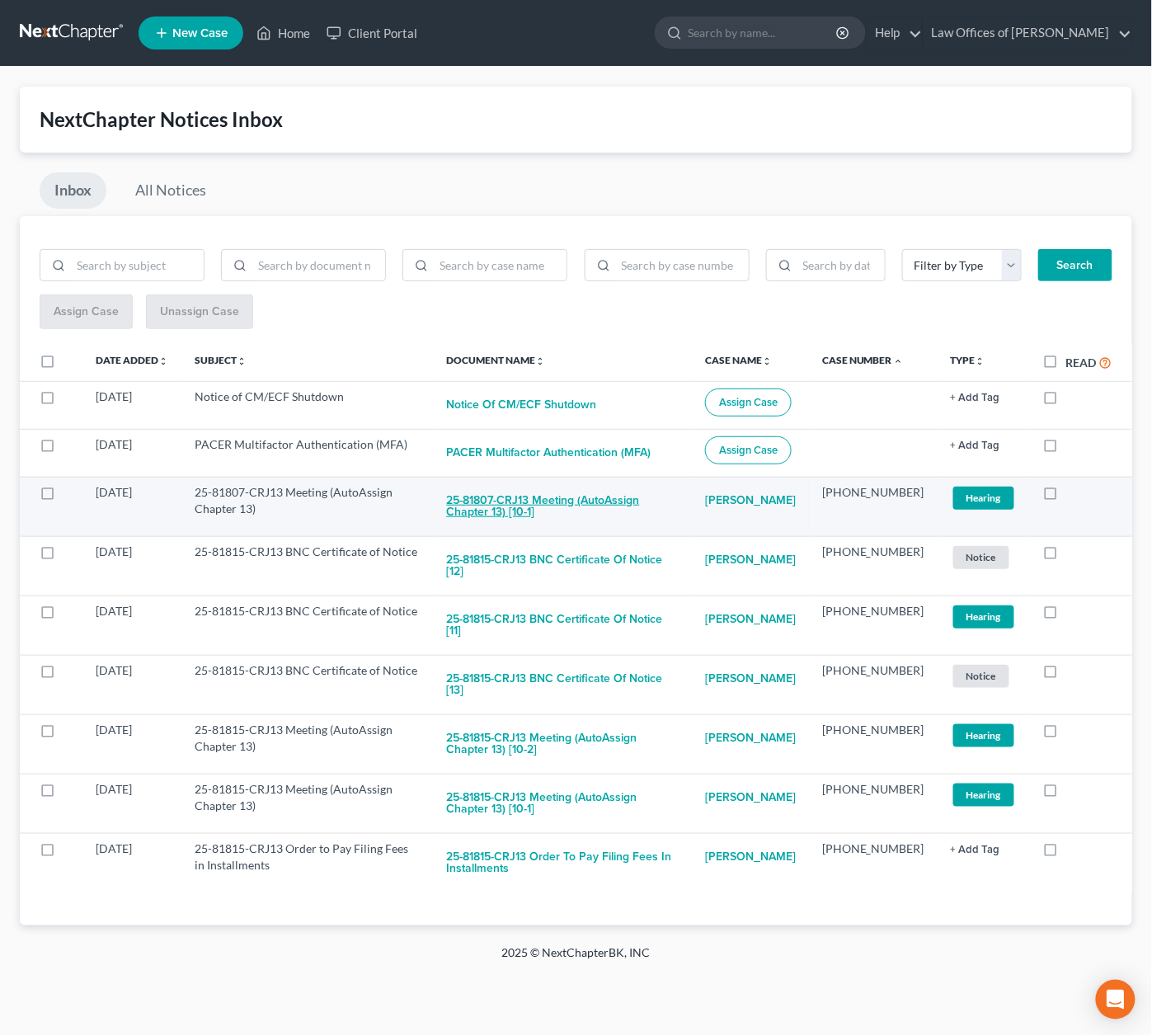
click at [542, 493] on button "25-81807-CRJ13 Meeting (AutoAssign Chapter 13) [10-1]" at bounding box center [563, 506] width 232 height 45
checkbox input "true"
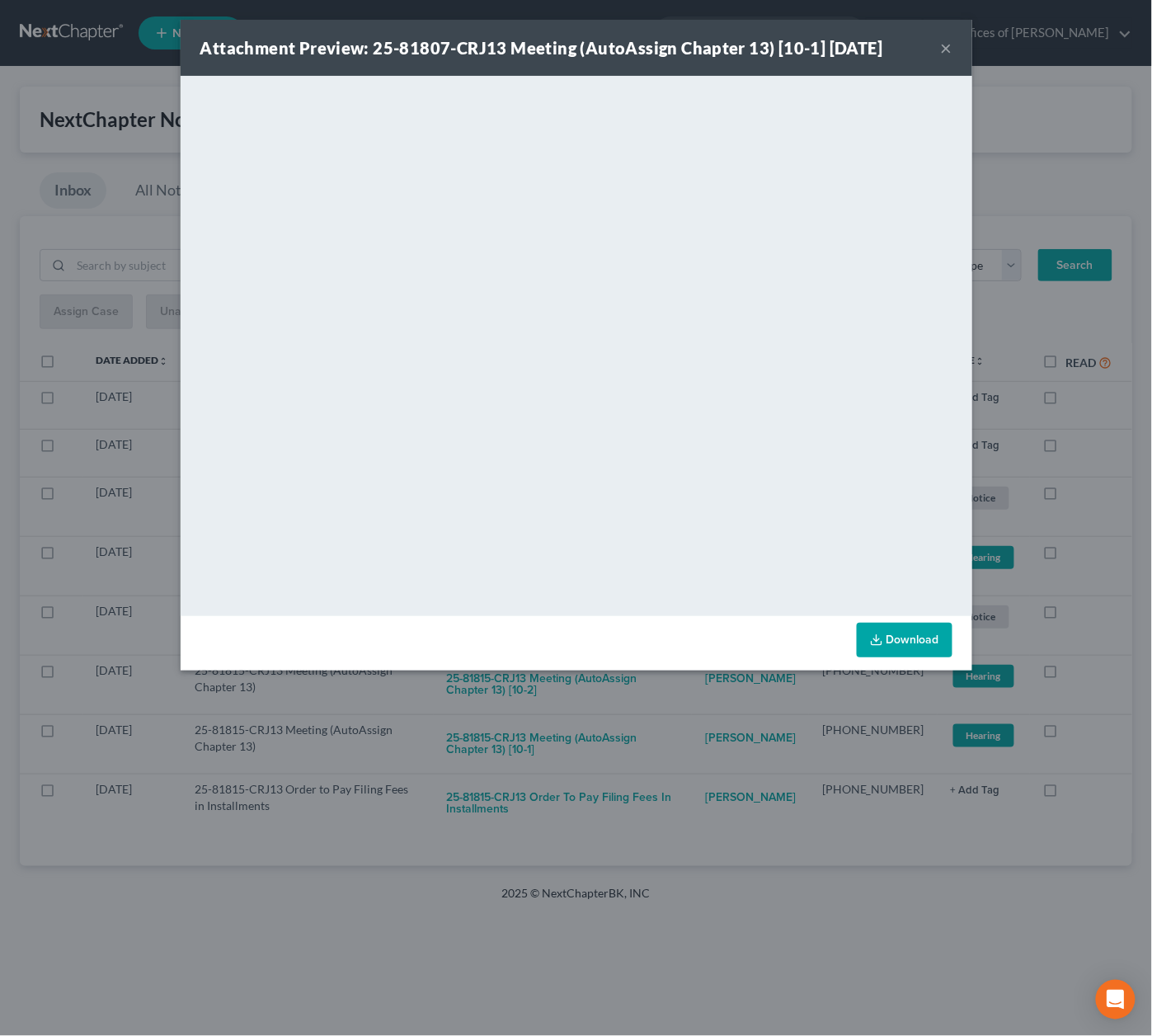
click at [644, 704] on div "Attachment Preview: 25-81807-CRJ13 Meeting (AutoAssign Chapter 13) [10-1] 09/04…" at bounding box center [576, 518] width 1152 height 1036
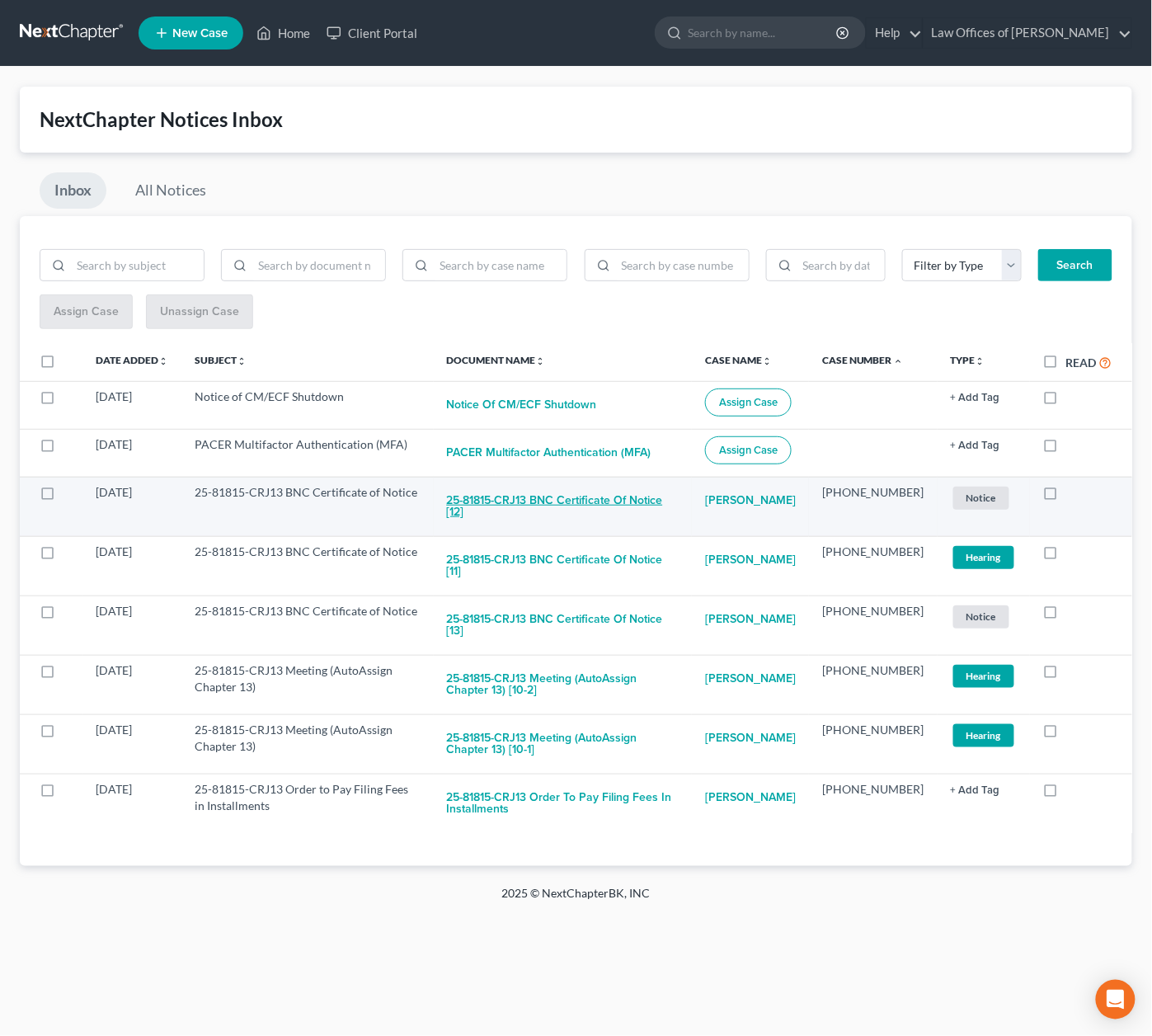
click at [551, 500] on button "25-81815-CRJ13 BNC Certificate of Notice [12]" at bounding box center [563, 506] width 232 height 45
checkbox input "true"
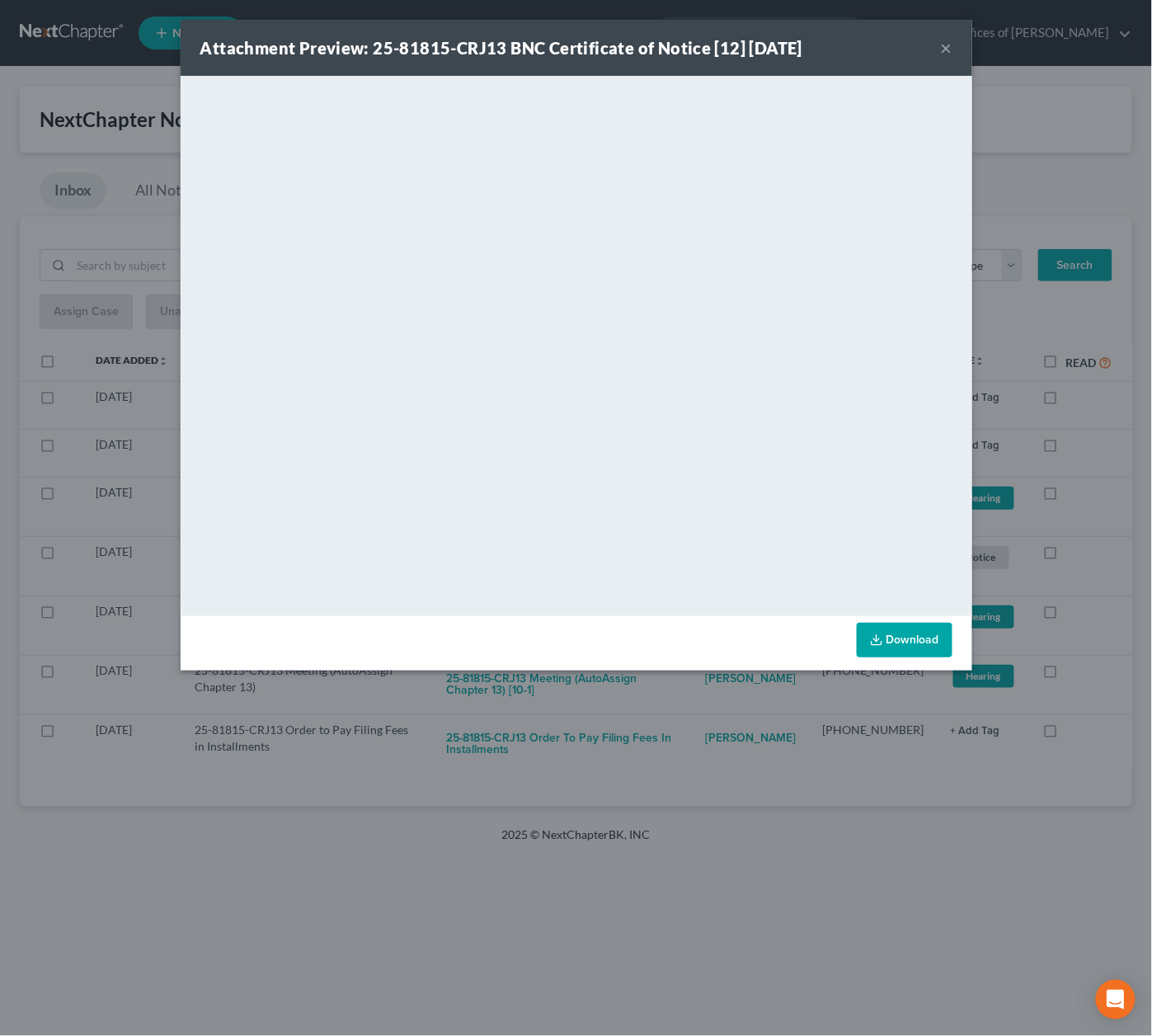
click at [657, 715] on div "Attachment Preview: 25-81815-CRJ13 BNC Certificate of Notice [12] 09/07/2025 × …" at bounding box center [576, 518] width 1152 height 1036
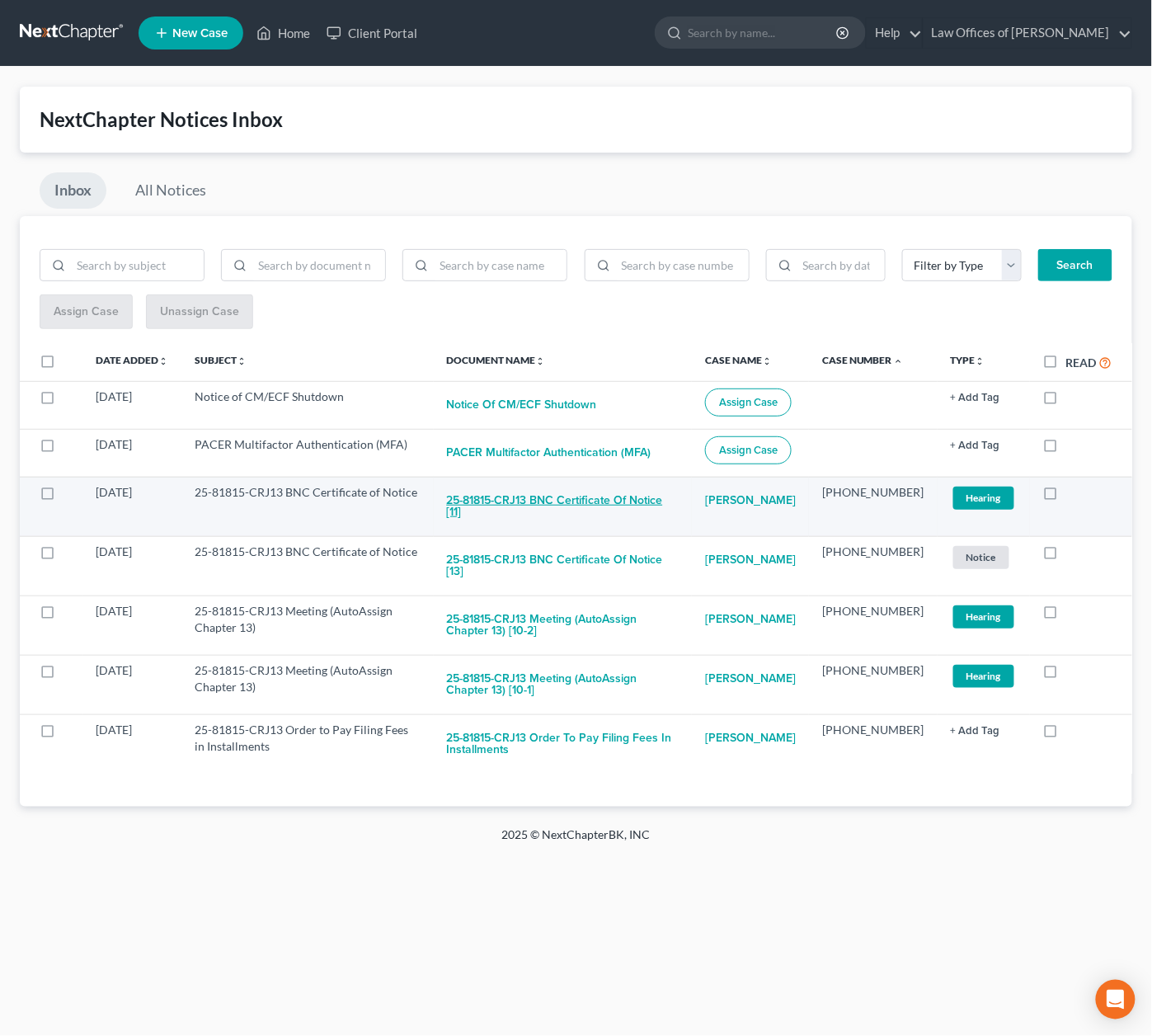
click at [601, 491] on button "25-81815-CRJ13 BNC Certificate of Notice [11]" at bounding box center [563, 506] width 232 height 45
checkbox input "true"
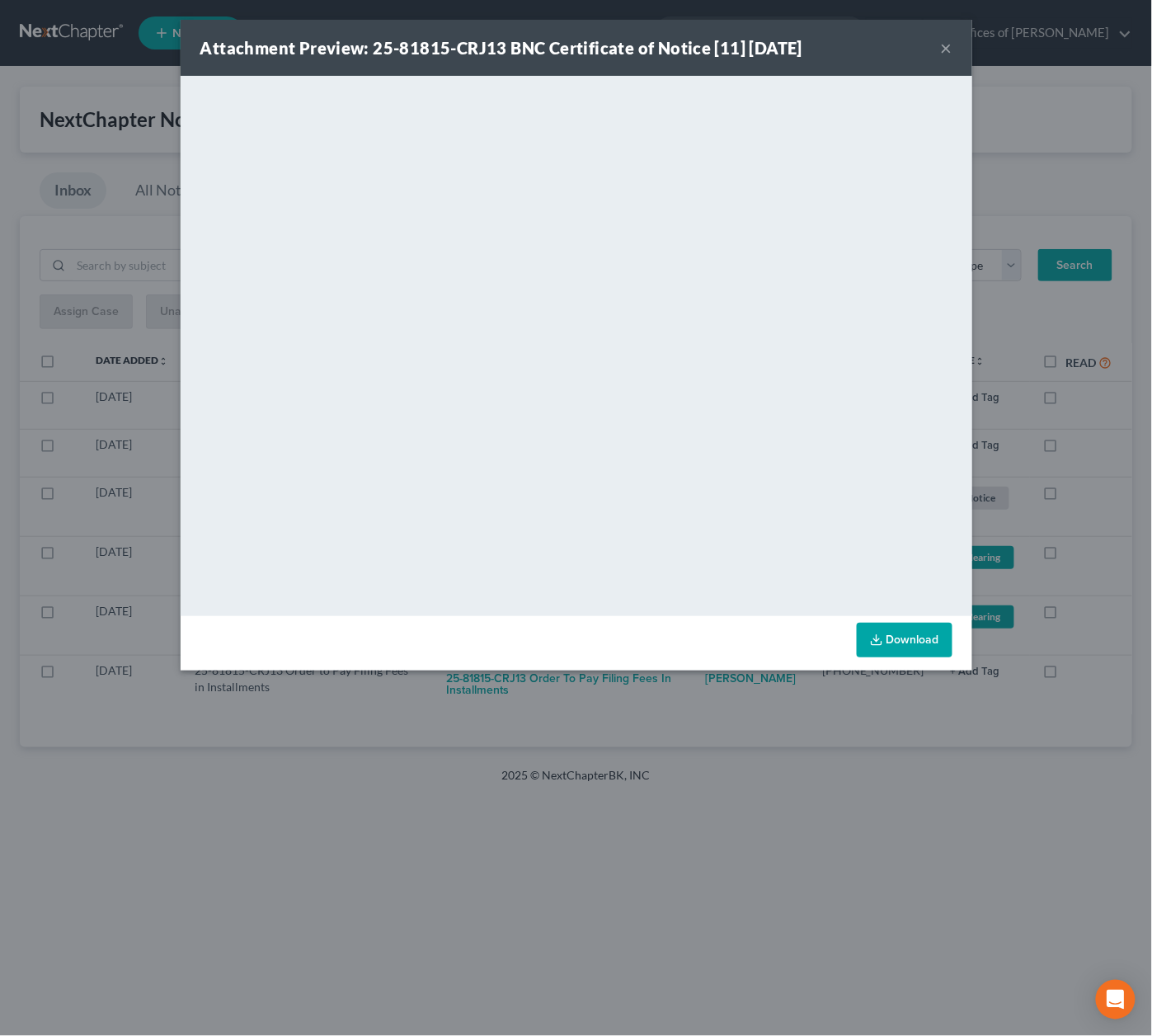
click at [679, 701] on div "Attachment Preview: 25-81815-CRJ13 BNC Certificate of Notice [11] 09/07/2025 × …" at bounding box center [576, 518] width 1152 height 1036
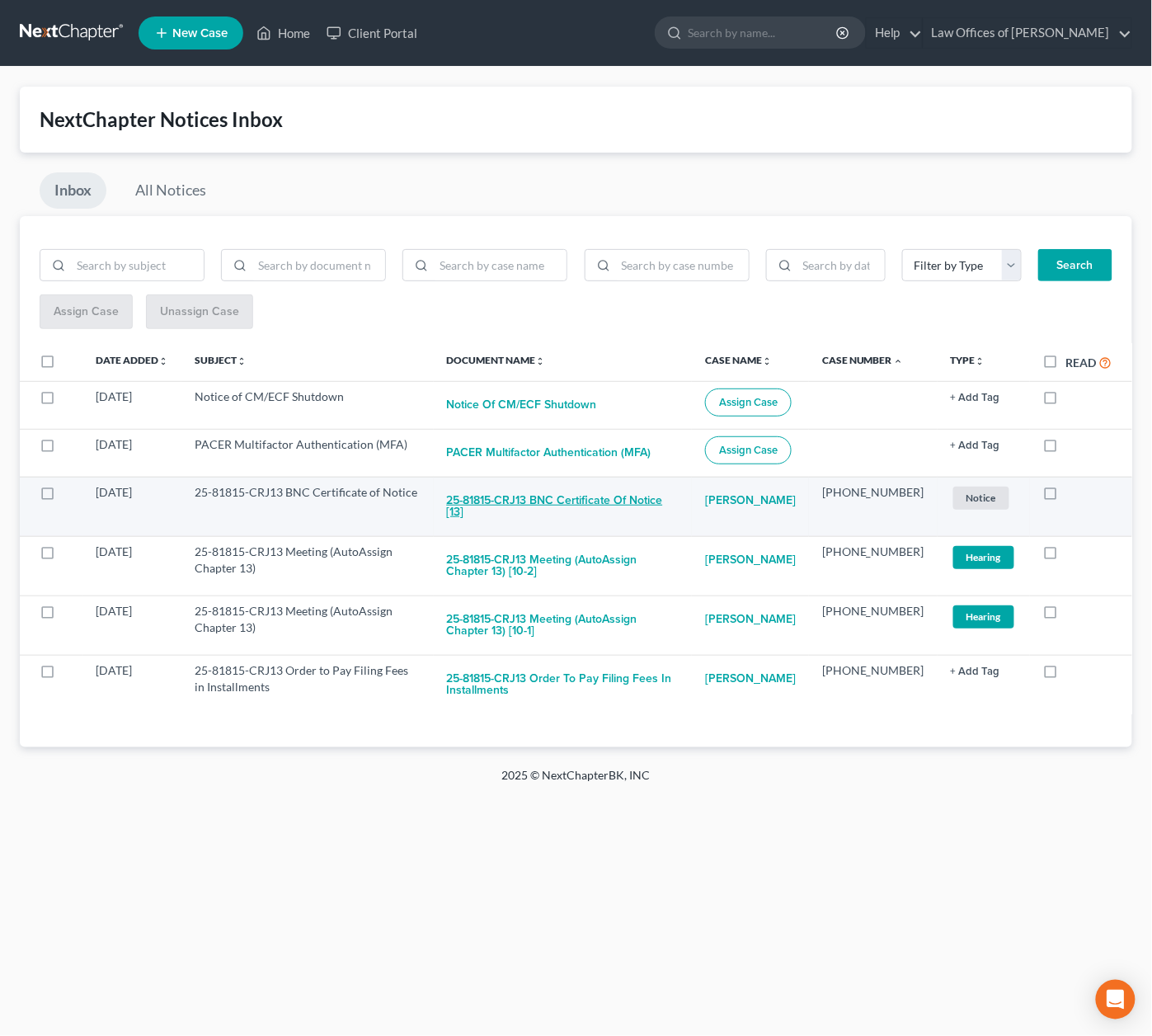
click at [580, 484] on button "25-81815-CRJ13 BNC Certificate of Notice [13]" at bounding box center [563, 506] width 232 height 45
checkbox input "true"
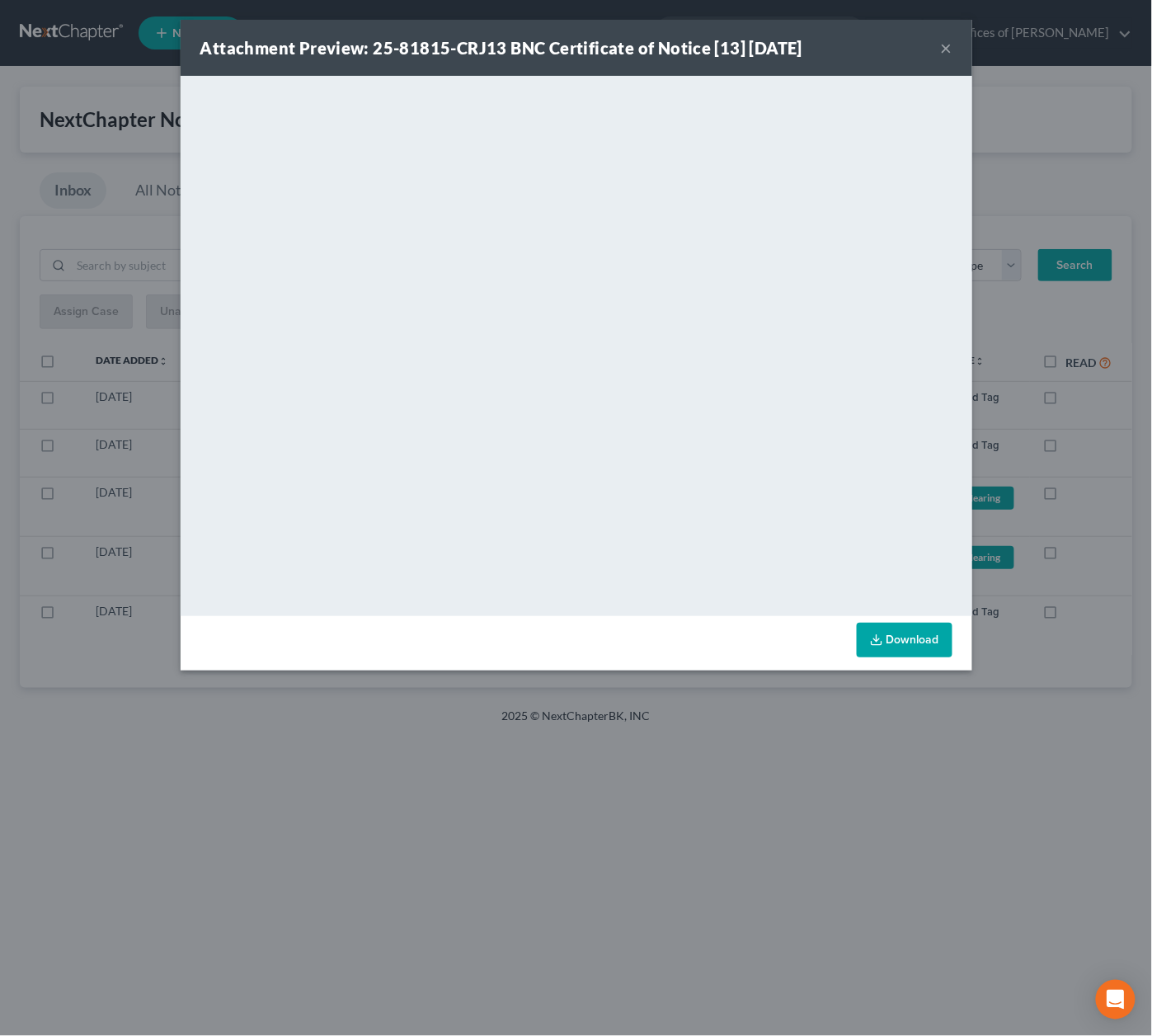
click at [659, 707] on div "Attachment Preview: 25-81815-CRJ13 BNC Certificate of Notice [13] 09/07/2025 × …" at bounding box center [576, 518] width 1152 height 1036
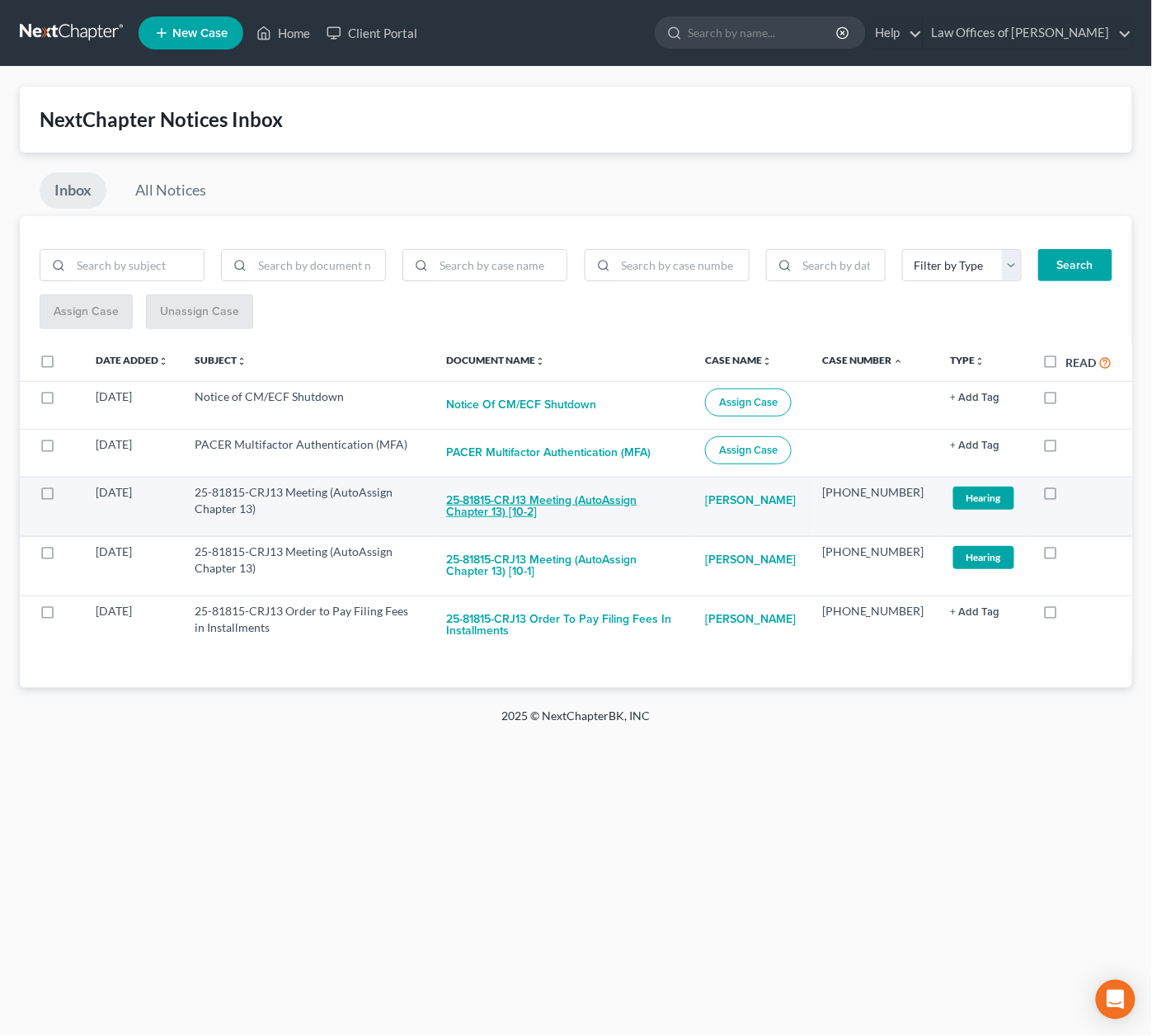
click at [559, 501] on button "25-81815-CRJ13 Meeting (AutoAssign Chapter 13) [10-2]" at bounding box center [563, 506] width 232 height 45
checkbox input "true"
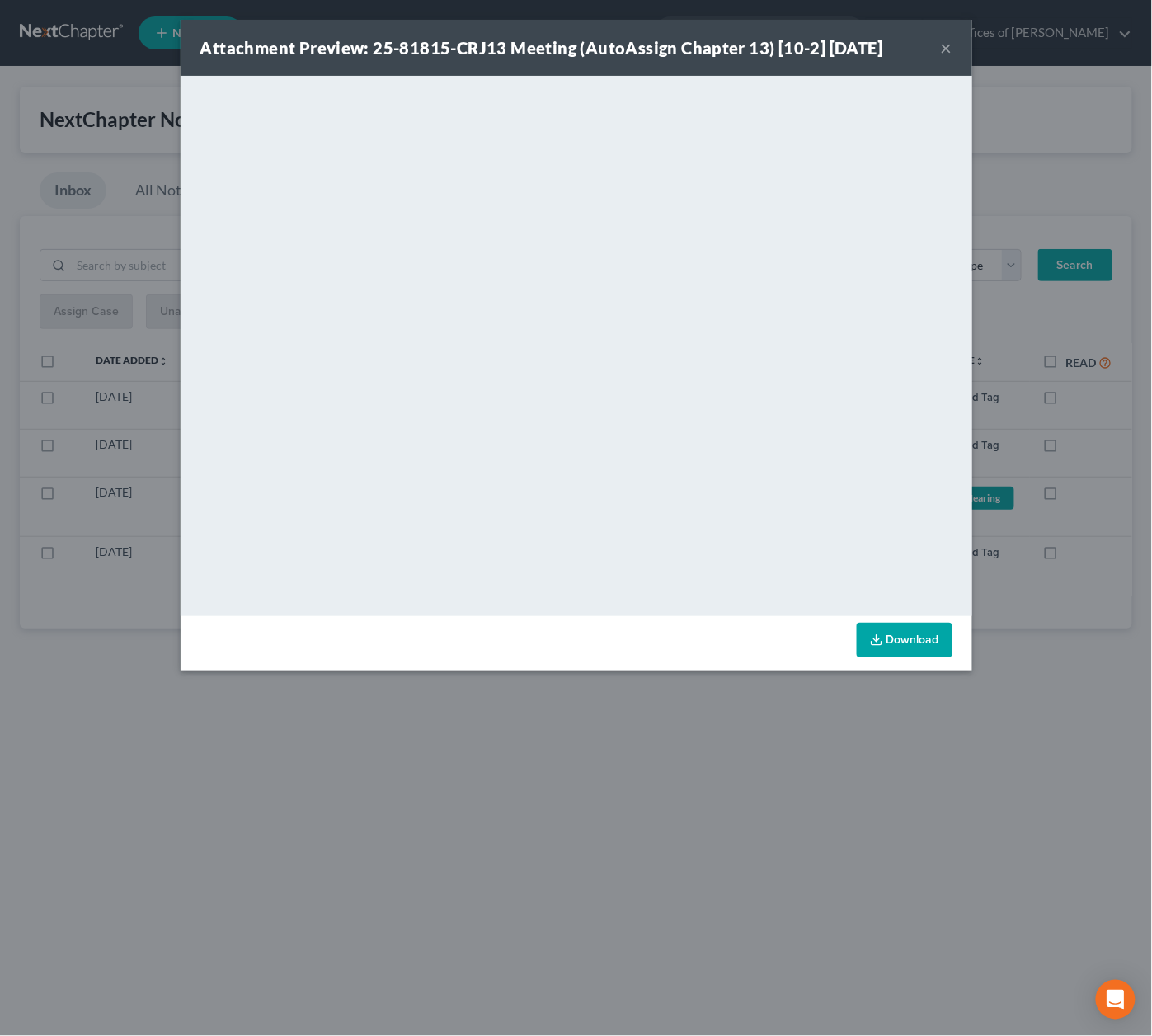
click at [722, 701] on div "Attachment Preview: 25-81815-CRJ13 Meeting (AutoAssign Chapter 13) [10-2] 09/04…" at bounding box center [576, 518] width 1152 height 1036
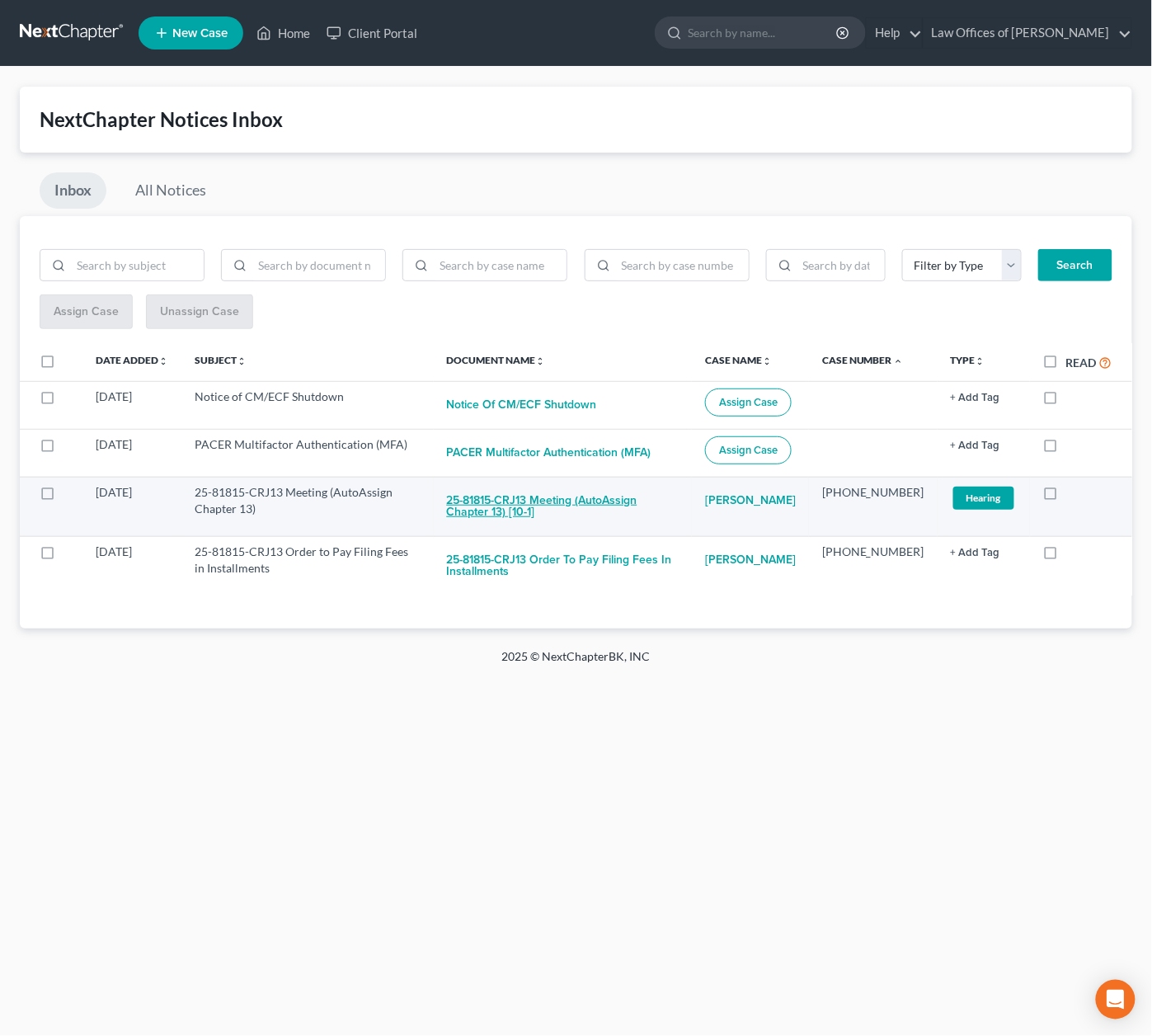
click at [597, 497] on button "25-81815-CRJ13 Meeting (AutoAssign Chapter 13) [10-1]" at bounding box center [563, 506] width 232 height 45
checkbox input "true"
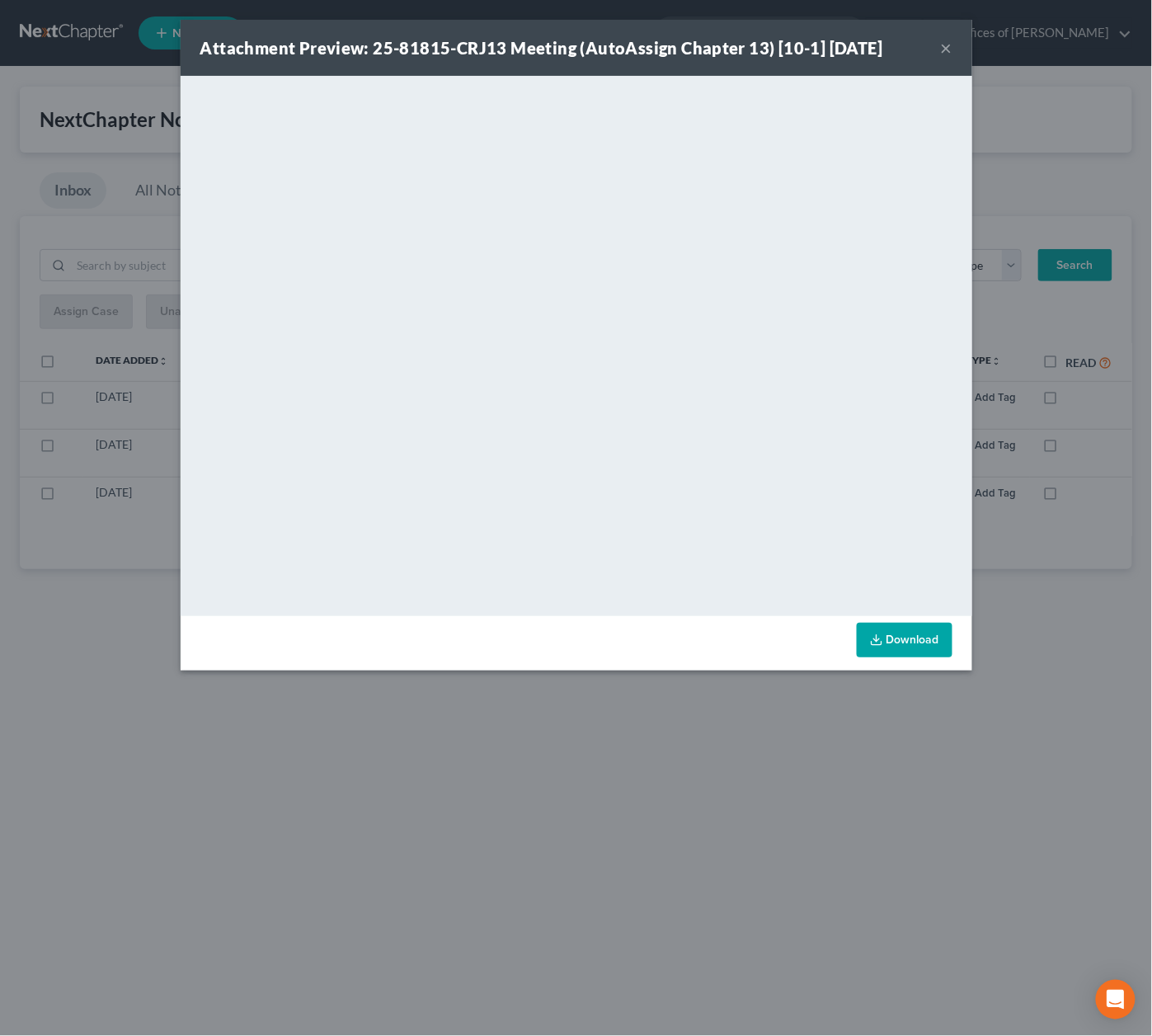
click at [674, 679] on div "Attachment Preview: 25-81815-CRJ13 Meeting (AutoAssign Chapter 13) [10-1] 09/04…" at bounding box center [576, 518] width 1152 height 1036
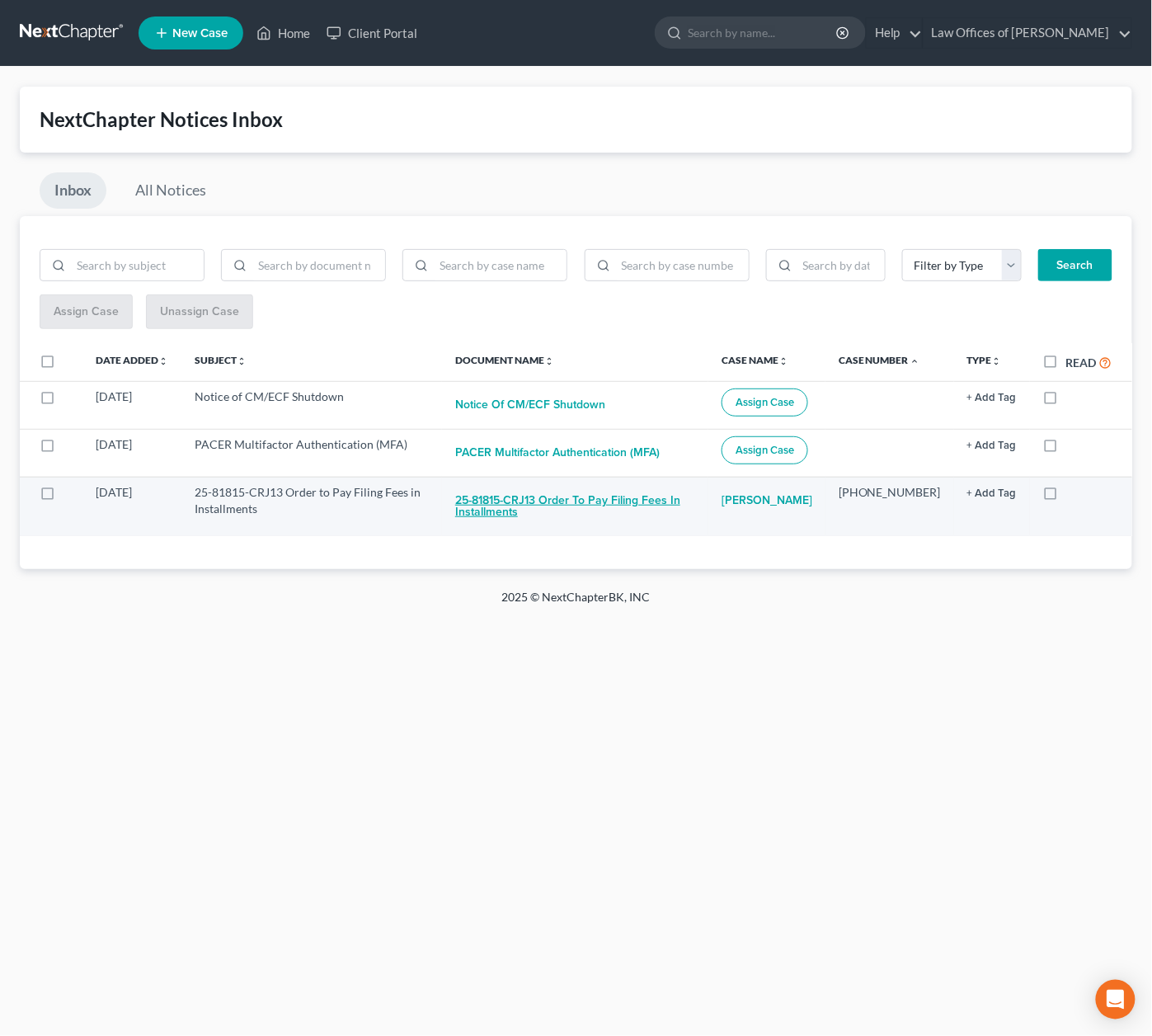
click at [607, 494] on button "25-81815-CRJ13 Order to Pay Filing Fees in Installments" at bounding box center [574, 506] width 240 height 45
checkbox input "true"
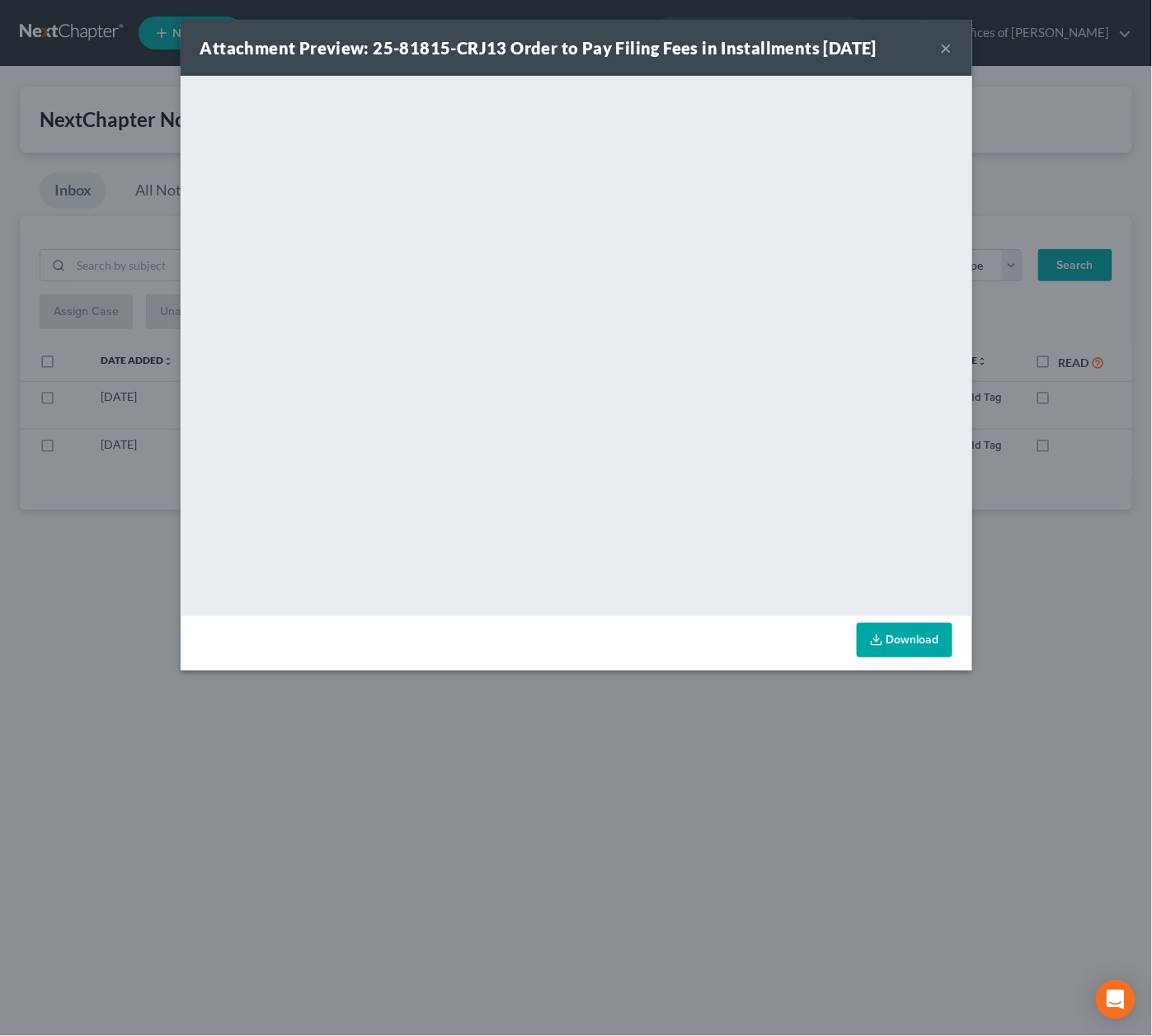
click at [774, 686] on div "Attachment Preview: 25-81815-CRJ13 Order to Pay Filing Fees in Installments 09/…" at bounding box center [576, 518] width 1152 height 1036
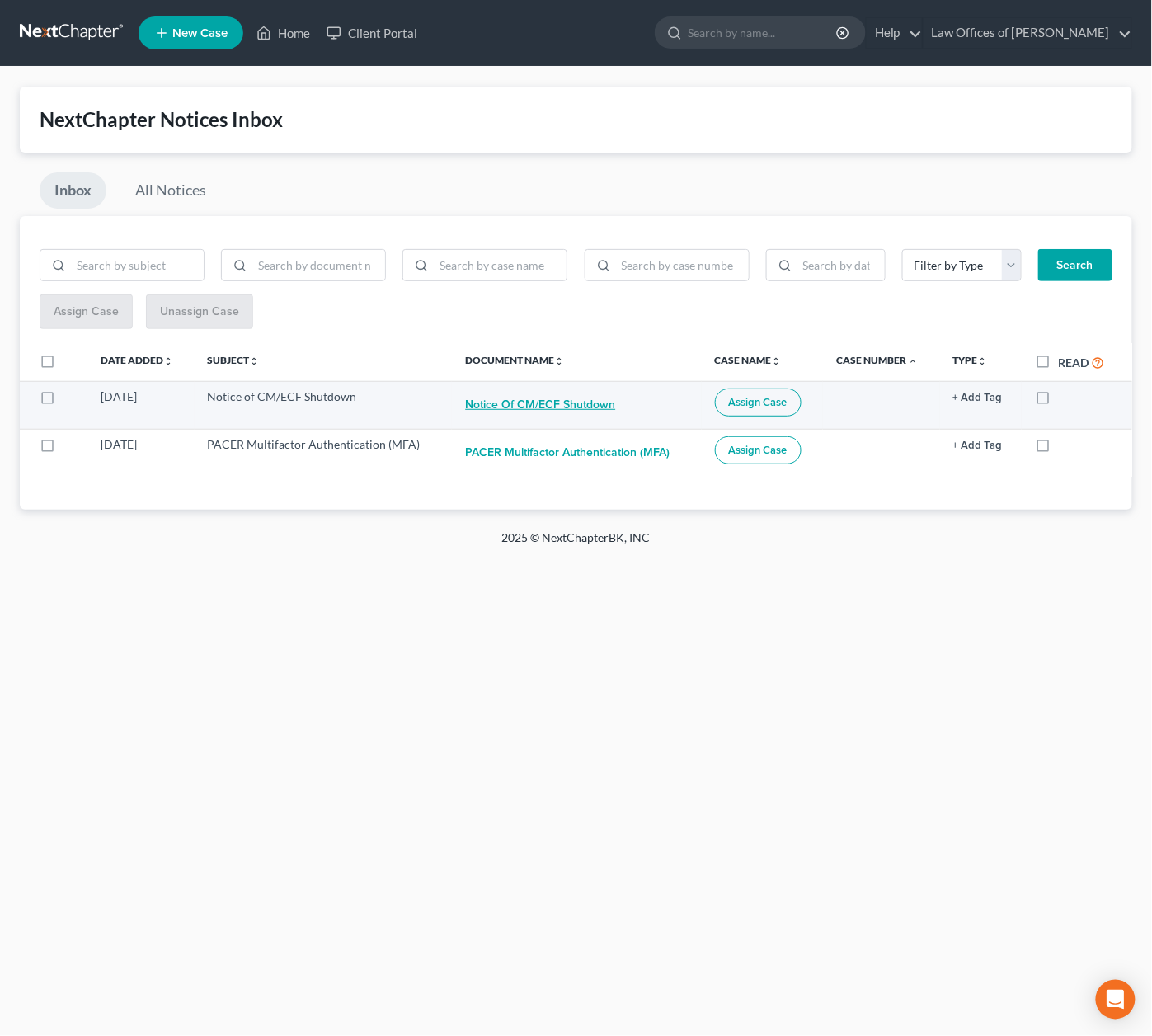
click at [557, 399] on button "Notice of CM/ECF Shutdown" at bounding box center [540, 405] width 150 height 33
checkbox input "true"
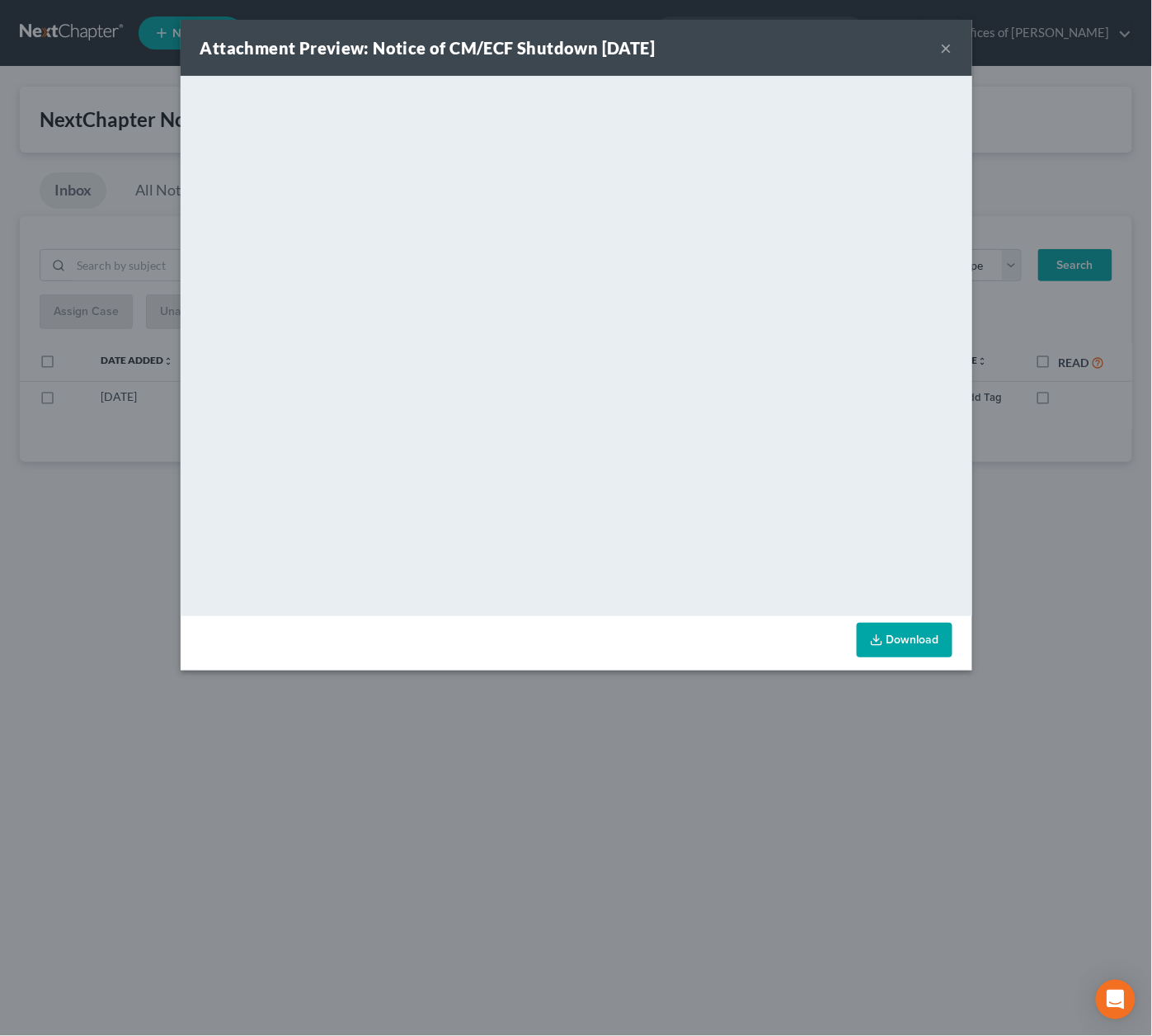
click at [987, 514] on div "Attachment Preview: Notice of CM/ECF Shutdown 09/04/2025 × <object ng-attr-data…" at bounding box center [576, 518] width 1152 height 1036
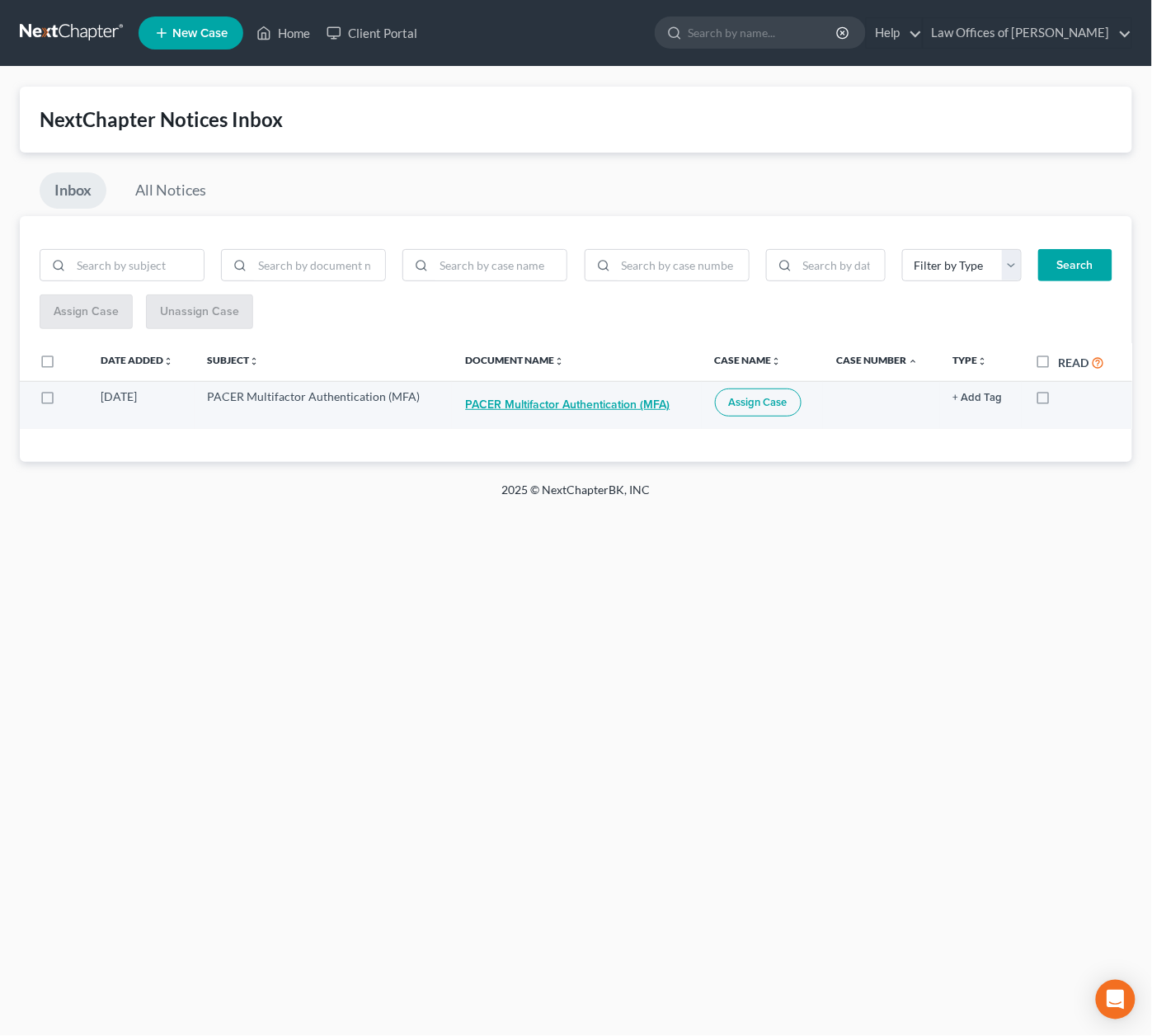
click at [630, 400] on button "PACER Multifactor Authentication (MFA)" at bounding box center [567, 405] width 205 height 33
checkbox input "true"
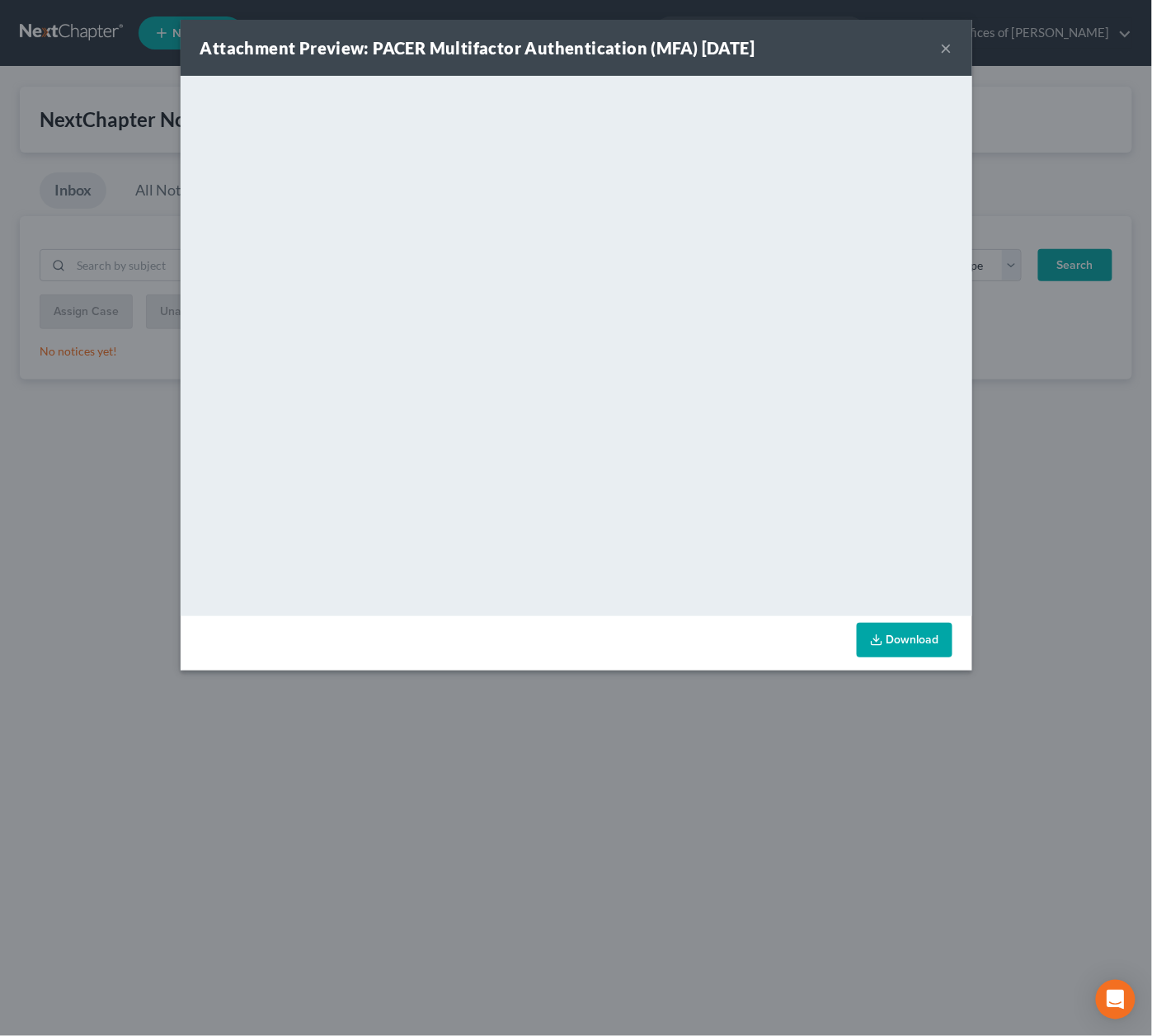
click at [1051, 496] on div "Attachment Preview: PACER Multifactor Authentication (MFA) 08/12/2025 × <object…" at bounding box center [576, 518] width 1152 height 1036
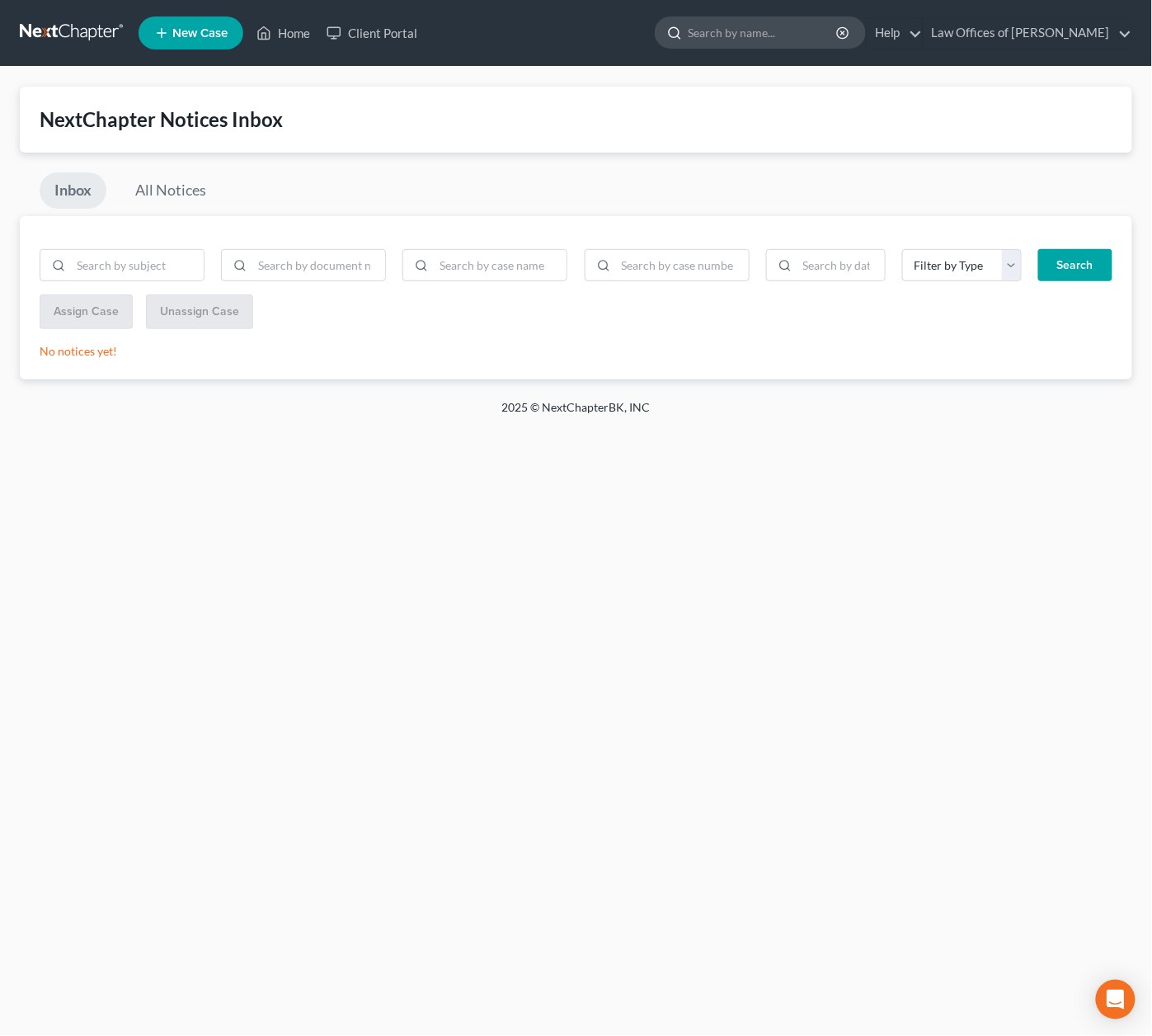
click at [781, 31] on input "search" at bounding box center [763, 32] width 151 height 31
type input "pifer"
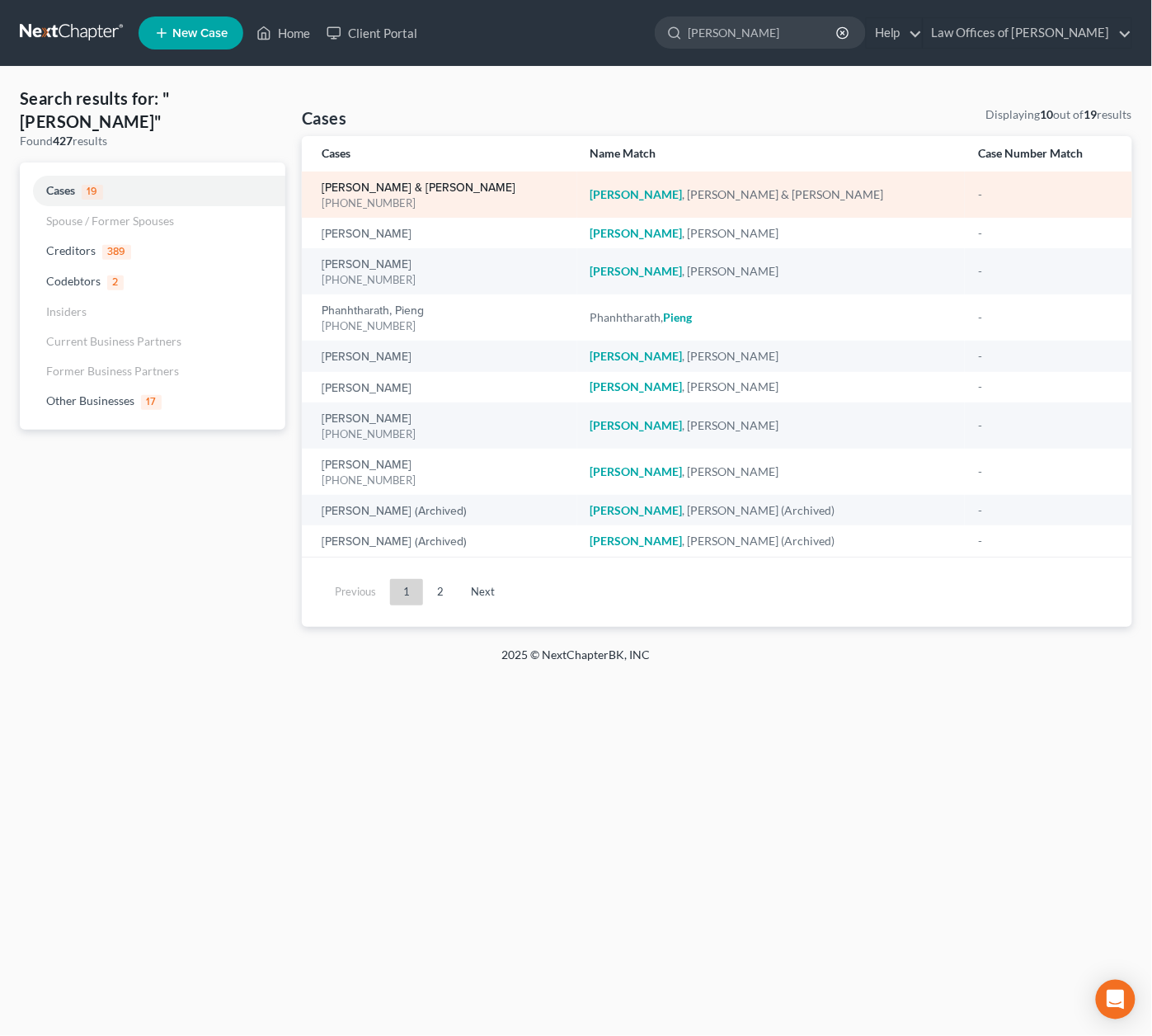
click at [371, 185] on link "[PERSON_NAME] & [PERSON_NAME]" at bounding box center [418, 188] width 194 height 11
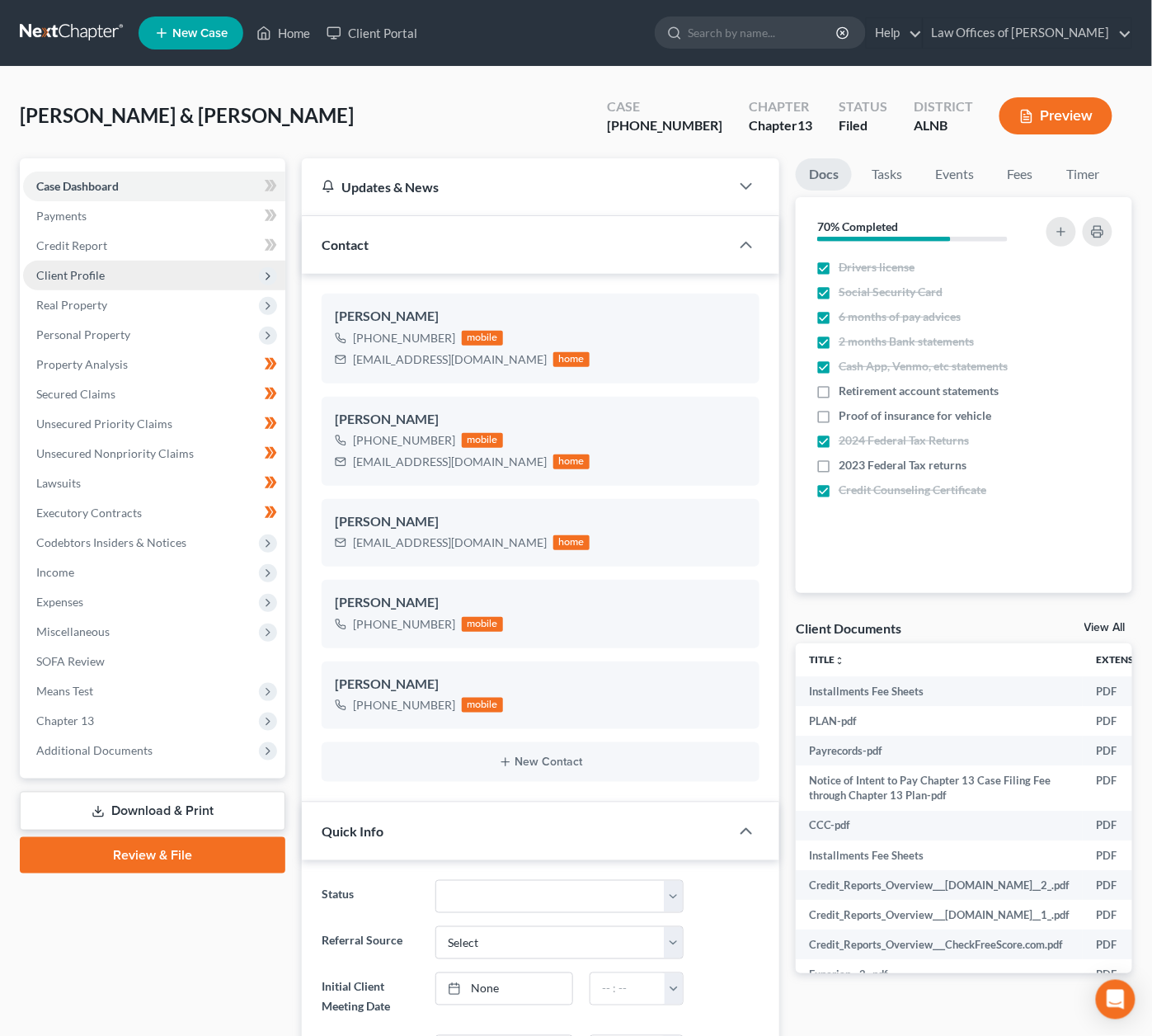
click at [86, 262] on span "Client Profile" at bounding box center [154, 276] width 263 height 30
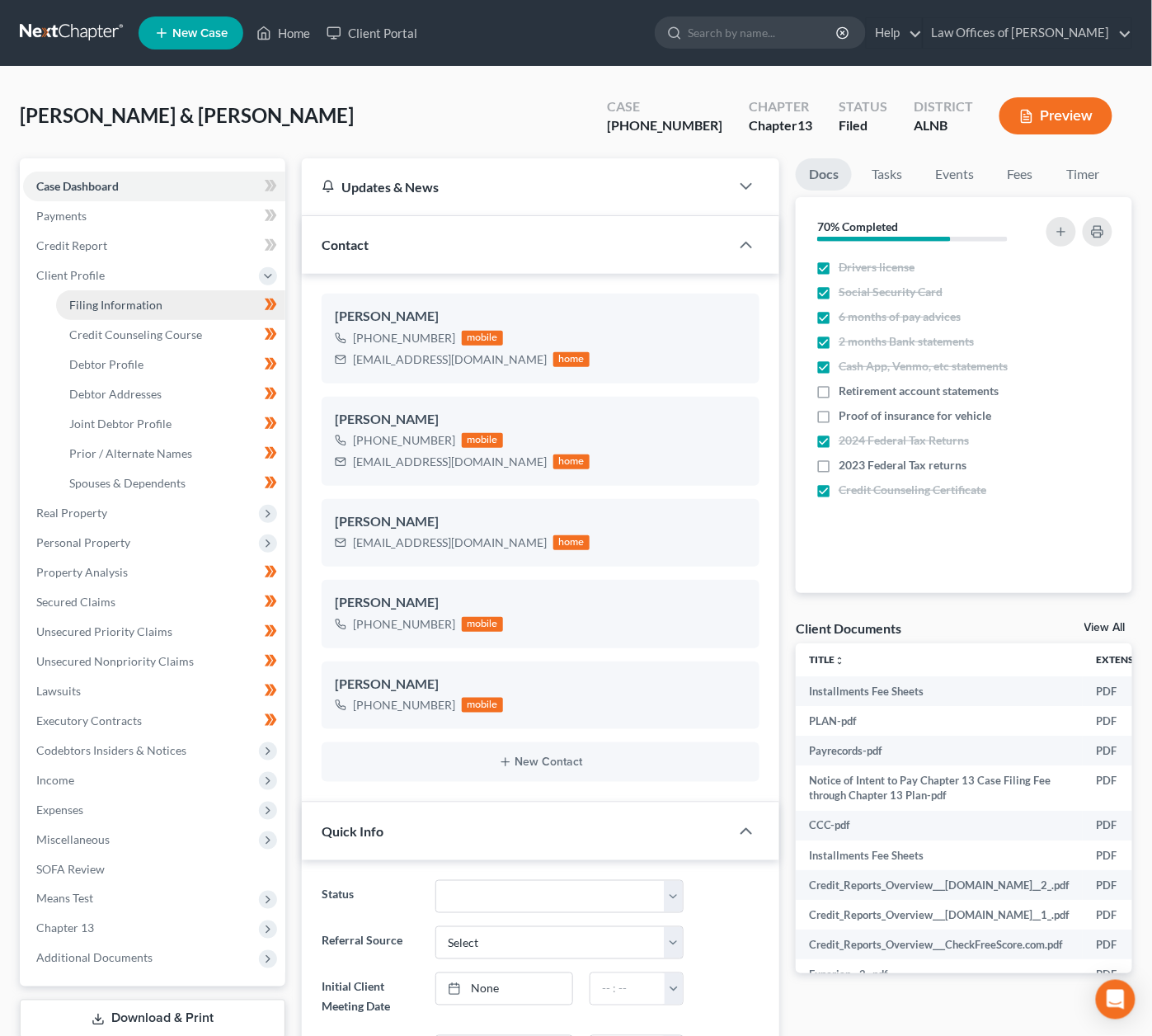
click at [123, 291] on link "Filing Information" at bounding box center [170, 306] width 229 height 30
select select "1"
select select "3"
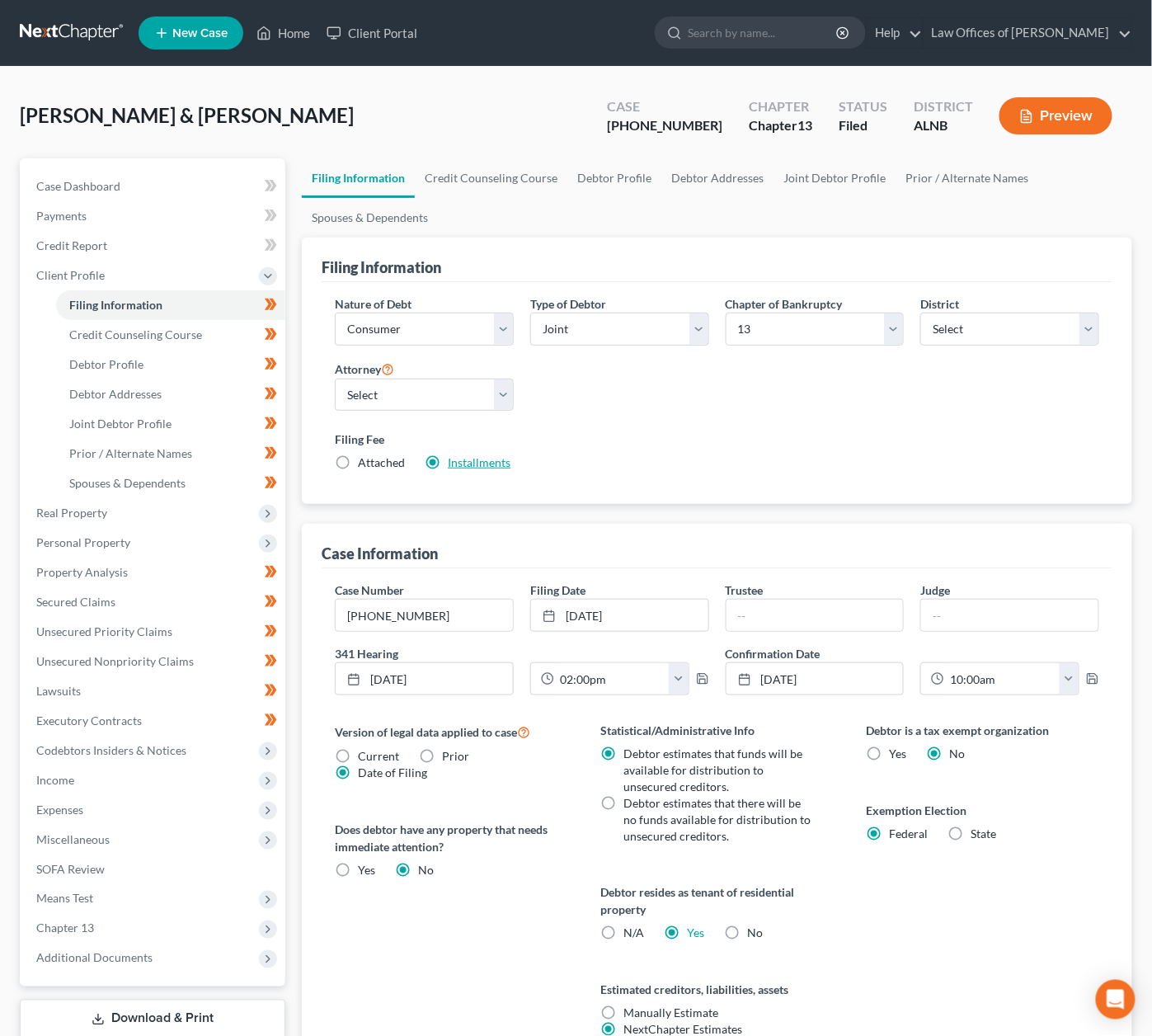
click at [477, 457] on link "Installments" at bounding box center [479, 462] width 62 height 14
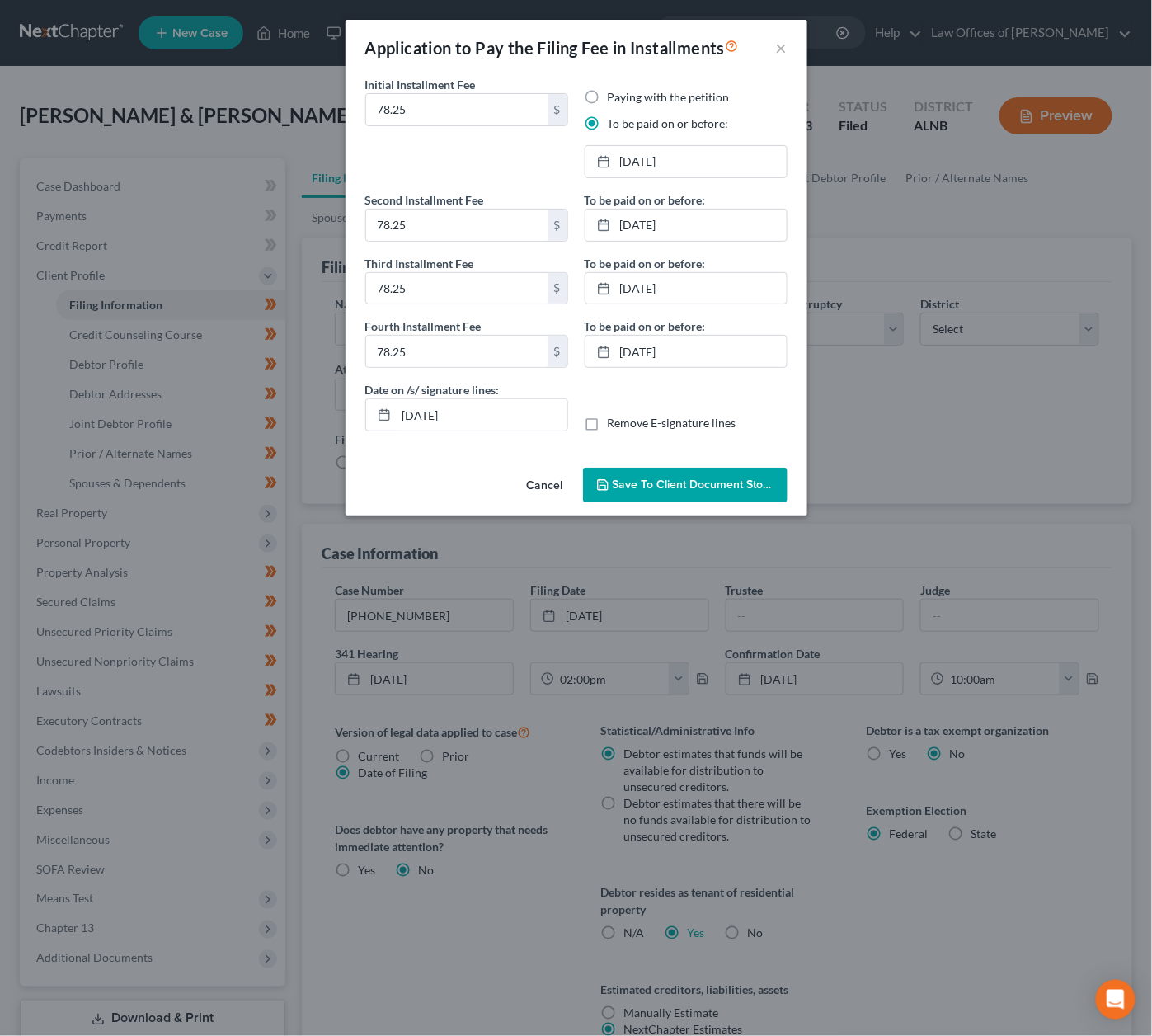
click at [641, 482] on span "Save to Client Document Storage" at bounding box center [700, 485] width 175 height 14
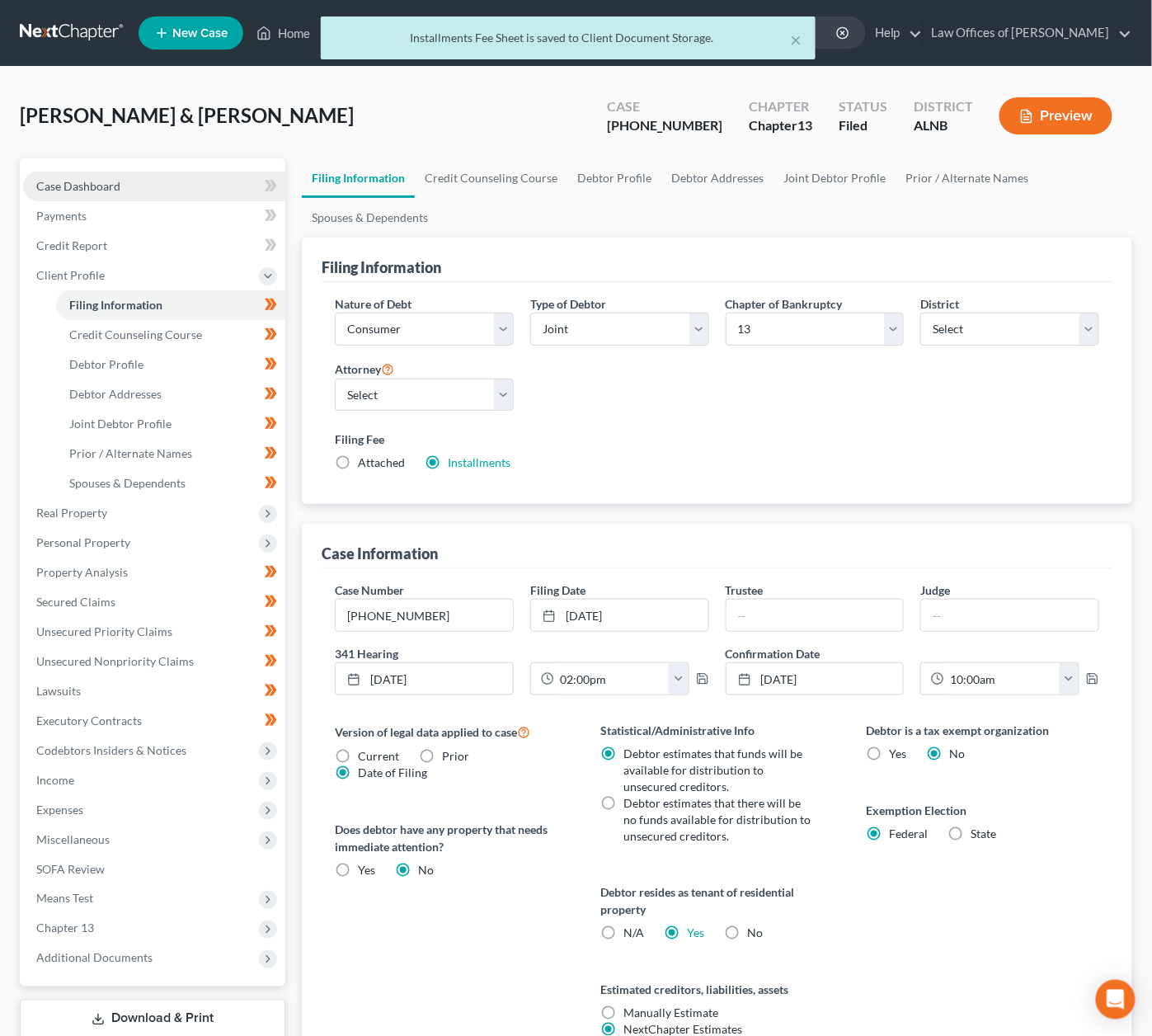
click at [118, 183] on span "Case Dashboard" at bounding box center [78, 186] width 84 height 14
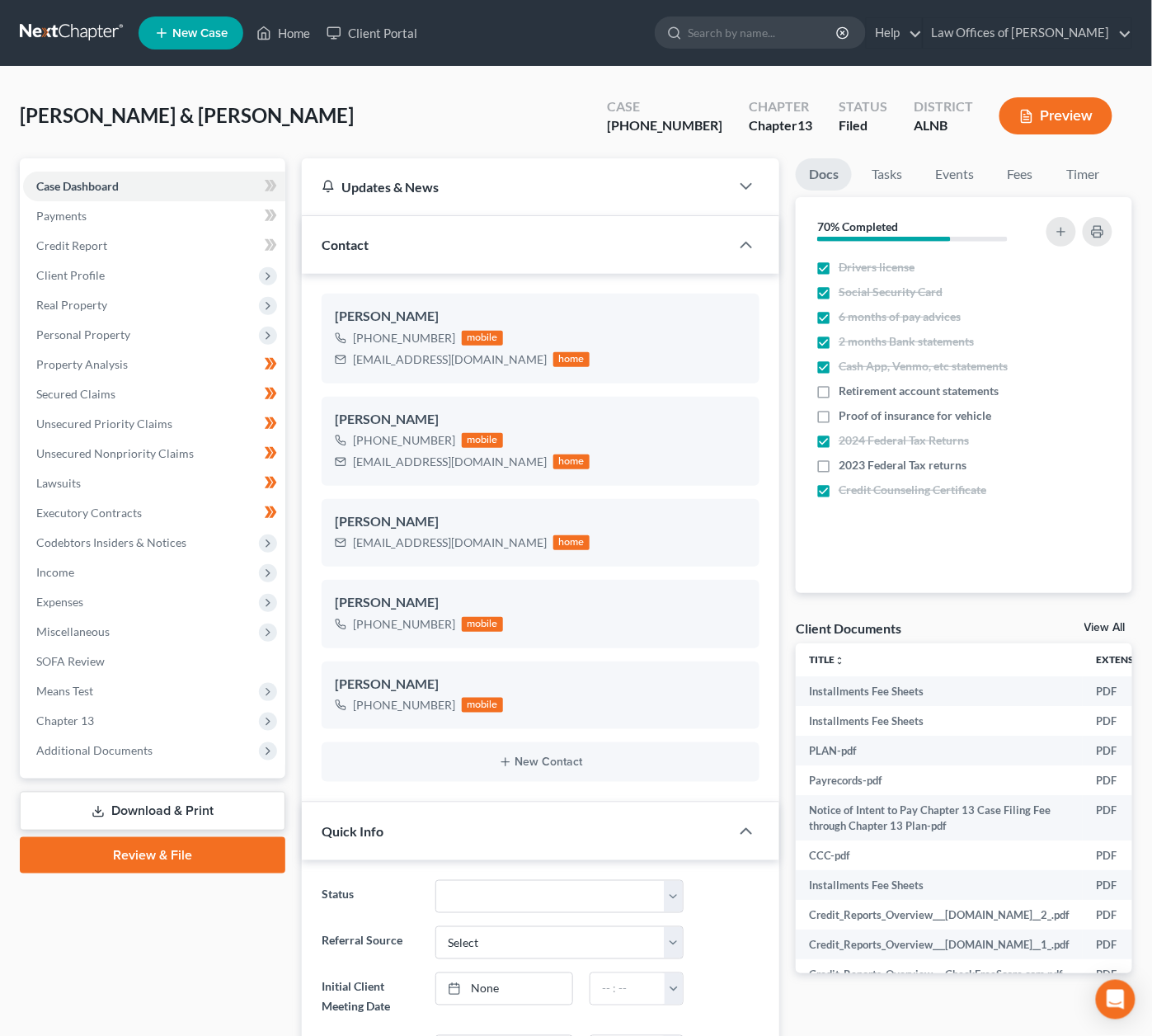
click at [1098, 619] on div "Client Documents View All" at bounding box center [963, 630] width 336 height 24
click at [1103, 619] on div "Client Documents View All" at bounding box center [963, 630] width 336 height 24
click at [1101, 623] on link "View All" at bounding box center [1105, 627] width 41 height 11
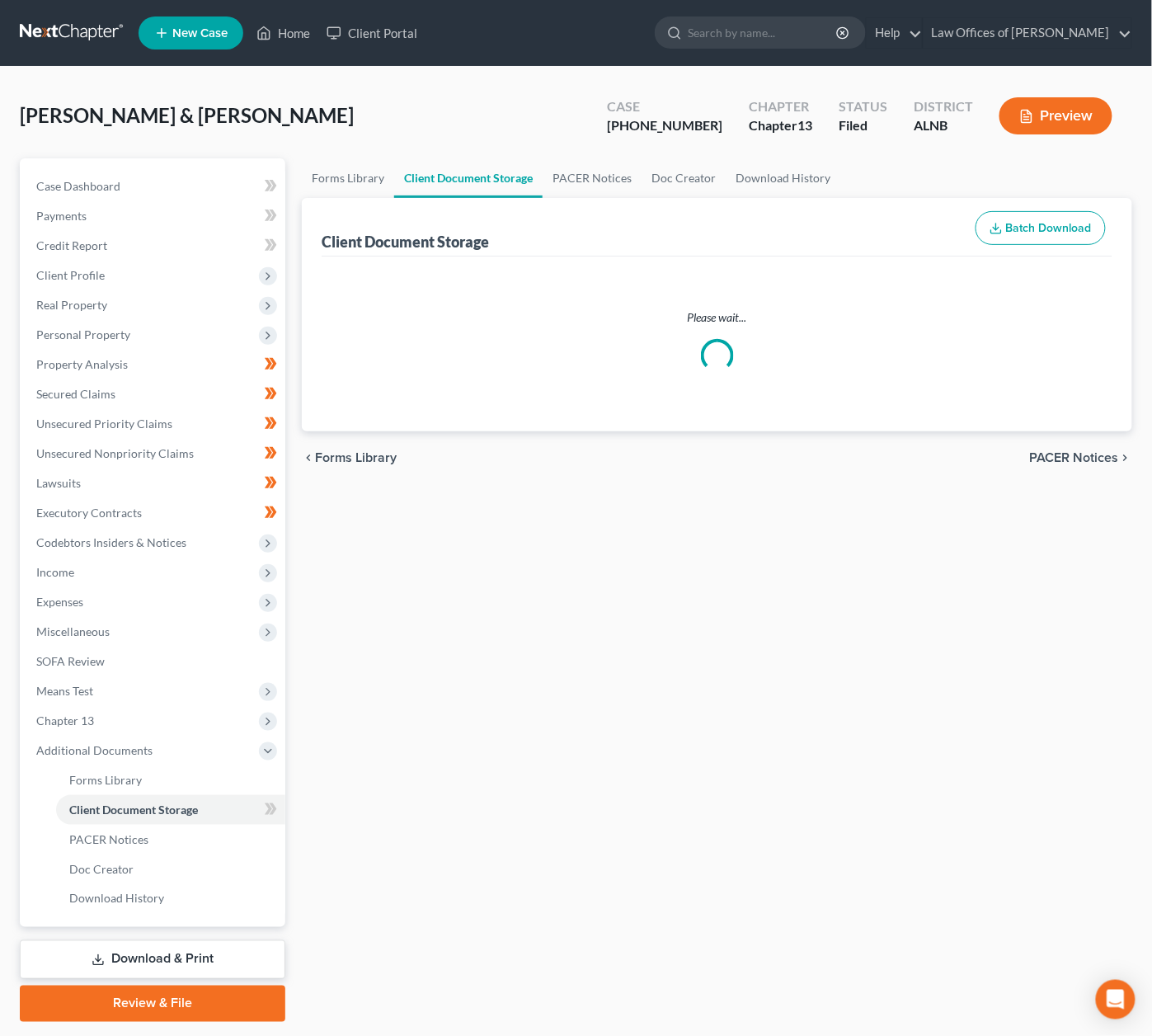
select select "23"
select select "5"
select select "22"
select select "19"
select select "10"
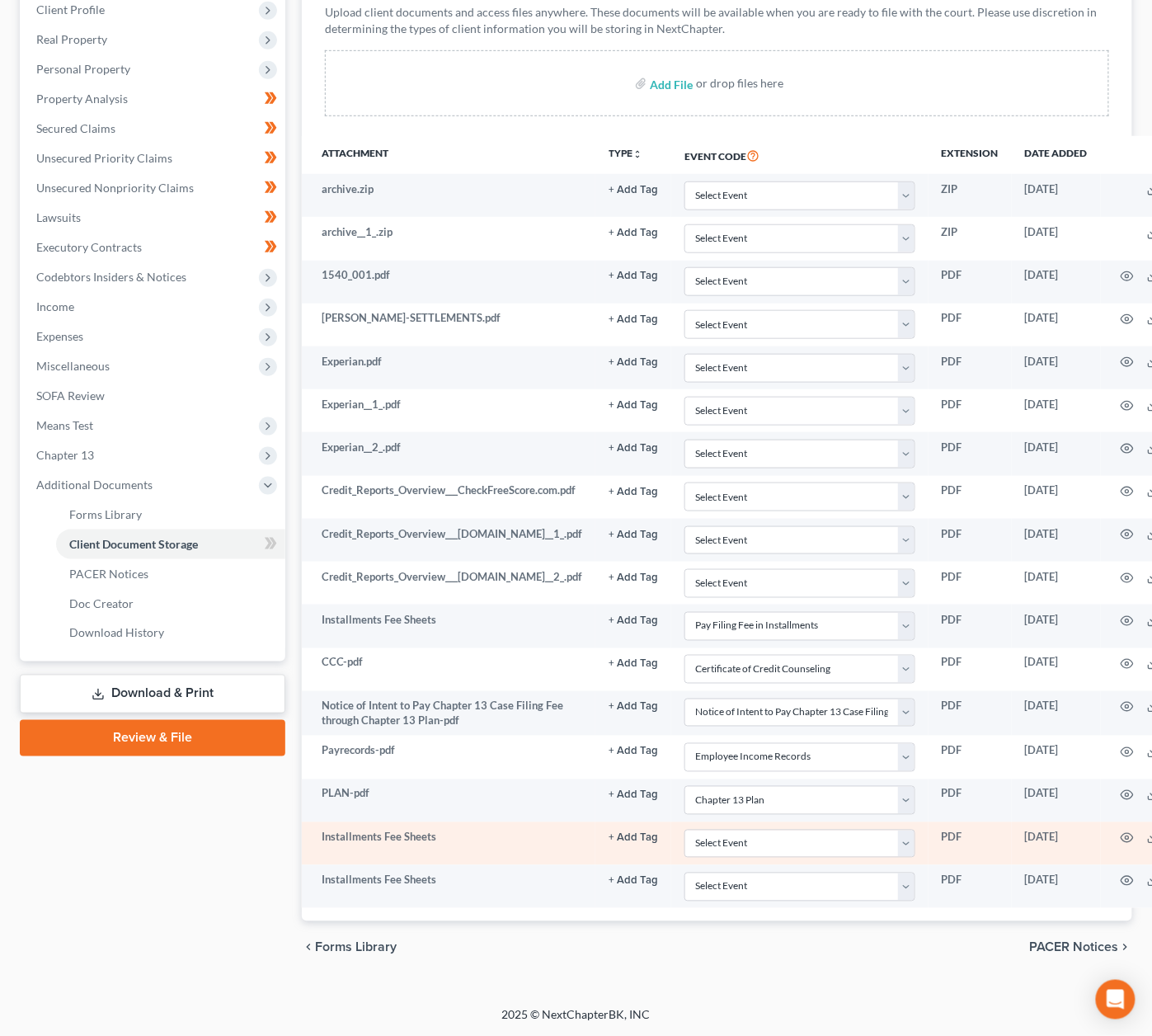
scroll to position [265, 0]
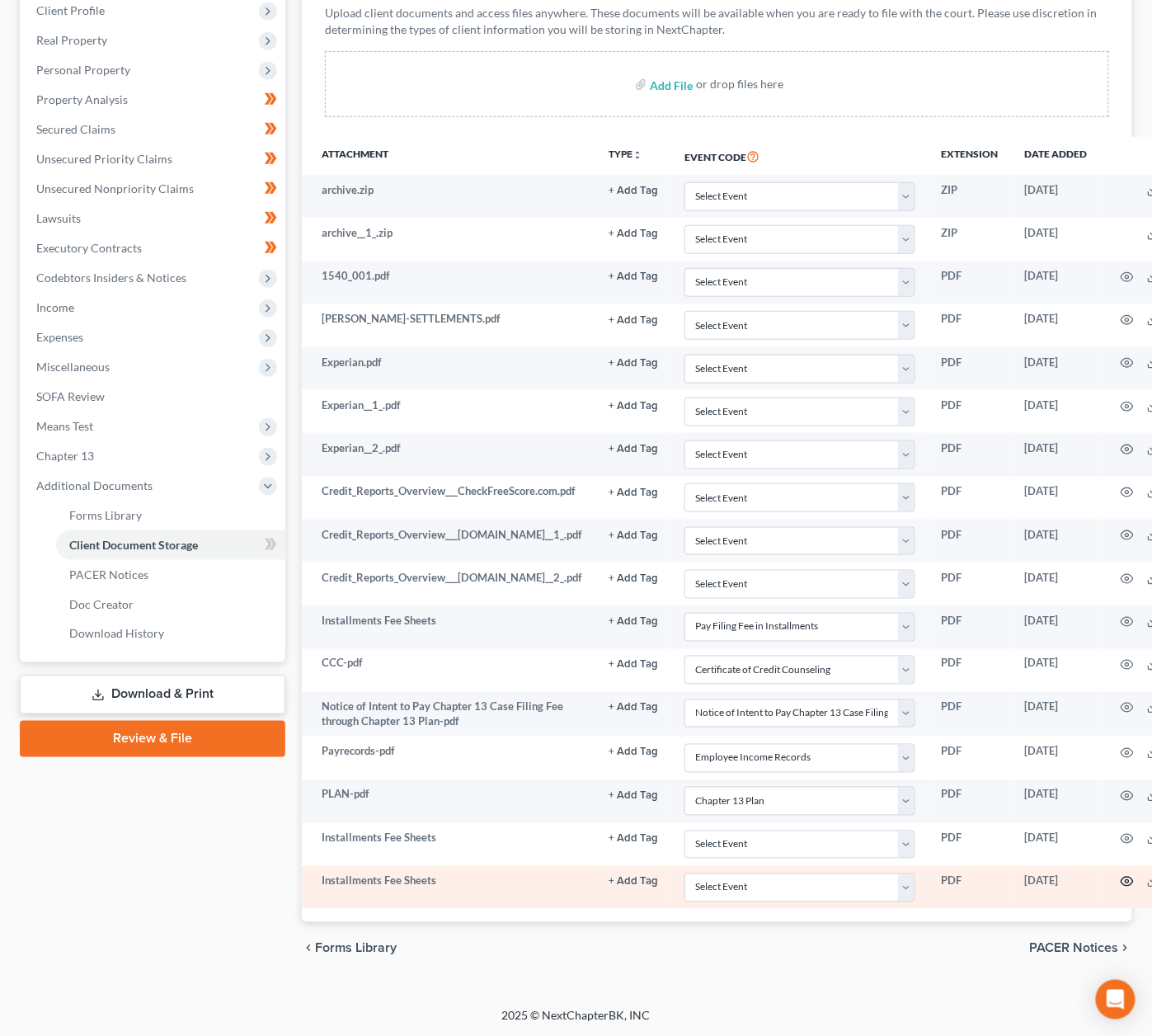
click at [1134, 881] on icon "button" at bounding box center [1127, 881] width 13 height 13
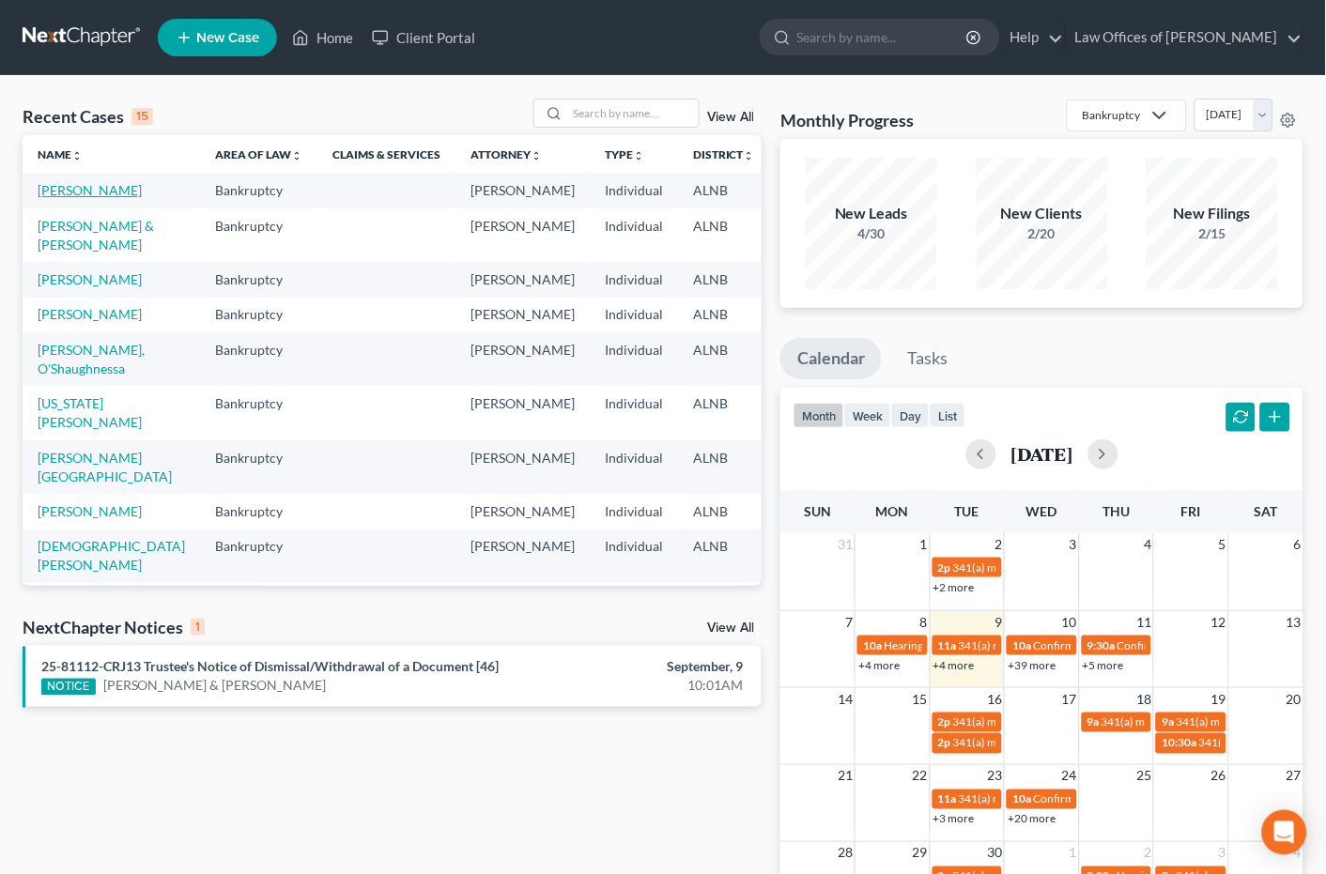
click at [92, 193] on link "[PERSON_NAME]" at bounding box center [90, 190] width 104 height 16
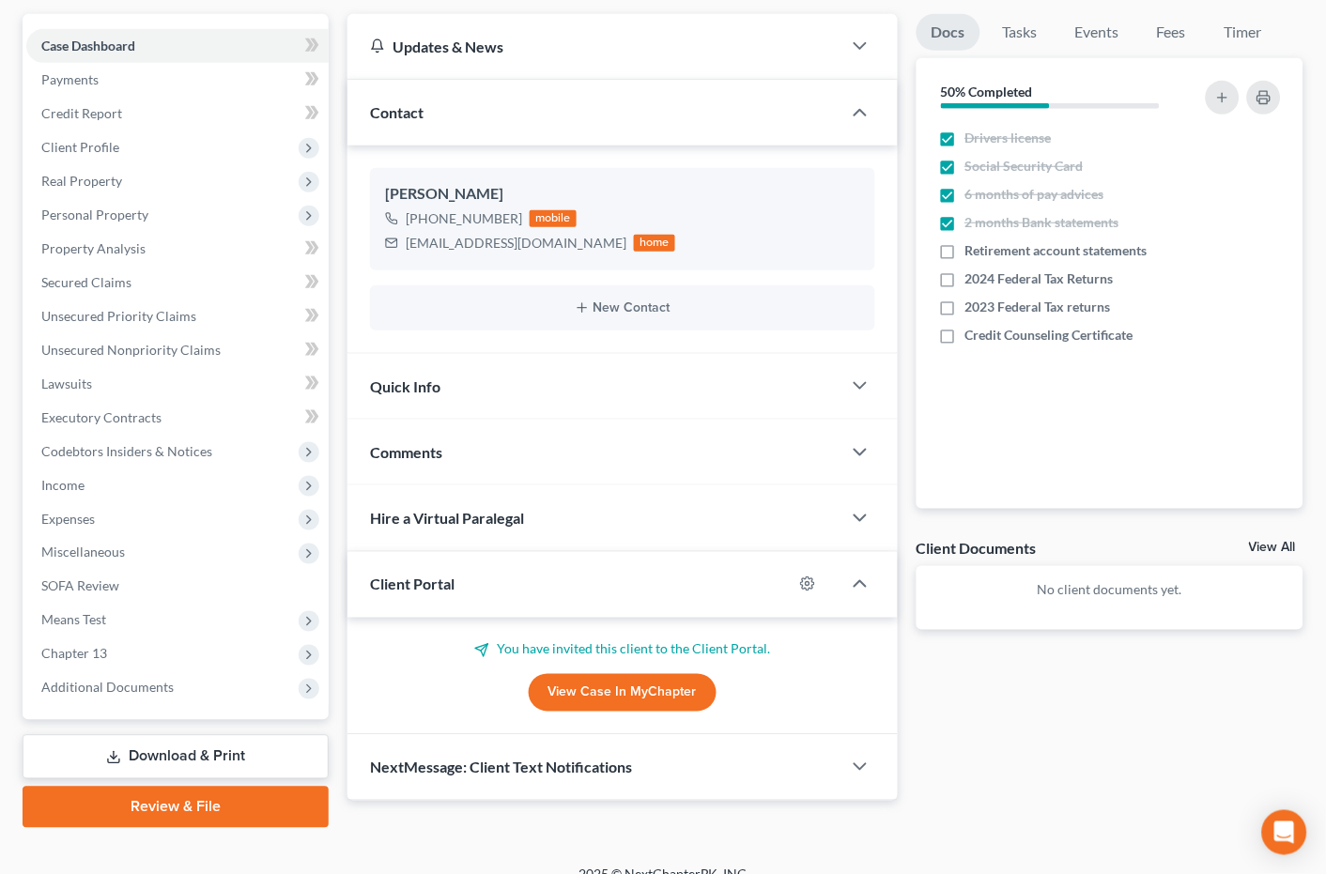
scroll to position [165, 0]
click at [602, 692] on link "View Case in MyChapter" at bounding box center [623, 694] width 188 height 38
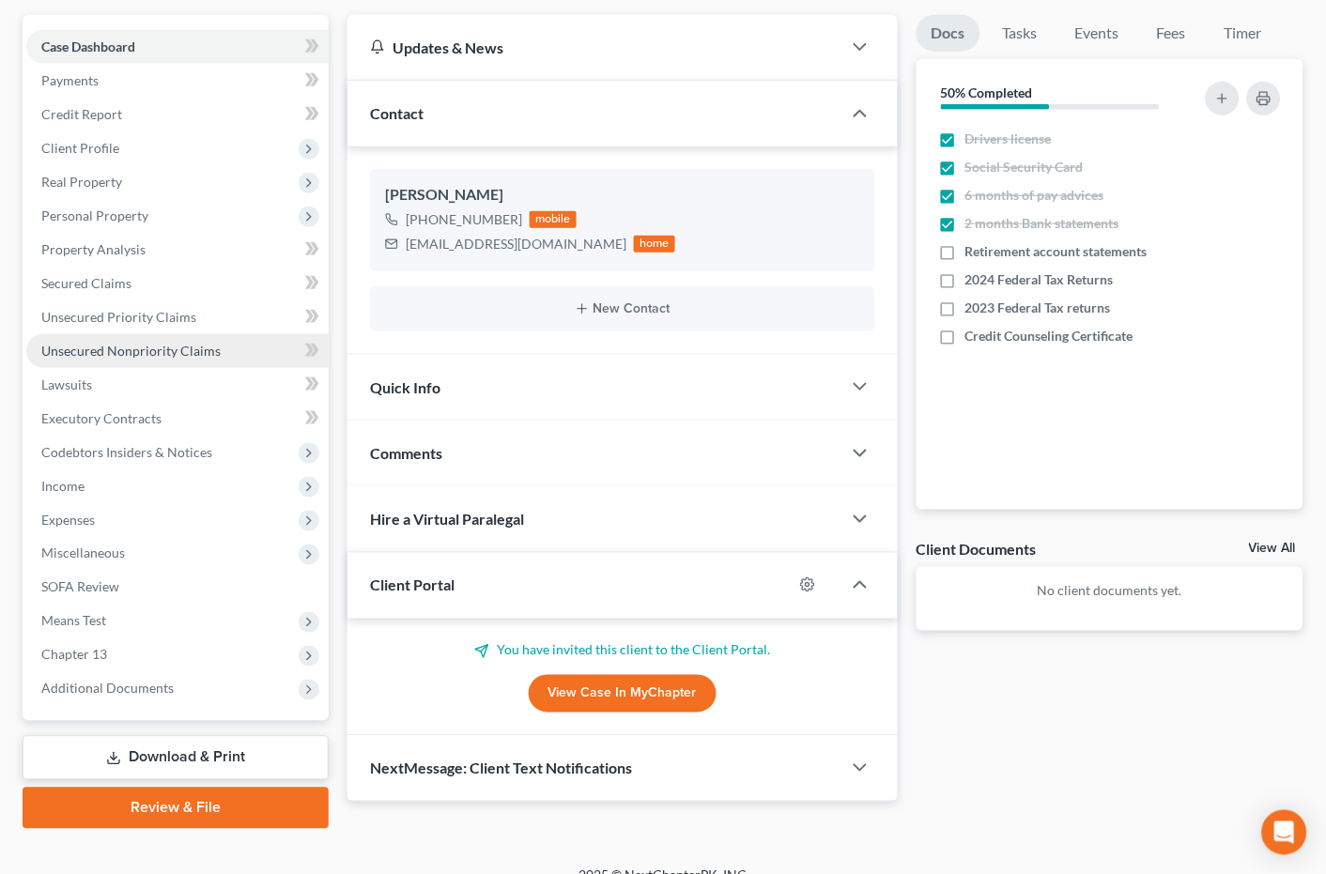
click at [107, 343] on span "Unsecured Nonpriority Claims" at bounding box center [130, 351] width 179 height 16
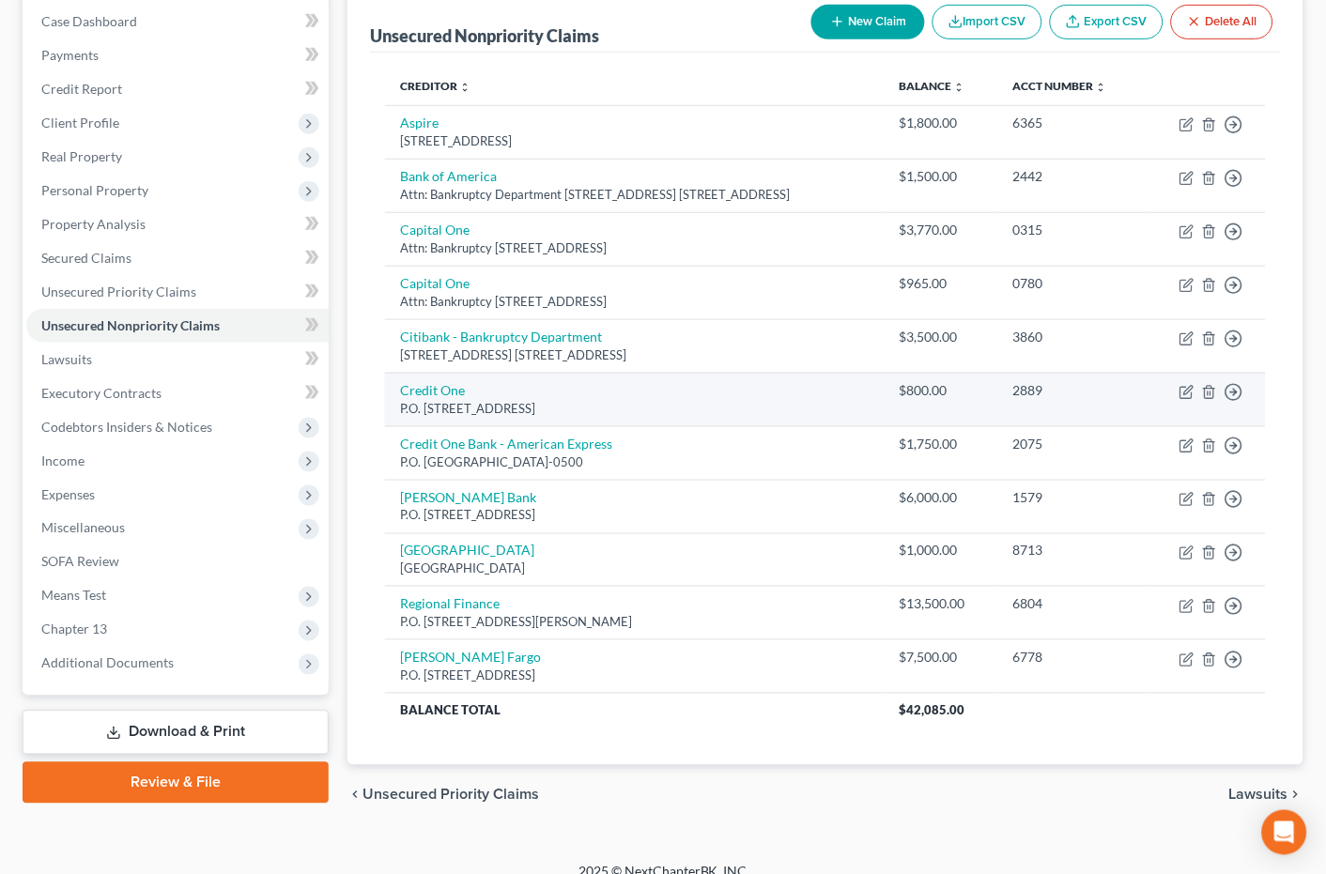
scroll to position [190, 0]
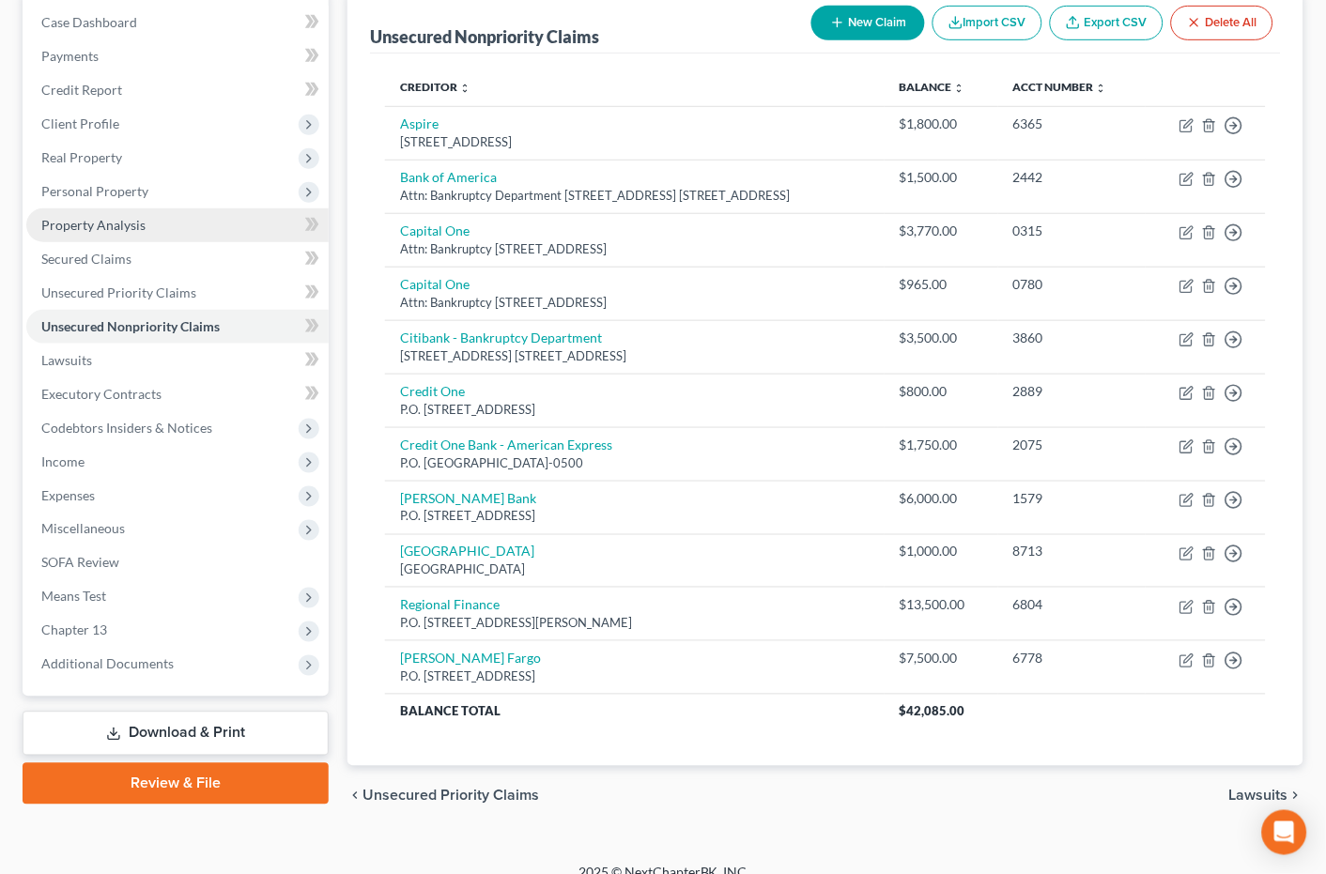
click at [104, 217] on span "Property Analysis" at bounding box center [93, 225] width 104 height 16
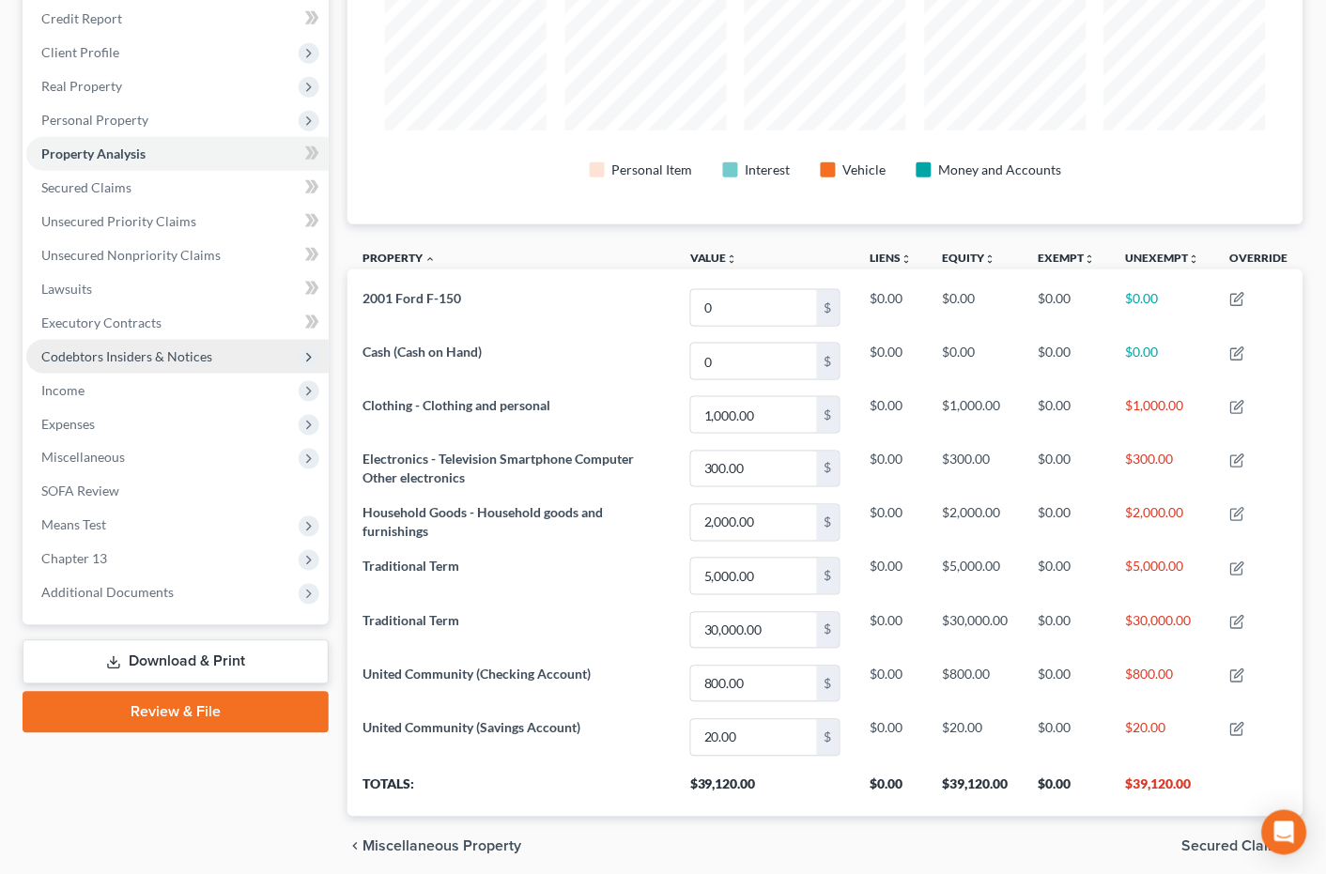
scroll to position [261, 0]
click at [314, 147] on icon at bounding box center [315, 153] width 8 height 13
click at [310, 180] on icon at bounding box center [309, 186] width 8 height 13
click at [308, 216] on icon at bounding box center [309, 220] width 8 height 13
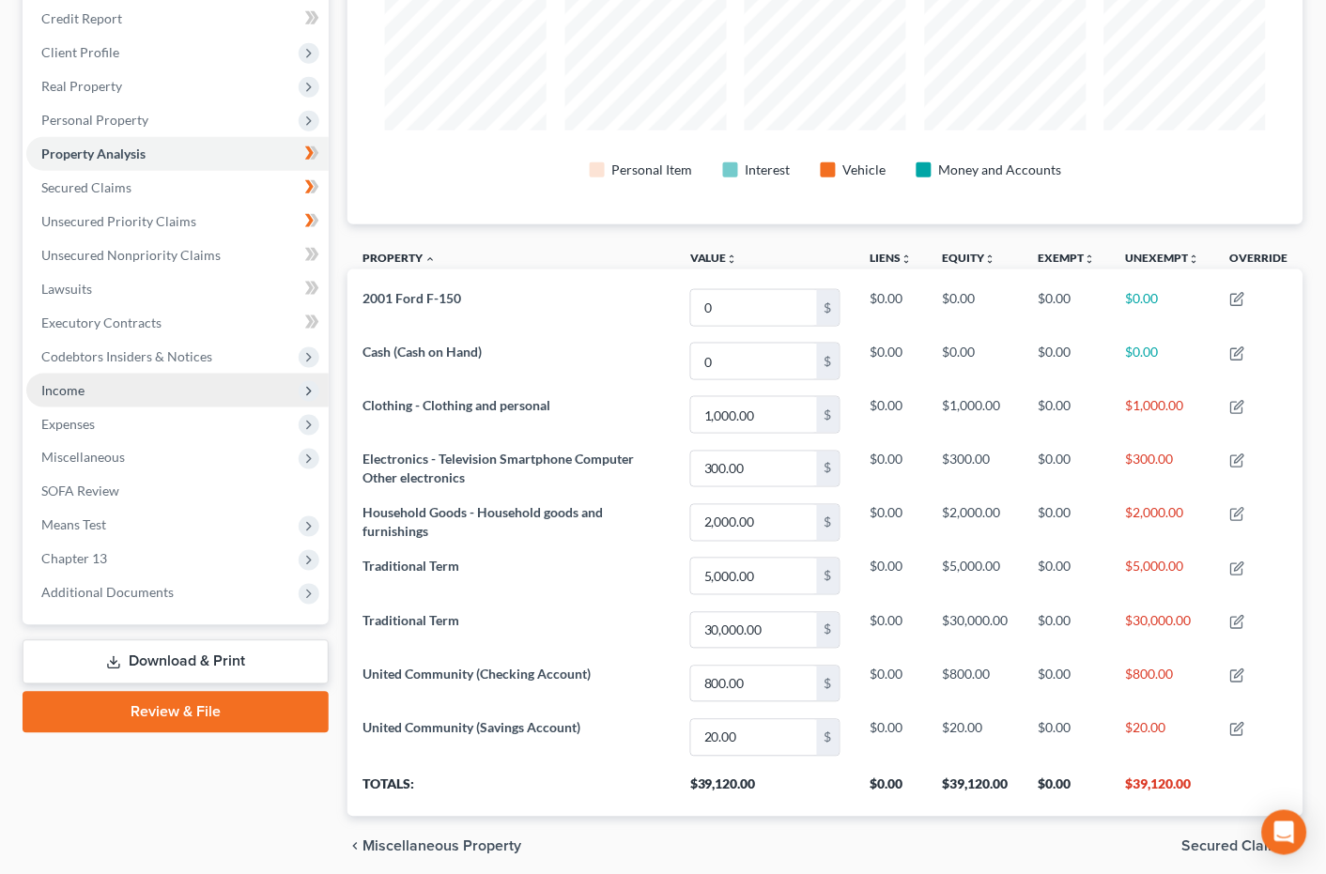
click at [124, 374] on span "Income" at bounding box center [177, 391] width 302 height 34
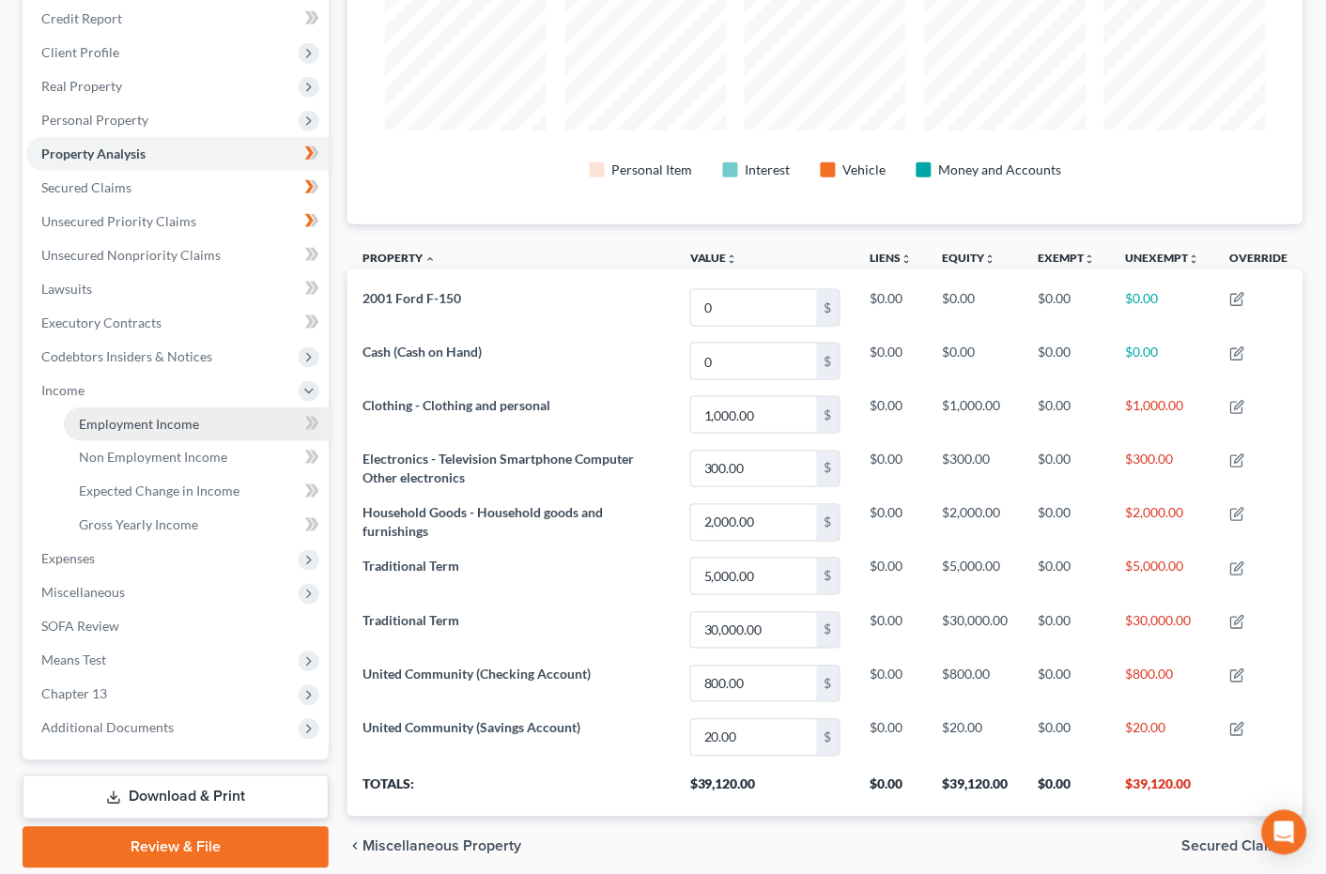
click at [119, 416] on span "Employment Income" at bounding box center [139, 424] width 120 height 16
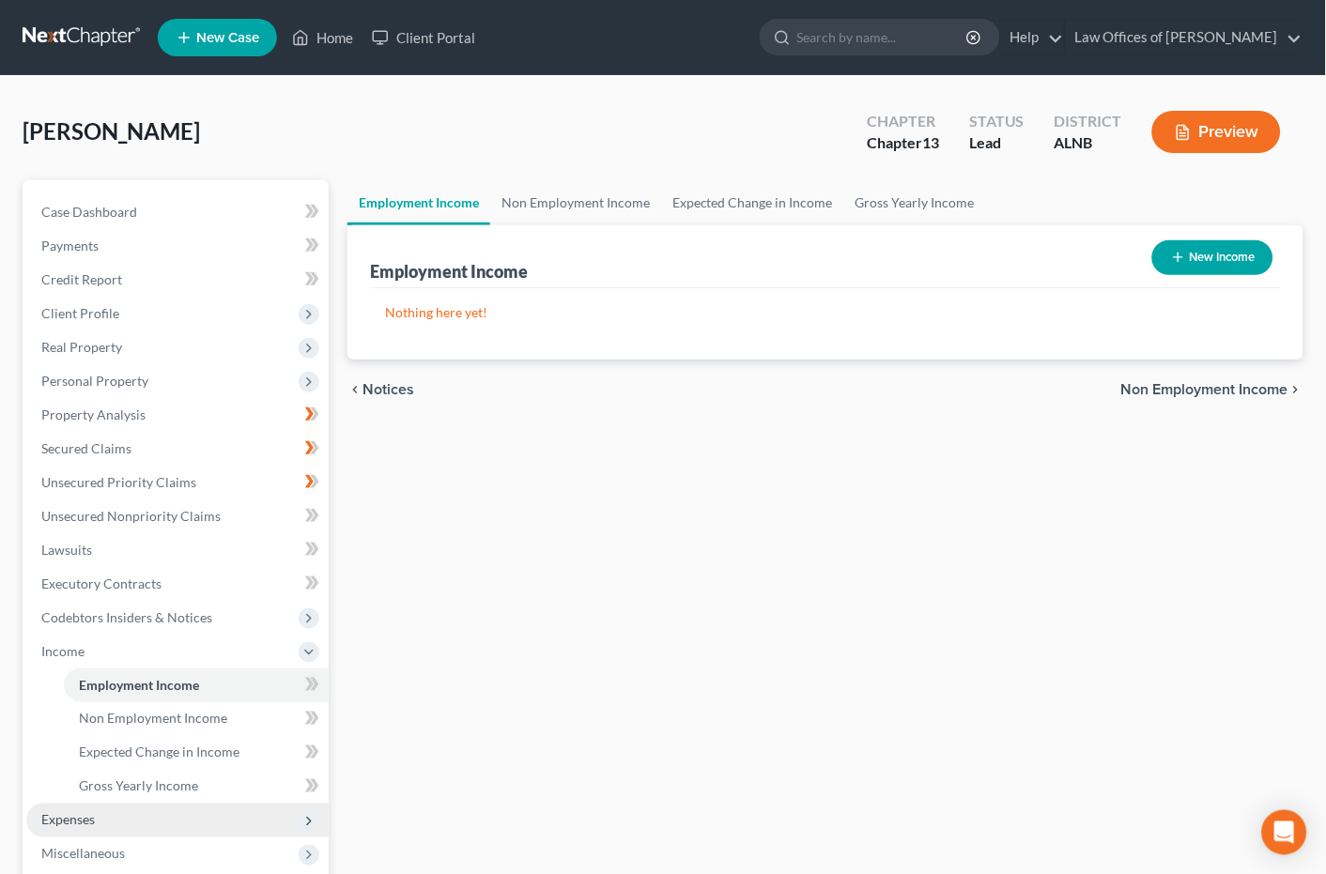
click at [136, 804] on span "Expenses" at bounding box center [177, 821] width 302 height 34
click at [160, 804] on link "Medical" at bounding box center [196, 821] width 265 height 34
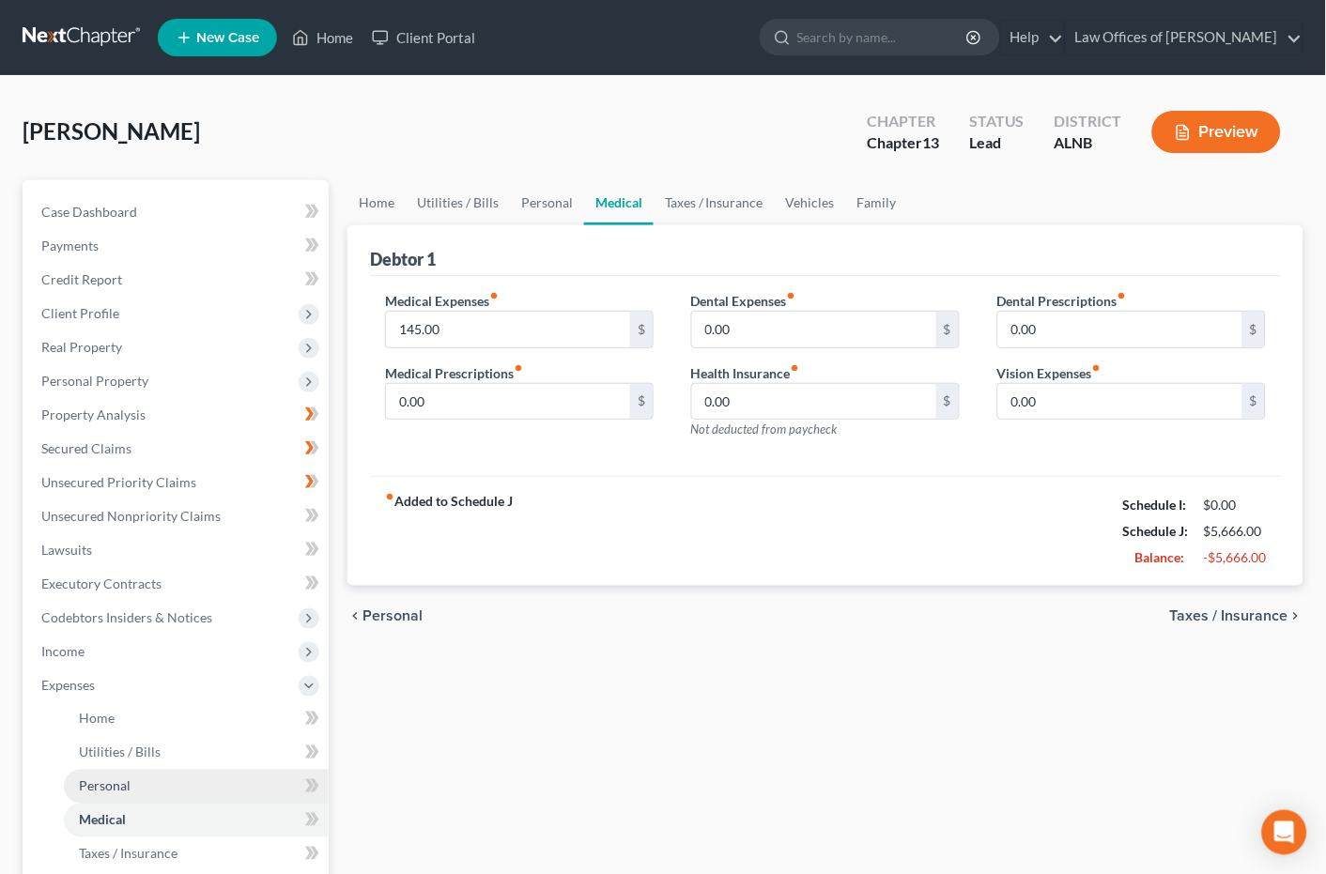
click at [172, 770] on link "Personal" at bounding box center [196, 787] width 265 height 34
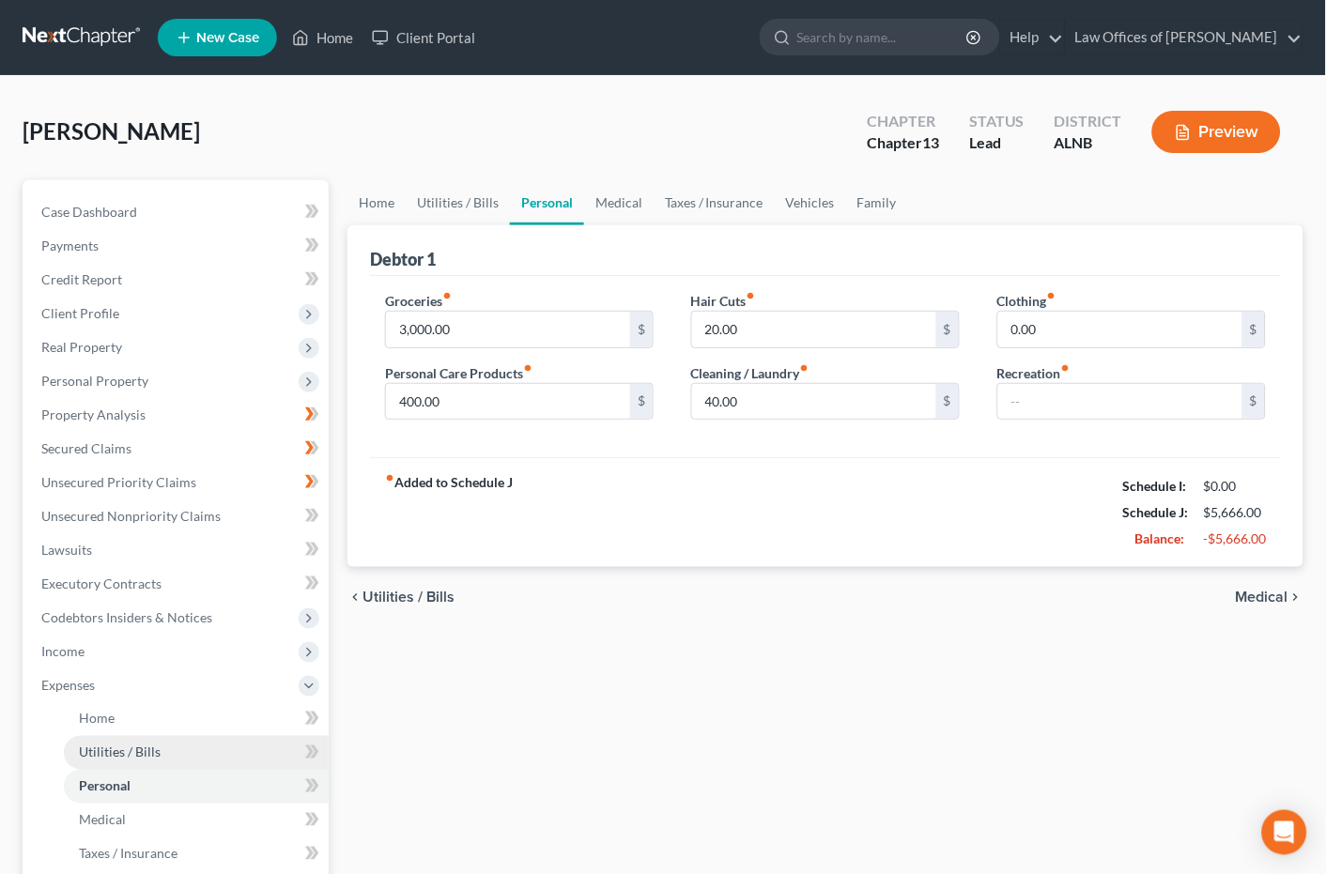
click at [178, 736] on link "Utilities / Bills" at bounding box center [196, 753] width 265 height 34
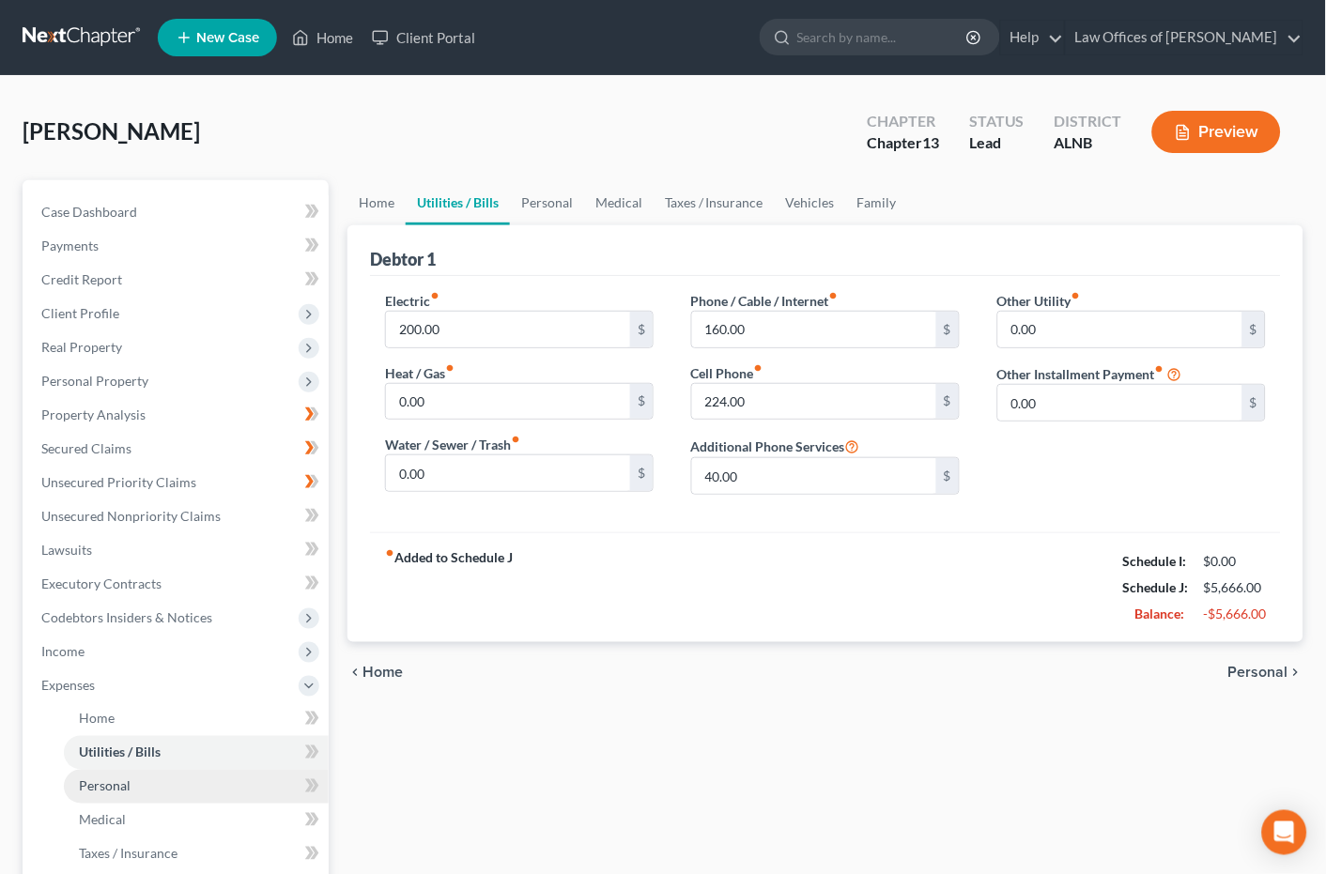
click at [176, 771] on link "Personal" at bounding box center [196, 787] width 265 height 34
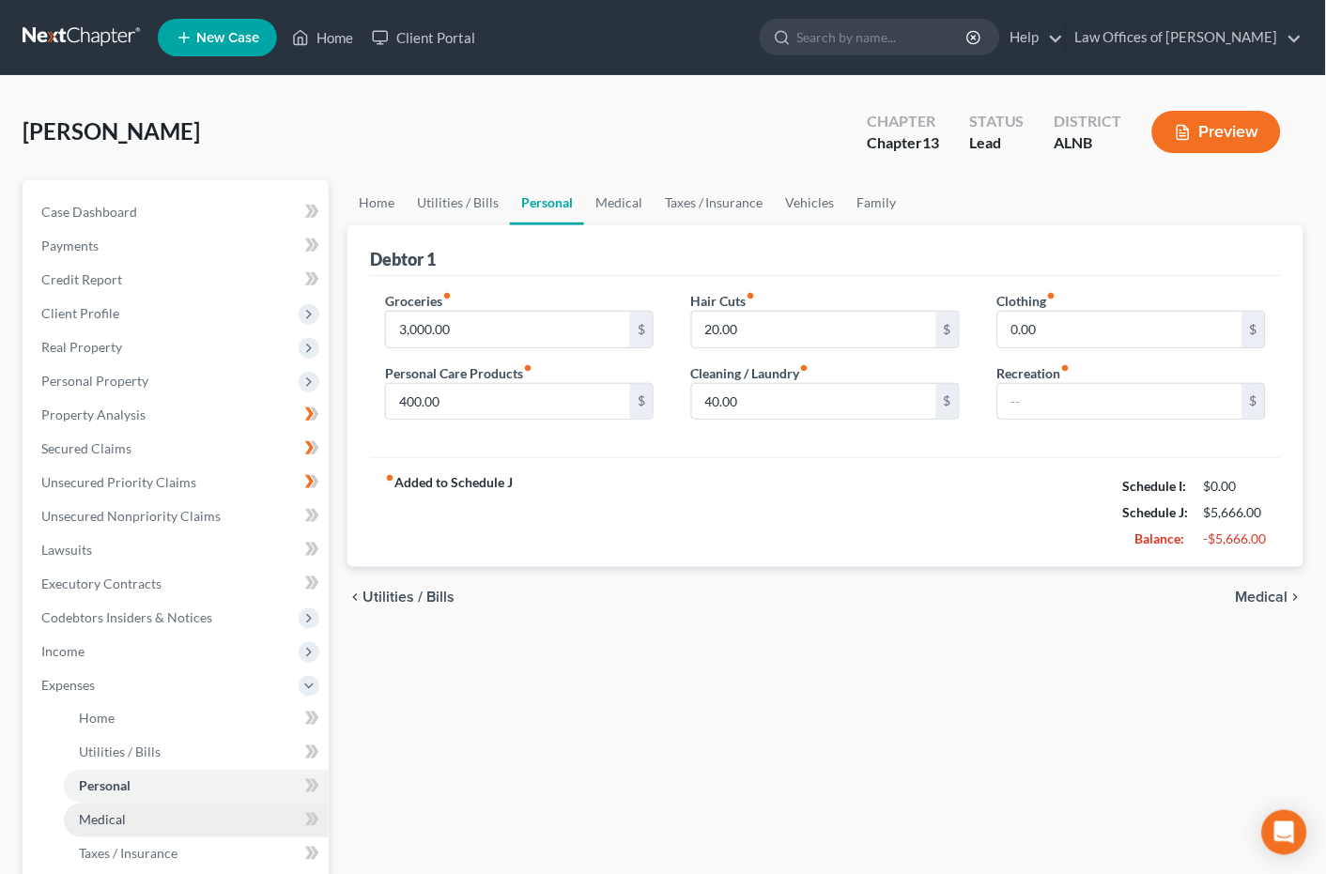
click at [164, 806] on link "Medical" at bounding box center [196, 821] width 265 height 34
